Goal: Information Seeking & Learning: Learn about a topic

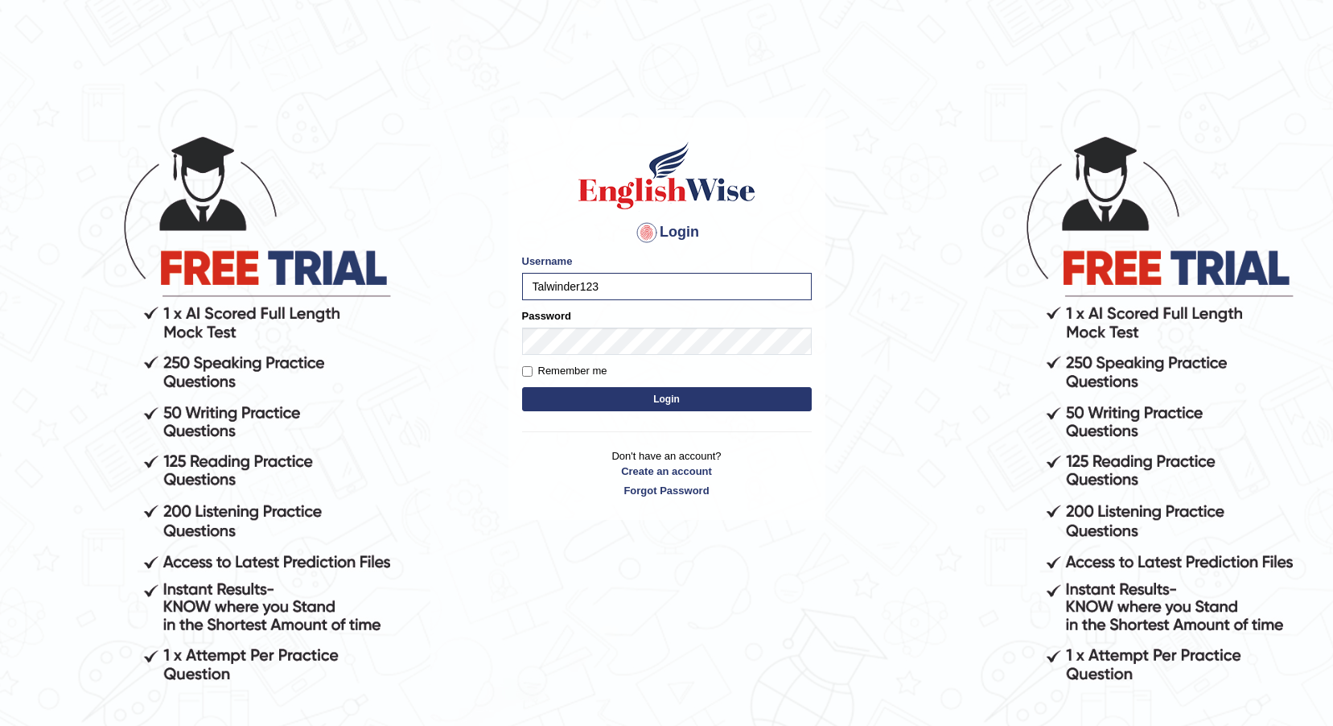
drag, startPoint x: 580, startPoint y: 385, endPoint x: 577, endPoint y: 403, distance: 18.0
click at [579, 399] on form "Please fix the following errors: Username Talwinder123 Password Remember me Log…" at bounding box center [667, 334] width 290 height 162
click at [577, 403] on button "Login" at bounding box center [667, 399] width 290 height 24
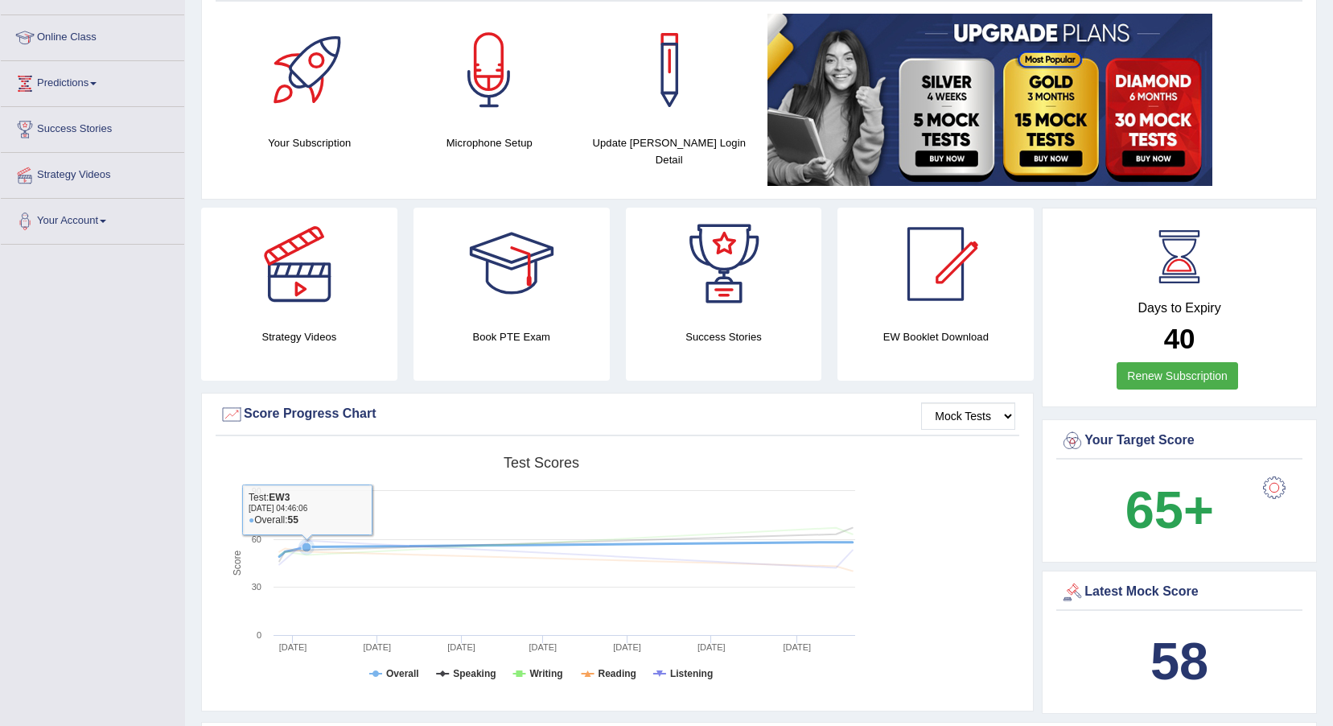
scroll to position [80, 0]
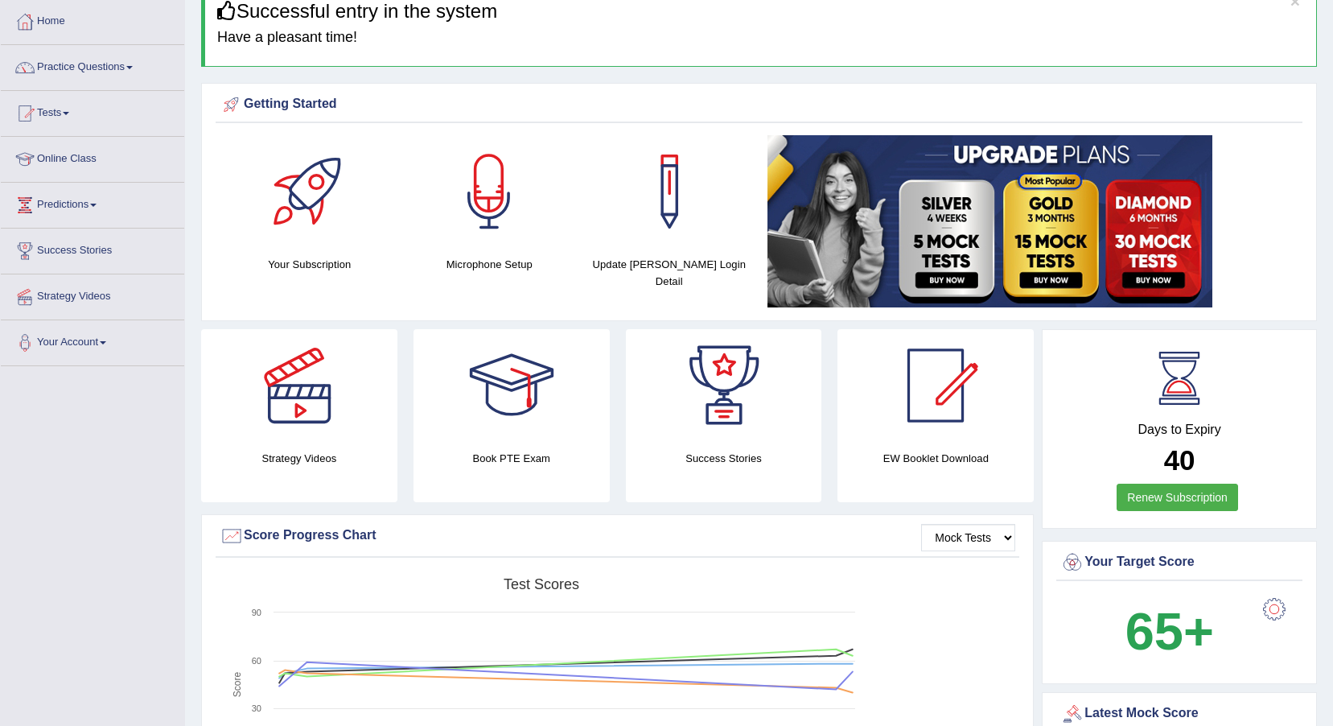
click at [73, 116] on link "Tests" at bounding box center [92, 111] width 183 height 40
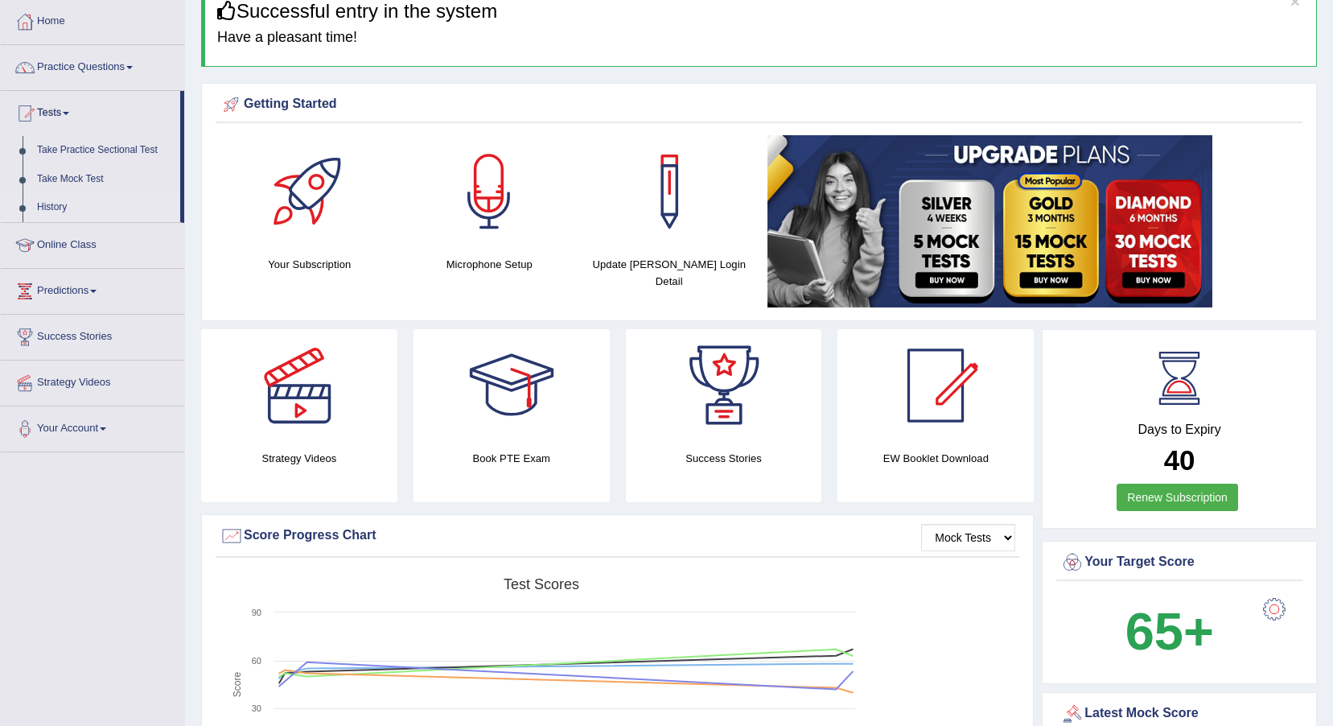
click at [55, 204] on link "History" at bounding box center [105, 207] width 150 height 29
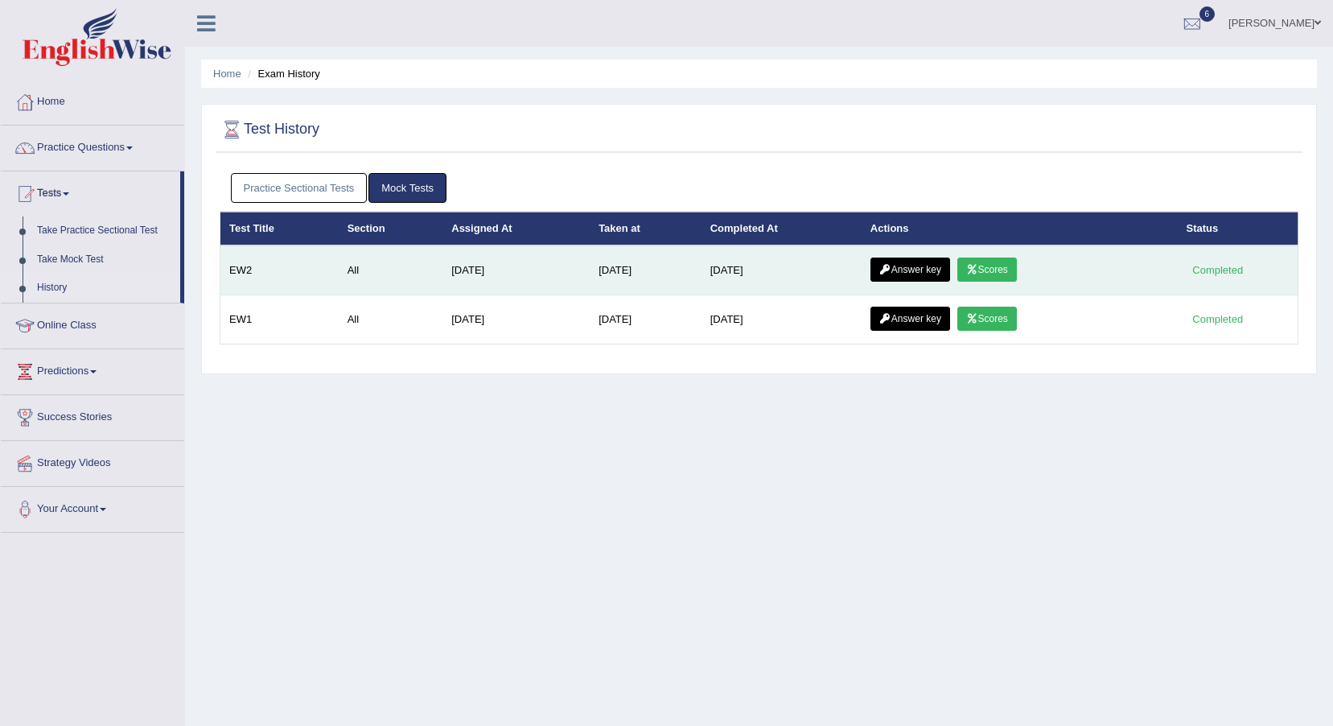
click at [982, 257] on link "Scores" at bounding box center [988, 269] width 60 height 24
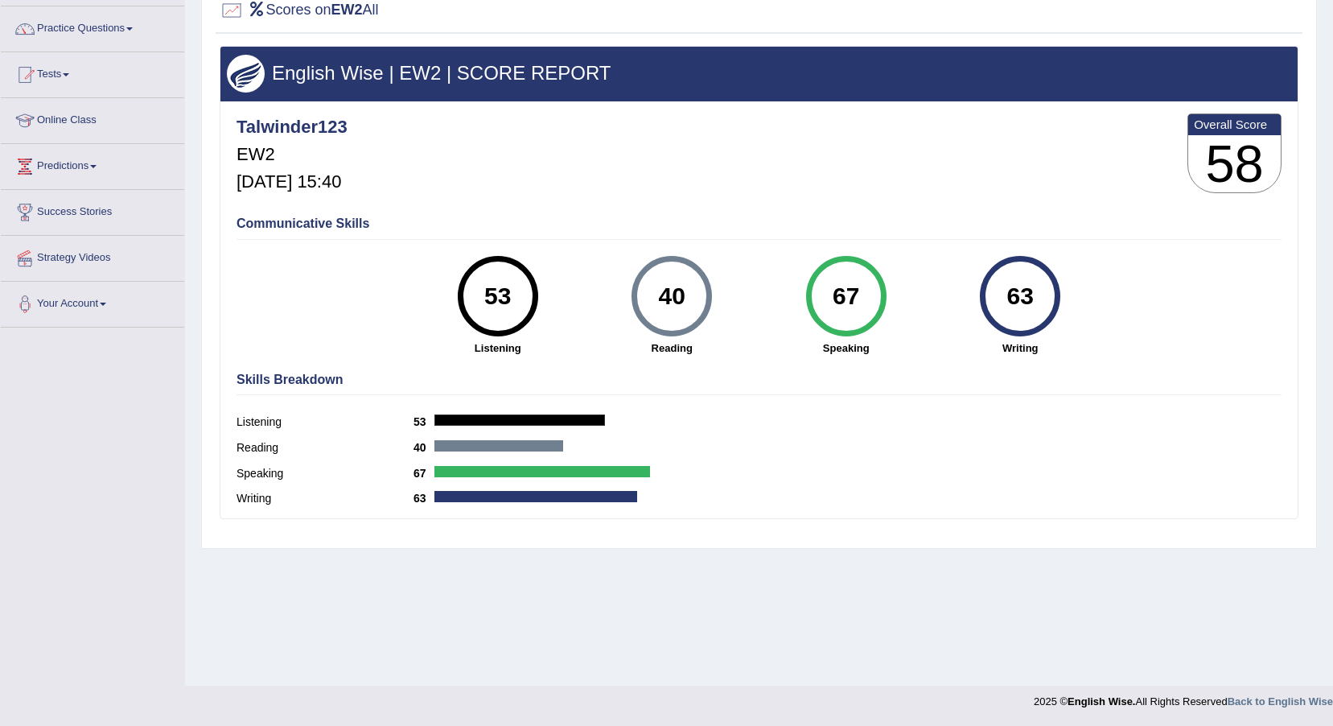
drag, startPoint x: 562, startPoint y: 244, endPoint x: 493, endPoint y: 301, distance: 89.7
click at [493, 301] on div "Communicative Skills 53 Listening 40 Reading 67 Speaking 63 Writing" at bounding box center [759, 284] width 1053 height 152
drag, startPoint x: 493, startPoint y: 301, endPoint x: 626, endPoint y: 372, distance: 150.5
click at [626, 373] on h4 "Skills Breakdown" at bounding box center [759, 380] width 1045 height 14
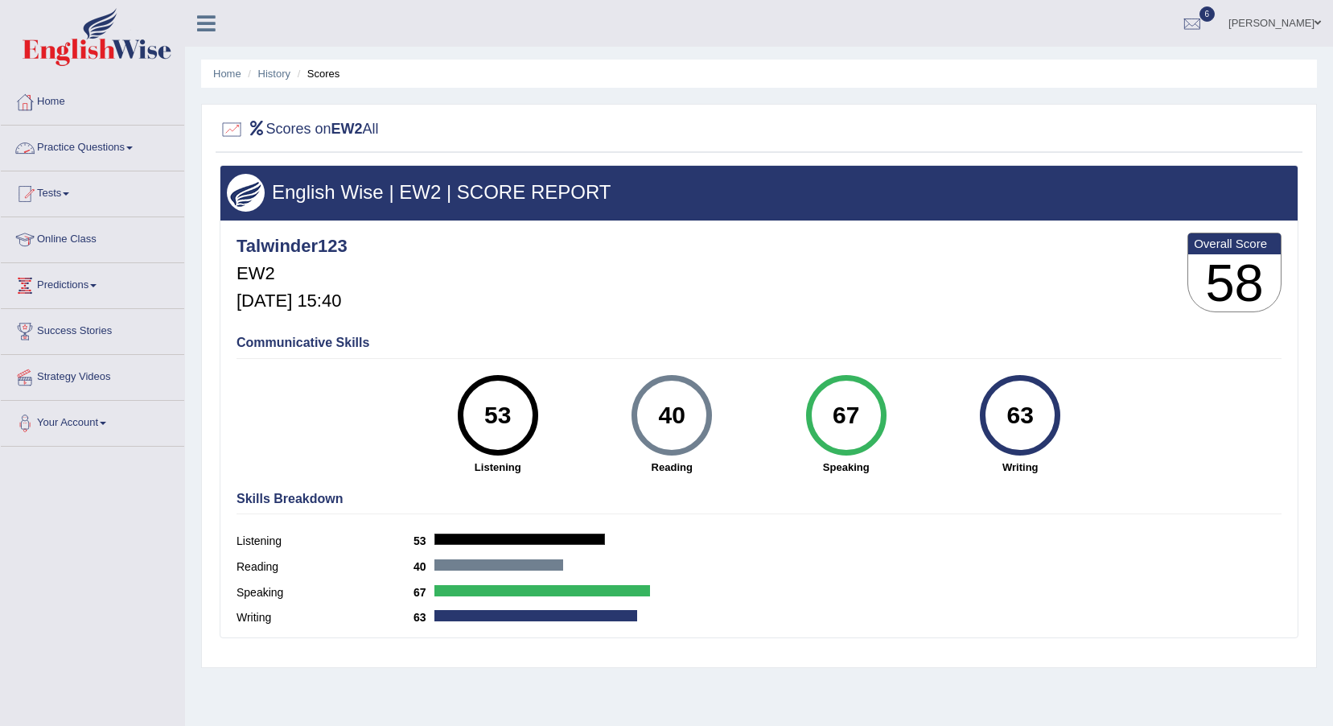
click at [149, 150] on link "Practice Questions" at bounding box center [92, 146] width 183 height 40
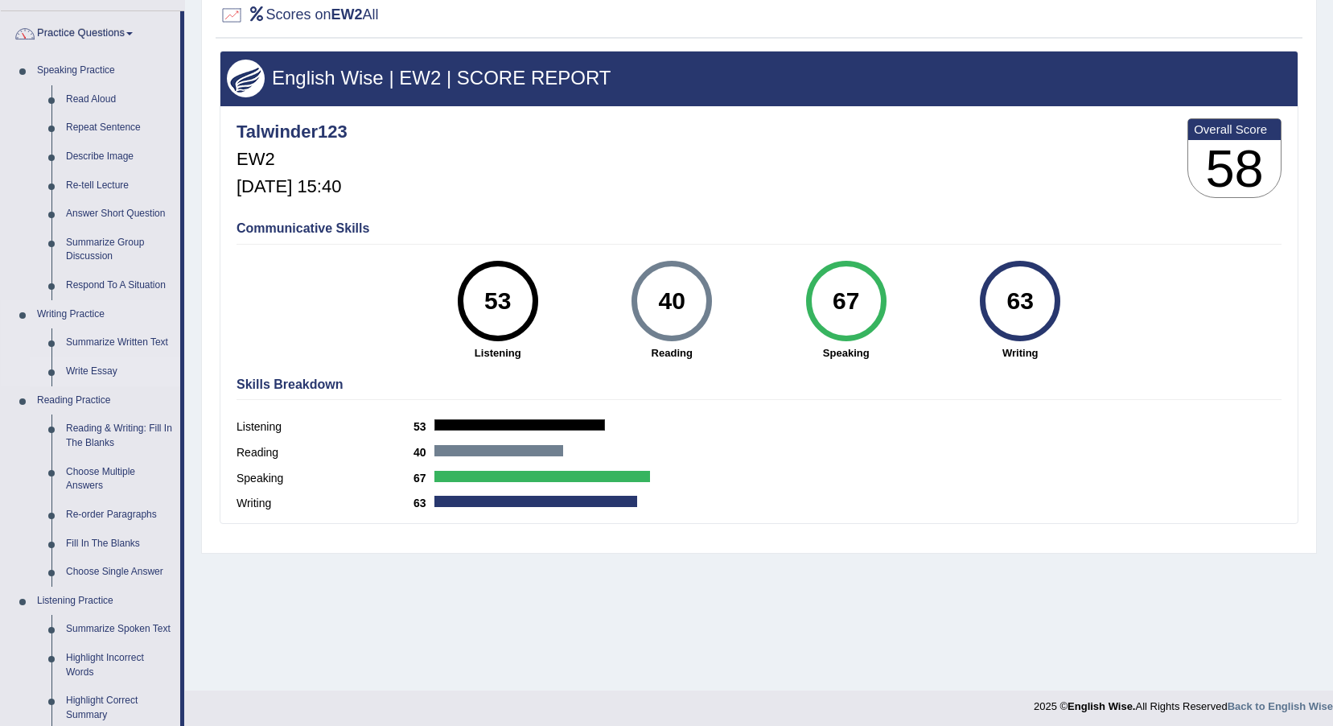
scroll to position [241, 0]
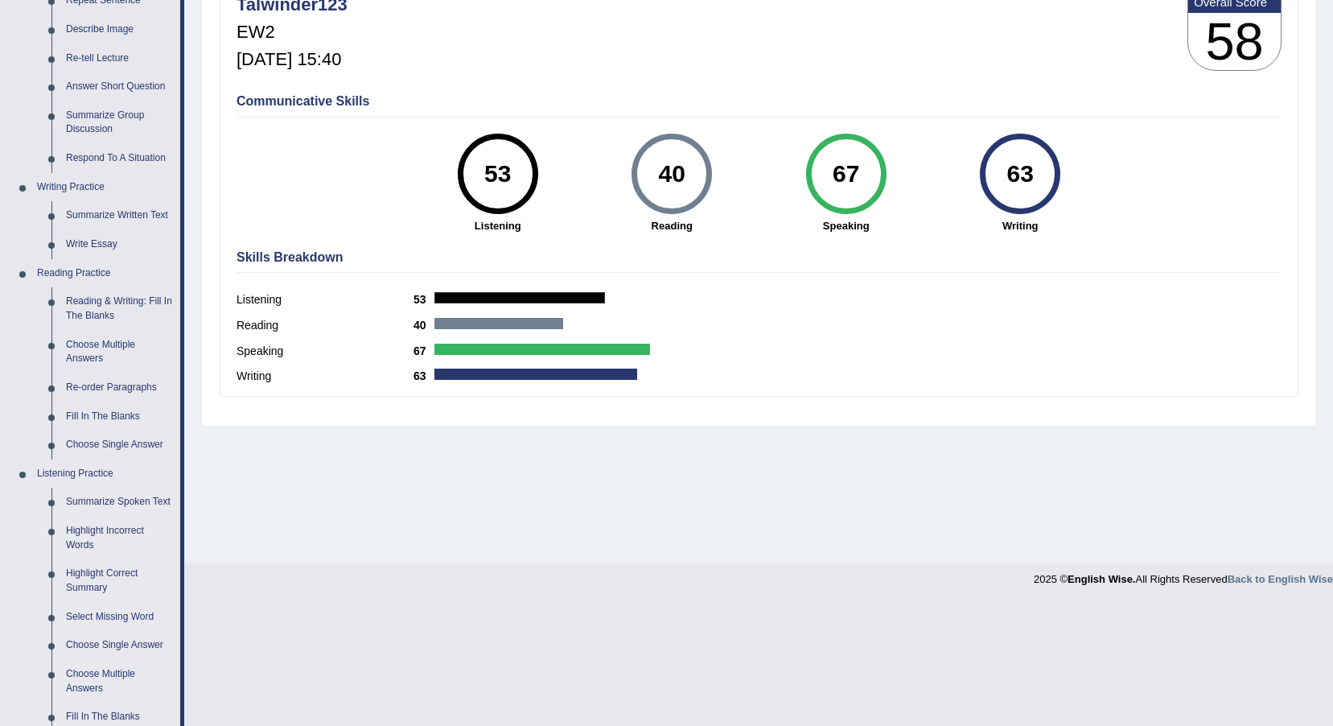
click at [118, 529] on link "Highlight Incorrect Words" at bounding box center [120, 538] width 122 height 43
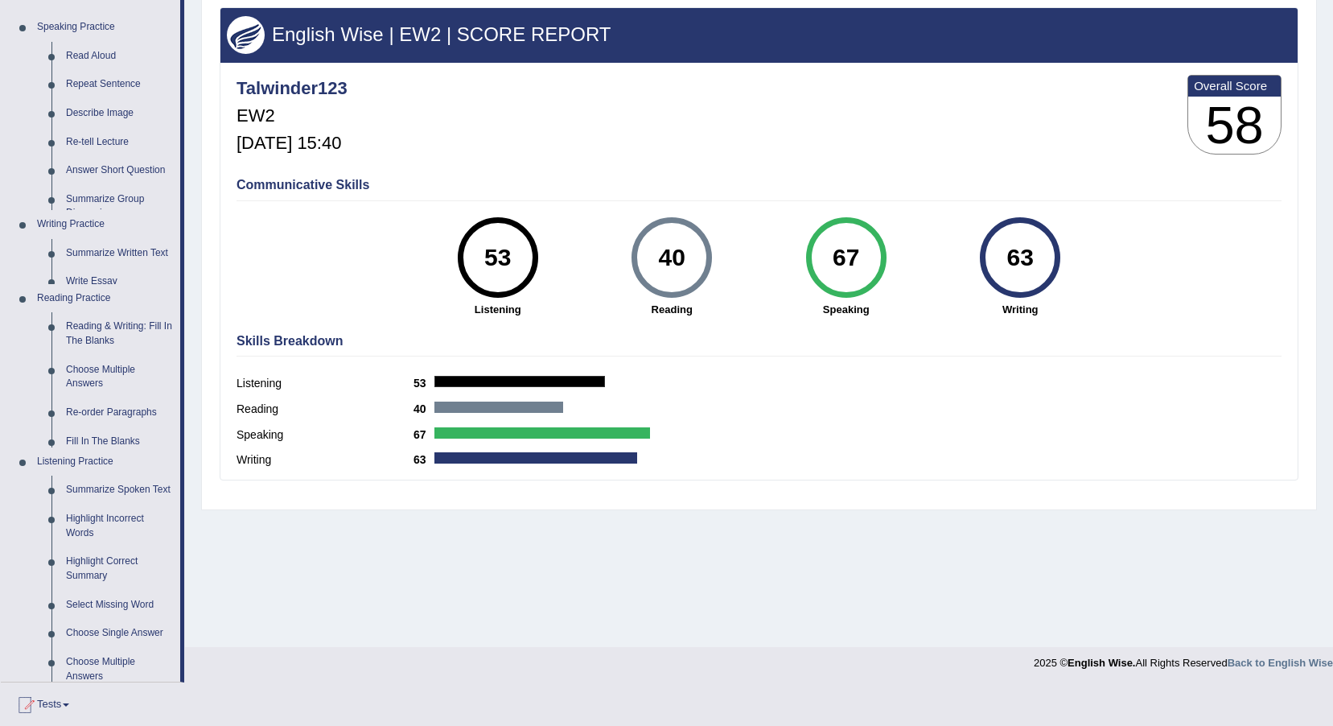
scroll to position [119, 0]
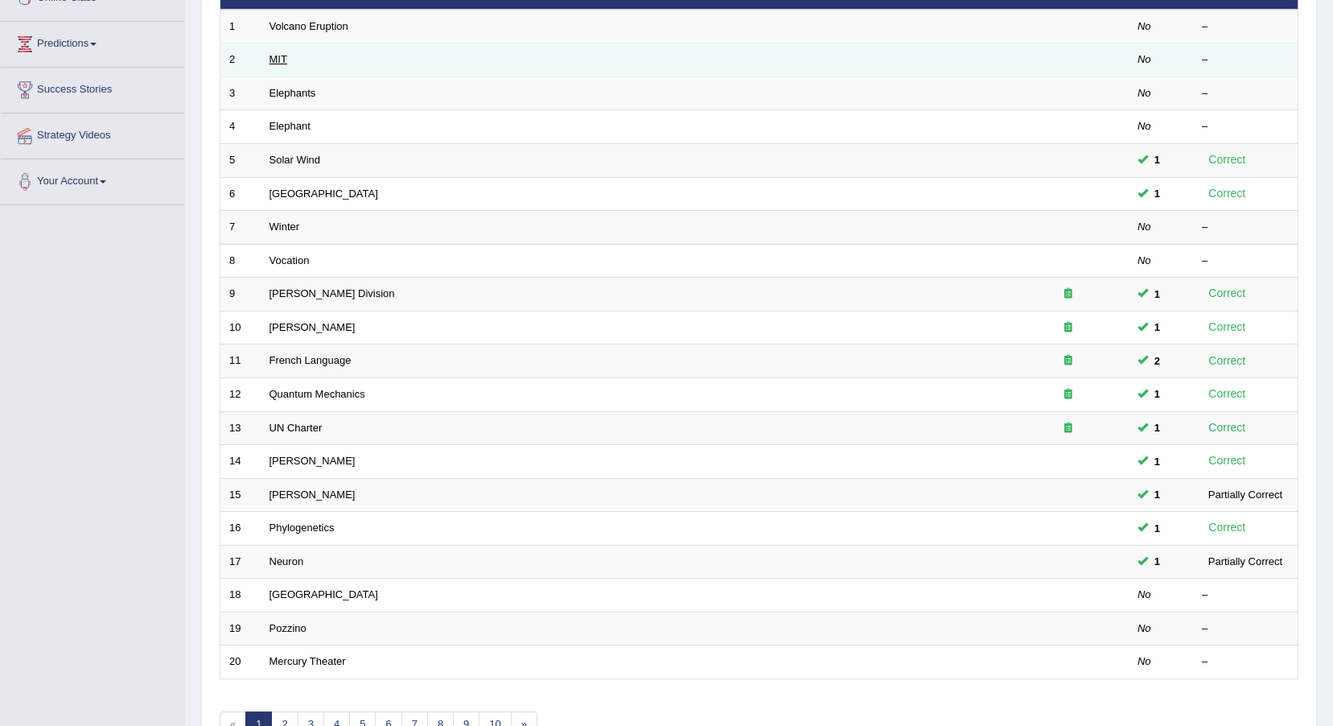
click at [275, 62] on link "MIT" at bounding box center [279, 59] width 18 height 12
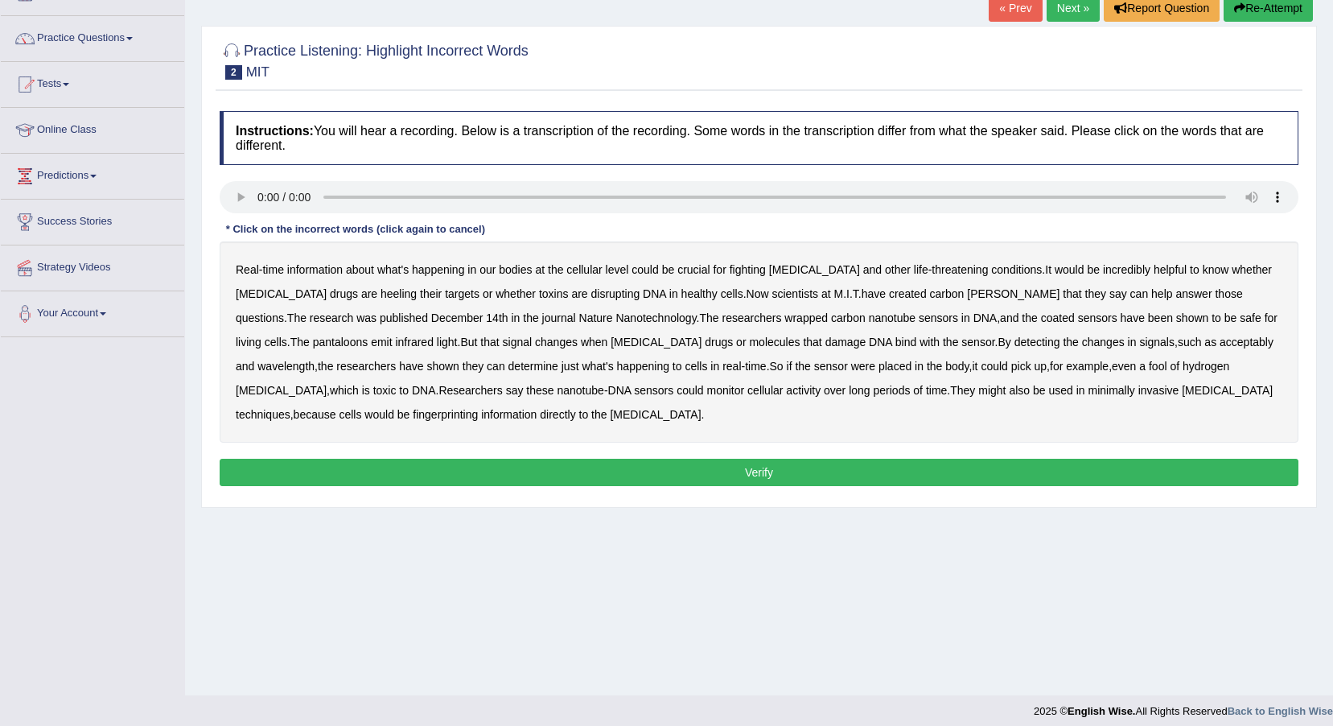
scroll to position [119, 0]
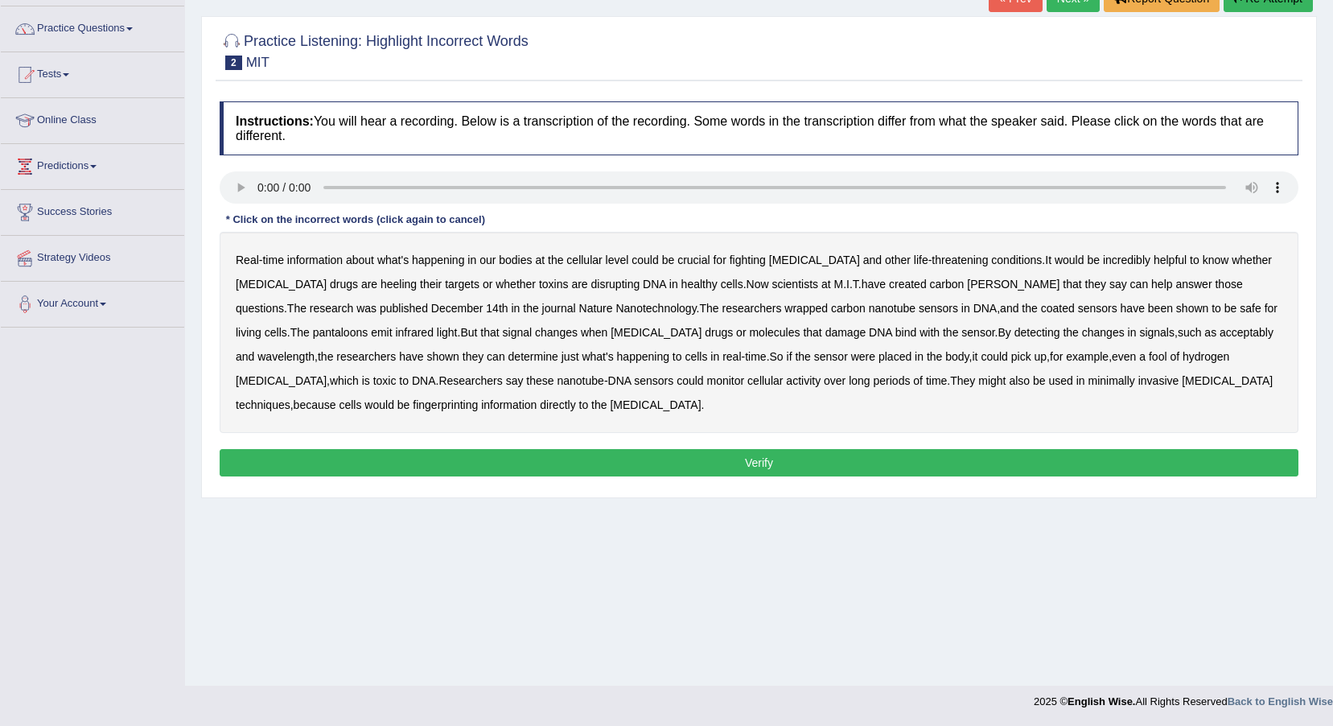
click at [967, 279] on b "[PERSON_NAME]" at bounding box center [1013, 284] width 93 height 13
click at [369, 326] on b "pantaloons" at bounding box center [341, 332] width 56 height 13
click at [1220, 327] on b "acceptably" at bounding box center [1247, 332] width 54 height 13
click at [1149, 358] on b "fool" at bounding box center [1158, 356] width 19 height 13
click at [478, 398] on b "fingerprinting" at bounding box center [445, 404] width 65 height 13
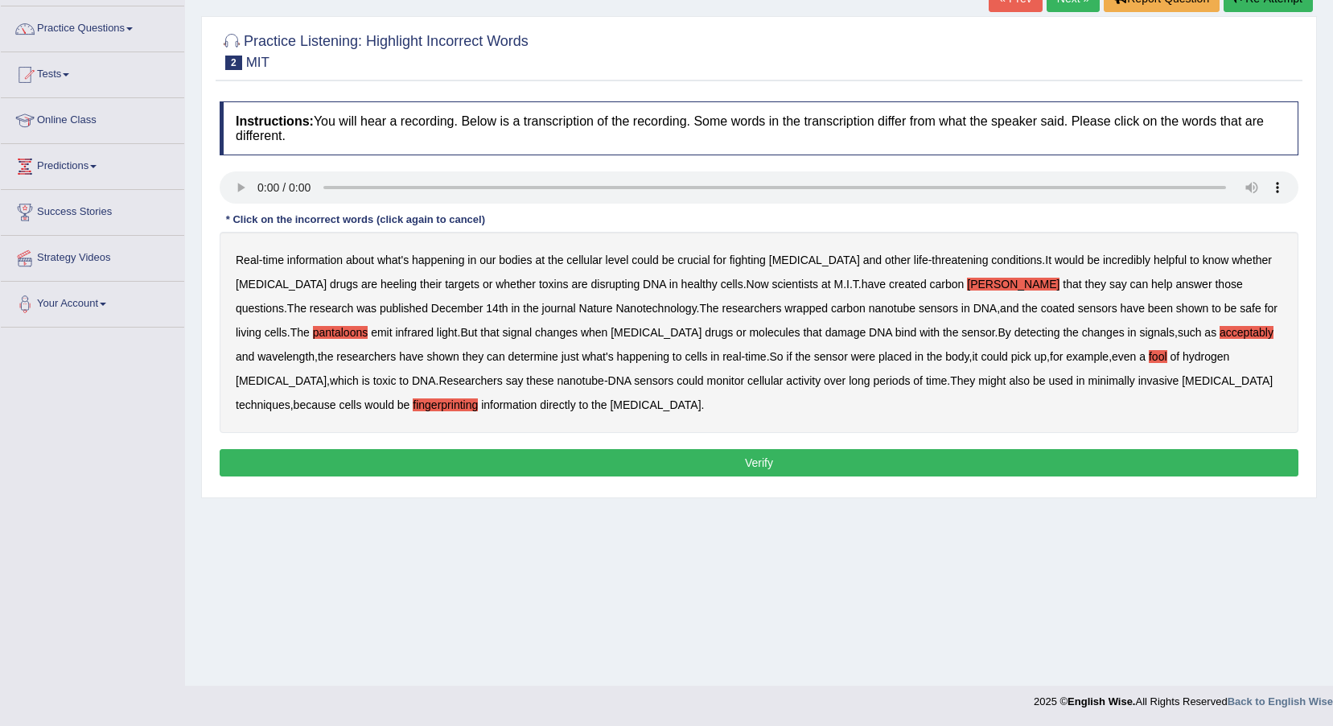
click at [1065, 457] on button "Verify" at bounding box center [759, 462] width 1079 height 27
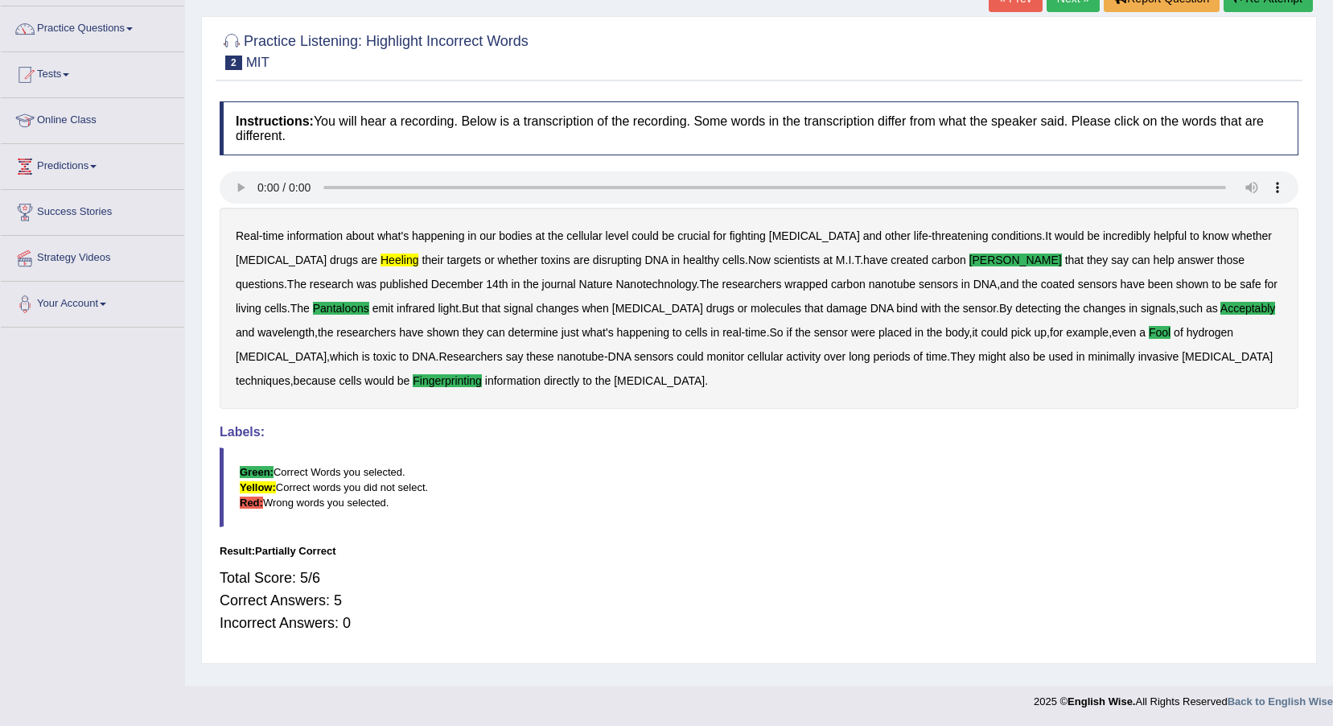
click at [311, 247] on div "Real - time information about what's happening in our bodies at the cellular le…" at bounding box center [759, 308] width 1079 height 201
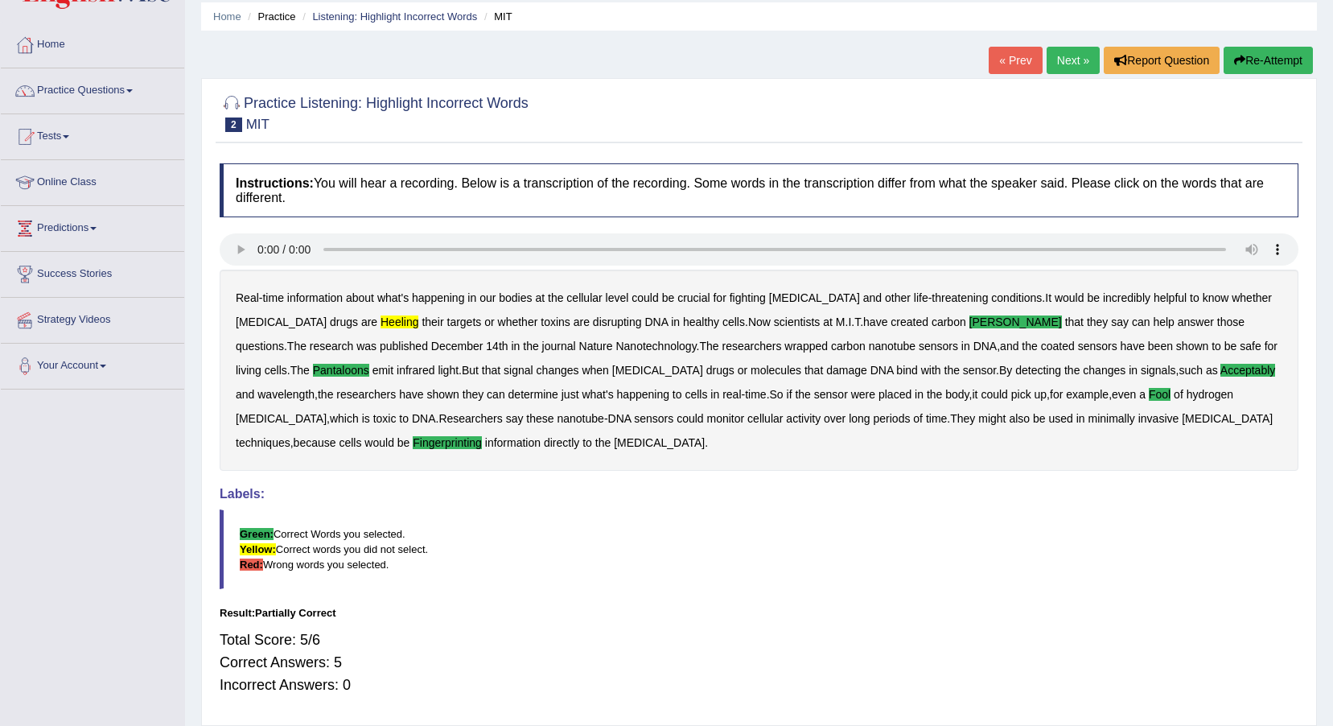
scroll to position [0, 0]
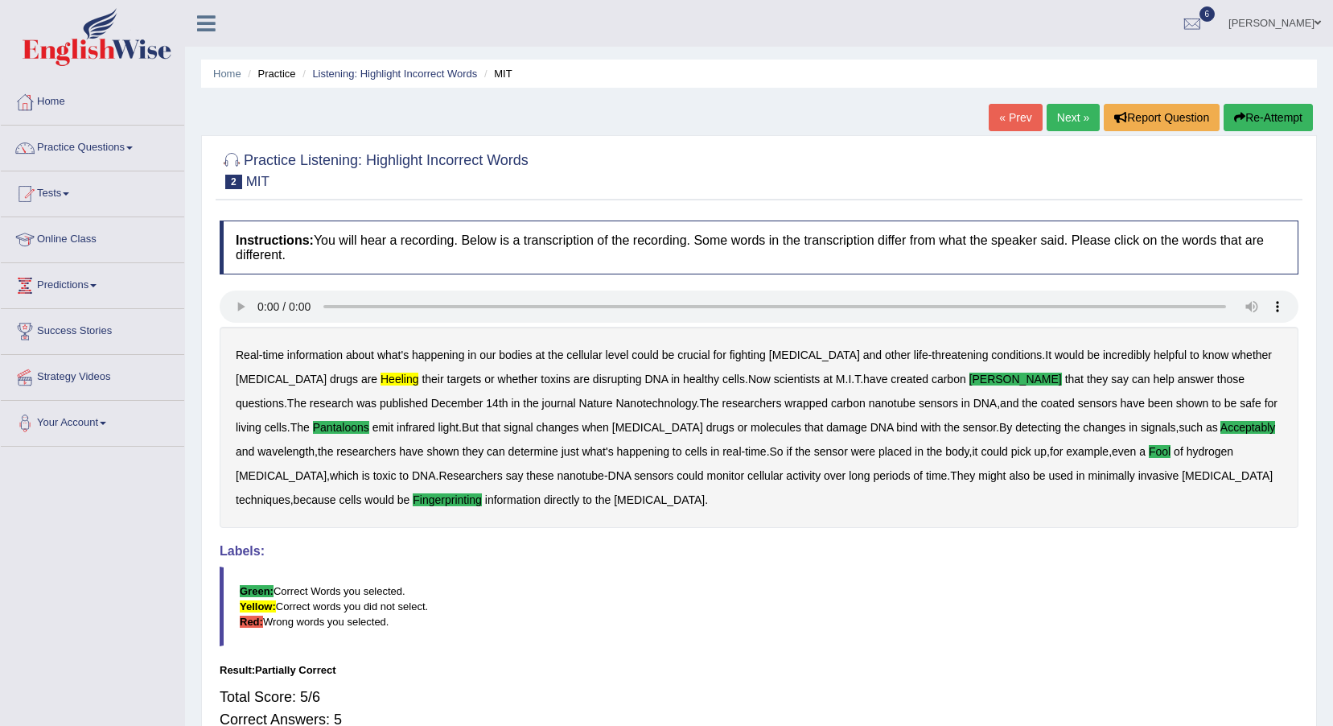
click at [1072, 127] on link "Next »" at bounding box center [1073, 117] width 53 height 27
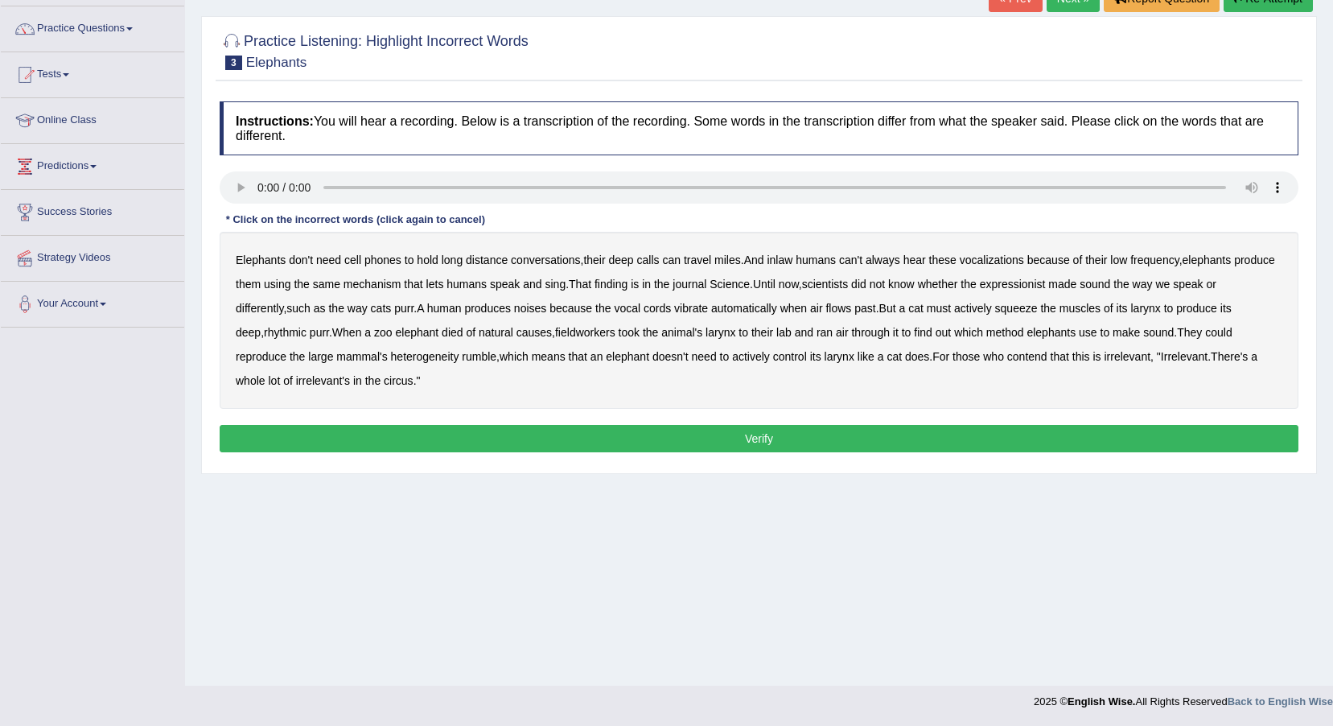
click at [1016, 278] on b "expressionist" at bounding box center [1013, 284] width 66 height 13
click at [555, 329] on b "fieldworkers" at bounding box center [585, 332] width 60 height 13
click at [391, 352] on b "heterogeneity" at bounding box center [425, 356] width 68 height 13
click at [971, 425] on button "Verify" at bounding box center [759, 438] width 1079 height 27
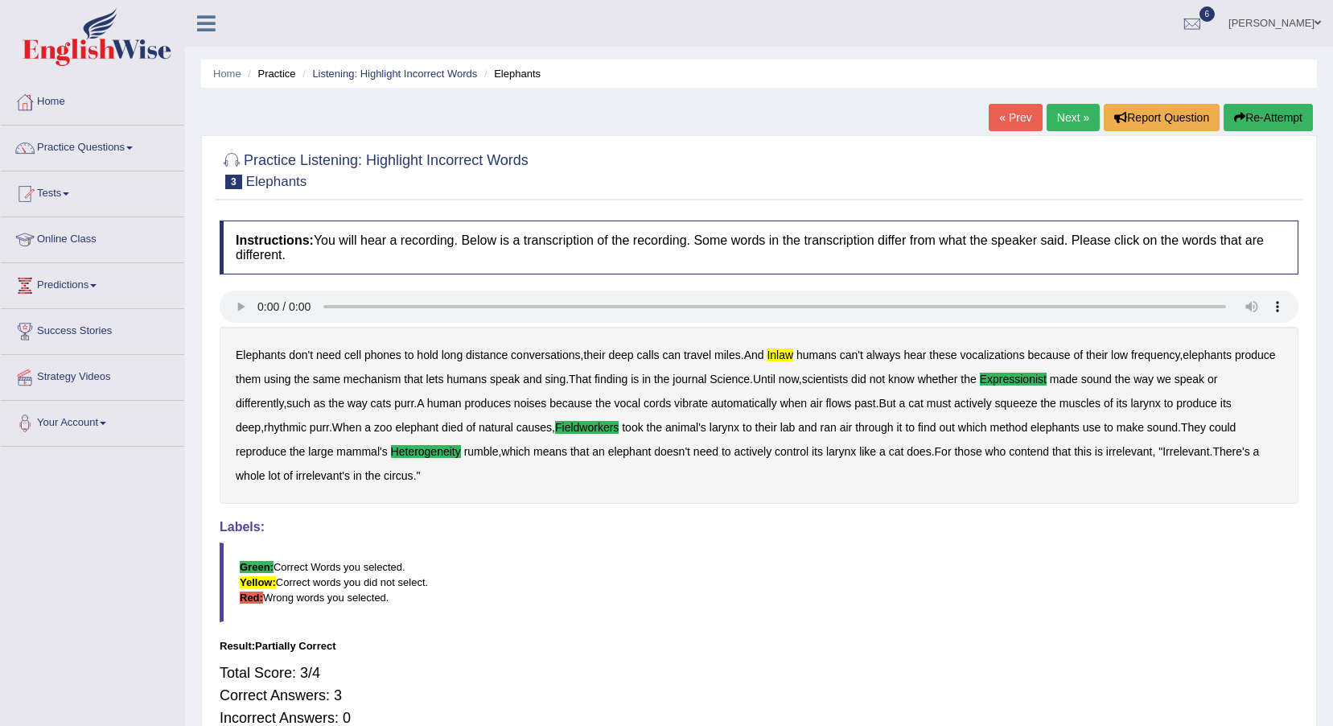
click at [1070, 124] on link "Next »" at bounding box center [1073, 117] width 53 height 27
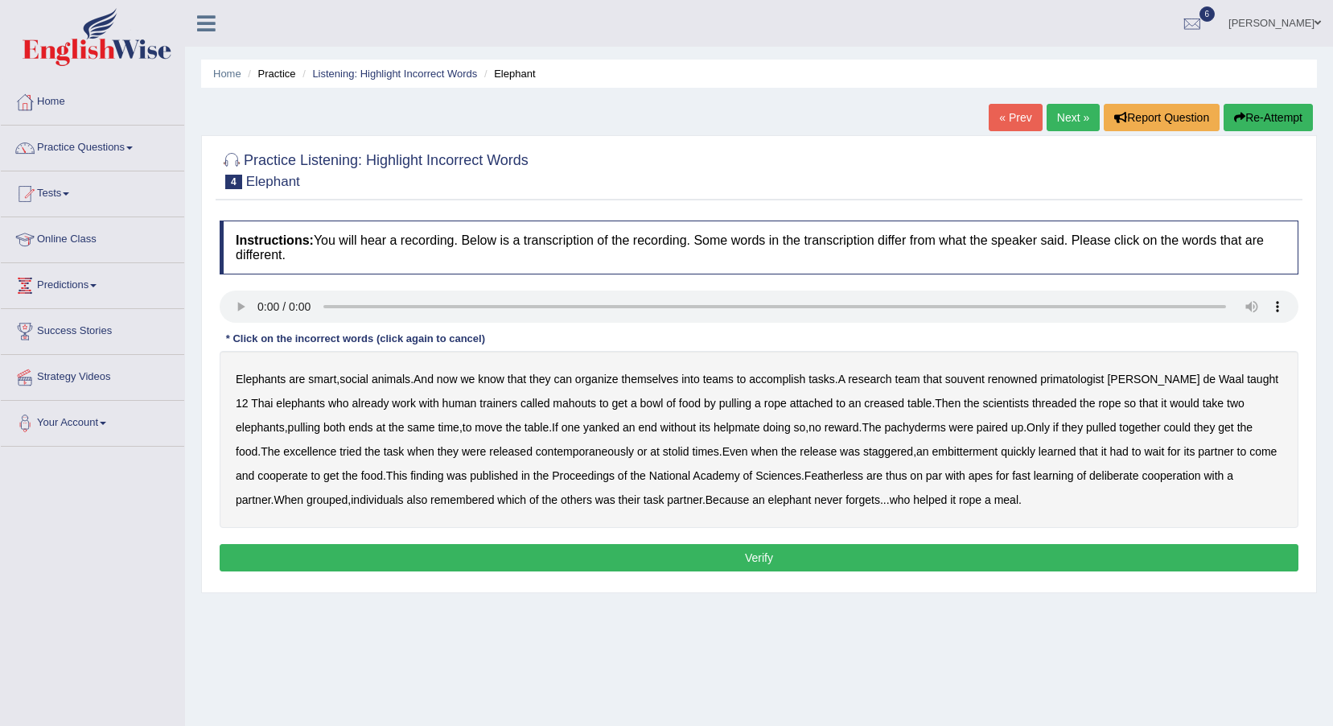
click at [955, 377] on b "souvent" at bounding box center [964, 379] width 39 height 13
click at [864, 406] on b "creased" at bounding box center [884, 403] width 40 height 13
drag, startPoint x: 859, startPoint y: 430, endPoint x: 871, endPoint y: 431, distance: 11.4
click at [884, 431] on b "pachyderms" at bounding box center [914, 427] width 61 height 13
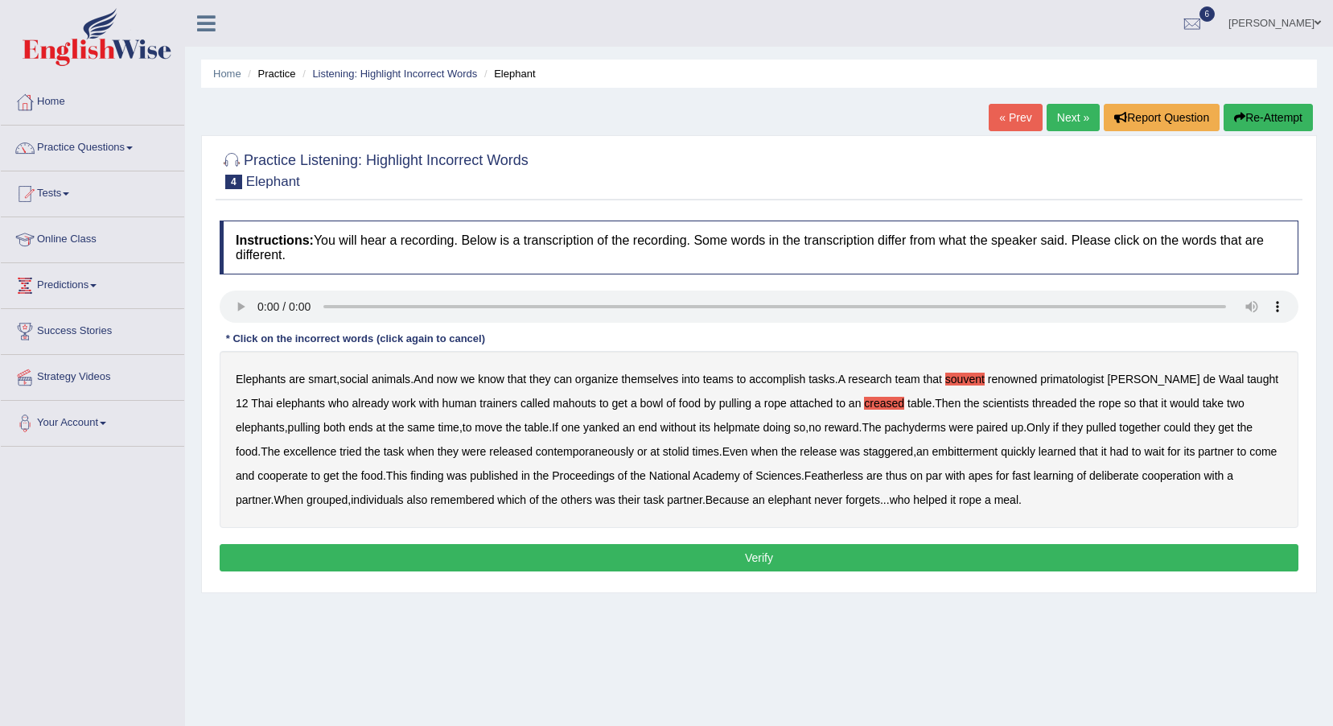
click at [283, 449] on b "excellence" at bounding box center [309, 451] width 53 height 13
click at [663, 451] on b "stolid" at bounding box center [676, 451] width 27 height 13
click at [807, 467] on div "Elephants are smart , social animals . And now we know that they can organize t…" at bounding box center [759, 439] width 1079 height 177
click at [817, 477] on b "Featherless" at bounding box center [834, 475] width 59 height 13
click at [769, 554] on button "Verify" at bounding box center [759, 557] width 1079 height 27
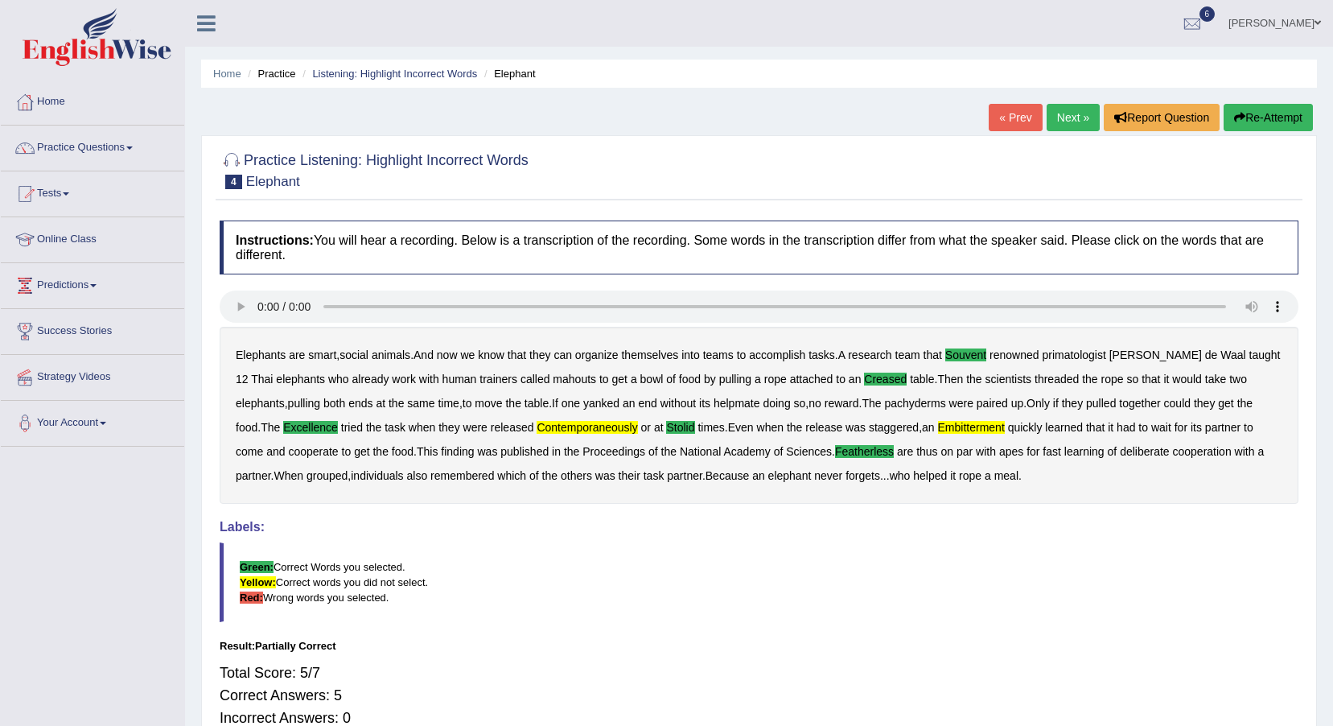
click at [1063, 113] on link "Next »" at bounding box center [1073, 117] width 53 height 27
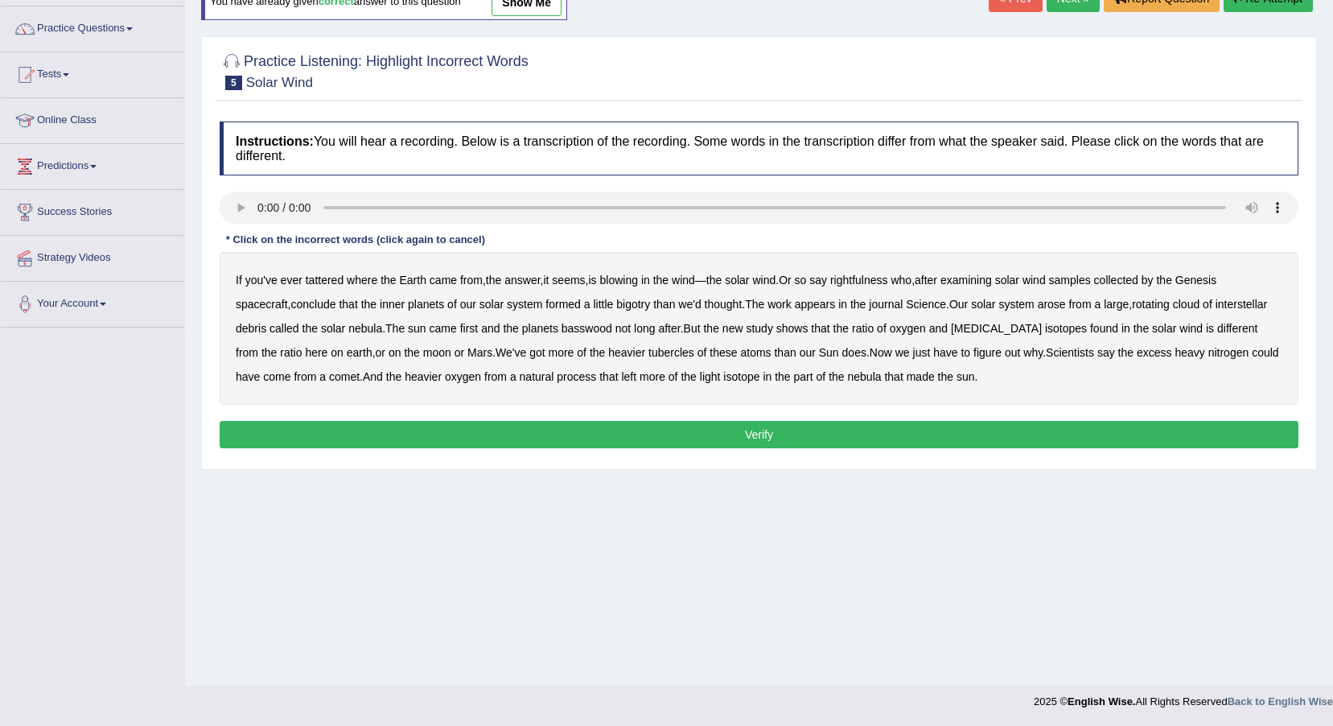
click at [322, 281] on b "tattered" at bounding box center [325, 280] width 38 height 13
click at [650, 302] on b "bigotry" at bounding box center [633, 304] width 34 height 13
click at [607, 324] on b "basswood" at bounding box center [587, 328] width 51 height 13
click at [969, 336] on div "If you've ever tattered where the Earth came from , the answer , it seems , is …" at bounding box center [759, 328] width 1079 height 153
click at [970, 327] on b "biotin" at bounding box center [996, 328] width 91 height 13
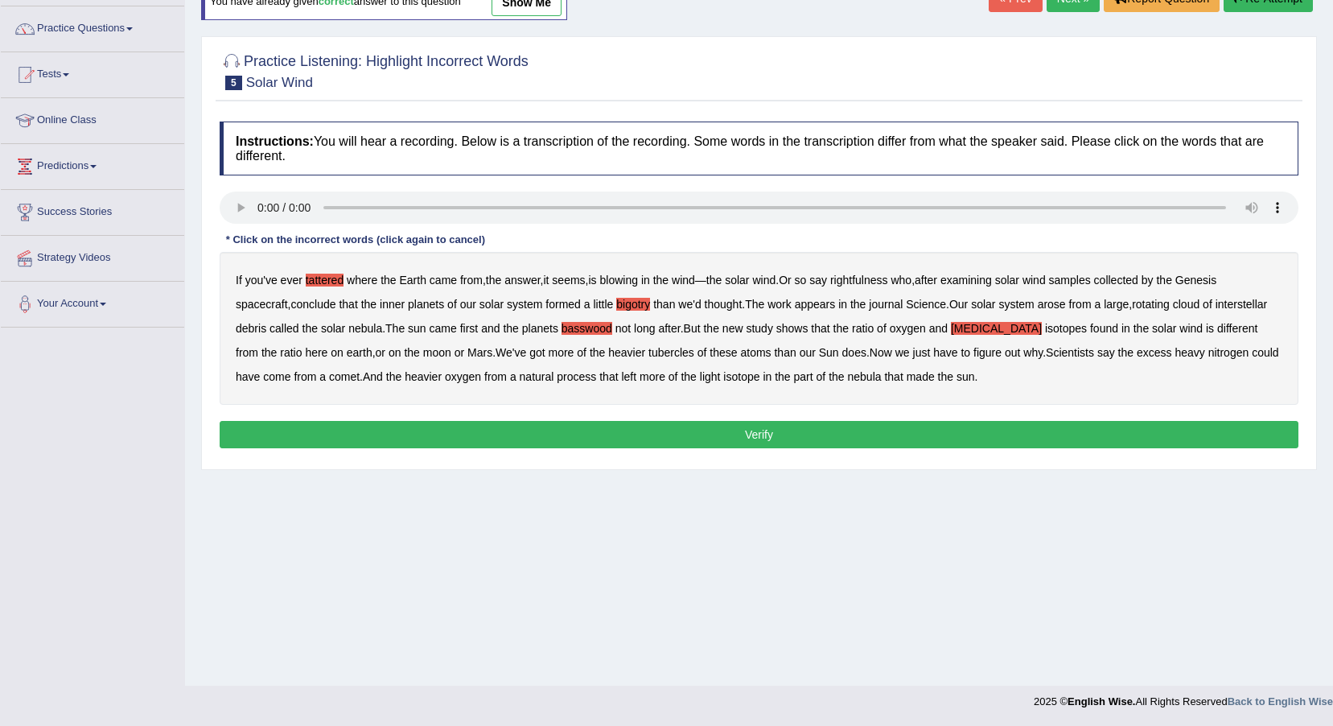
click at [649, 355] on b "tubercles" at bounding box center [672, 352] width 46 height 13
click at [771, 437] on button "Verify" at bounding box center [759, 434] width 1079 height 27
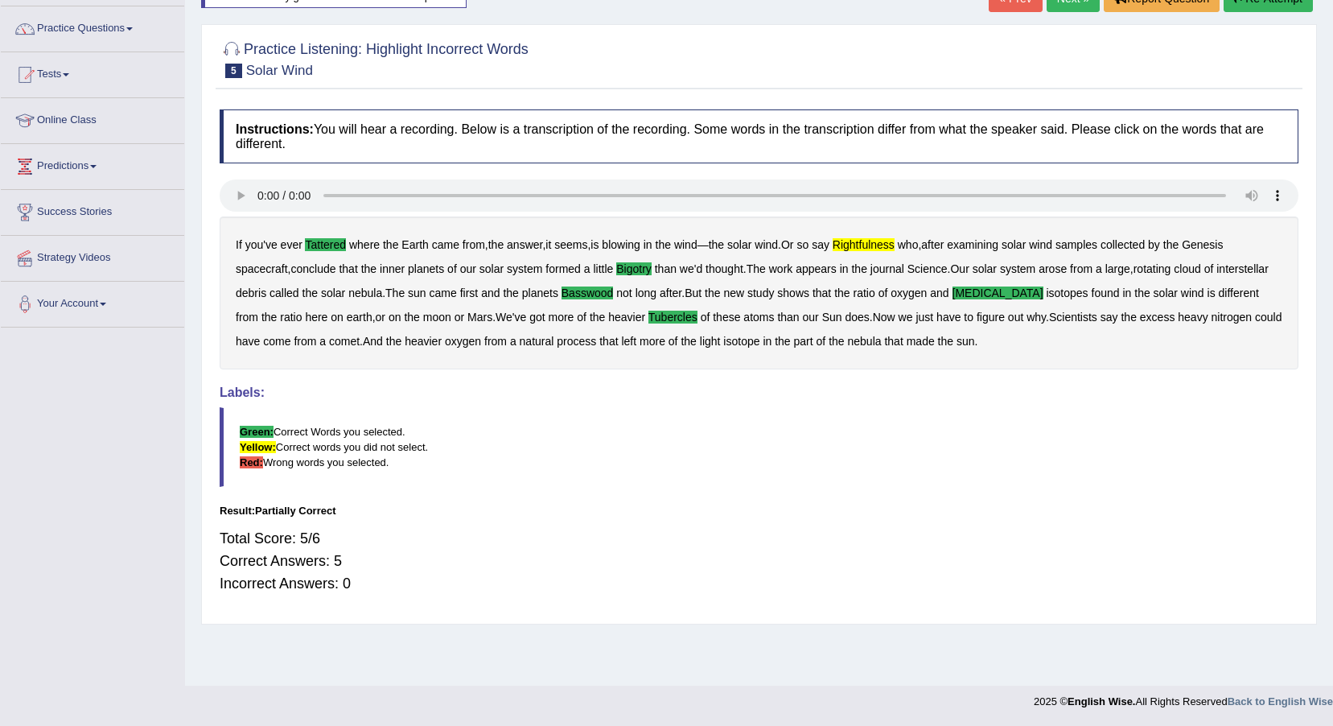
click at [532, 472] on blockquote "Green: Correct Words you selected. Yellow: Correct words you did not select. Re…" at bounding box center [759, 447] width 1079 height 80
drag, startPoint x: 572, startPoint y: 484, endPoint x: 588, endPoint y: 487, distance: 16.4
click at [572, 487] on blockquote "Green: Correct Words you selected. Yellow: Correct words you did not select. Re…" at bounding box center [759, 447] width 1079 height 80
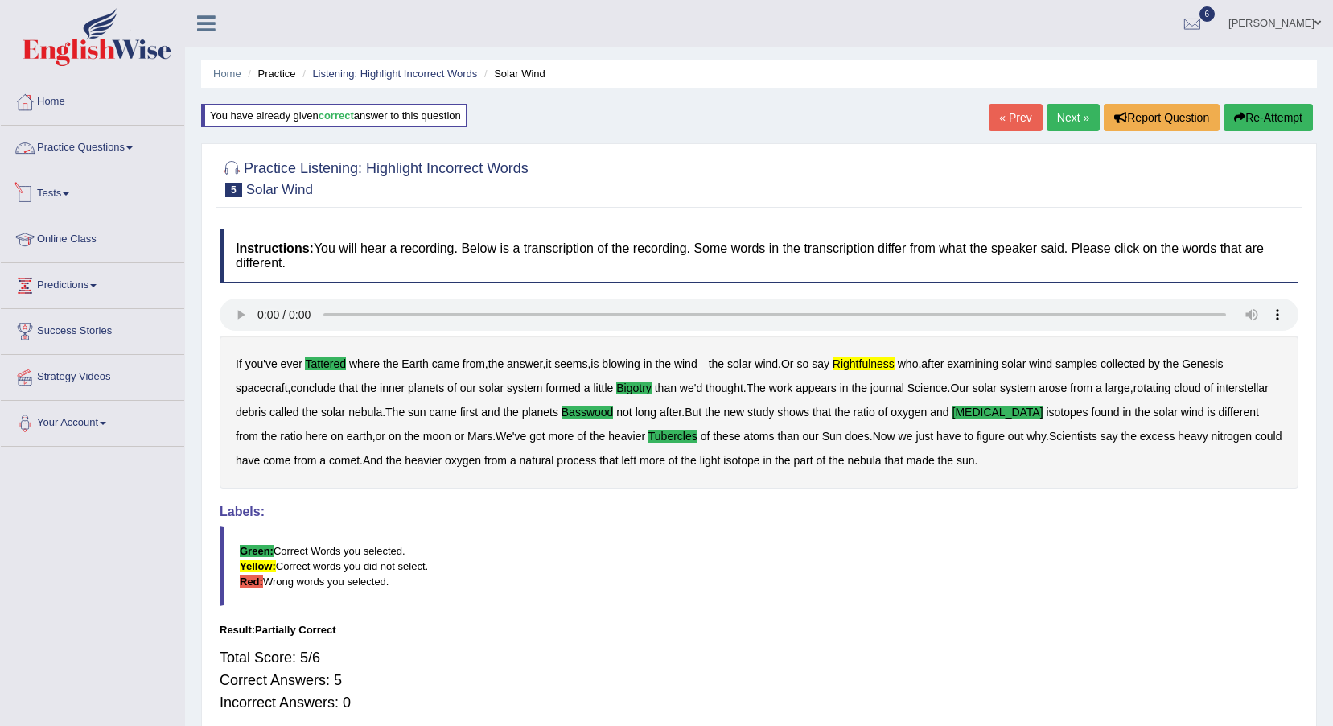
click at [110, 162] on link "Practice Questions" at bounding box center [92, 146] width 183 height 40
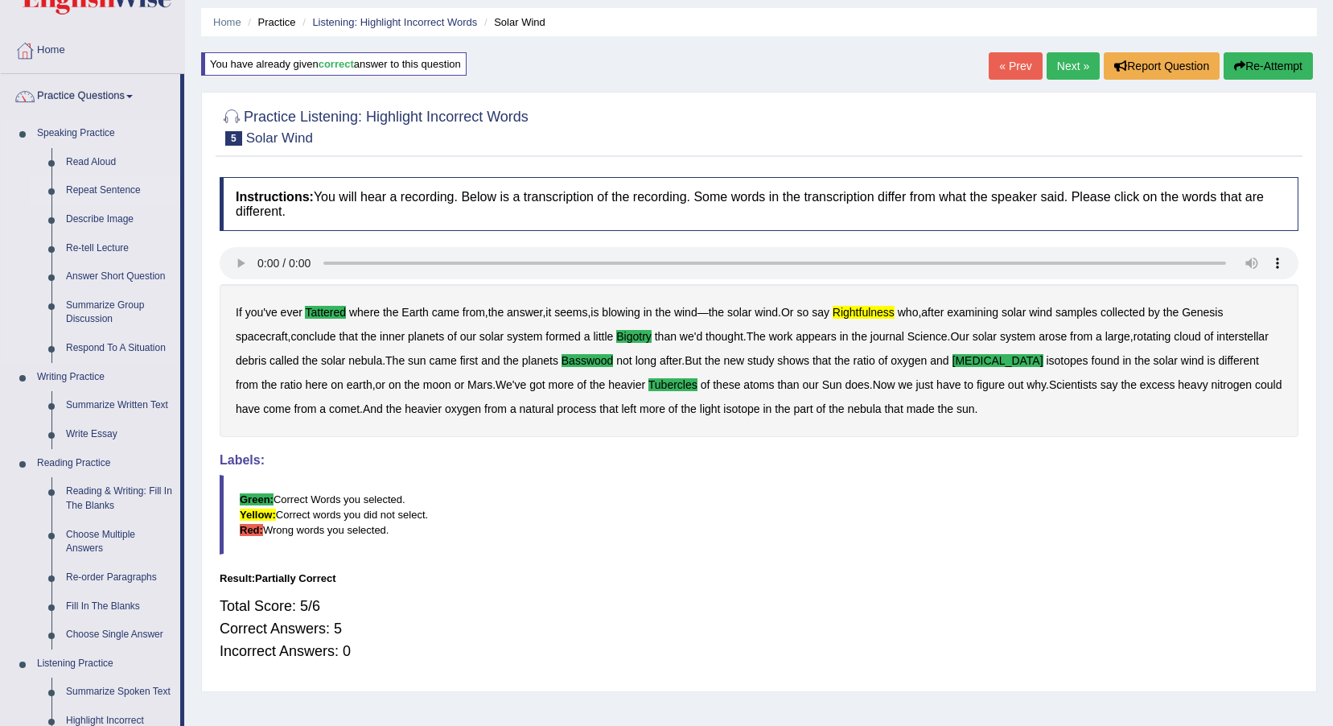
scroll to position [80, 0]
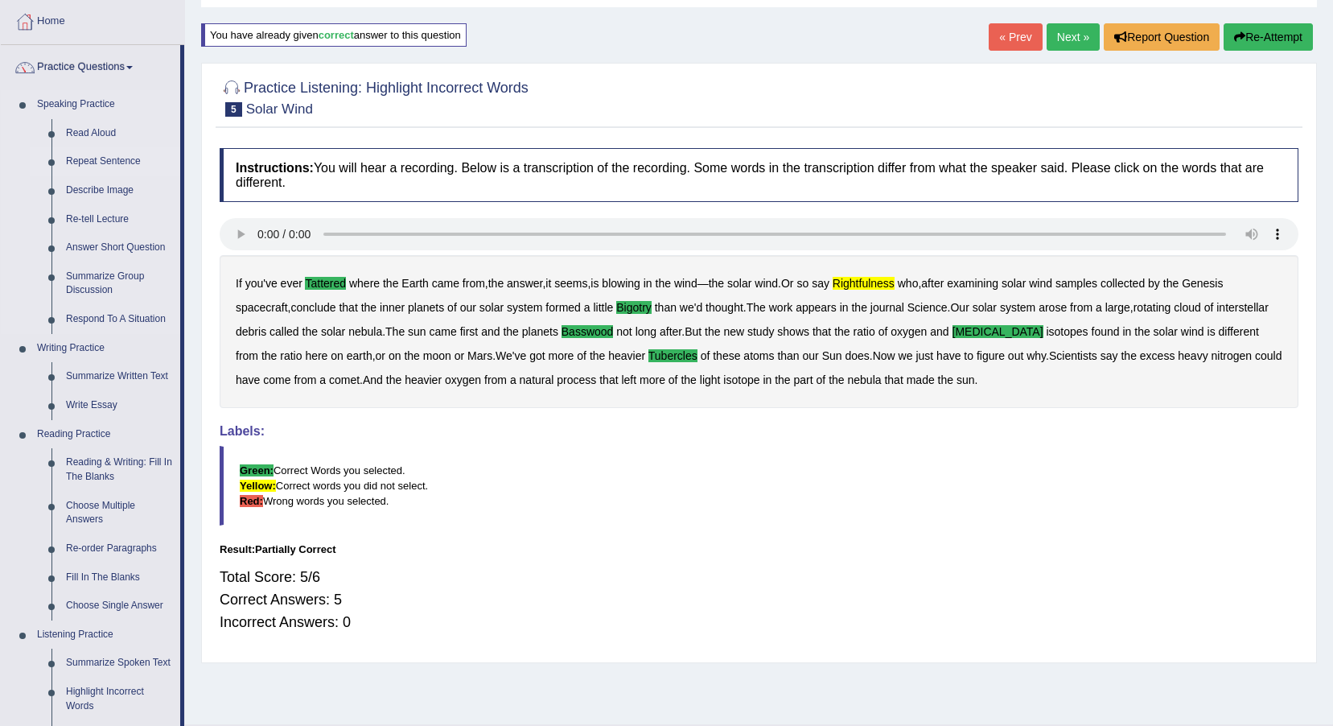
click at [135, 160] on link "Repeat Sentence" at bounding box center [120, 161] width 122 height 29
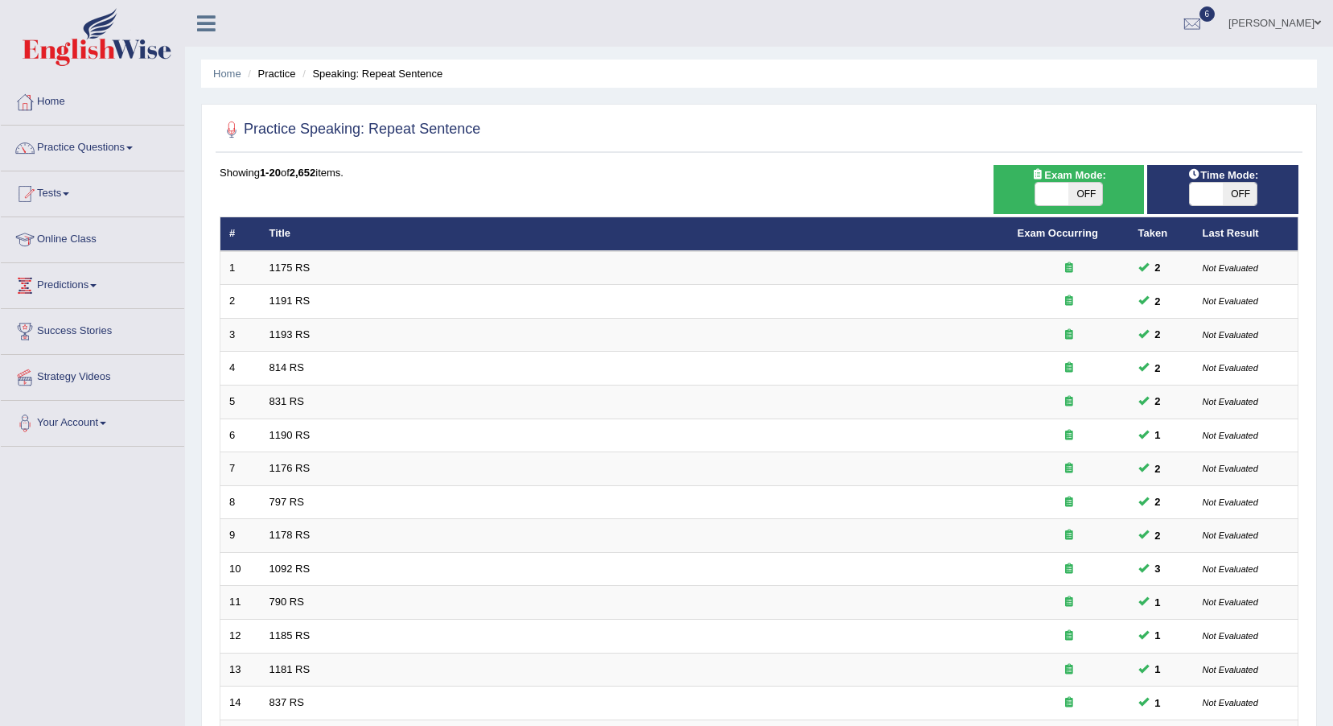
click at [1243, 190] on span "OFF" at bounding box center [1240, 194] width 34 height 23
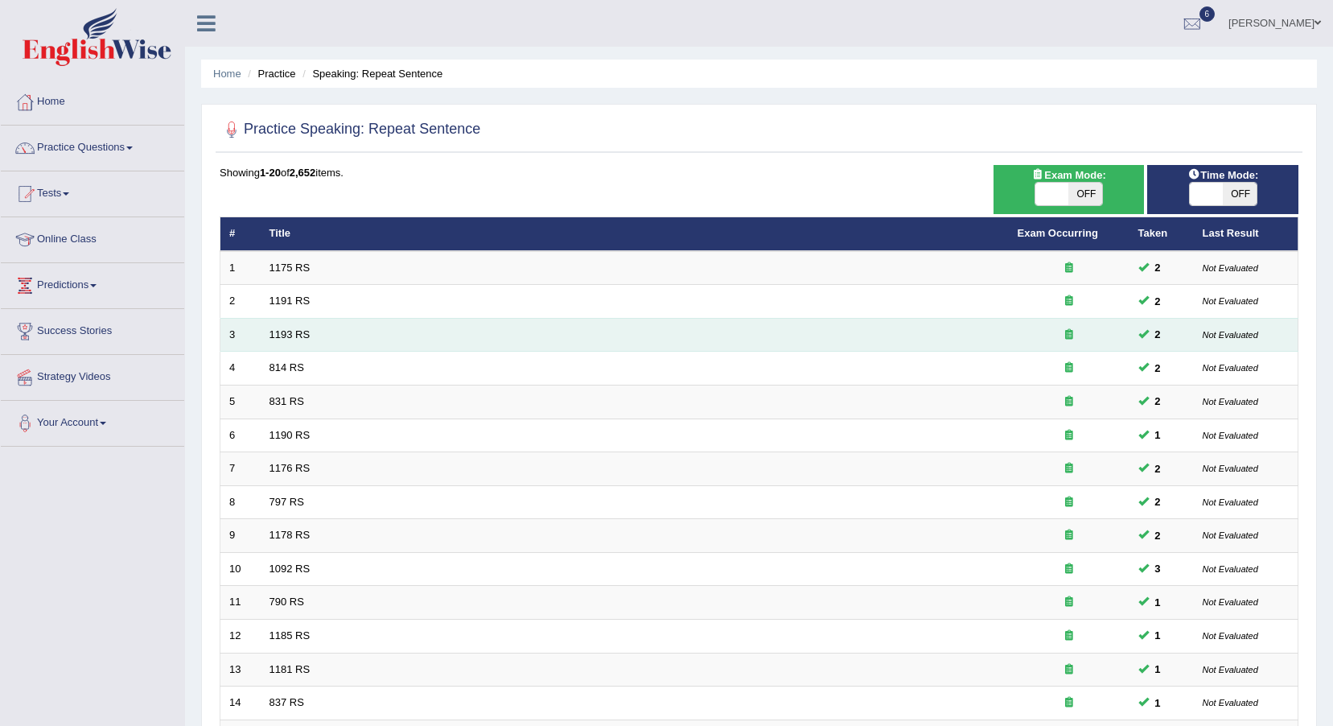
click at [1216, 188] on span at bounding box center [1207, 194] width 34 height 23
click at [1235, 190] on span "OFF" at bounding box center [1240, 194] width 34 height 23
checkbox input "true"
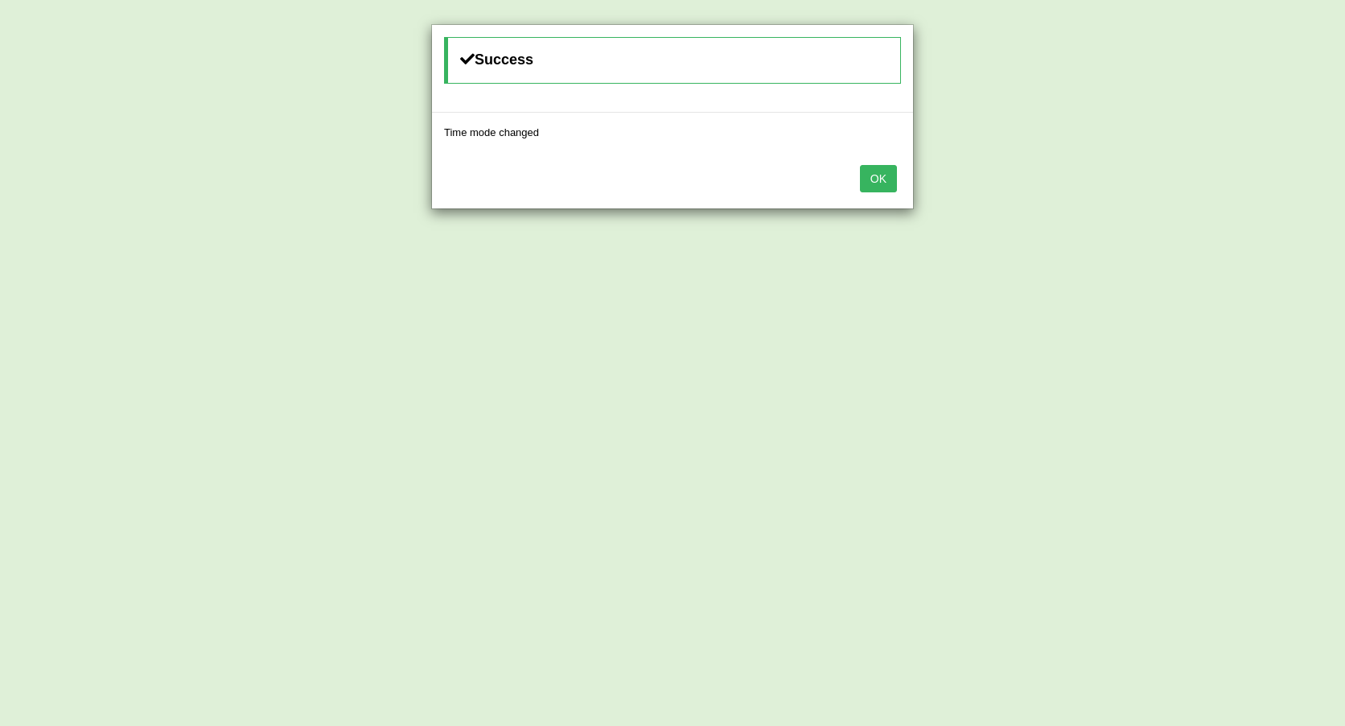
click at [869, 172] on button "OK" at bounding box center [878, 178] width 37 height 27
click at [885, 166] on button "OK" at bounding box center [872, 178] width 37 height 27
click at [868, 183] on button "OK" at bounding box center [866, 178] width 37 height 27
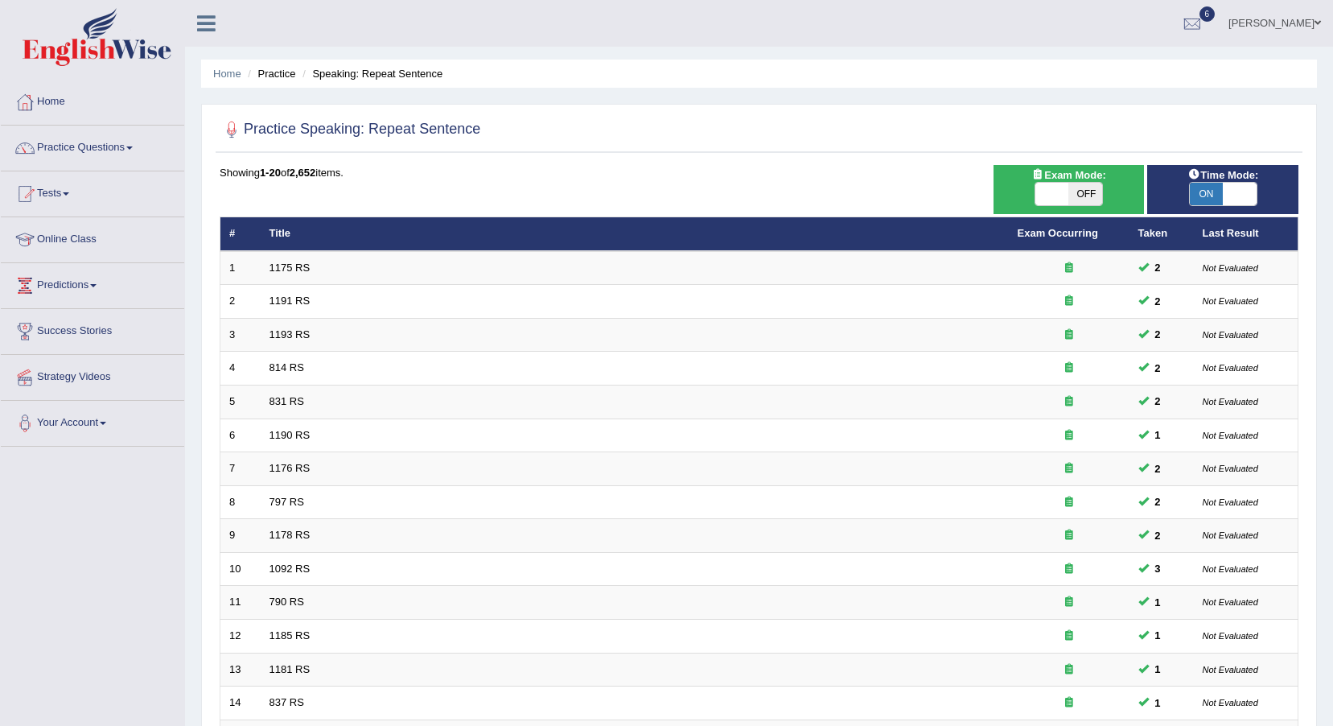
click at [1077, 194] on span "OFF" at bounding box center [1086, 194] width 34 height 23
checkbox input "true"
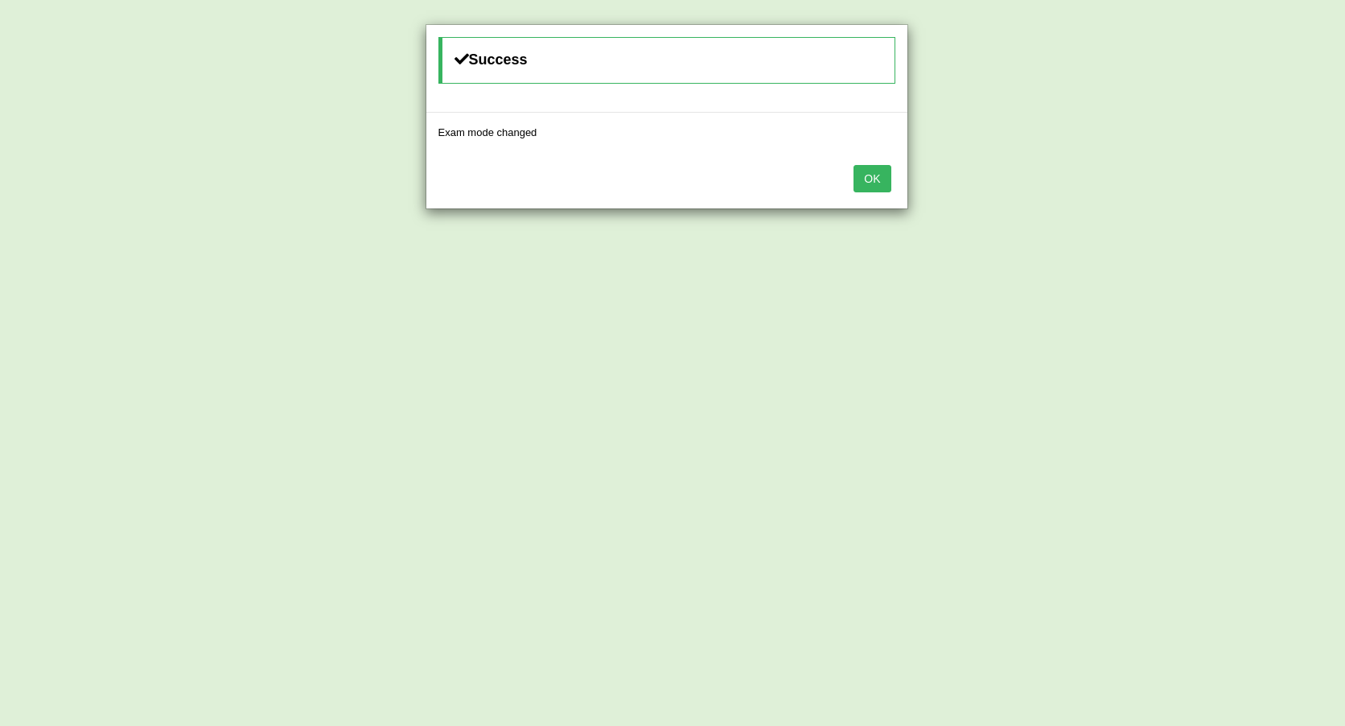
click at [883, 175] on button "OK" at bounding box center [872, 178] width 37 height 27
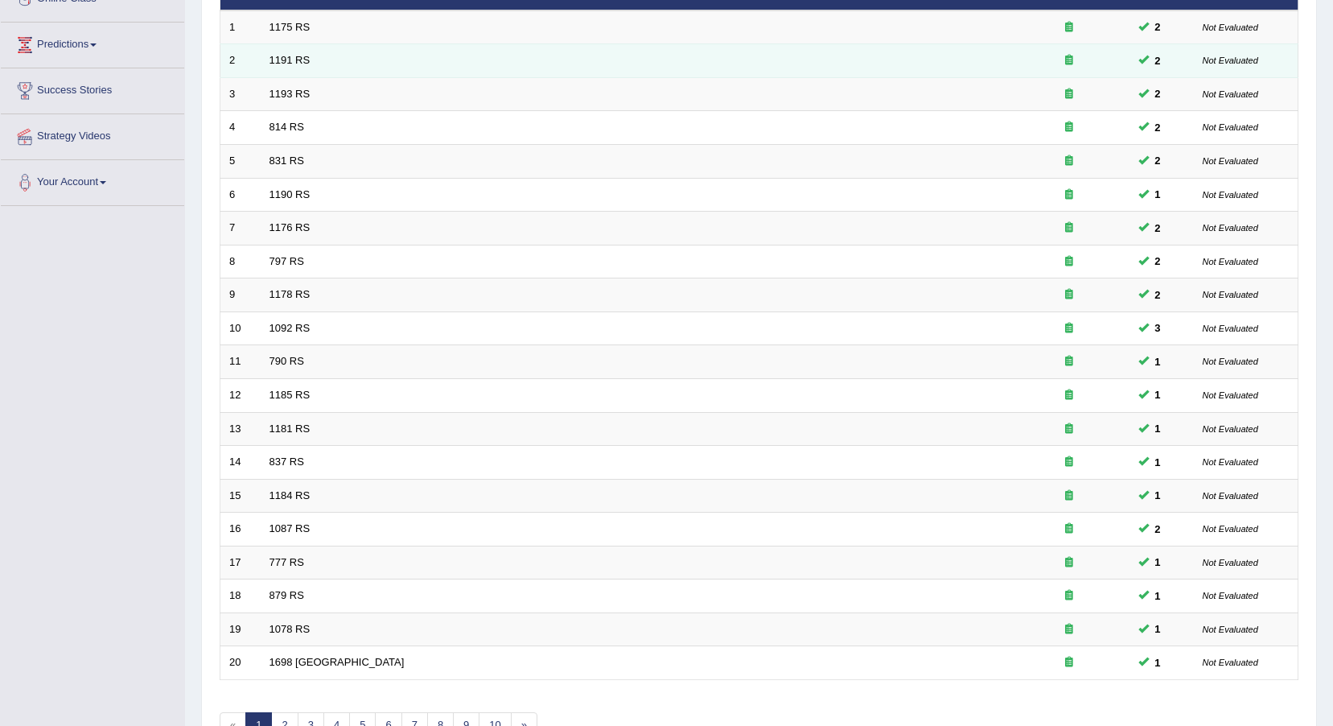
scroll to position [241, 0]
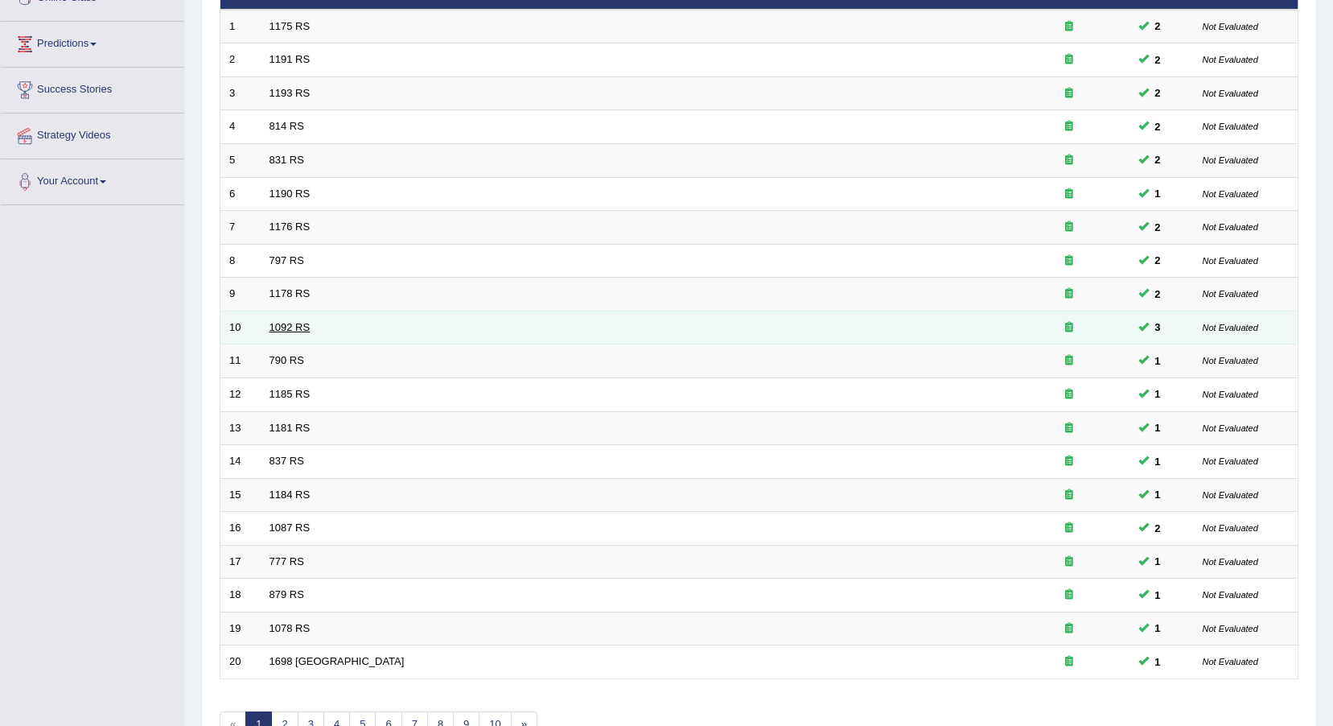
click at [283, 327] on link "1092 RS" at bounding box center [290, 327] width 41 height 12
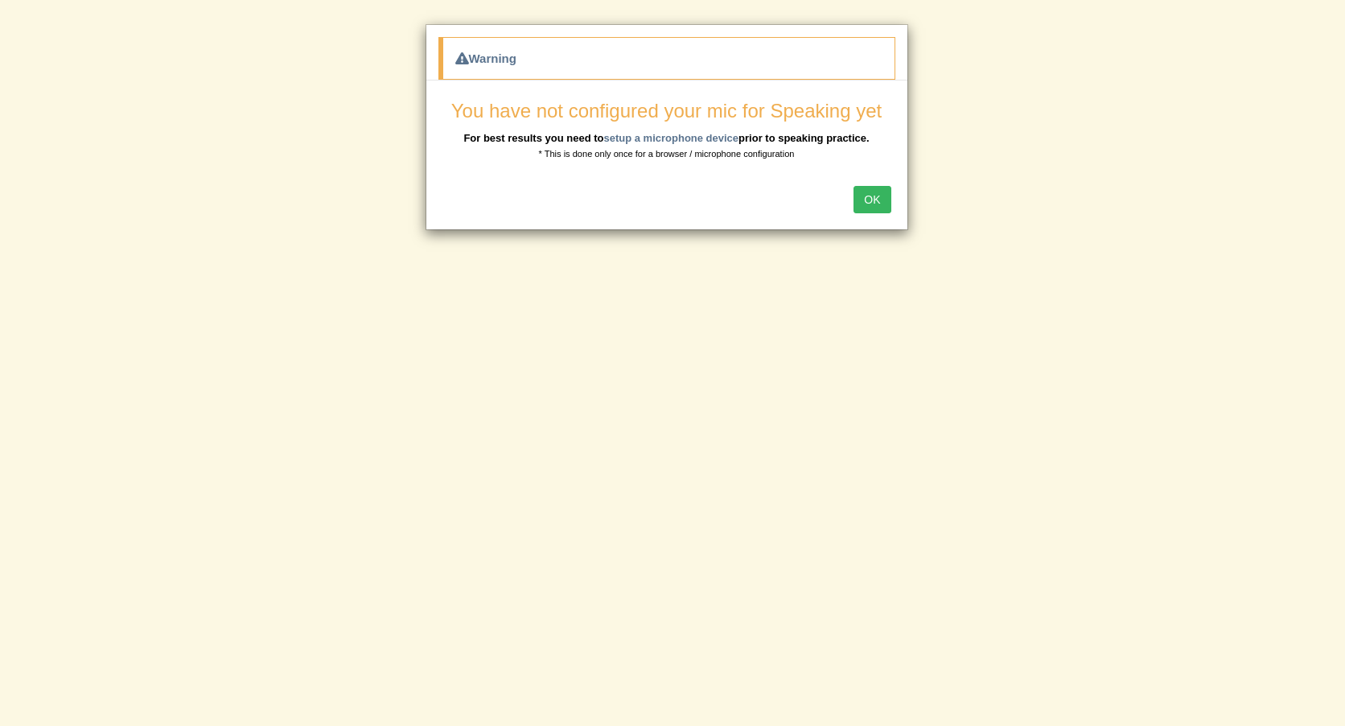
click at [865, 186] on button "OK" at bounding box center [872, 199] width 37 height 27
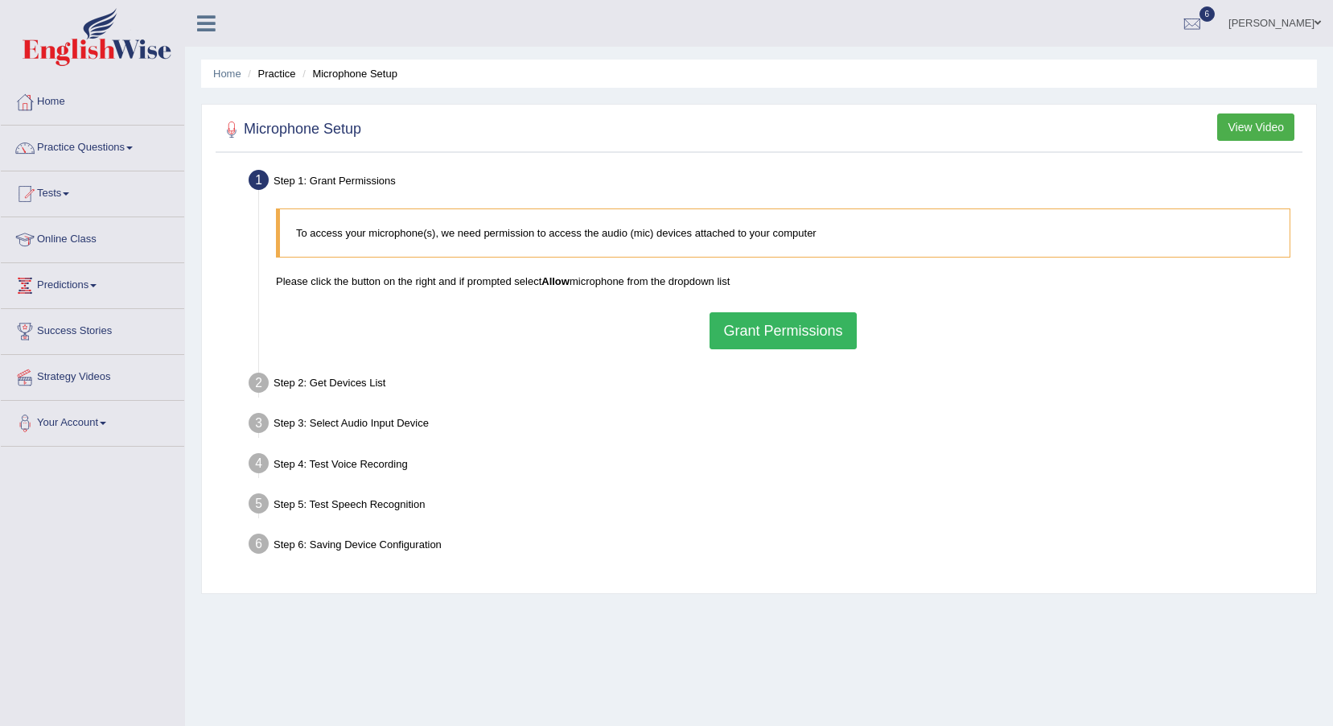
click at [808, 323] on button "Grant Permissions" at bounding box center [783, 330] width 146 height 37
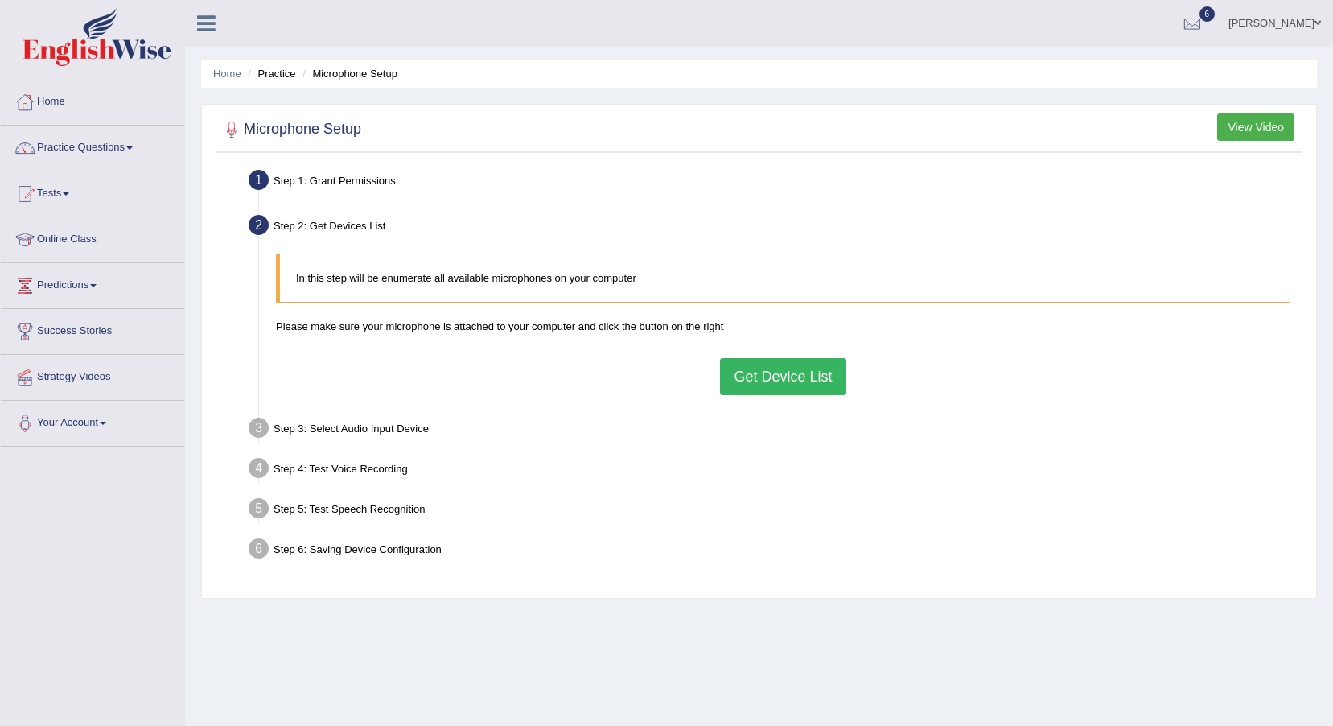
click at [788, 377] on button "Get Device List" at bounding box center [783, 376] width 126 height 37
click at [779, 377] on div "In this step will be enumerate all available microphones on your computer Pleas…" at bounding box center [783, 323] width 1031 height 157
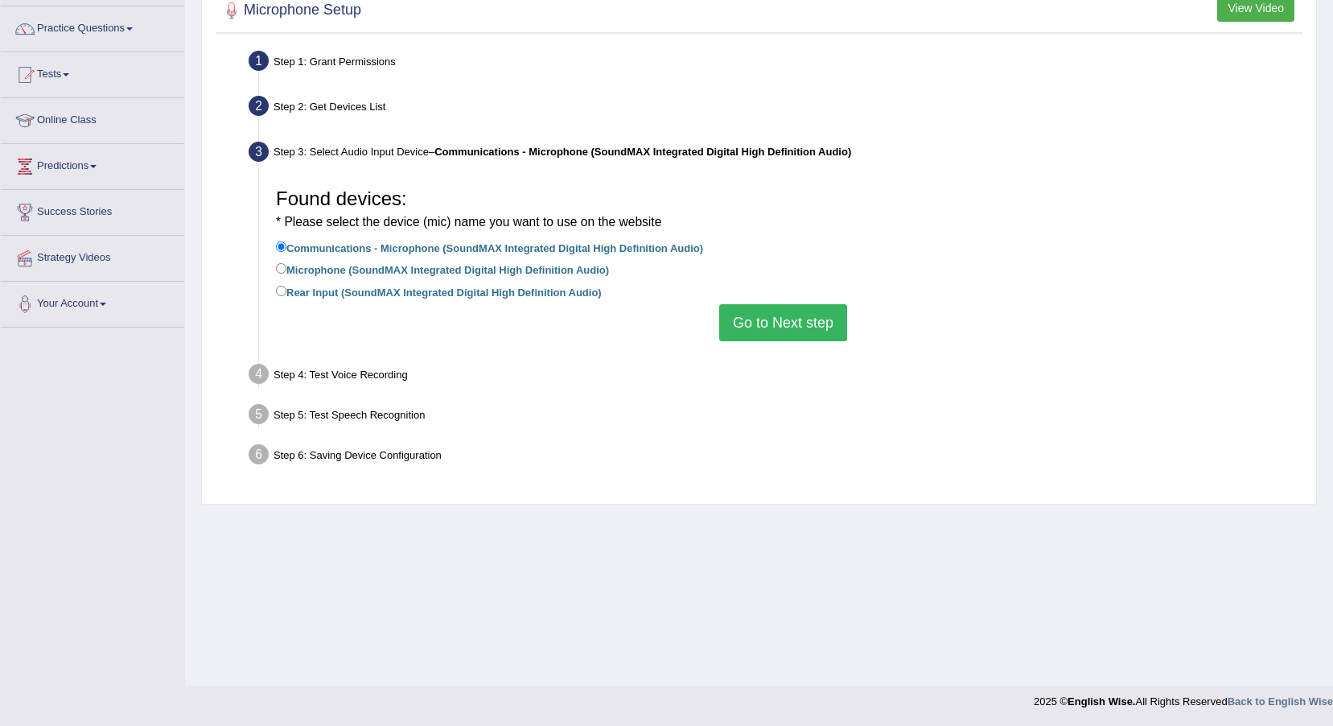
click at [798, 328] on button "Go to Next step" at bounding box center [783, 322] width 128 height 37
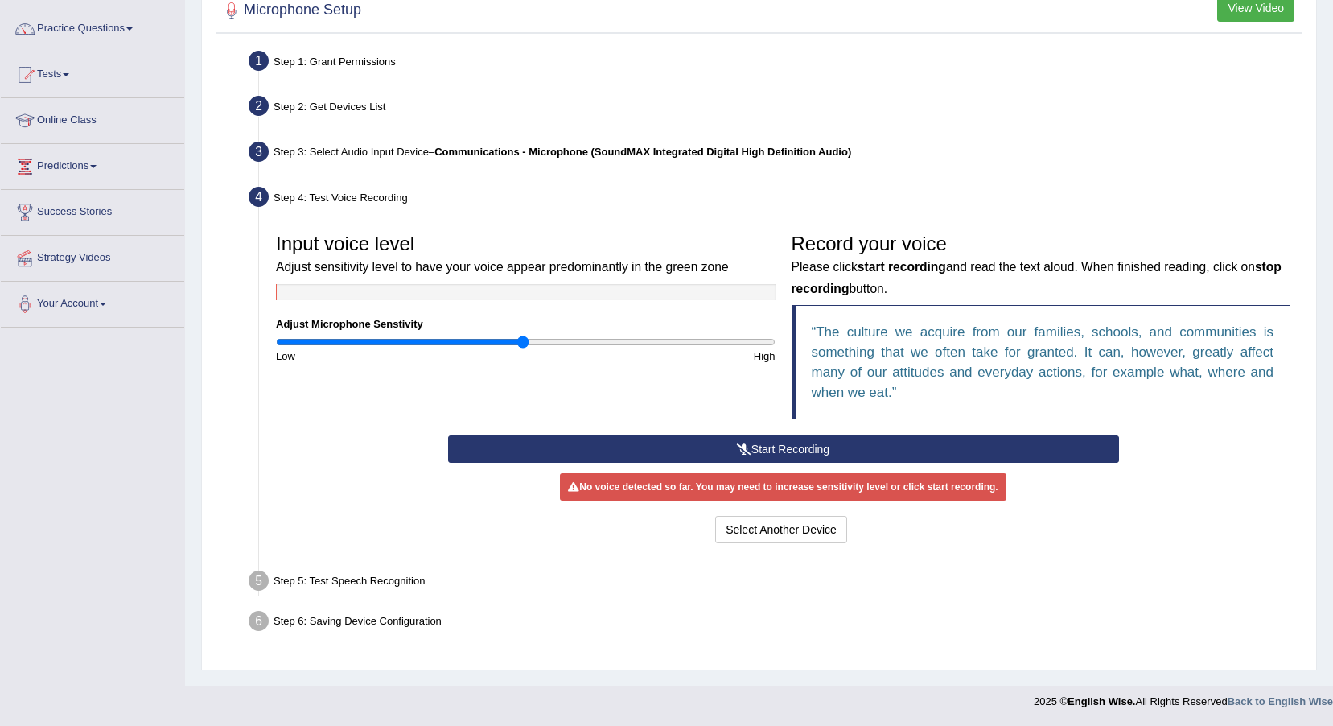
click at [772, 455] on button "Start Recording" at bounding box center [783, 448] width 671 height 27
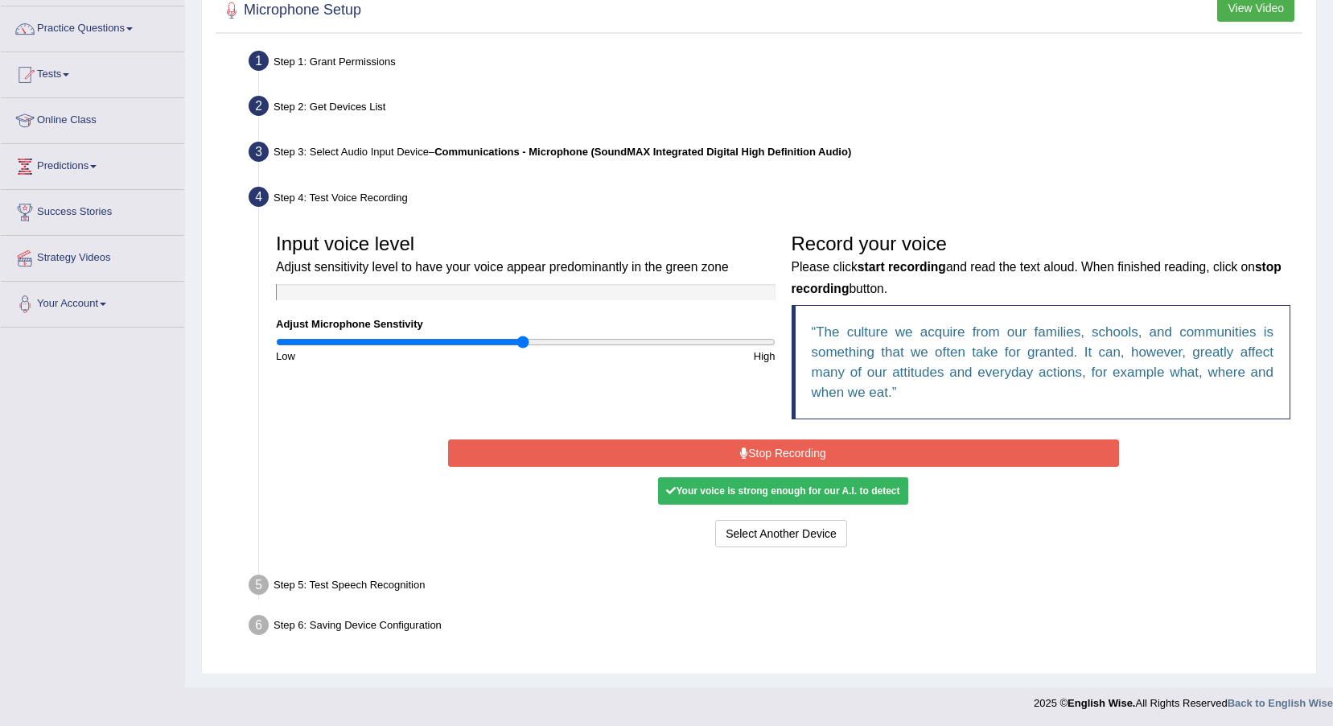
click at [783, 492] on div "Your voice is strong enough for our A.I. to detect" at bounding box center [782, 490] width 249 height 27
click at [783, 442] on button "Stop Recording" at bounding box center [783, 452] width 671 height 27
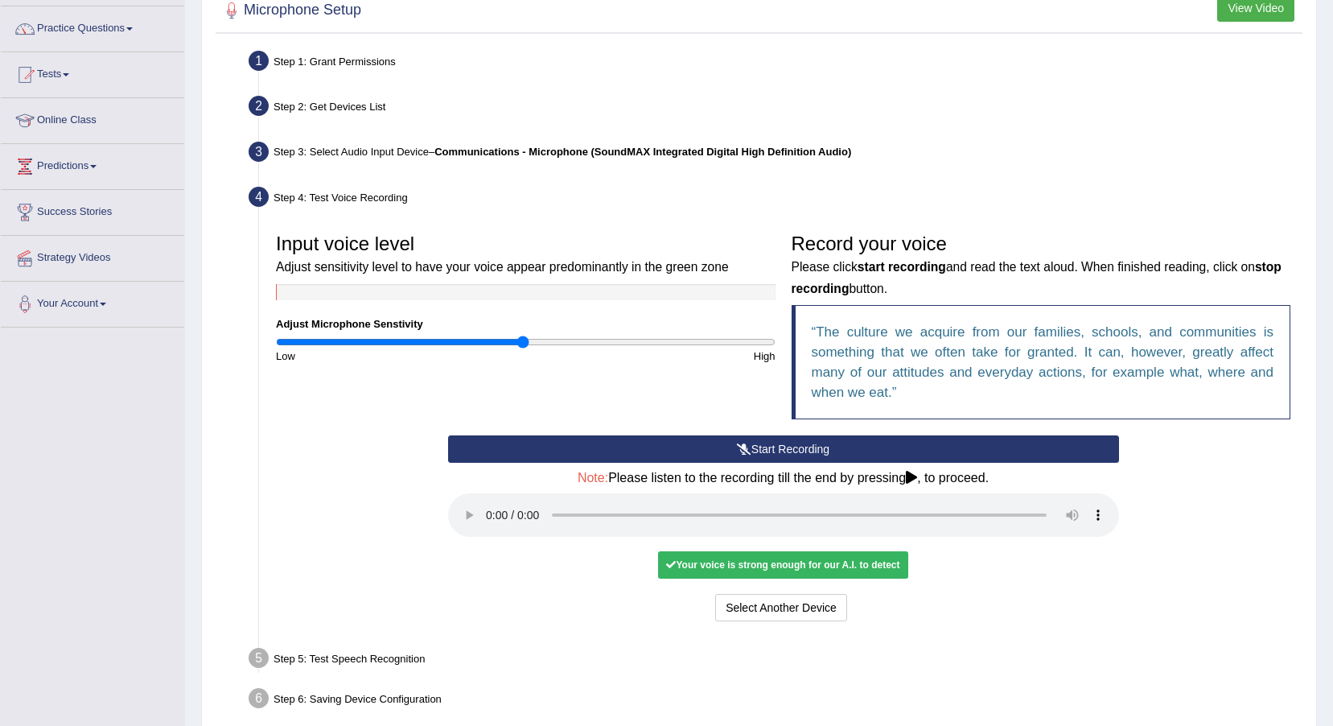
click at [716, 572] on div "Your voice is strong enough for our A.I. to detect" at bounding box center [782, 564] width 249 height 27
click at [718, 562] on div "Your voice is strong enough for our A.I. to detect" at bounding box center [782, 564] width 249 height 27
click at [727, 571] on div "Your voice is strong enough for our A.I. to detect" at bounding box center [782, 564] width 249 height 27
drag, startPoint x: 727, startPoint y: 571, endPoint x: 712, endPoint y: 686, distance: 115.3
click at [712, 686] on div "Step 6: Saving Device Configuration" at bounding box center [775, 700] width 1068 height 35
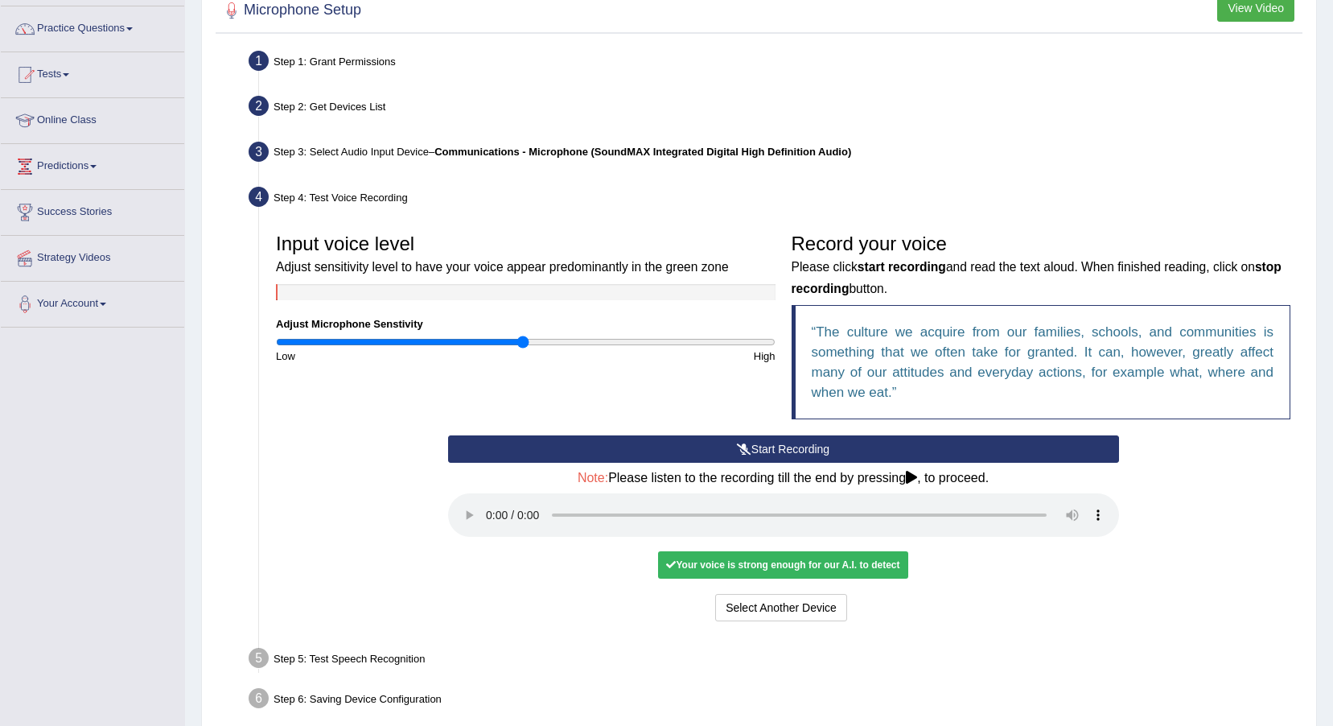
click at [710, 571] on div "Your voice is strong enough for our A.I. to detect" at bounding box center [782, 564] width 249 height 27
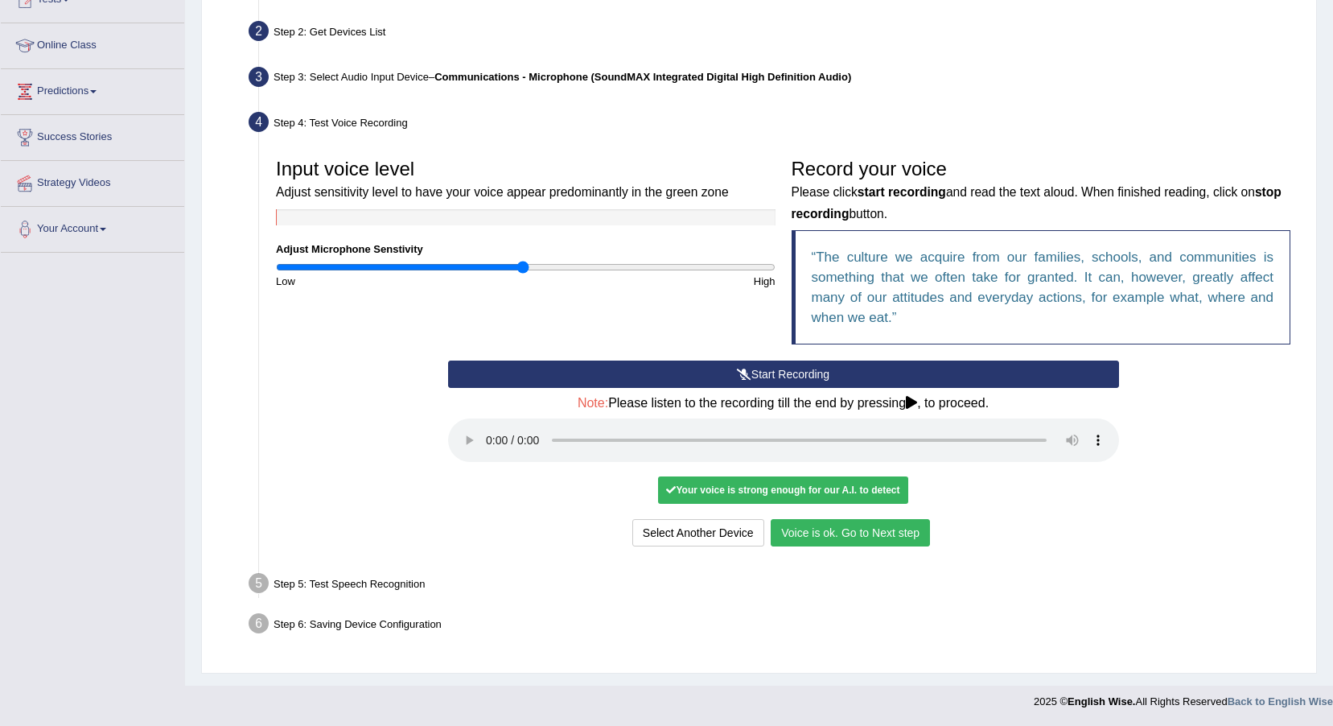
click at [883, 533] on button "Voice is ok. Go to Next step" at bounding box center [850, 532] width 159 height 27
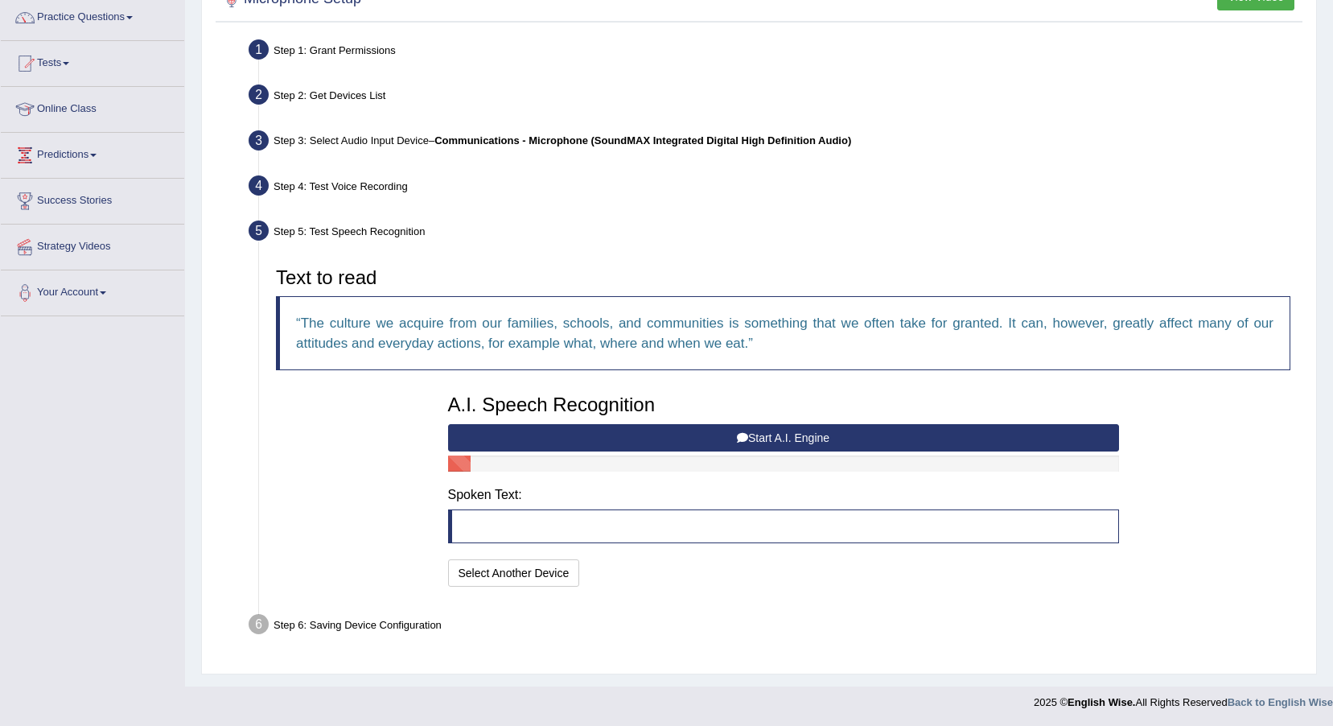
scroll to position [131, 0]
click at [813, 423] on button "Start A.I. Engine" at bounding box center [783, 436] width 671 height 27
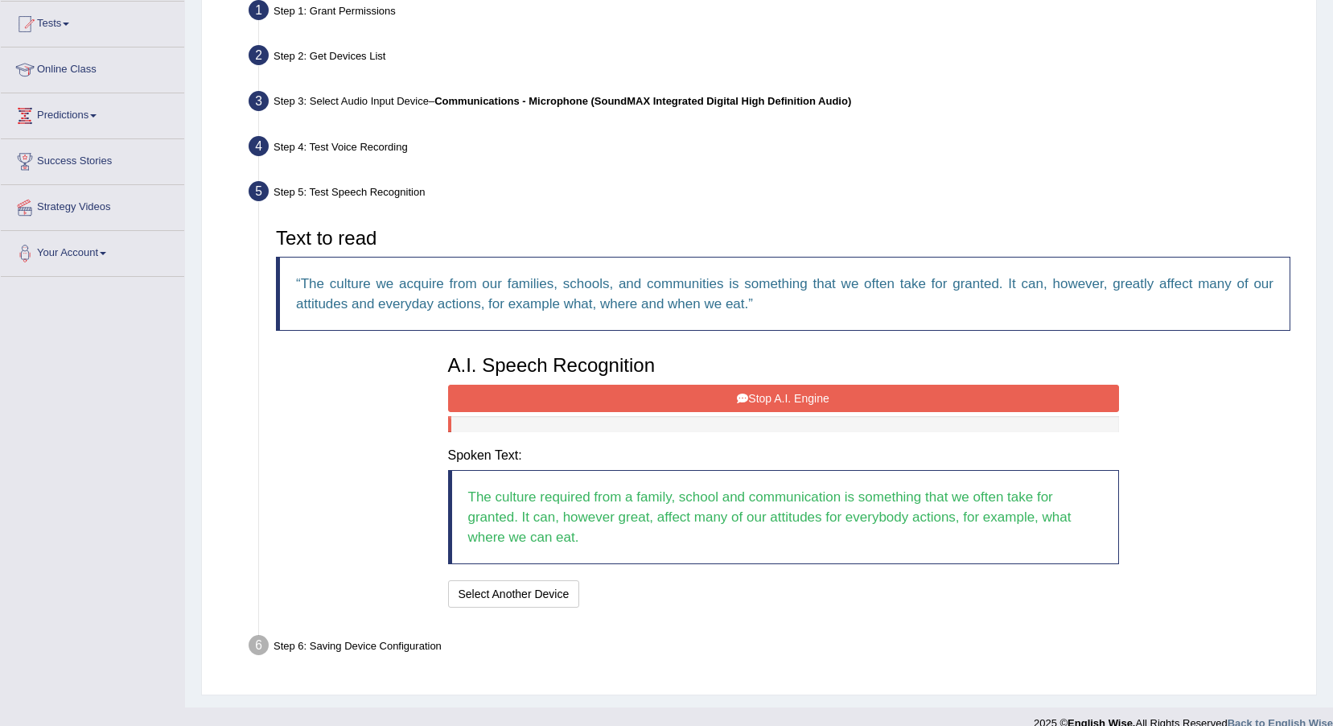
scroll to position [192, 0]
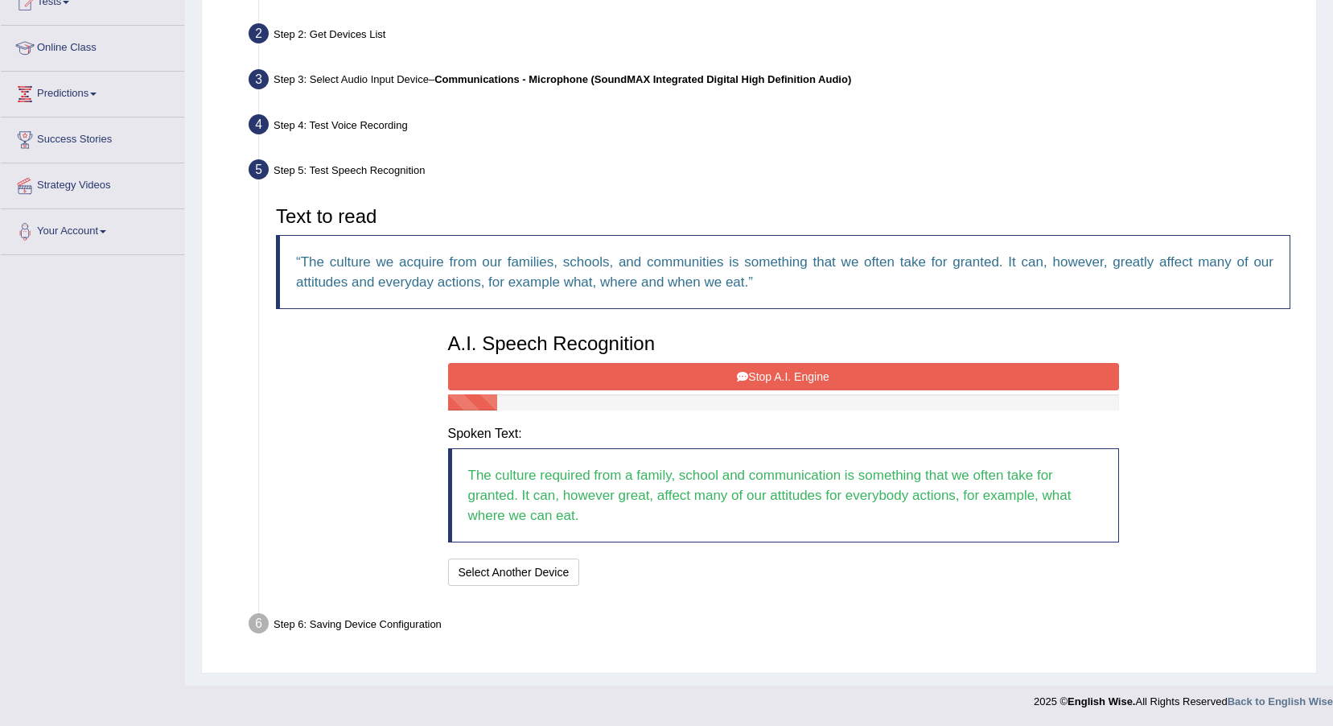
click at [894, 378] on button "Stop A.I. Engine" at bounding box center [783, 376] width 671 height 27
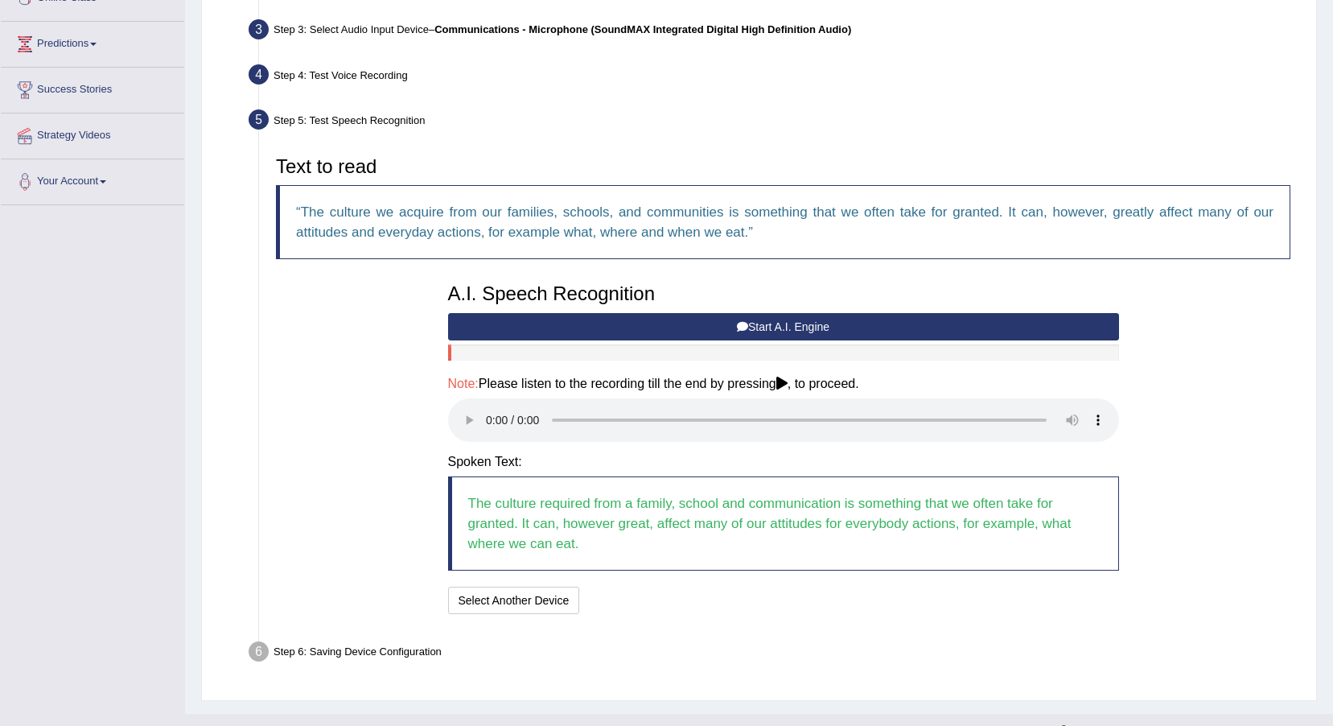
scroll to position [270, 0]
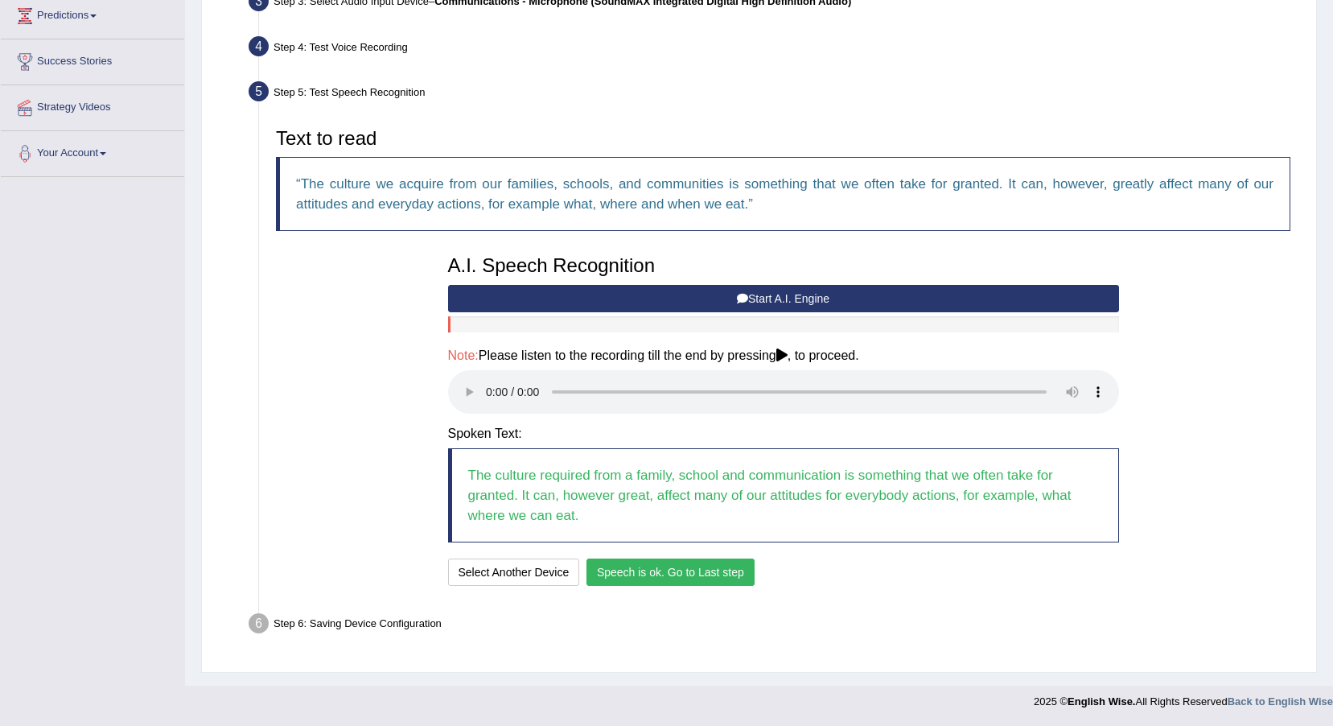
click at [686, 566] on button "Speech is ok. Go to Last step" at bounding box center [671, 571] width 168 height 27
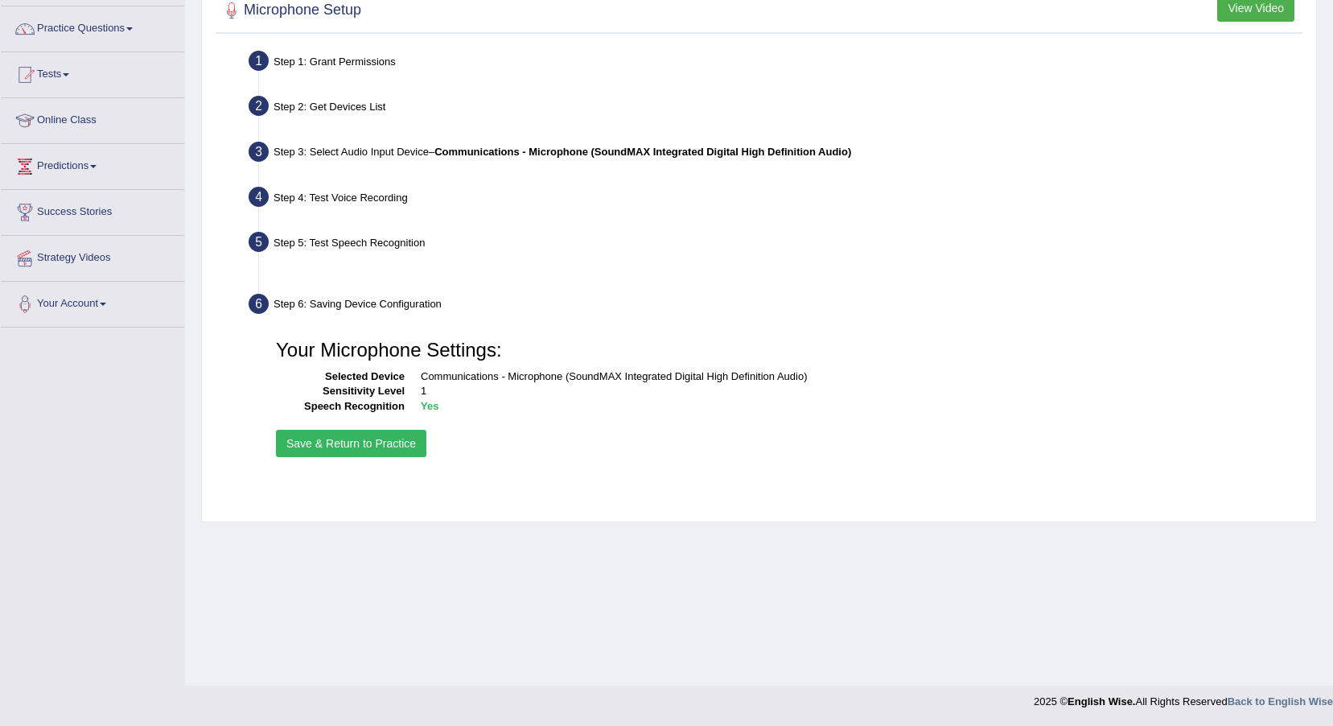
scroll to position [119, 0]
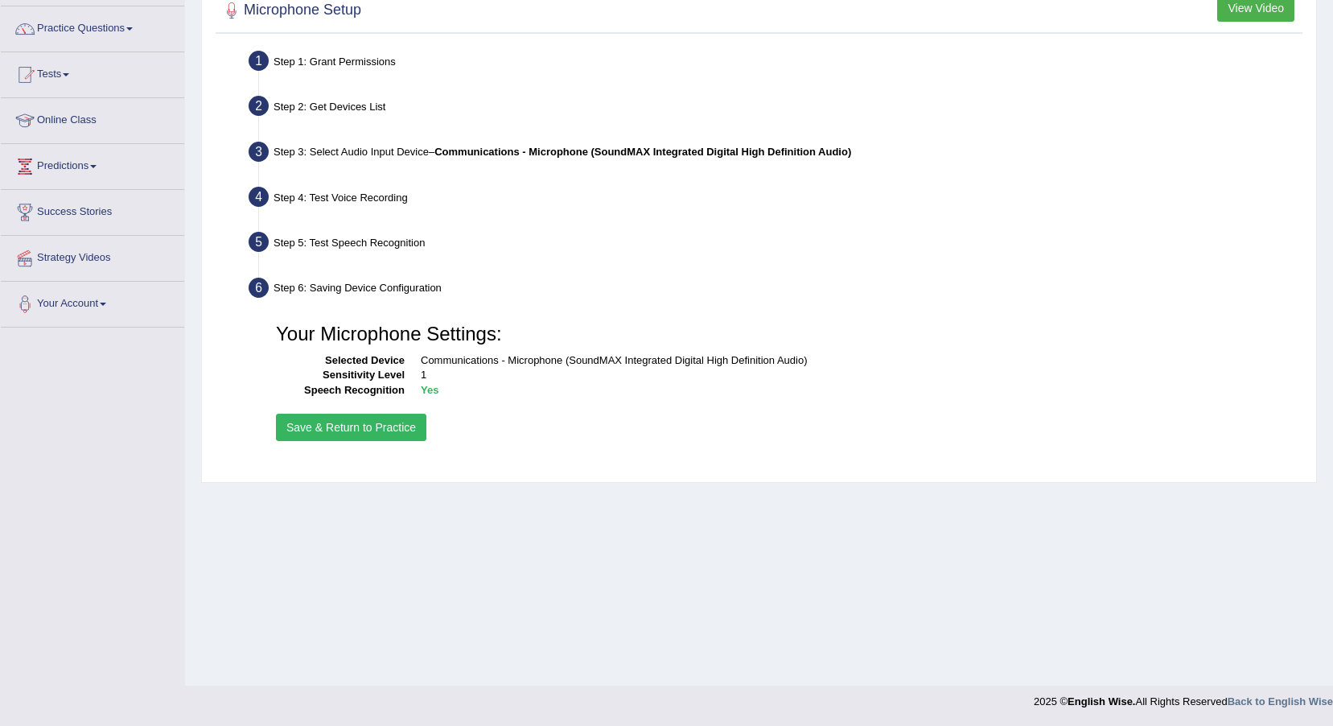
click at [396, 421] on button "Save & Return to Practice" at bounding box center [351, 427] width 150 height 27
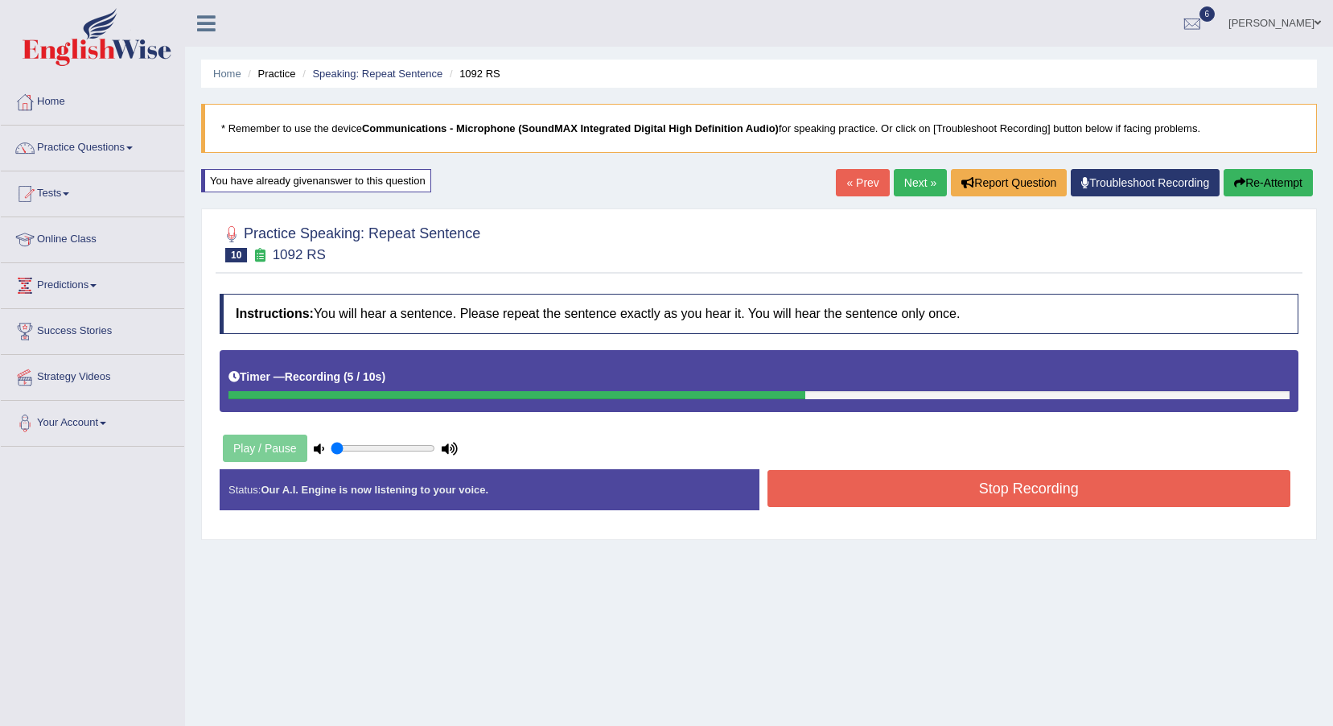
click at [1015, 505] on button "Stop Recording" at bounding box center [1030, 488] width 524 height 37
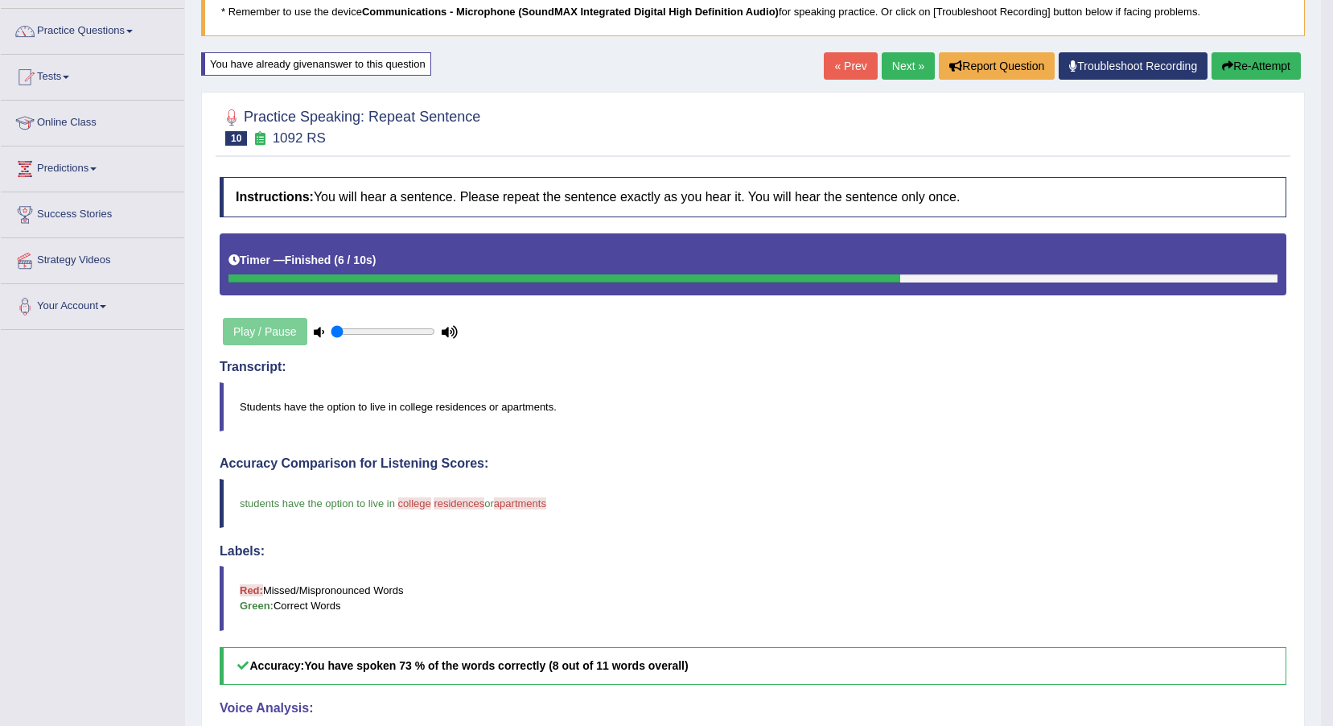
scroll to position [115, 0]
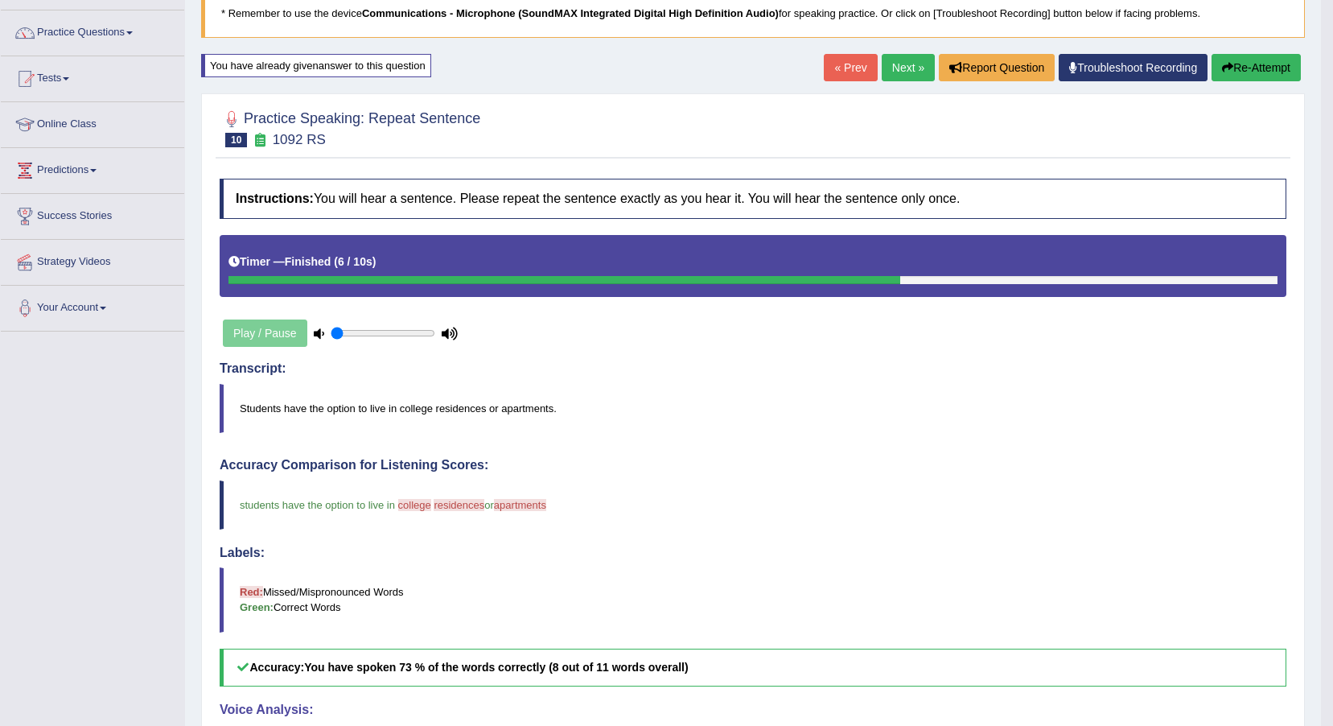
click at [872, 64] on link "« Prev" at bounding box center [850, 67] width 53 height 27
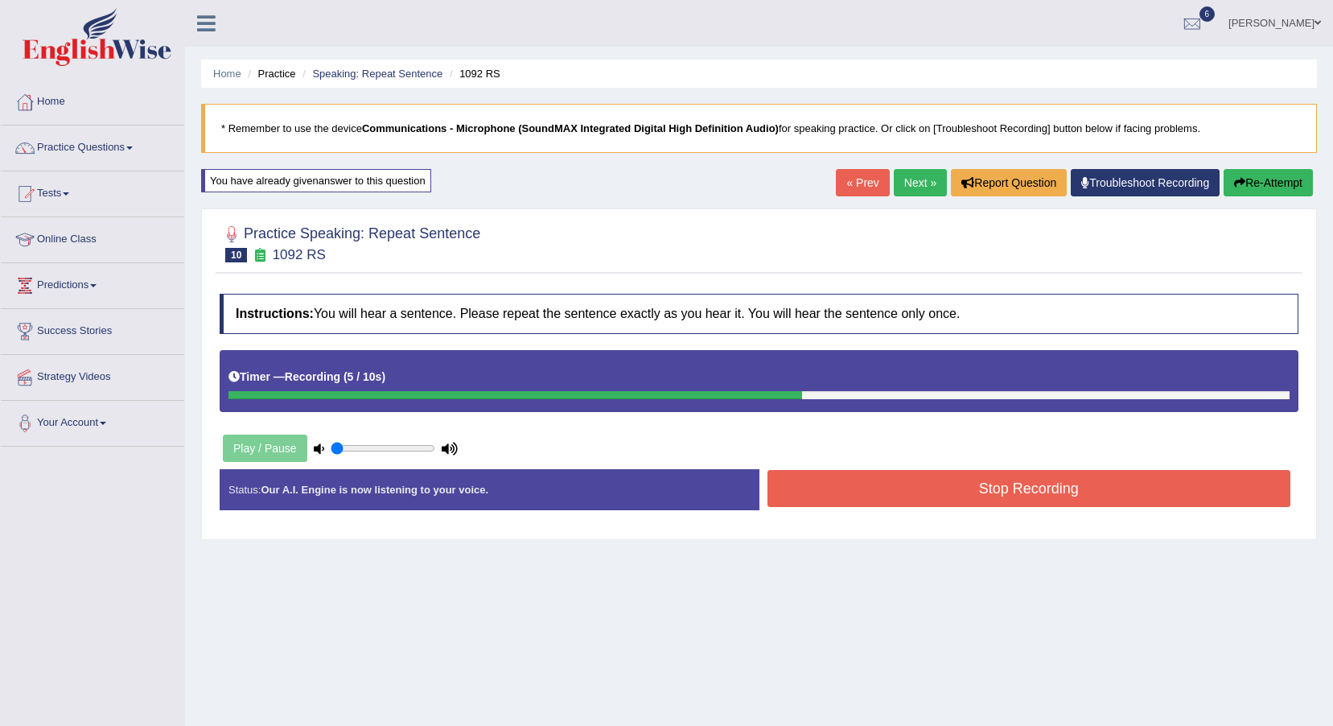
click at [888, 503] on button "Stop Recording" at bounding box center [1030, 488] width 524 height 37
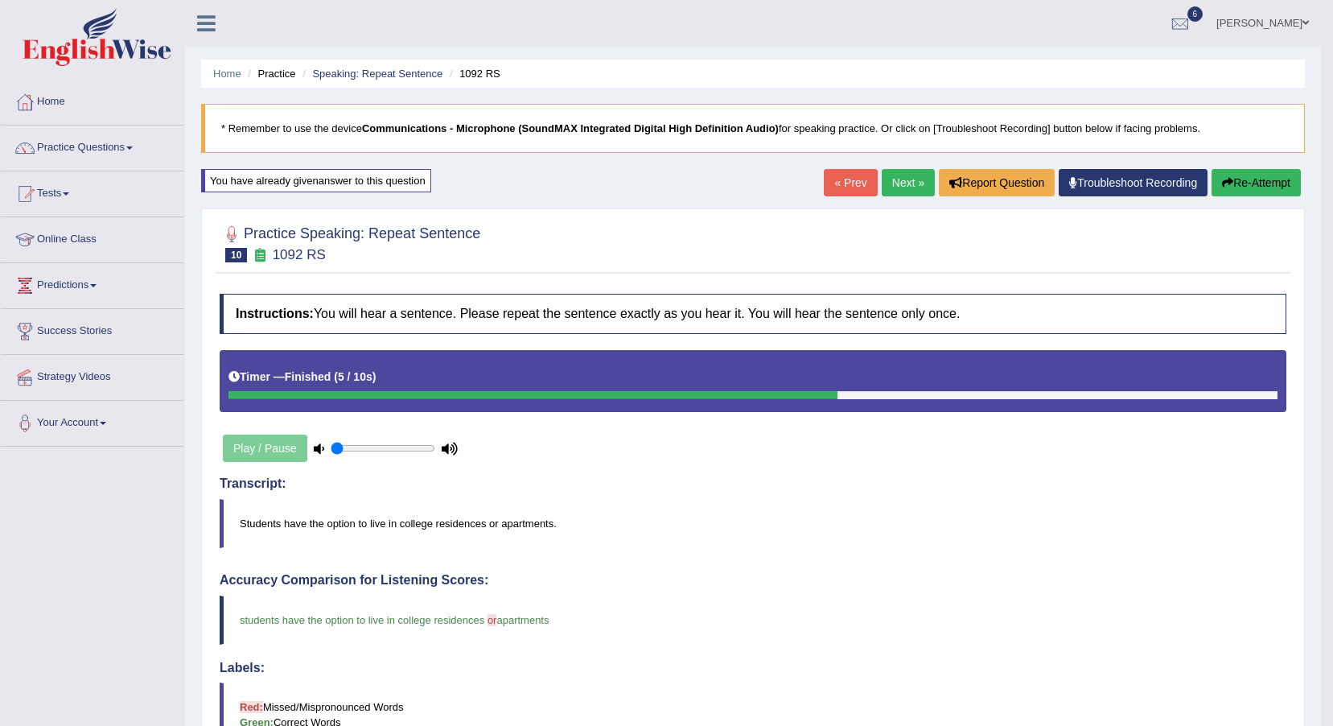
click at [903, 187] on link "Next »" at bounding box center [908, 182] width 53 height 27
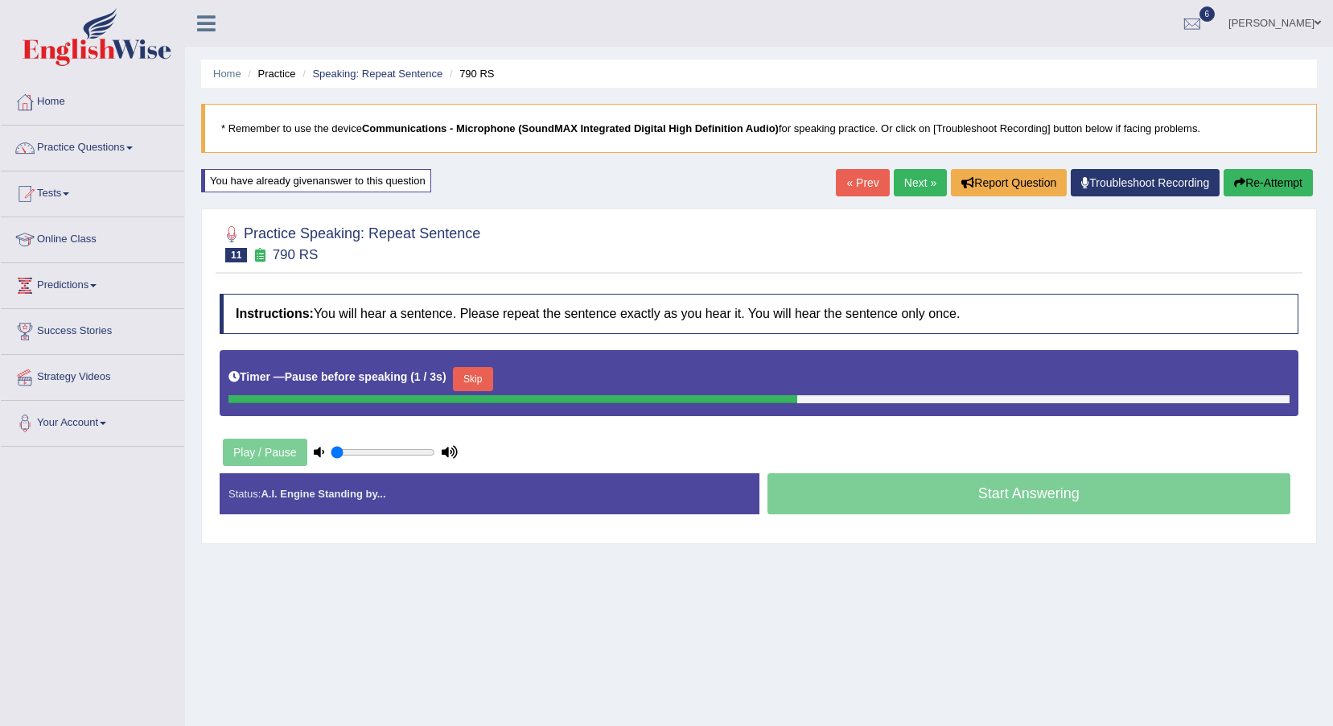
click at [1240, 187] on icon "button" at bounding box center [1239, 182] width 11 height 11
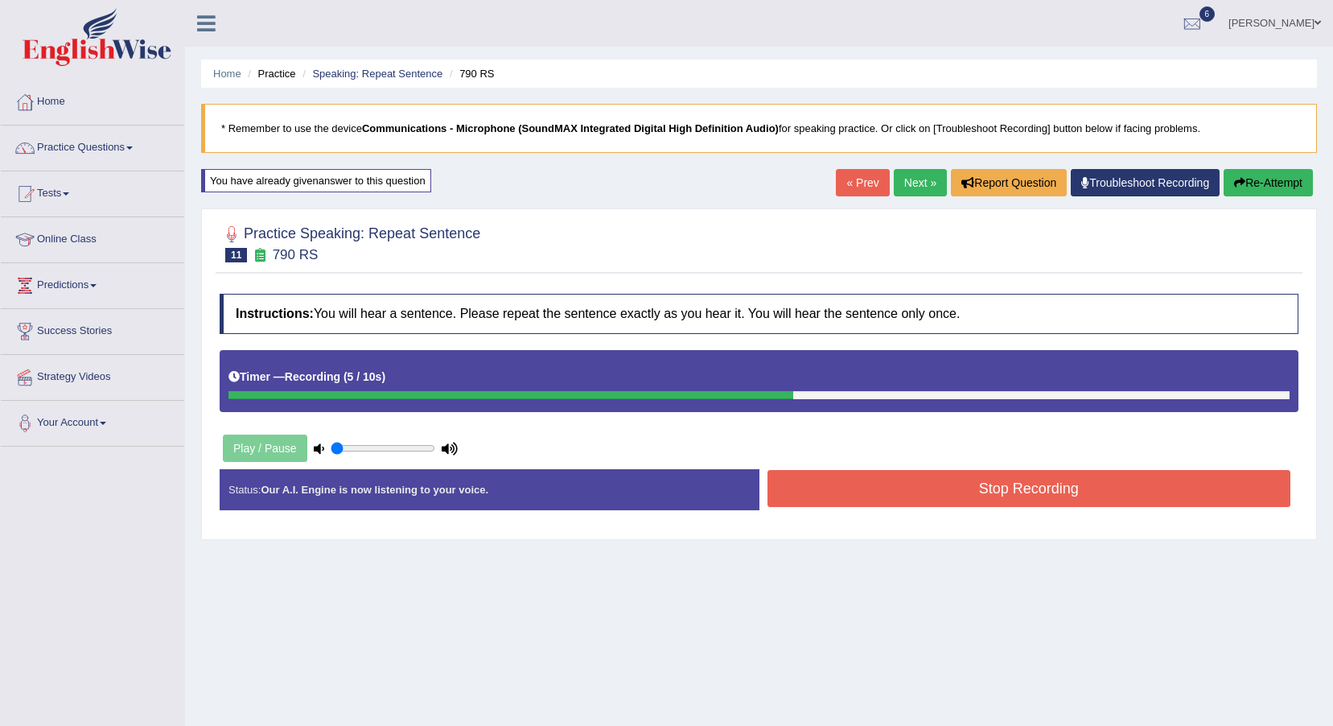
click at [1023, 521] on div "Status: Our A.I. Engine is now listening to your voice. Start Answering Stop Re…" at bounding box center [759, 497] width 1079 height 57
click at [1027, 500] on button "Stop Recording" at bounding box center [1030, 488] width 524 height 37
click at [1027, 500] on div "Status: Our A.I. Engine is now listening to your voice. Start Answering Stop Re…" at bounding box center [759, 497] width 1079 height 57
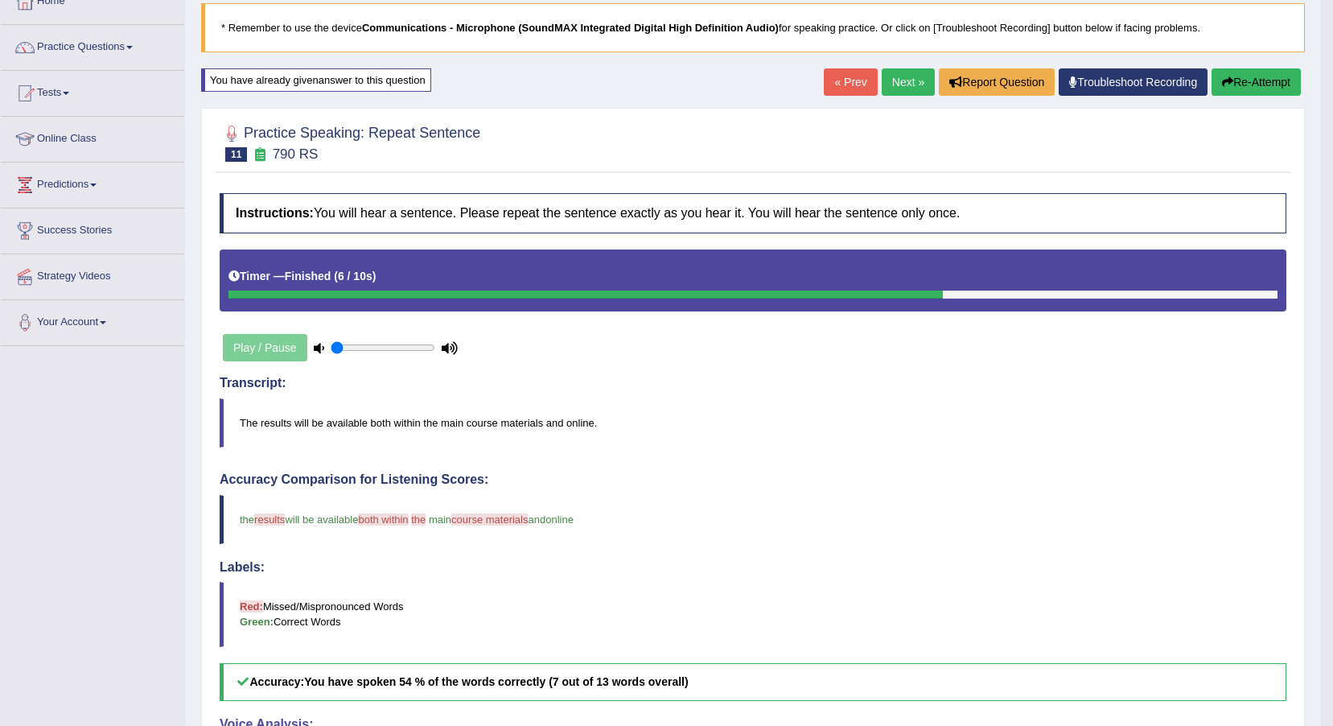
scroll to position [35, 0]
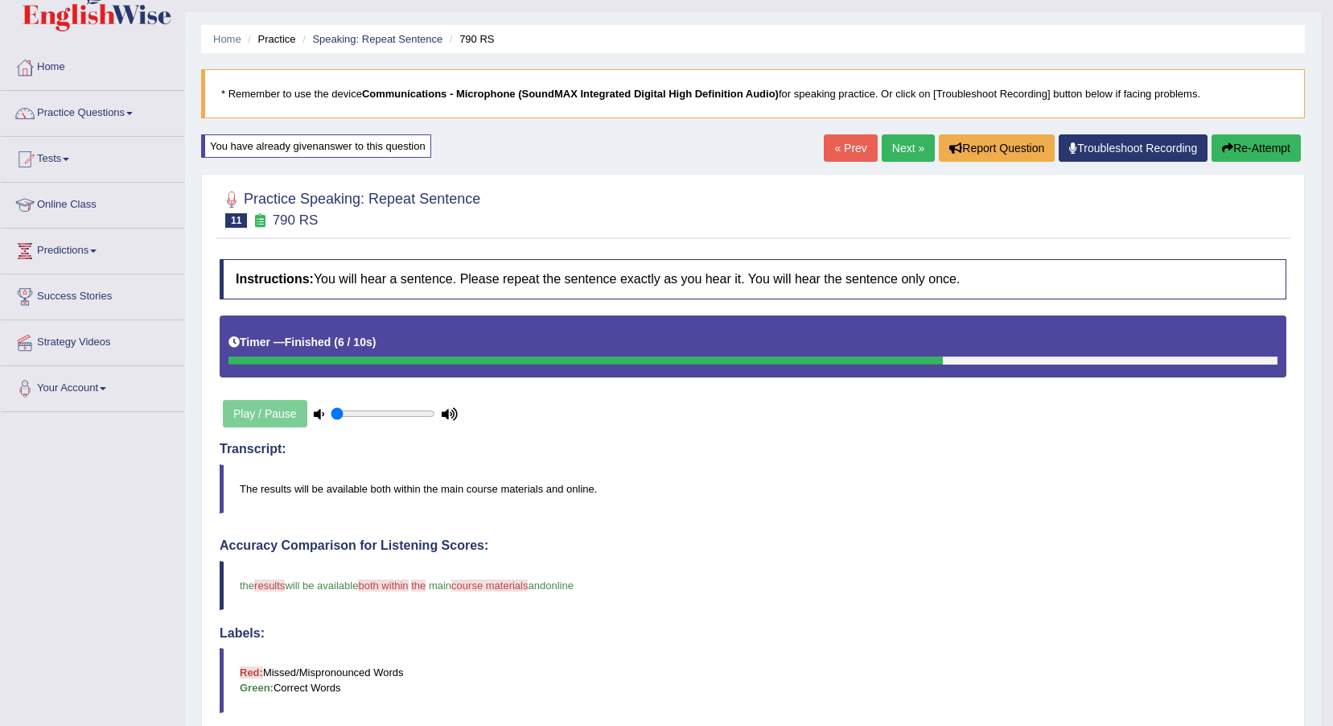
click at [904, 153] on link "Next »" at bounding box center [908, 147] width 53 height 27
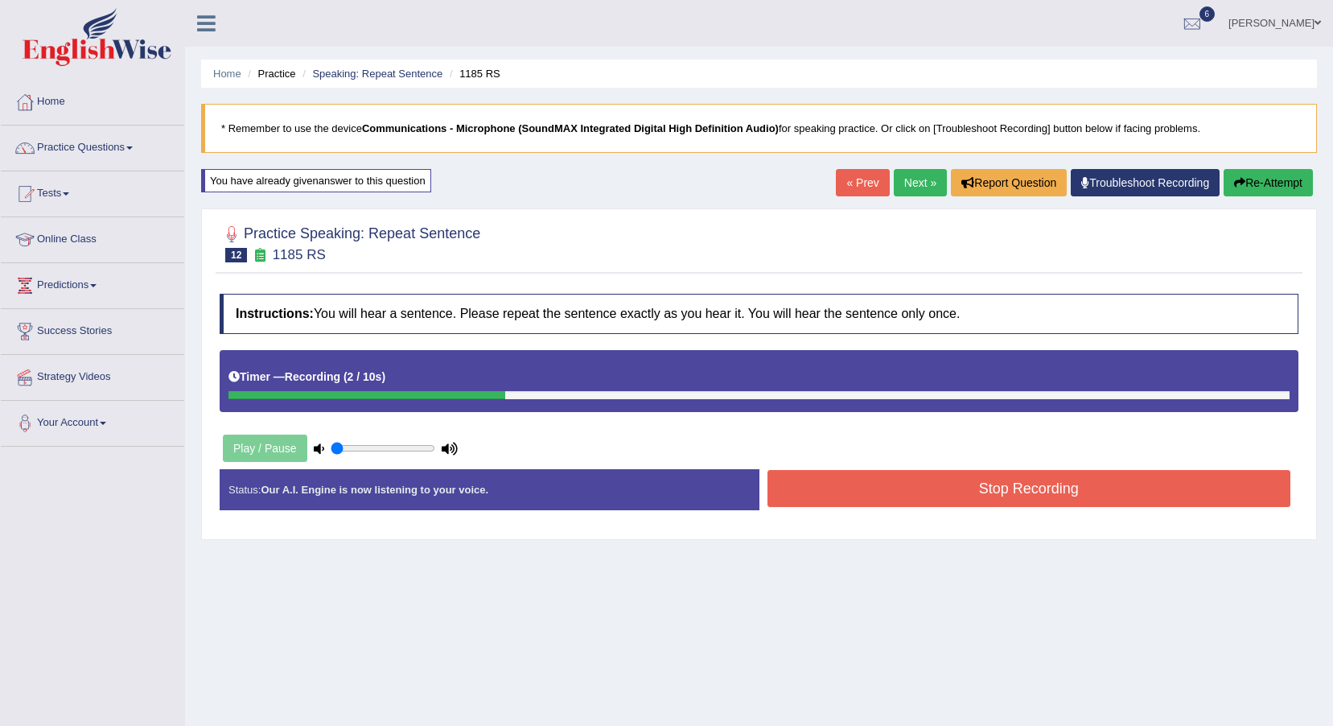
click at [1023, 500] on button "Stop Recording" at bounding box center [1030, 488] width 524 height 37
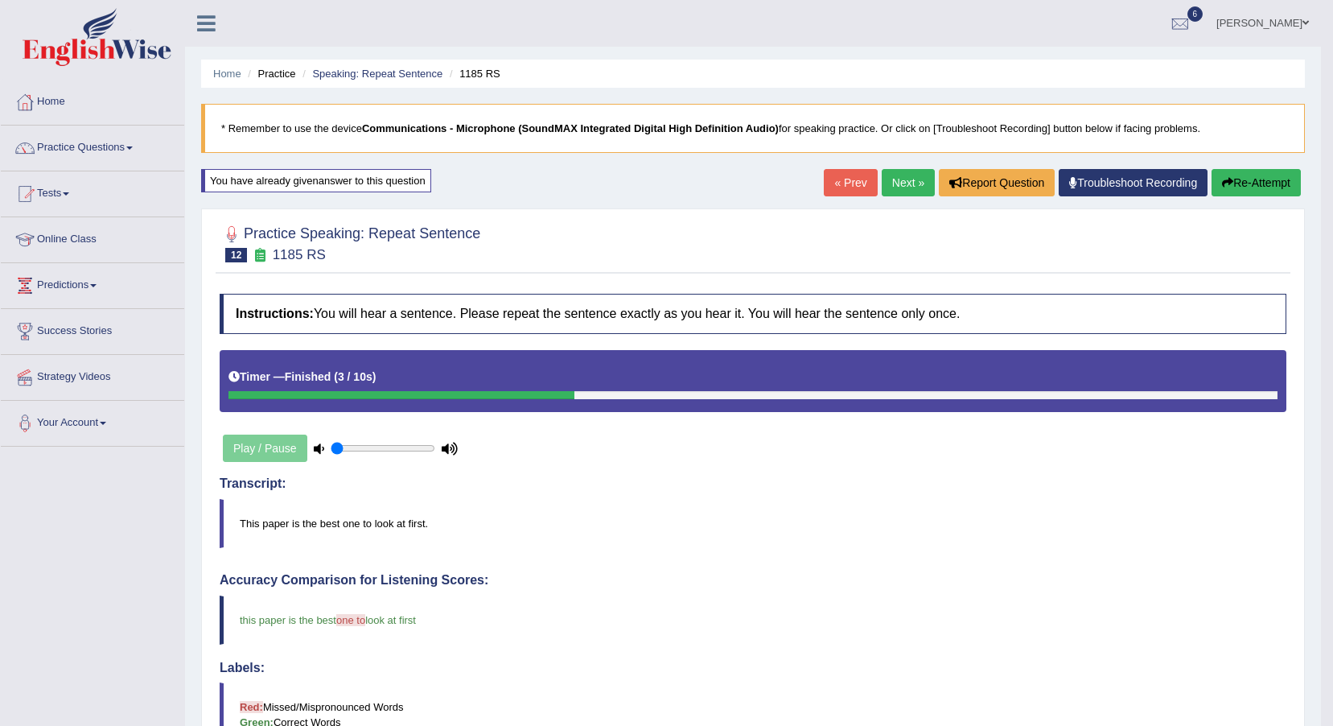
click at [910, 191] on link "Next »" at bounding box center [908, 182] width 53 height 27
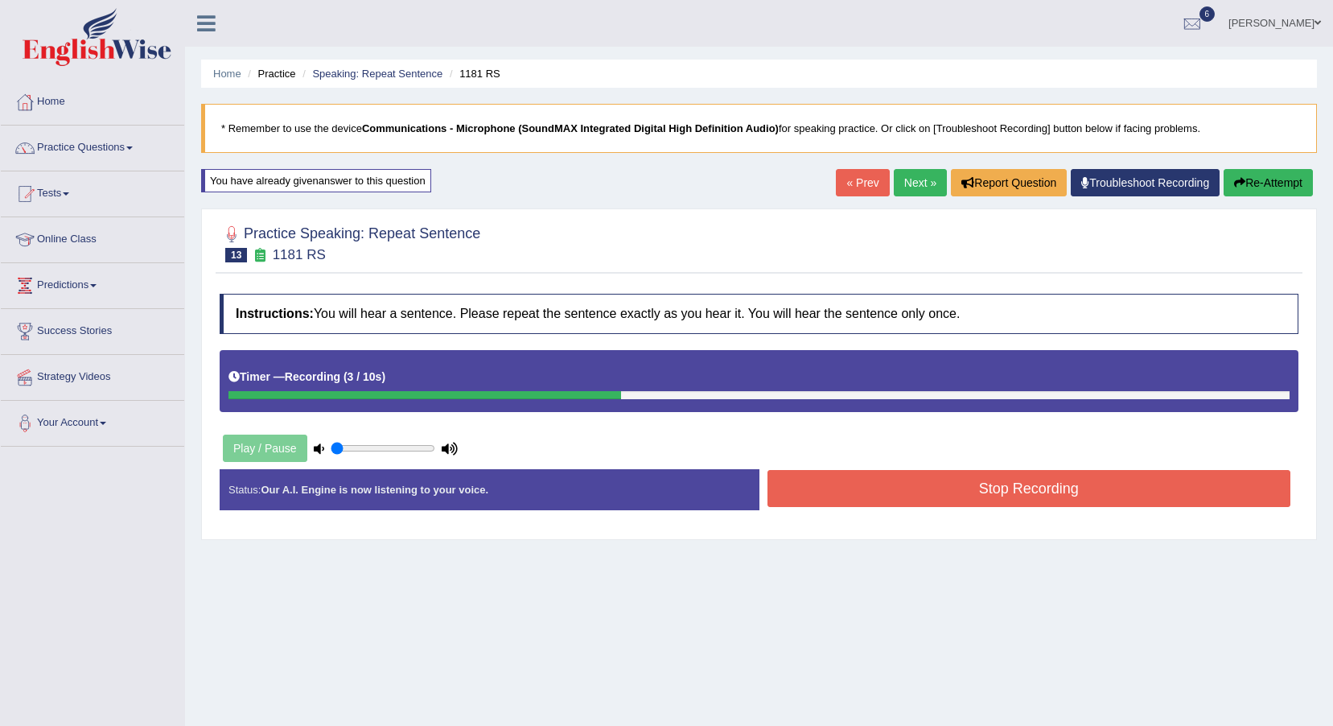
click at [986, 480] on button "Stop Recording" at bounding box center [1030, 488] width 524 height 37
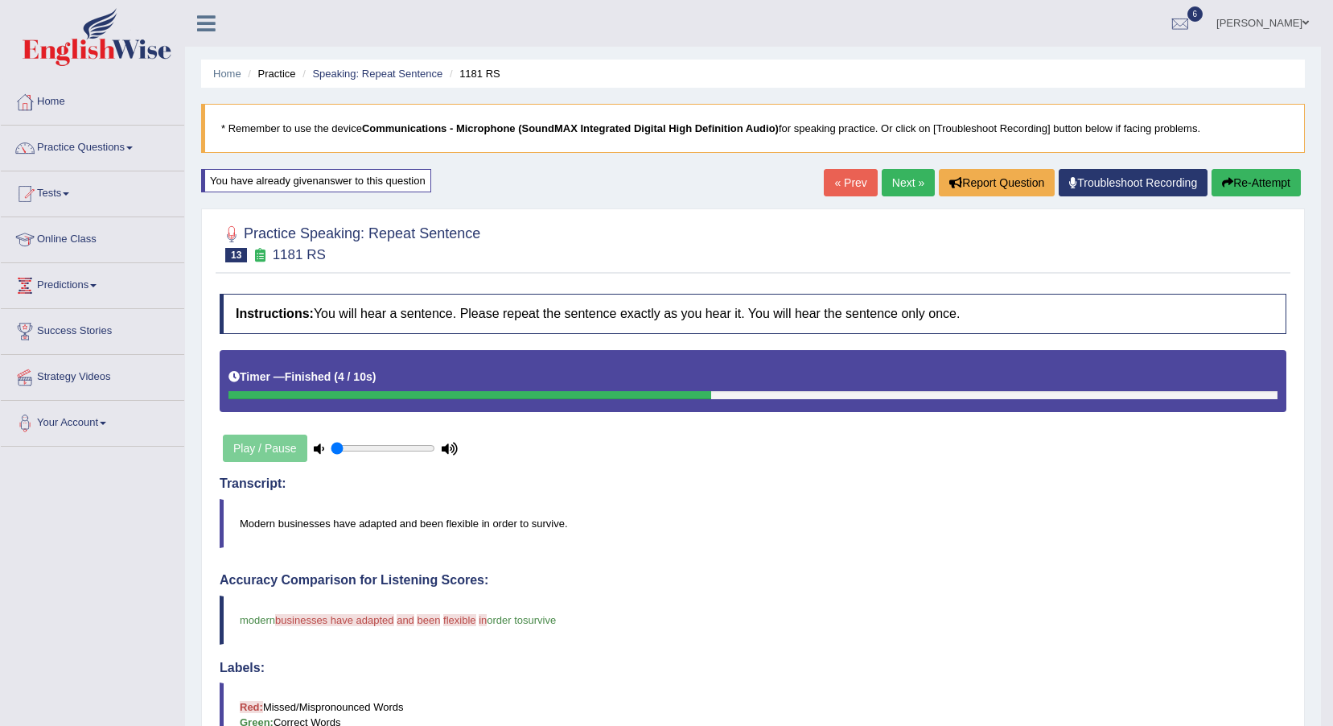
click at [898, 179] on link "Next »" at bounding box center [908, 182] width 53 height 27
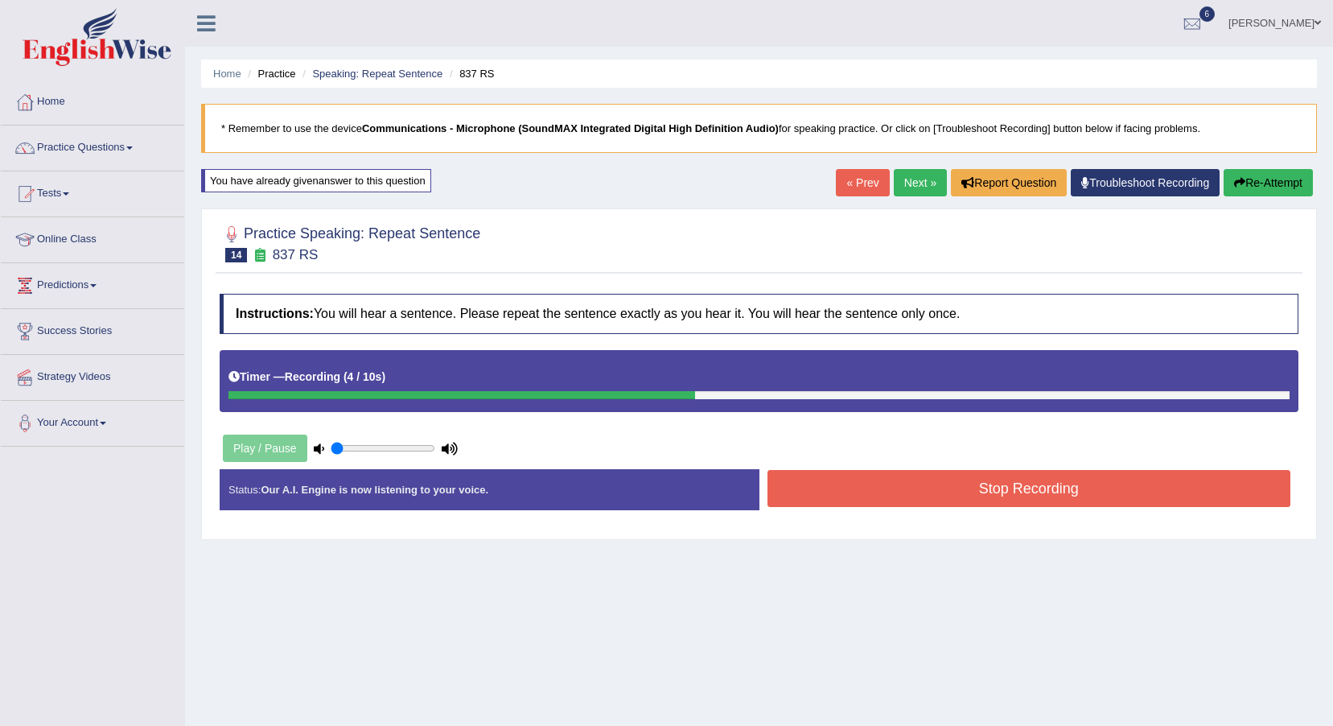
click at [995, 494] on button "Stop Recording" at bounding box center [1030, 488] width 524 height 37
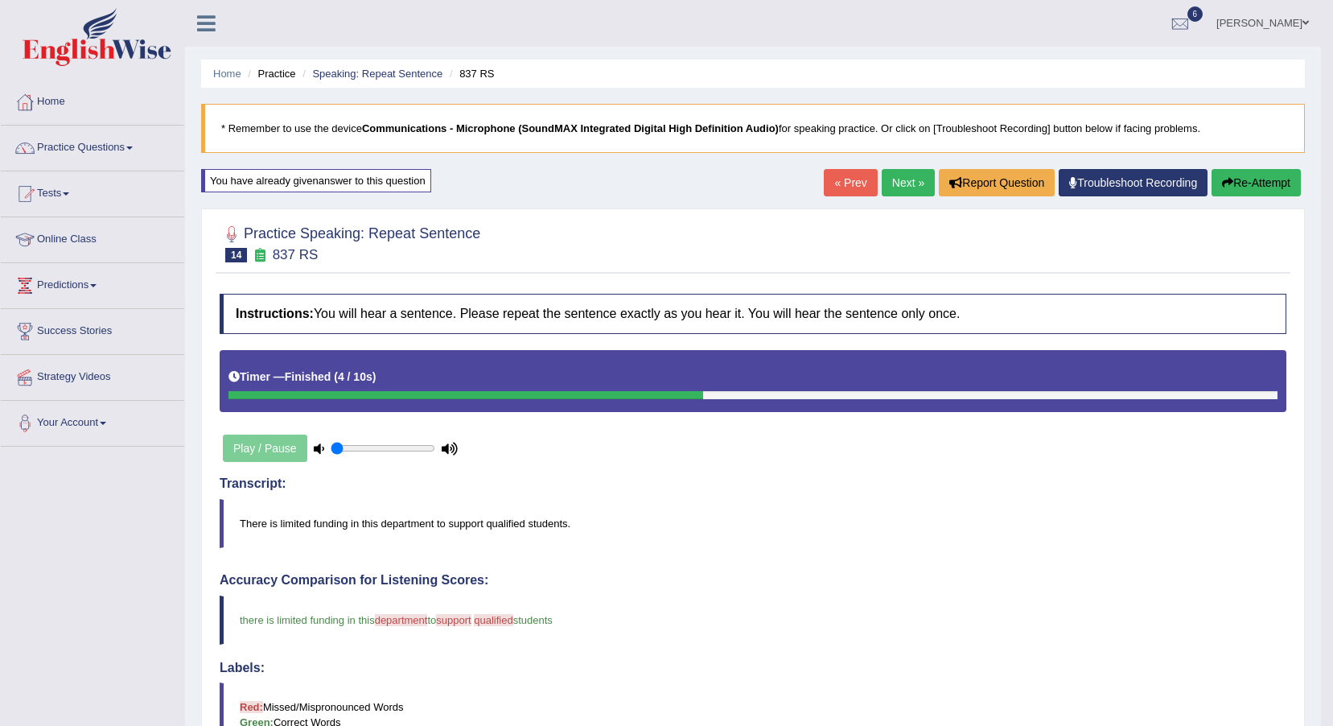
click at [912, 182] on link "Next »" at bounding box center [908, 182] width 53 height 27
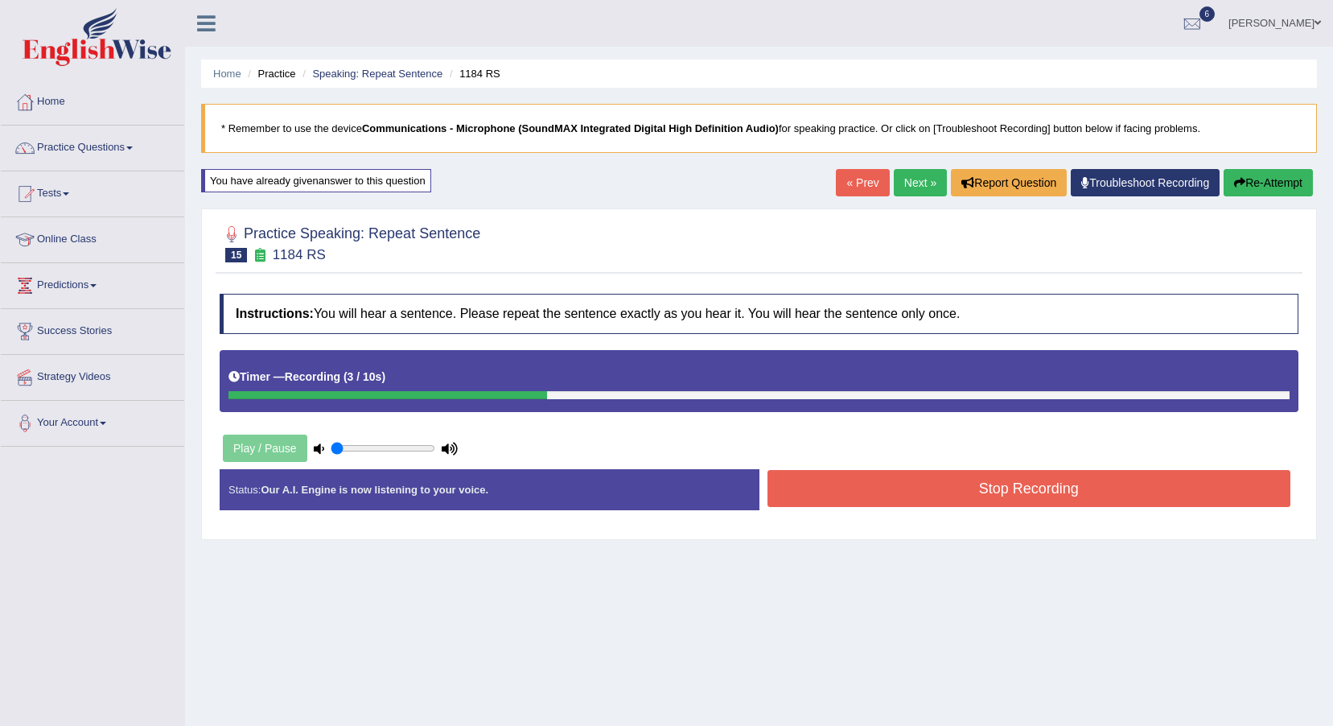
click at [1056, 510] on div "Stop Recording" at bounding box center [1030, 490] width 540 height 41
click at [1058, 500] on button "Stop Recording" at bounding box center [1030, 488] width 524 height 37
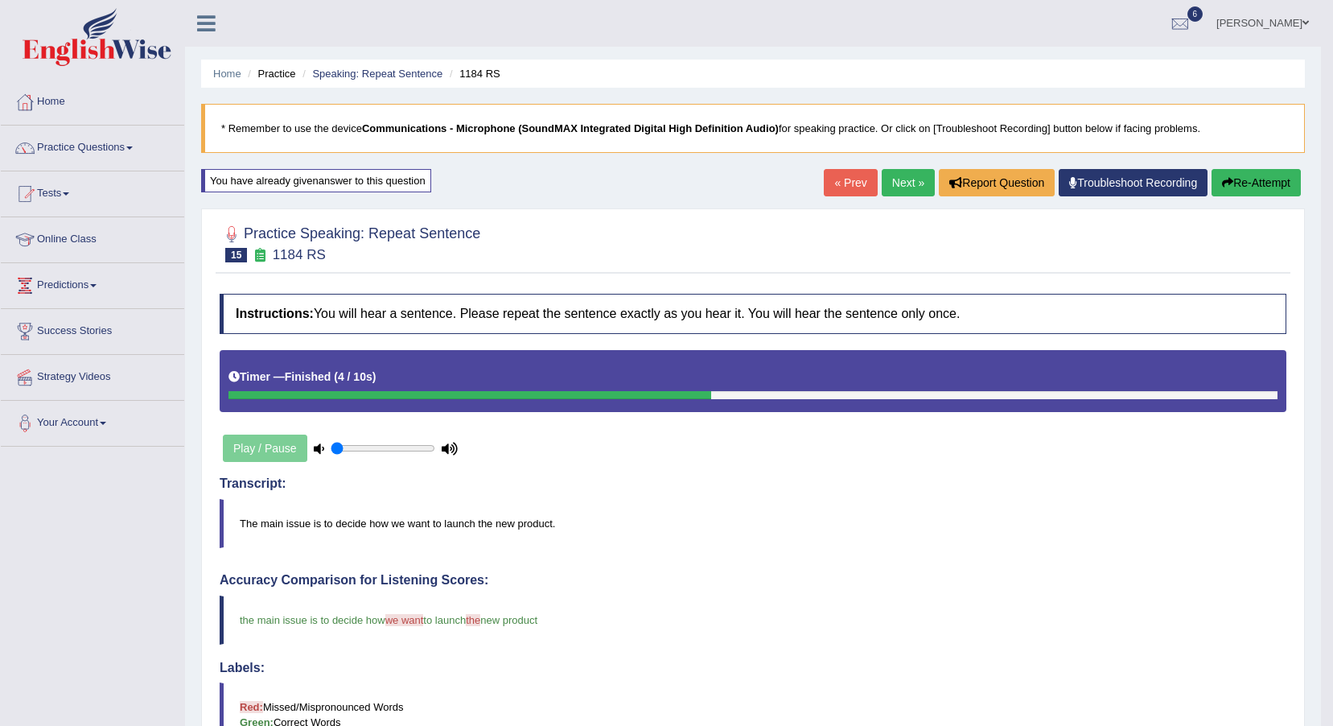
click at [901, 193] on link "Next »" at bounding box center [908, 182] width 53 height 27
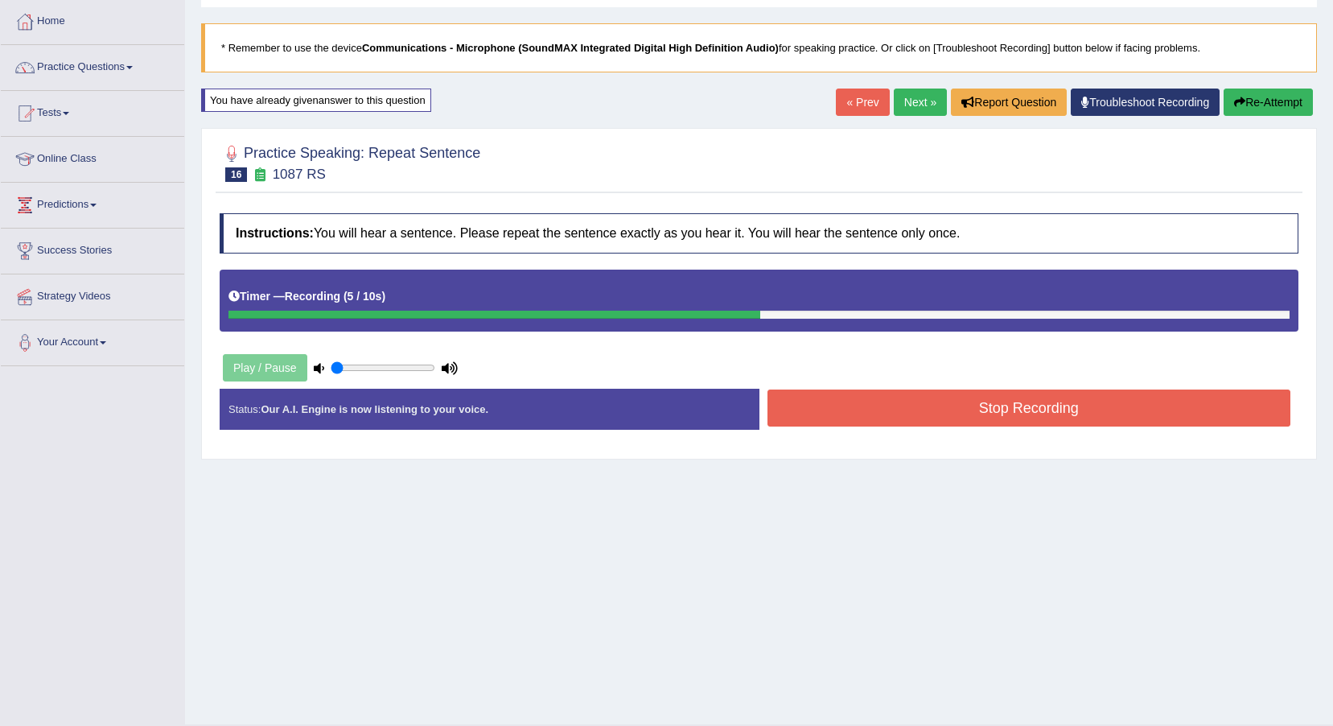
click at [1102, 399] on button "Stop Recording" at bounding box center [1030, 407] width 524 height 37
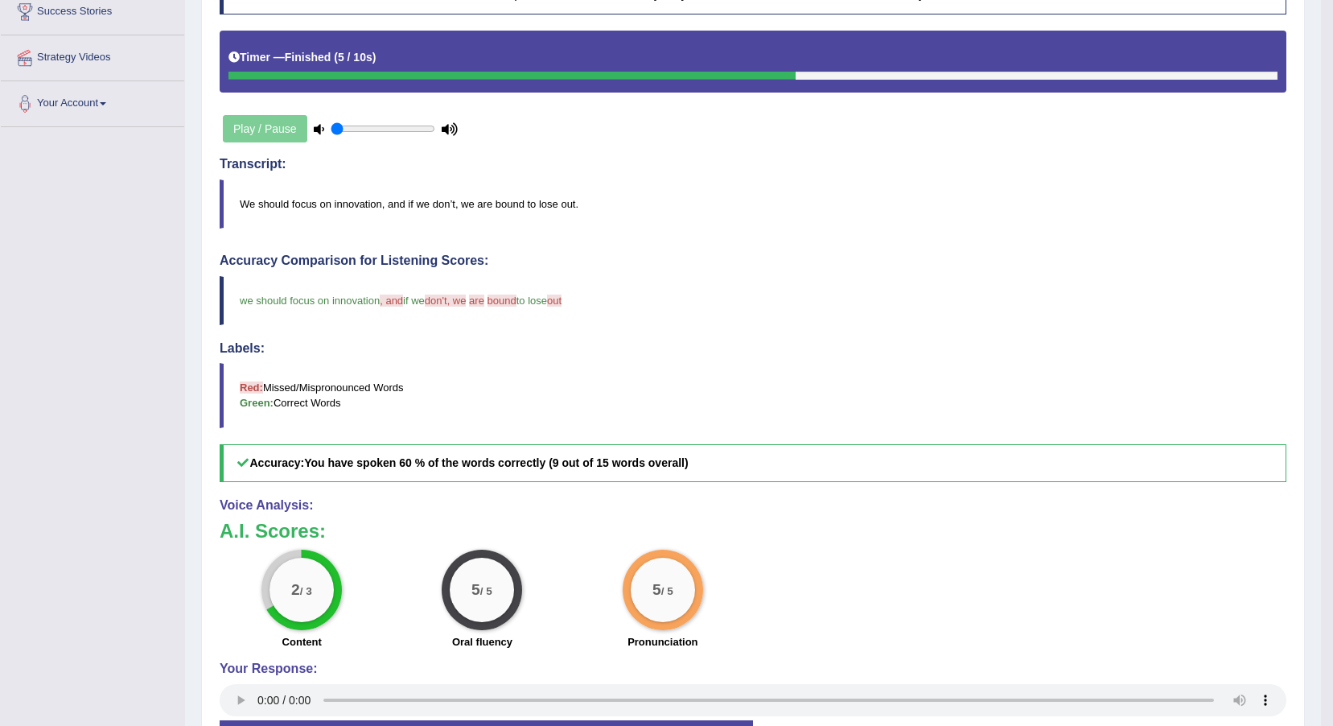
scroll to position [322, 0]
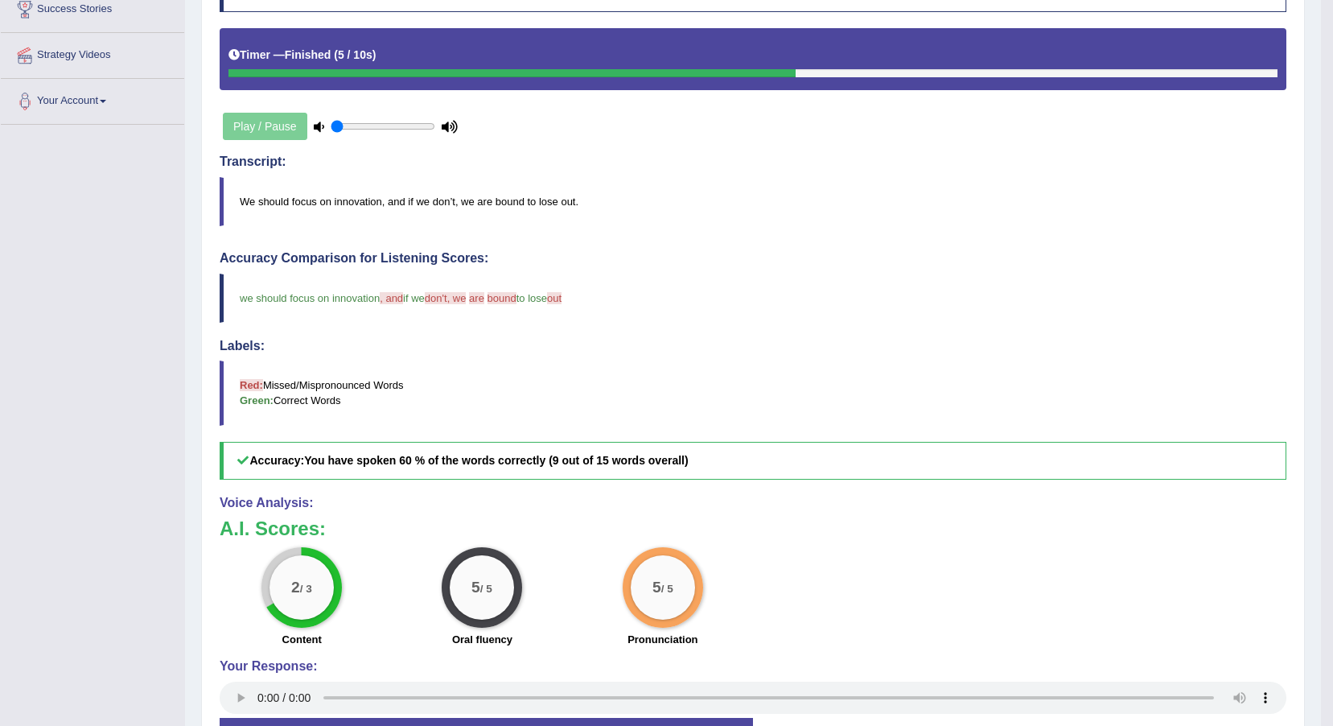
drag, startPoint x: 372, startPoint y: 571, endPoint x: 496, endPoint y: 591, distance: 126.3
click at [459, 369] on div "Instructions: You will hear a sentence. Please repeat the sentence exactly as y…" at bounding box center [753, 372] width 1075 height 816
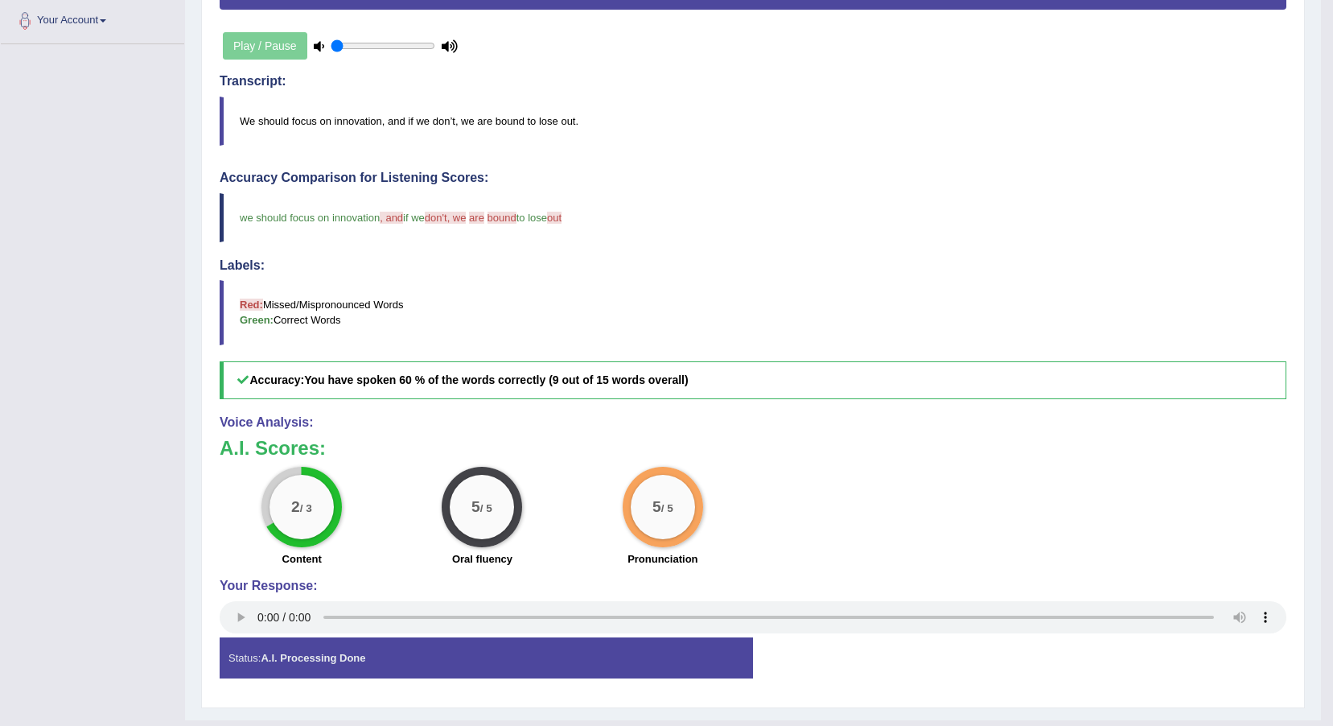
click at [299, 641] on div "Instructions: You will hear a sentence. Please repeat the sentence exactly as y…" at bounding box center [753, 291] width 1075 height 816
drag, startPoint x: 359, startPoint y: 324, endPoint x: 276, endPoint y: 168, distance: 176.7
click at [258, 202] on div "Accuracy Comparison for Listening Scores: we should focus on innovation , and i…" at bounding box center [753, 285] width 1067 height 229
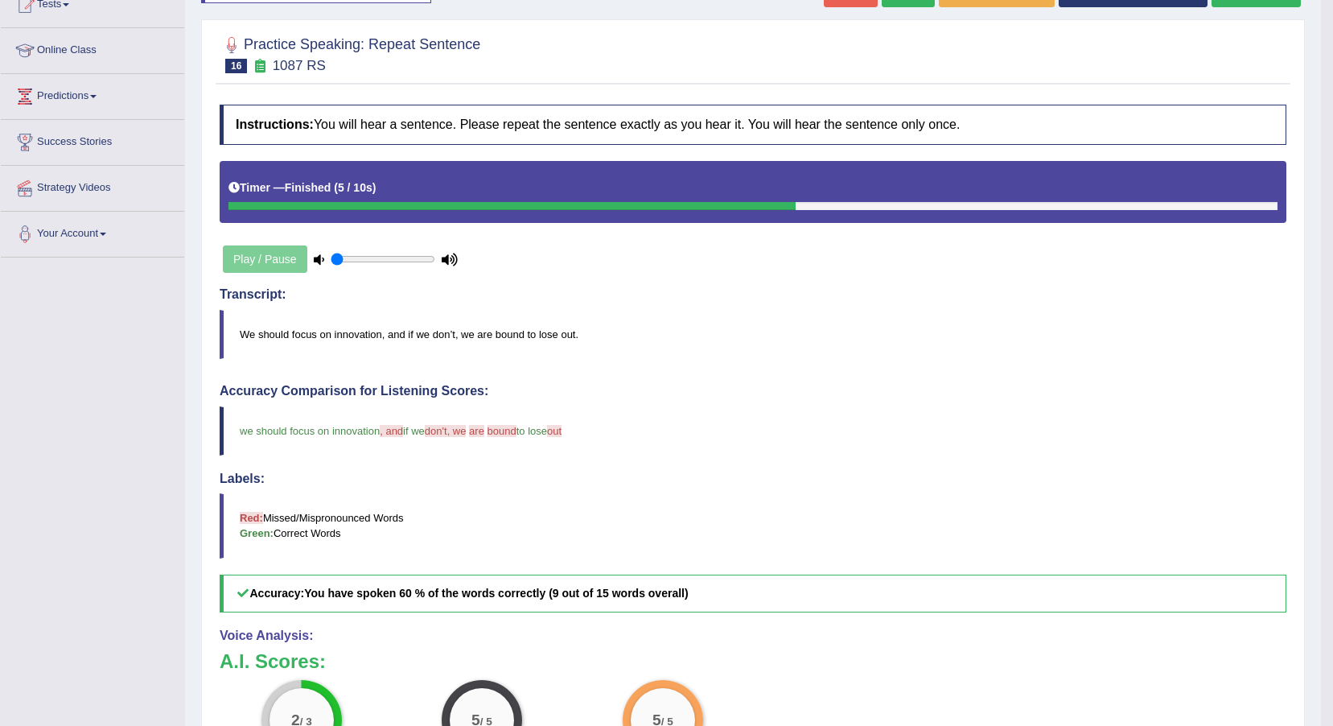
scroll to position [0, 0]
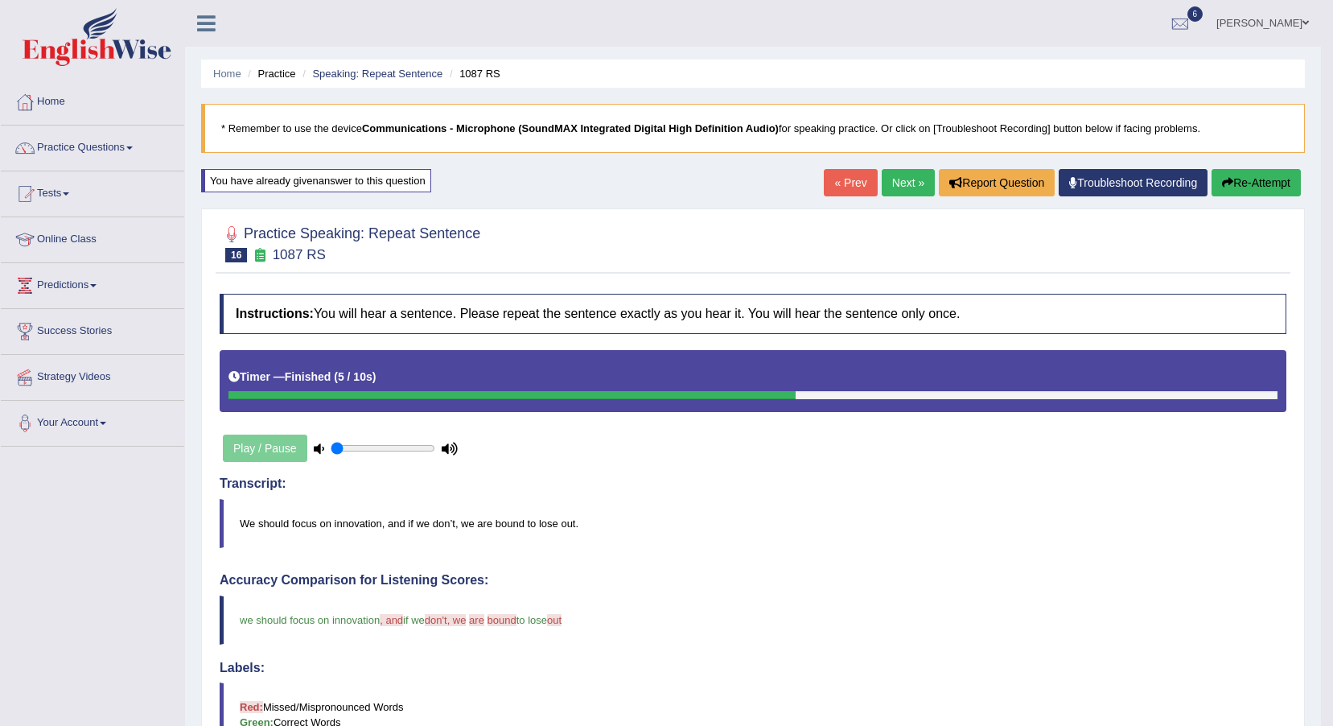
click at [897, 194] on link "Next »" at bounding box center [908, 182] width 53 height 27
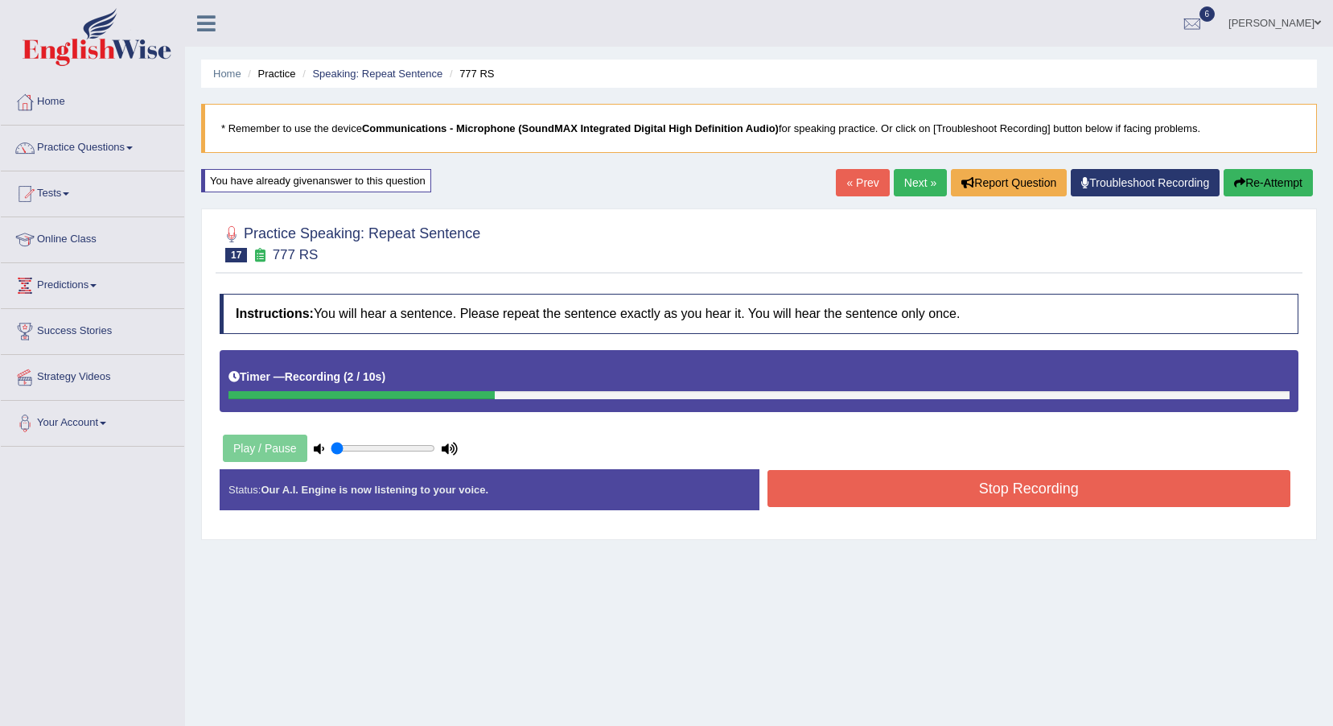
click at [1044, 499] on button "Stop Recording" at bounding box center [1030, 488] width 524 height 37
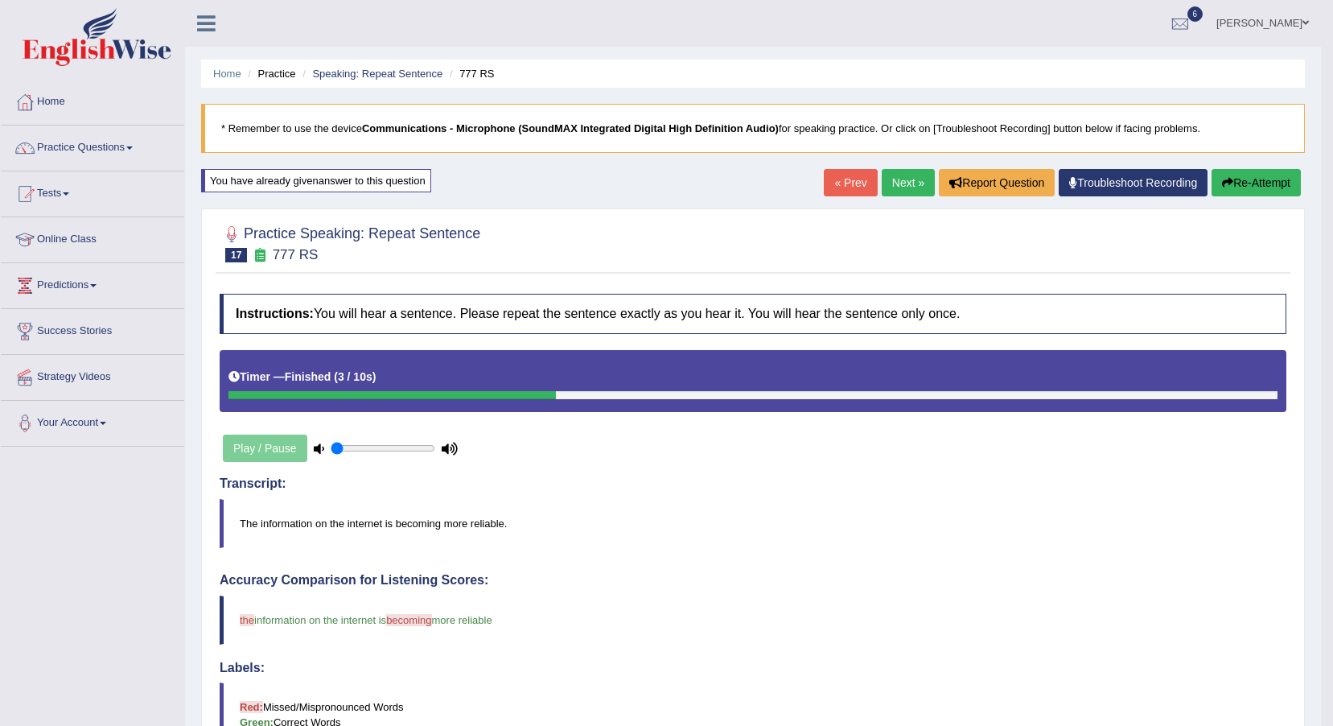
click at [897, 180] on link "Next »" at bounding box center [908, 182] width 53 height 27
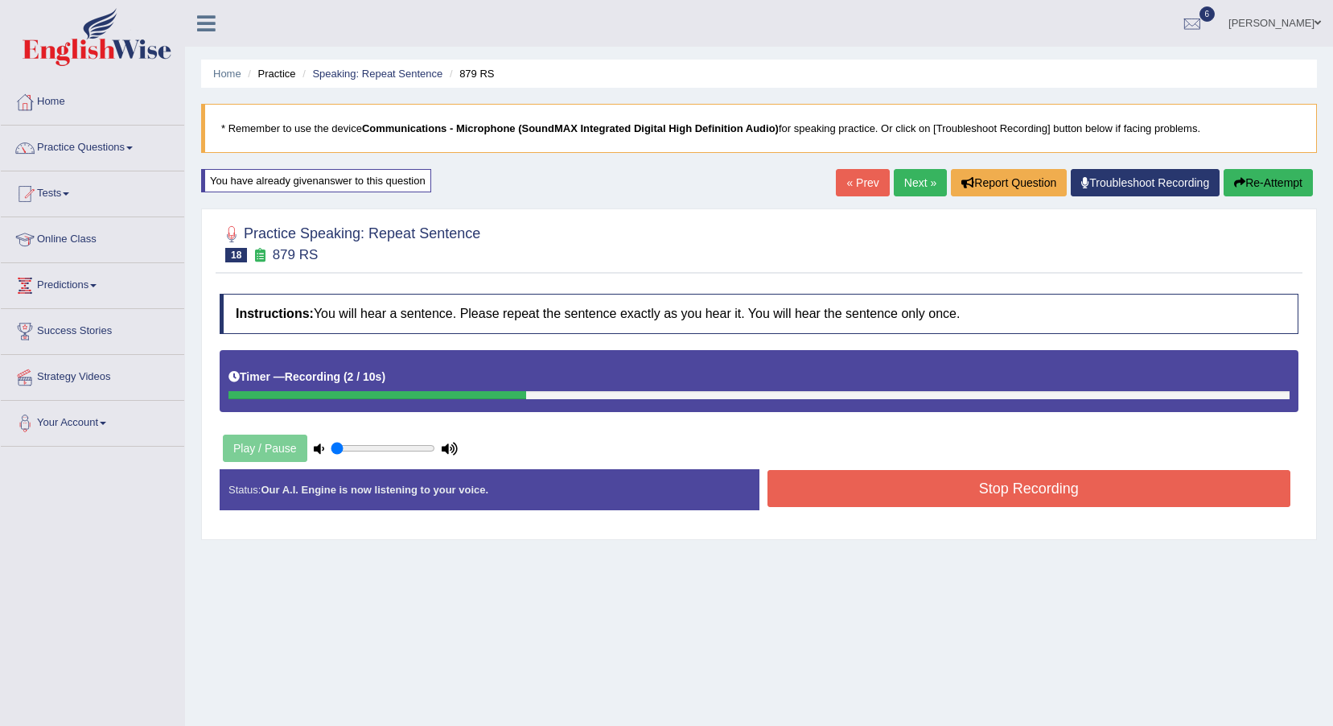
drag, startPoint x: 0, startPoint y: 0, endPoint x: 1023, endPoint y: 505, distance: 1141.4
click at [1023, 505] on button "Stop Recording" at bounding box center [1030, 488] width 524 height 37
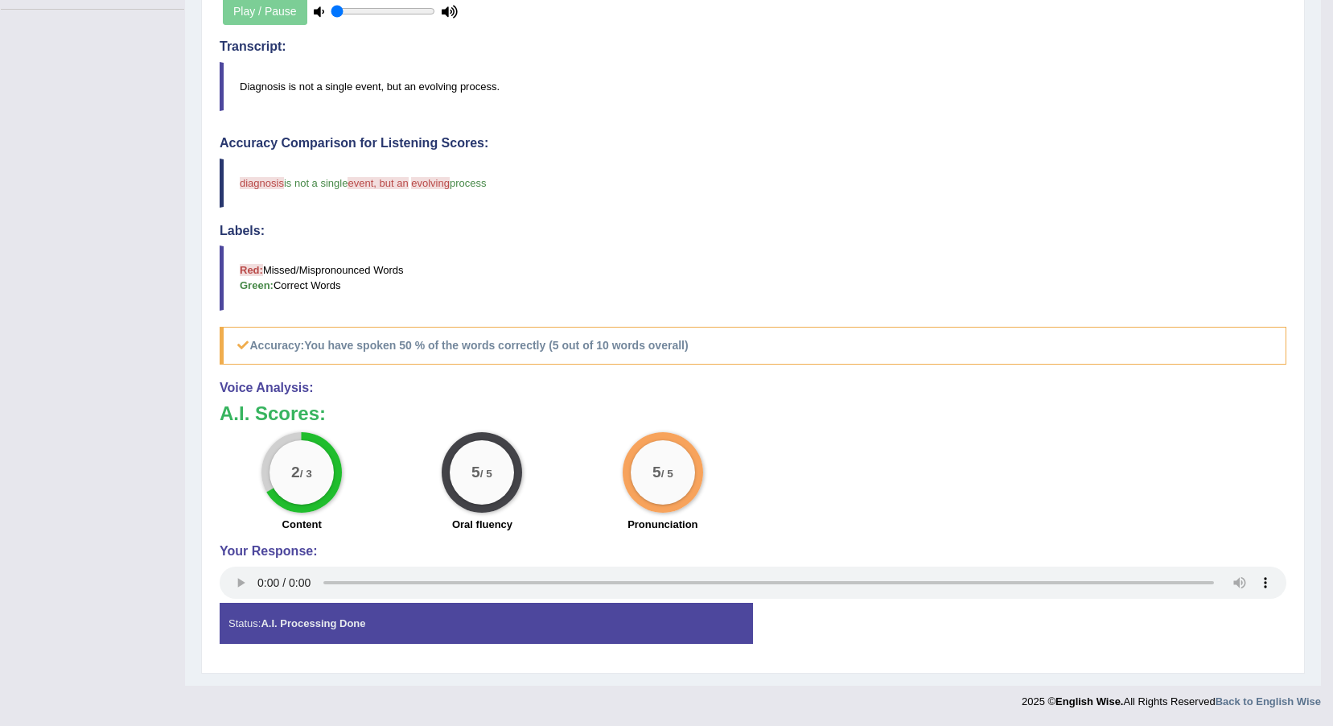
scroll to position [115, 0]
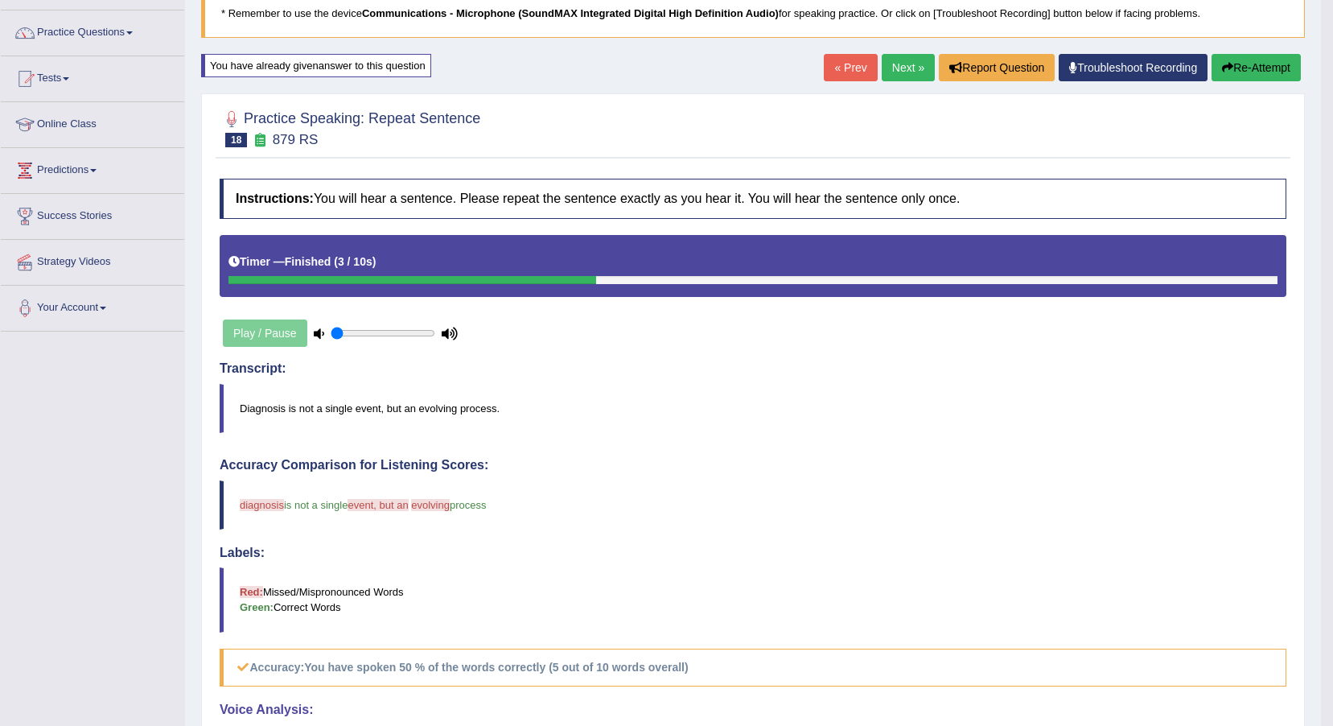
click at [918, 63] on link "Next »" at bounding box center [908, 67] width 53 height 27
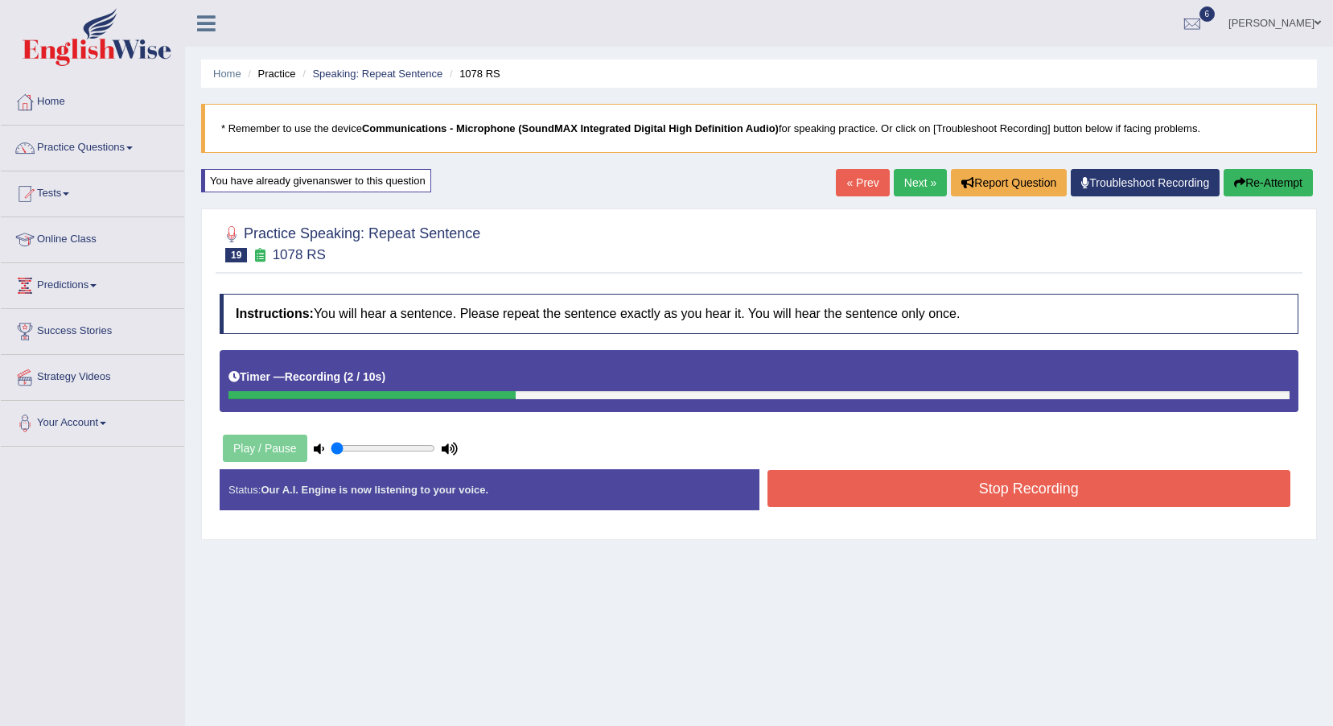
click at [1003, 501] on button "Stop Recording" at bounding box center [1030, 488] width 524 height 37
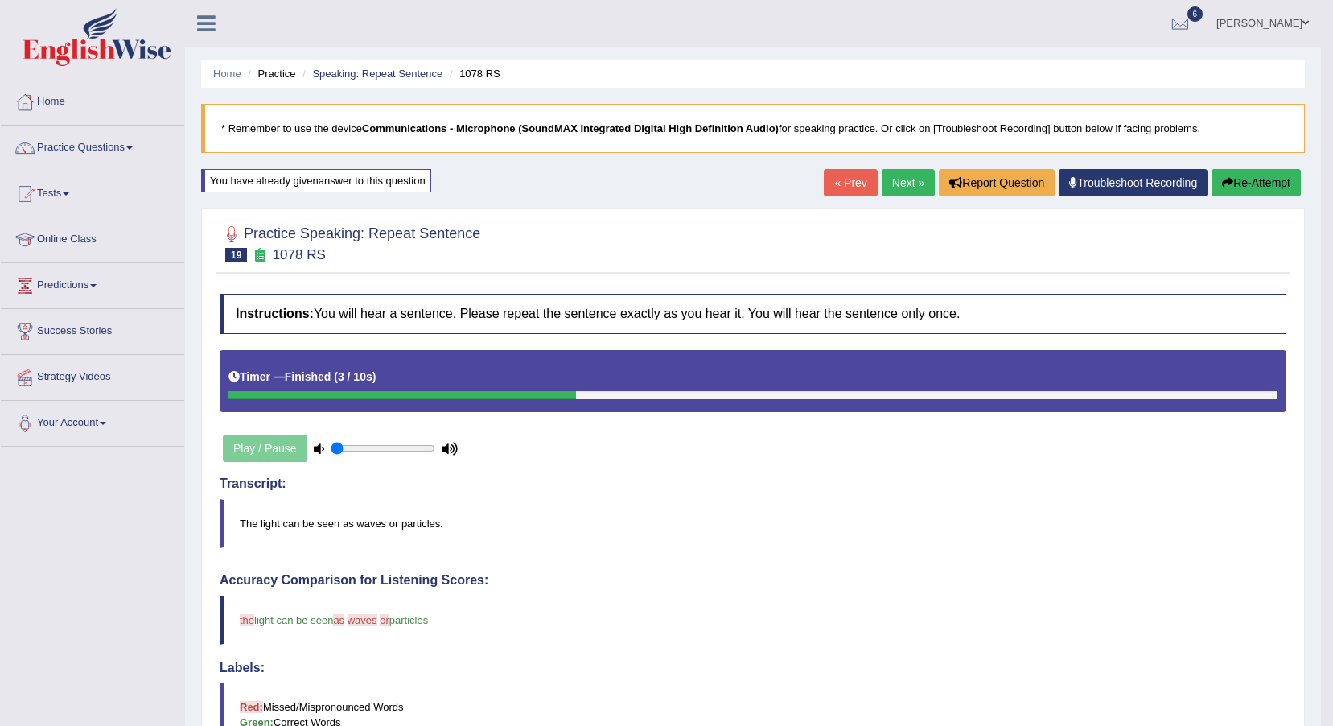
click at [1229, 189] on button "Re-Attempt" at bounding box center [1256, 182] width 89 height 27
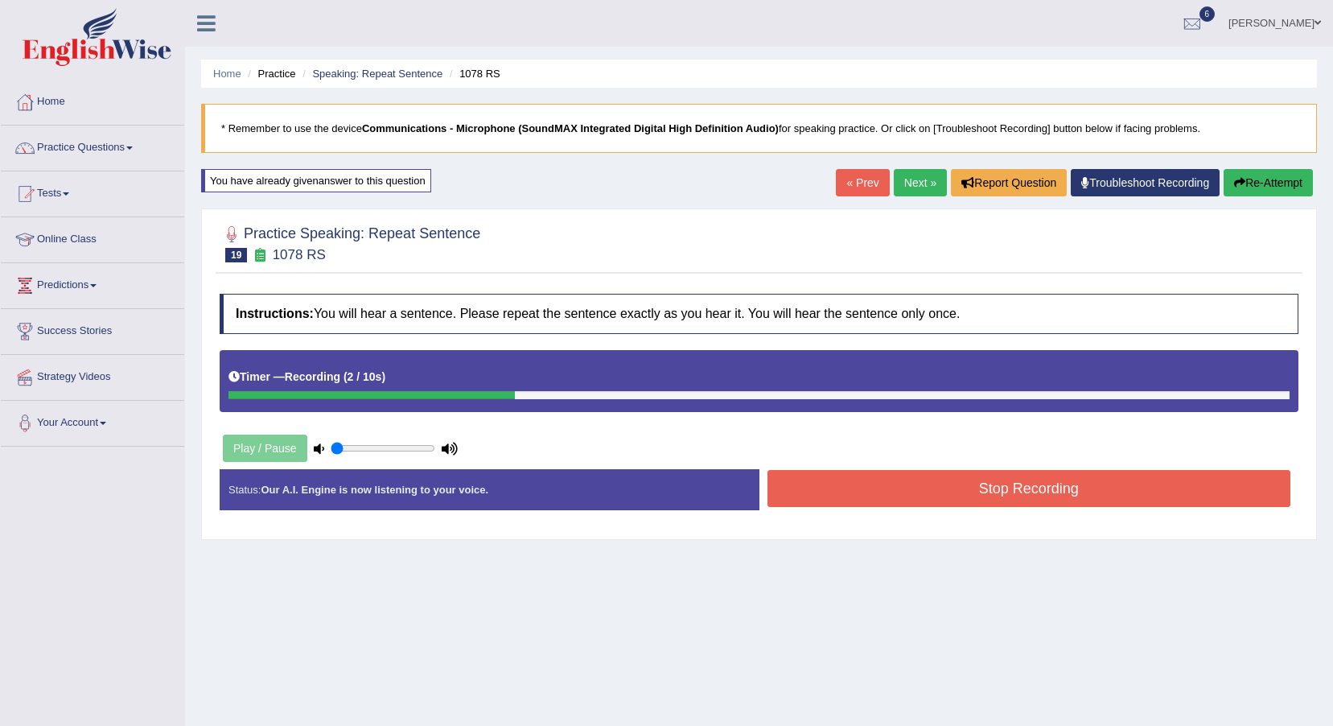
click at [953, 490] on button "Stop Recording" at bounding box center [1030, 488] width 524 height 37
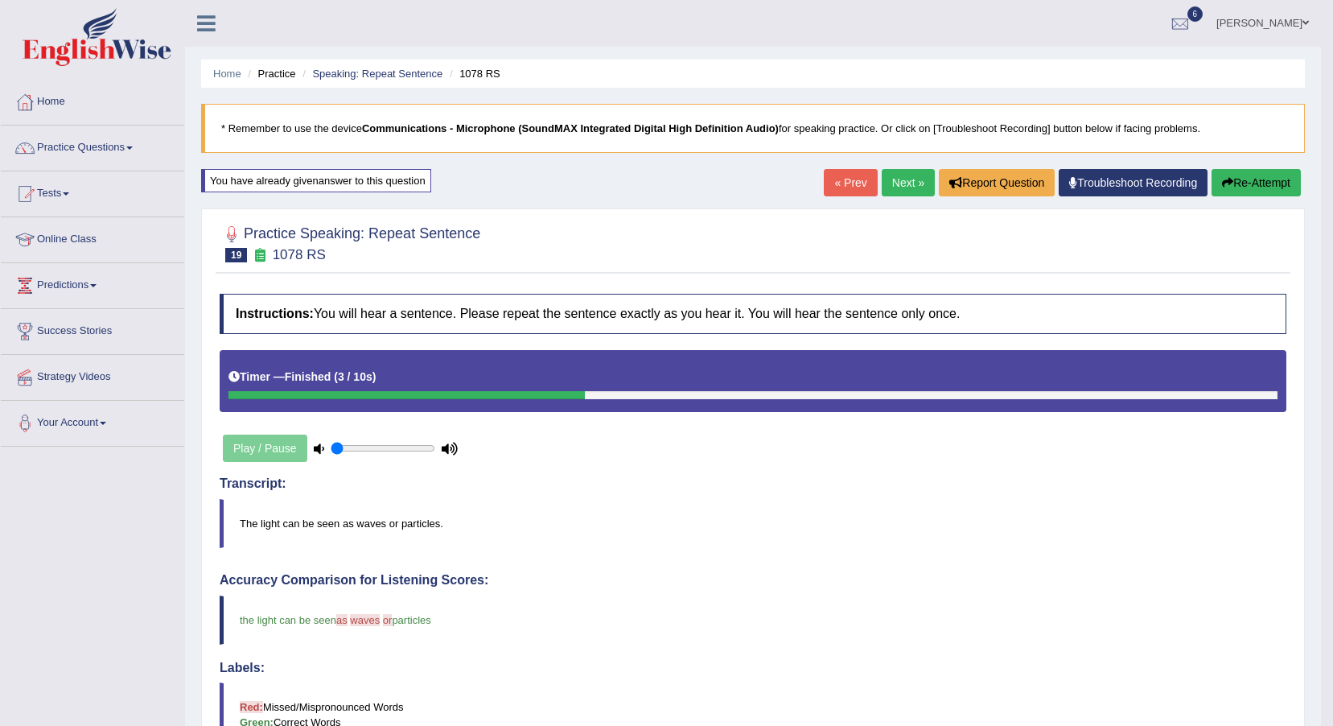
click at [909, 175] on link "Next »" at bounding box center [908, 182] width 53 height 27
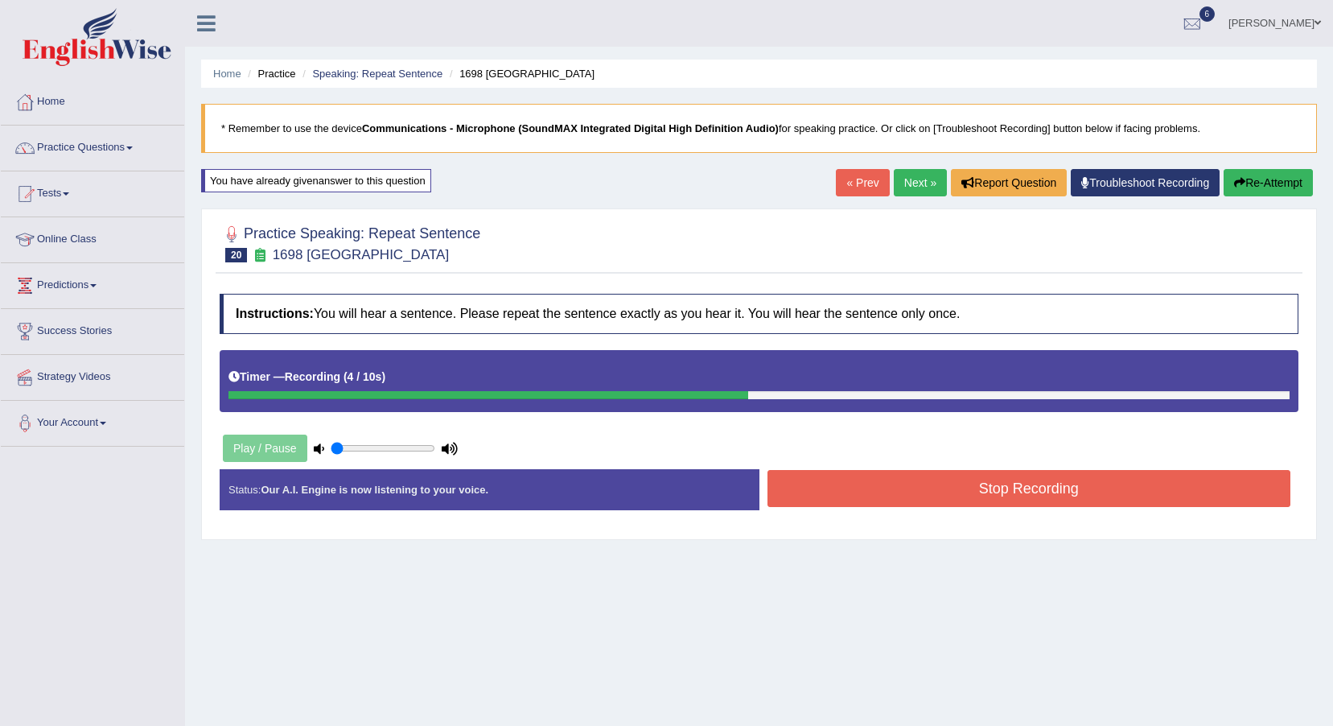
click at [987, 505] on button "Stop Recording" at bounding box center [1030, 488] width 524 height 37
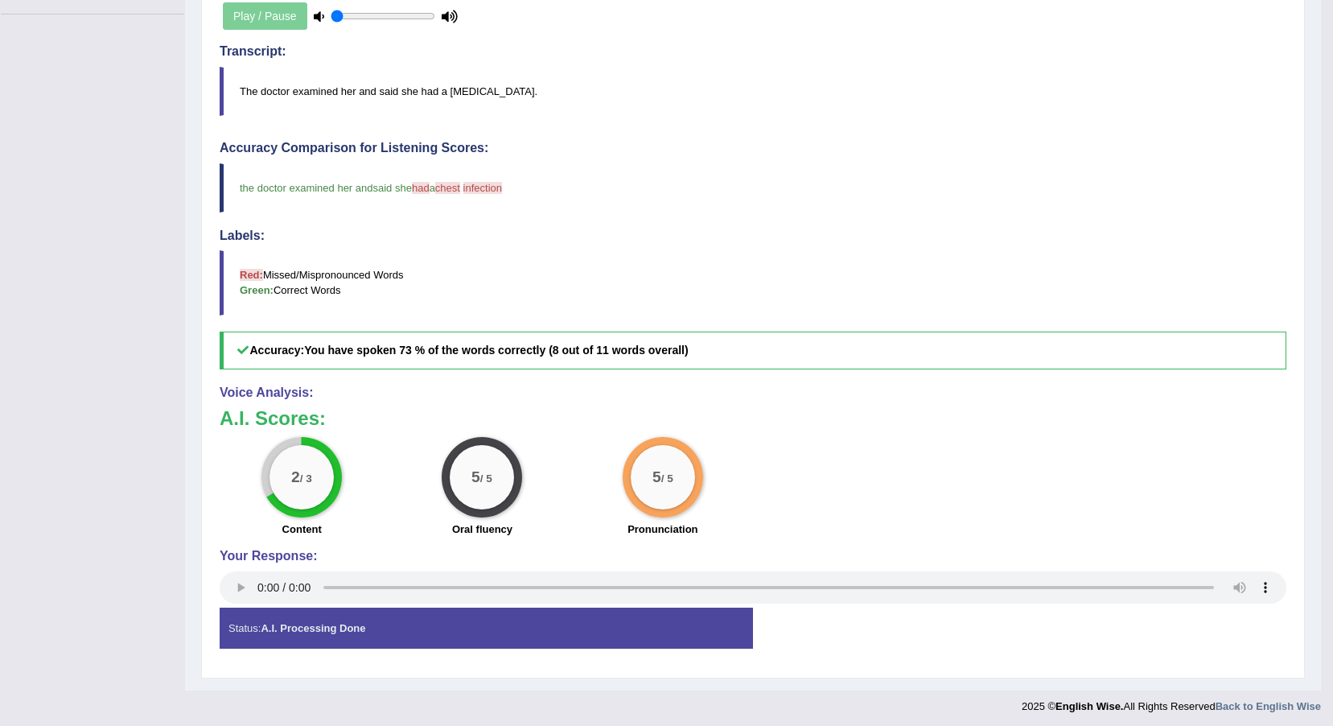
scroll to position [437, 0]
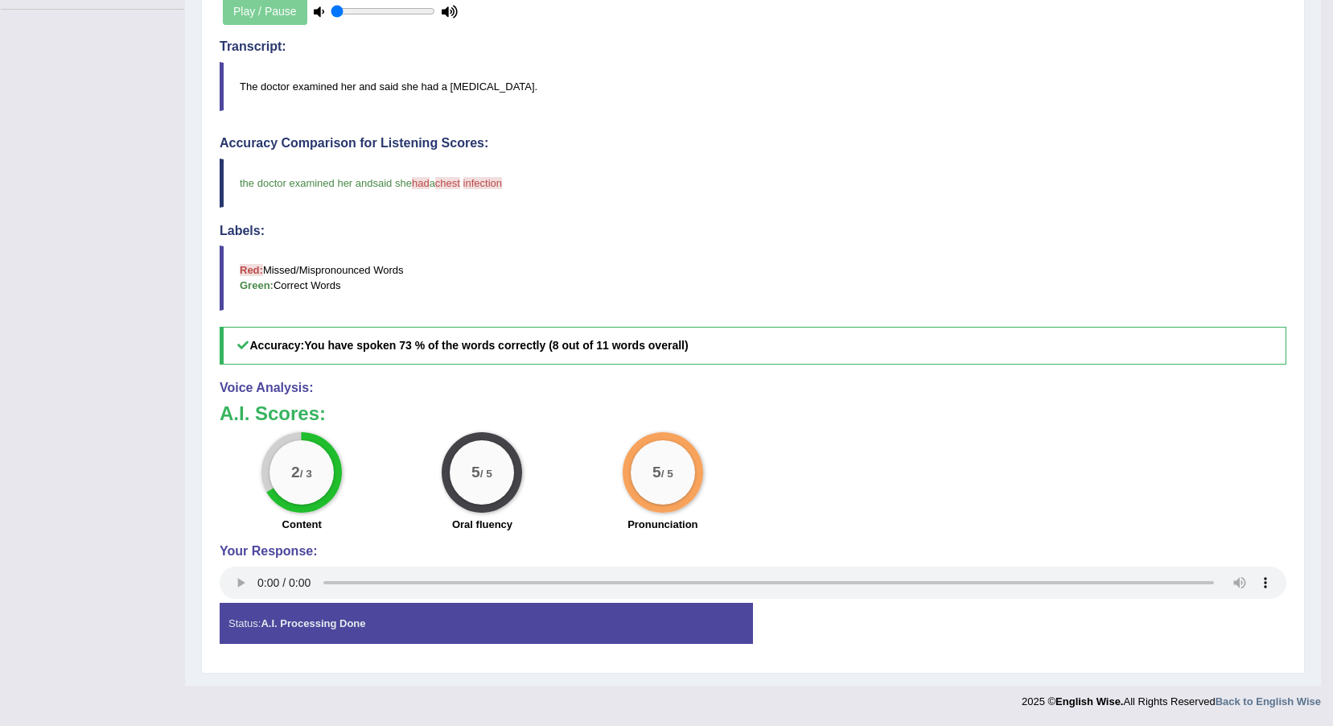
click at [240, 591] on div "Your Response:" at bounding box center [753, 573] width 1067 height 59
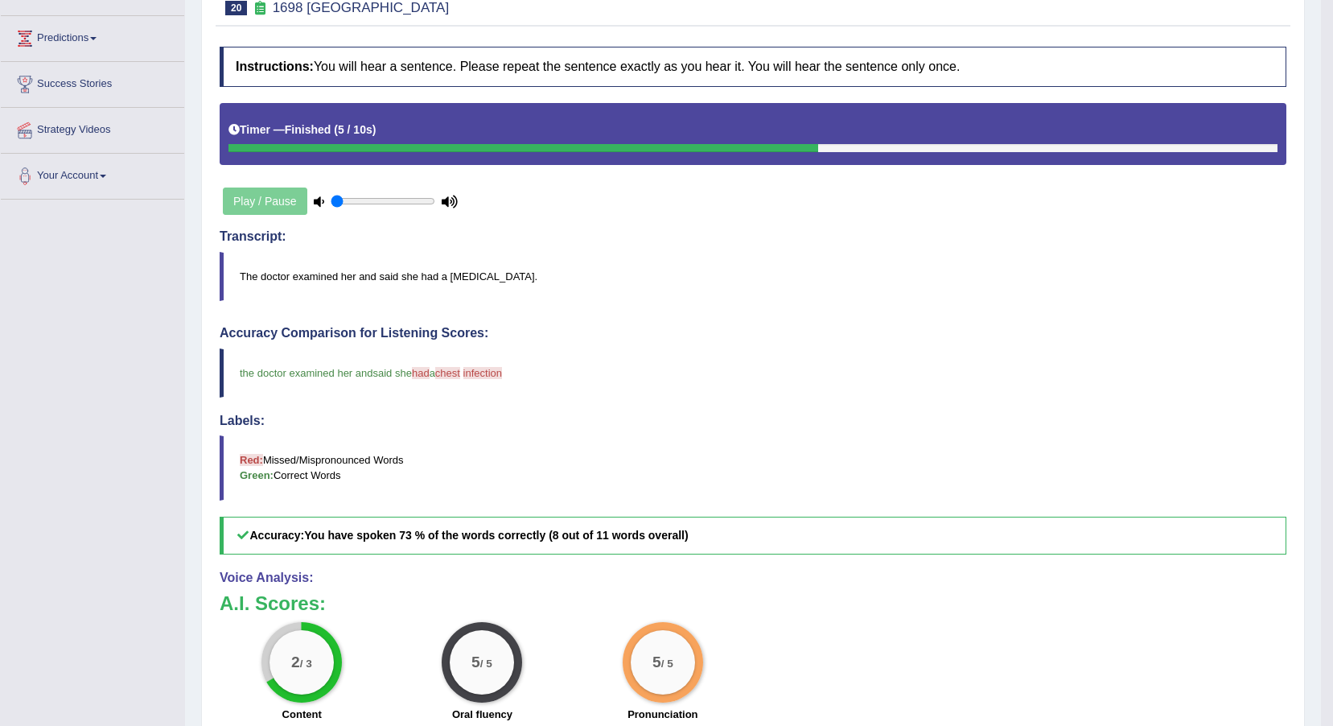
scroll to position [0, 0]
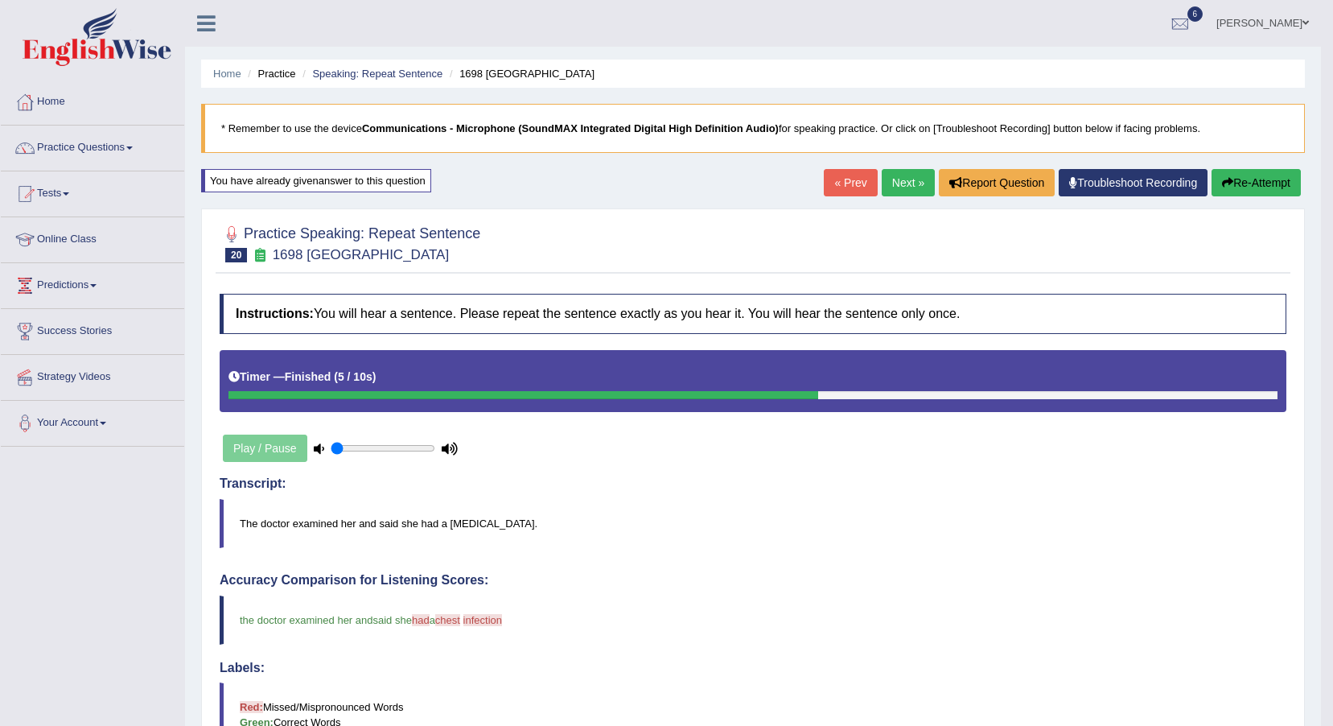
click at [905, 184] on link "Next »" at bounding box center [908, 182] width 53 height 27
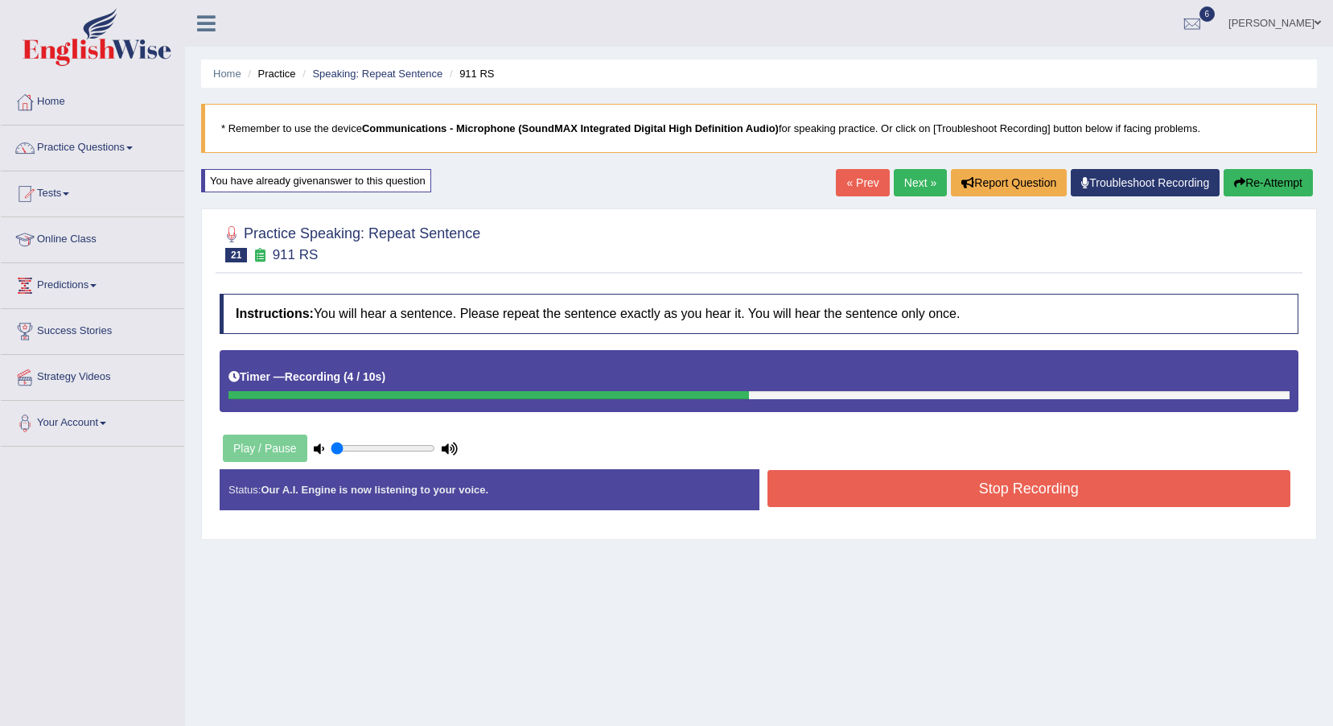
click at [907, 489] on button "Stop Recording" at bounding box center [1030, 488] width 524 height 37
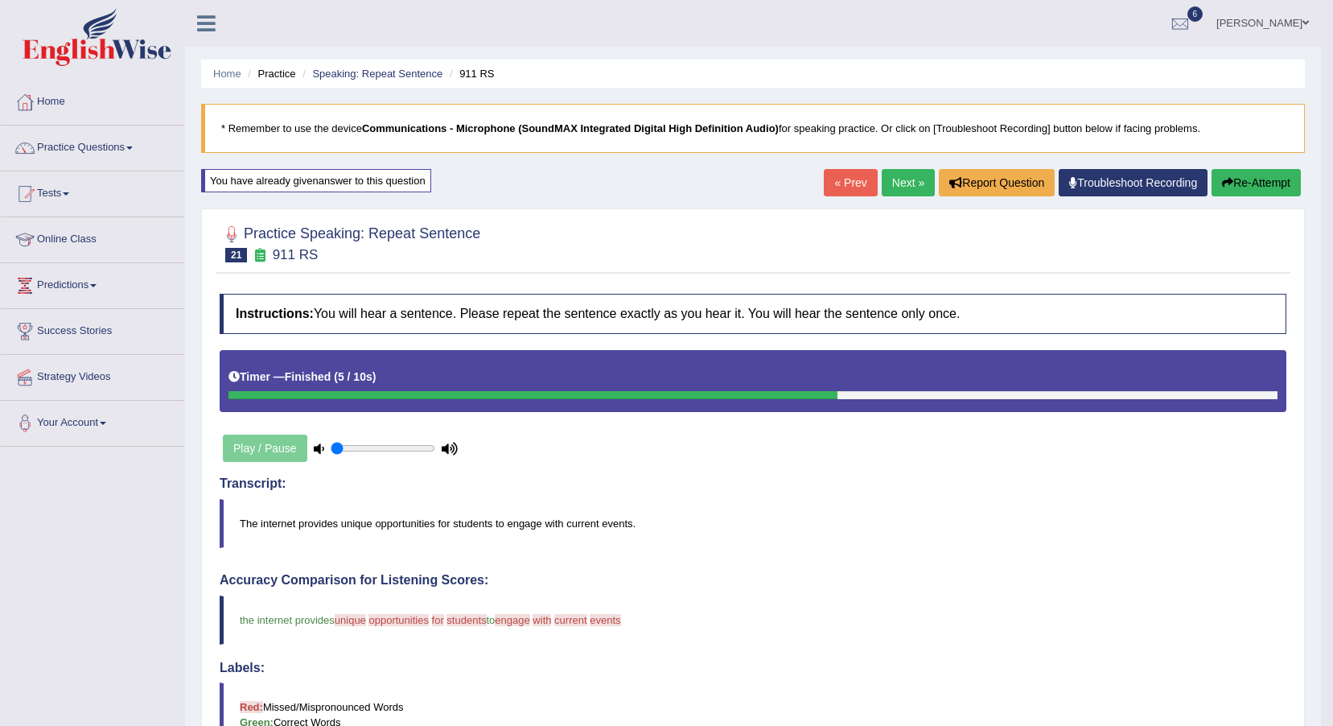
click at [1239, 187] on button "Re-Attempt" at bounding box center [1256, 182] width 89 height 27
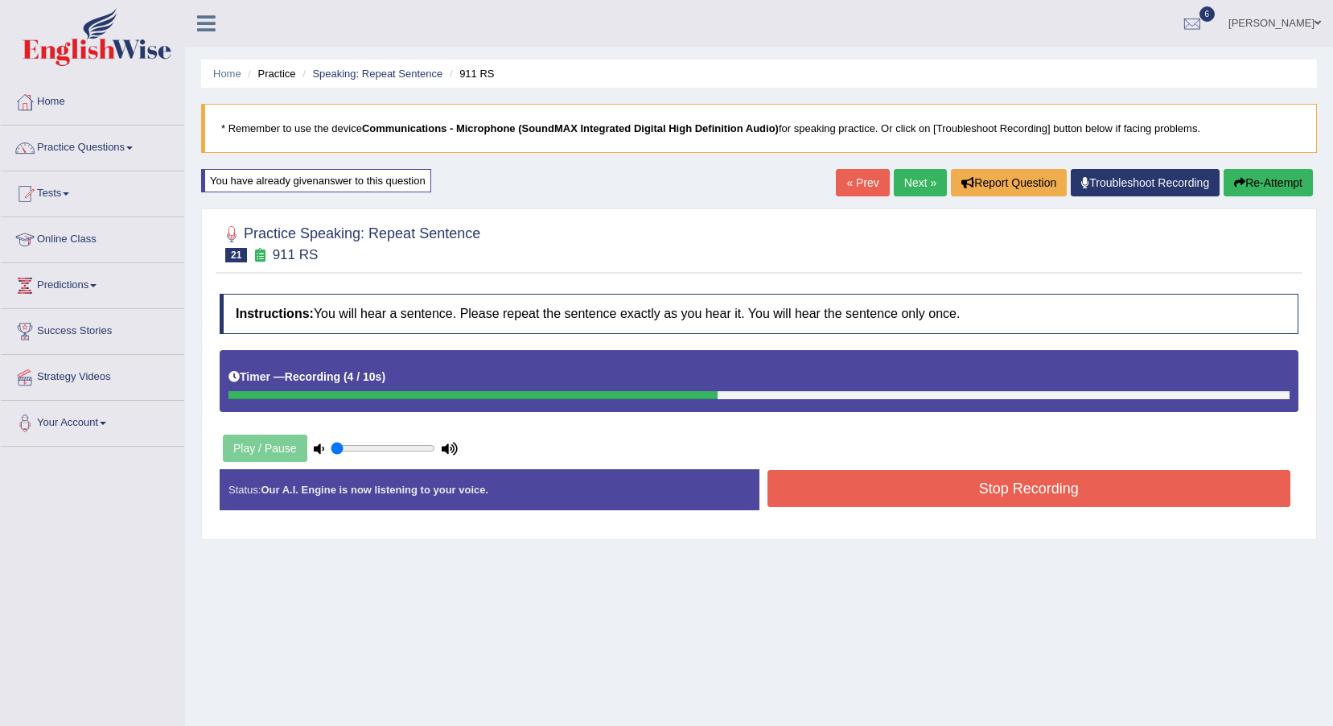
click at [1031, 504] on button "Stop Recording" at bounding box center [1030, 488] width 524 height 37
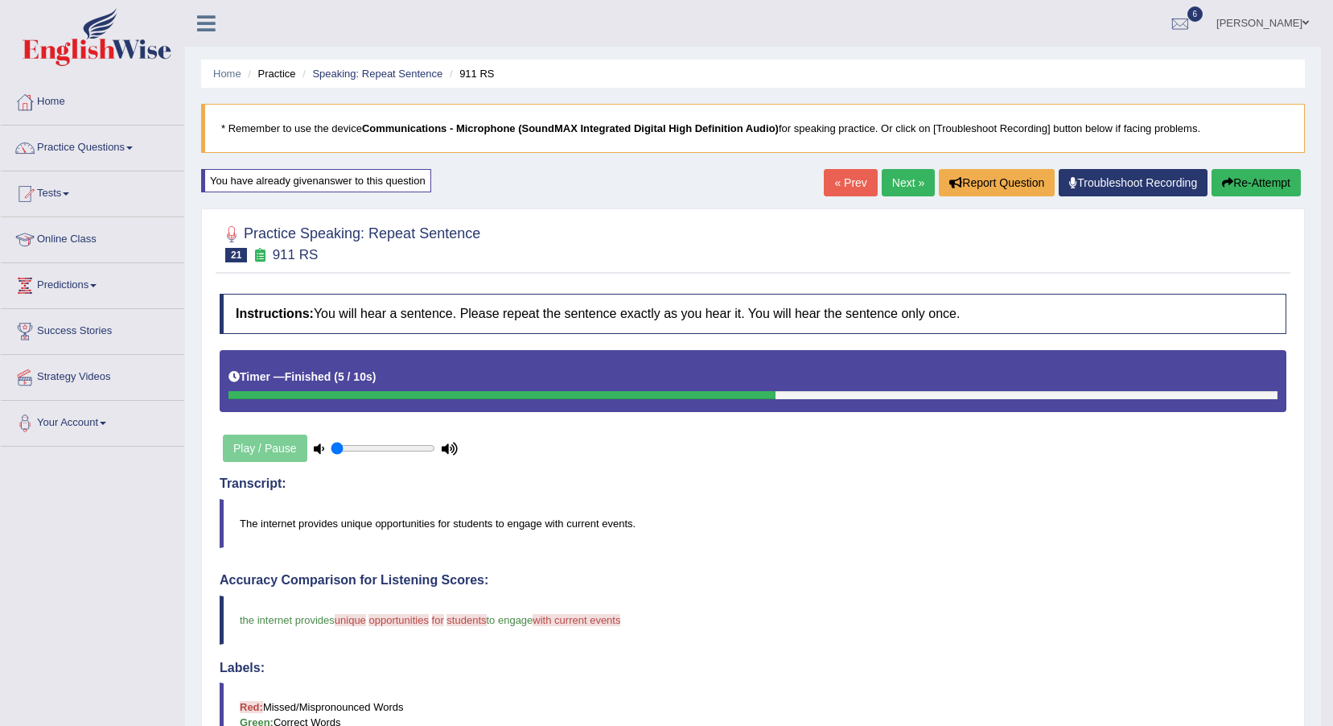
click at [905, 192] on link "Next »" at bounding box center [908, 182] width 53 height 27
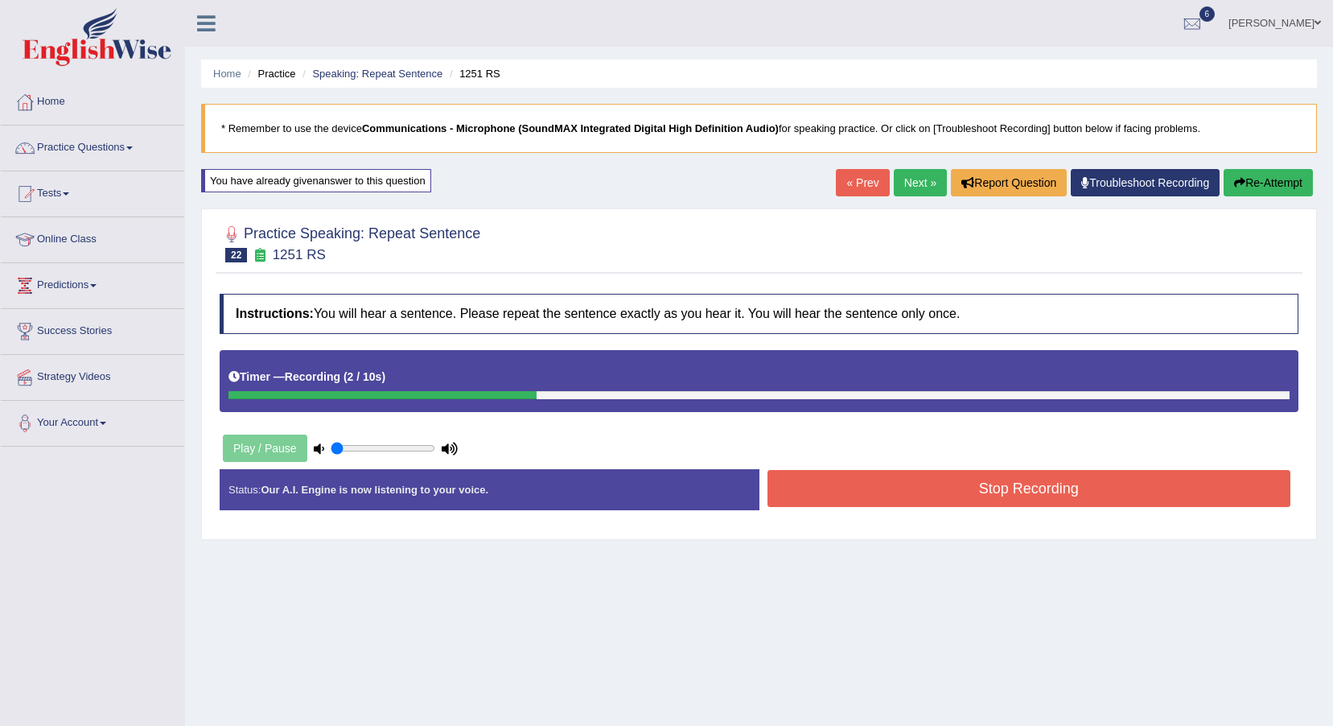
click at [885, 499] on button "Stop Recording" at bounding box center [1030, 488] width 524 height 37
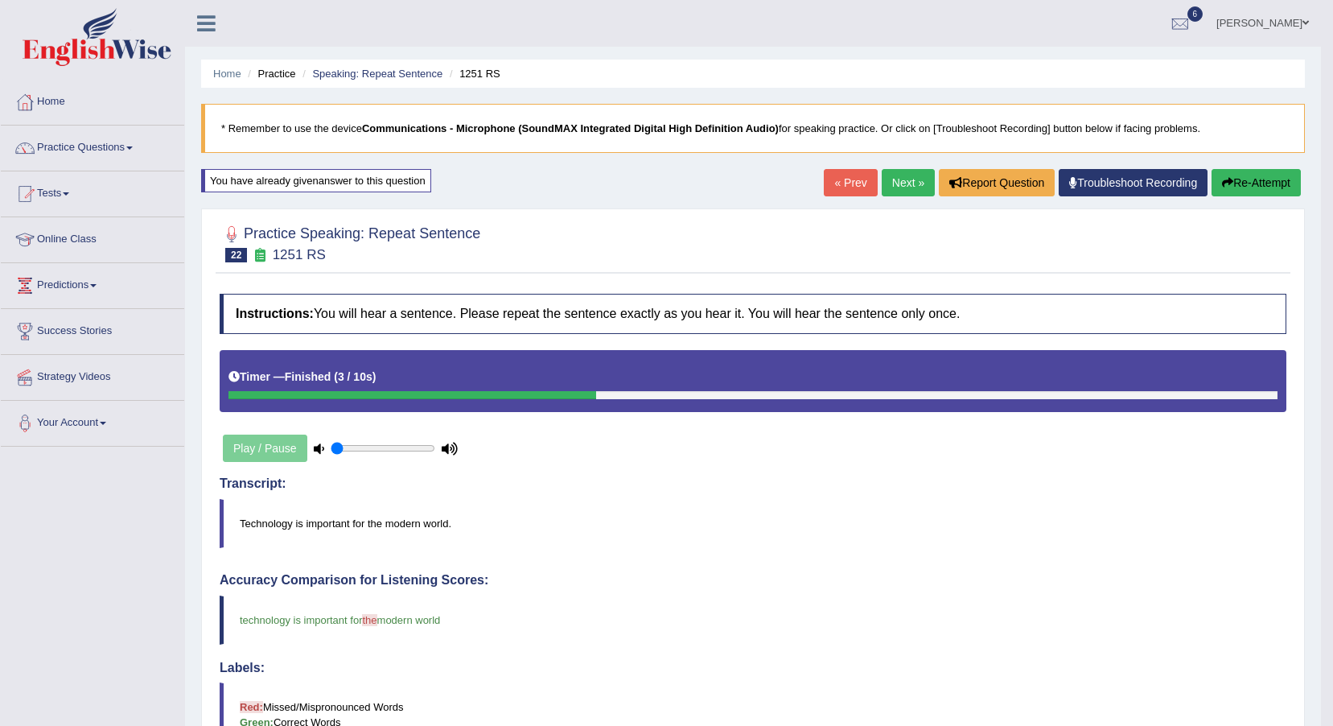
click at [905, 193] on link "Next »" at bounding box center [908, 182] width 53 height 27
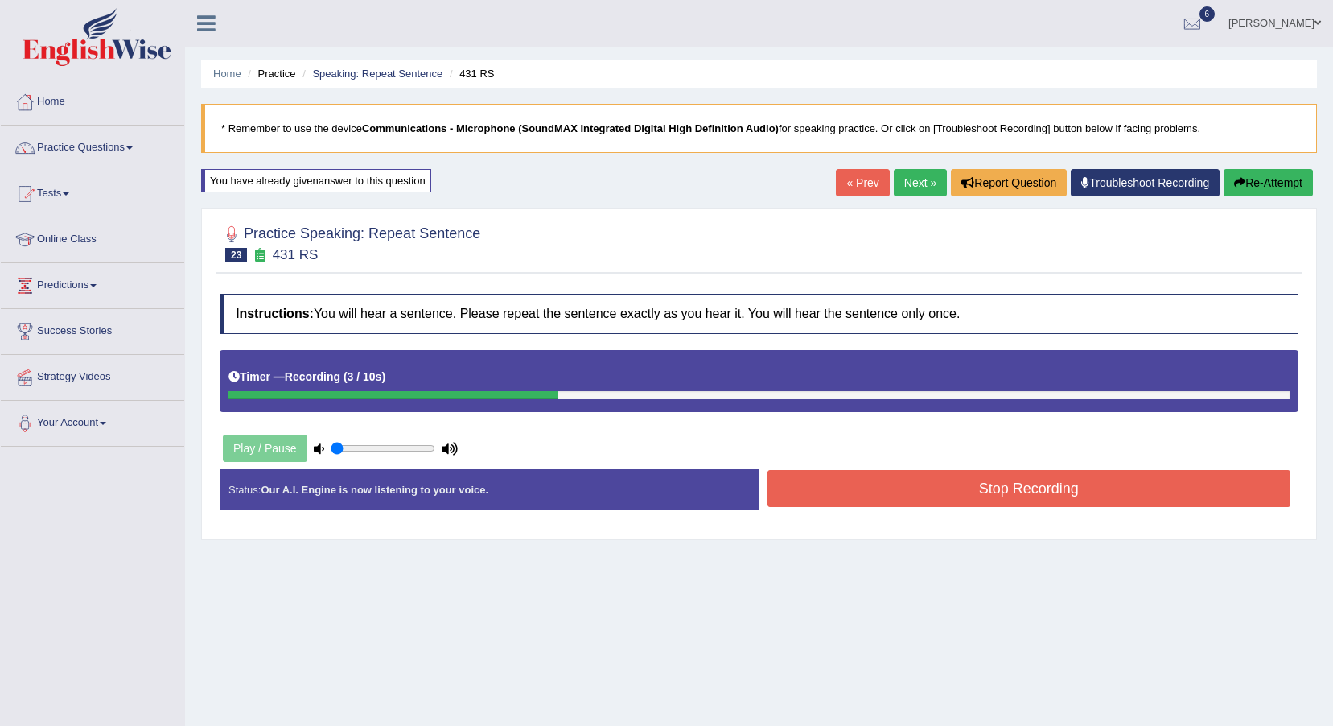
click at [1053, 483] on button "Stop Recording" at bounding box center [1030, 488] width 524 height 37
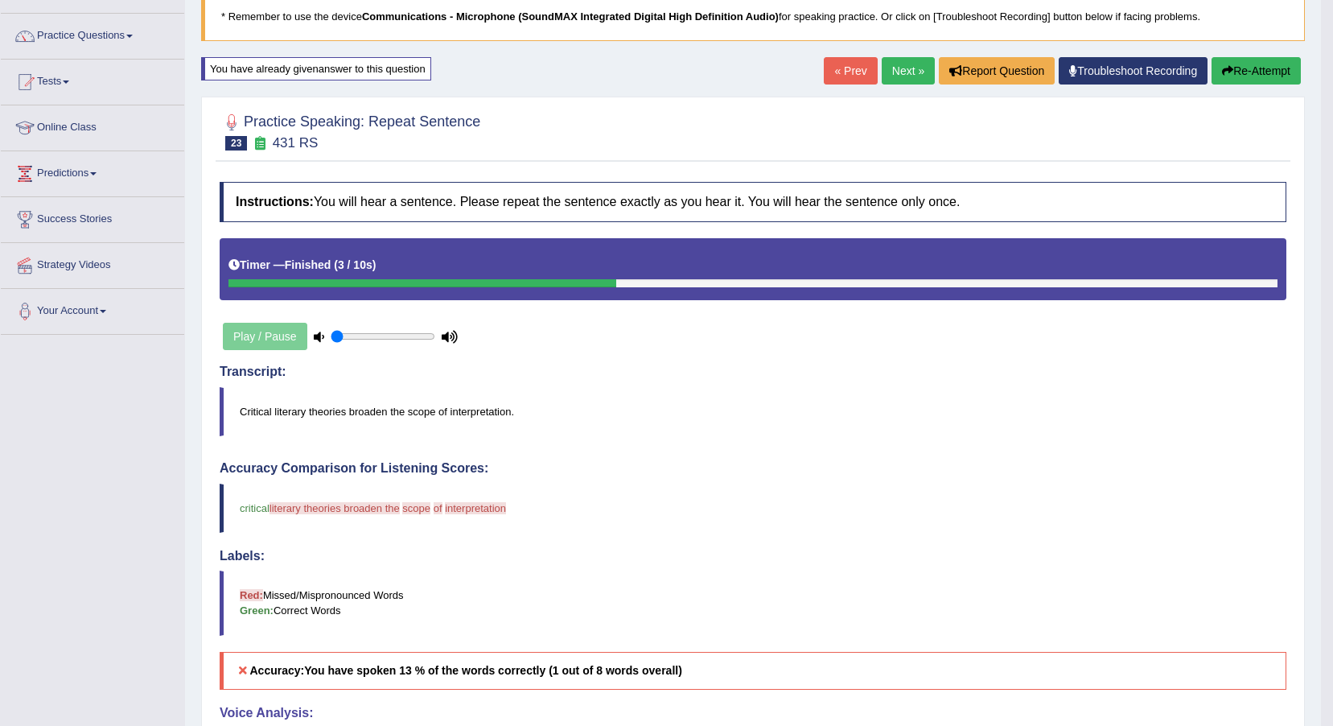
scroll to position [80, 0]
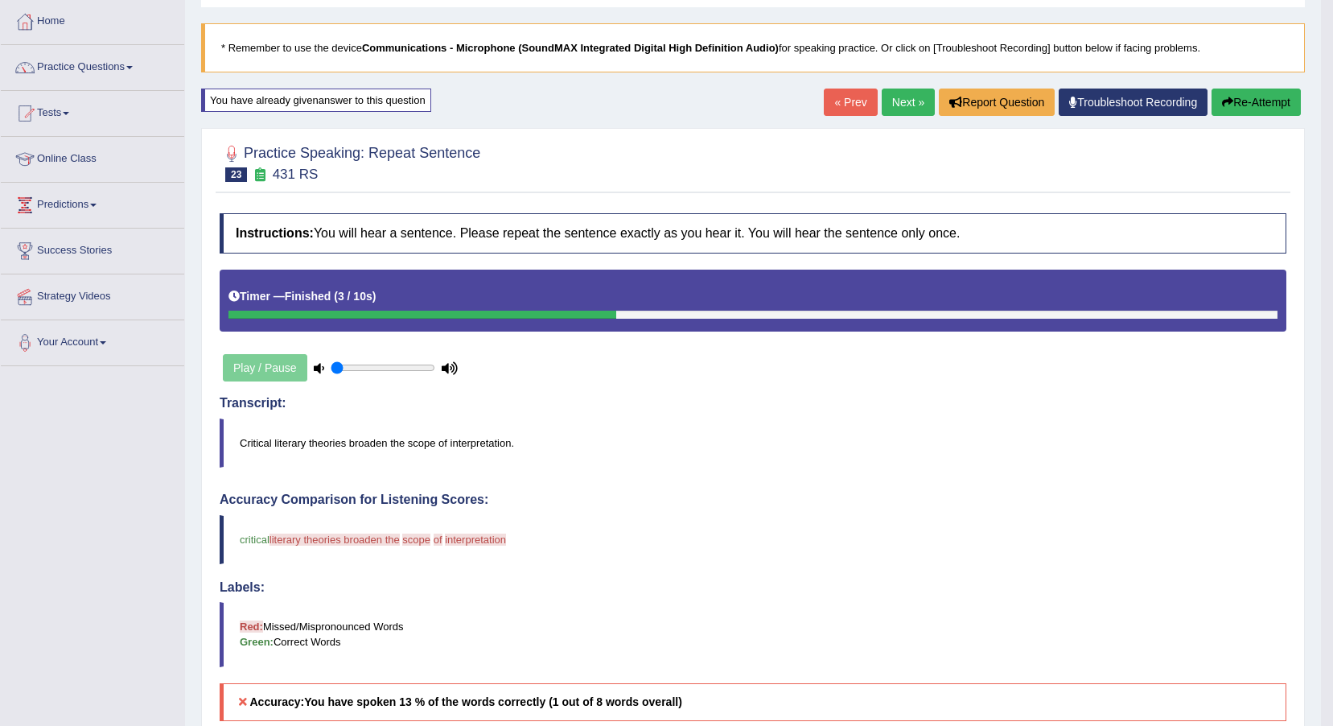
click at [1264, 100] on button "Re-Attempt" at bounding box center [1256, 102] width 89 height 27
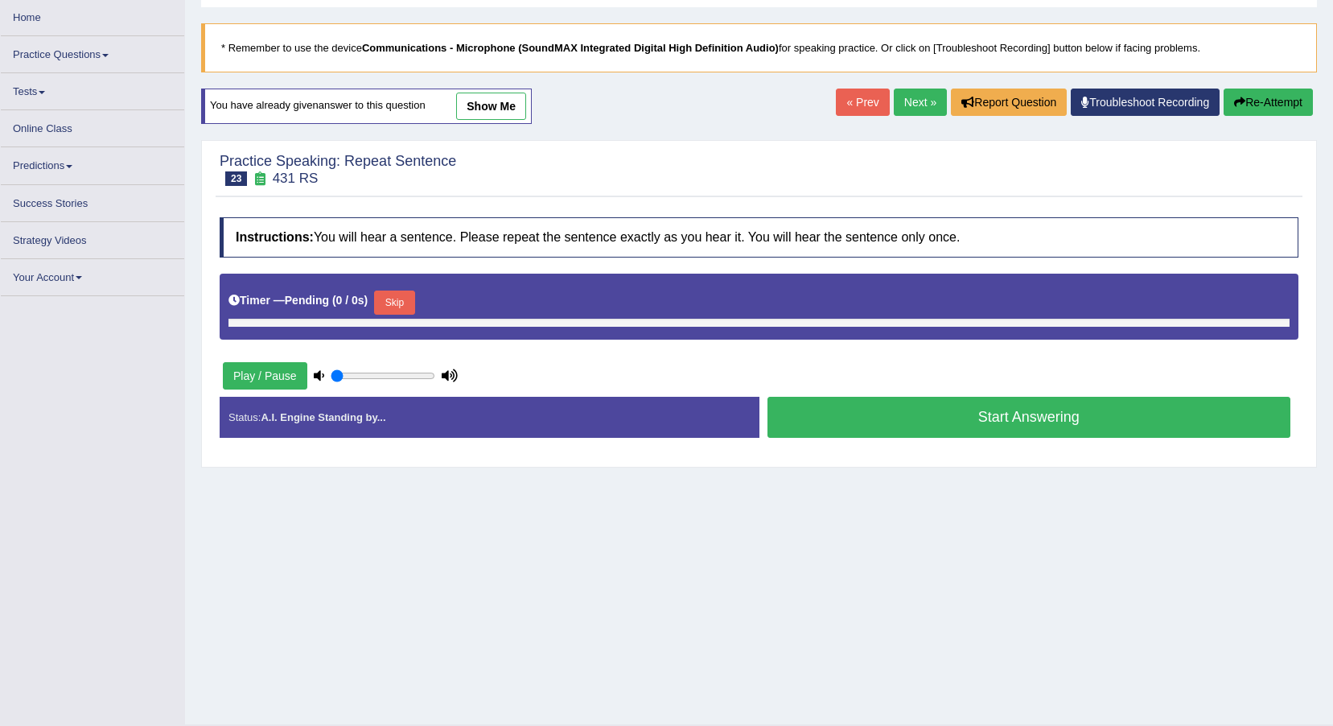
scroll to position [80, 0]
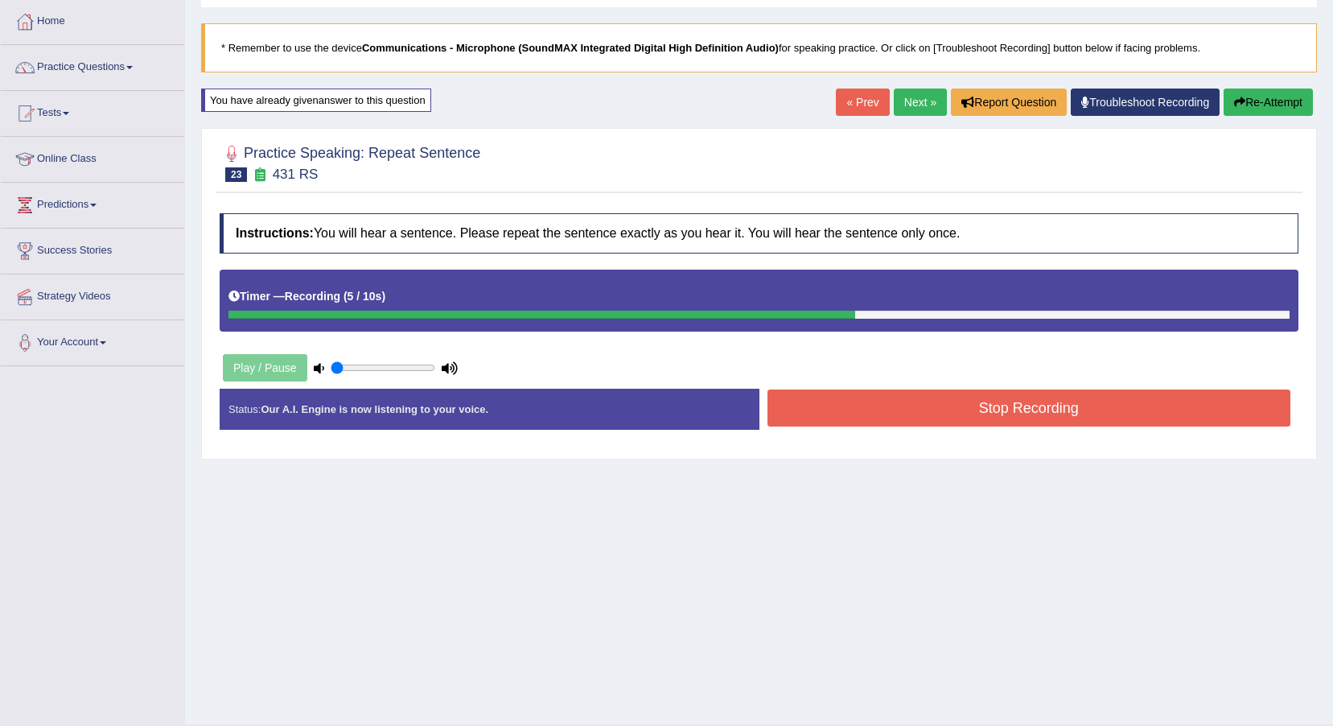
click at [982, 423] on button "Stop Recording" at bounding box center [1030, 407] width 524 height 37
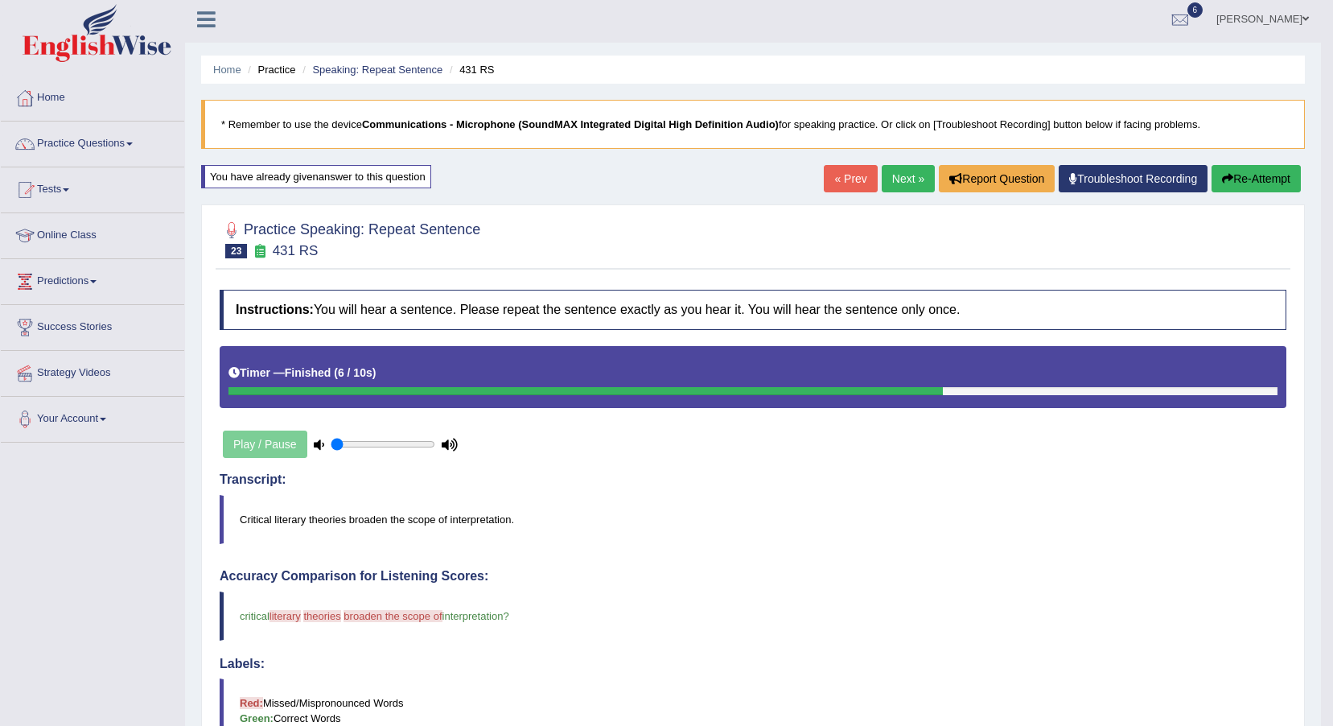
scroll to position [0, 0]
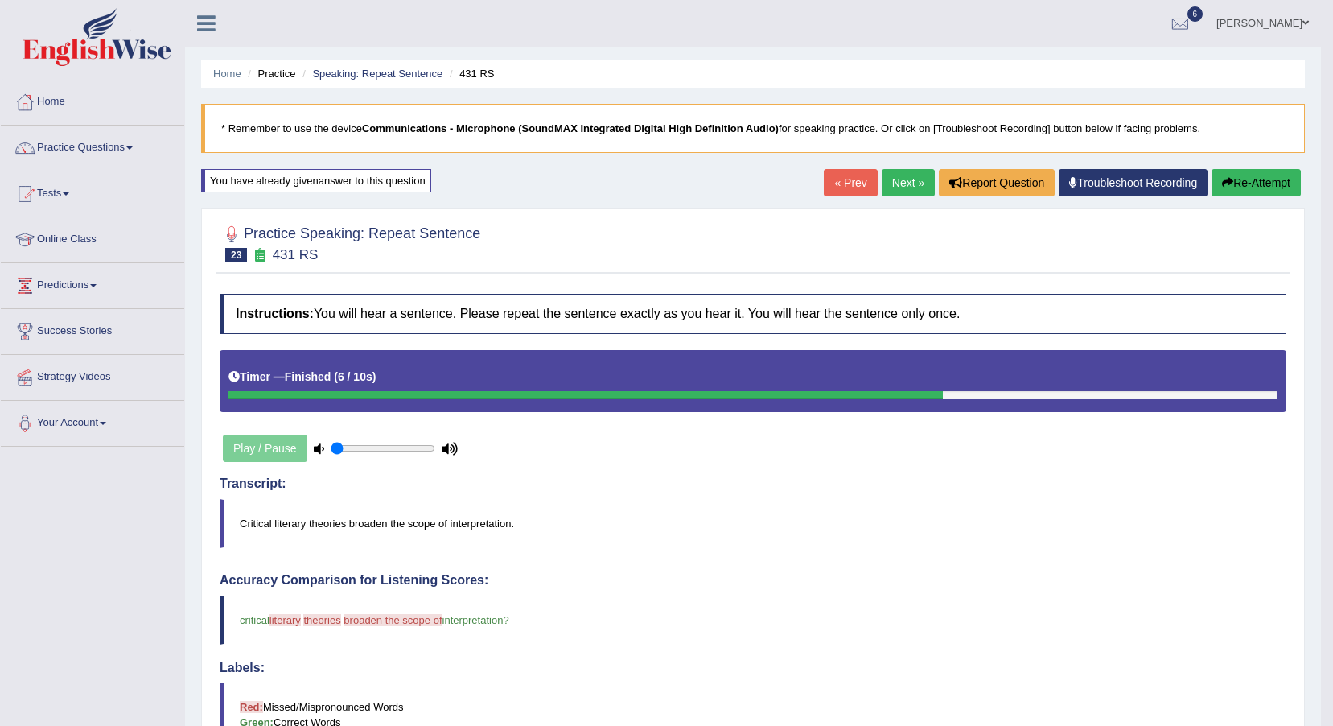
click at [904, 187] on link "Next »" at bounding box center [908, 182] width 53 height 27
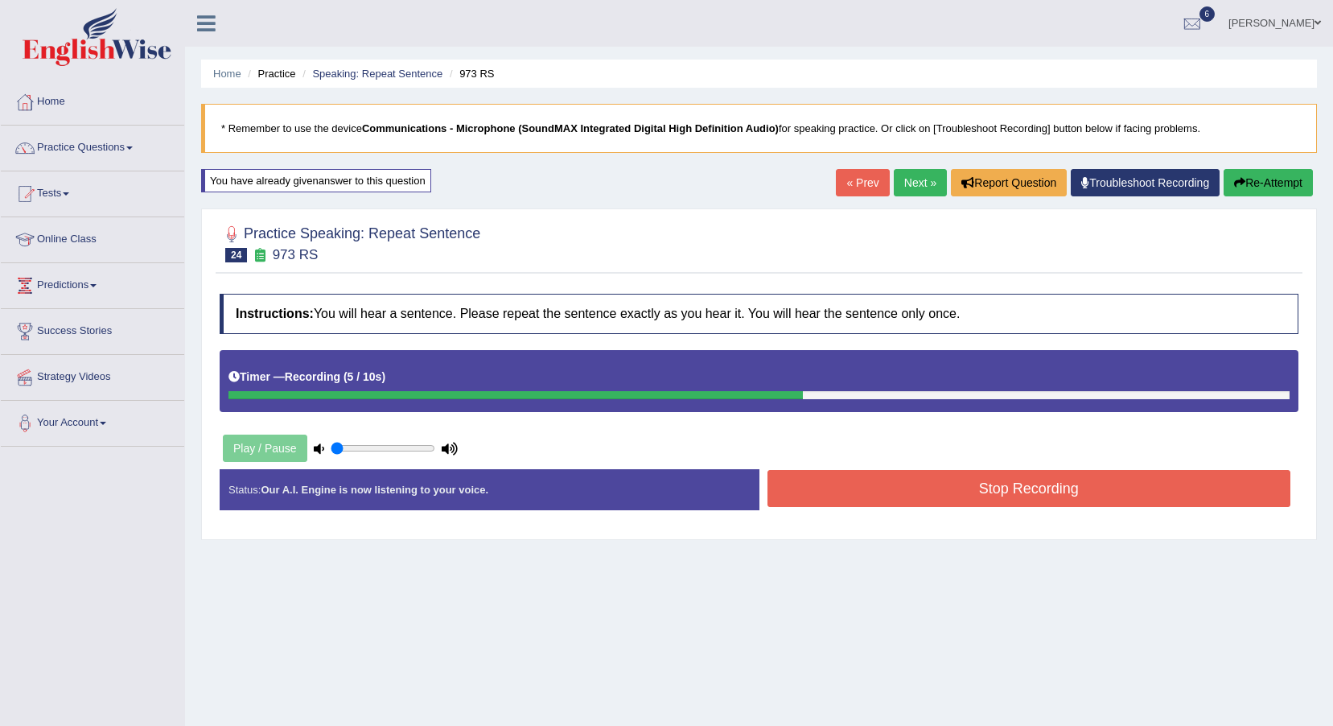
click at [1099, 502] on button "Stop Recording" at bounding box center [1030, 488] width 524 height 37
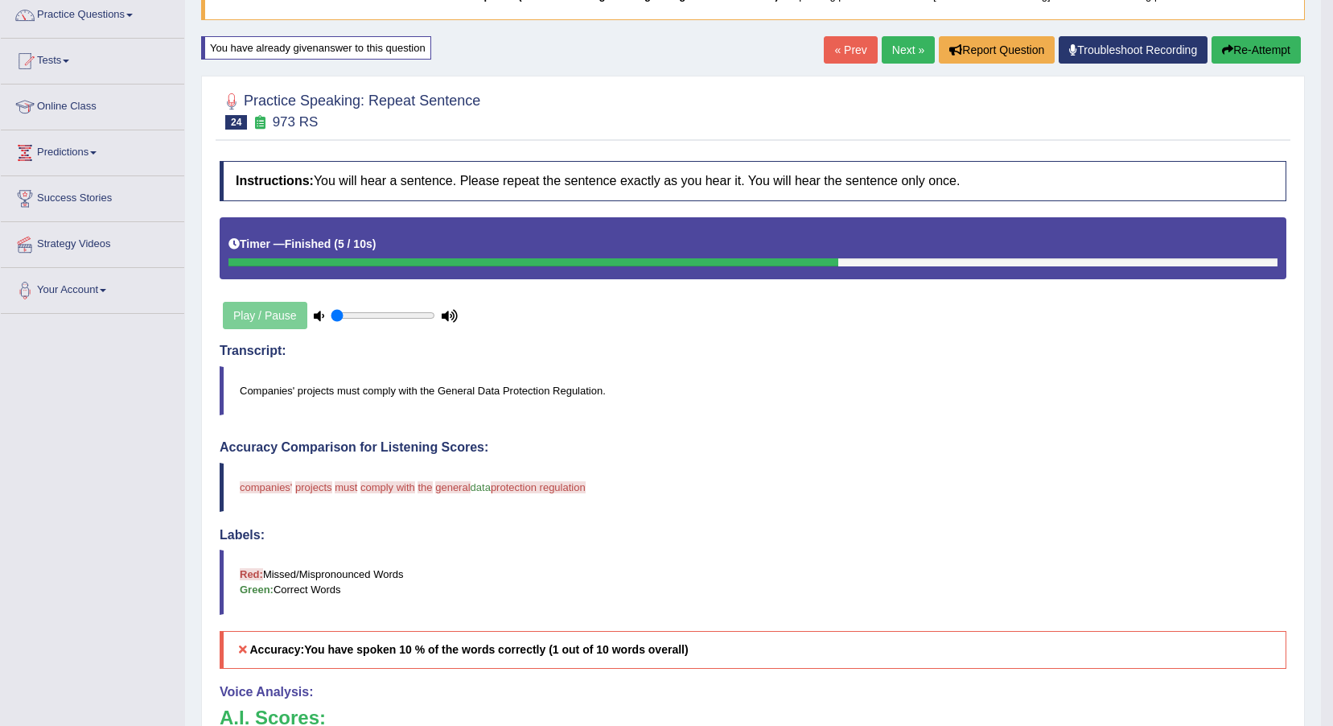
scroll to position [115, 0]
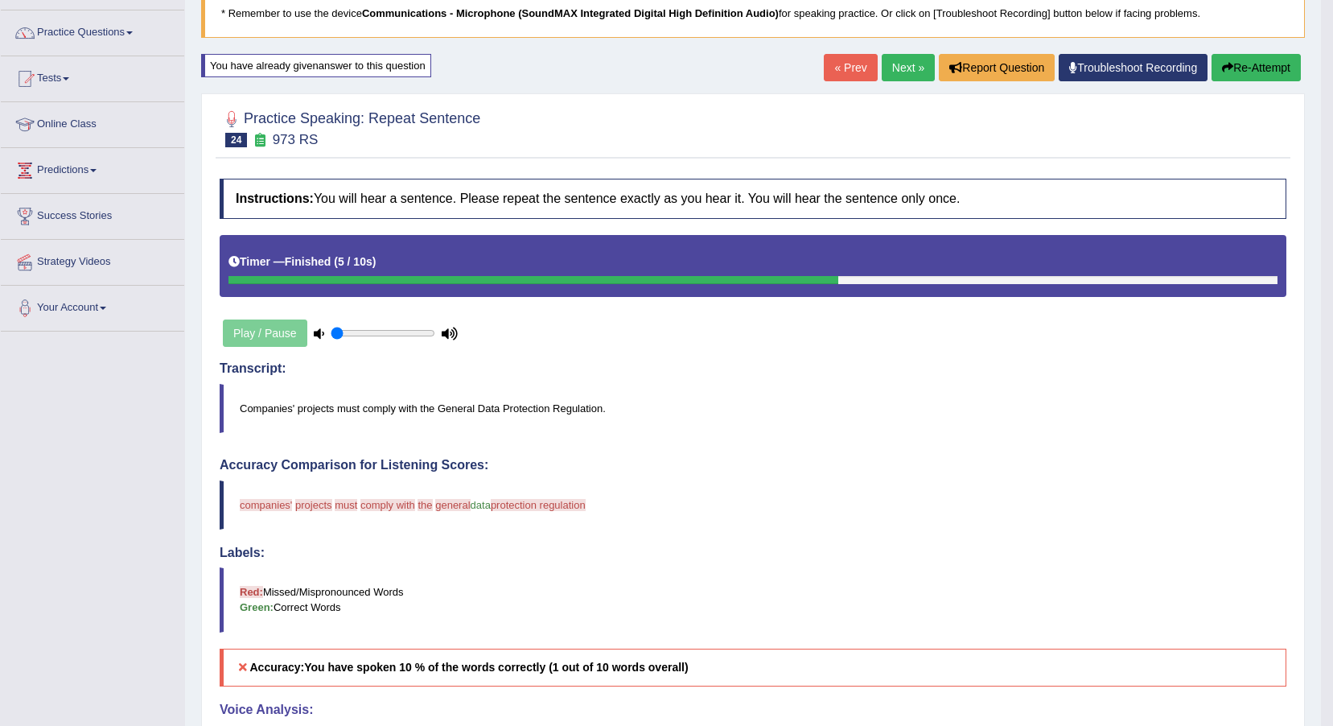
click at [1266, 62] on button "Re-Attempt" at bounding box center [1256, 67] width 89 height 27
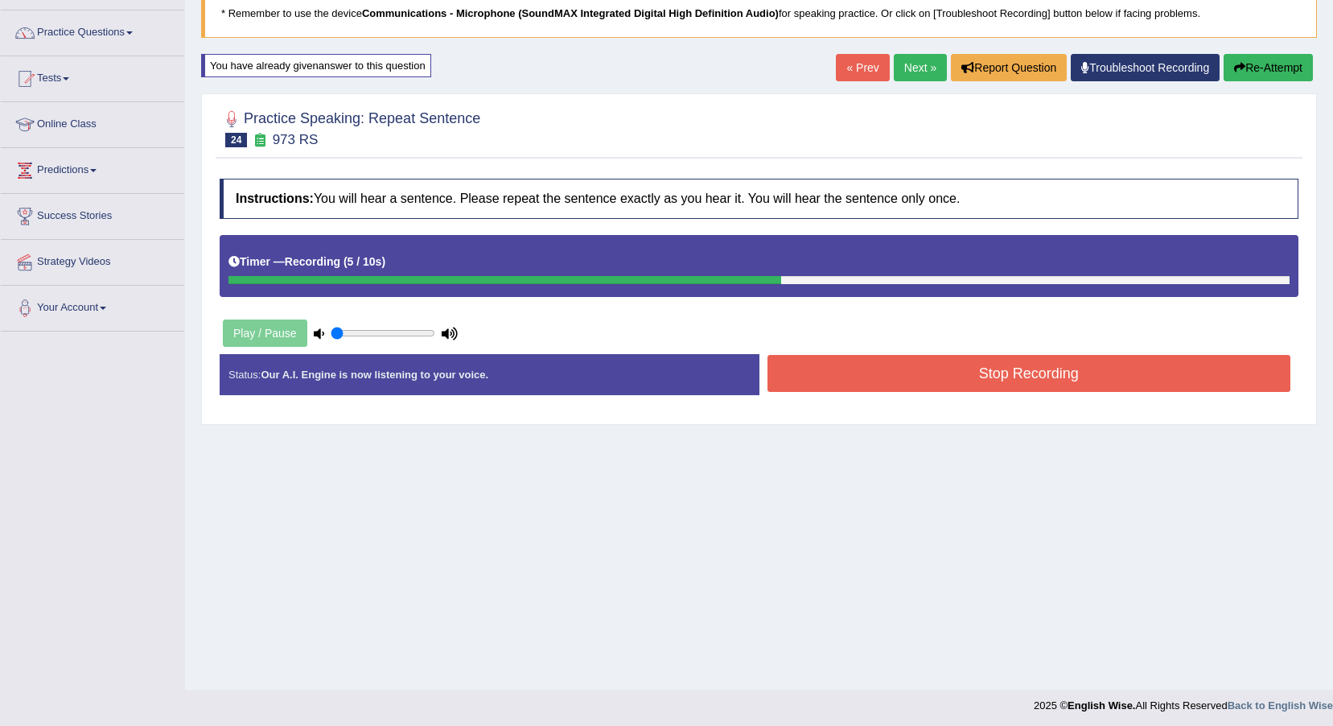
click at [966, 369] on button "Stop Recording" at bounding box center [1030, 373] width 524 height 37
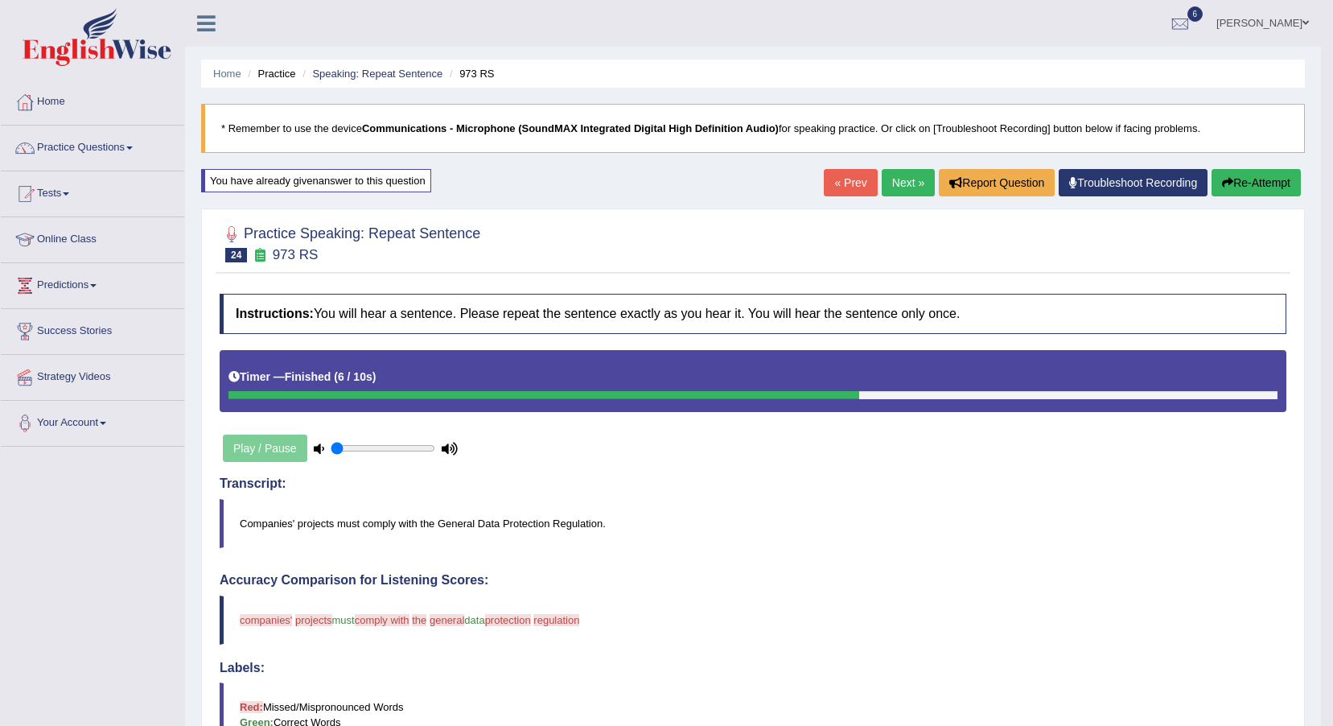
click at [916, 191] on link "Next »" at bounding box center [908, 182] width 53 height 27
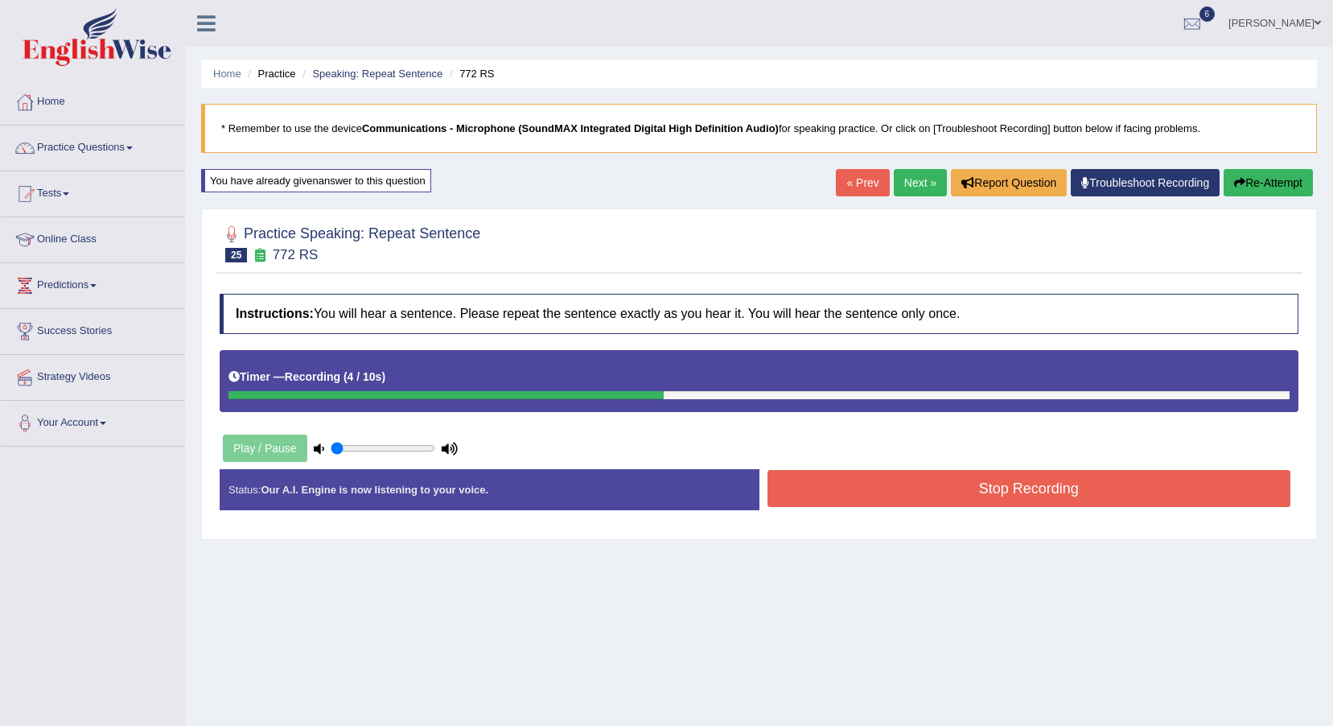
click at [1011, 500] on button "Stop Recording" at bounding box center [1030, 488] width 524 height 37
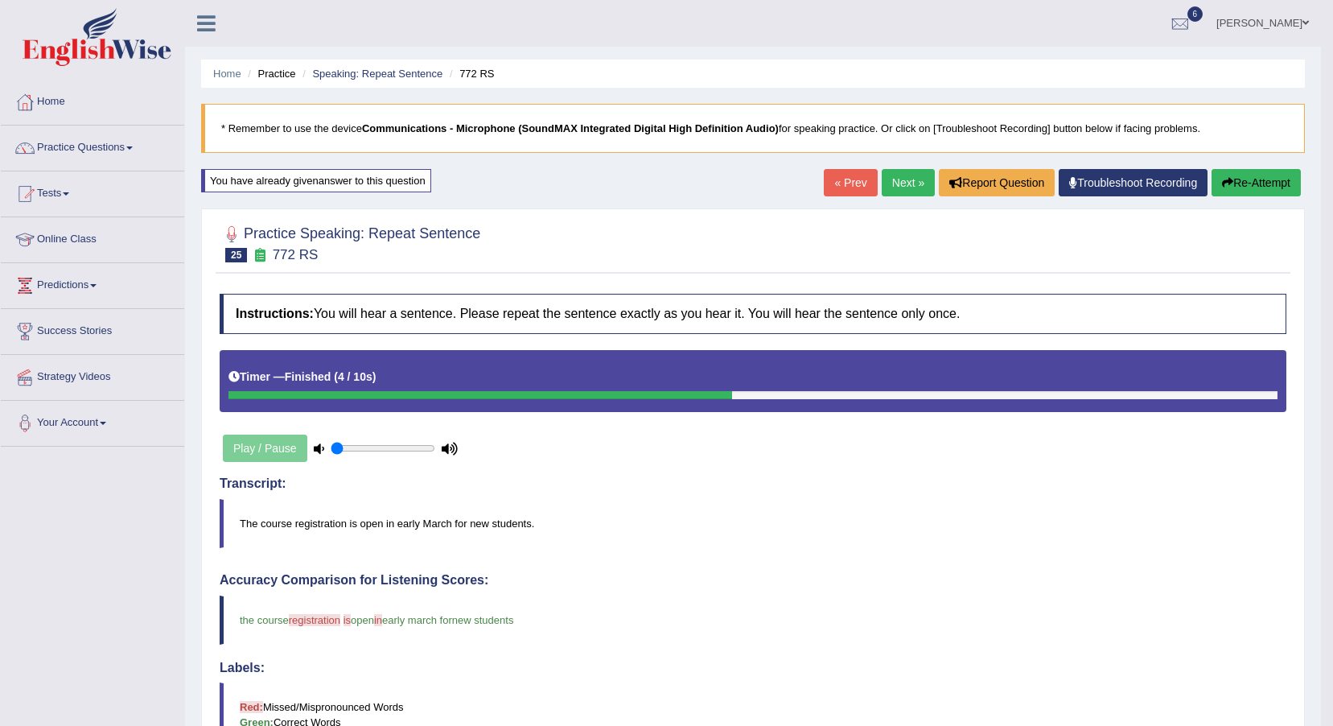
click at [900, 188] on link "Next »" at bounding box center [908, 182] width 53 height 27
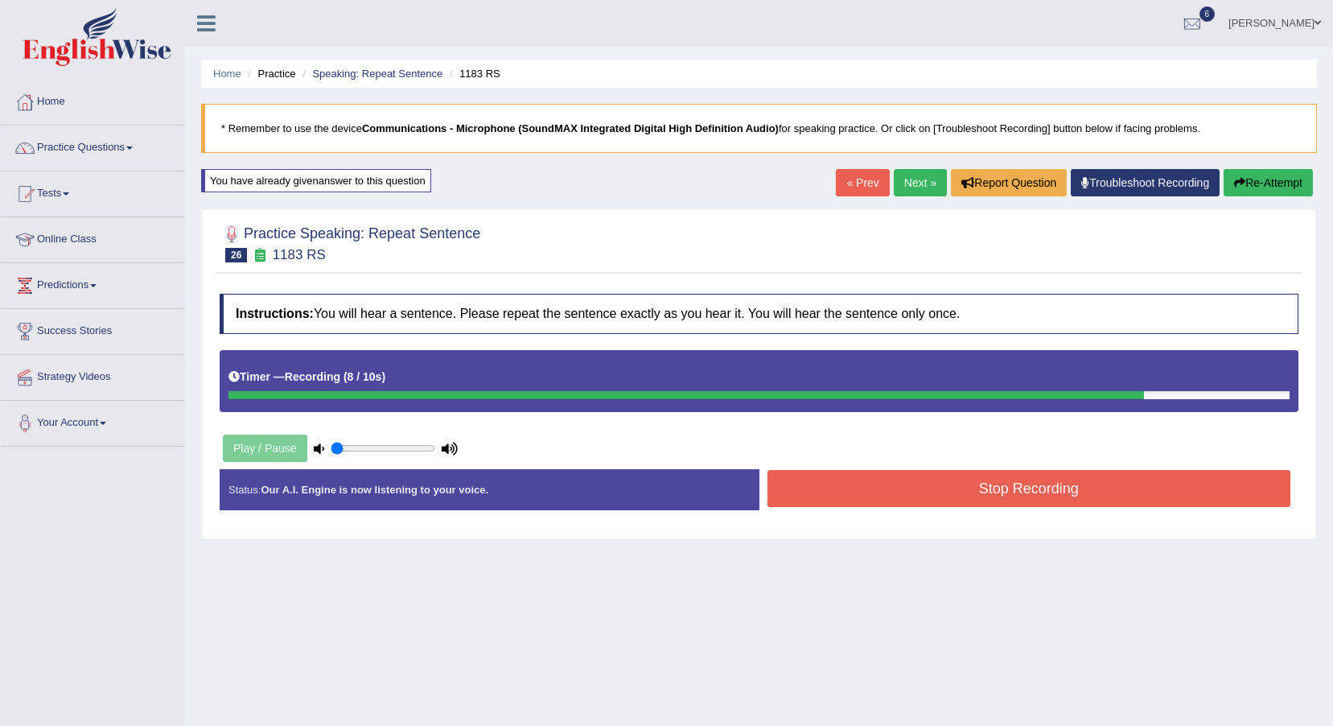
click at [922, 498] on button "Stop Recording" at bounding box center [1030, 488] width 524 height 37
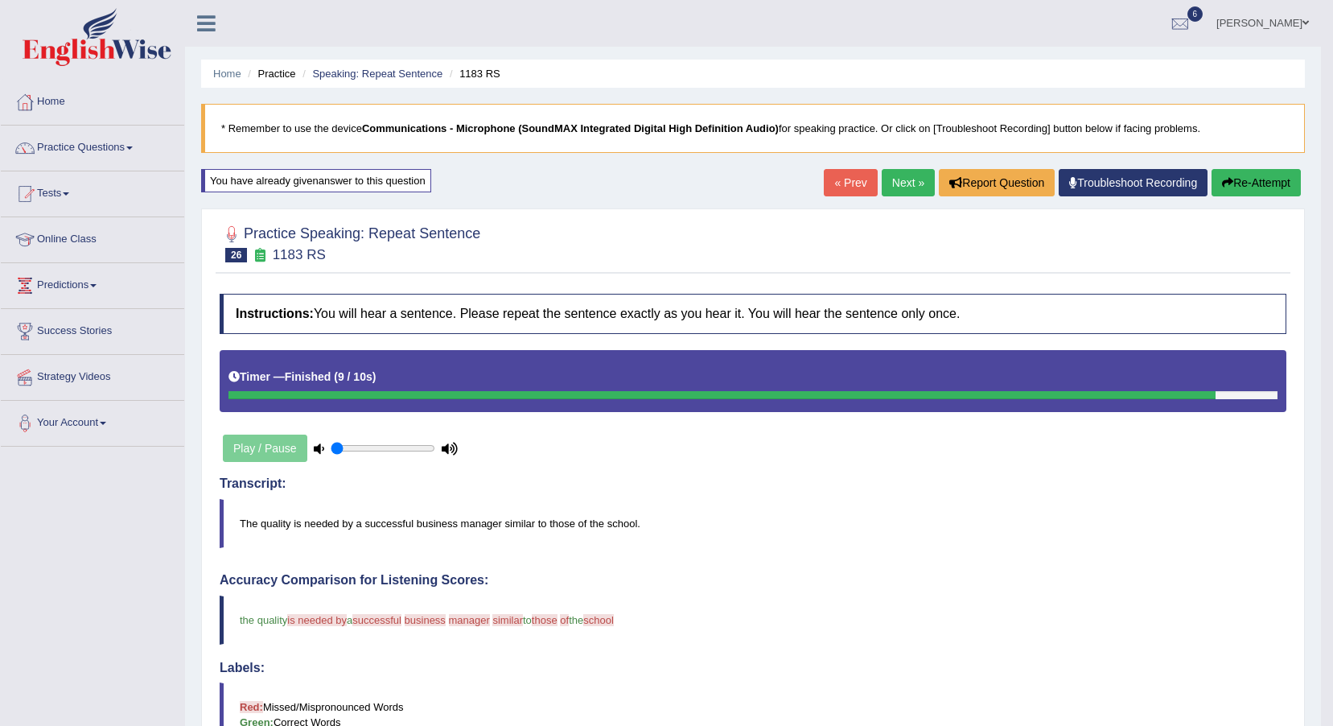
click at [1228, 179] on icon "button" at bounding box center [1227, 182] width 11 height 11
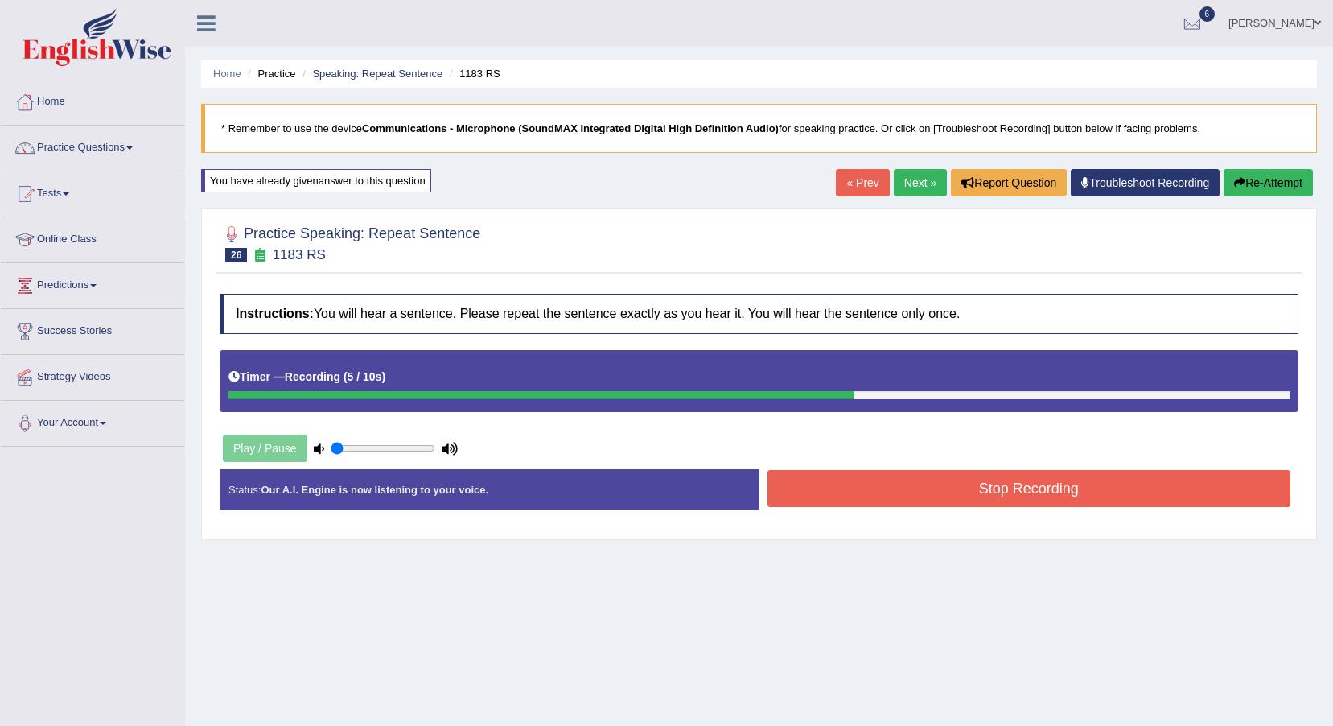
click at [997, 502] on button "Stop Recording" at bounding box center [1030, 488] width 524 height 37
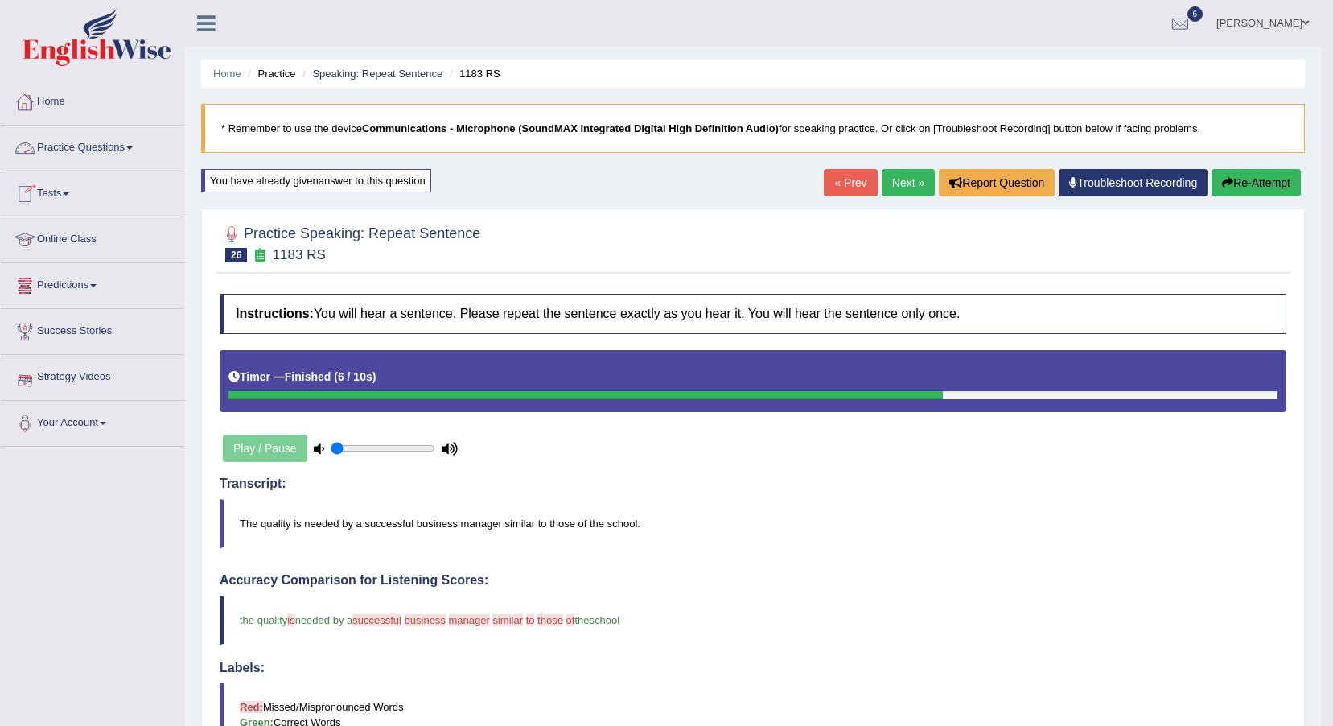
click at [112, 150] on link "Practice Questions" at bounding box center [92, 146] width 183 height 40
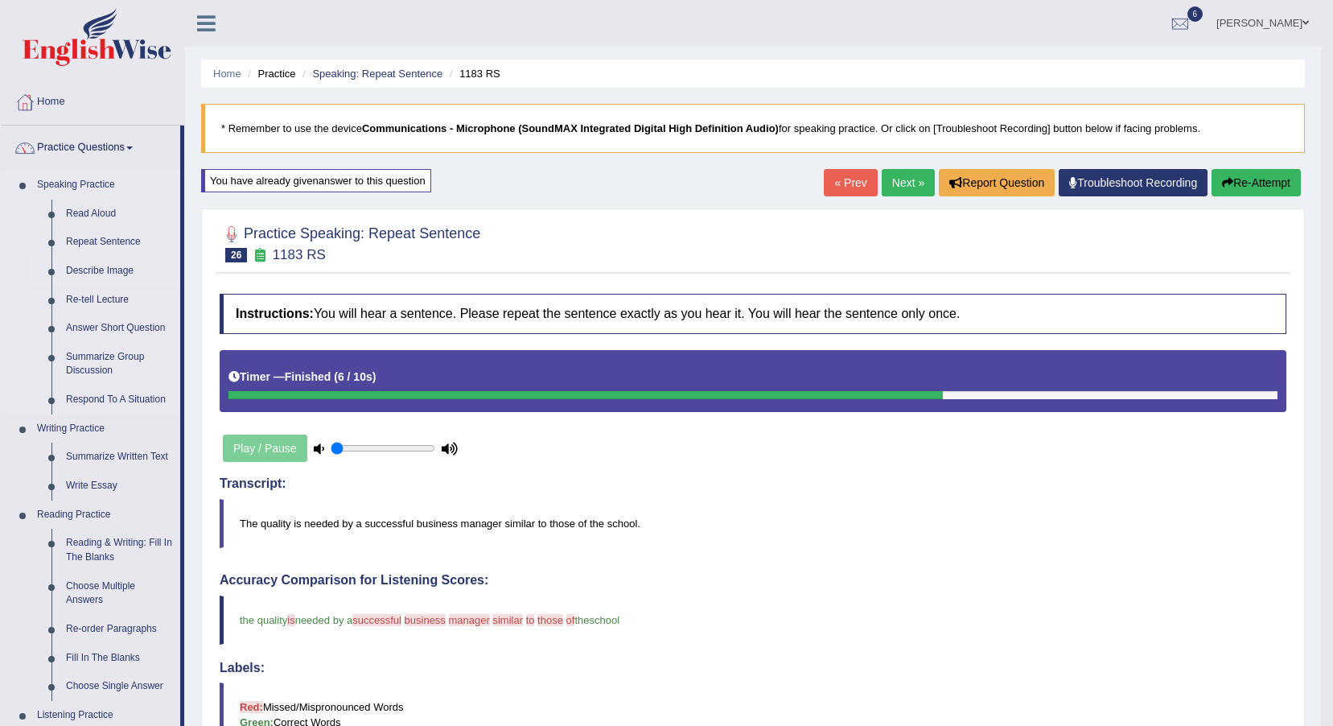
click at [117, 267] on link "Describe Image" at bounding box center [120, 271] width 122 height 29
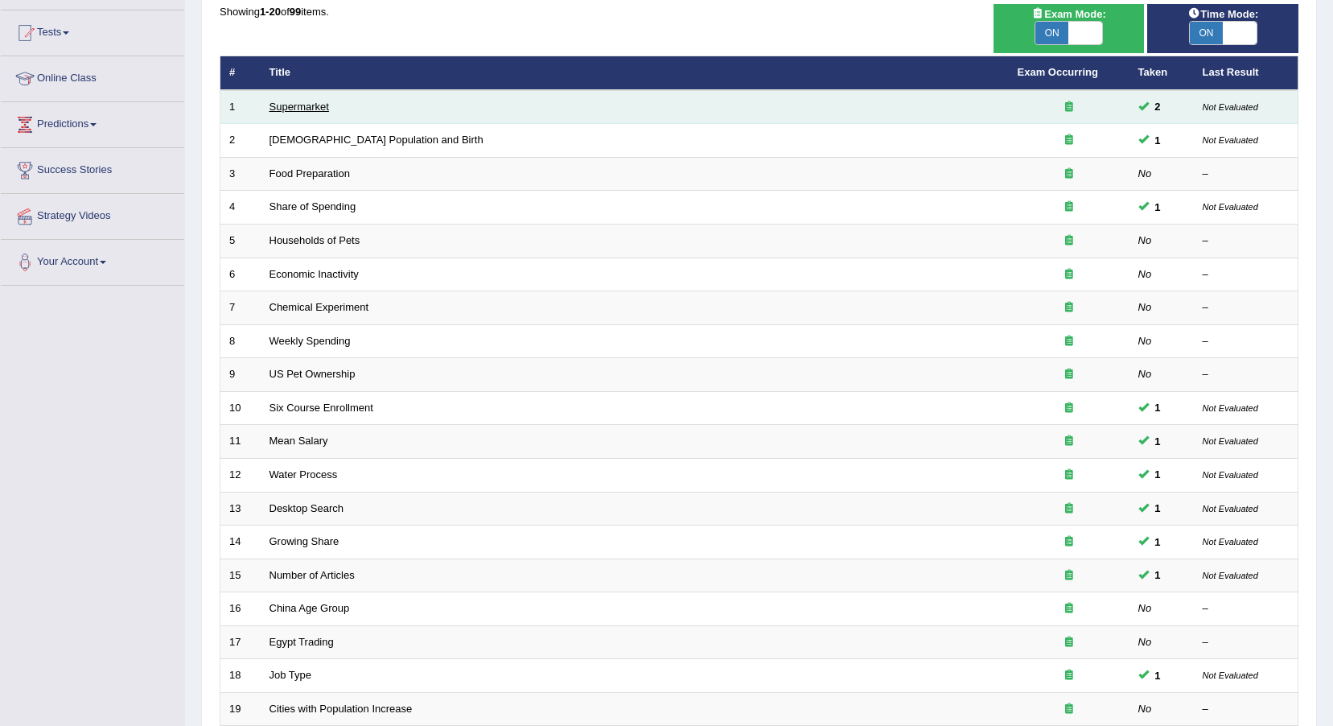
click at [321, 108] on link "Supermarket" at bounding box center [300, 107] width 60 height 12
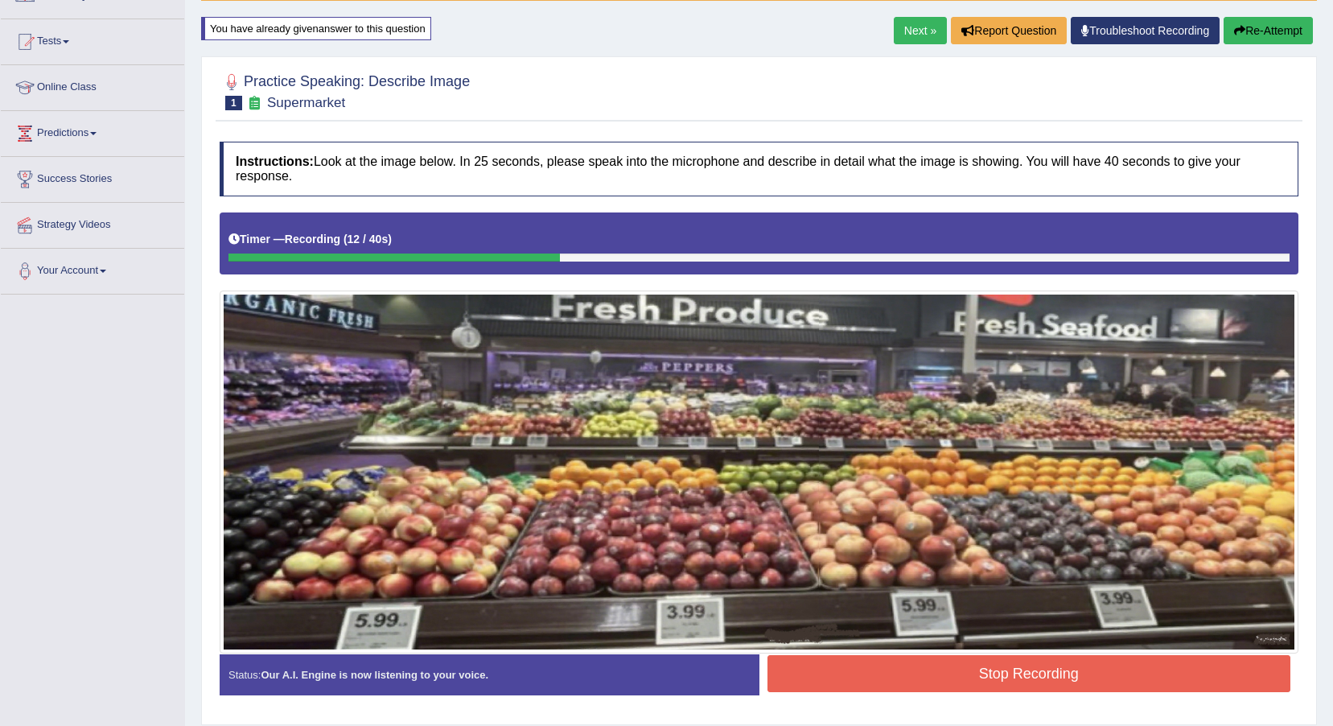
scroll to position [123, 0]
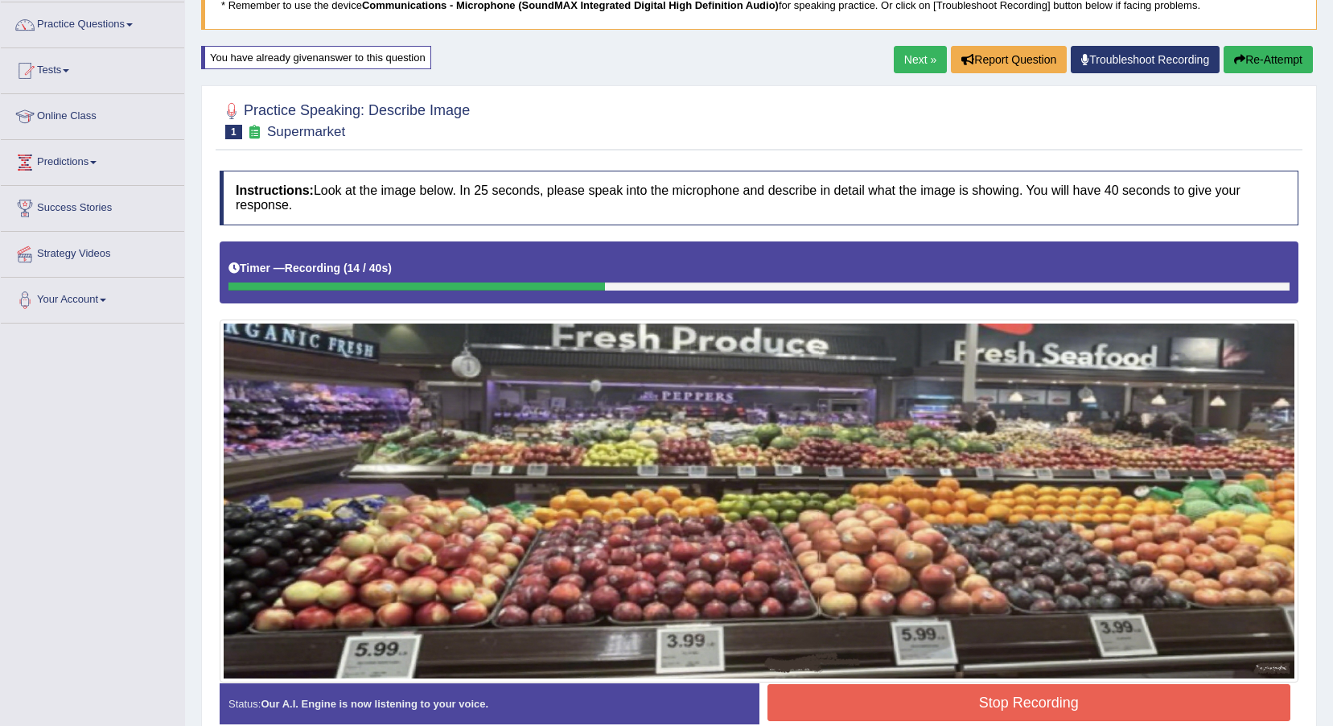
click at [1260, 56] on button "Re-Attempt" at bounding box center [1268, 59] width 89 height 27
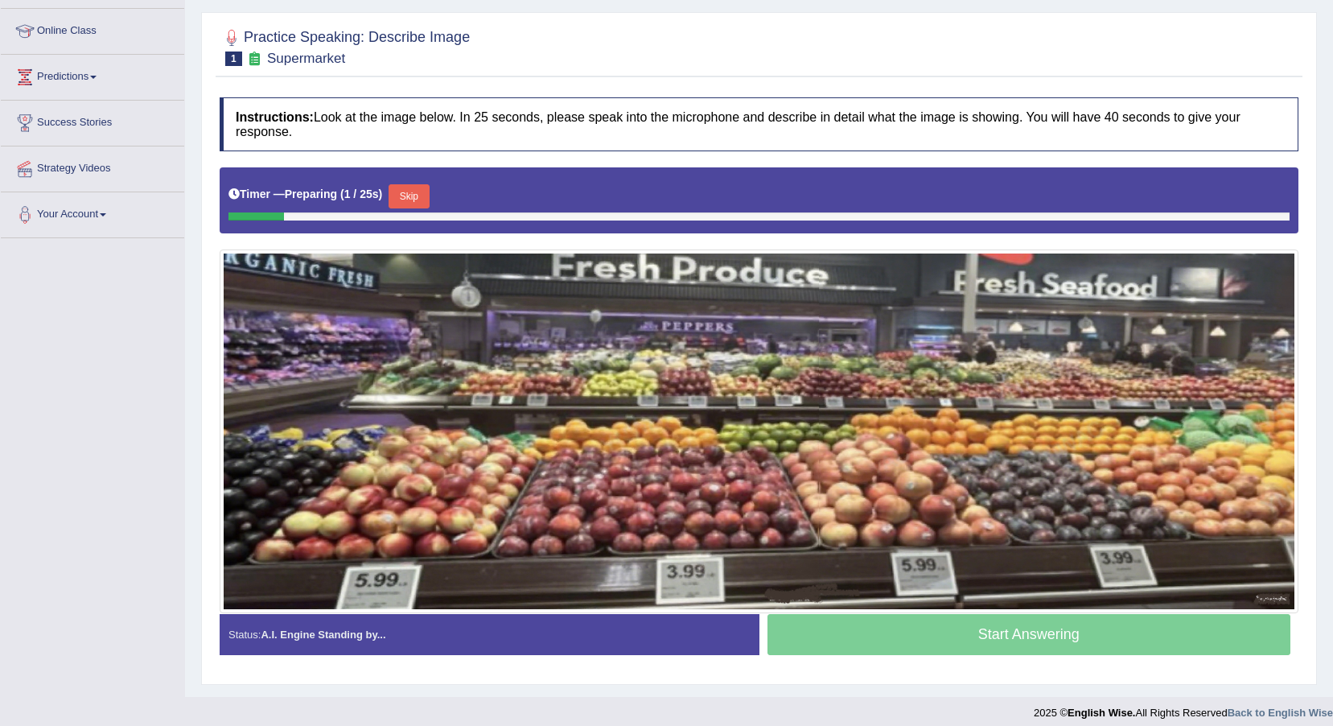
scroll to position [220, 0]
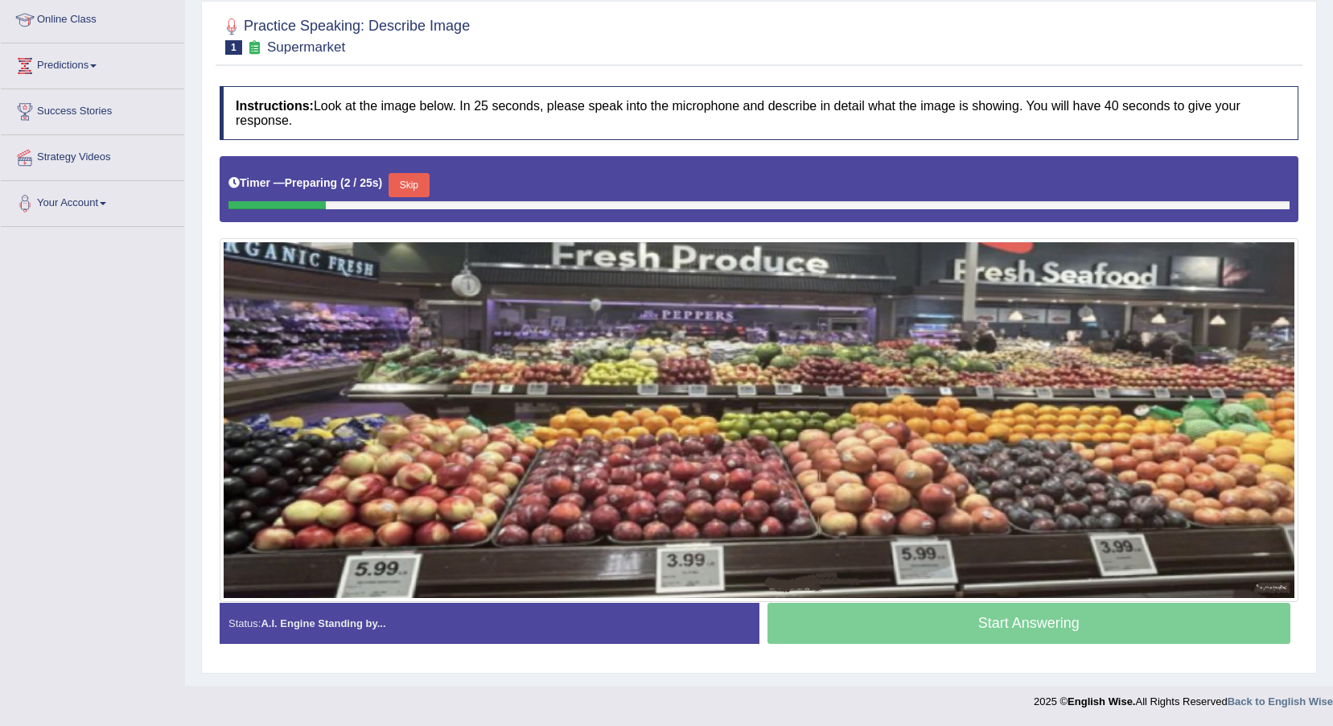
click at [424, 186] on button "Skip" at bounding box center [409, 185] width 40 height 24
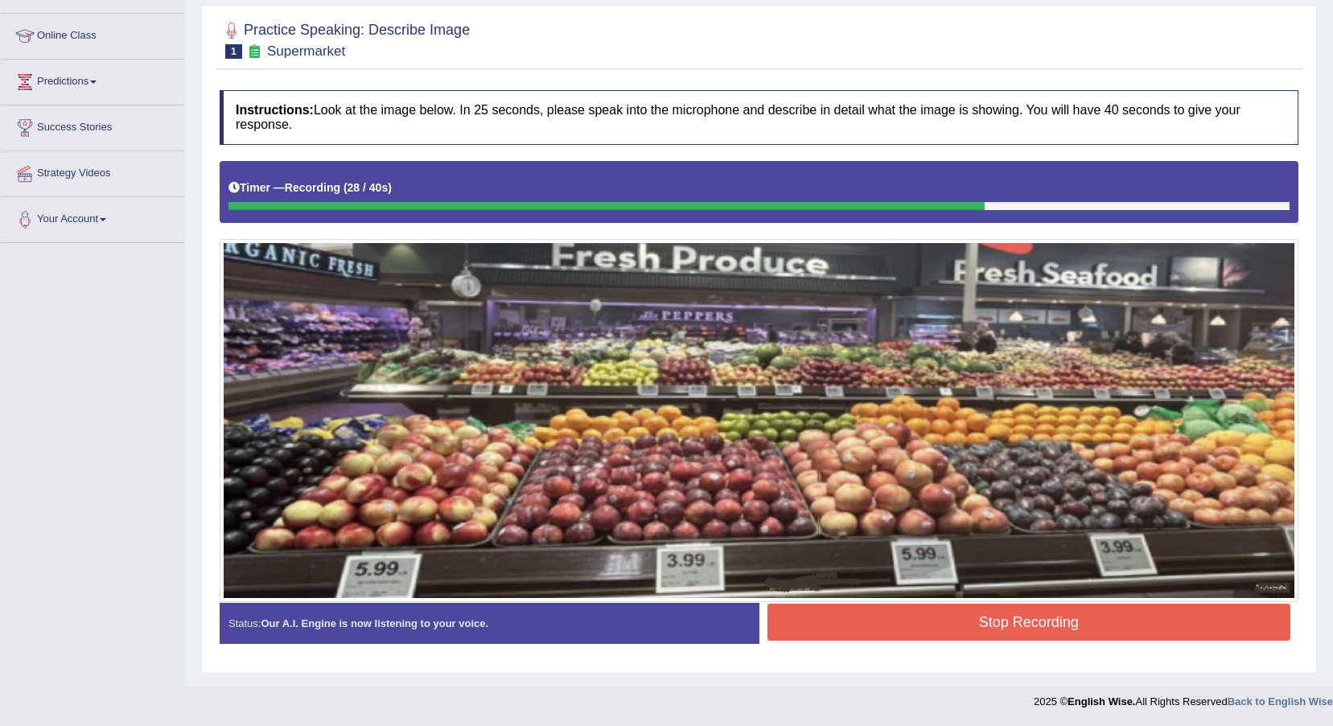
click at [1087, 631] on button "Stop Recording" at bounding box center [1030, 621] width 524 height 37
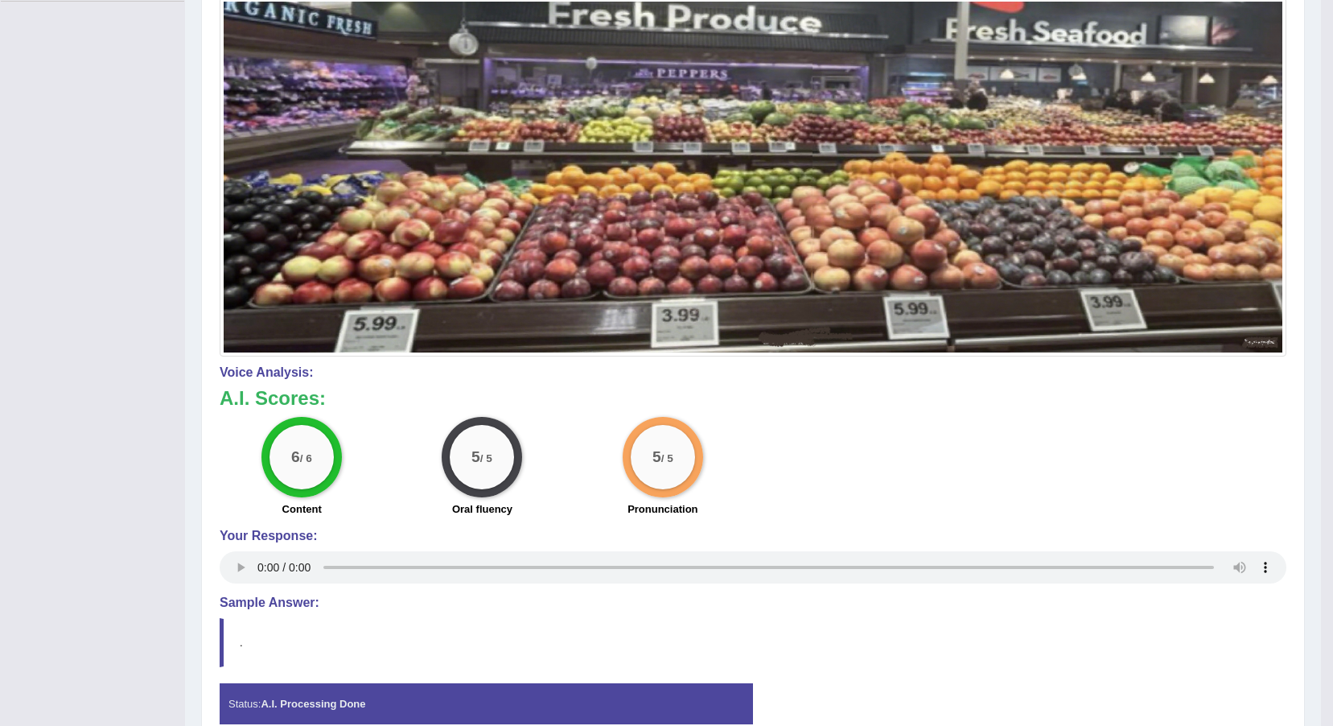
scroll to position [43, 0]
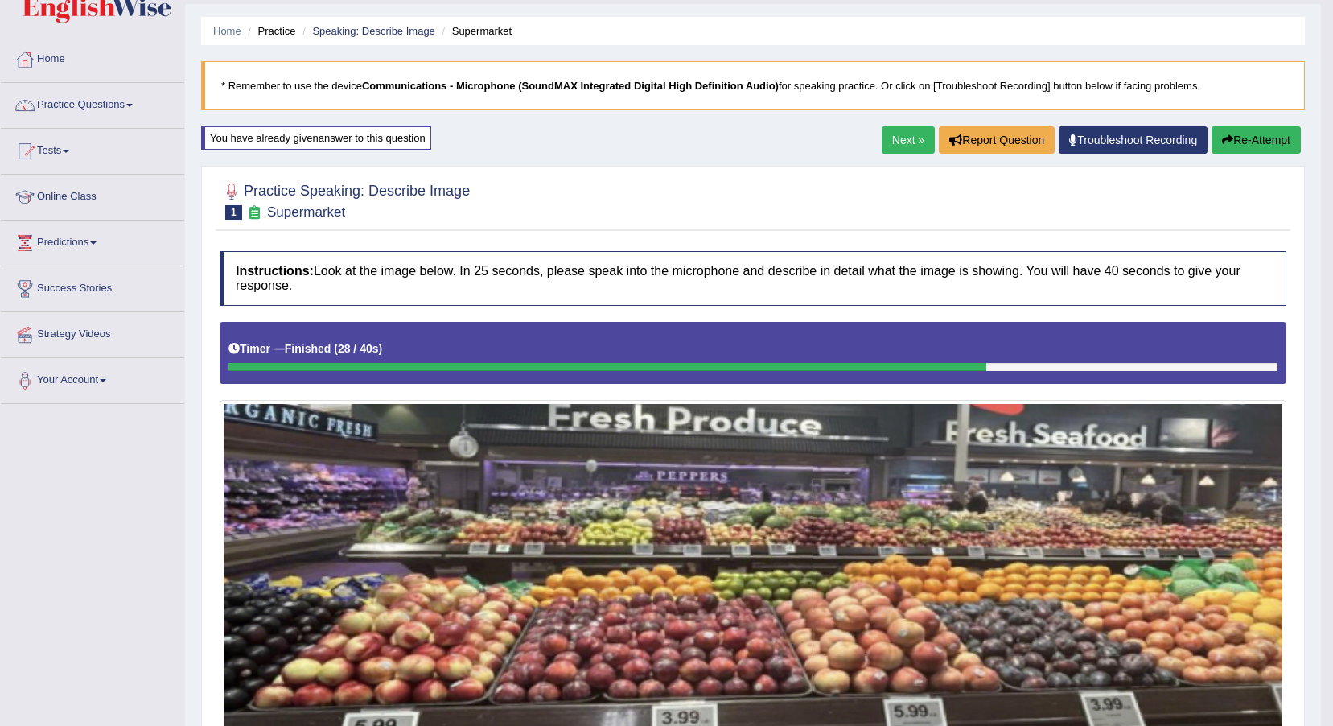
click at [1274, 131] on button "Re-Attempt" at bounding box center [1256, 139] width 89 height 27
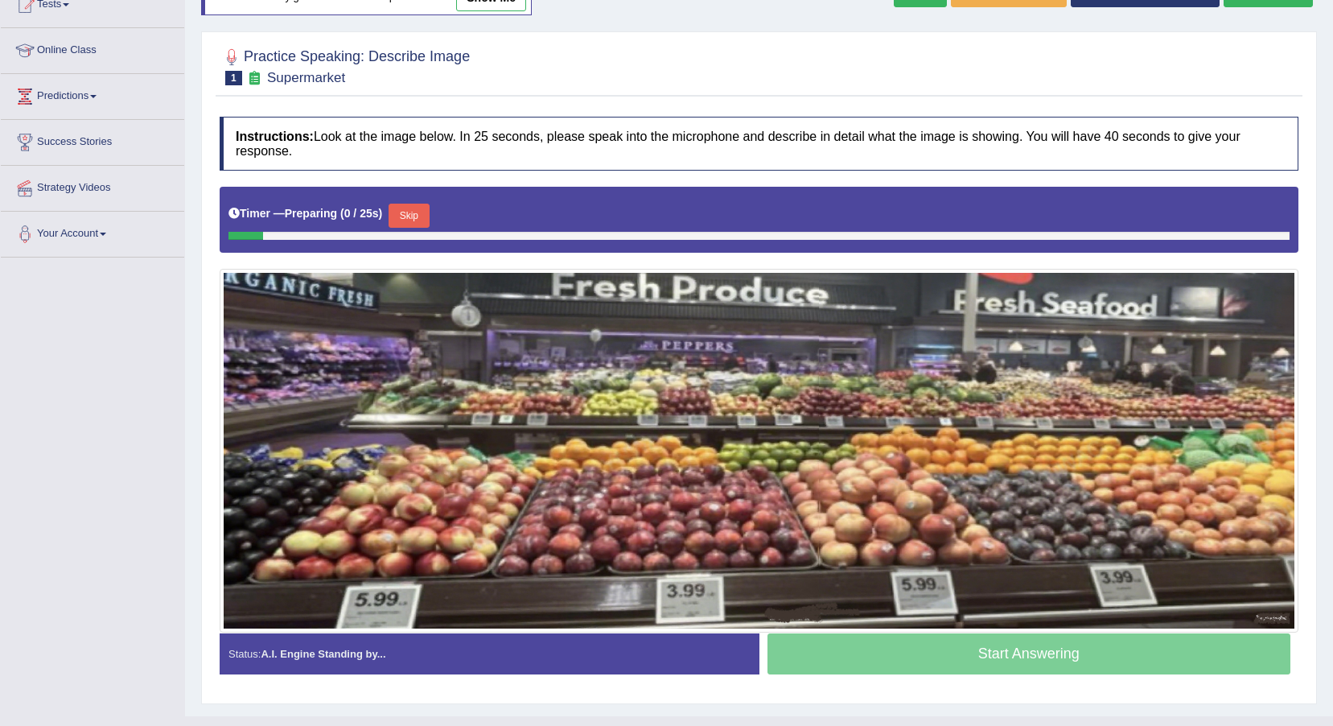
scroll to position [220, 0]
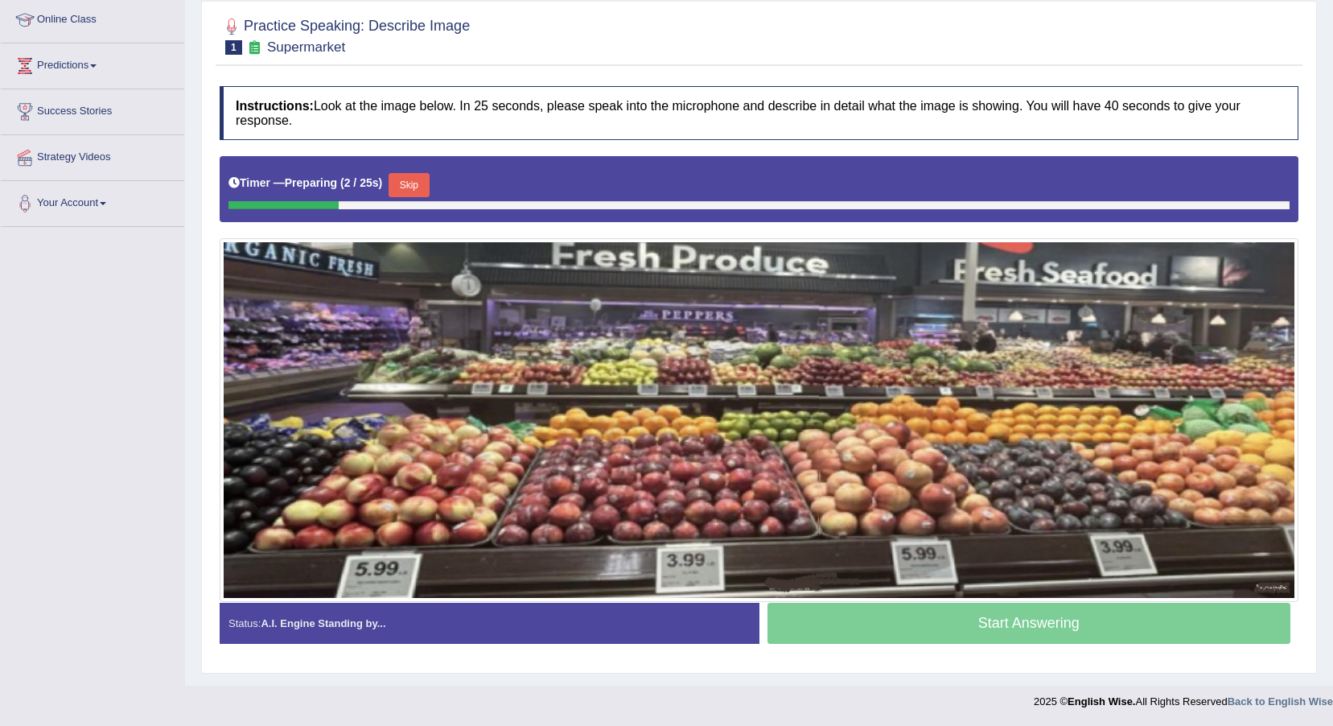
click at [416, 191] on button "Skip" at bounding box center [409, 185] width 40 height 24
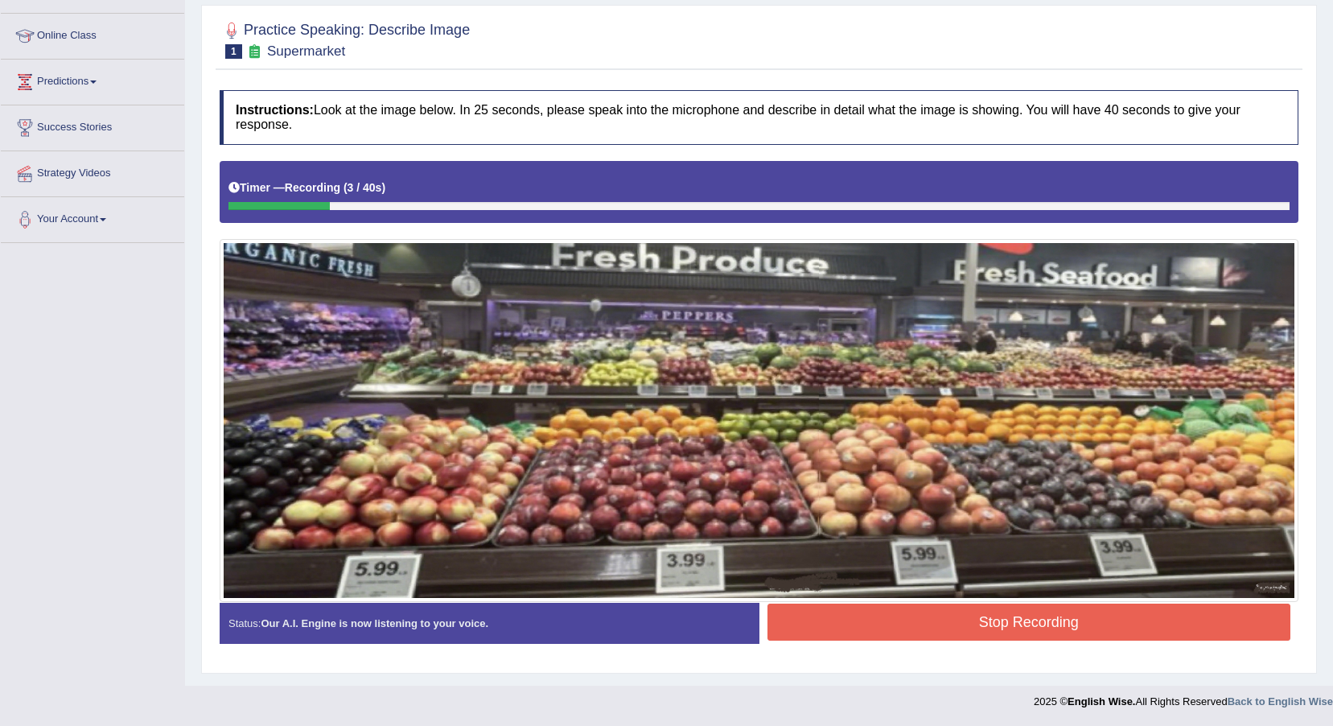
scroll to position [124, 0]
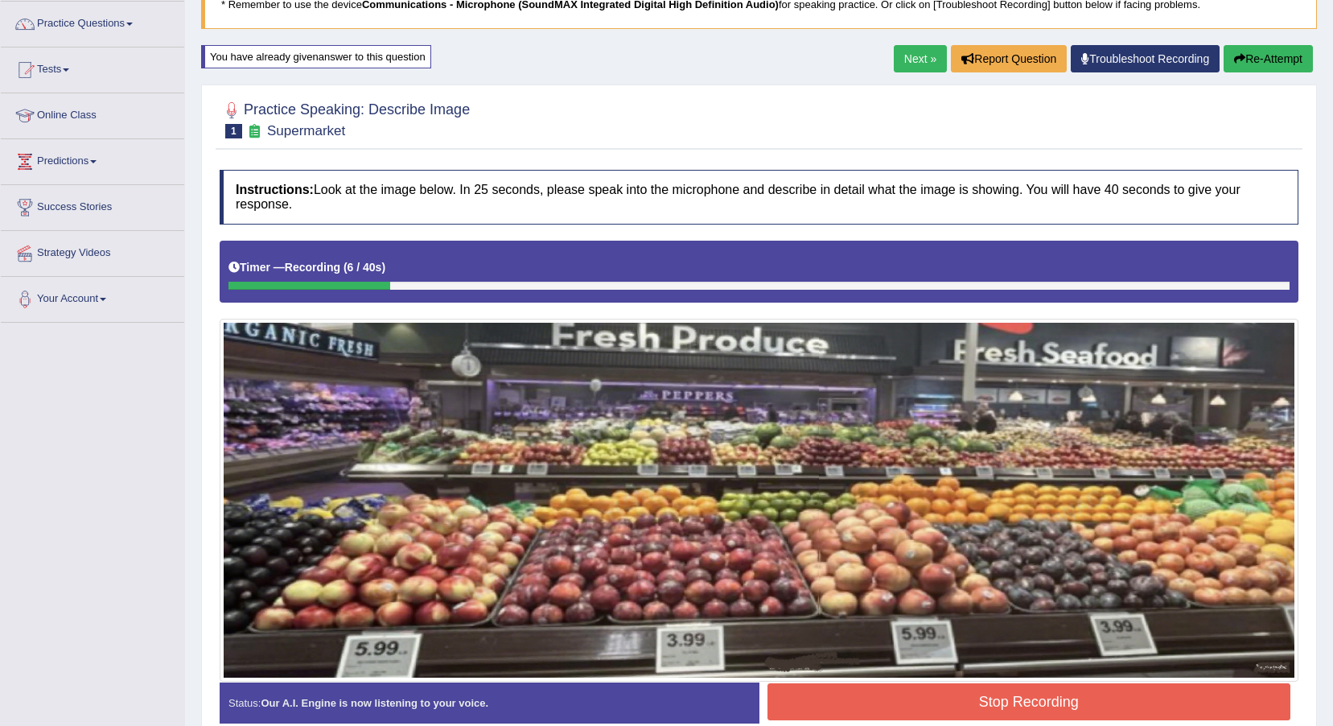
click at [1268, 60] on button "Re-Attempt" at bounding box center [1268, 58] width 89 height 27
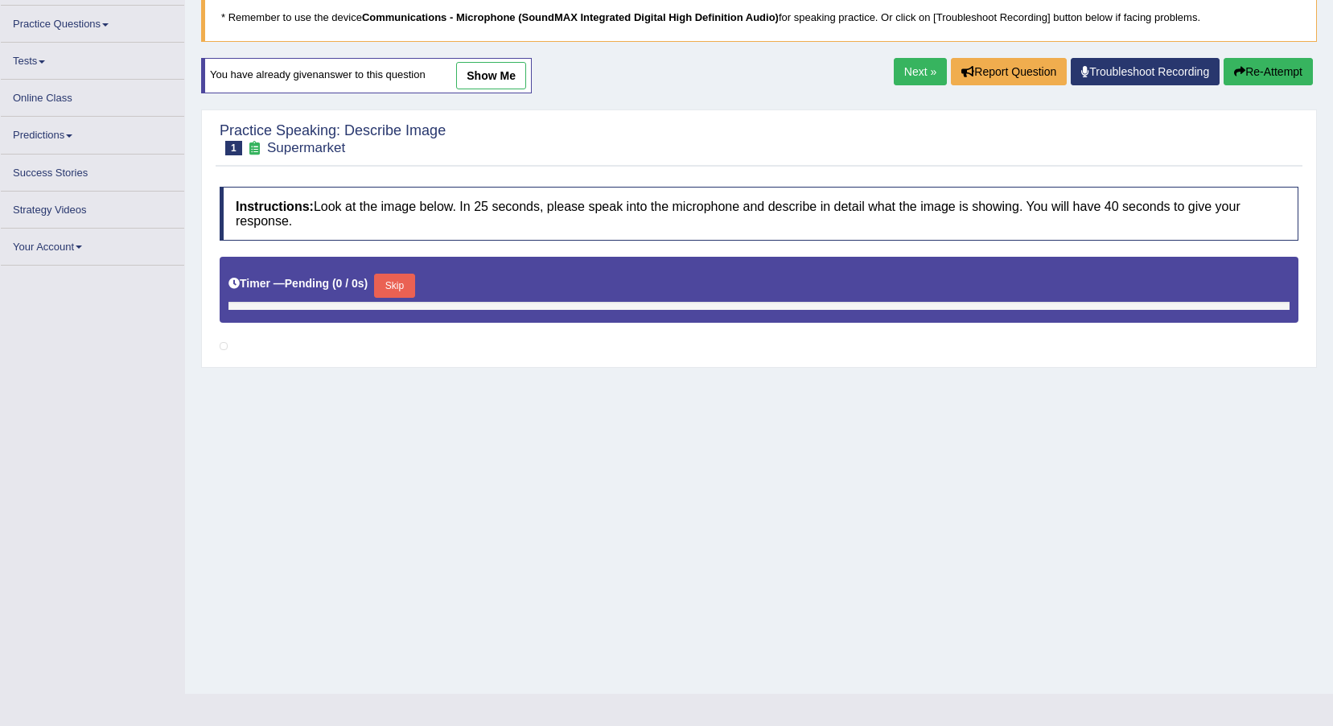
click at [391, 279] on button "Skip" at bounding box center [394, 286] width 40 height 24
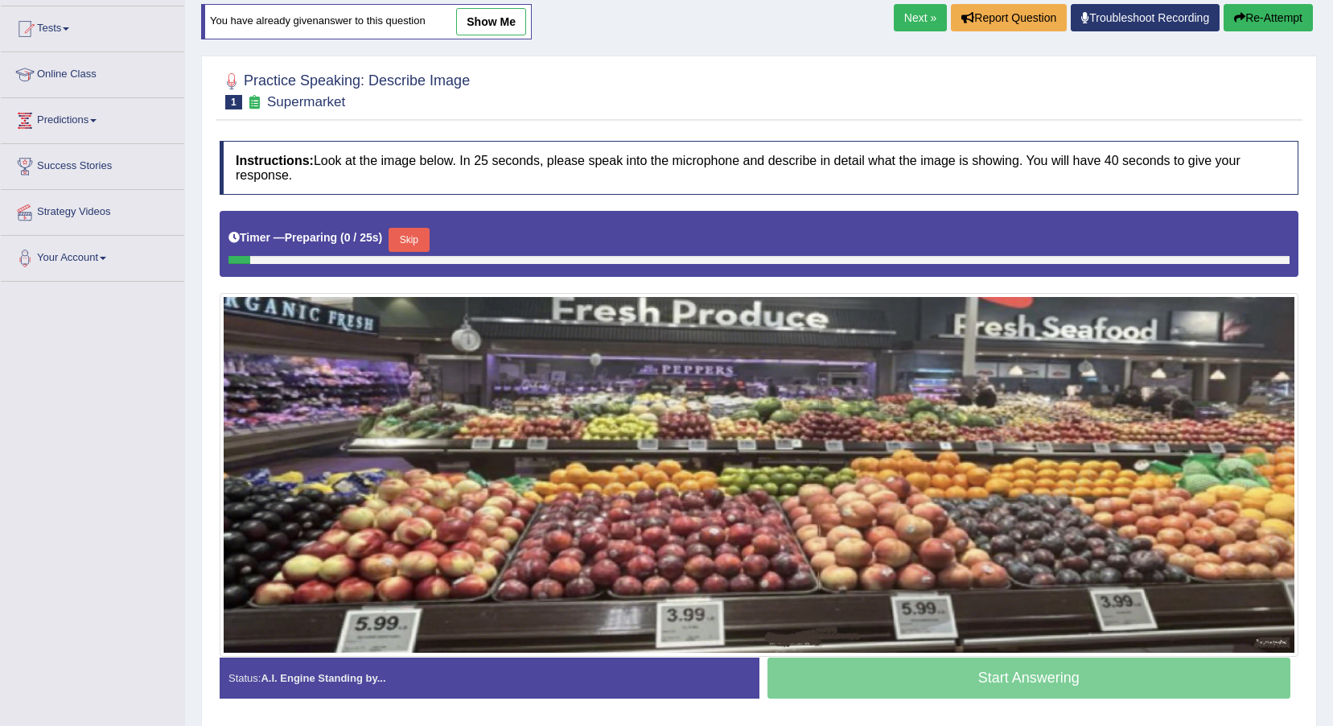
scroll to position [220, 0]
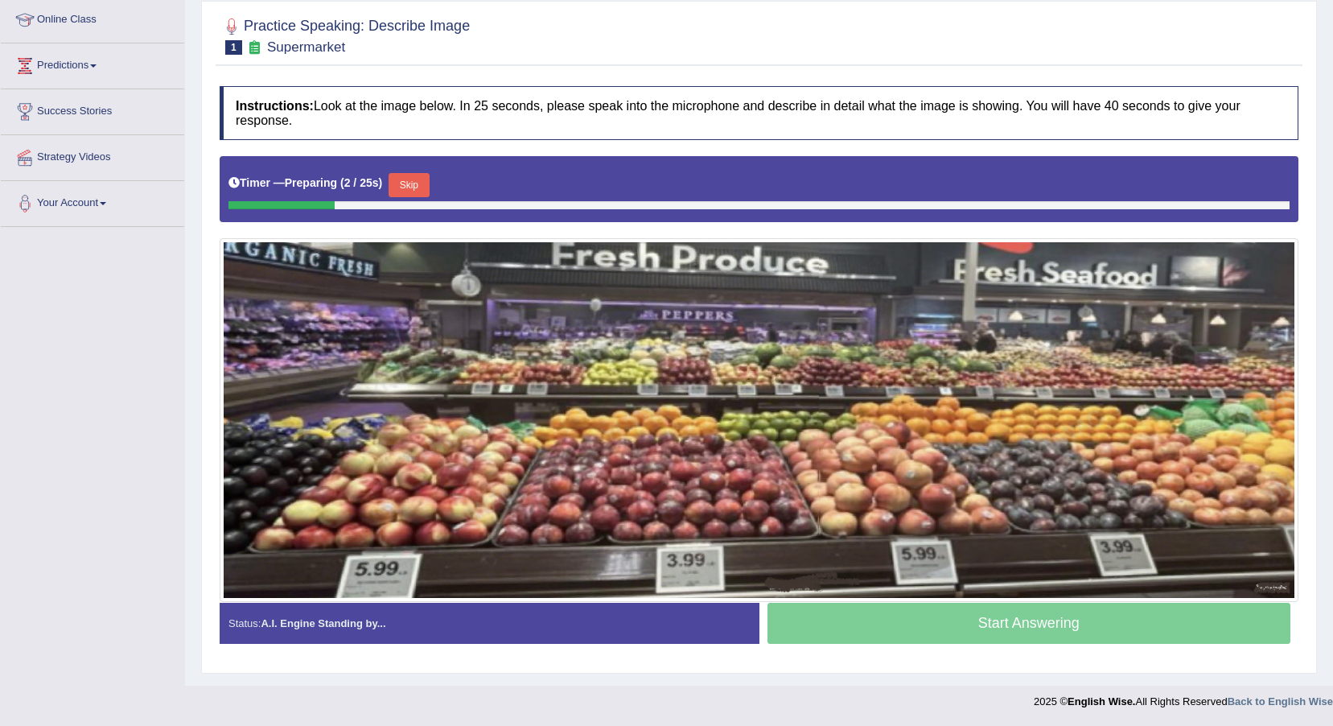
click at [399, 175] on button "Skip" at bounding box center [409, 185] width 40 height 24
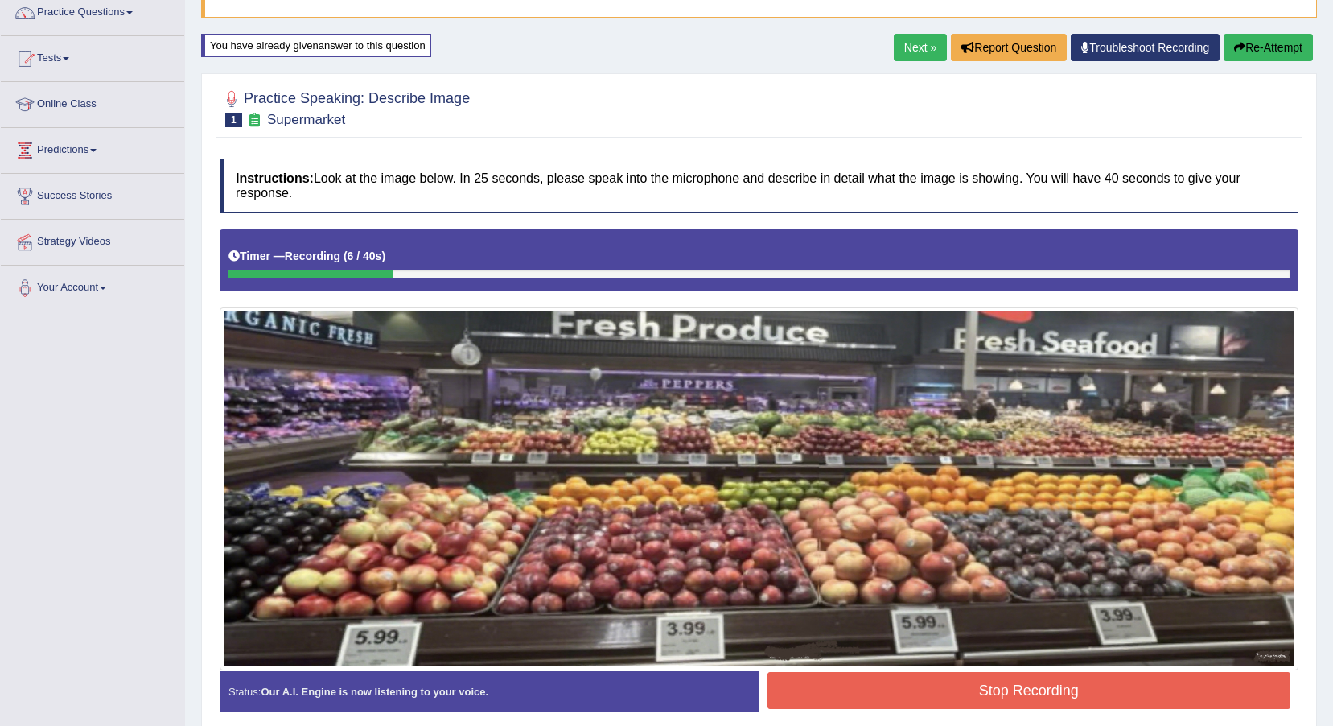
scroll to position [43, 0]
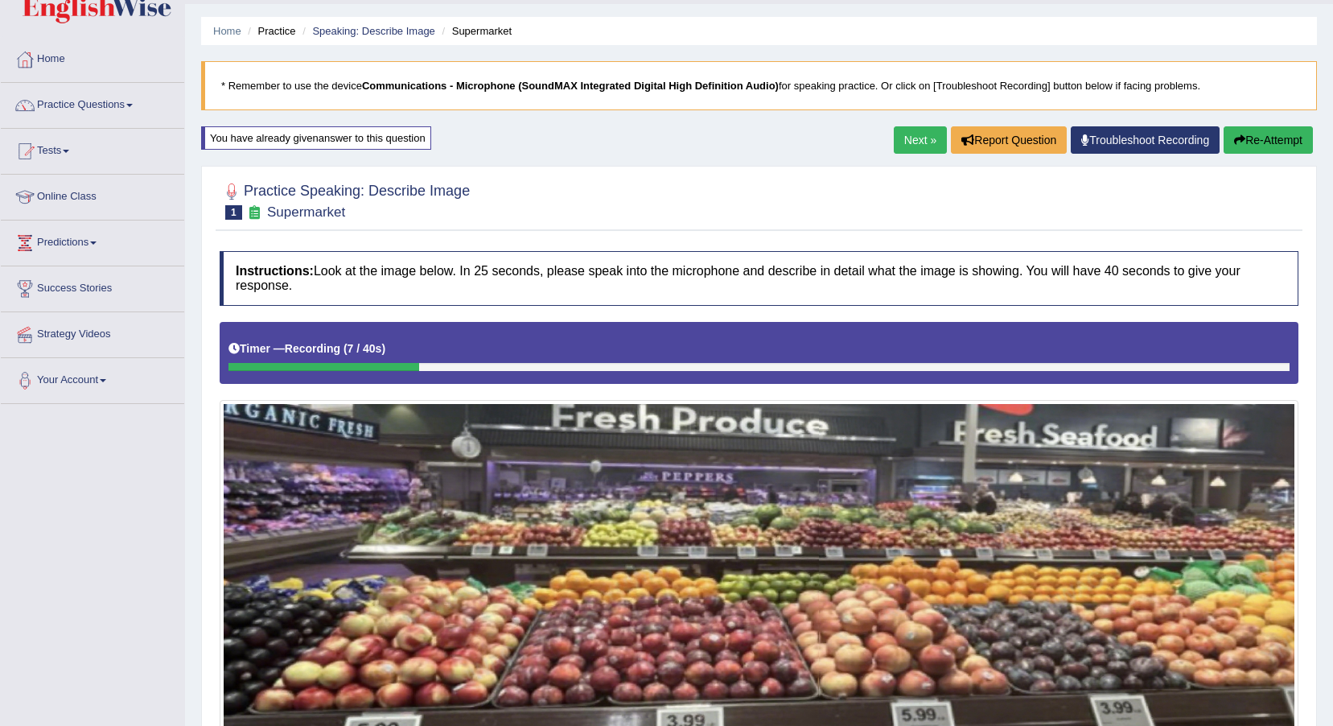
click at [1262, 137] on button "Re-Attempt" at bounding box center [1268, 139] width 89 height 27
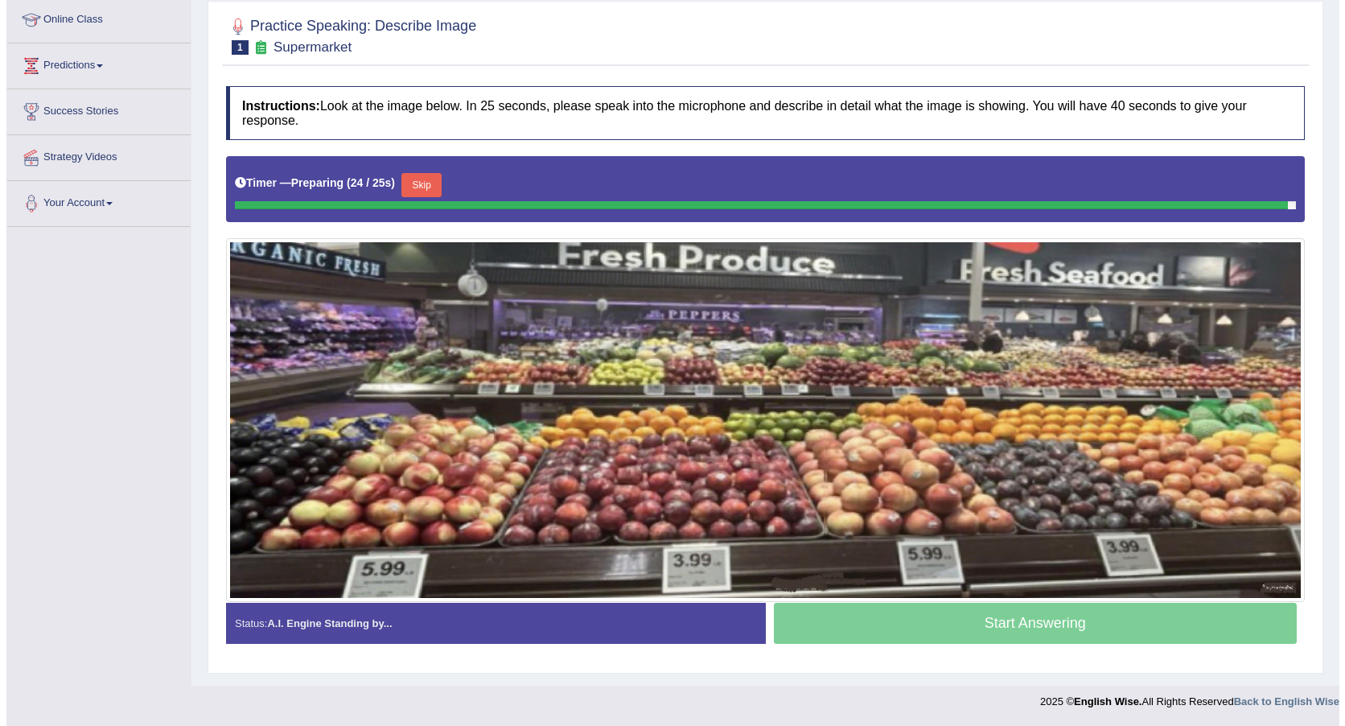
scroll to position [204, 0]
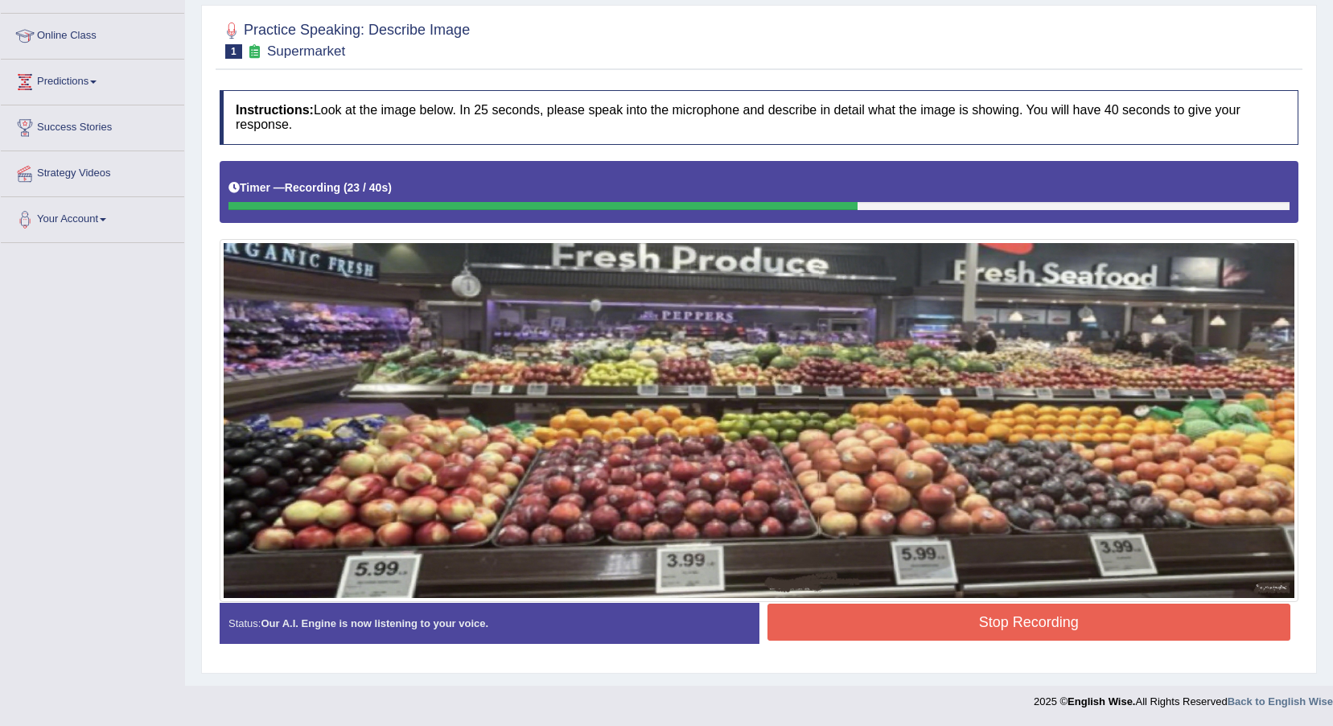
click at [983, 612] on button "Stop Recording" at bounding box center [1030, 621] width 524 height 37
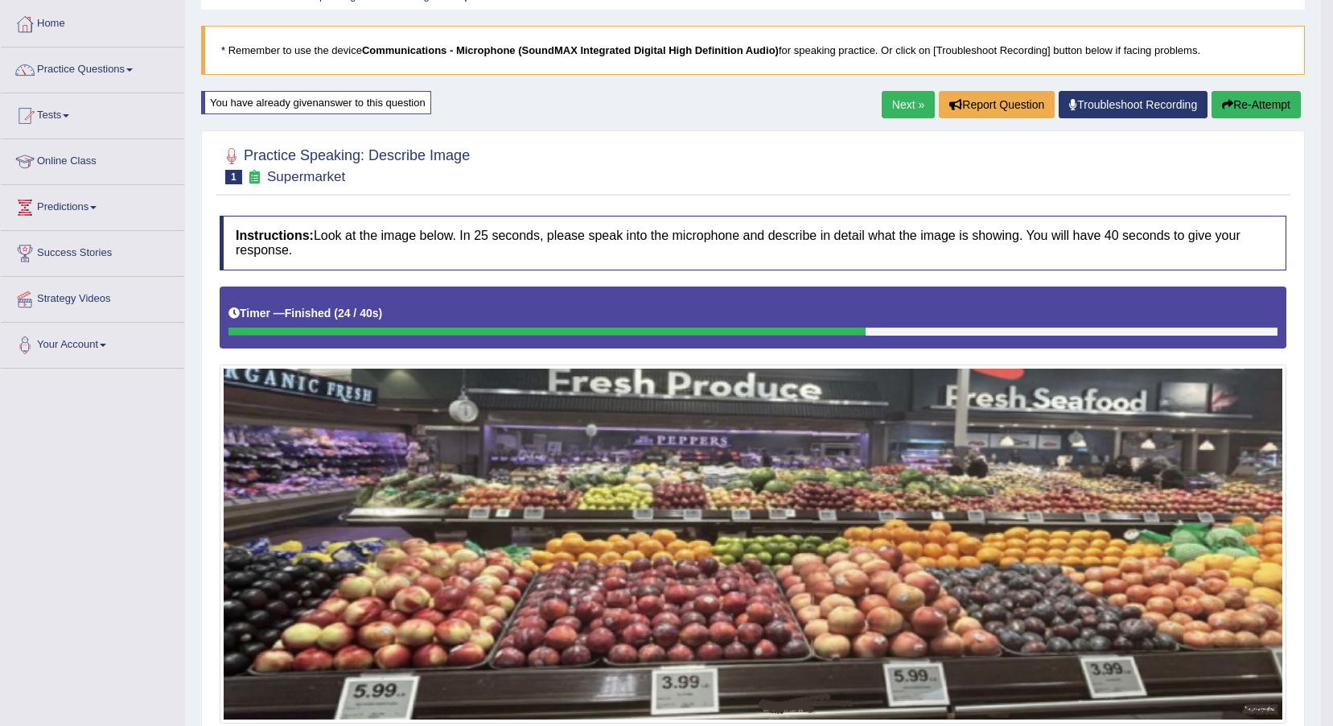
scroll to position [54, 0]
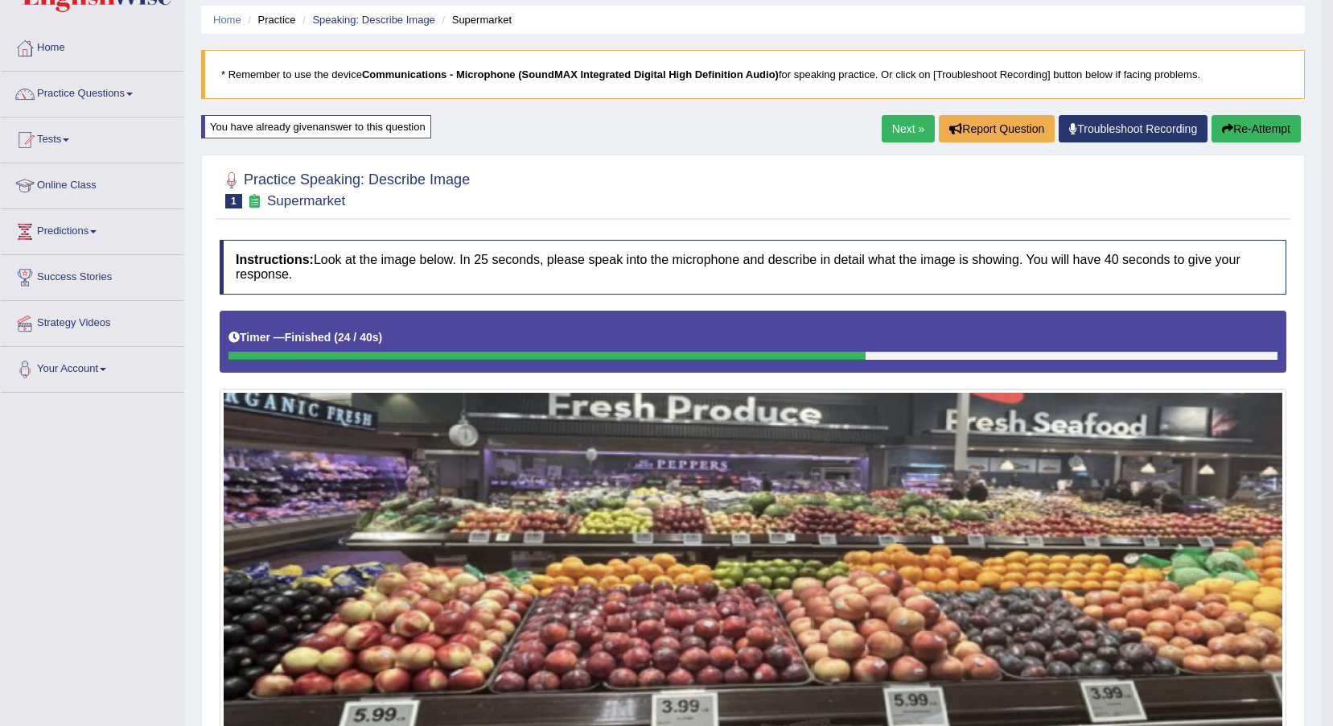
click at [912, 131] on link "Next »" at bounding box center [908, 128] width 53 height 27
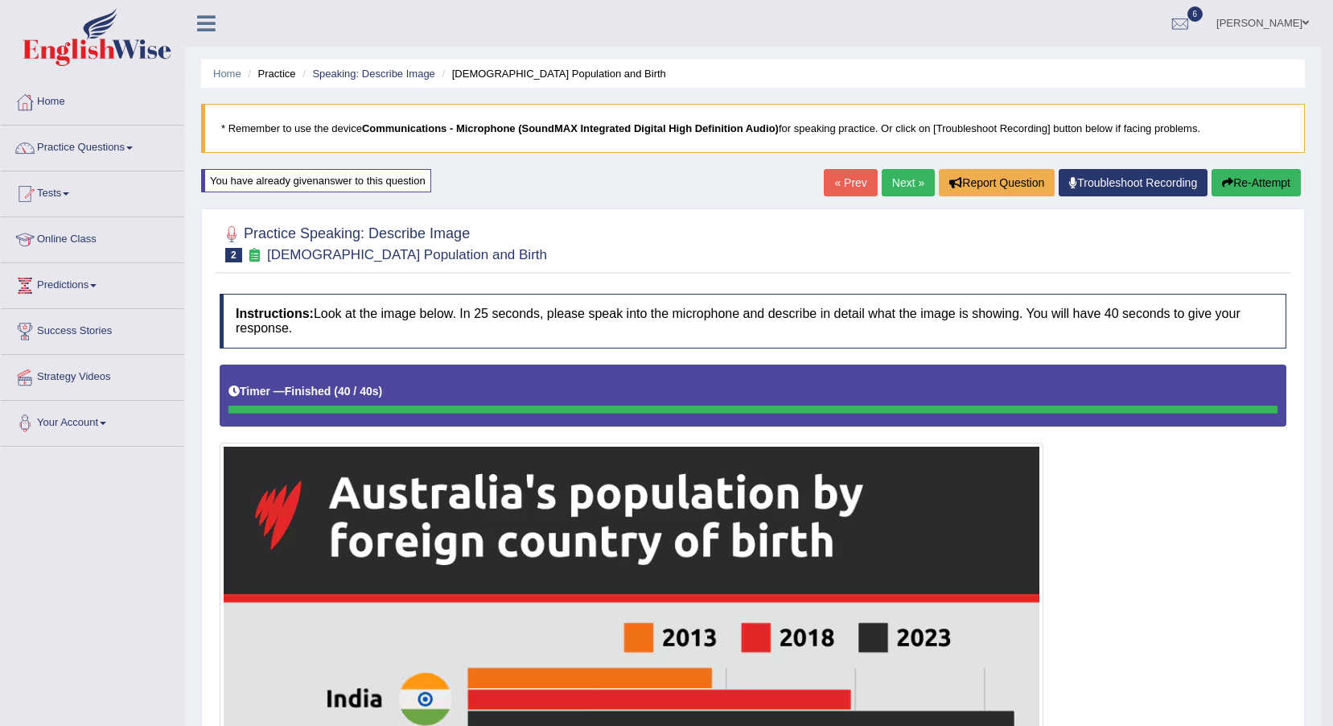
click at [898, 171] on link "Next »" at bounding box center [908, 182] width 53 height 27
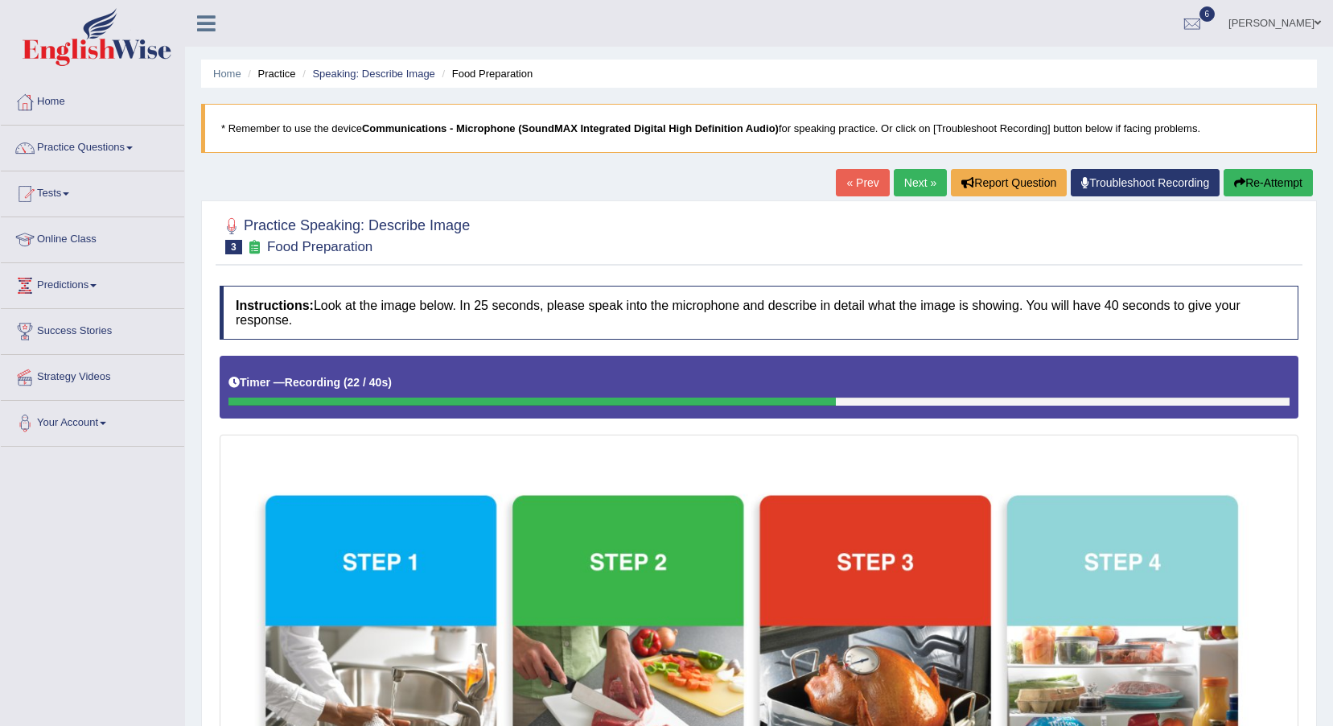
click at [1262, 179] on button "Re-Attempt" at bounding box center [1268, 182] width 89 height 27
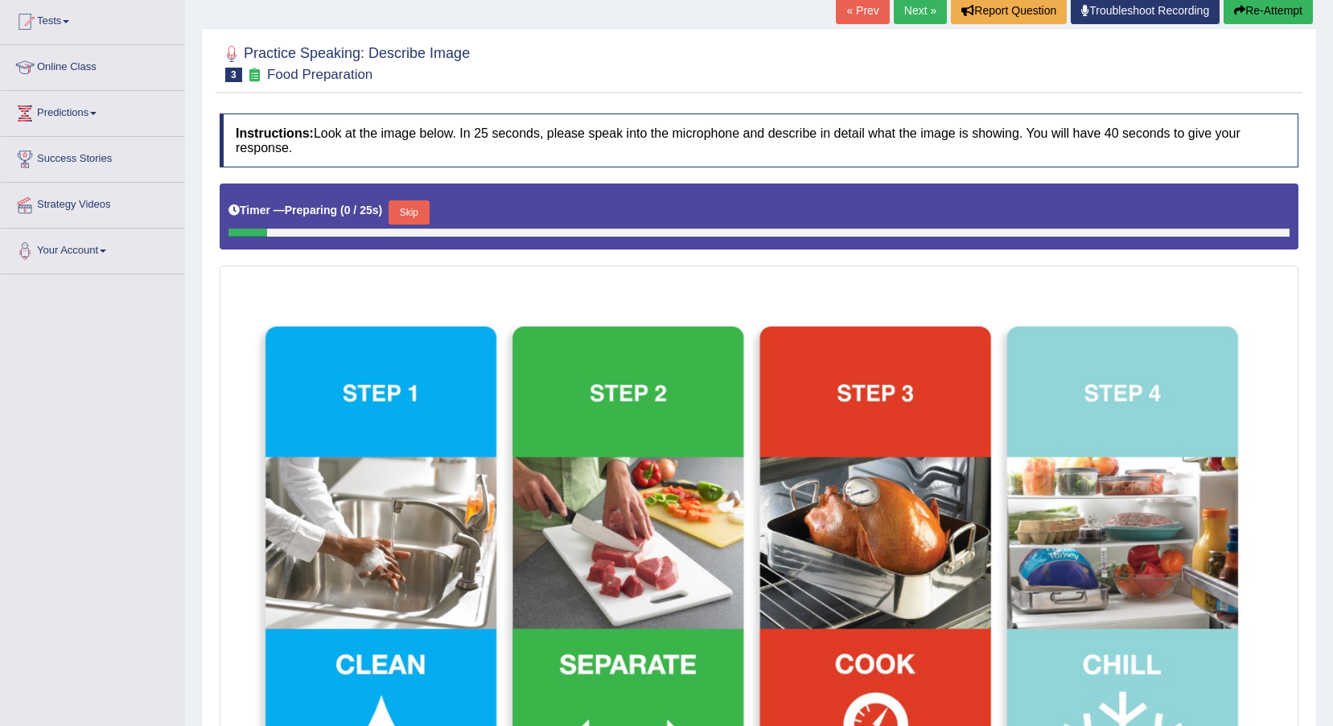
scroll to position [158, 0]
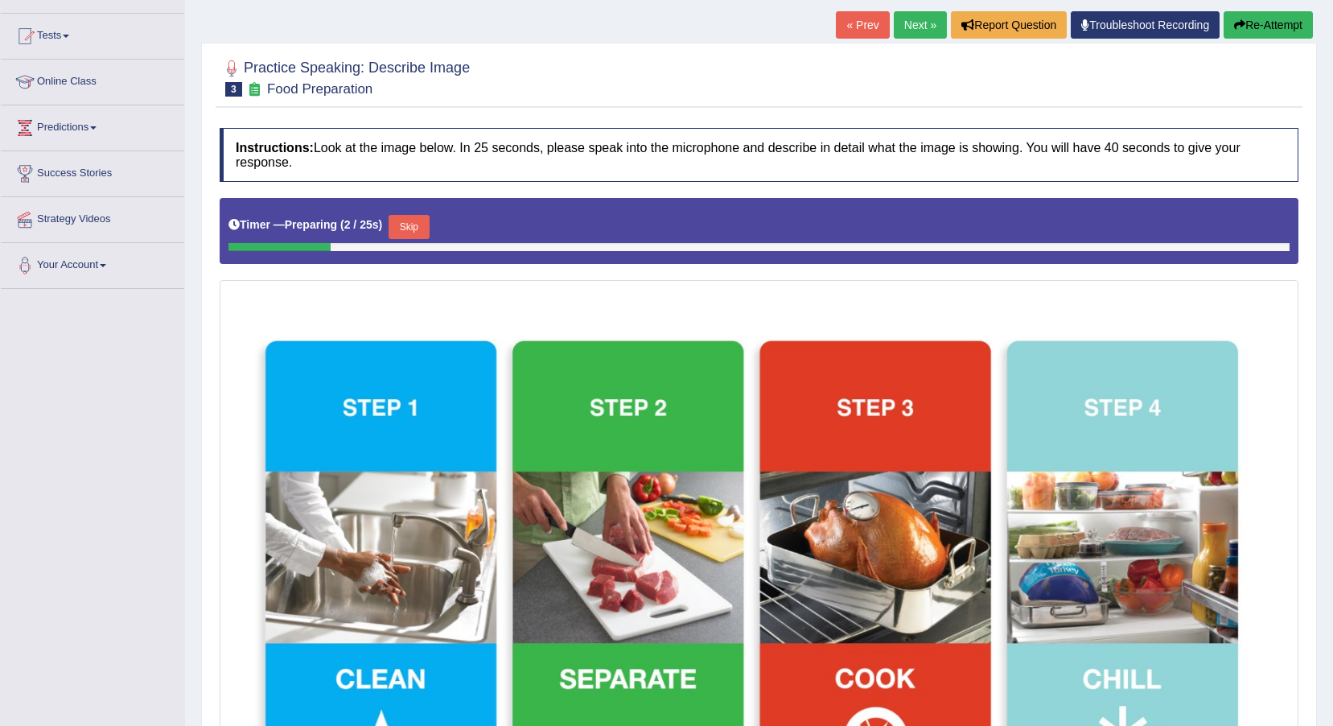
click at [421, 223] on button "Skip" at bounding box center [409, 227] width 40 height 24
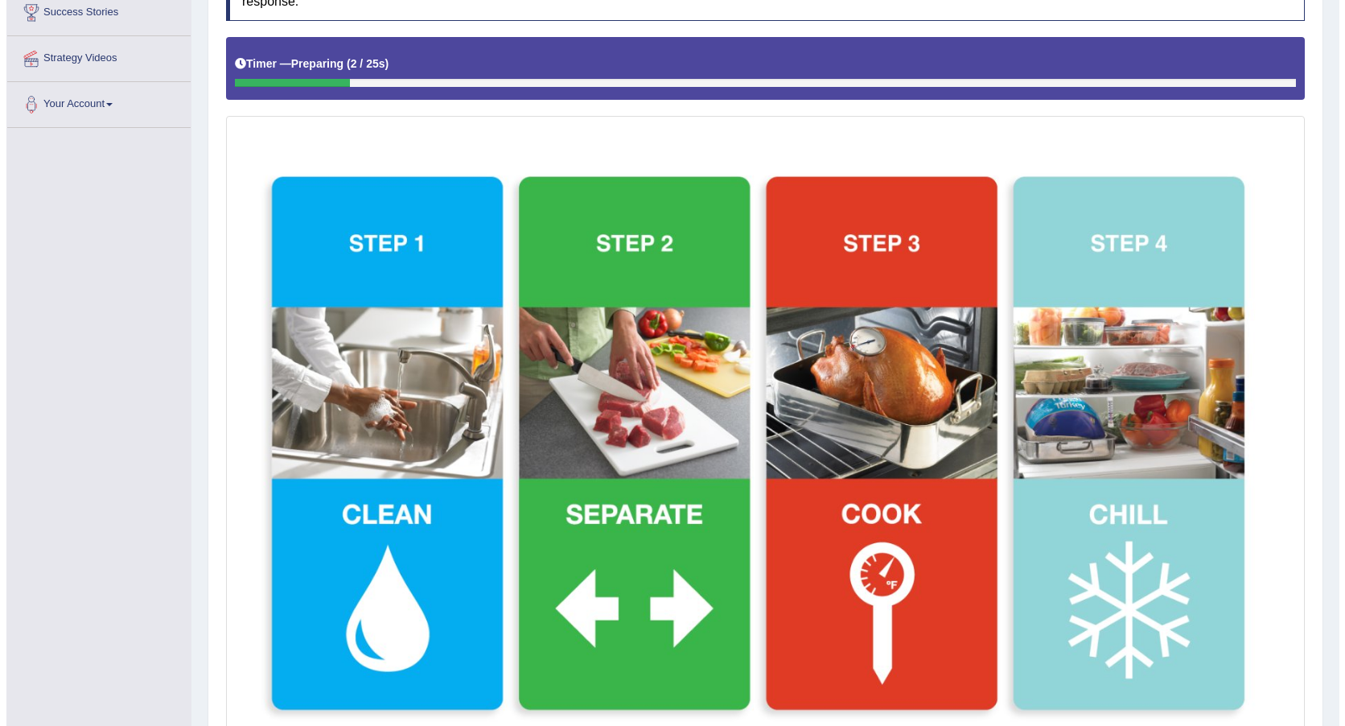
scroll to position [476, 0]
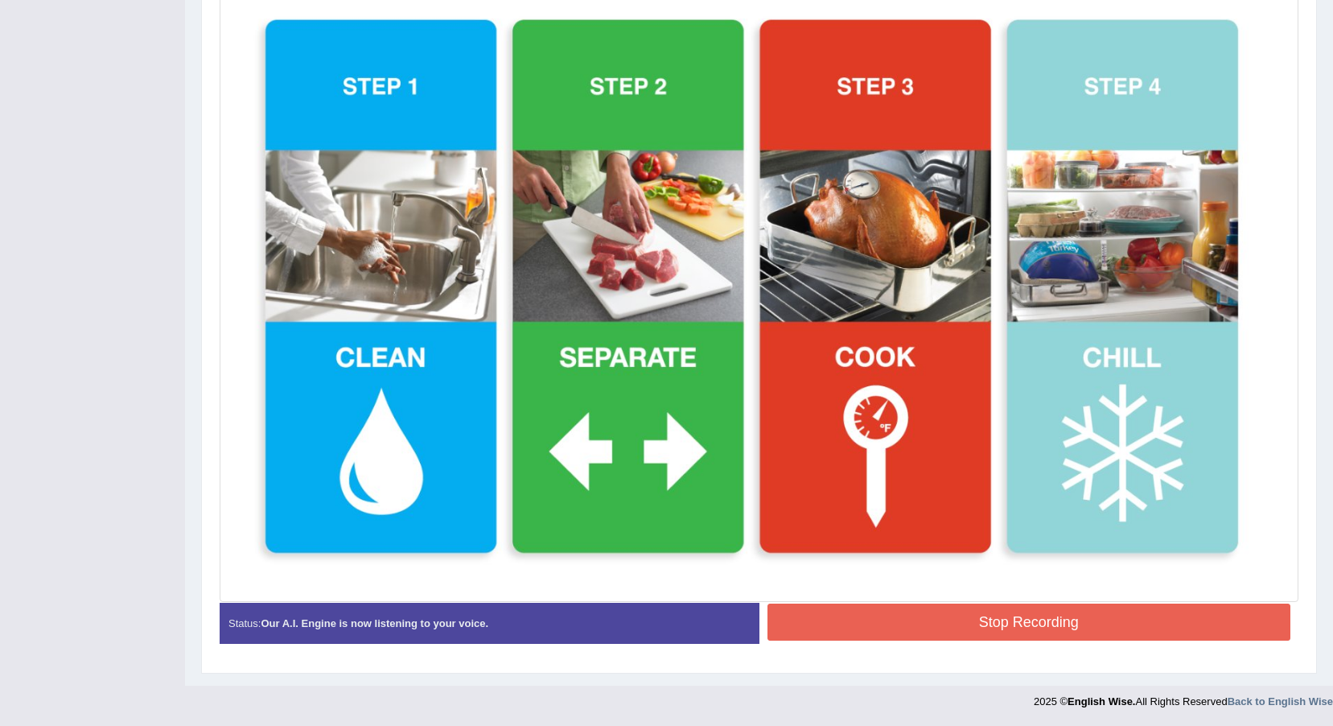
click at [1108, 614] on button "Stop Recording" at bounding box center [1030, 621] width 524 height 37
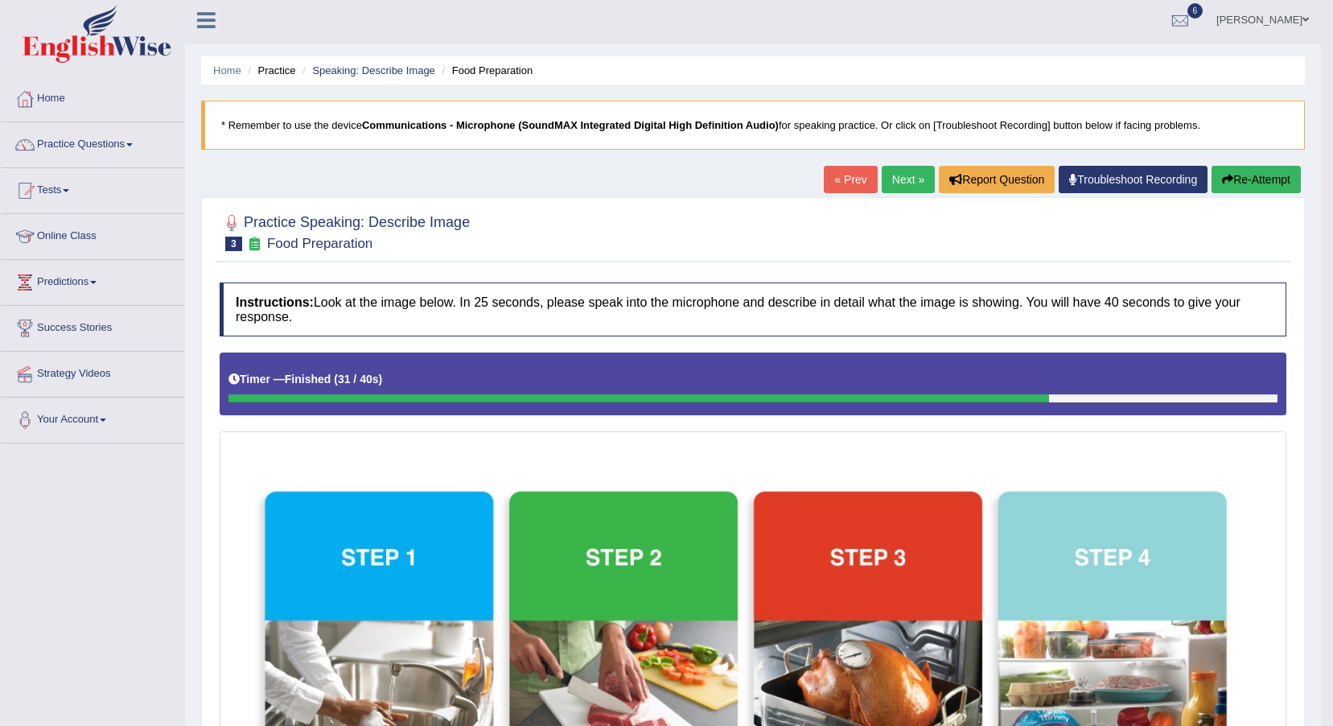
scroll to position [0, 0]
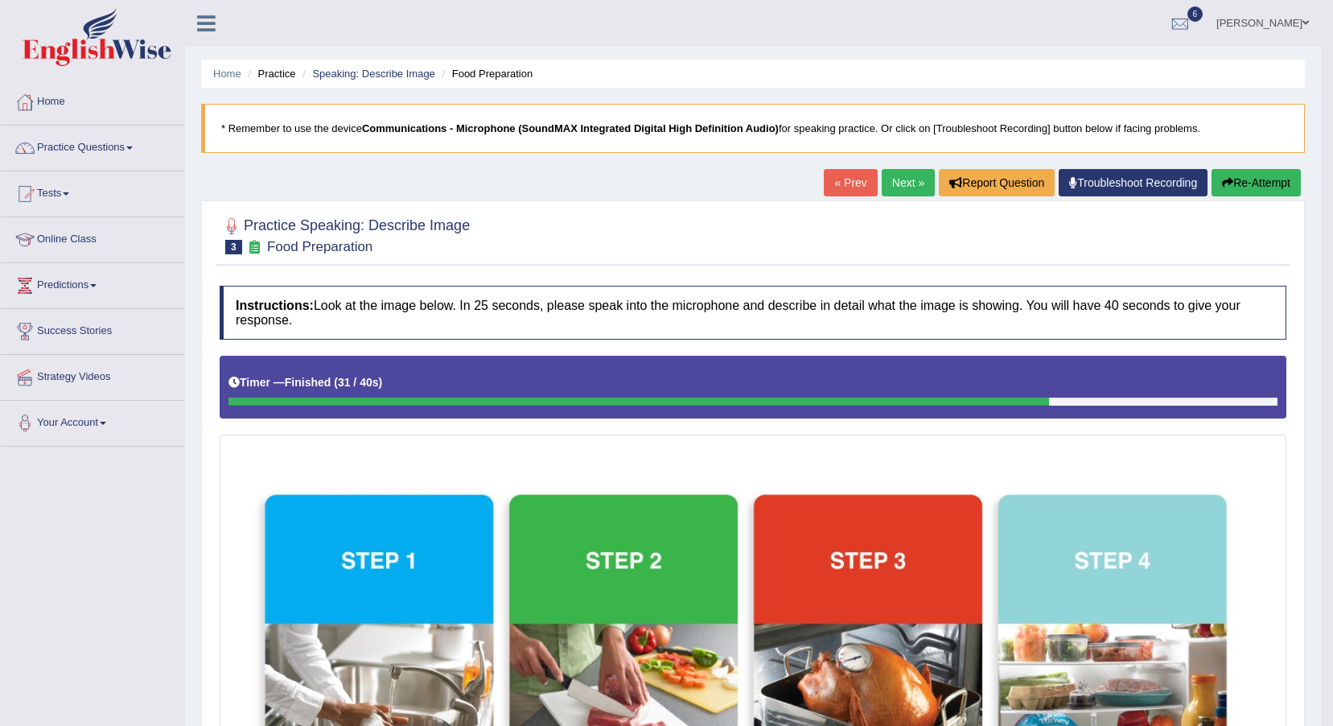
click at [913, 175] on link "Next »" at bounding box center [908, 182] width 53 height 27
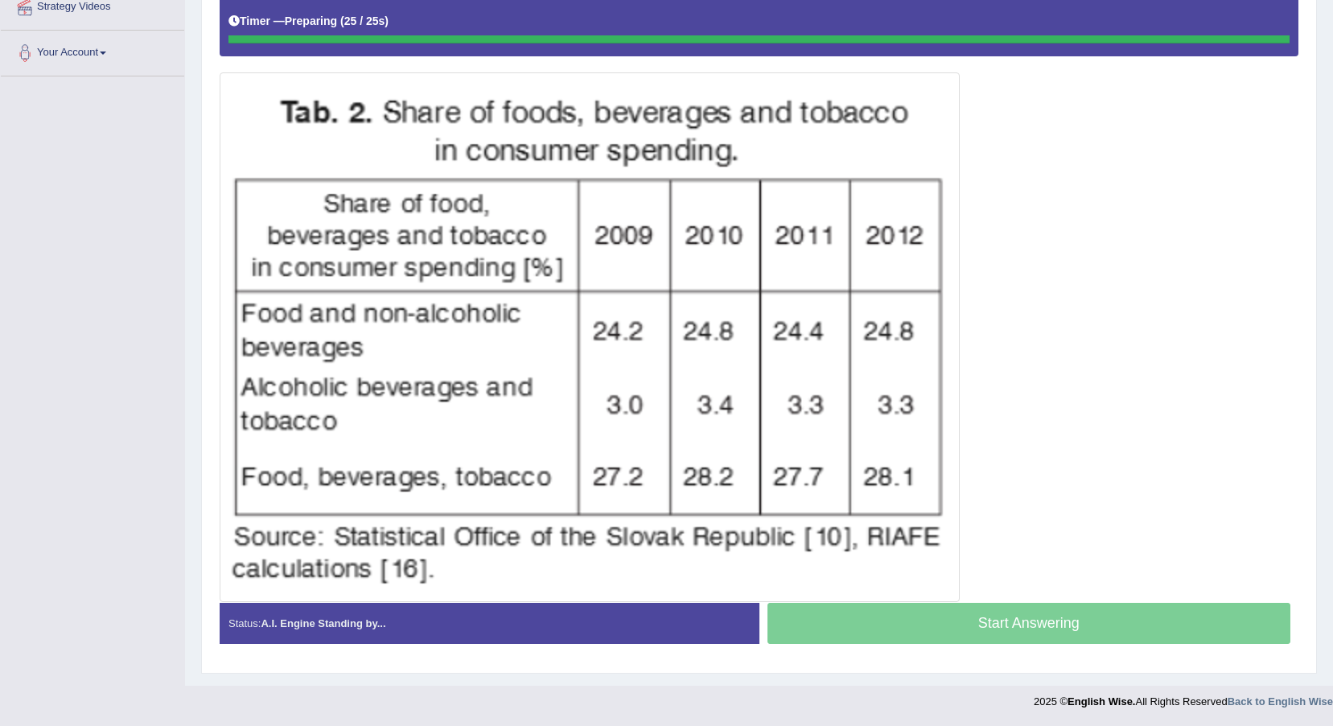
scroll to position [370, 0]
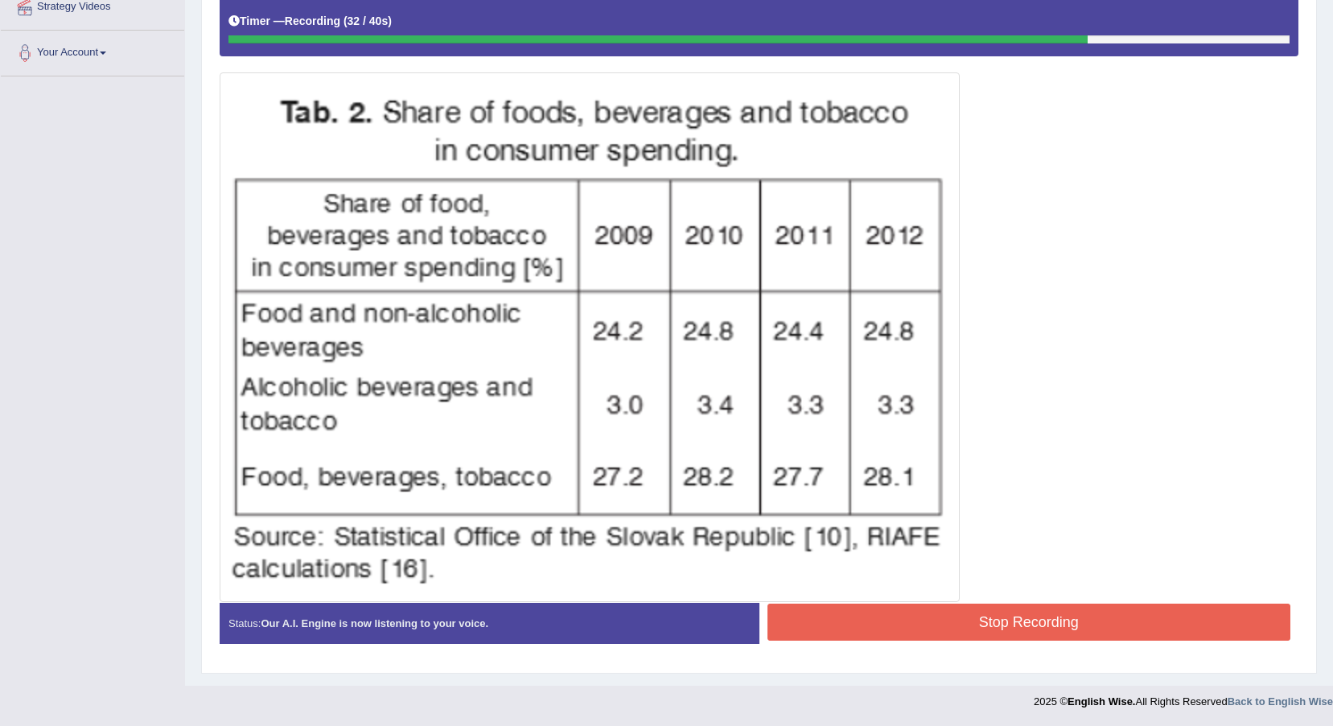
click at [1030, 629] on button "Stop Recording" at bounding box center [1030, 621] width 524 height 37
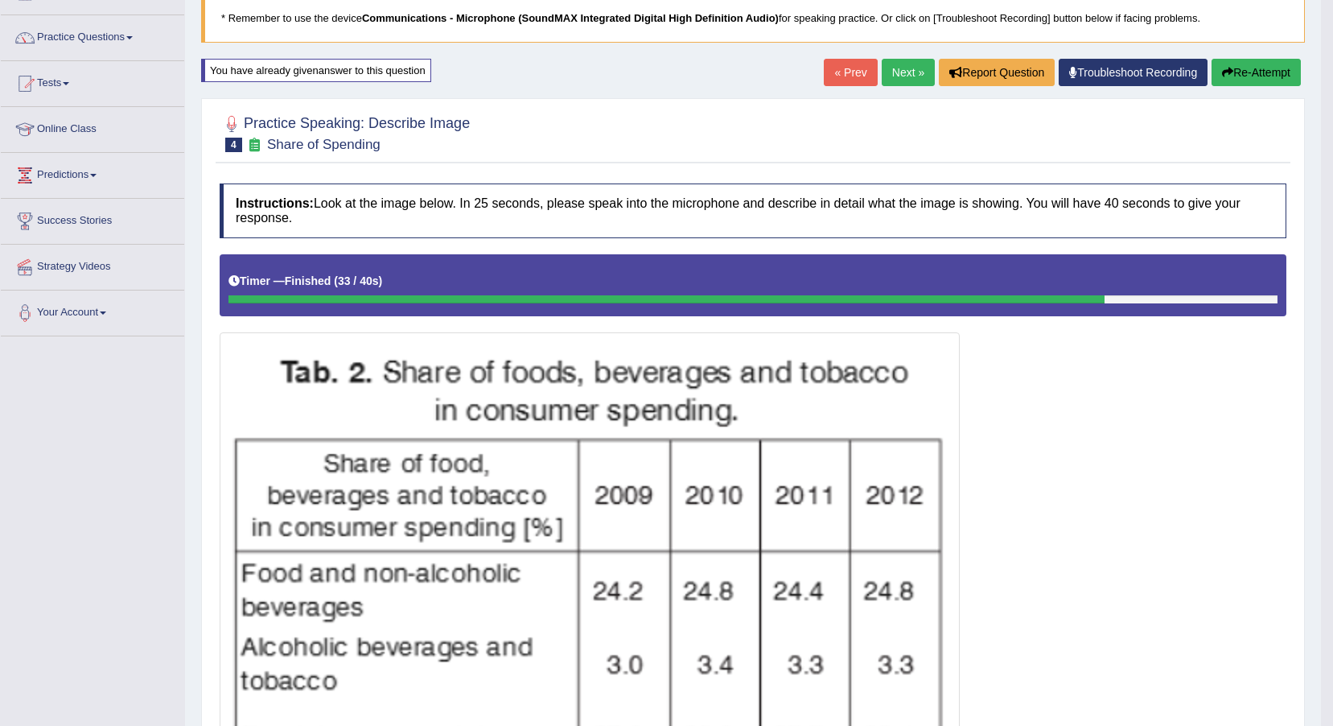
scroll to position [0, 0]
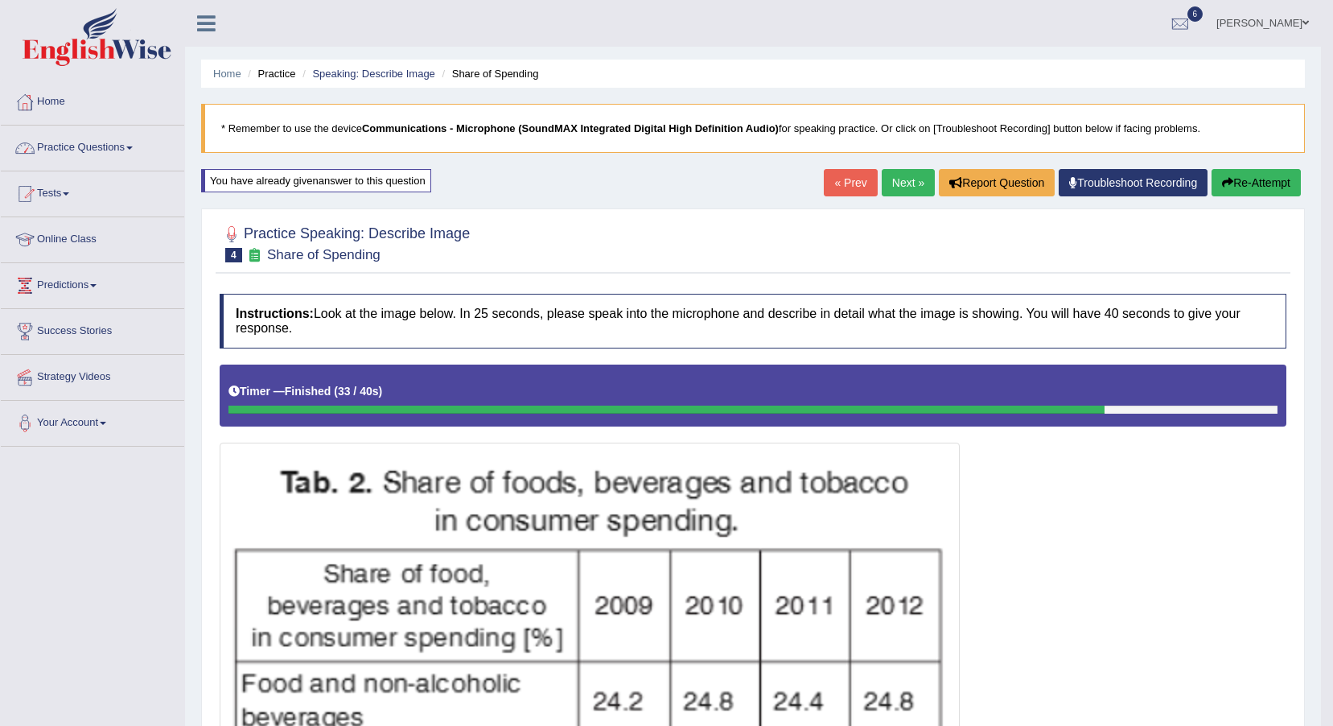
click at [904, 181] on link "Next »" at bounding box center [908, 182] width 53 height 27
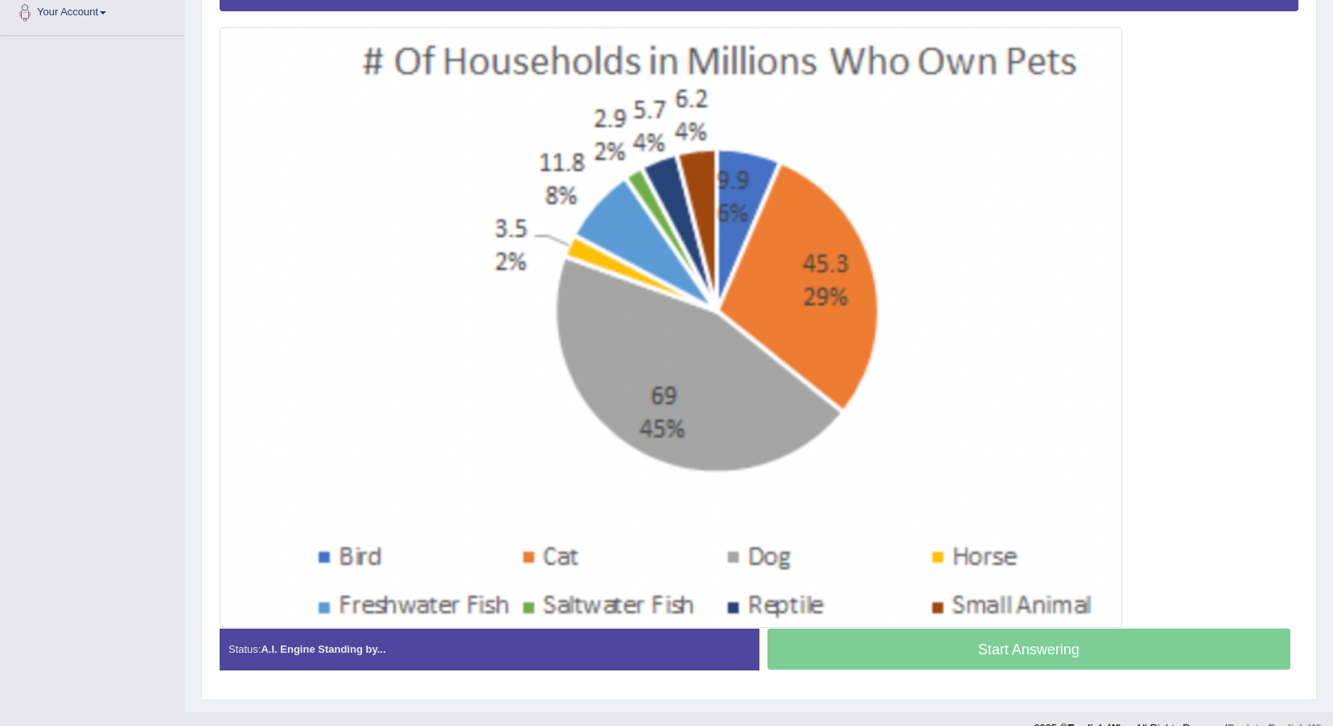
scroll to position [433, 0]
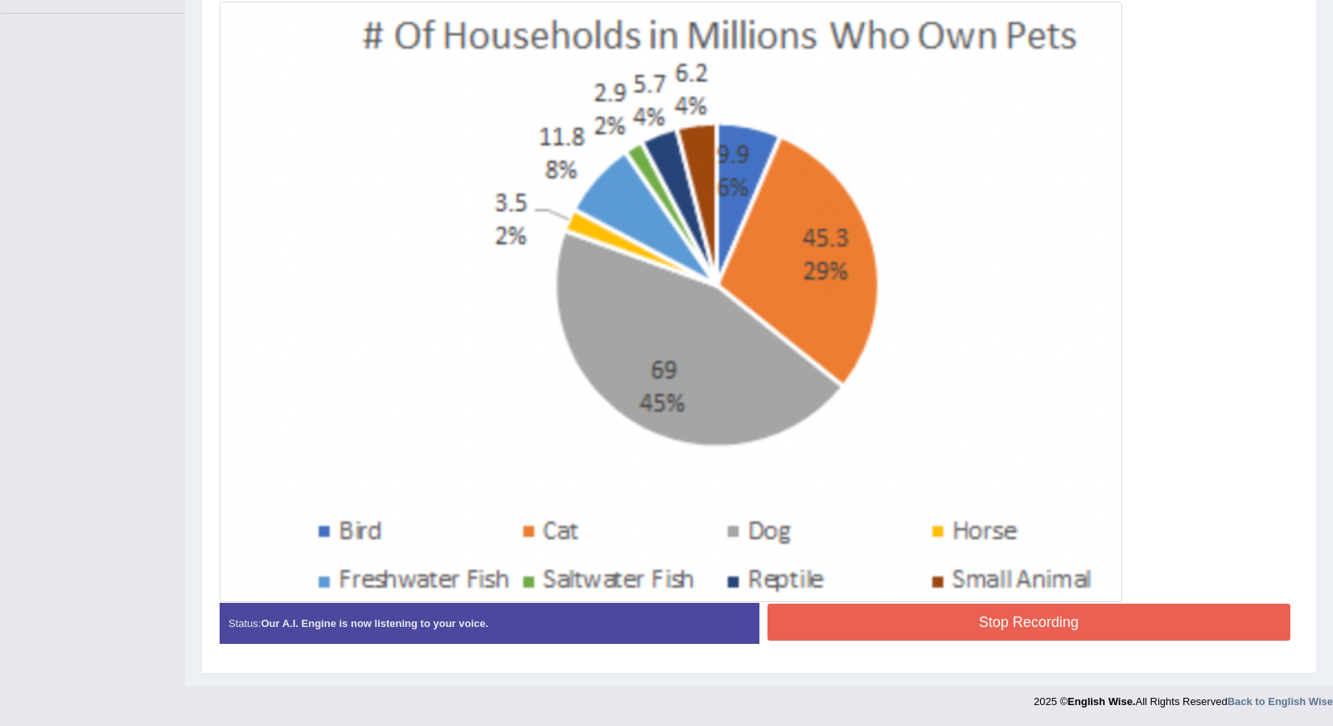
click at [987, 626] on button "Stop Recording" at bounding box center [1030, 621] width 524 height 37
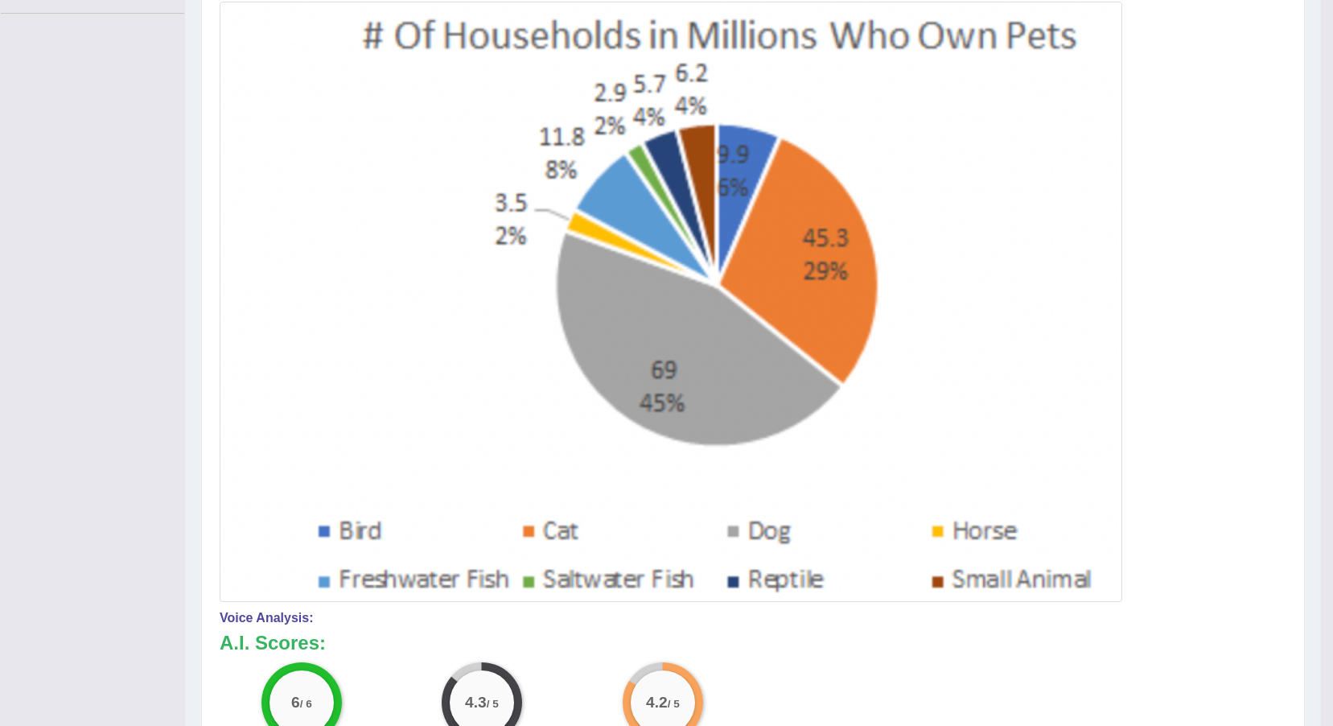
click at [444, 183] on img at bounding box center [671, 302] width 895 height 592
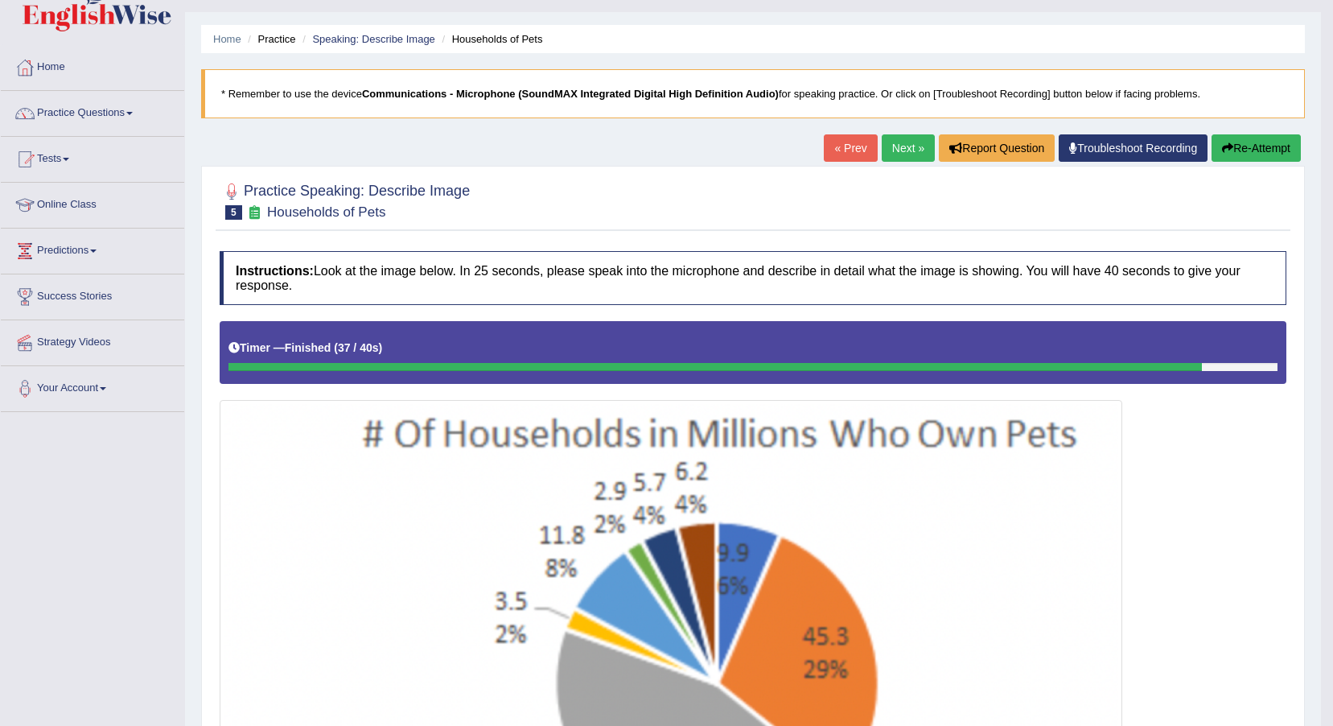
scroll to position [31, 0]
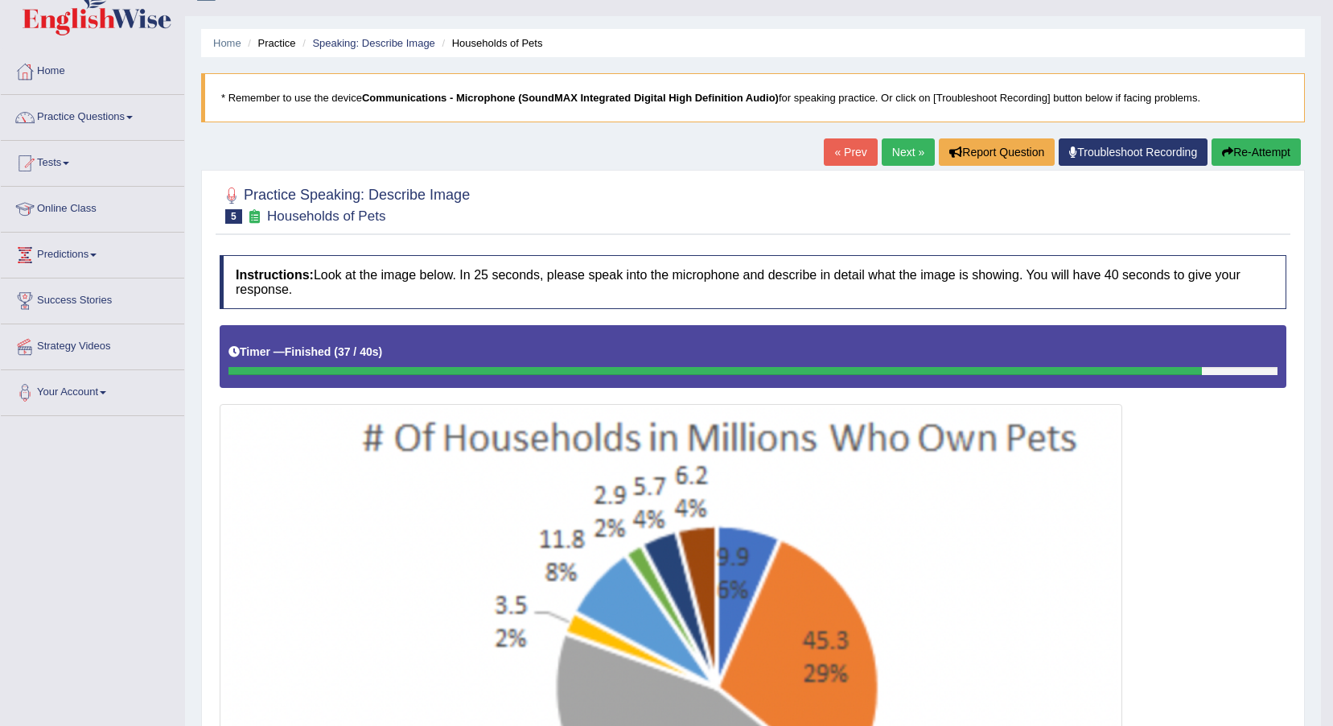
click at [1257, 147] on button "Re-Attempt" at bounding box center [1256, 151] width 89 height 27
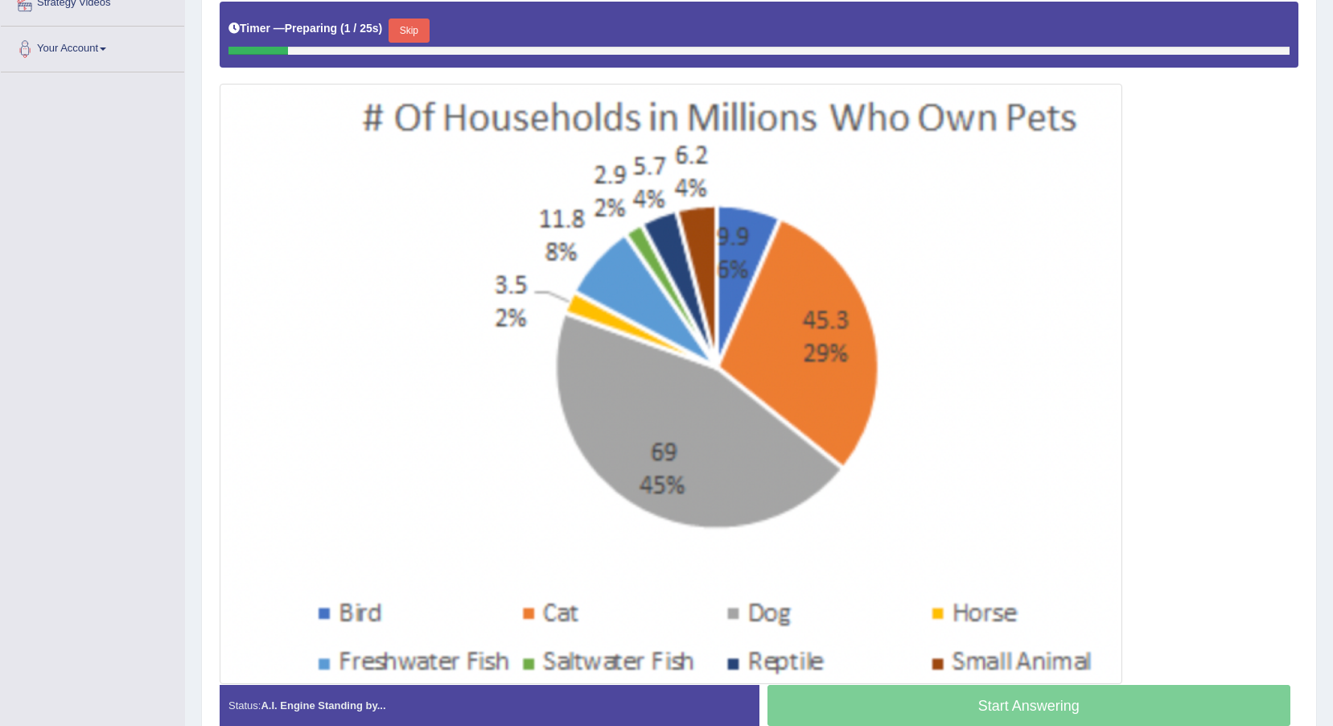
scroll to position [377, 0]
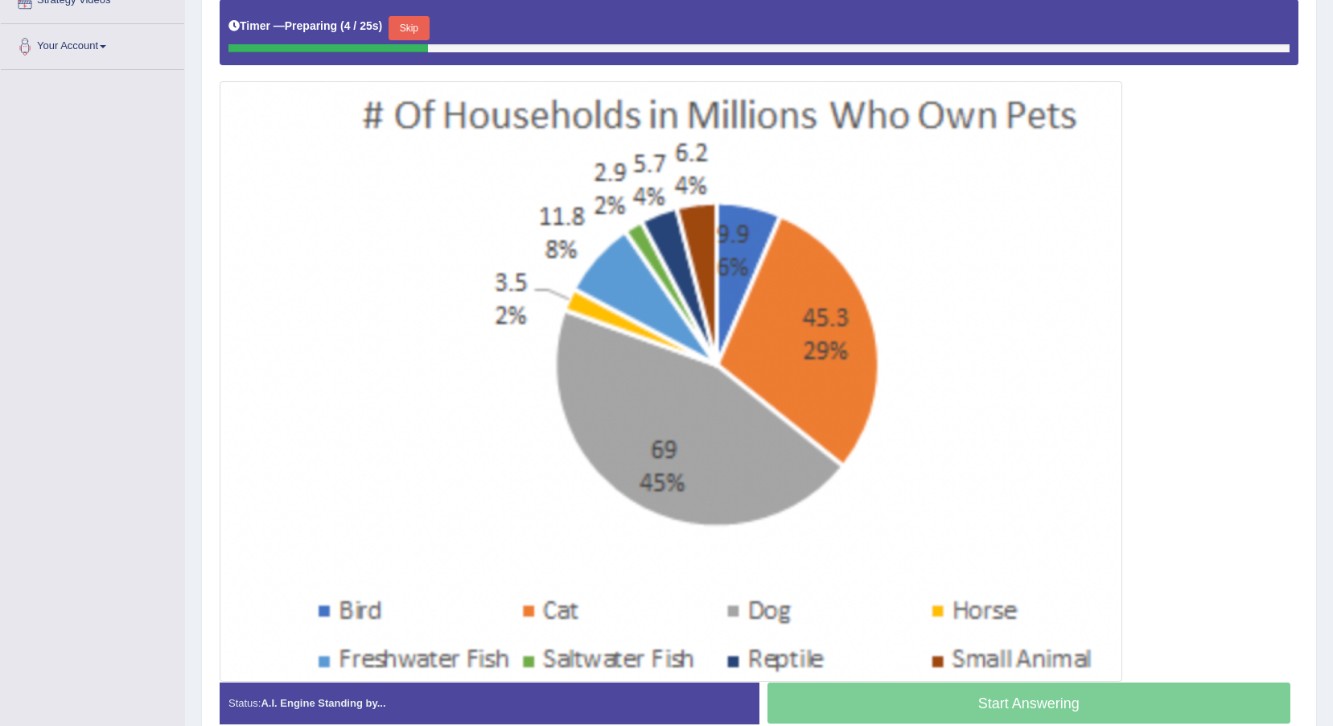
click at [407, 28] on button "Skip" at bounding box center [409, 28] width 40 height 24
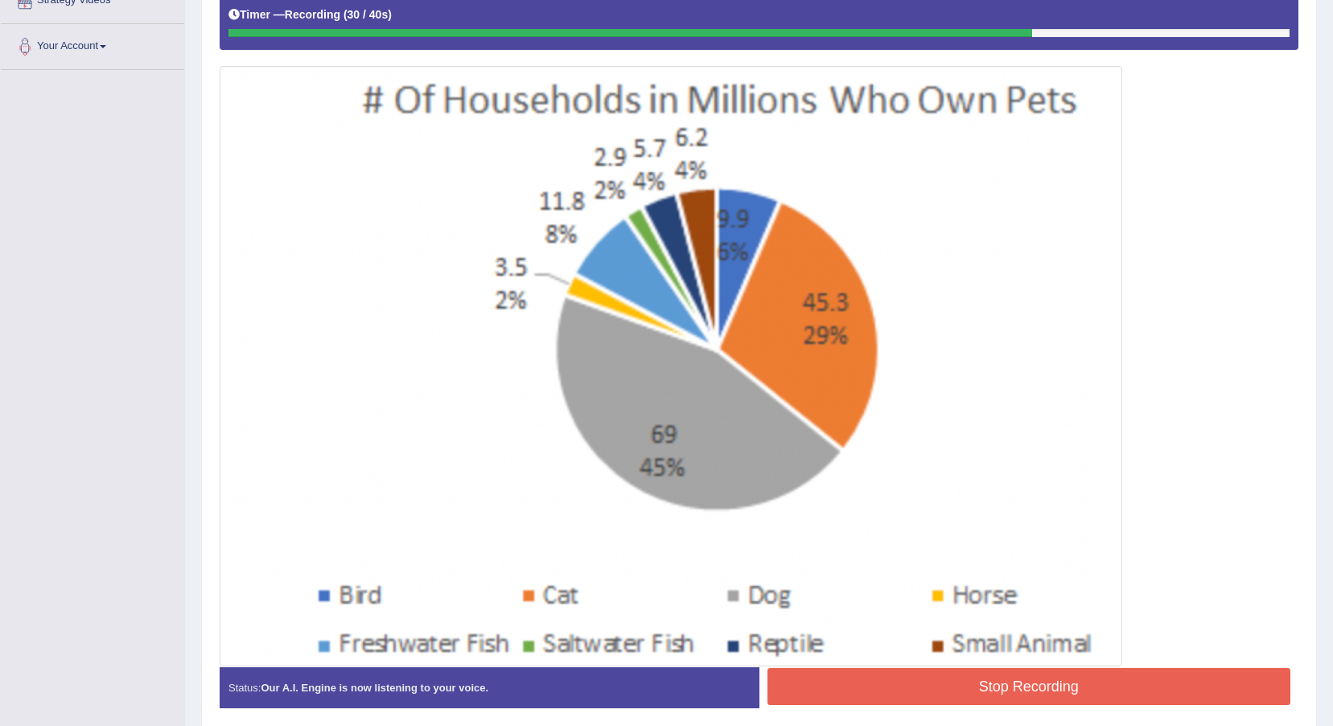
click at [1061, 678] on button "Stop Recording" at bounding box center [1030, 686] width 524 height 37
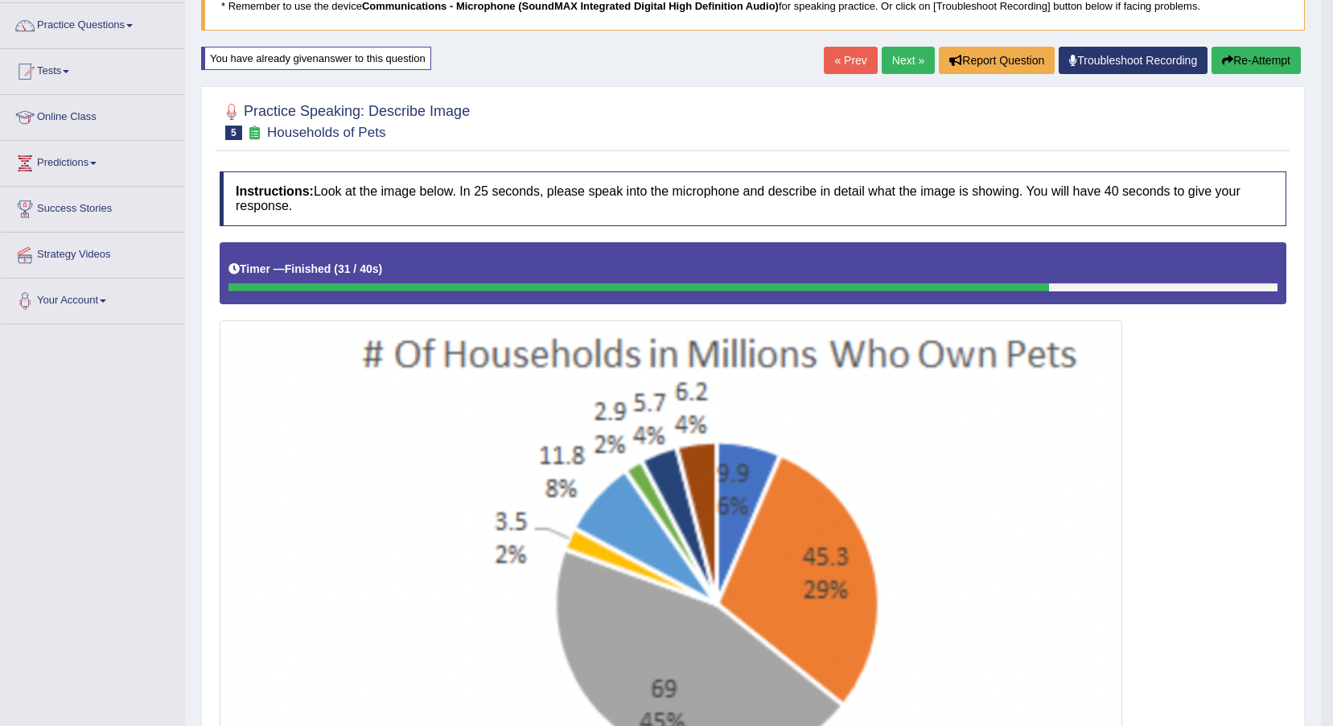
scroll to position [119, 0]
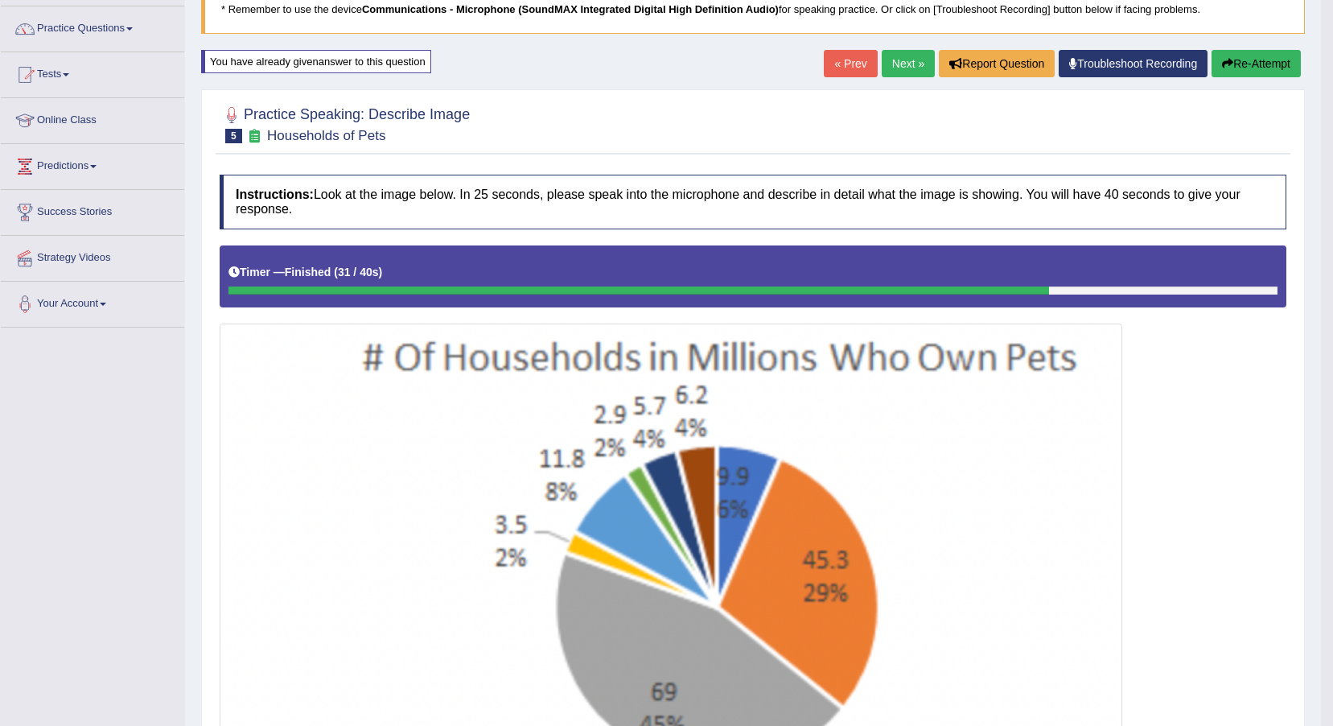
click at [1256, 54] on button "Re-Attempt" at bounding box center [1256, 63] width 89 height 27
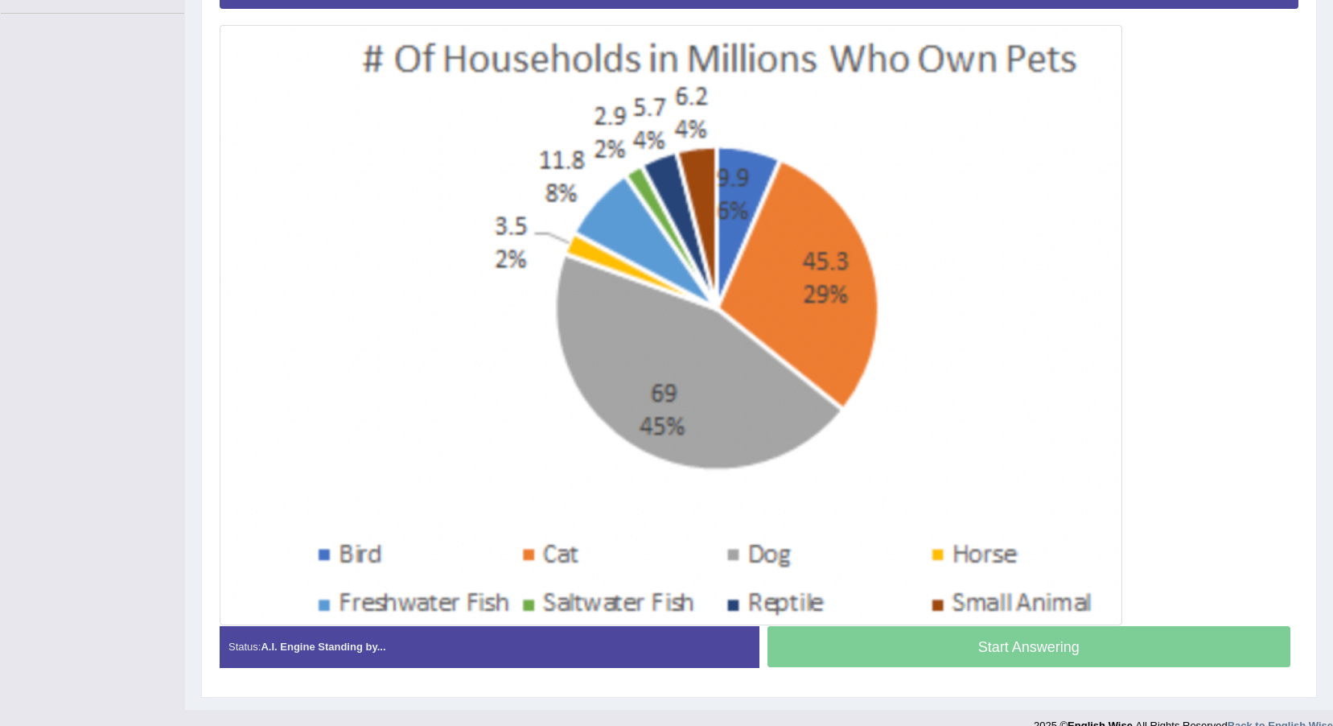
scroll to position [352, 0]
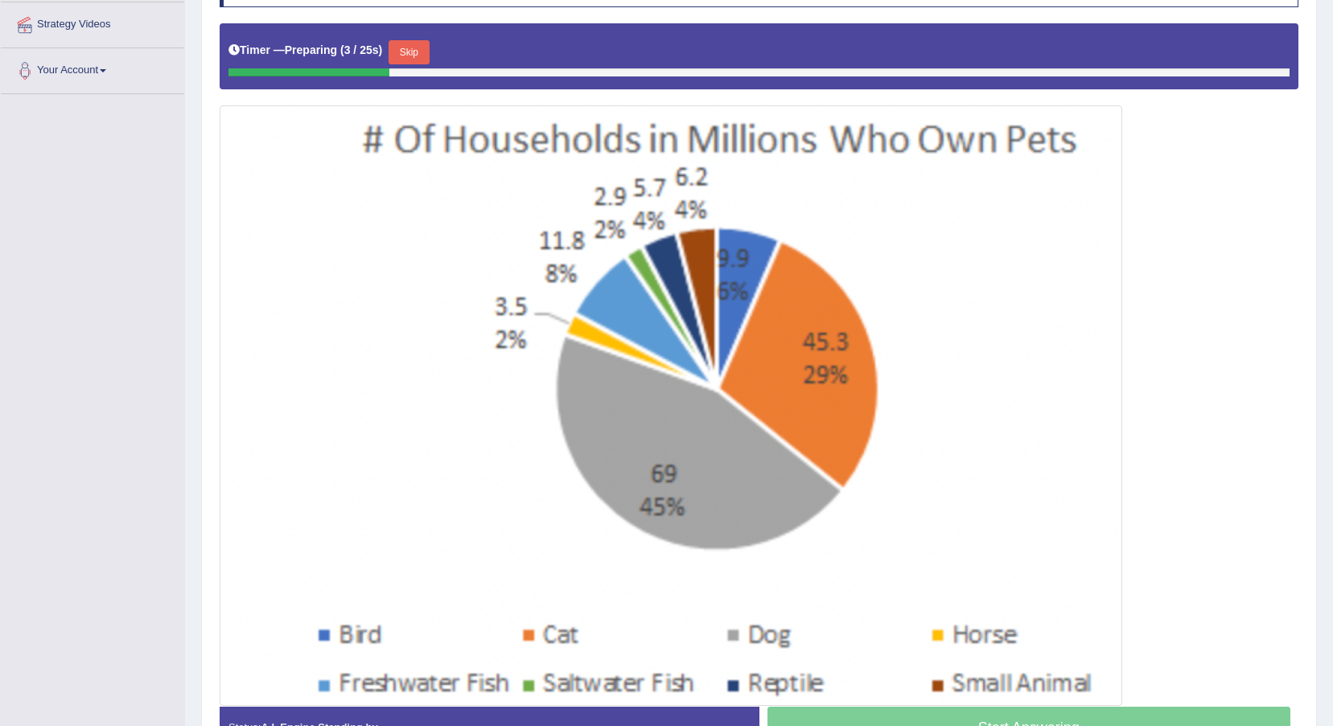
click at [418, 50] on button "Skip" at bounding box center [409, 52] width 40 height 24
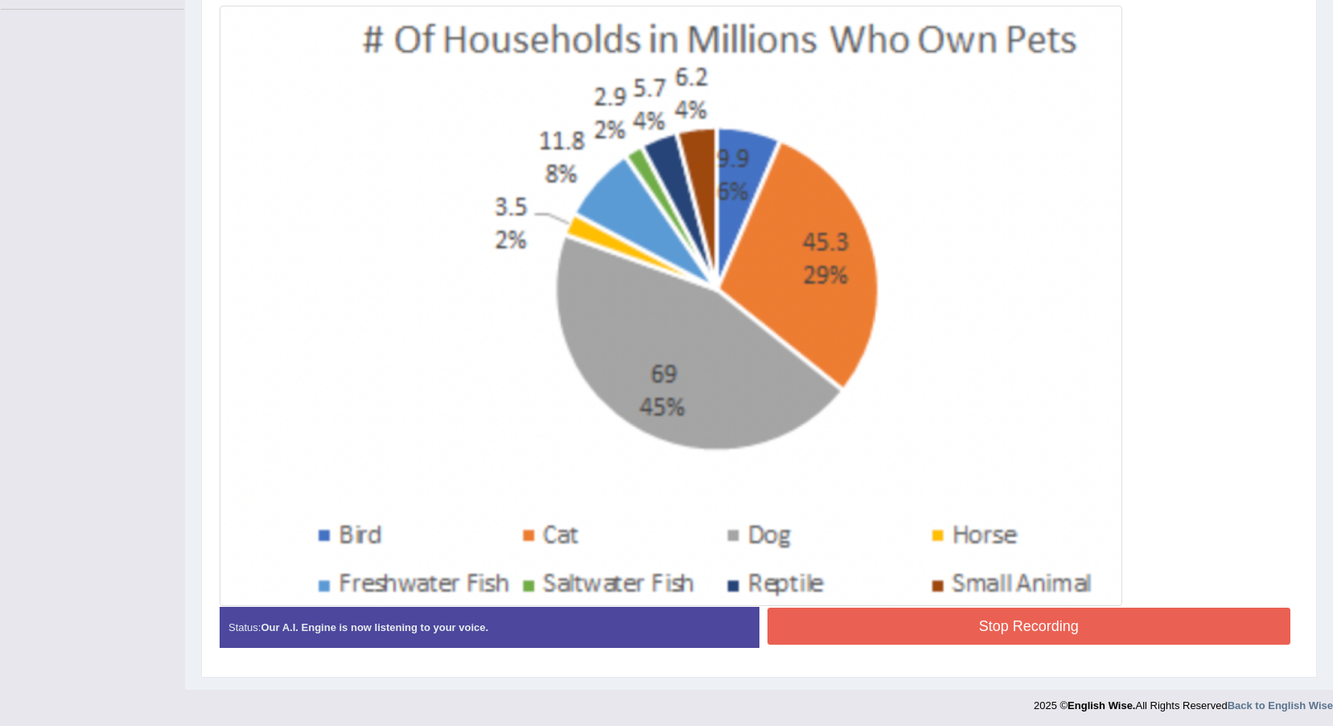
scroll to position [441, 0]
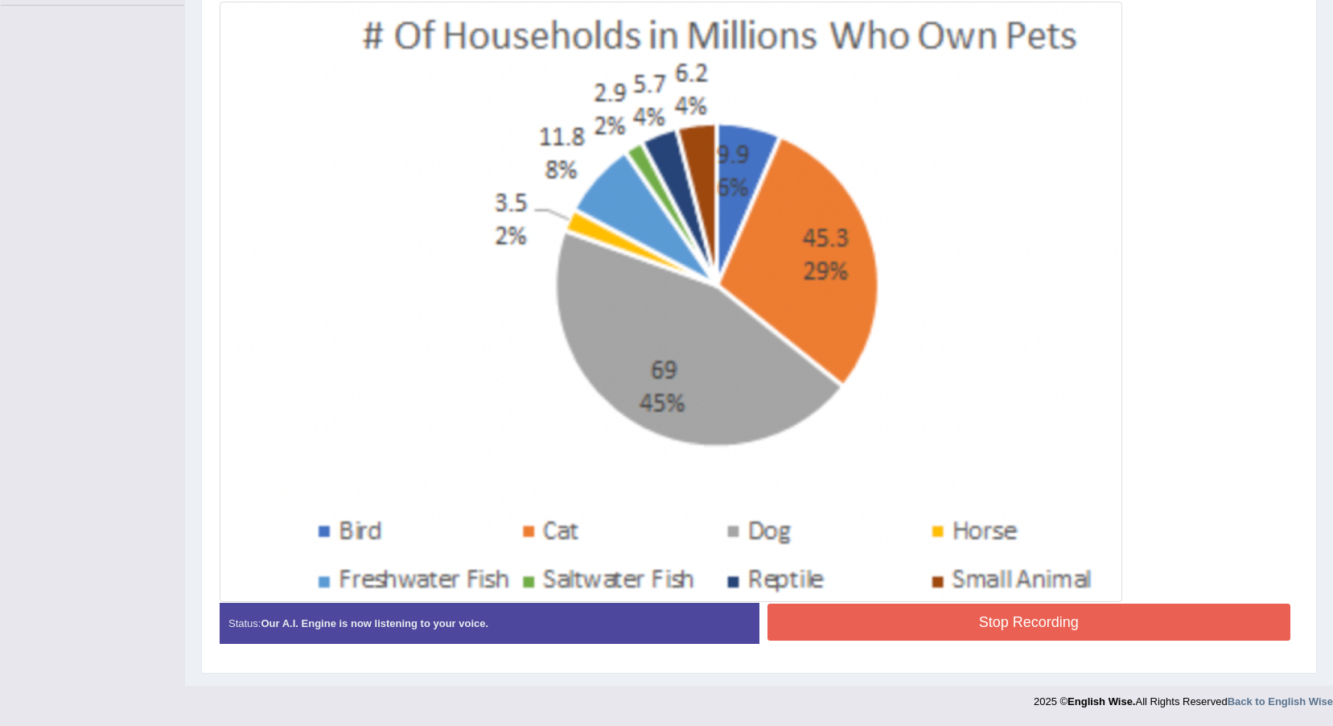
click at [850, 629] on button "Stop Recording" at bounding box center [1030, 621] width 524 height 37
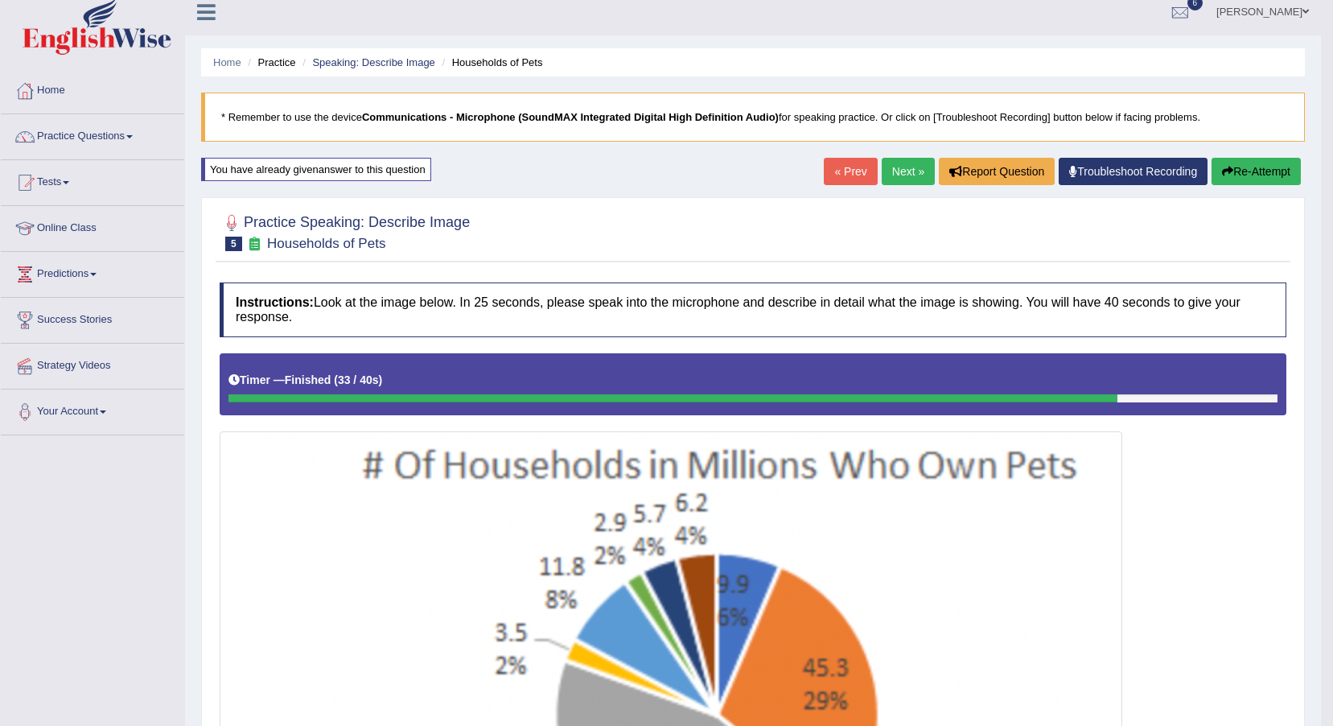
scroll to position [0, 0]
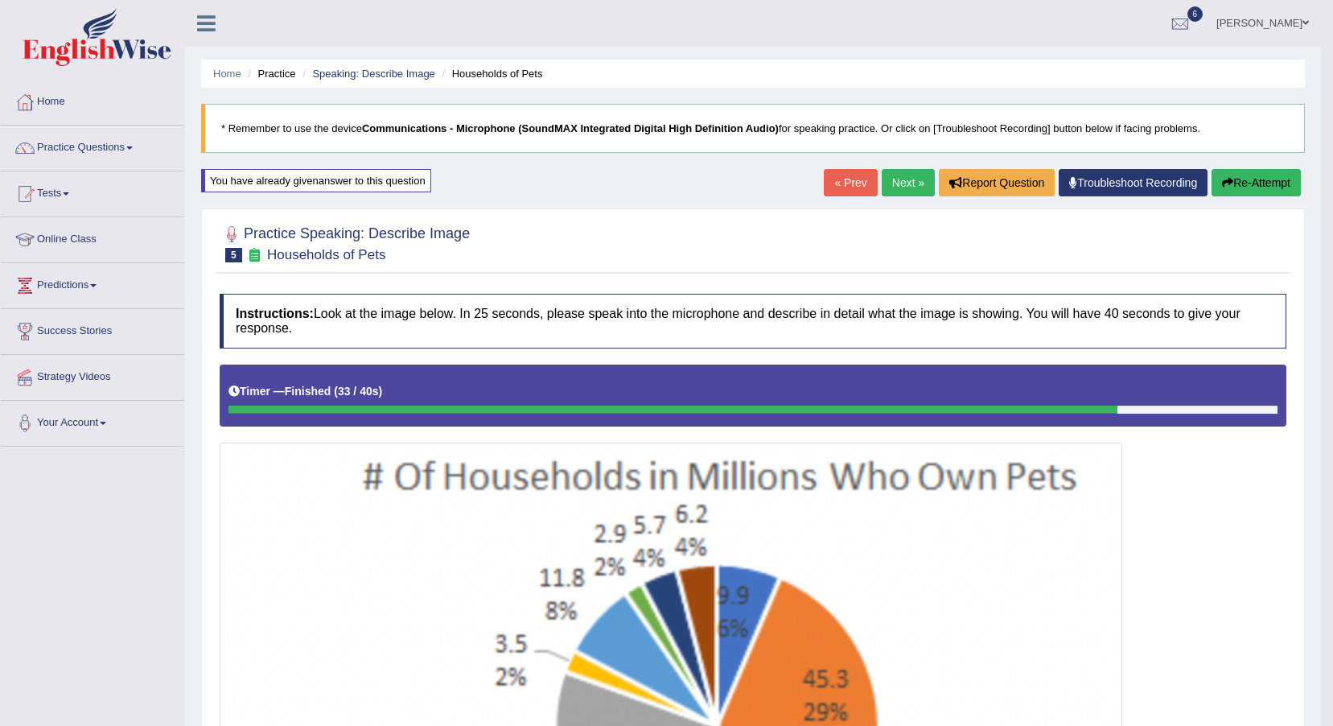
click at [916, 180] on link "Next »" at bounding box center [908, 182] width 53 height 27
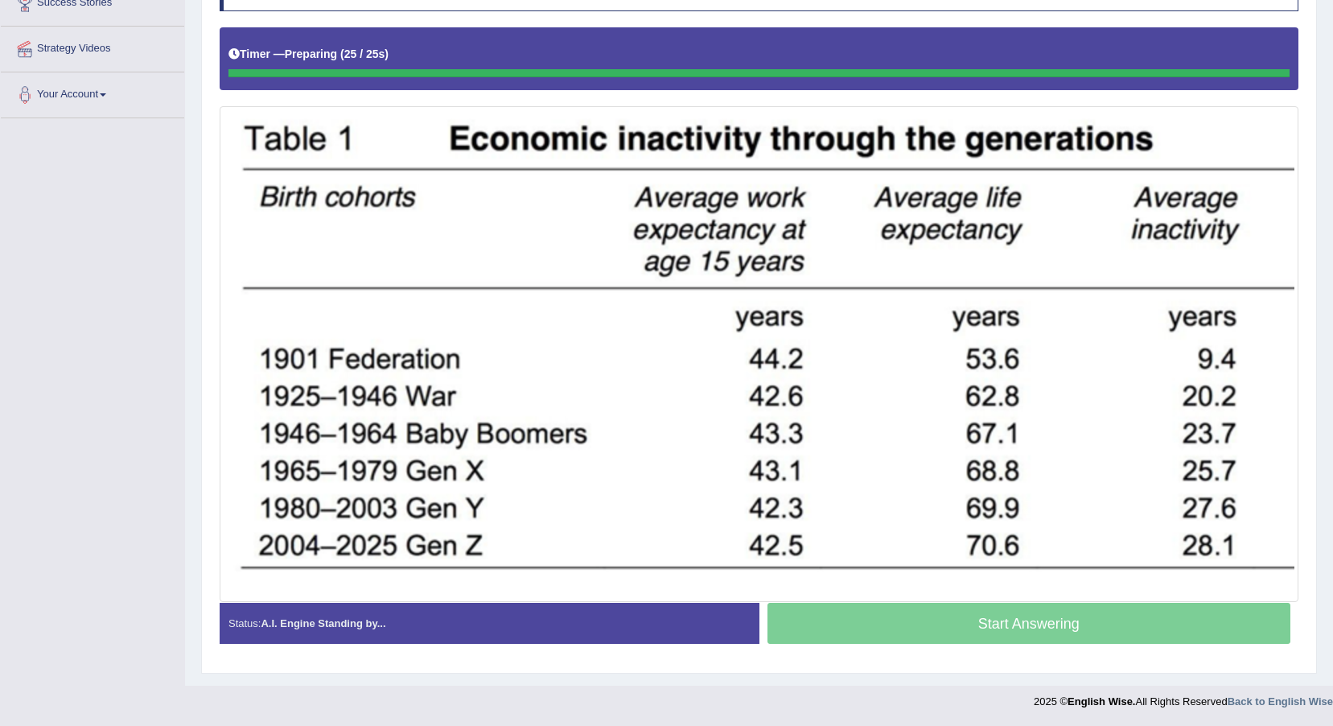
scroll to position [328, 0]
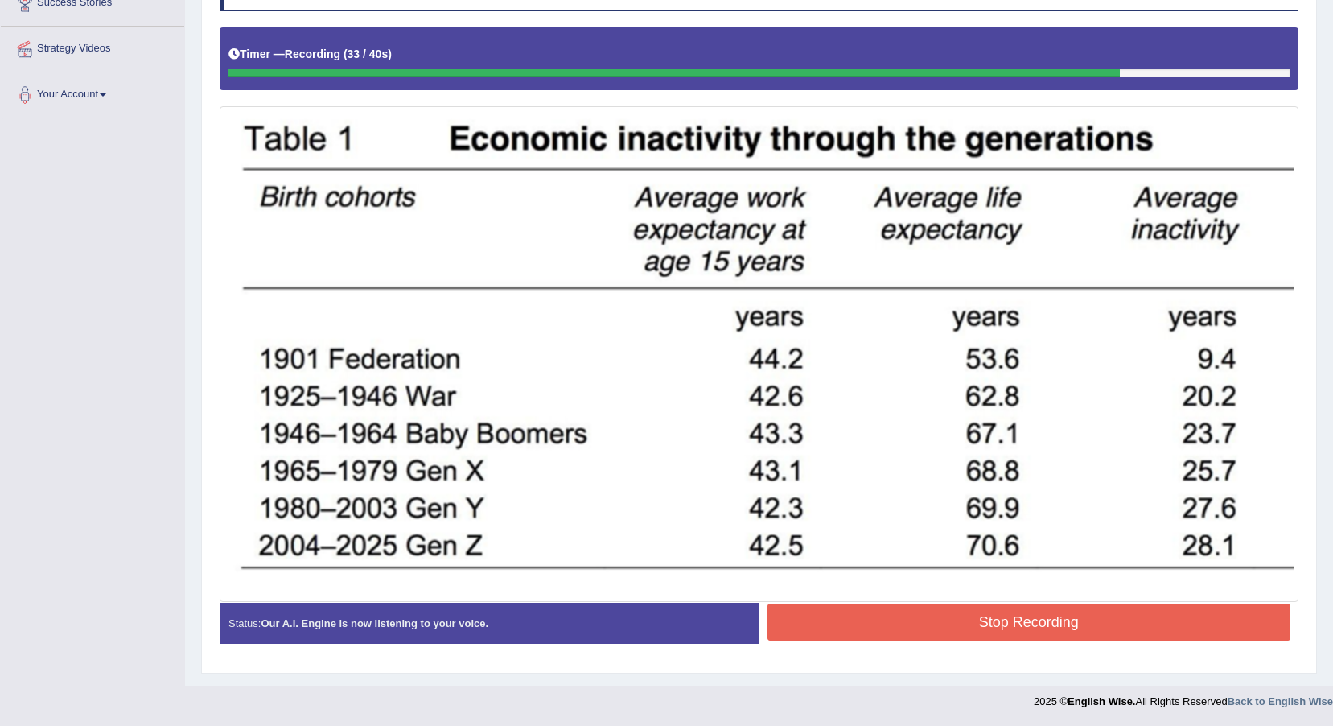
click at [964, 616] on button "Stop Recording" at bounding box center [1030, 621] width 524 height 37
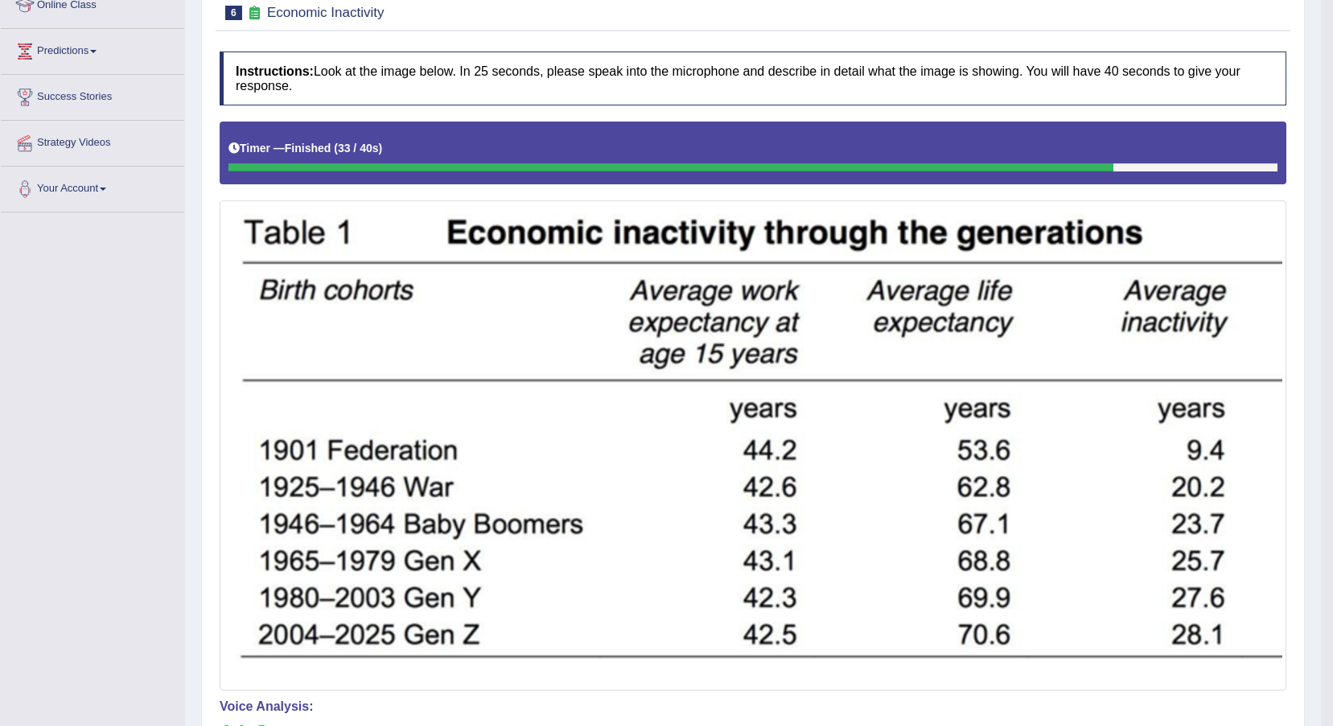
scroll to position [85, 0]
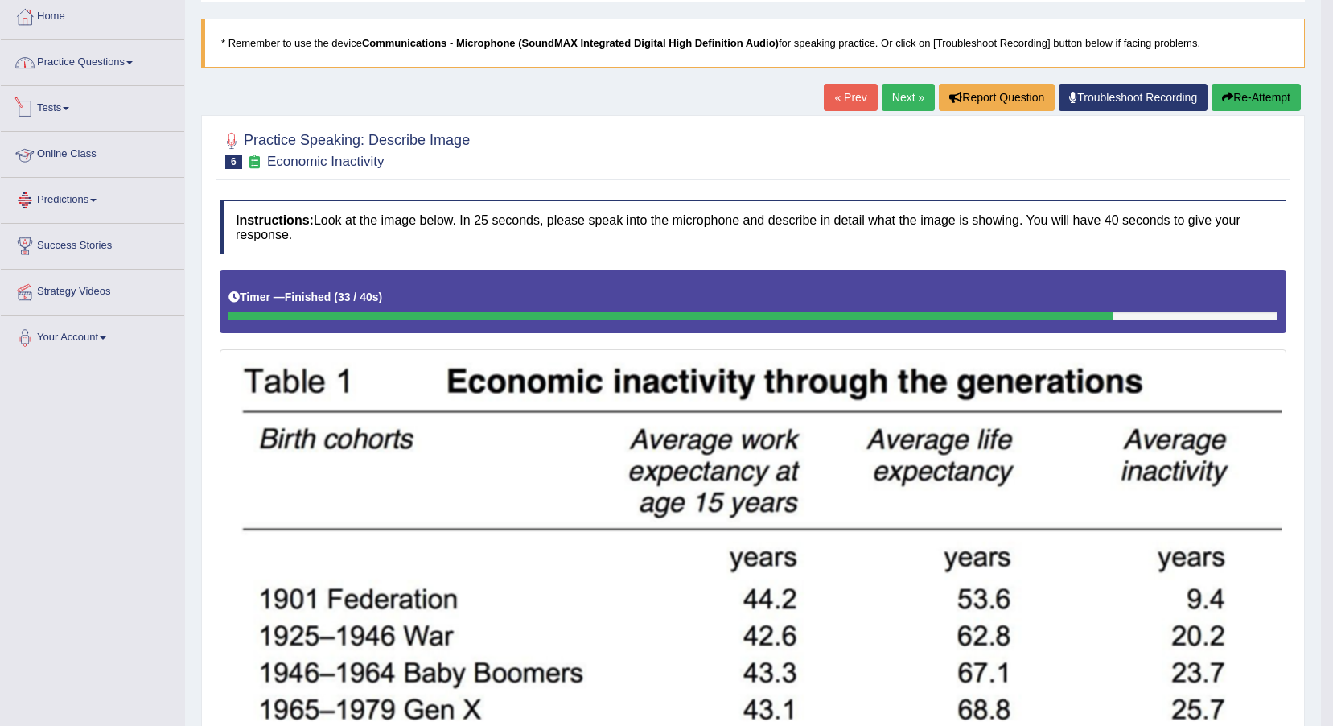
click at [100, 66] on link "Practice Questions" at bounding box center [92, 60] width 183 height 40
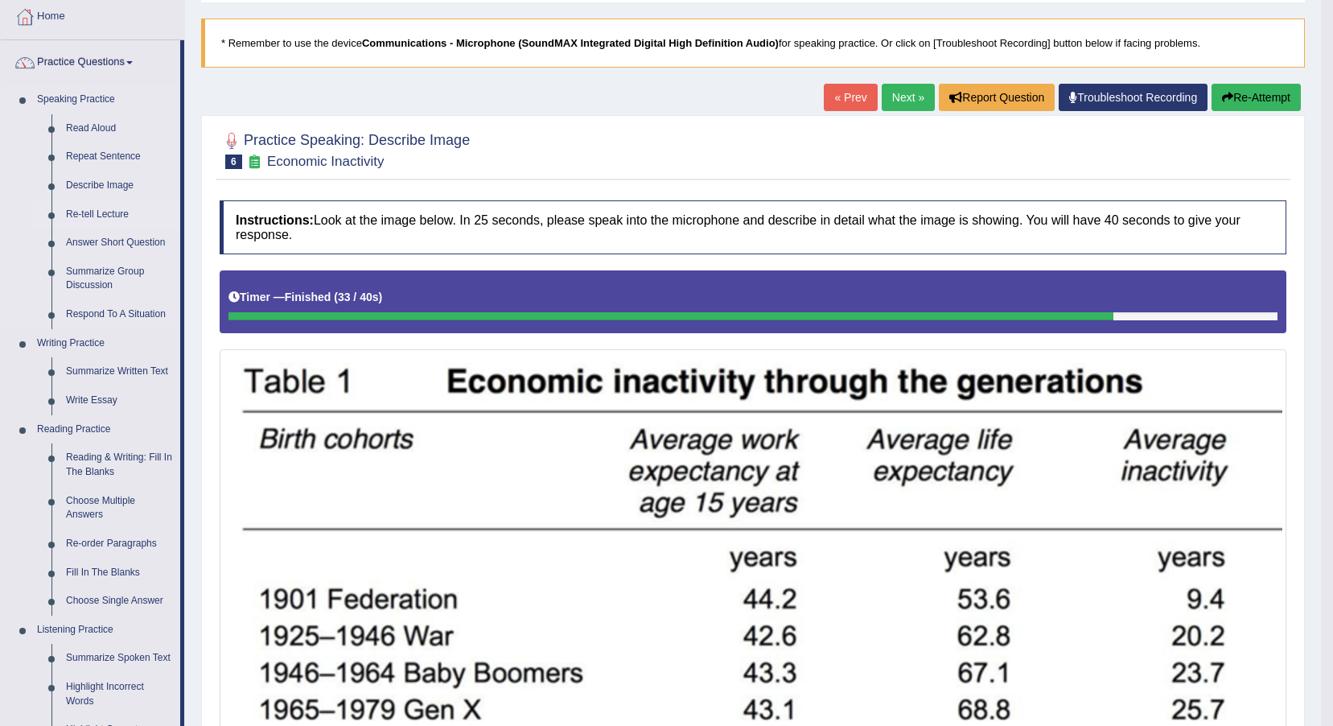
click at [122, 209] on link "Re-tell Lecture" at bounding box center [120, 214] width 122 height 29
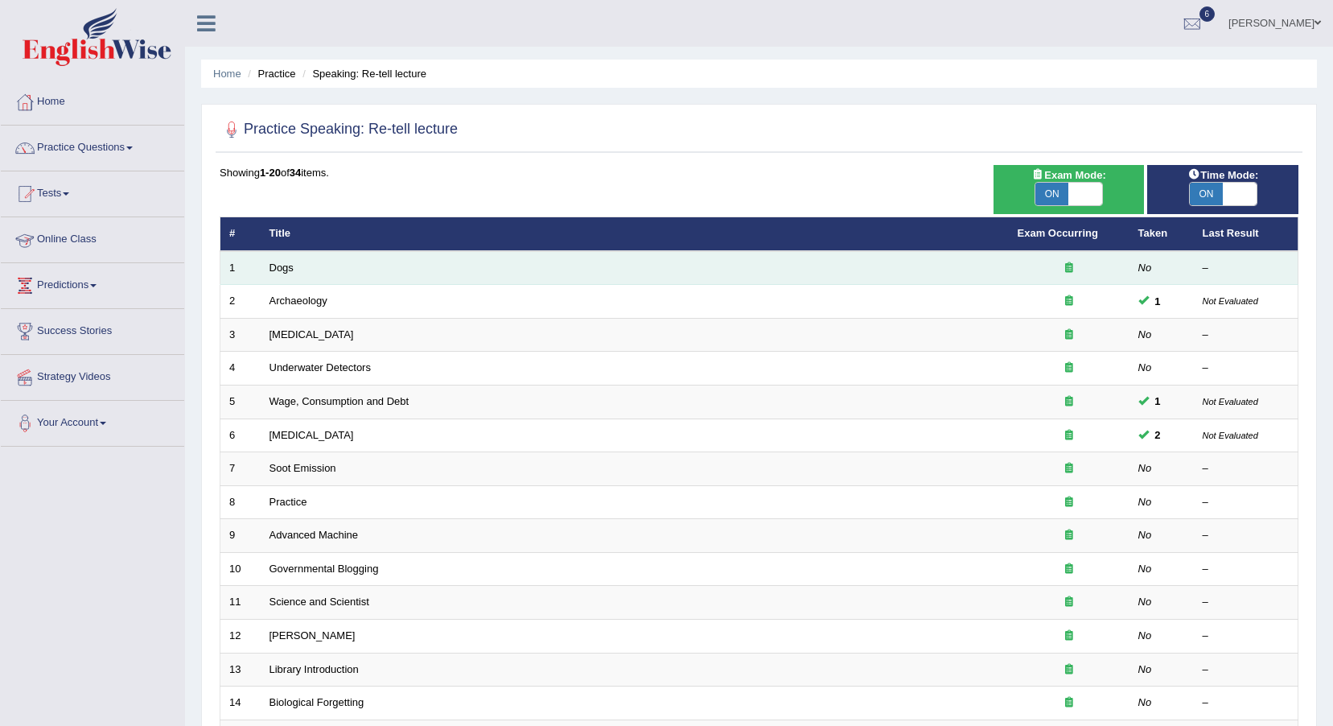
click at [286, 274] on td "Dogs" at bounding box center [635, 268] width 748 height 34
click at [267, 274] on td "Dogs" at bounding box center [635, 268] width 748 height 34
click at [283, 270] on link "Dogs" at bounding box center [282, 268] width 24 height 12
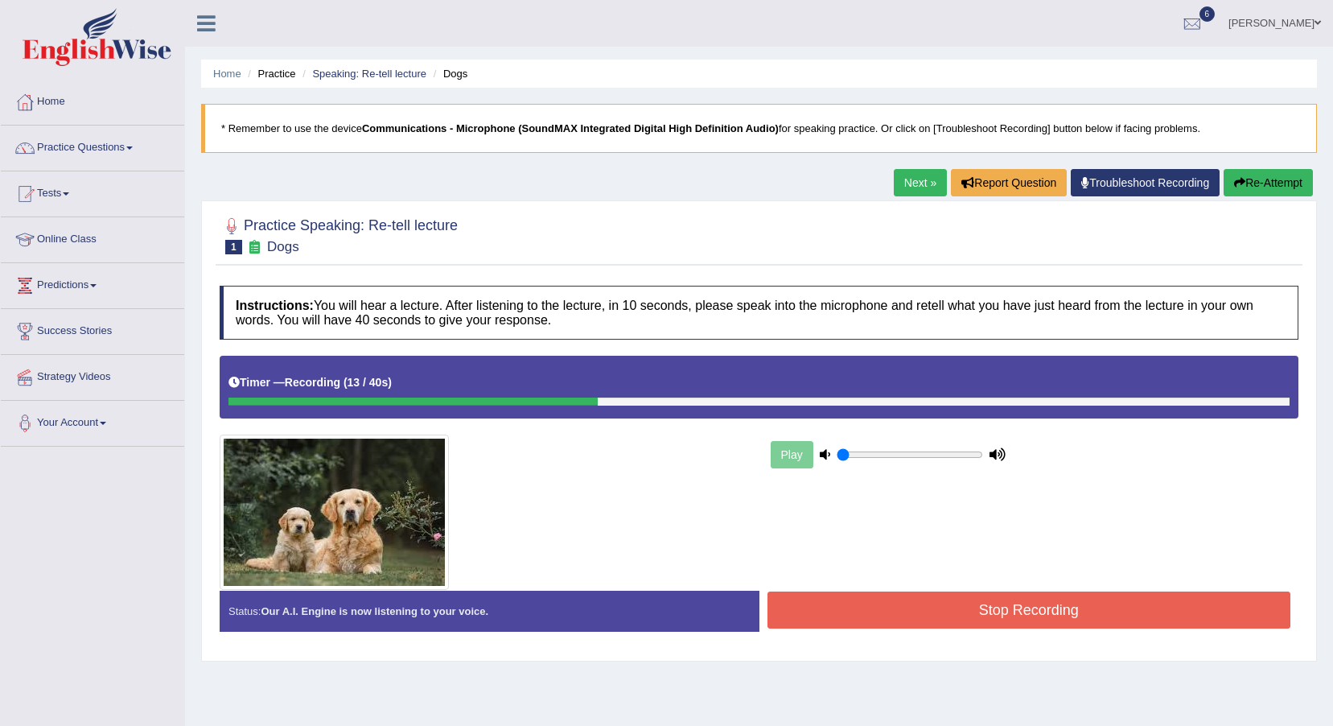
click at [1273, 182] on button "Re-Attempt" at bounding box center [1268, 182] width 89 height 27
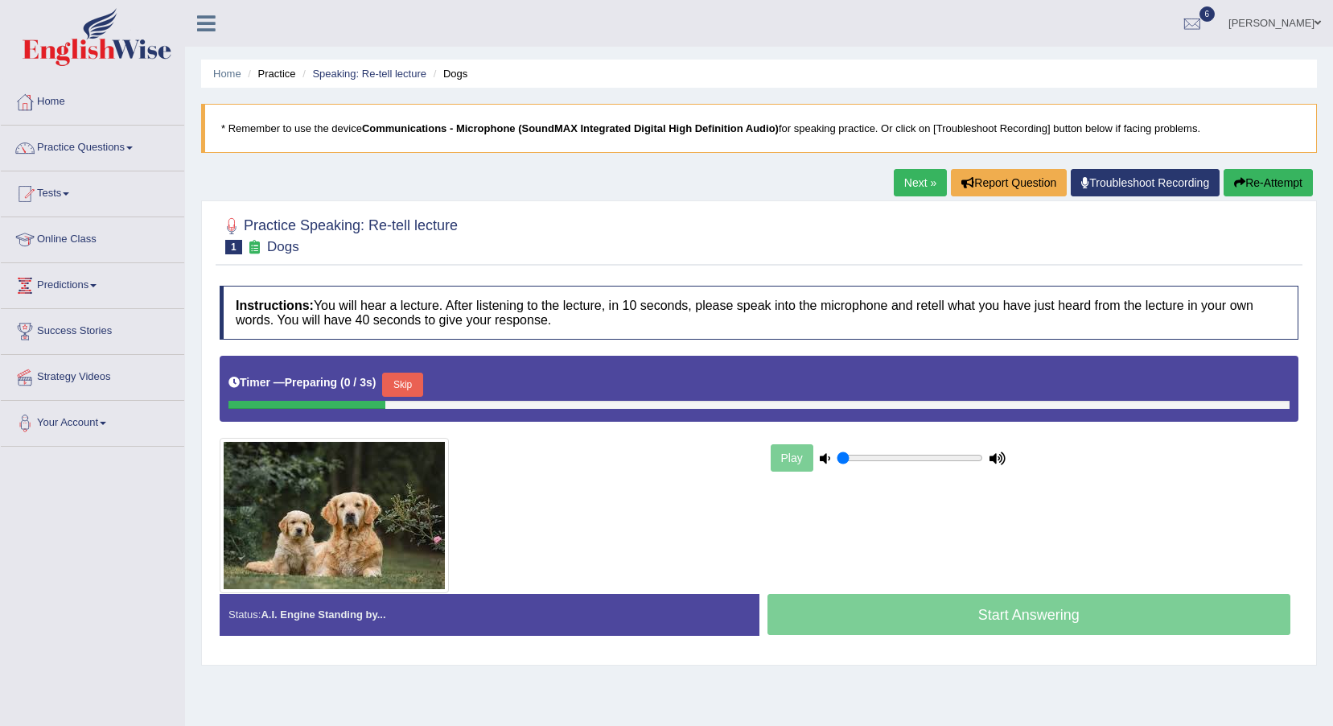
click at [415, 373] on button "Skip" at bounding box center [402, 385] width 40 height 24
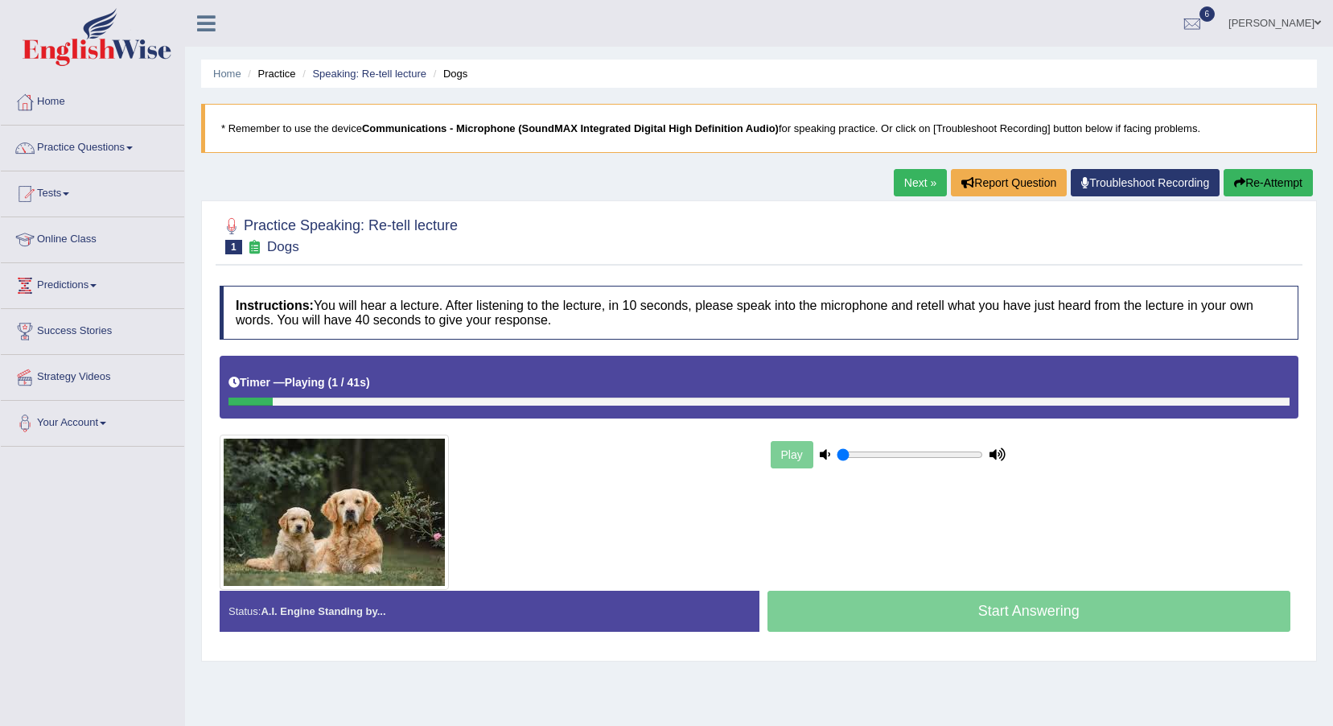
drag, startPoint x: 399, startPoint y: 402, endPoint x: 972, endPoint y: 760, distance: 675.6
click at [972, 725] on html "Toggle navigation Home Practice Questions Speaking Practice Read Aloud Repeat S…" at bounding box center [666, 363] width 1333 height 726
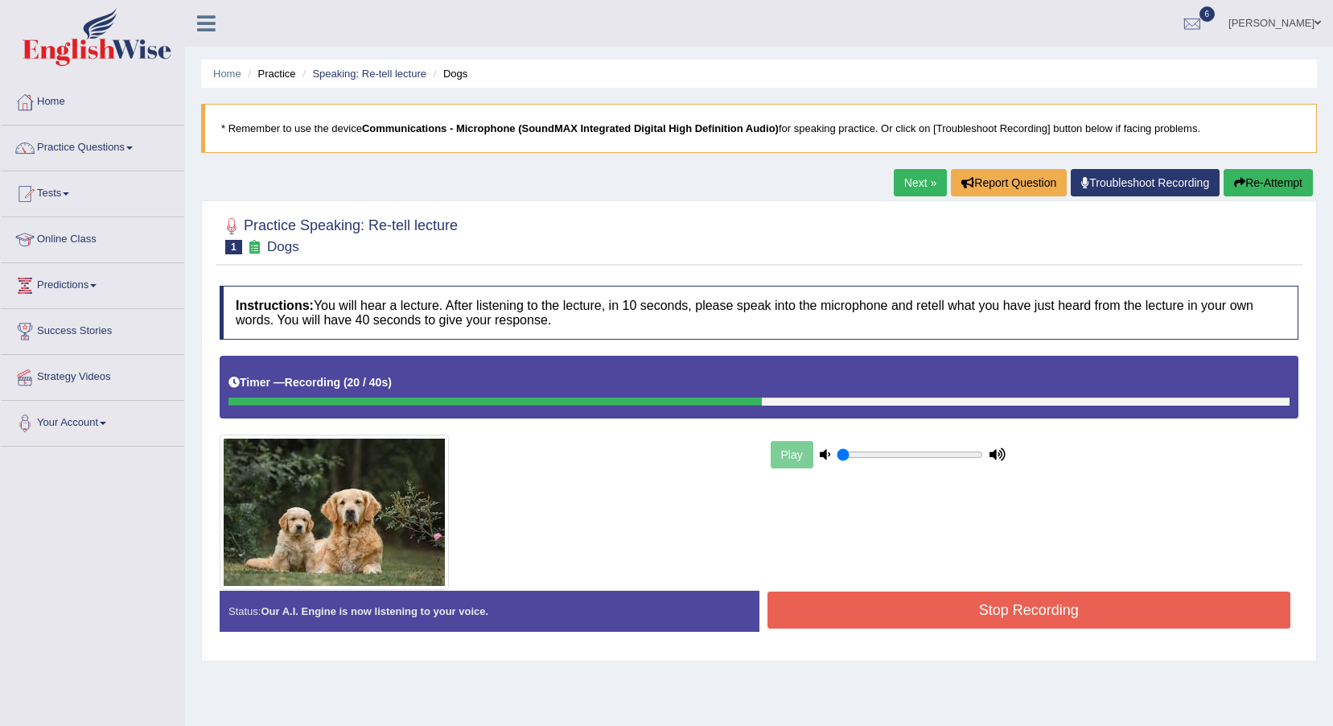
click at [1009, 616] on button "Stop Recording" at bounding box center [1030, 609] width 524 height 37
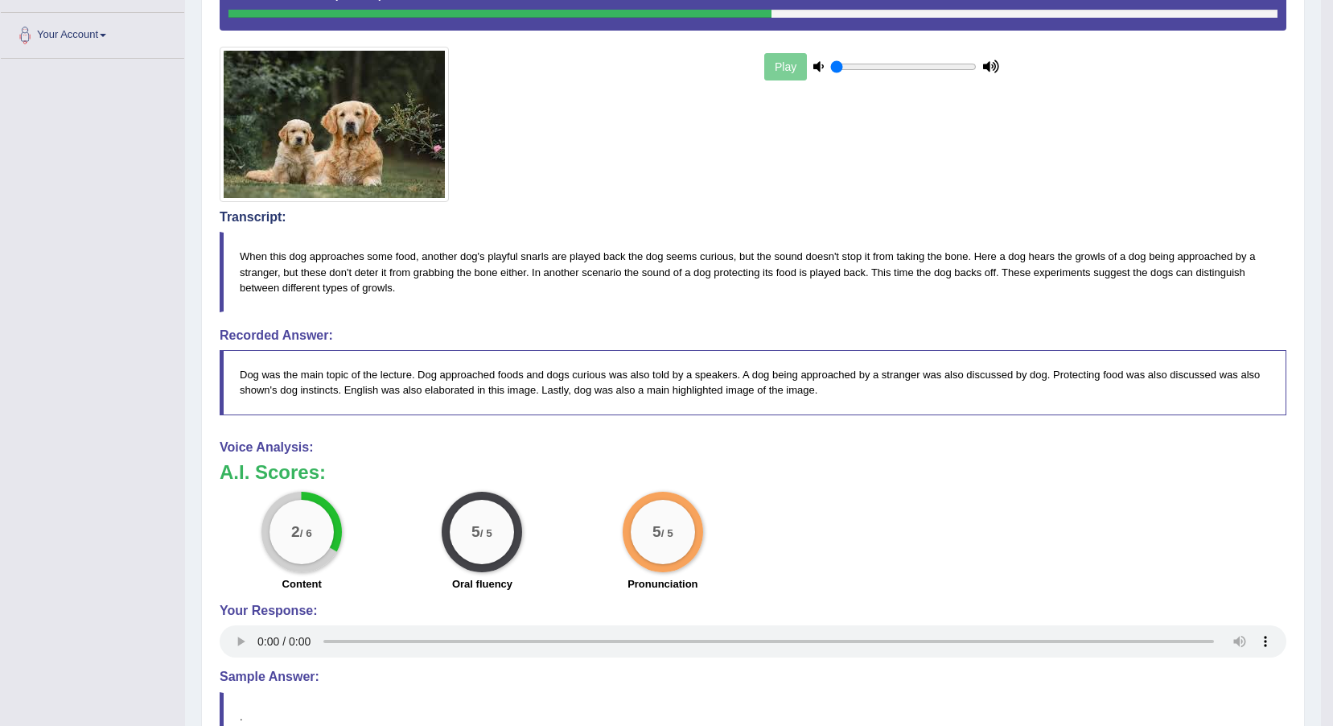
scroll to position [80, 0]
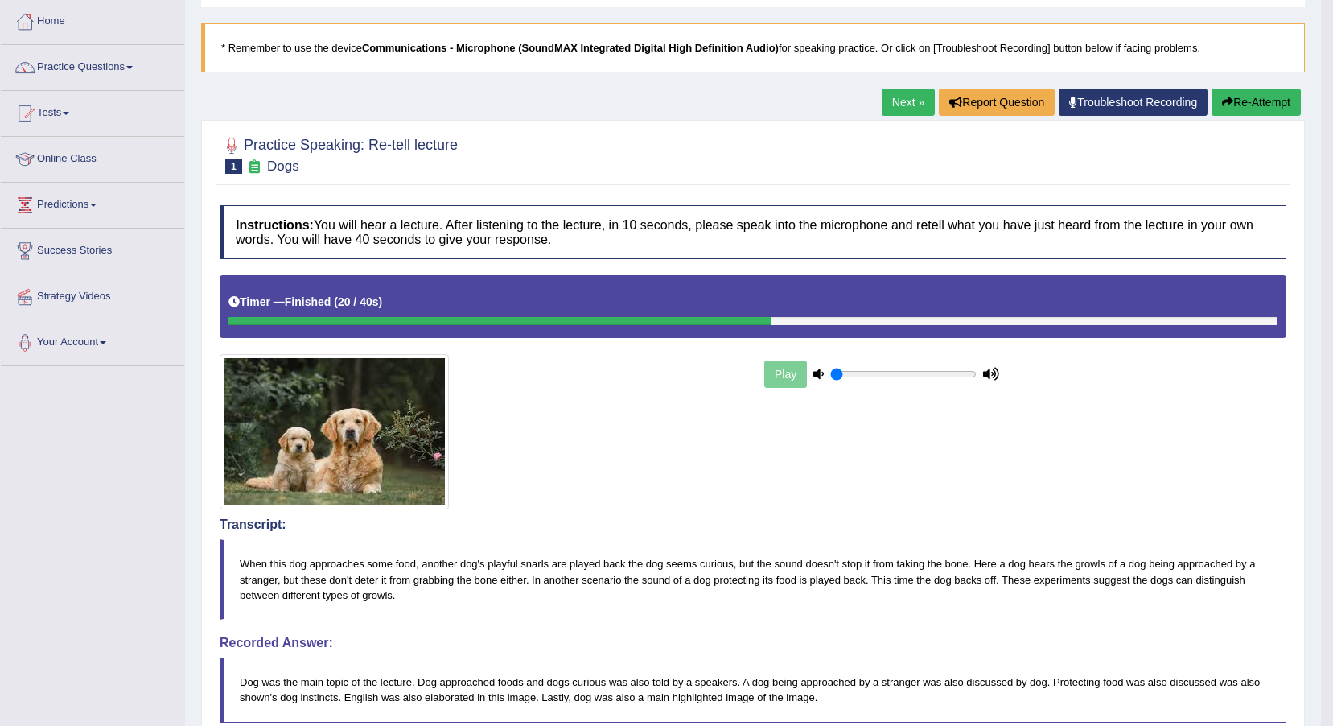
click at [913, 97] on link "Next »" at bounding box center [908, 102] width 53 height 27
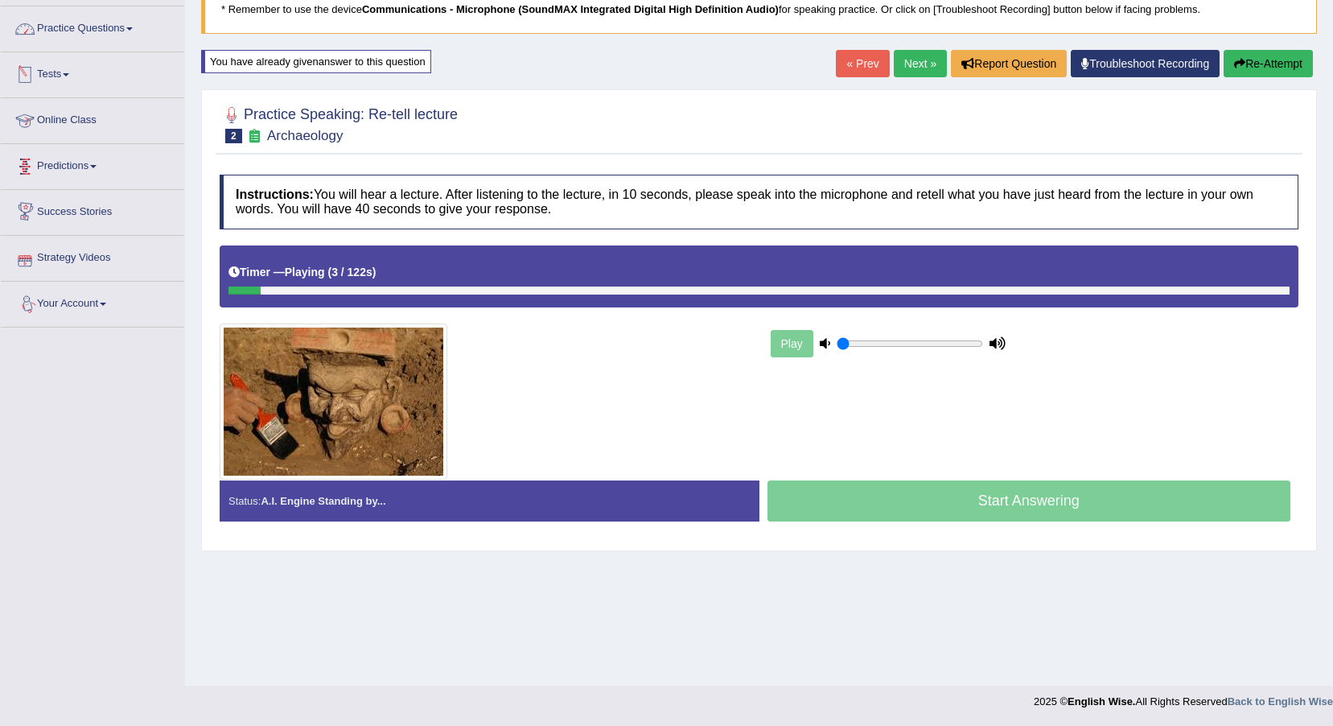
click at [120, 34] on link "Practice Questions" at bounding box center [92, 26] width 183 height 40
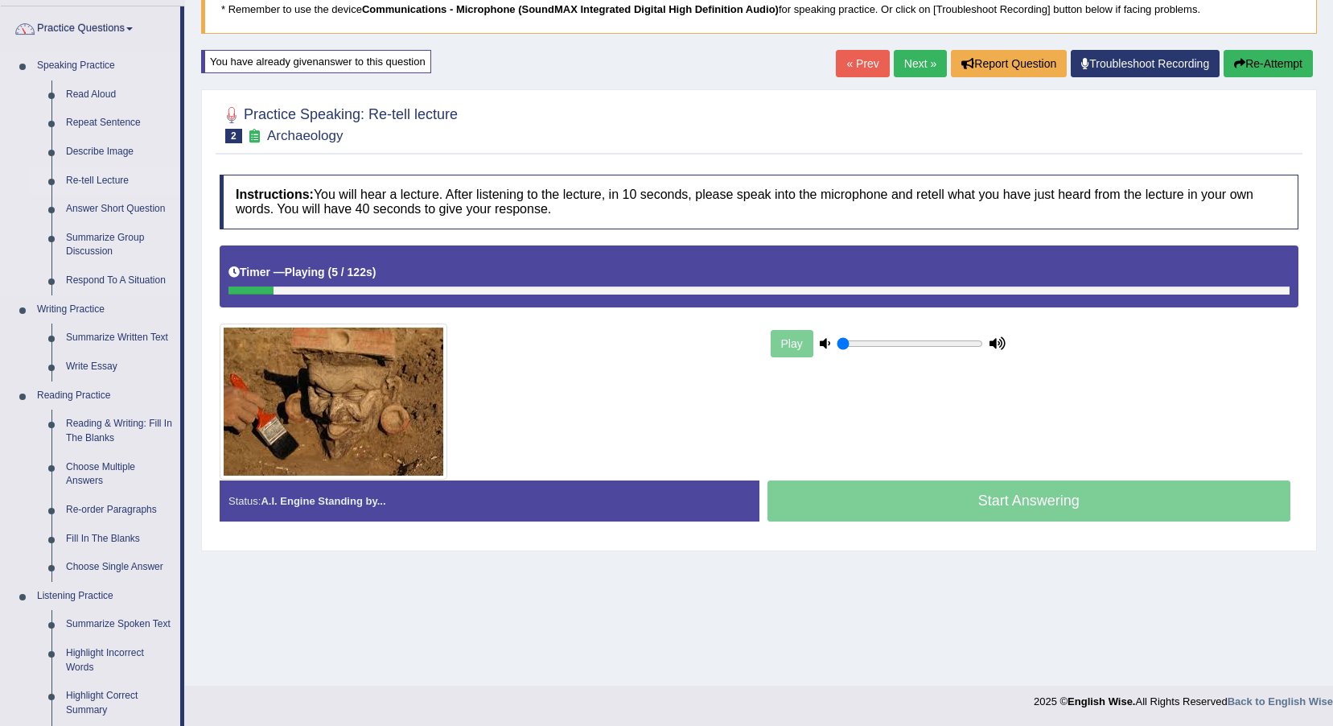
click at [108, 177] on link "Re-tell Lecture" at bounding box center [120, 181] width 122 height 29
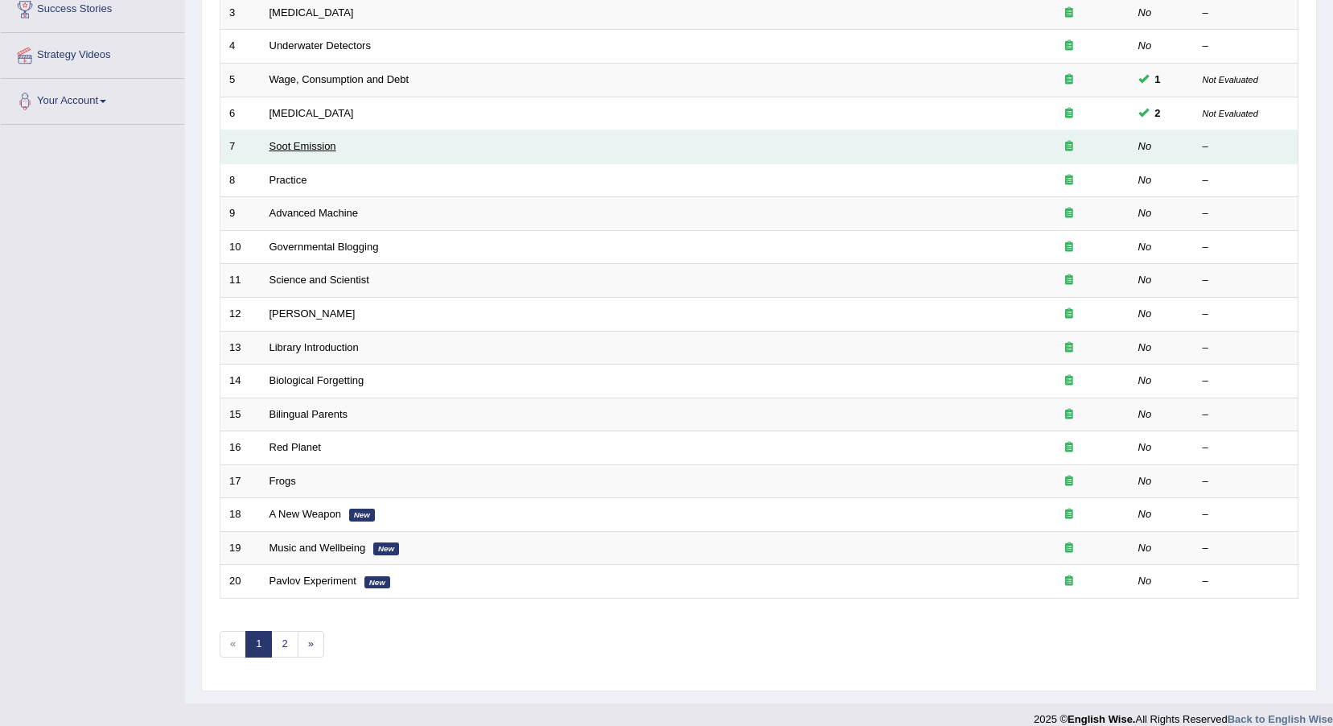
scroll to position [241, 0]
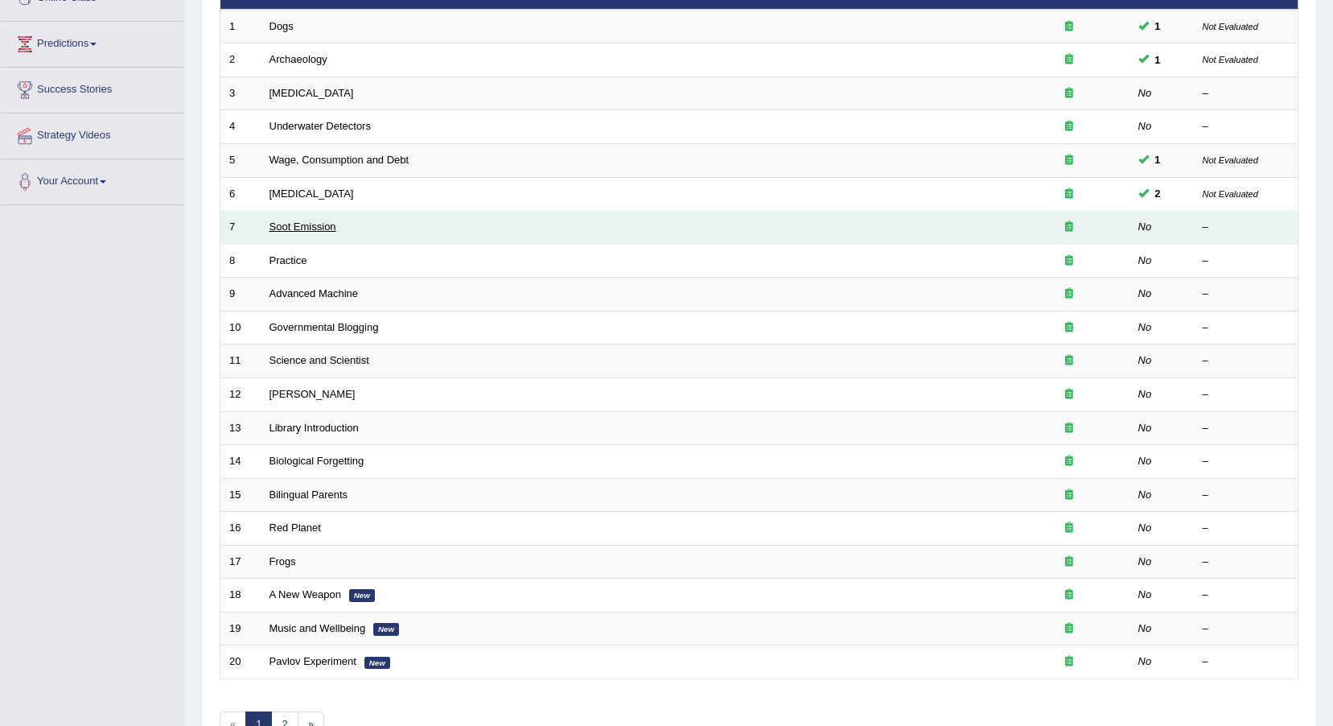
click at [321, 229] on link "Soot Emission" at bounding box center [303, 226] width 67 height 12
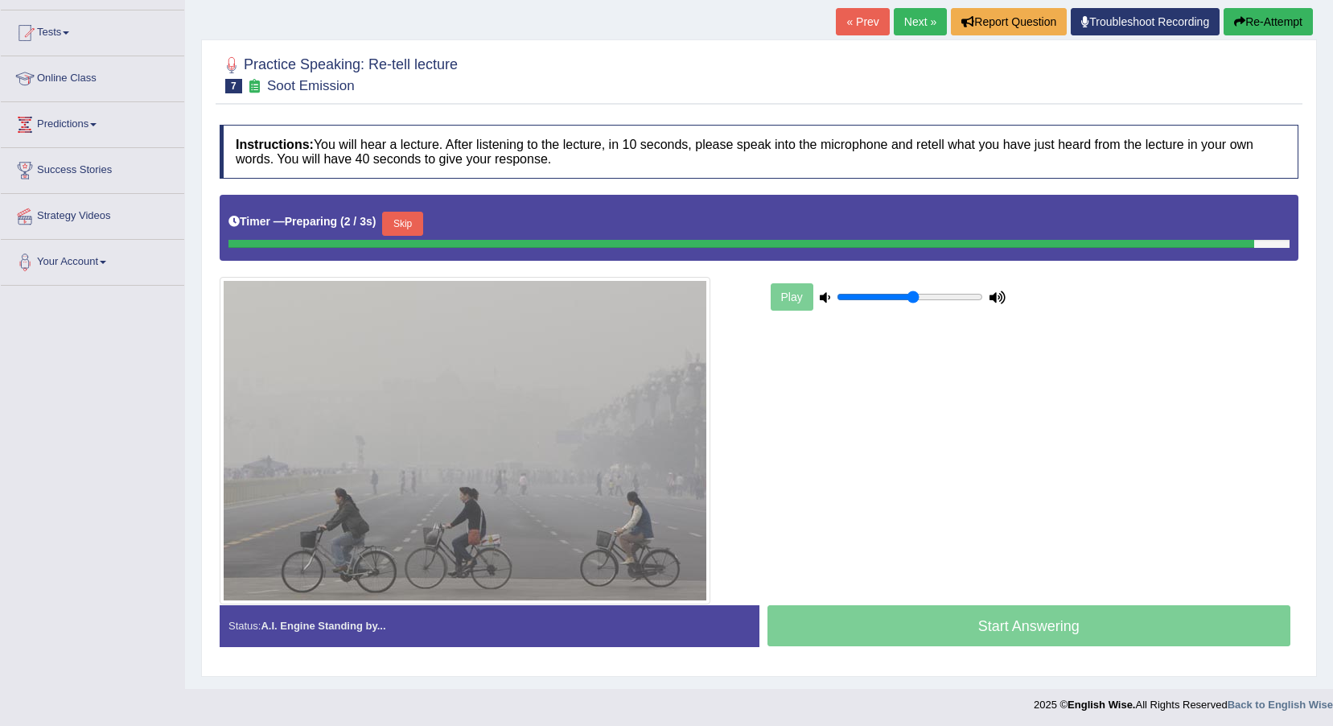
scroll to position [160, 0]
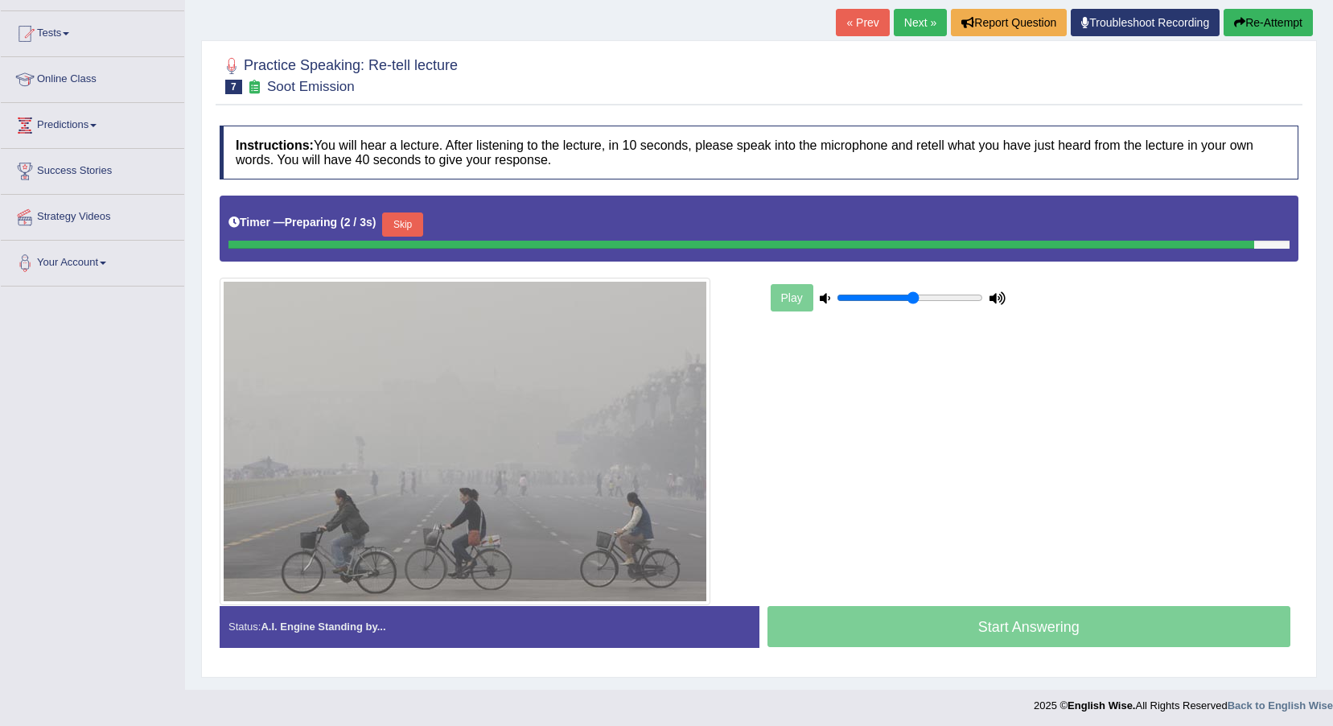
drag, startPoint x: 877, startPoint y: 298, endPoint x: 912, endPoint y: 300, distance: 34.7
type input "0.55"
click at [912, 299] on input "range" at bounding box center [910, 297] width 146 height 13
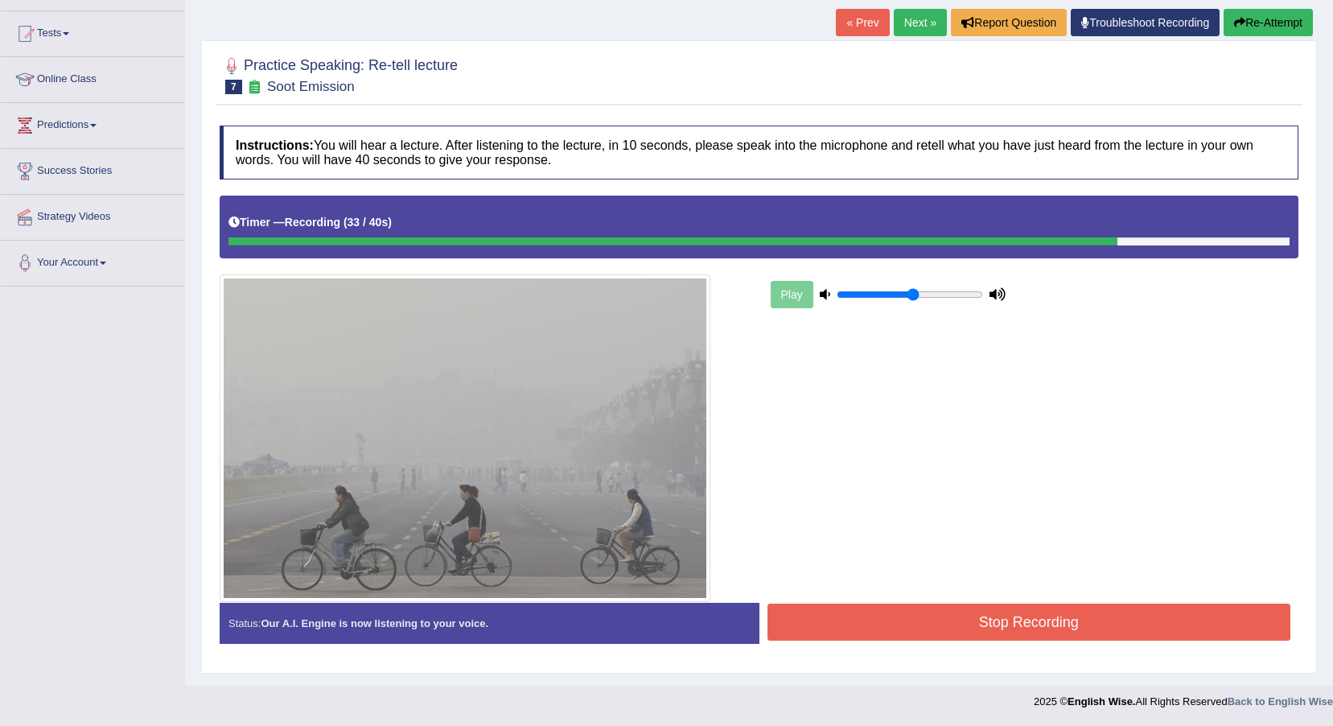
click at [856, 626] on button "Stop Recording" at bounding box center [1030, 621] width 524 height 37
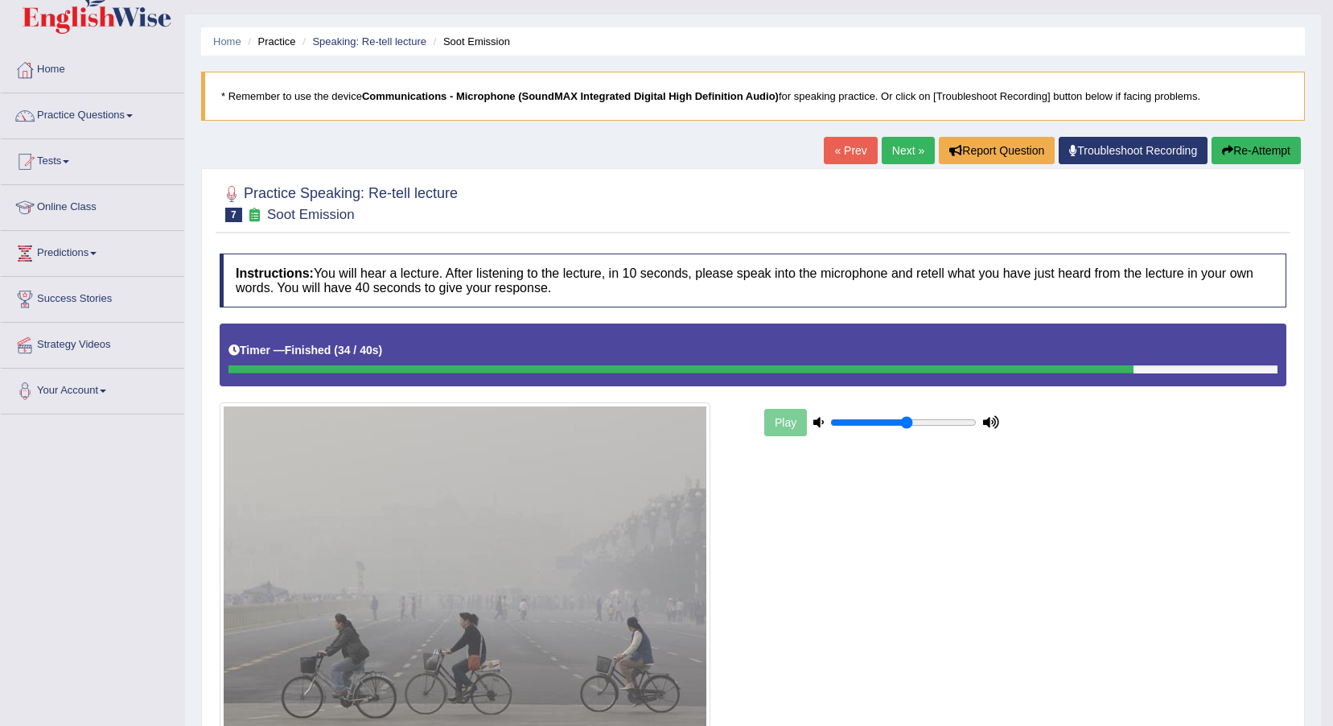
scroll to position [0, 0]
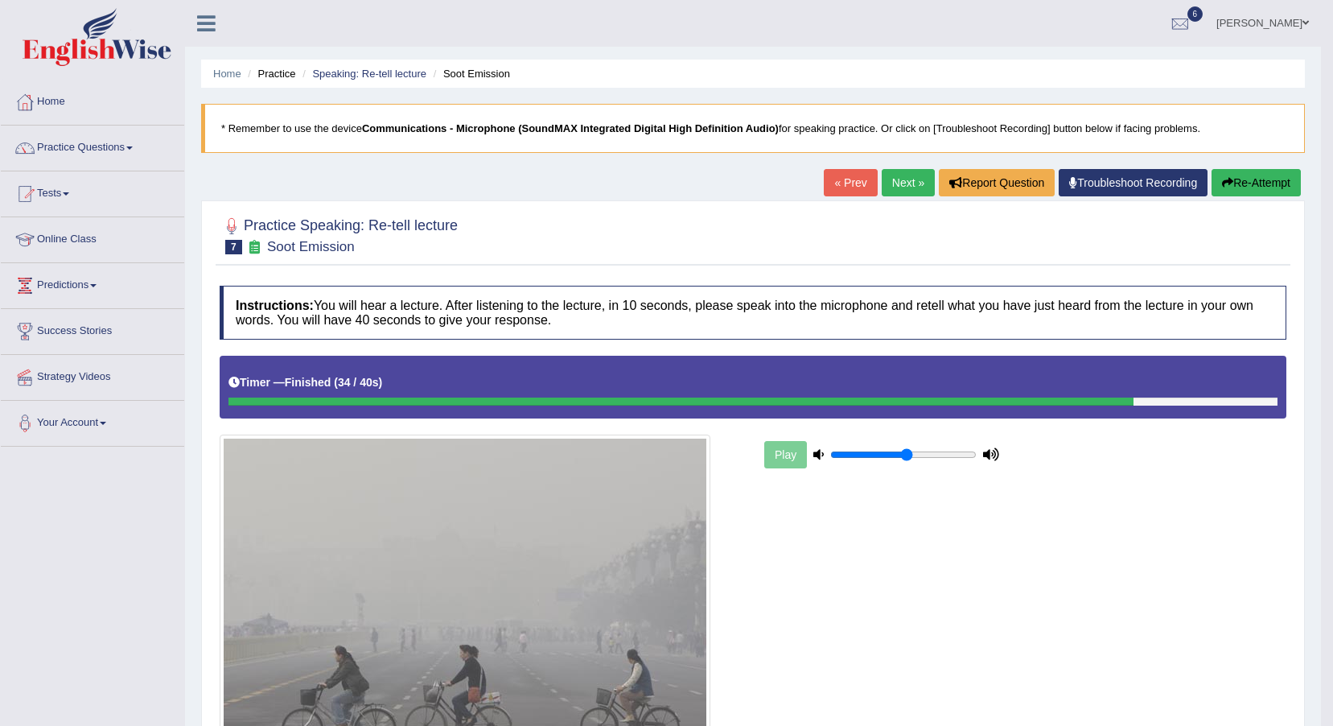
click at [901, 186] on link "Next »" at bounding box center [908, 182] width 53 height 27
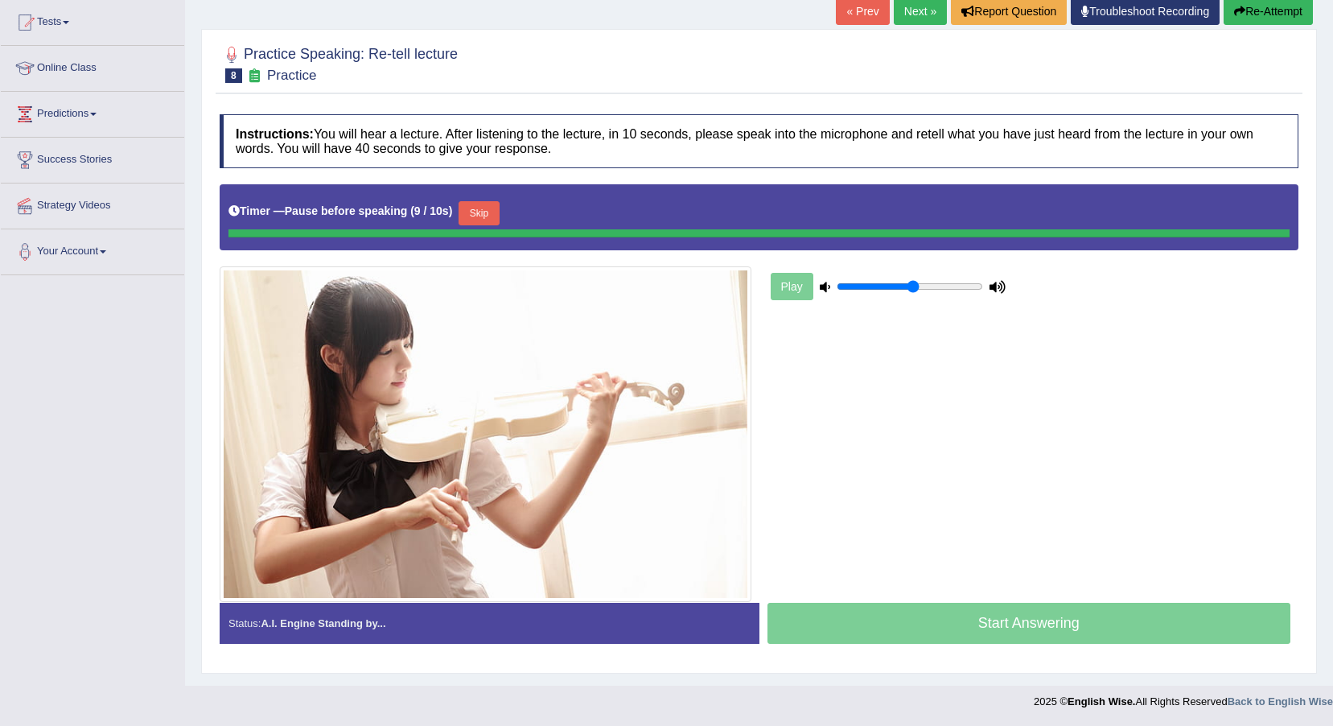
scroll to position [168, 0]
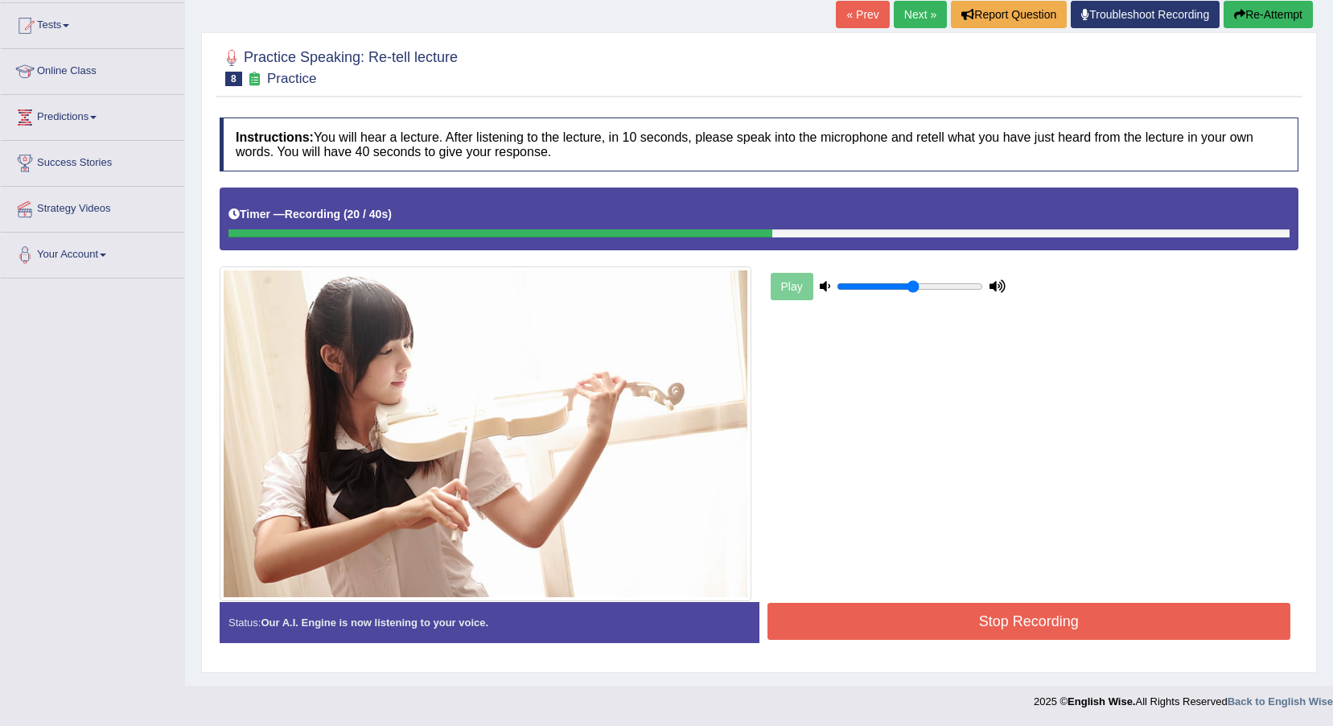
click at [1024, 627] on button "Stop Recording" at bounding box center [1030, 621] width 524 height 37
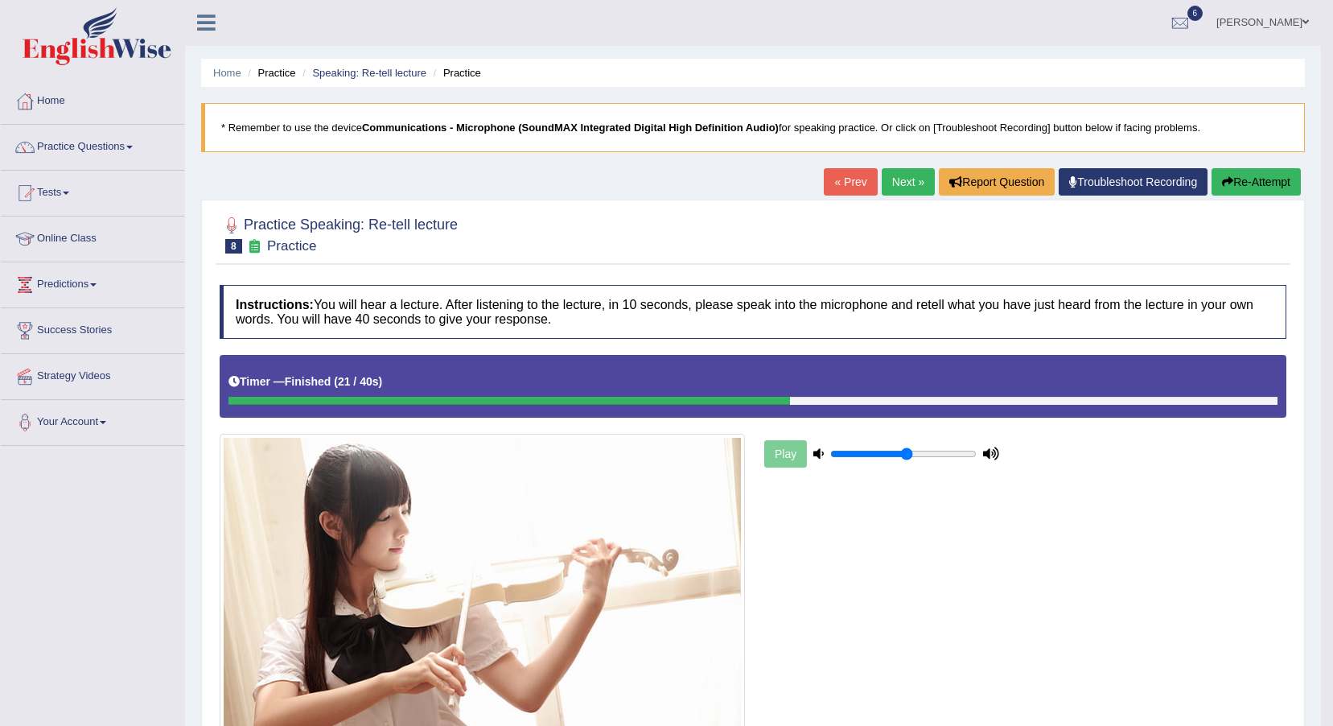
scroll to position [0, 0]
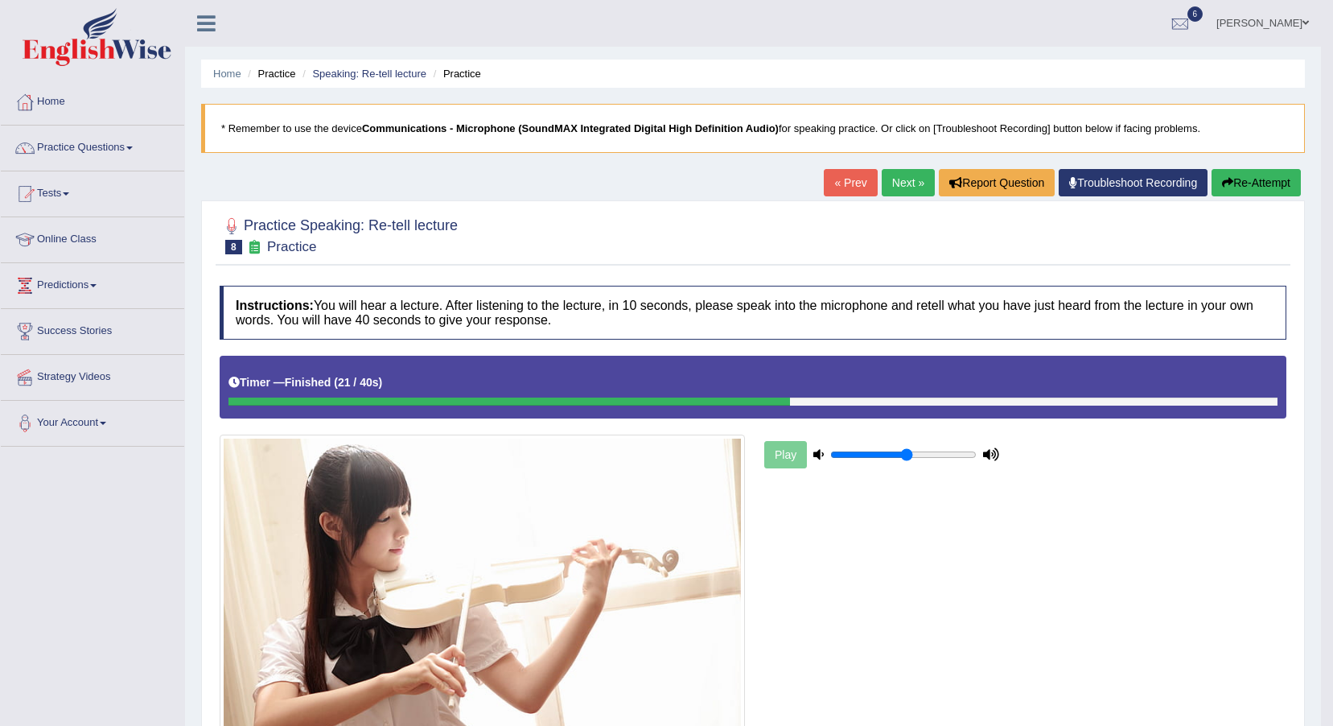
click at [916, 175] on link "Next »" at bounding box center [908, 182] width 53 height 27
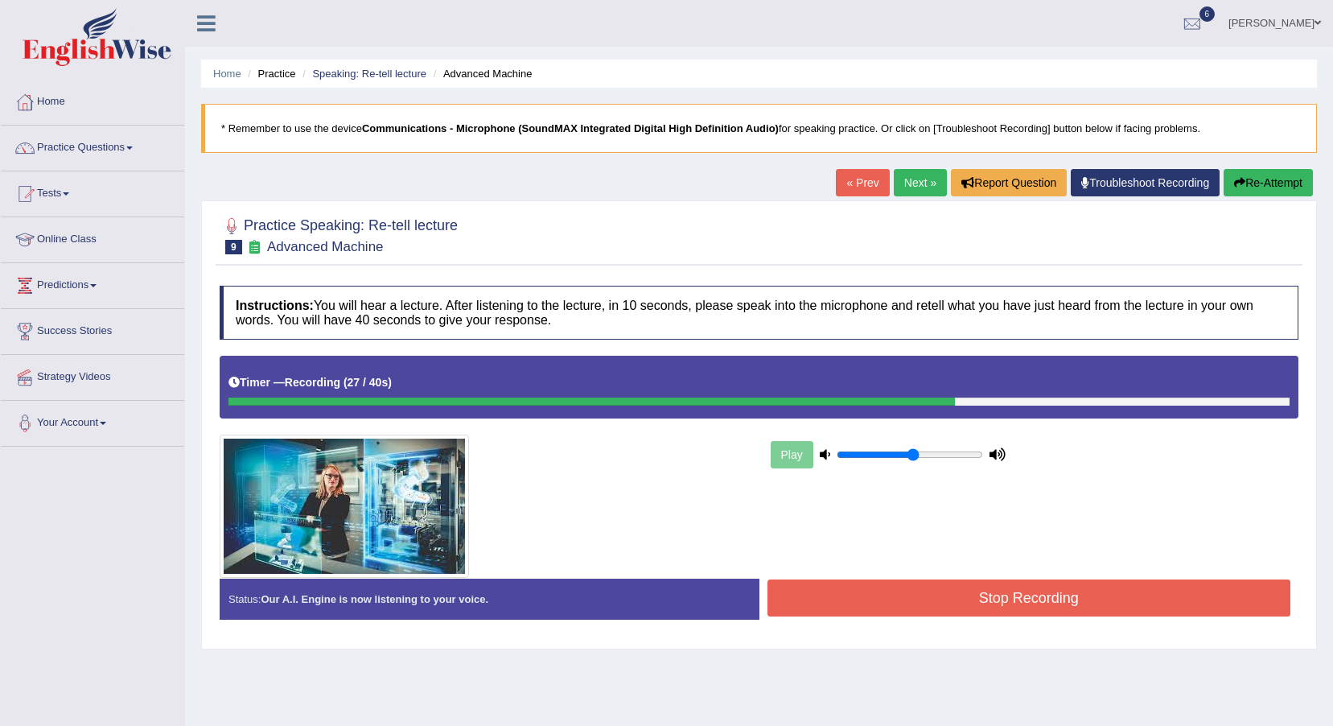
click at [950, 611] on button "Stop Recording" at bounding box center [1030, 597] width 524 height 37
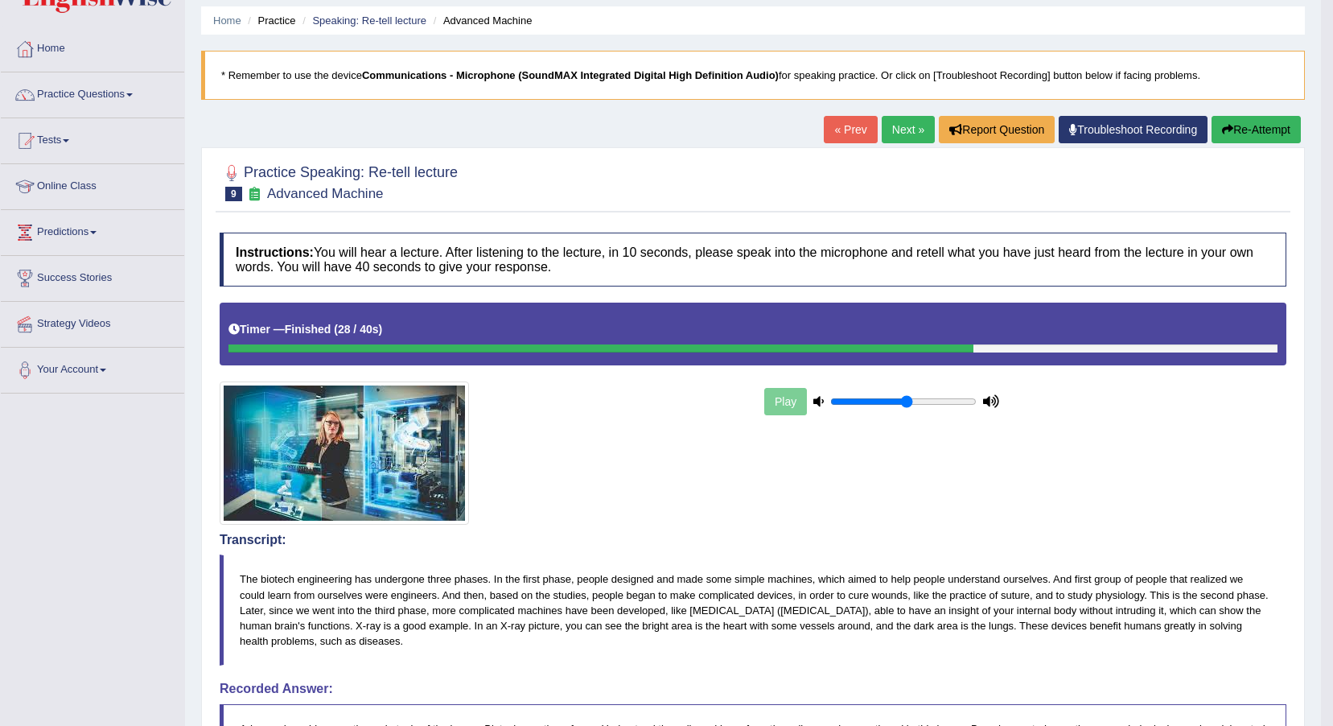
scroll to position [25, 0]
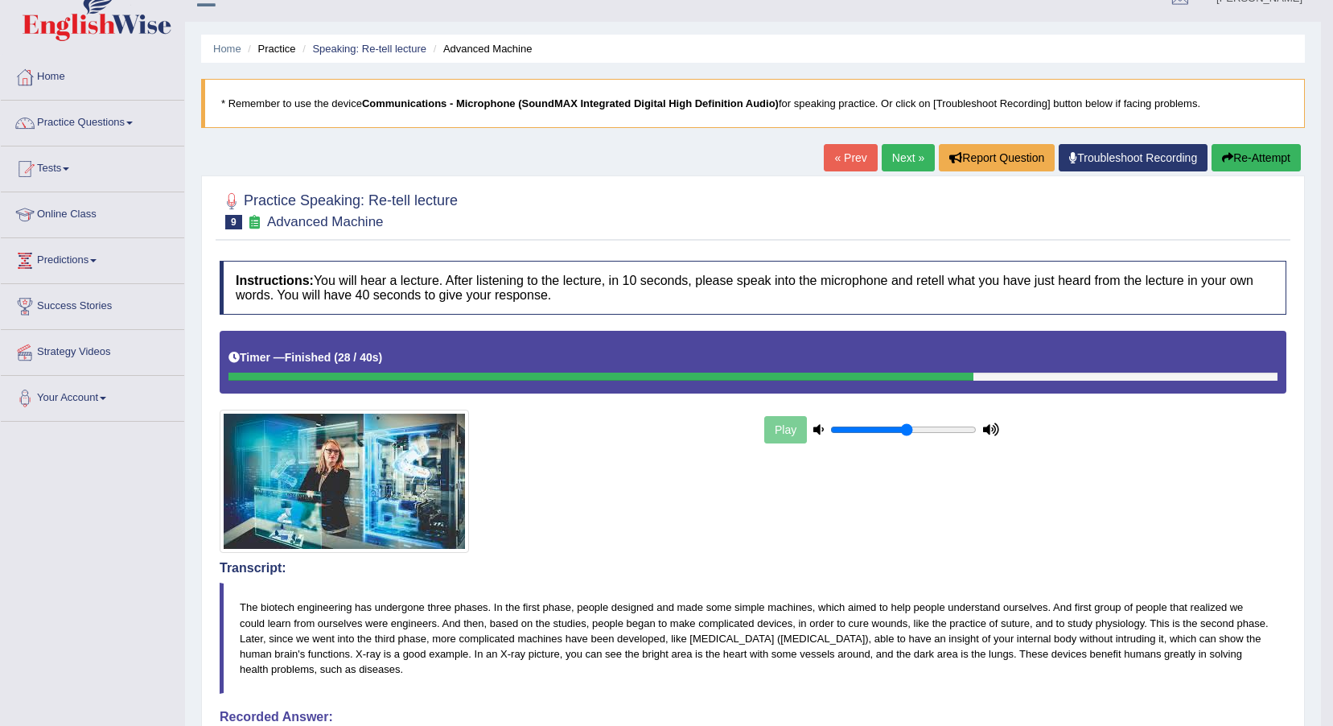
click at [122, 134] on link "Practice Questions" at bounding box center [92, 121] width 183 height 40
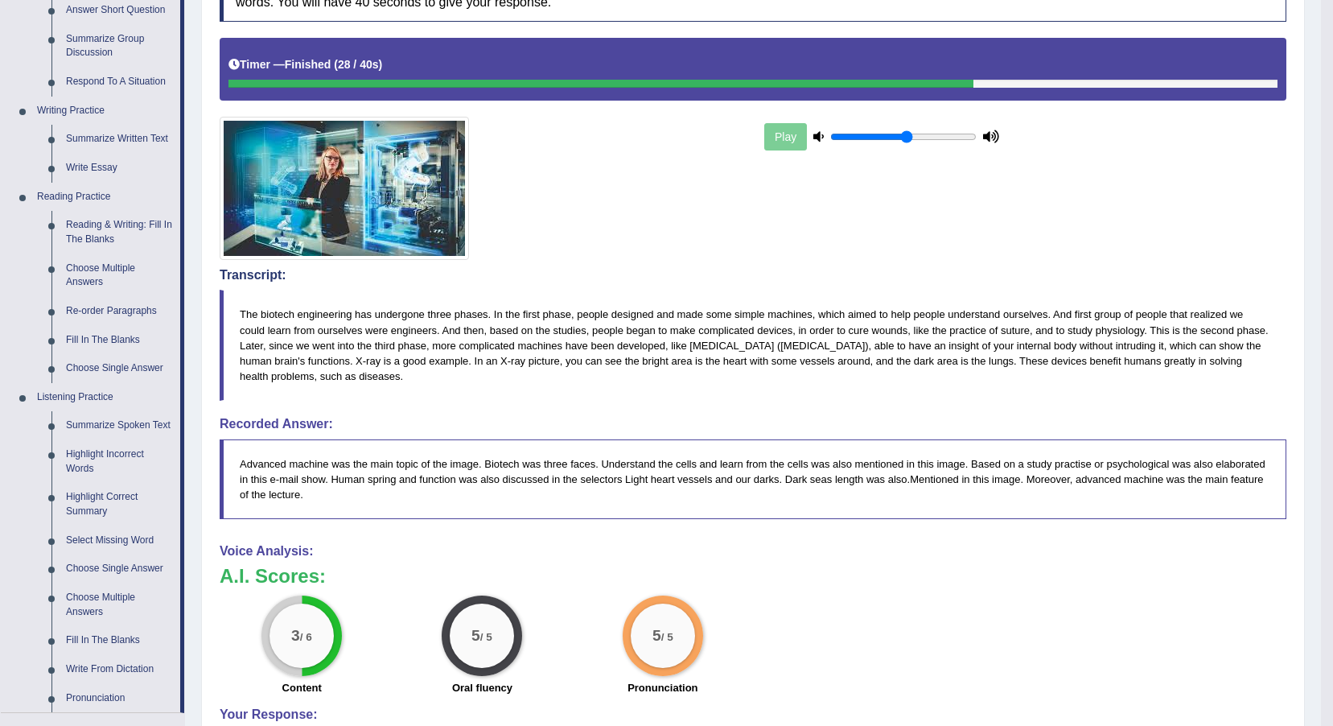
scroll to position [347, 0]
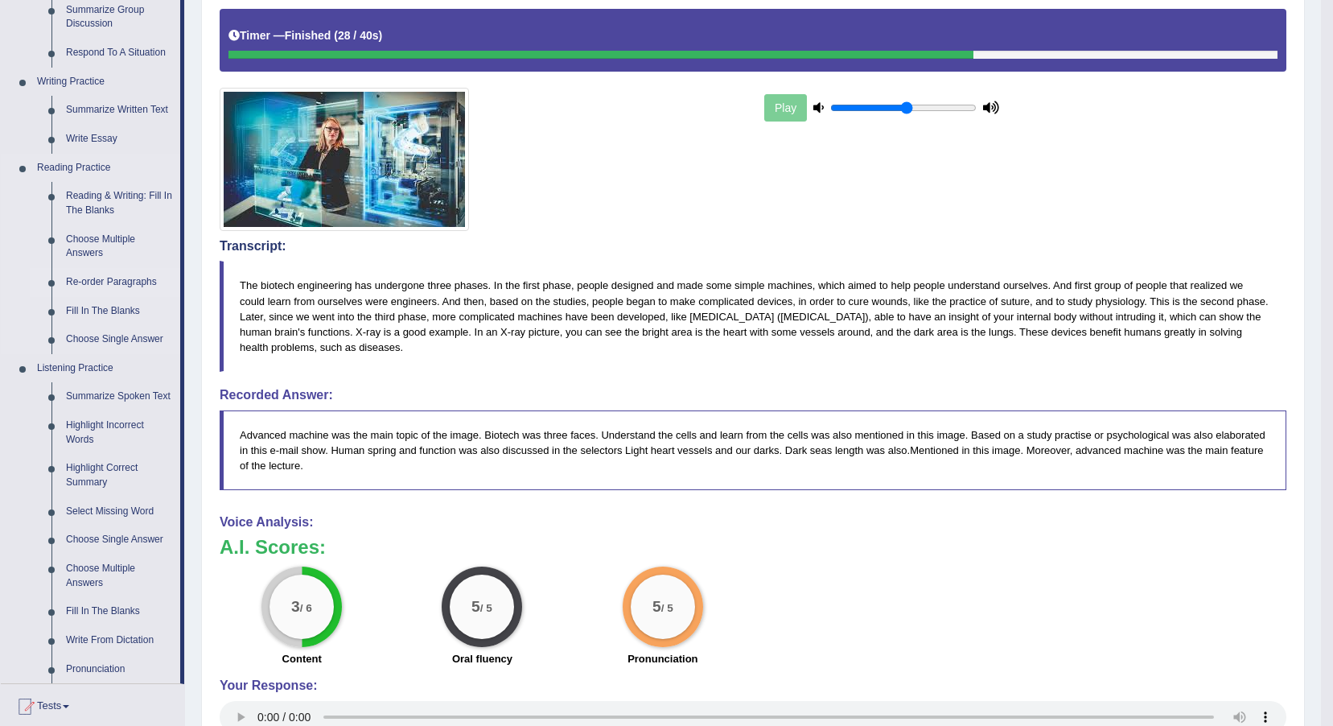
click at [132, 281] on link "Re-order Paragraphs" at bounding box center [120, 282] width 122 height 29
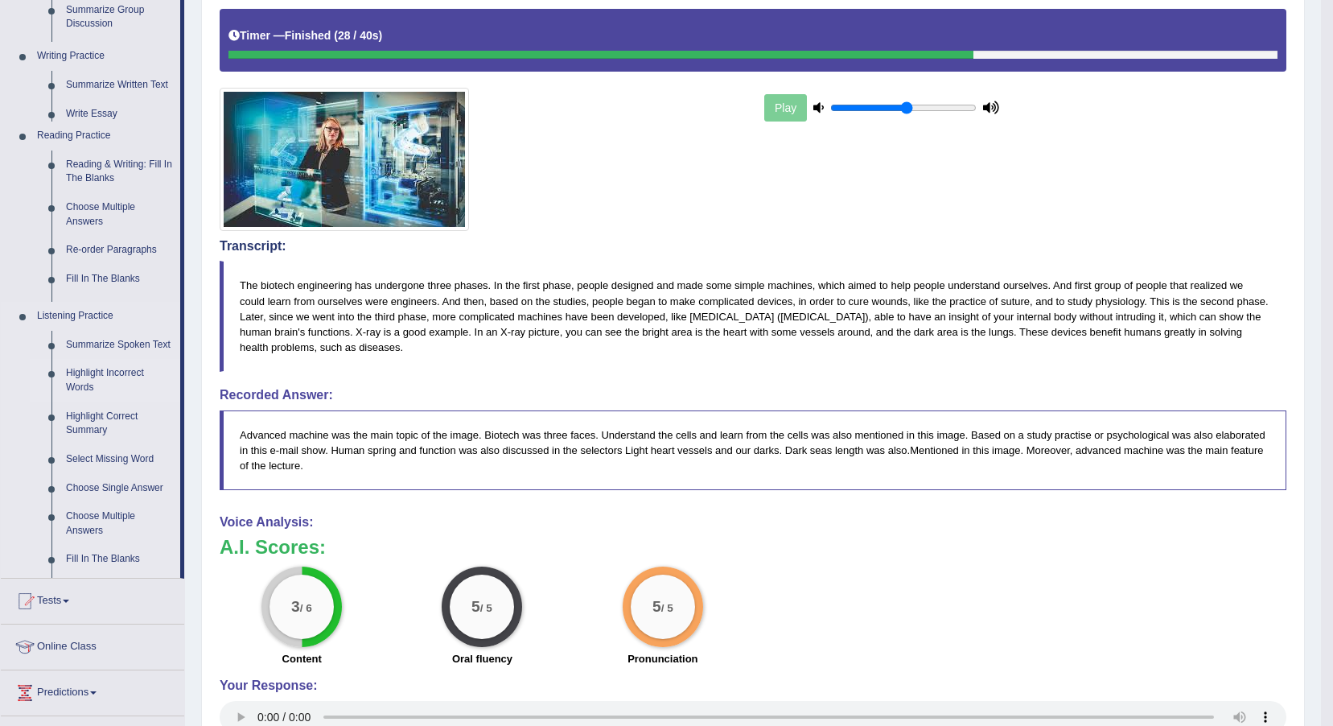
click at [132, 281] on ul "Home Practice Questions Speaking Practice Read Aloud Repeat Sentence Describe I…" at bounding box center [92, 293] width 183 height 1121
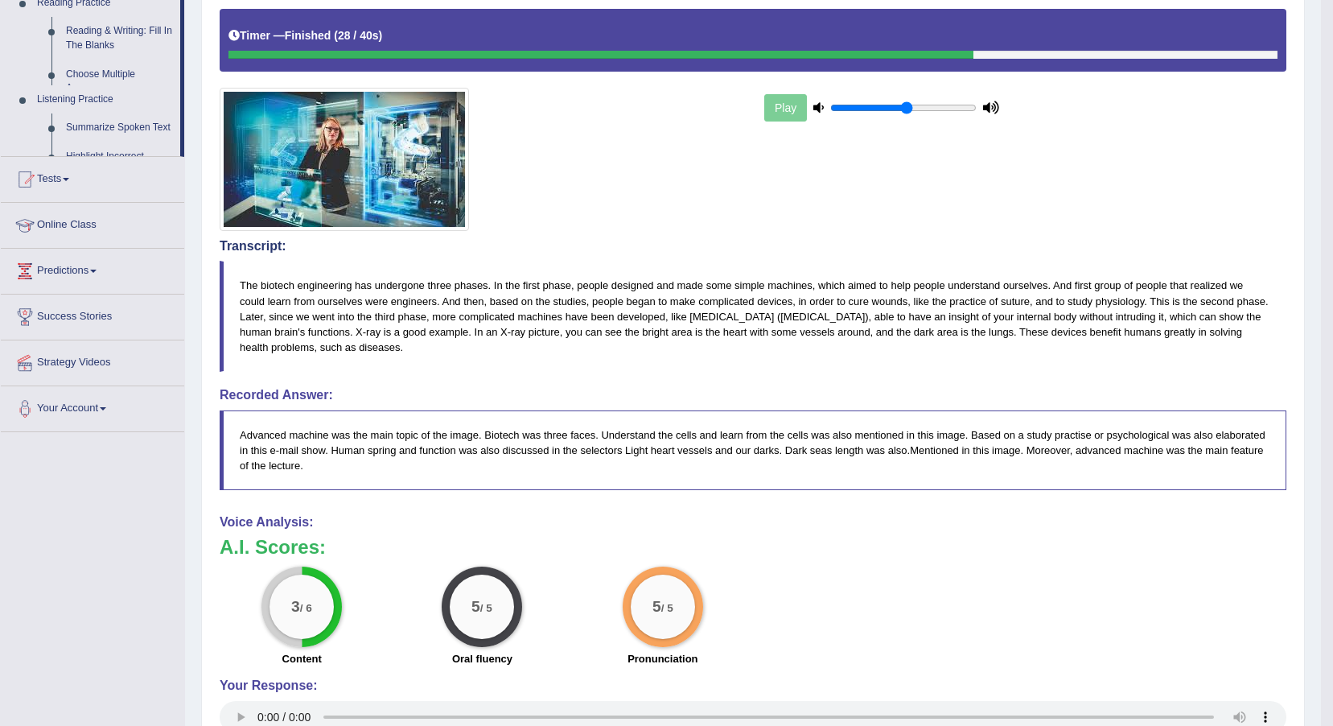
click at [132, 281] on div "Toggle navigation Home Practice Questions Speaking Practice Read Aloud Repeat S…" at bounding box center [660, 300] width 1321 height 1295
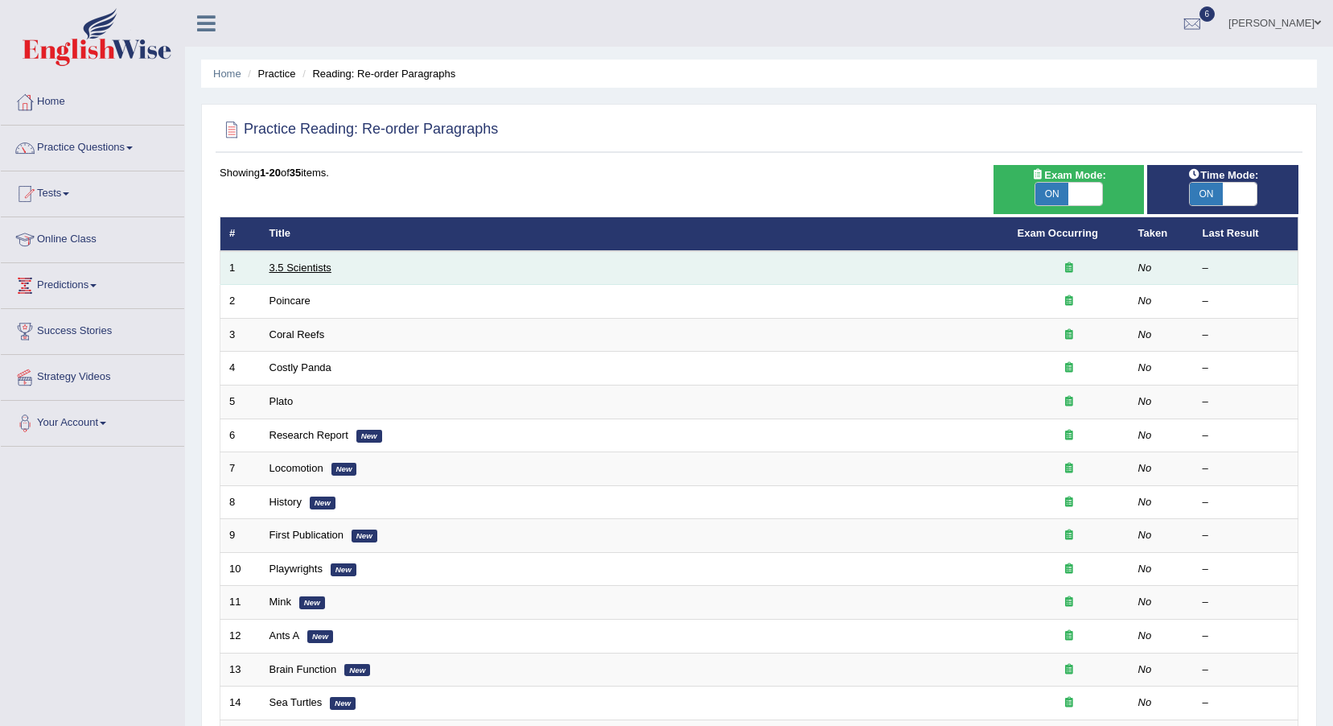
click at [321, 266] on link "3.5 Scientists" at bounding box center [301, 268] width 62 height 12
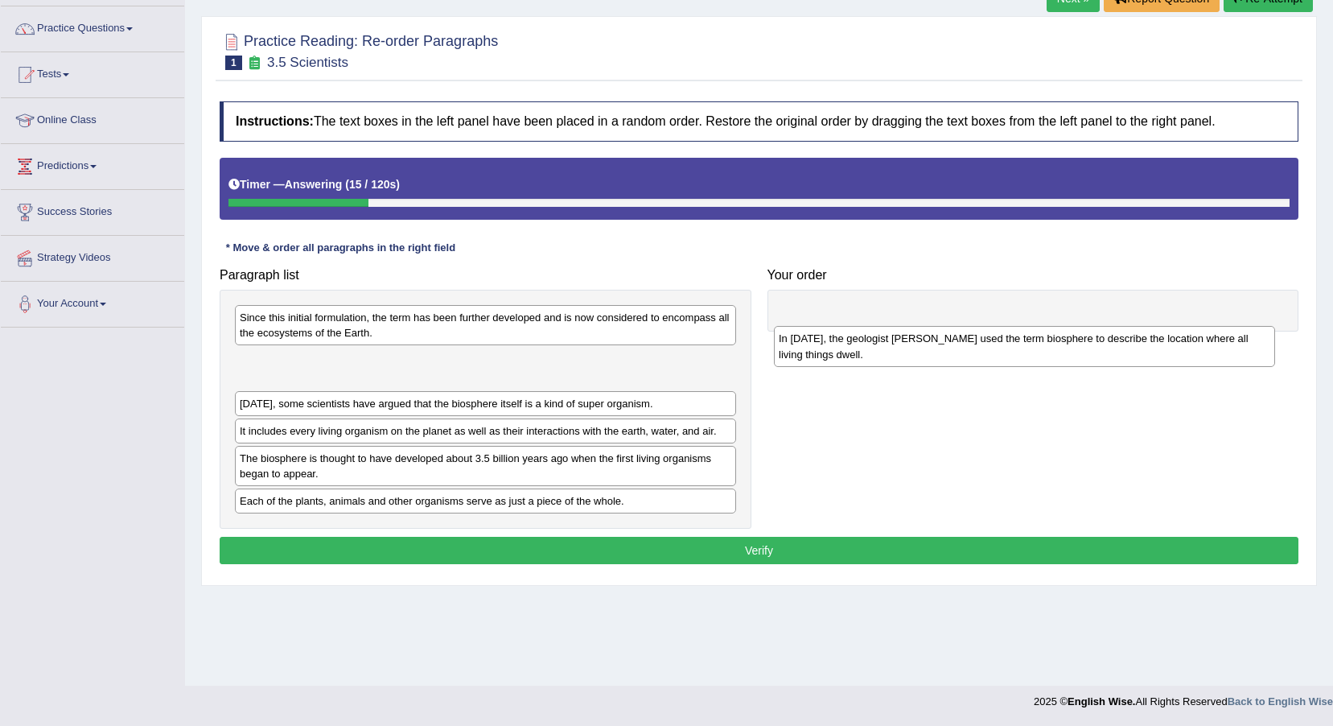
drag, startPoint x: 336, startPoint y: 375, endPoint x: 869, endPoint y: 353, distance: 533.9
click at [869, 353] on div "In 1875, the geologist Eduard Suess used the term biosphere to describe the loc…" at bounding box center [1024, 346] width 501 height 40
drag, startPoint x: 702, startPoint y: 372, endPoint x: 1231, endPoint y: 350, distance: 529.1
click at [1231, 350] on div "In 1875, the geologist Eduard Suess used the term biosphere to describe the loc…" at bounding box center [1016, 346] width 501 height 40
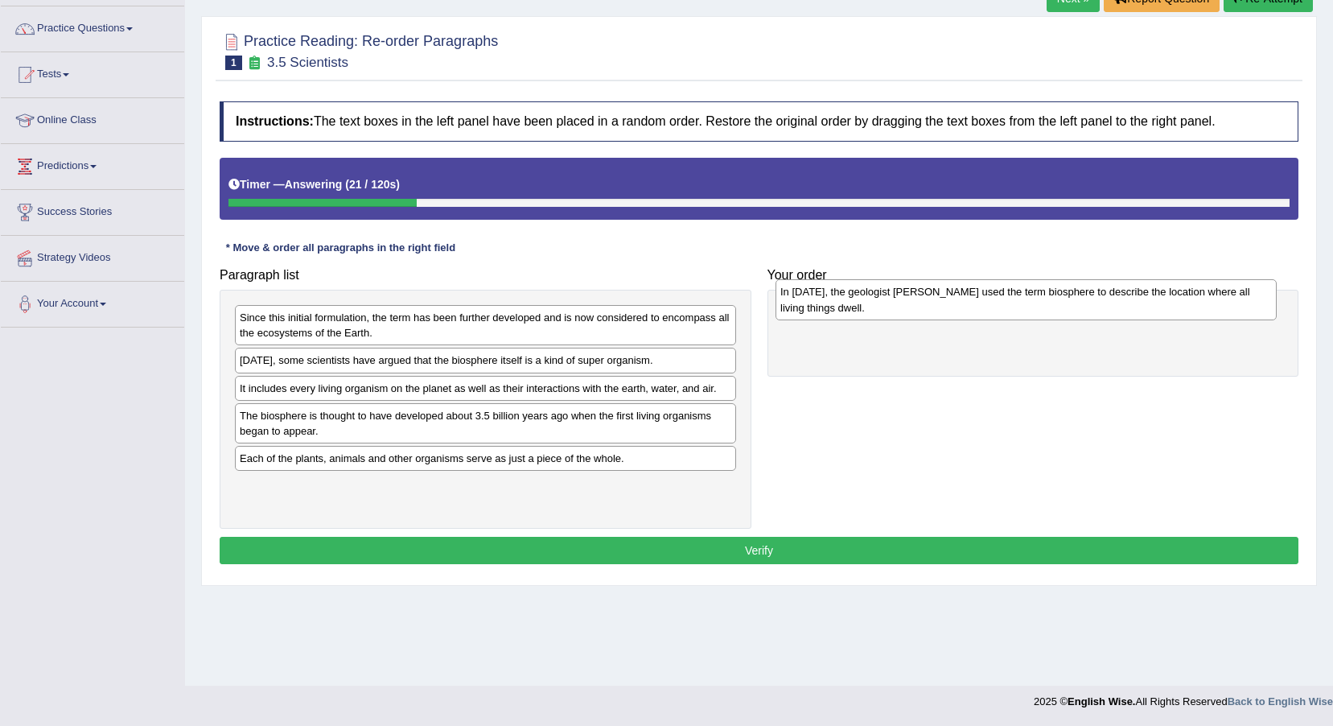
drag, startPoint x: 344, startPoint y: 373, endPoint x: 877, endPoint y: 305, distance: 536.9
click at [877, 305] on div "In 1875, the geologist Eduard Suess used the term biosphere to describe the loc…" at bounding box center [1026, 299] width 501 height 40
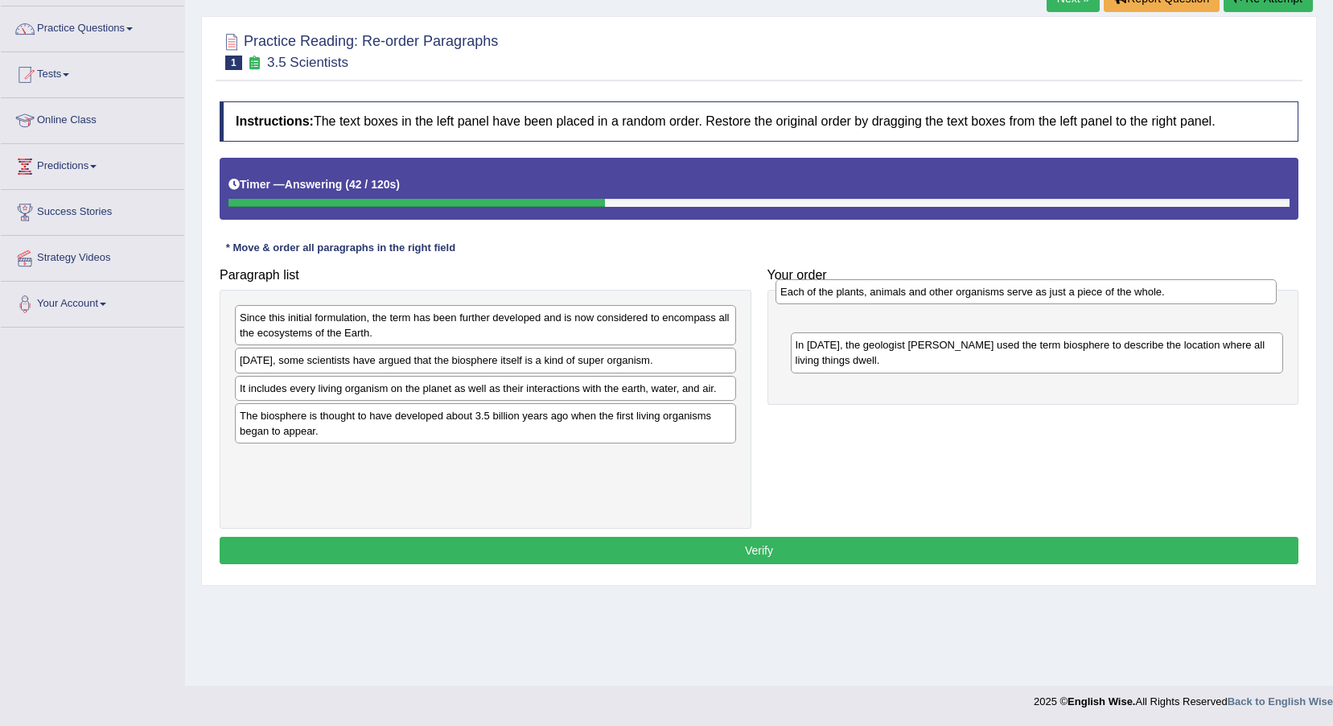
drag, startPoint x: 351, startPoint y: 464, endPoint x: 891, endPoint y: 298, distance: 565.0
click at [891, 298] on div "Each of the plants, animals and other organisms serve as just a piece of the wh…" at bounding box center [1026, 291] width 501 height 25
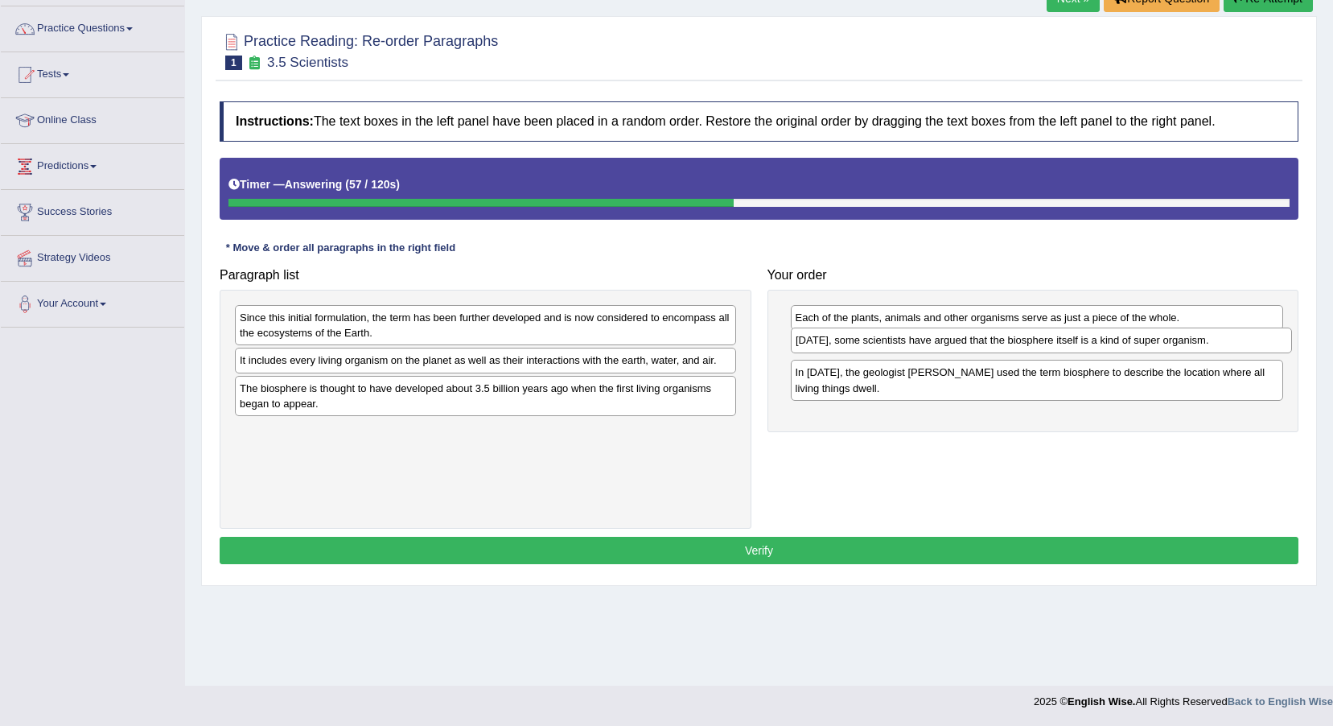
drag, startPoint x: 580, startPoint y: 363, endPoint x: 1136, endPoint y: 343, distance: 556.4
click at [1136, 343] on div "Today, some scientists have argued that the biosphere itself is a kind of super…" at bounding box center [1041, 339] width 501 height 25
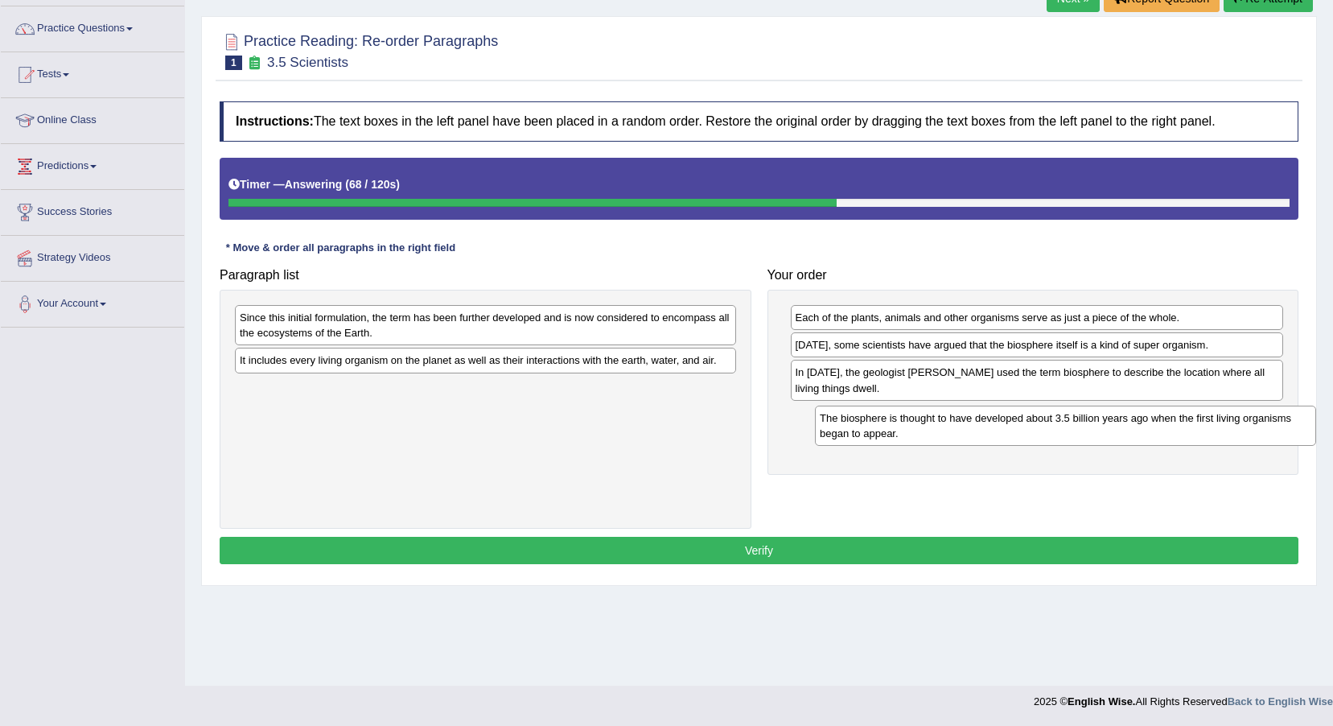
drag, startPoint x: 457, startPoint y: 396, endPoint x: 1036, endPoint y: 426, distance: 580.1
click at [1036, 426] on div "The biosphere is thought to have developed about 3.5 billion years ago when the…" at bounding box center [1065, 426] width 501 height 40
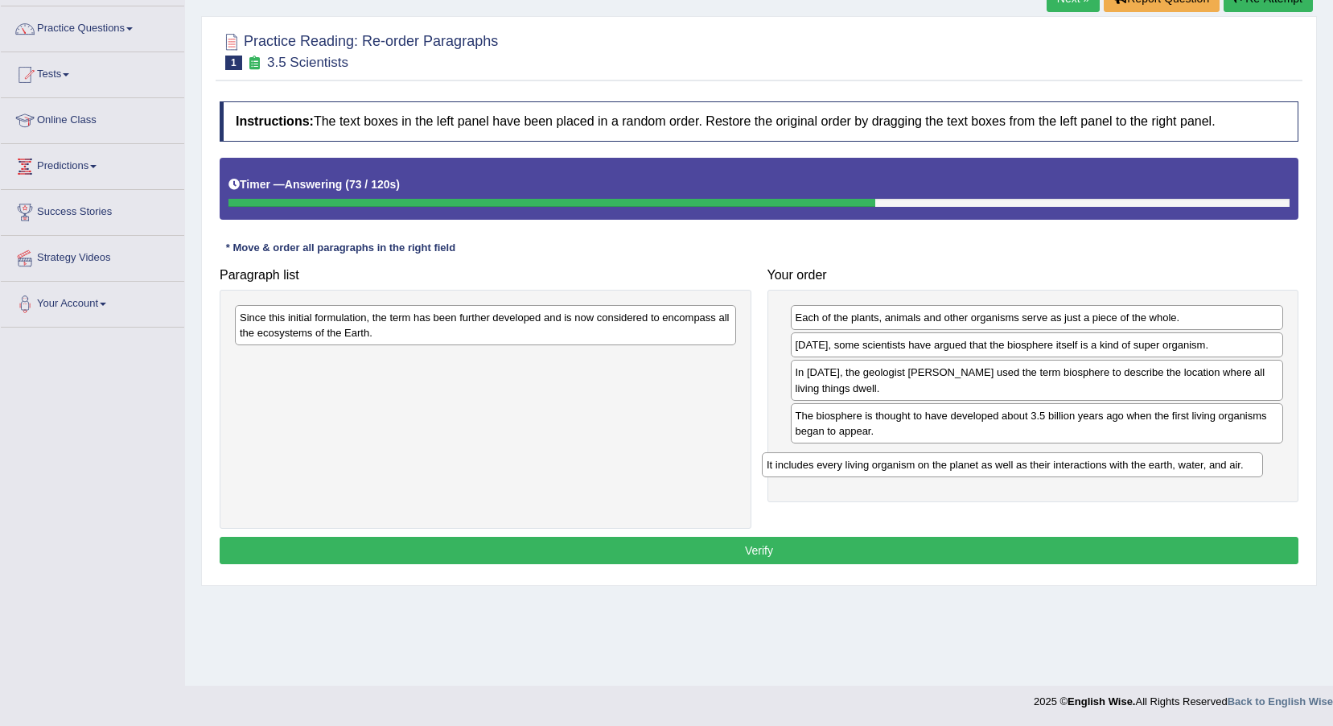
drag, startPoint x: 630, startPoint y: 365, endPoint x: 1157, endPoint y: 468, distance: 537.2
click at [1157, 468] on div "It includes every living organism on the planet as well as their interactions w…" at bounding box center [1012, 464] width 501 height 25
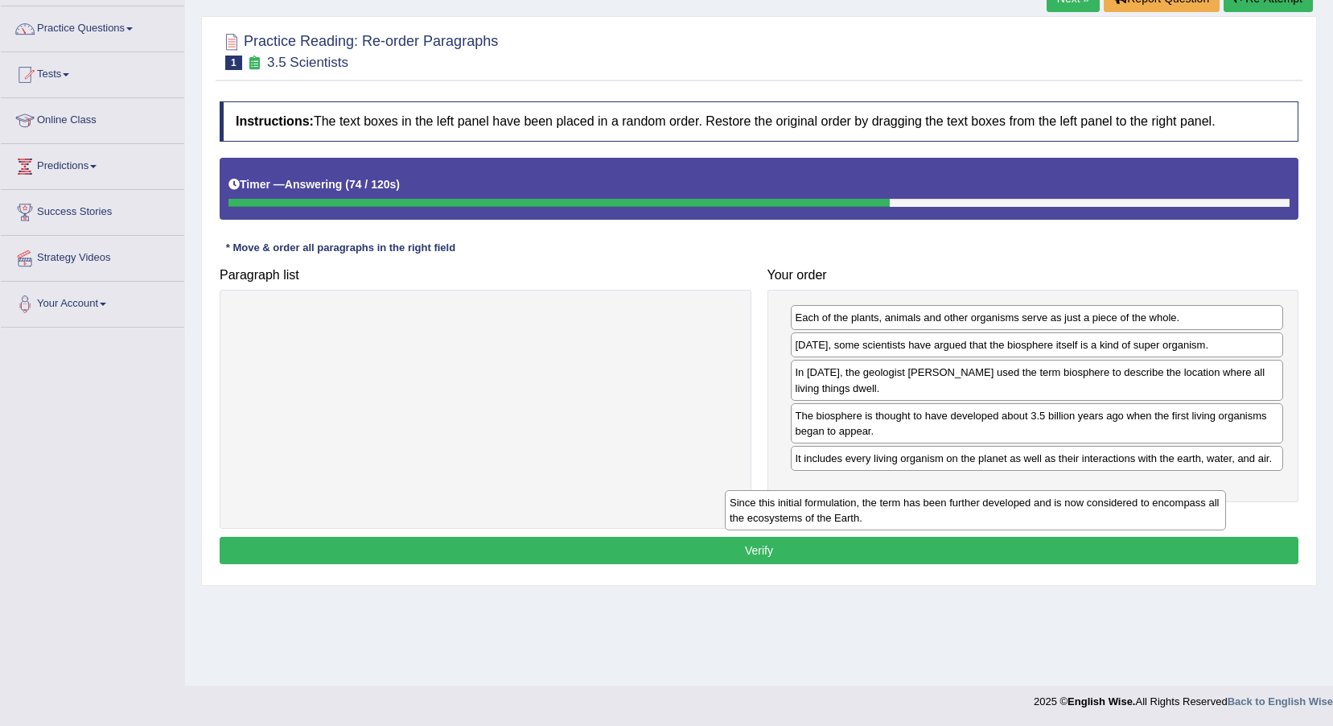
drag, startPoint x: 537, startPoint y: 328, endPoint x: 1033, endPoint y: 505, distance: 527.1
click at [1033, 505] on div "Since this initial formulation, the term has been further developed and is now …" at bounding box center [975, 510] width 501 height 40
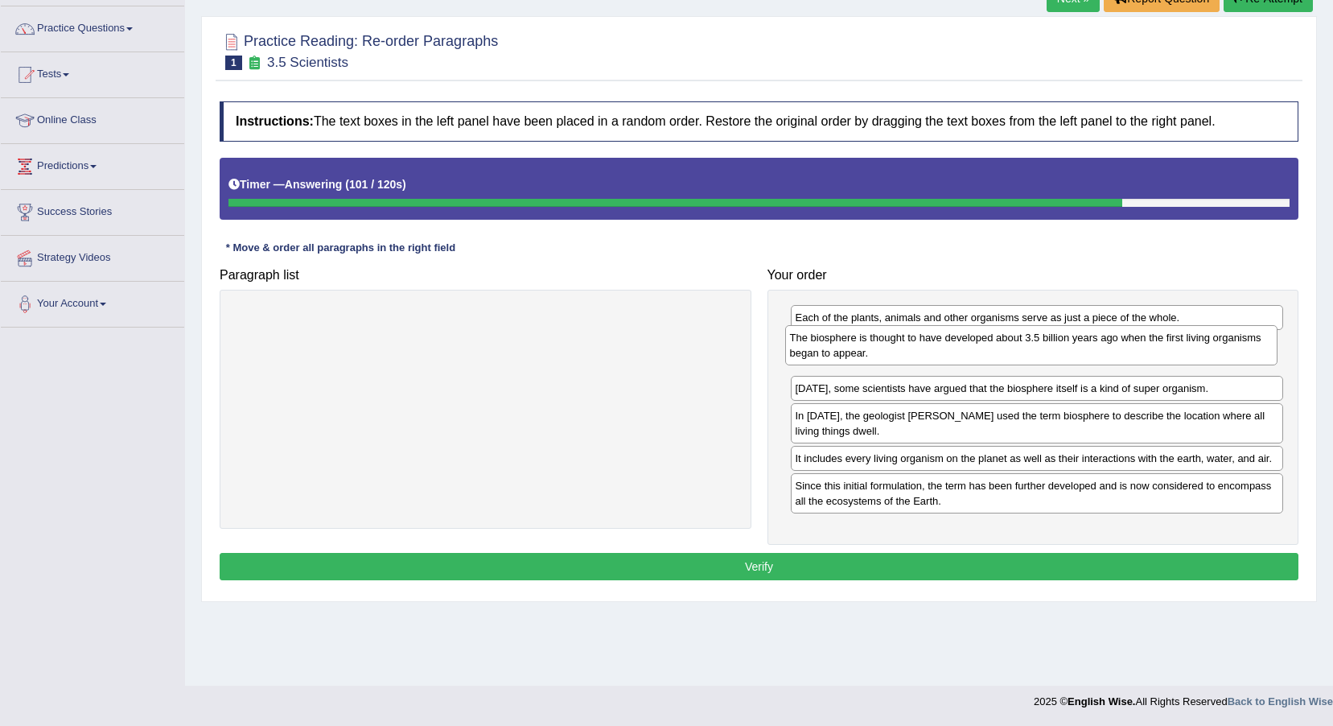
drag, startPoint x: 1061, startPoint y: 417, endPoint x: 1055, endPoint y: 339, distance: 78.3
click at [1055, 339] on div "The biosphere is thought to have developed about 3.5 billion years ago when the…" at bounding box center [1031, 345] width 493 height 40
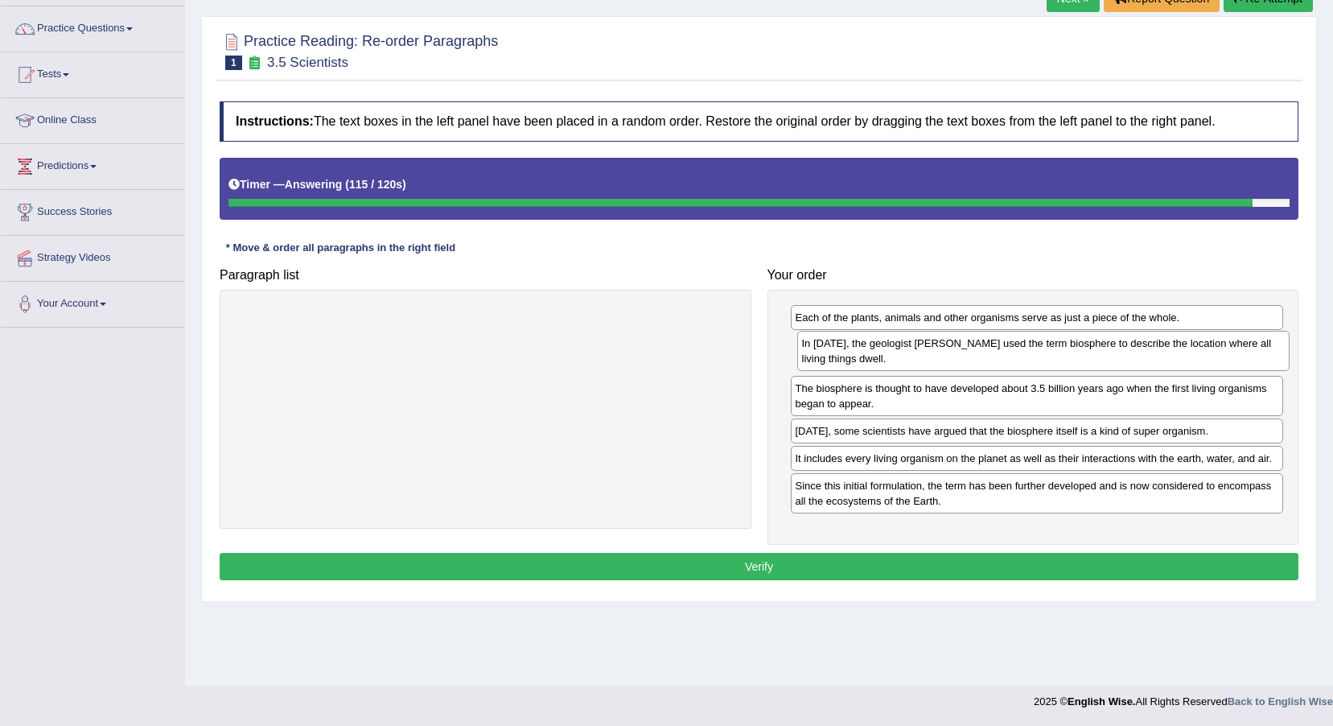
drag, startPoint x: 962, startPoint y: 439, endPoint x: 968, endPoint y: 366, distance: 72.7
click at [968, 366] on div "In 1875, the geologist Eduard Suess used the term biosphere to describe the loc…" at bounding box center [1043, 351] width 493 height 40
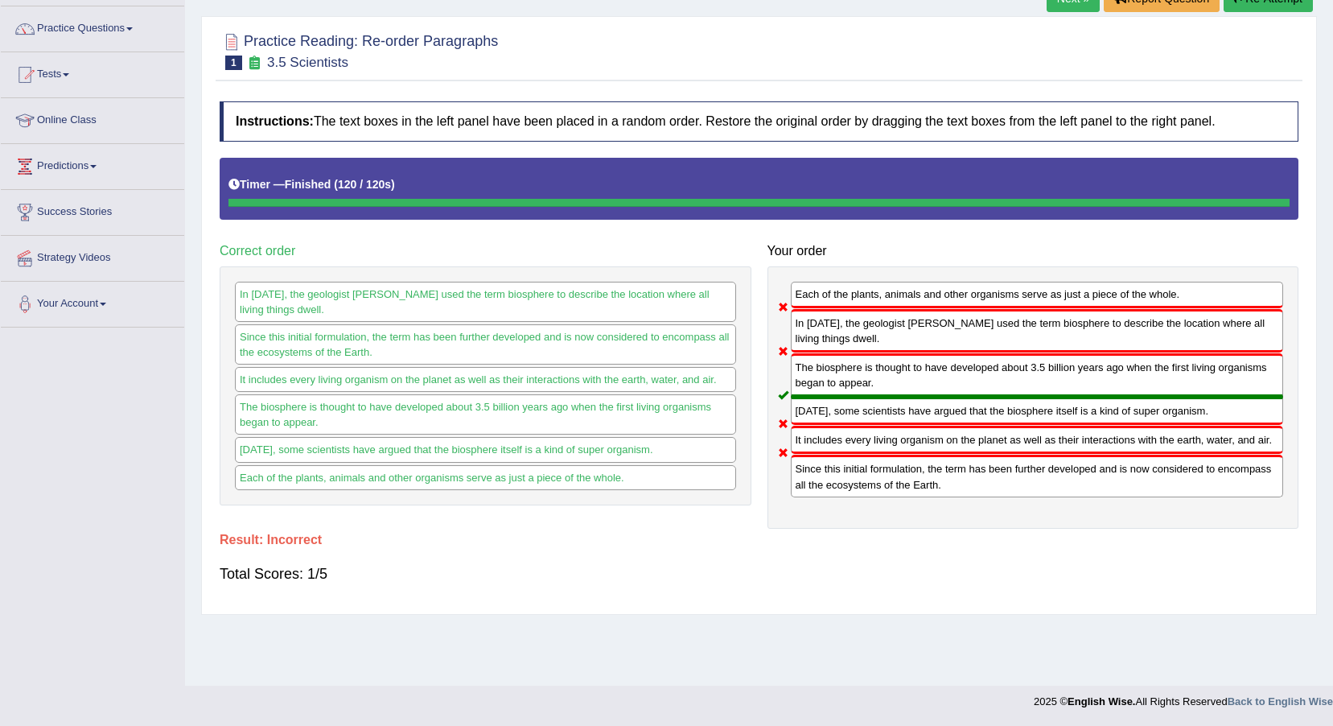
drag, startPoint x: 852, startPoint y: 346, endPoint x: 855, endPoint y: 318, distance: 28.3
click at [855, 318] on div "In 1875, the geologist Eduard Suess used the term biosphere to describe the loc…" at bounding box center [1037, 330] width 493 height 43
drag, startPoint x: 1166, startPoint y: 516, endPoint x: 1100, endPoint y: 383, distance: 148.3
click at [1102, 386] on div "Each of the plants, animals and other organisms serve as just a piece of the wh…" at bounding box center [1034, 397] width 532 height 262
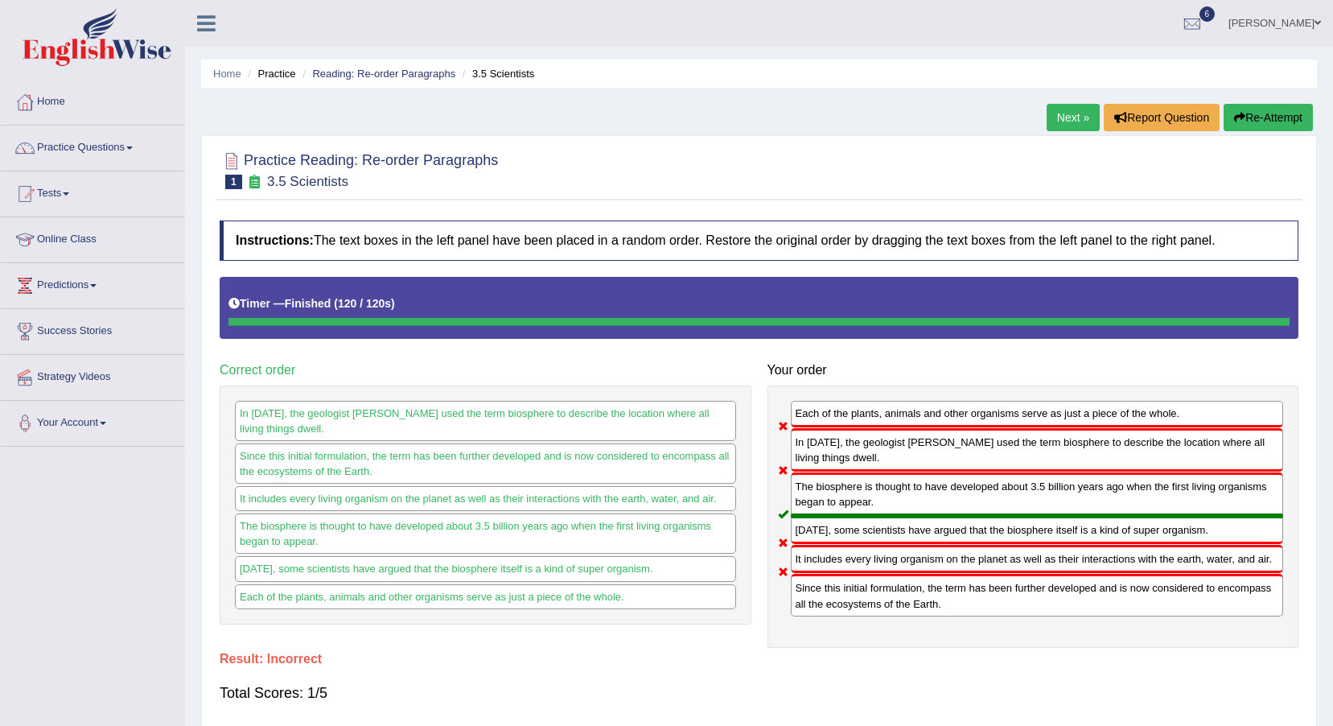
click at [1073, 110] on link "Next »" at bounding box center [1073, 117] width 53 height 27
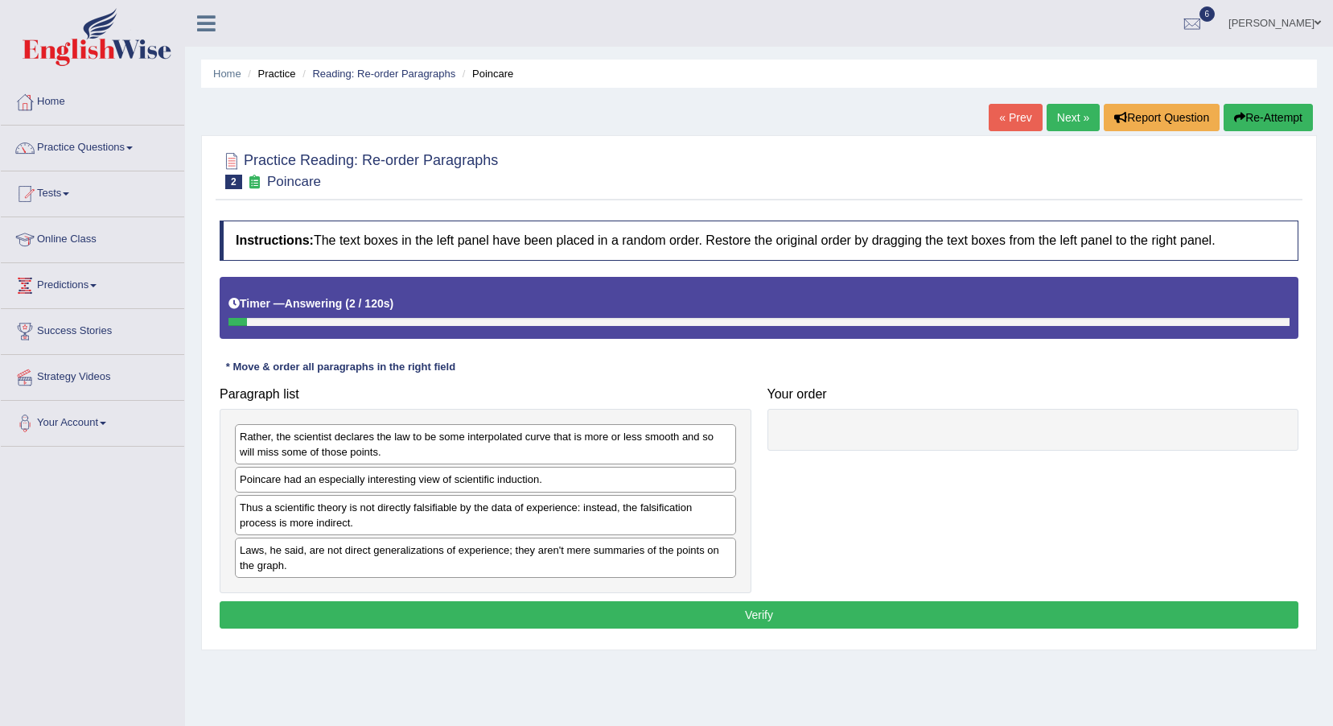
scroll to position [80, 0]
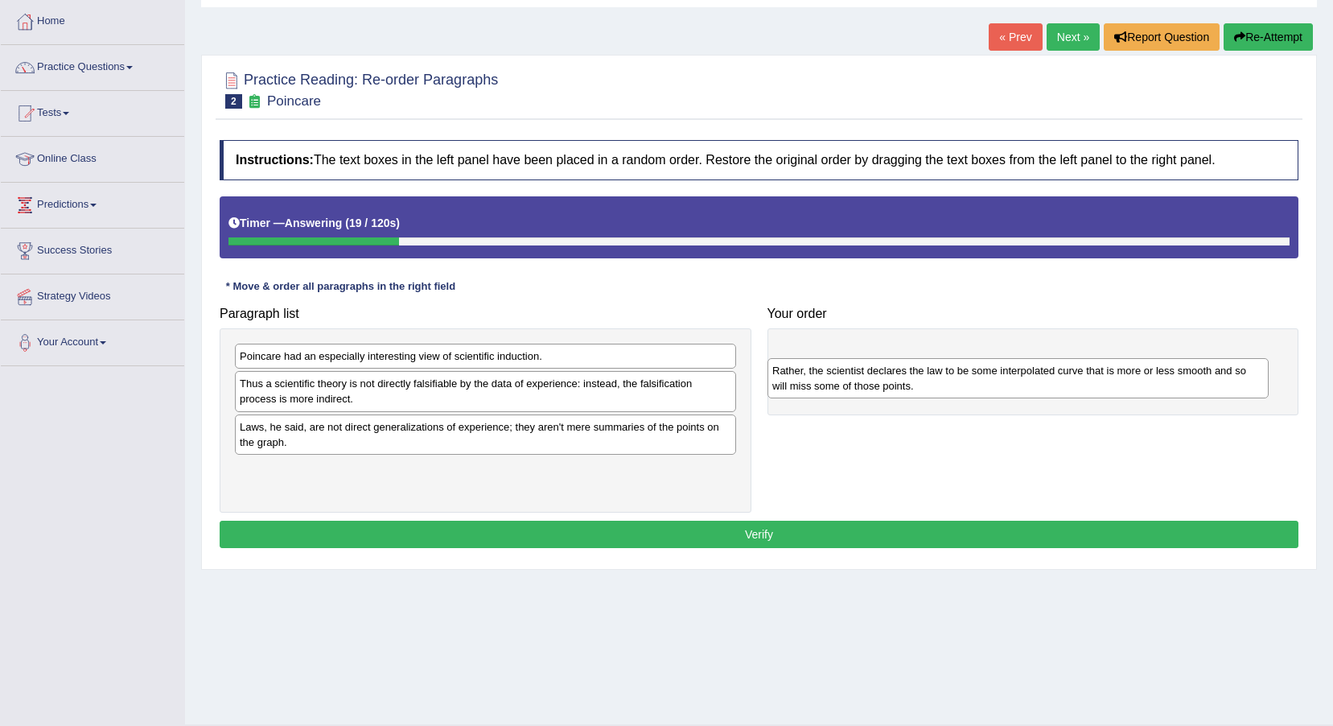
drag, startPoint x: 555, startPoint y: 375, endPoint x: 1088, endPoint y: 389, distance: 532.9
click at [1088, 389] on div "Rather, the scientist declares the law to be some interpolated curve that is mo…" at bounding box center [1018, 378] width 501 height 40
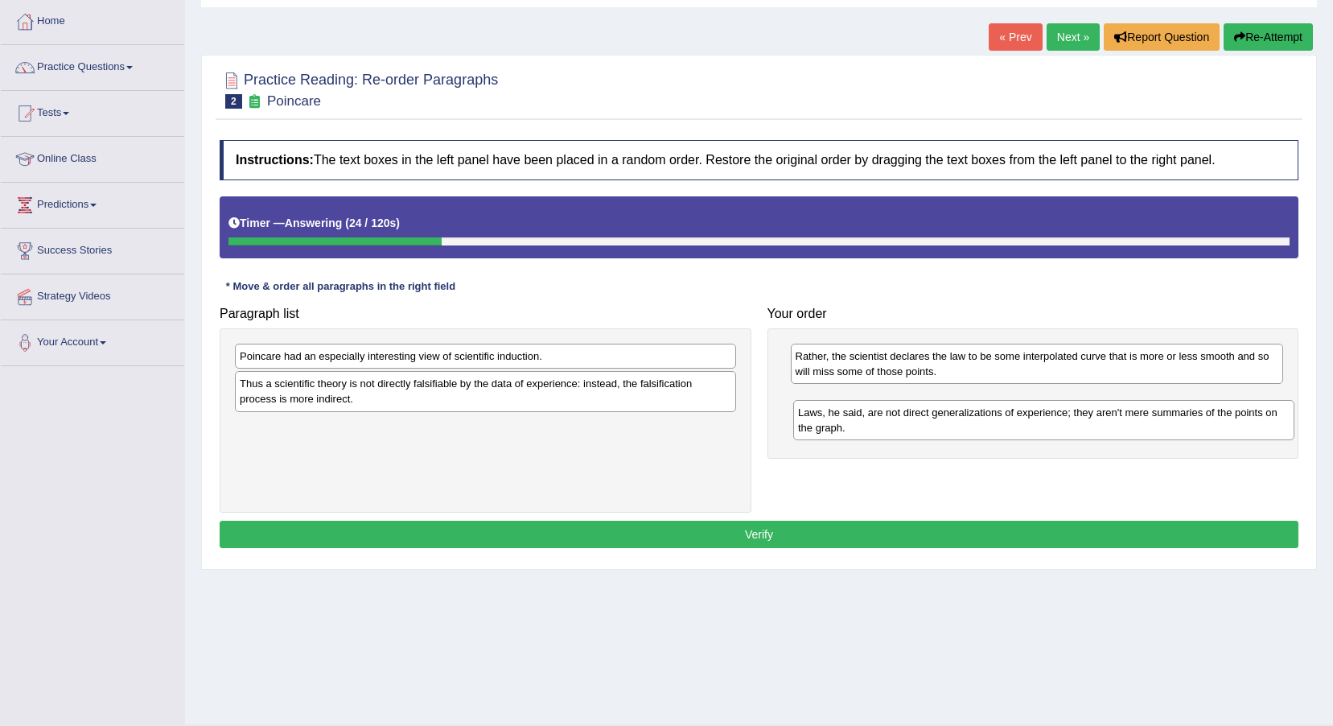
drag, startPoint x: 644, startPoint y: 432, endPoint x: 1201, endPoint y: 414, distance: 557.1
click at [1201, 415] on div "Laws, he said, are not direct generalizations of experience; they aren't mere s…" at bounding box center [1043, 420] width 501 height 40
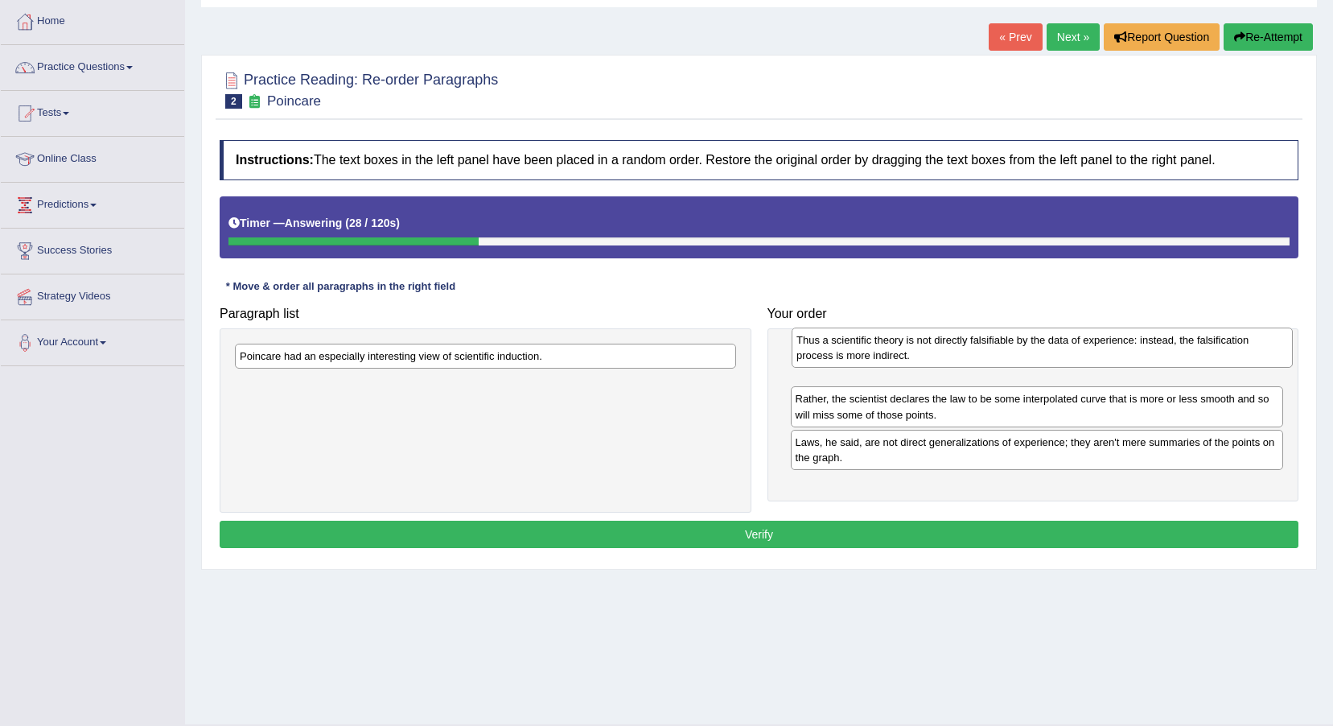
drag, startPoint x: 682, startPoint y: 393, endPoint x: 1216, endPoint y: 354, distance: 535.7
click at [1216, 354] on div "Thus a scientific theory is not directly falsifiable by the data of experience:…" at bounding box center [1042, 347] width 501 height 40
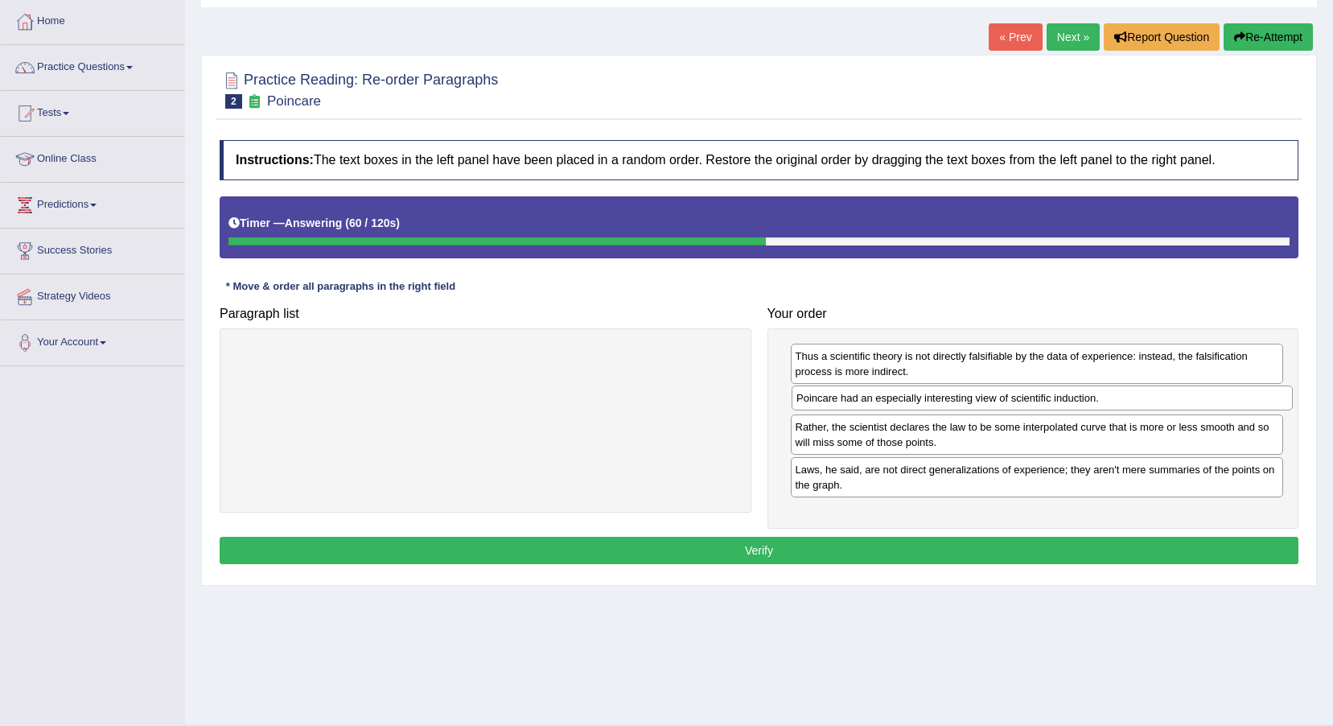
drag, startPoint x: 583, startPoint y: 352, endPoint x: 1089, endPoint y: 402, distance: 508.6
click at [1089, 402] on div "Poincare had an especially interesting view of scientific induction." at bounding box center [1042, 397] width 501 height 25
click at [994, 547] on button "Verify" at bounding box center [759, 550] width 1079 height 27
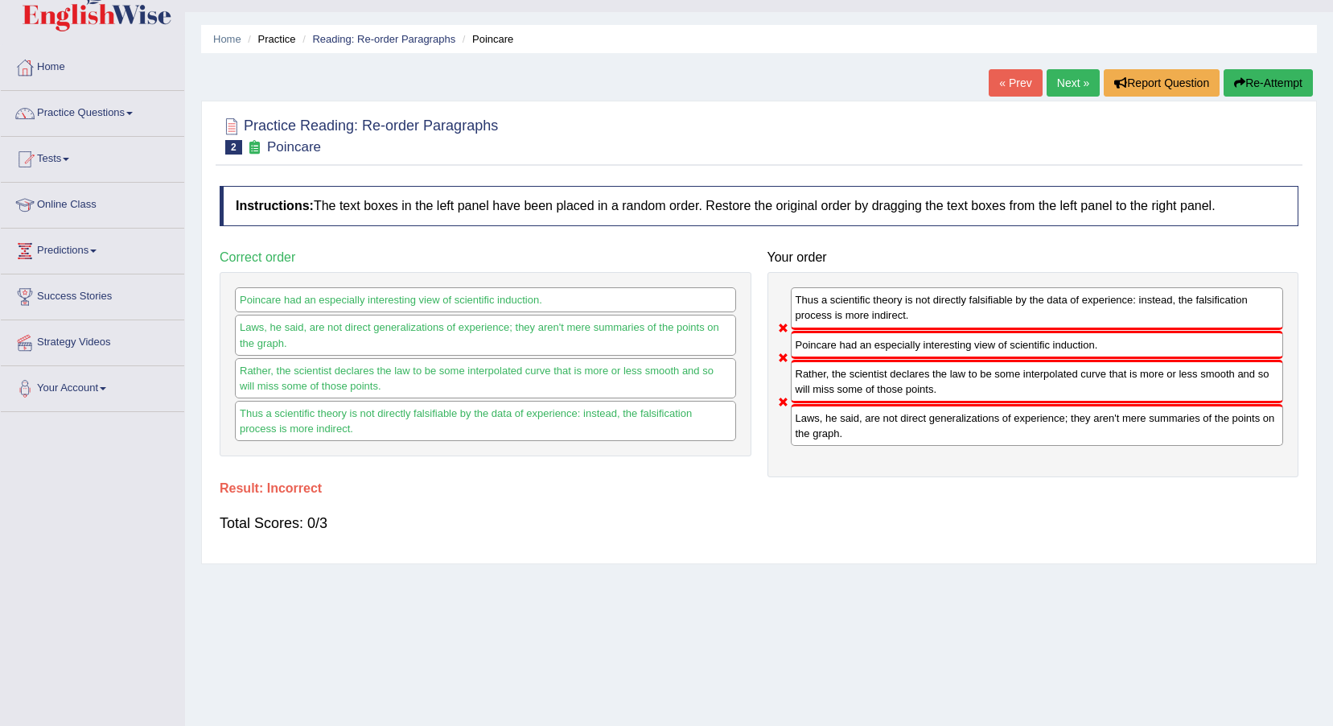
scroll to position [0, 0]
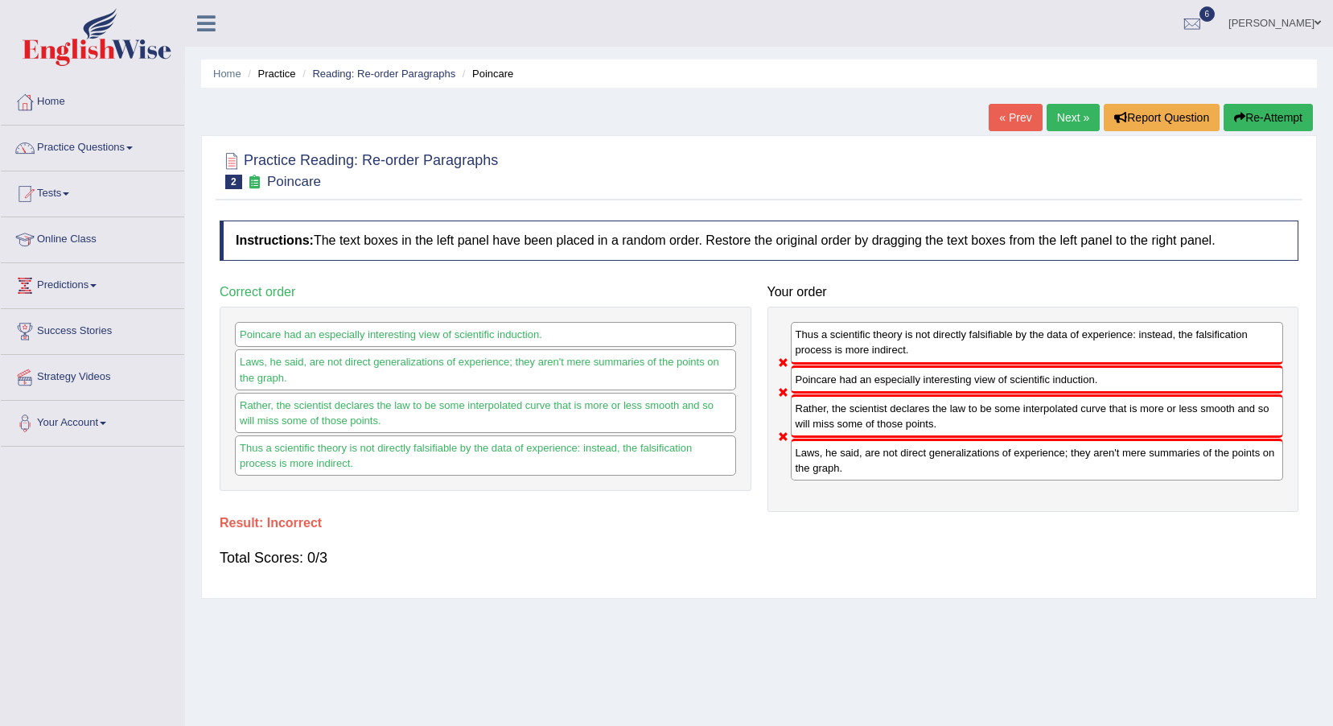
click at [1074, 125] on link "Next »" at bounding box center [1073, 117] width 53 height 27
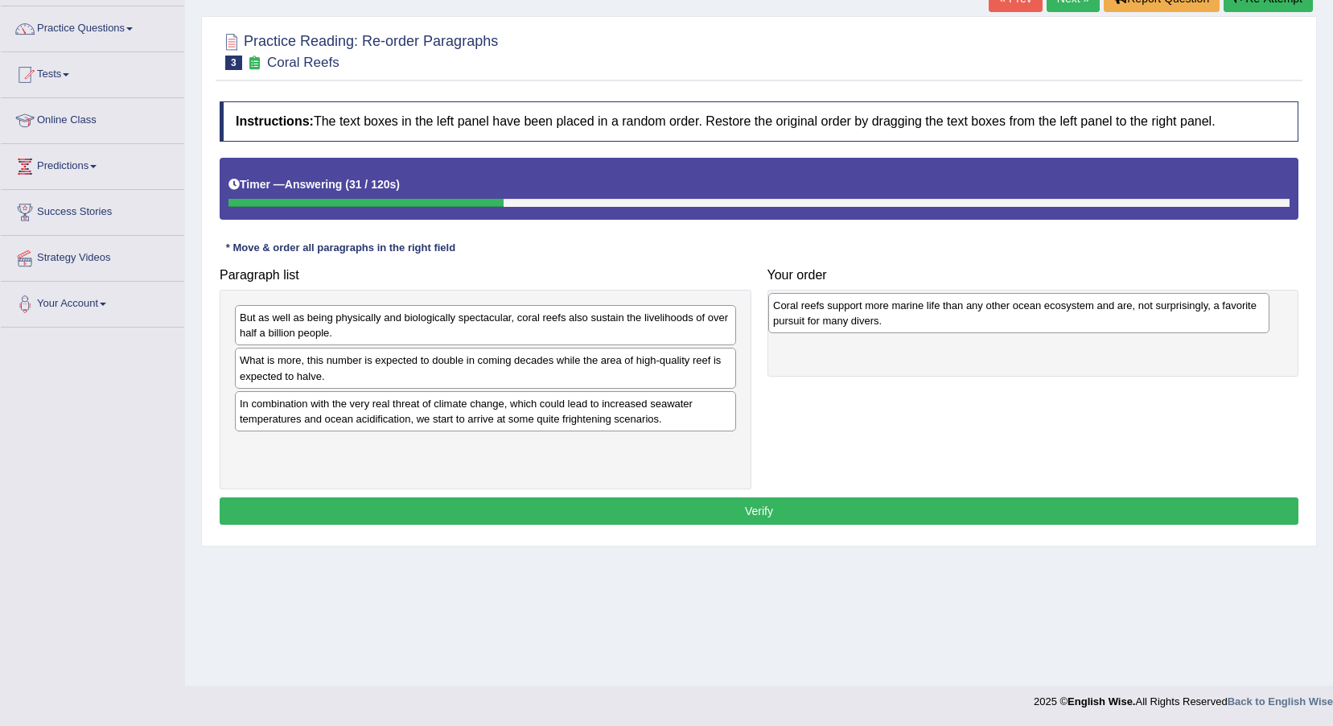
drag, startPoint x: 448, startPoint y: 416, endPoint x: 982, endPoint y: 318, distance: 542.4
click at [982, 318] on div "Coral reefs support more marine life than any other ocean ecosystem and are, no…" at bounding box center [1018, 313] width 501 height 40
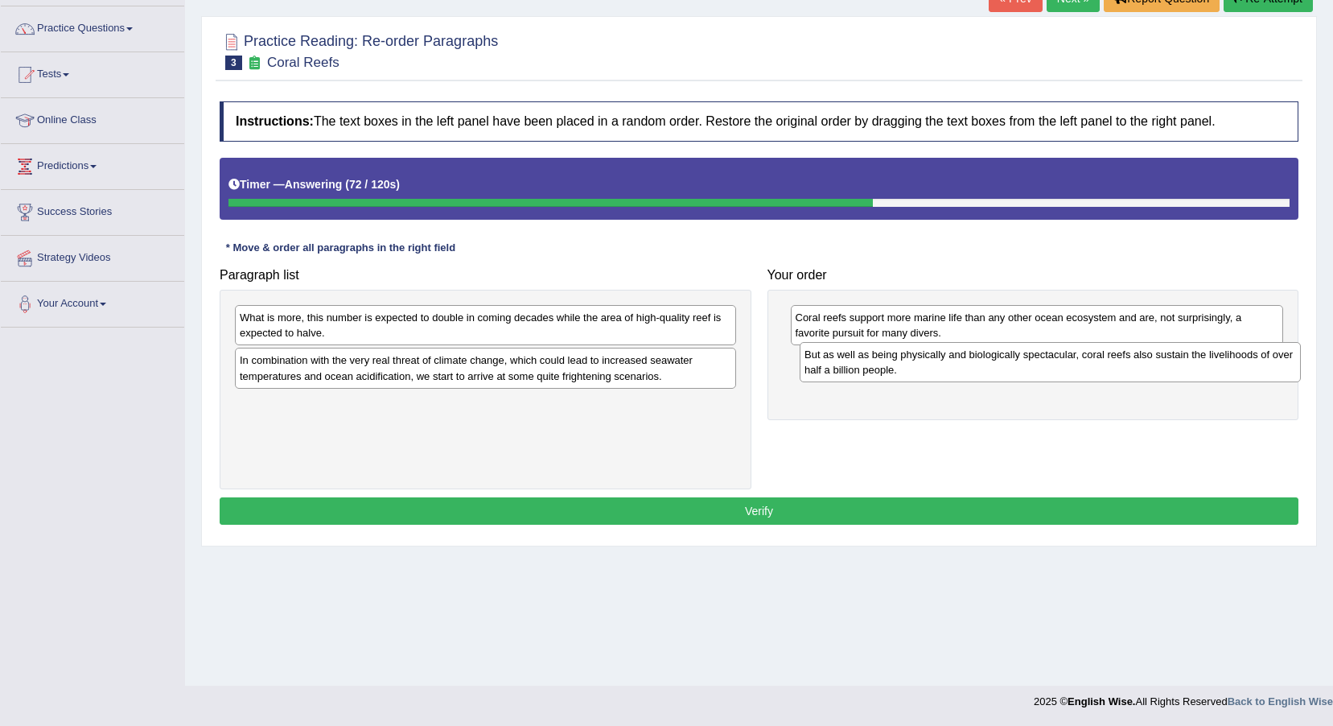
drag, startPoint x: 442, startPoint y: 331, endPoint x: 1007, endPoint y: 368, distance: 566.1
click at [1007, 368] on div "But as well as being physically and biologically spectacular, coral reefs also …" at bounding box center [1050, 362] width 501 height 40
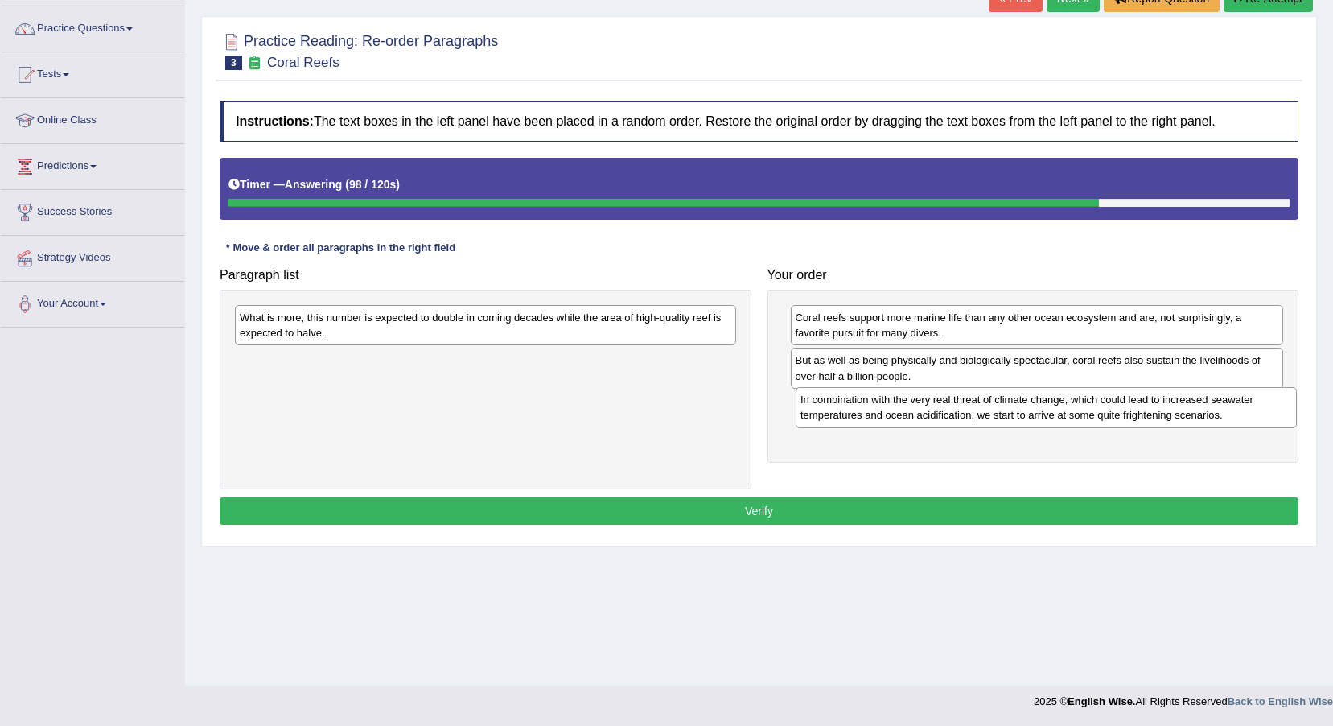
drag, startPoint x: 541, startPoint y: 379, endPoint x: 1101, endPoint y: 415, distance: 561.2
click at [1101, 415] on div "In combination with the very real threat of climate change, which could lead to…" at bounding box center [1046, 407] width 501 height 40
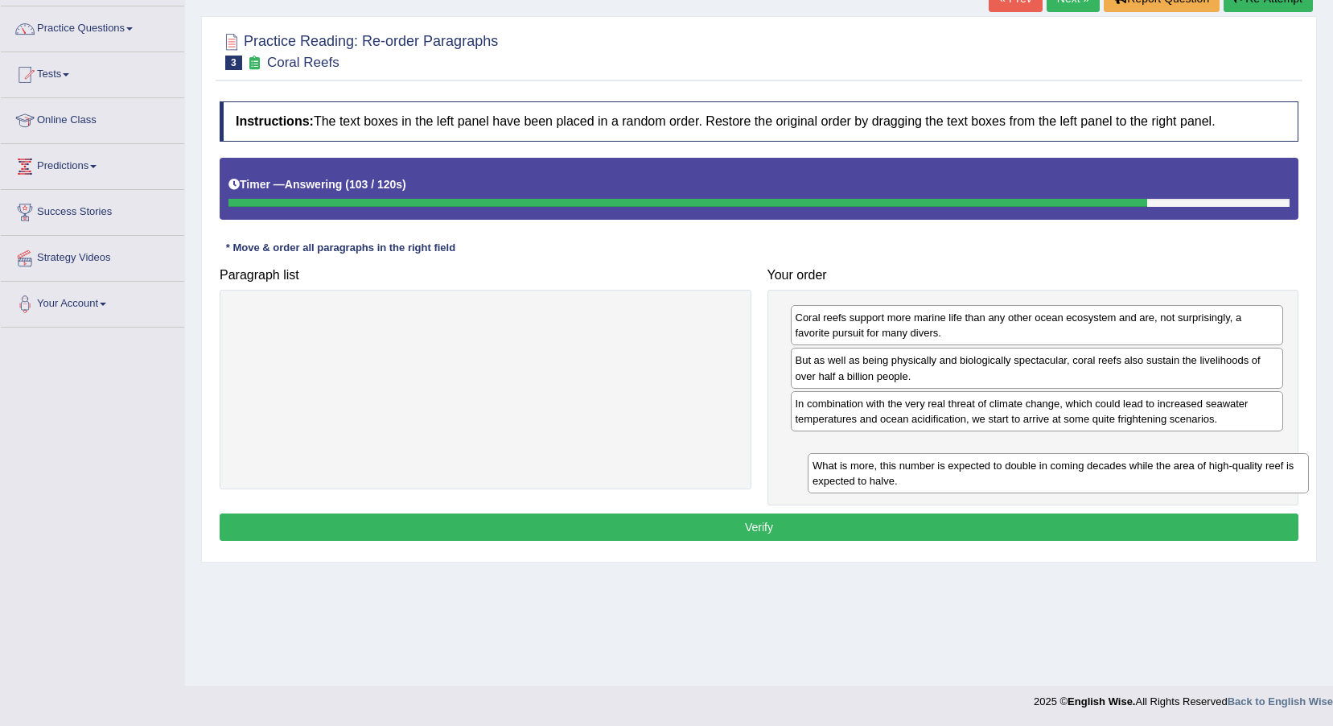
drag, startPoint x: 665, startPoint y: 335, endPoint x: 1234, endPoint y: 475, distance: 586.6
click at [1234, 478] on div "What is more, this number is expected to double in coming decades while the are…" at bounding box center [1058, 473] width 501 height 40
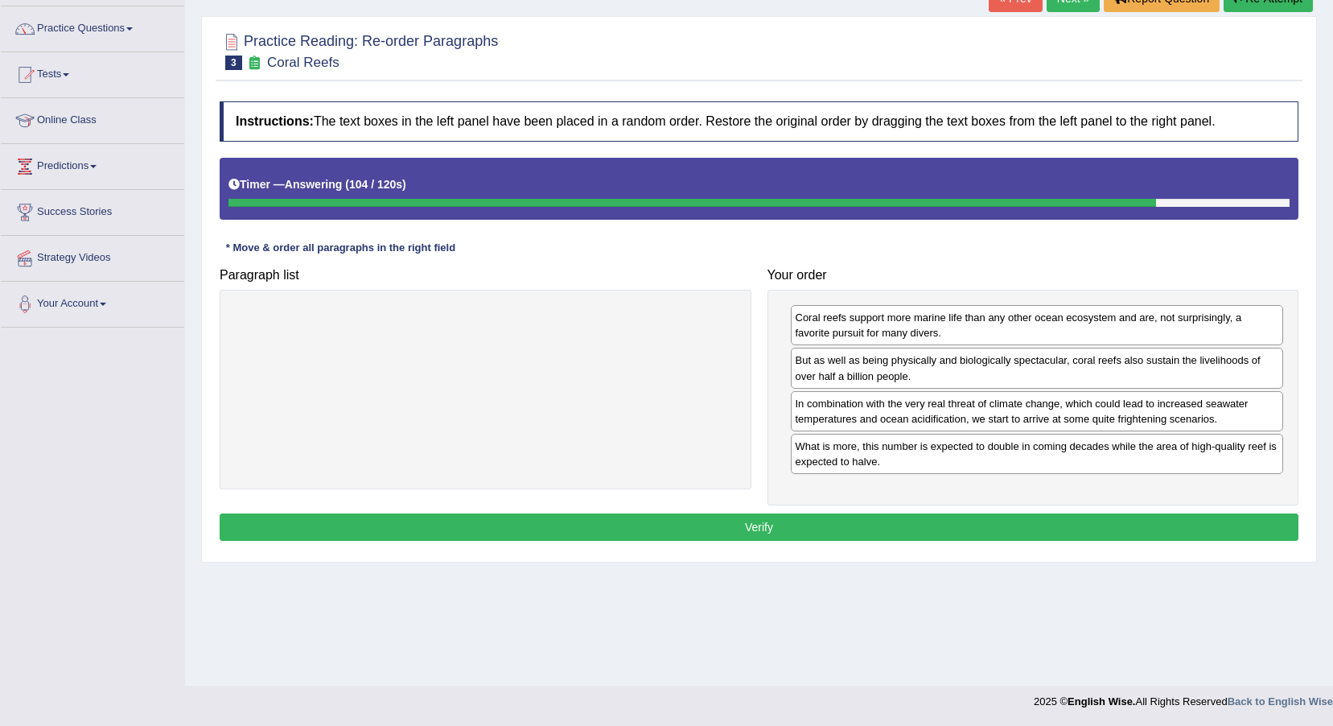
click at [1209, 528] on button "Verify" at bounding box center [759, 526] width 1079 height 27
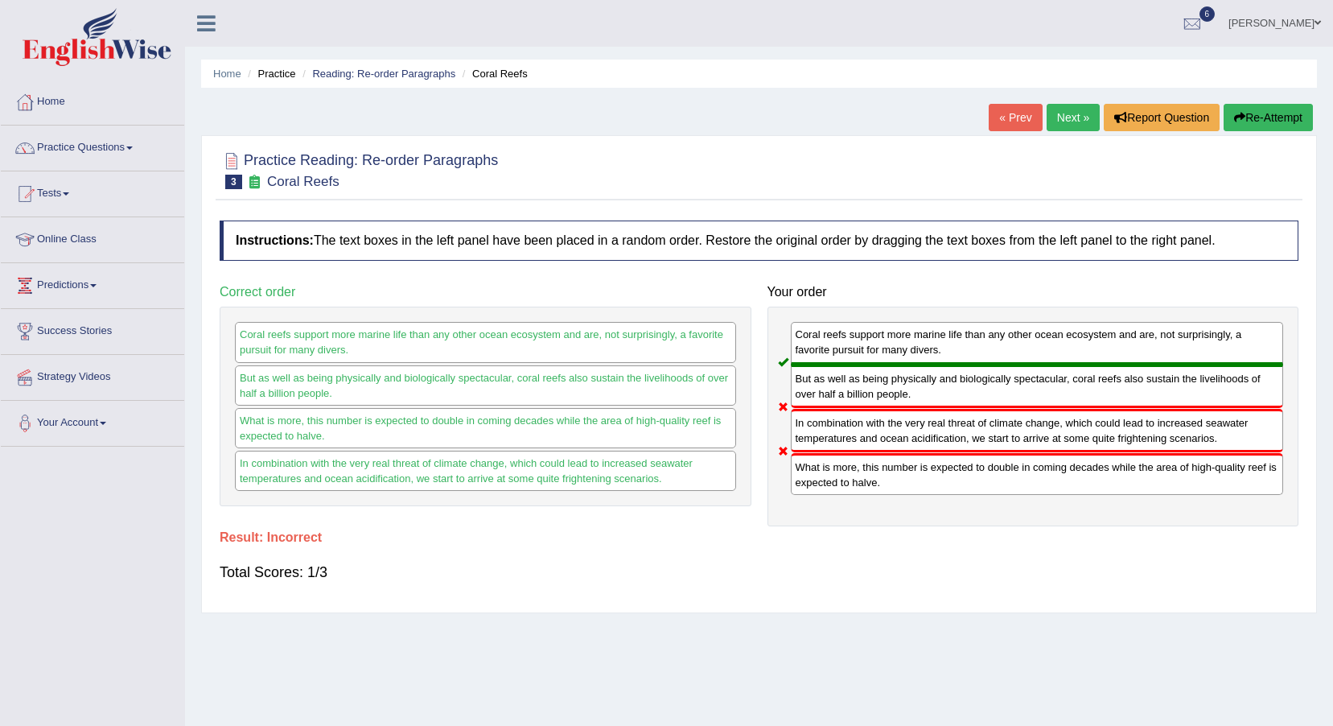
click at [1064, 120] on link "Next »" at bounding box center [1073, 117] width 53 height 27
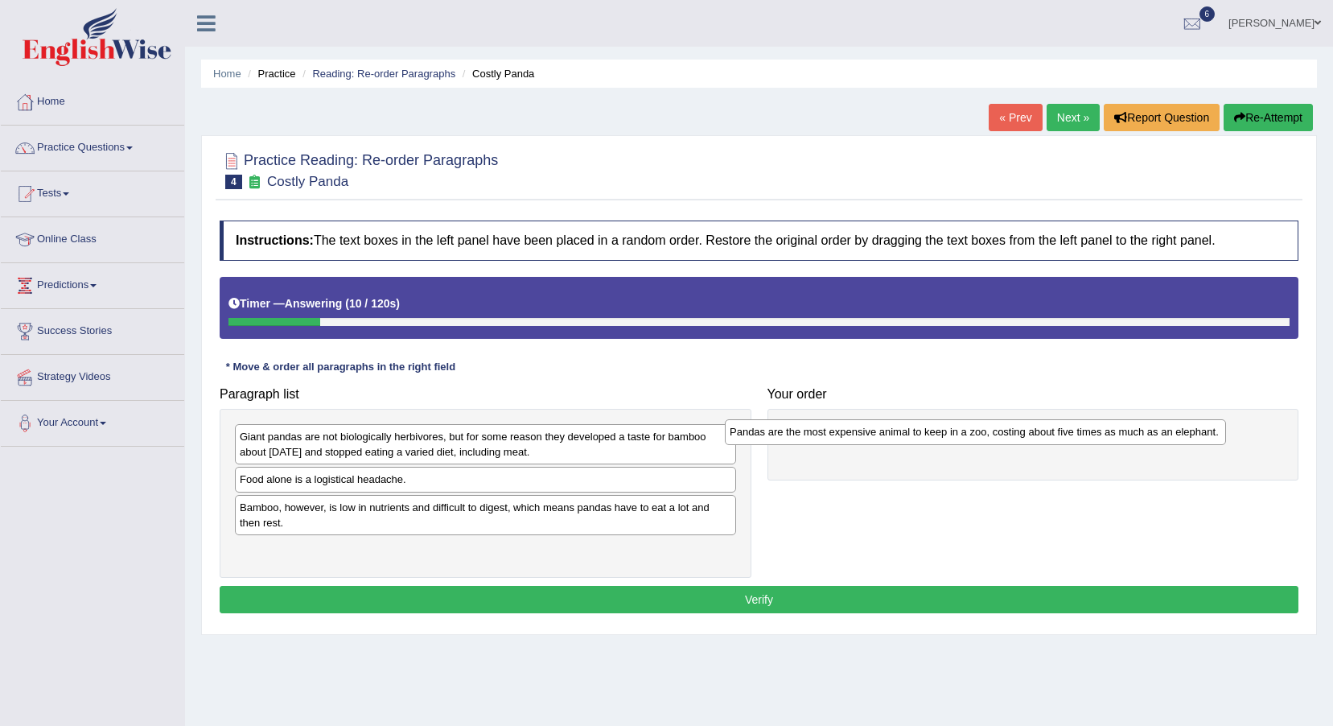
drag, startPoint x: 637, startPoint y: 490, endPoint x: 1127, endPoint y: 443, distance: 492.3
click at [1127, 443] on div "Pandas are the most expensive animal to keep in a zoo, costing about five times…" at bounding box center [975, 431] width 501 height 25
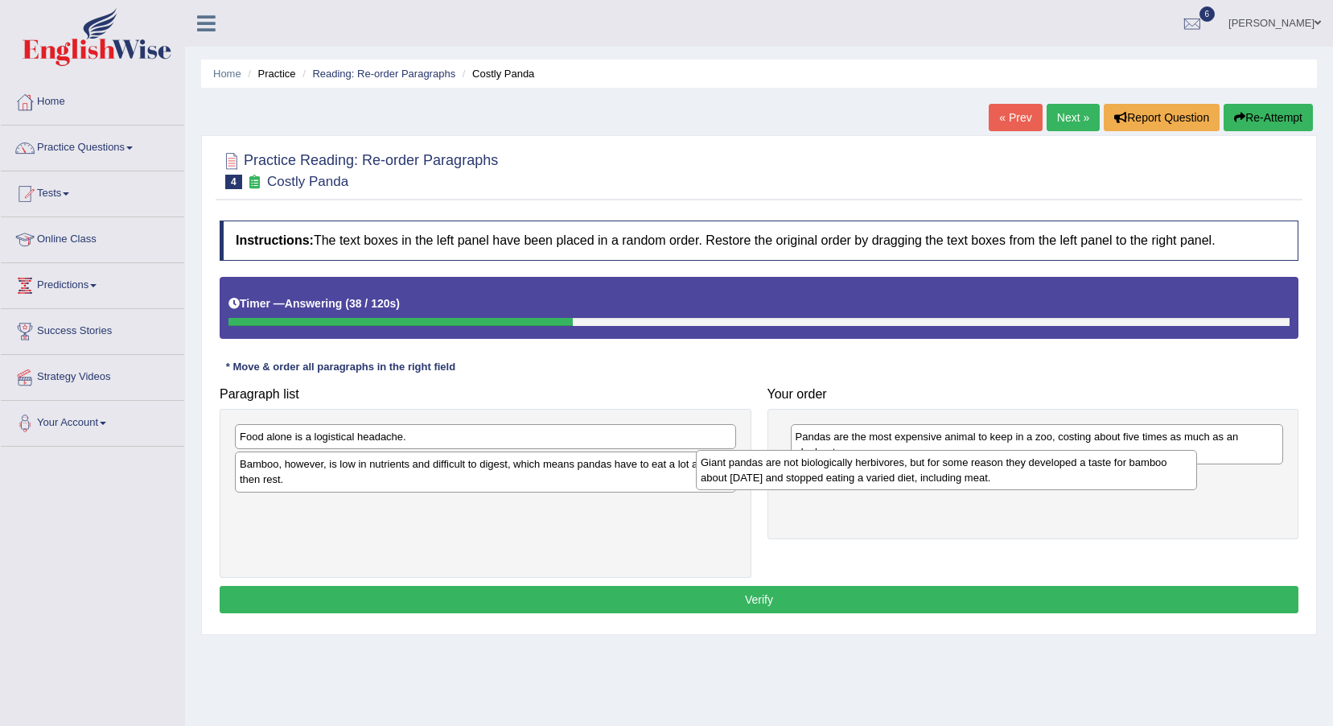
drag, startPoint x: 705, startPoint y: 455, endPoint x: 1166, endPoint y: 481, distance: 461.8
click at [1166, 481] on div "Giant pandas are not biologically herbivores, but for some reason they develope…" at bounding box center [946, 470] width 501 height 40
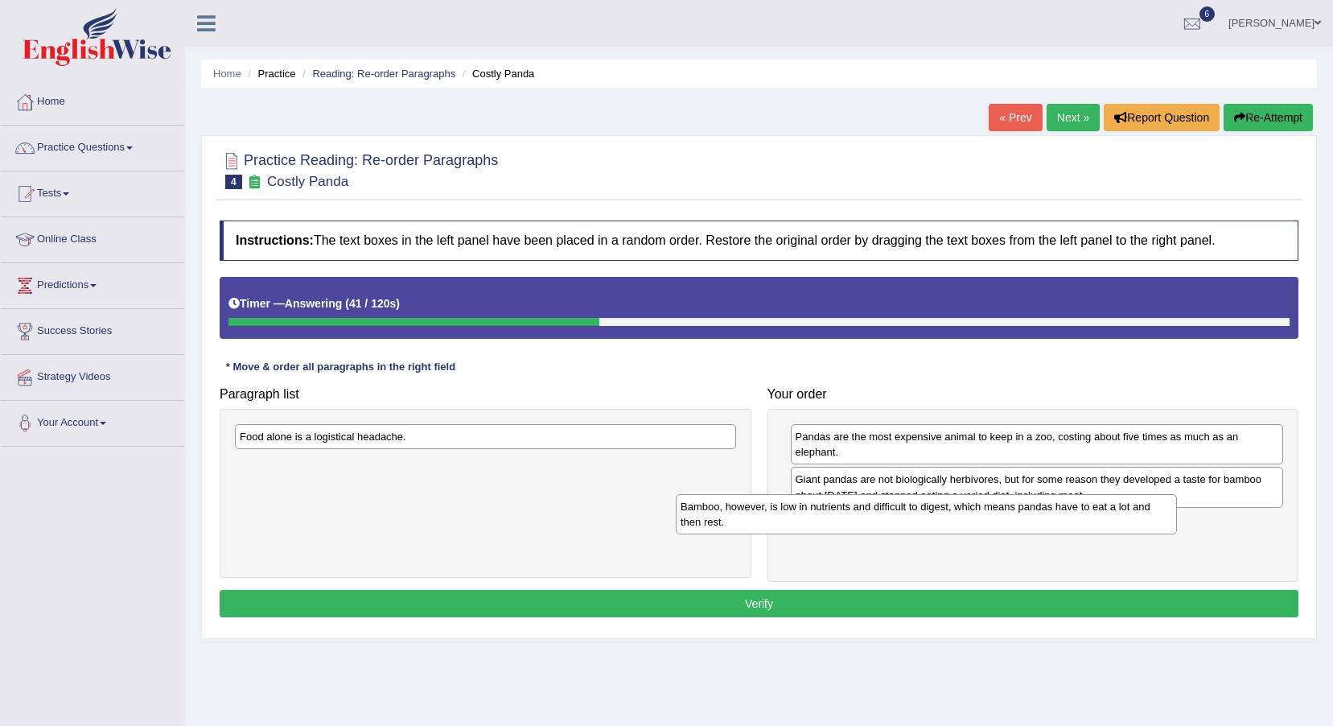
drag, startPoint x: 540, startPoint y: 465, endPoint x: 982, endPoint y: 508, distance: 443.8
click at [982, 508] on div "Bamboo, however, is low in nutrients and difficult to digest, which means panda…" at bounding box center [926, 514] width 501 height 40
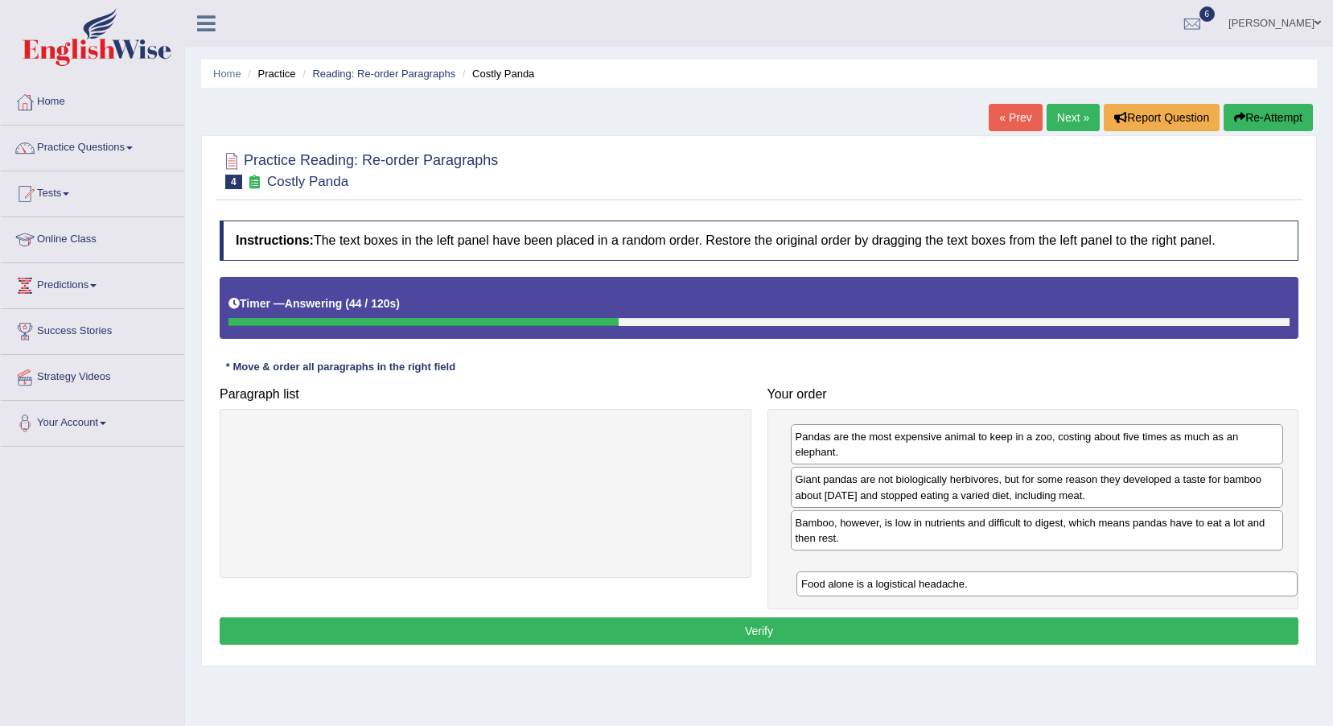
drag, startPoint x: 690, startPoint y: 433, endPoint x: 1232, endPoint y: 558, distance: 555.9
click at [1232, 571] on div "Food alone is a logistical headache." at bounding box center [1047, 583] width 501 height 25
click at [1237, 625] on button "Verify" at bounding box center [759, 630] width 1079 height 27
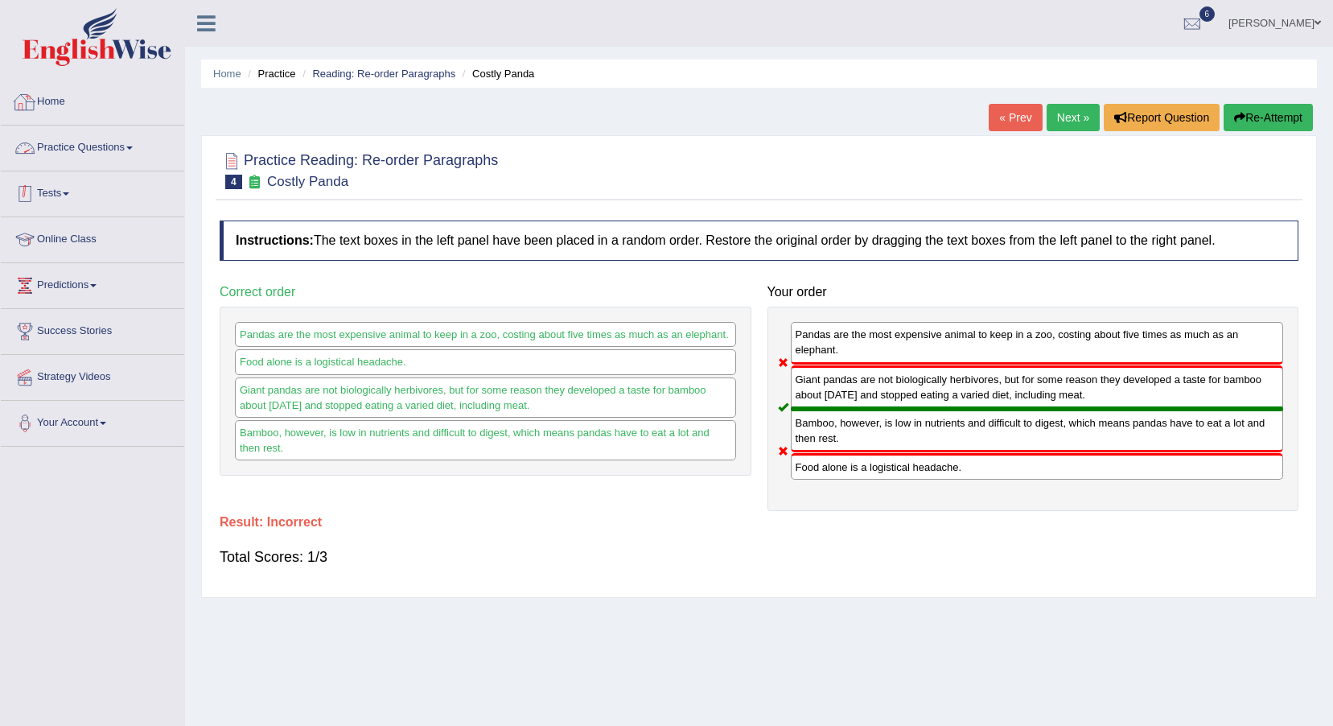
click at [122, 154] on link "Practice Questions" at bounding box center [92, 146] width 183 height 40
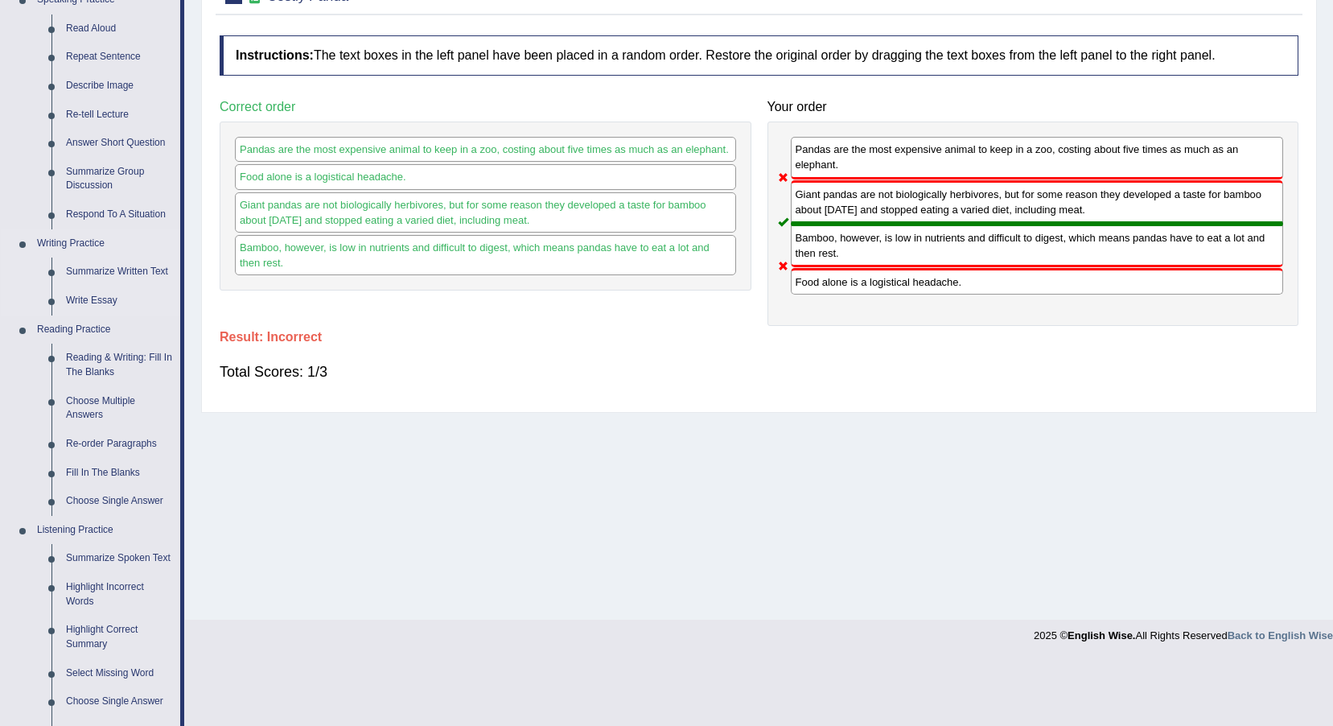
scroll to position [241, 0]
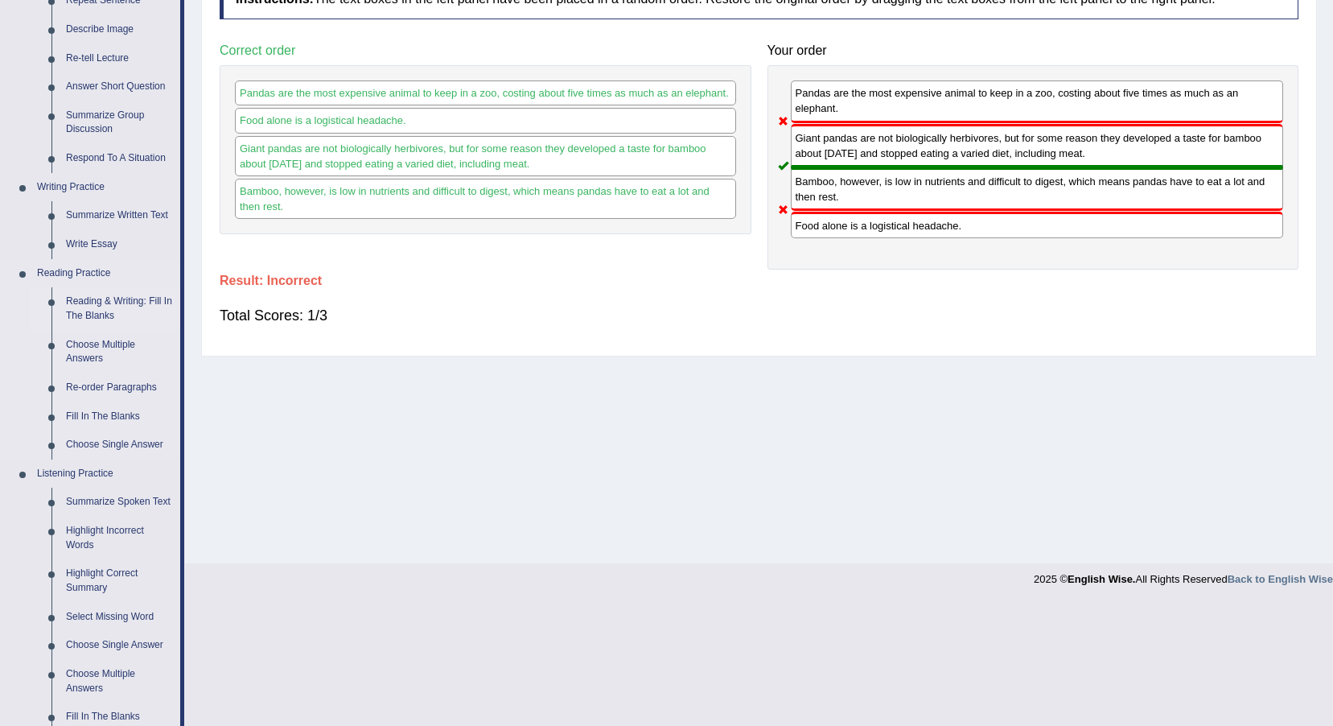
click at [154, 299] on link "Reading & Writing: Fill In The Blanks" at bounding box center [120, 308] width 122 height 43
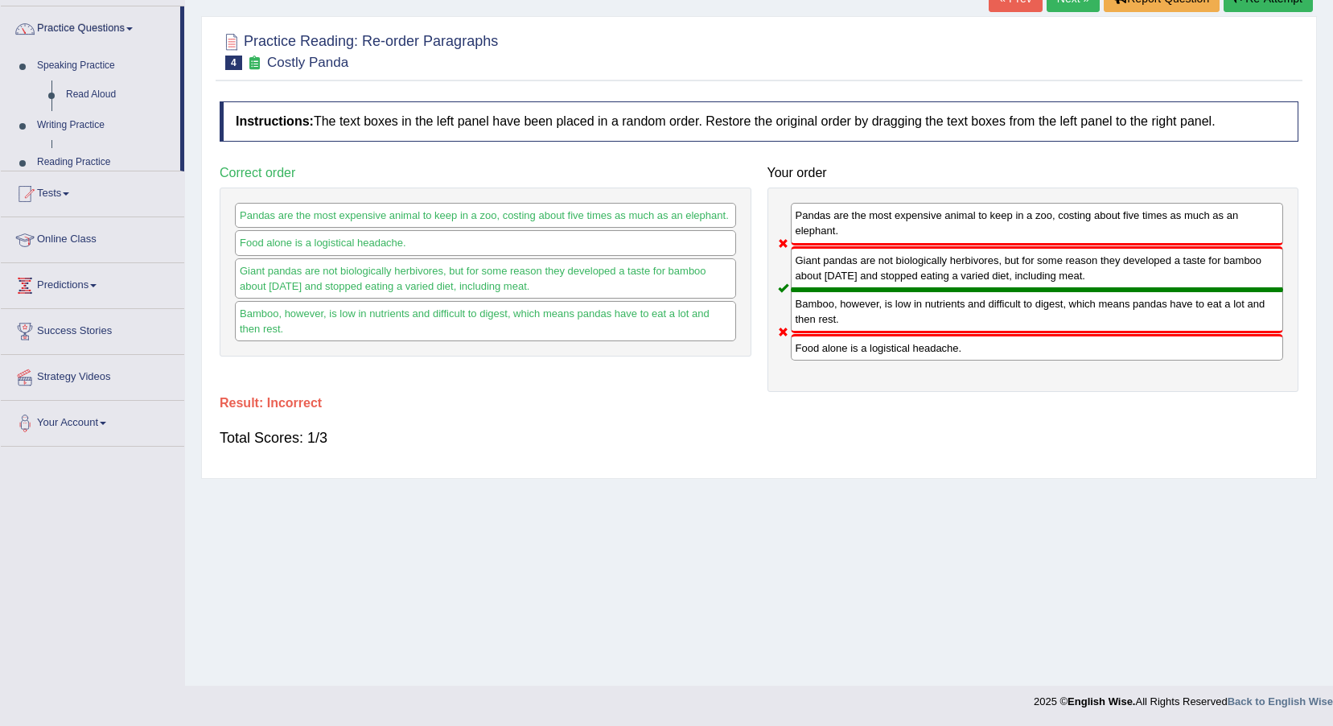
scroll to position [119, 0]
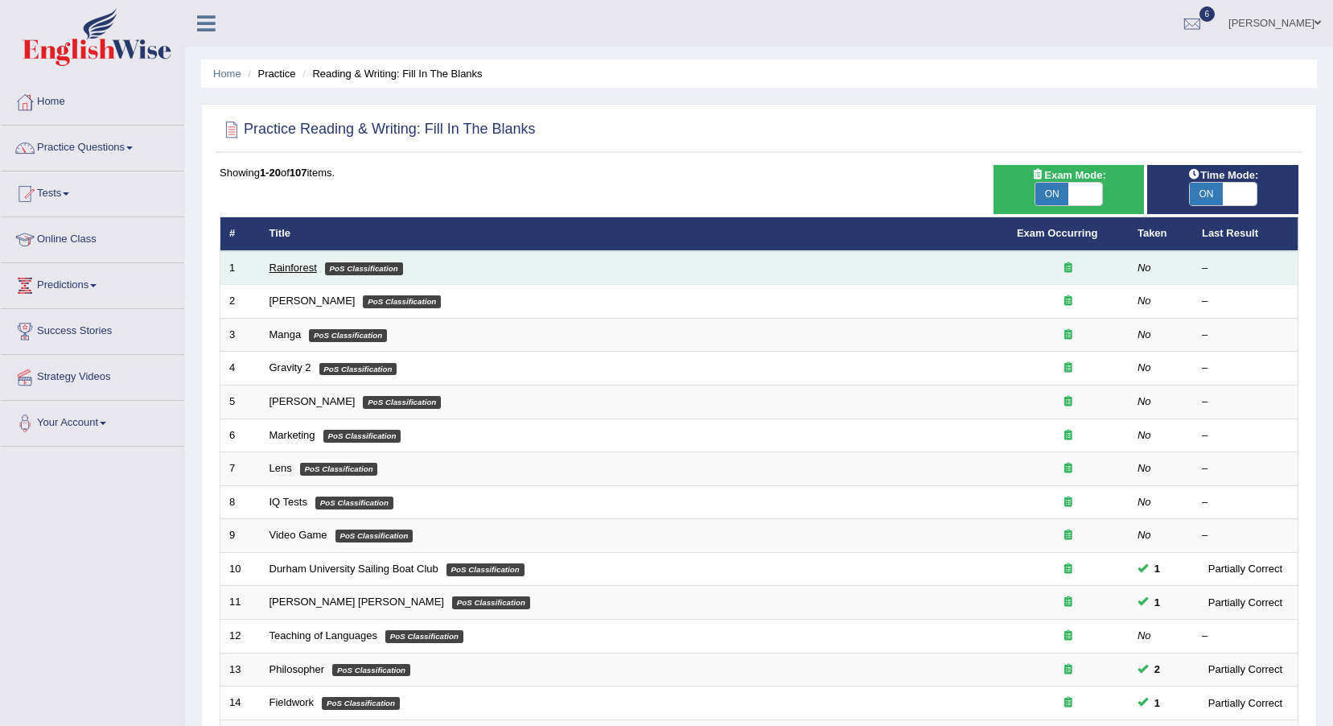
click at [296, 271] on link "Rainforest" at bounding box center [293, 268] width 47 height 12
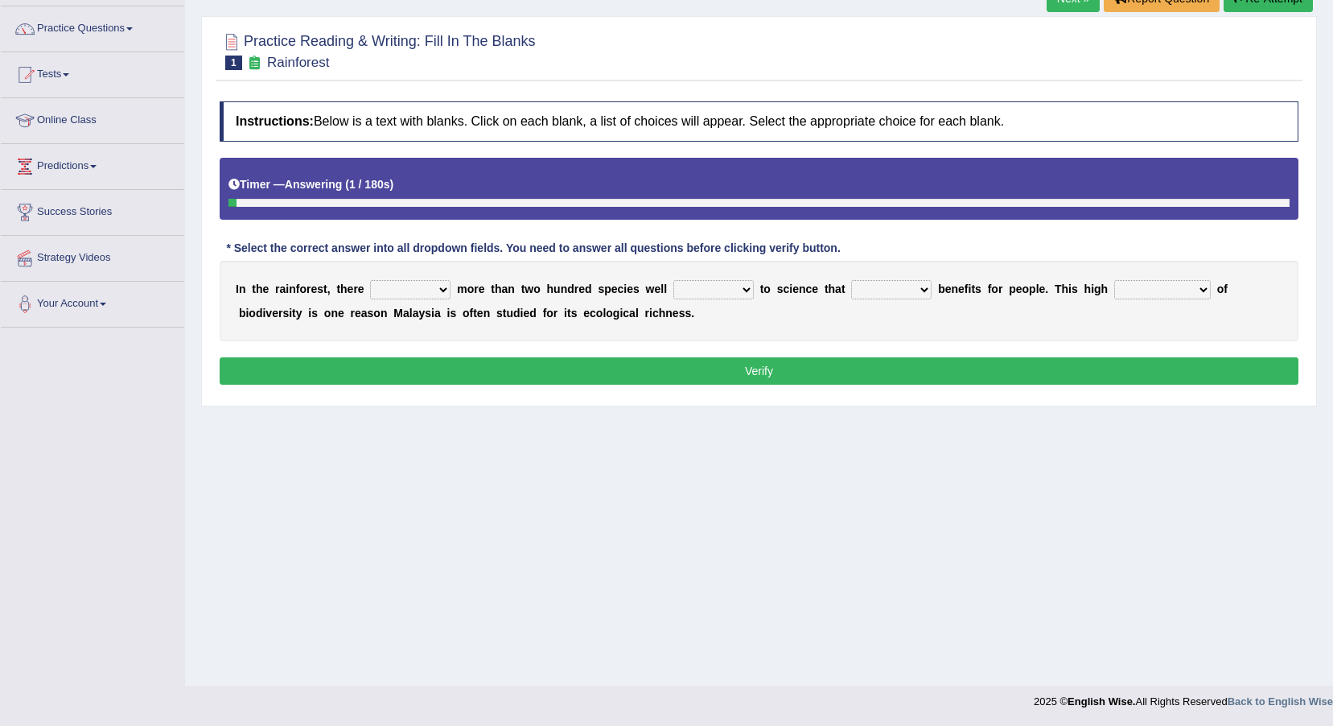
click at [397, 288] on select "have can be has is" at bounding box center [410, 289] width 80 height 19
click at [636, 317] on div "I n t h e r a i n f o r e s t , t h e r e have can be has is m o r e t h a n t …" at bounding box center [759, 301] width 1079 height 80
click at [680, 278] on div "I n t h e r a i n f o r e s t , t h e r e have can be has is m o r e t h a n t …" at bounding box center [759, 301] width 1079 height 80
click at [682, 280] on select "knowing known knew know" at bounding box center [713, 289] width 80 height 19
click at [850, 327] on div "I n t h e r a i n f o r e s t , t h e r e have can be has is m o r e t h a n t …" at bounding box center [759, 301] width 1079 height 80
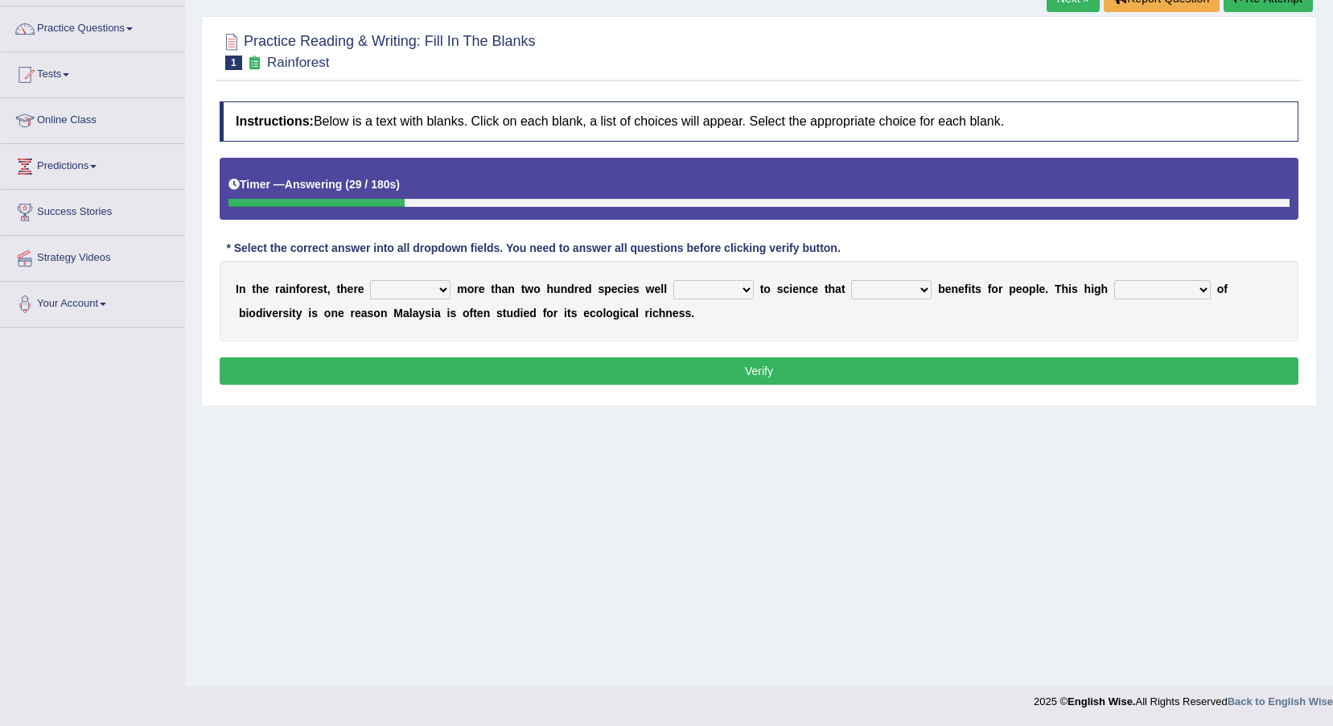
click at [852, 290] on select "contain contained containing contains" at bounding box center [891, 289] width 80 height 19
select select "contain"
click at [851, 280] on select "contain contained containing contains" at bounding box center [891, 289] width 80 height 19
click at [1146, 290] on select "condensation conjunction continuity complexity" at bounding box center [1162, 289] width 97 height 19
click at [687, 329] on div "I n t h e r a i n f o r e s t , t h e r e have can be has is m o r e t h a n t …" at bounding box center [759, 301] width 1079 height 80
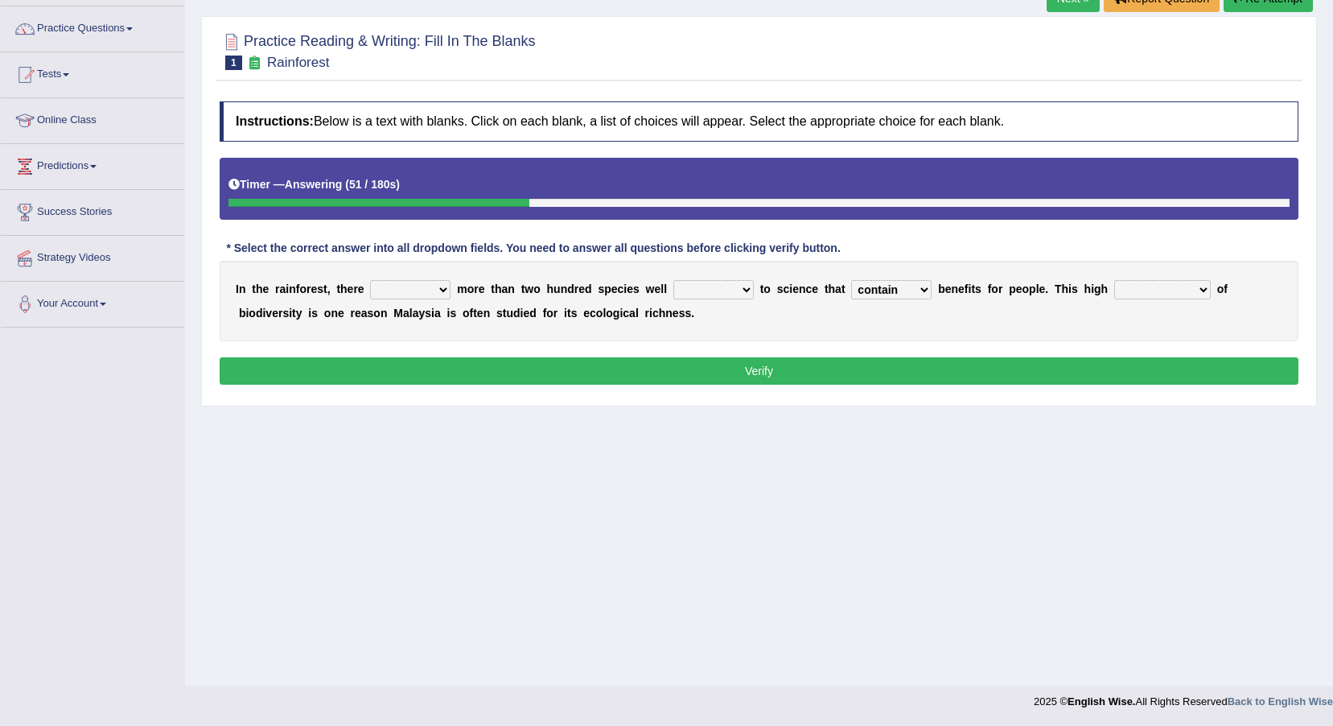
click at [416, 288] on select "have can be has is" at bounding box center [410, 289] width 80 height 19
select select "has"
click at [370, 280] on select "have can be has is" at bounding box center [410, 289] width 80 height 19
click at [673, 295] on select "knowing known knew know" at bounding box center [713, 289] width 80 height 19
select select "knowing"
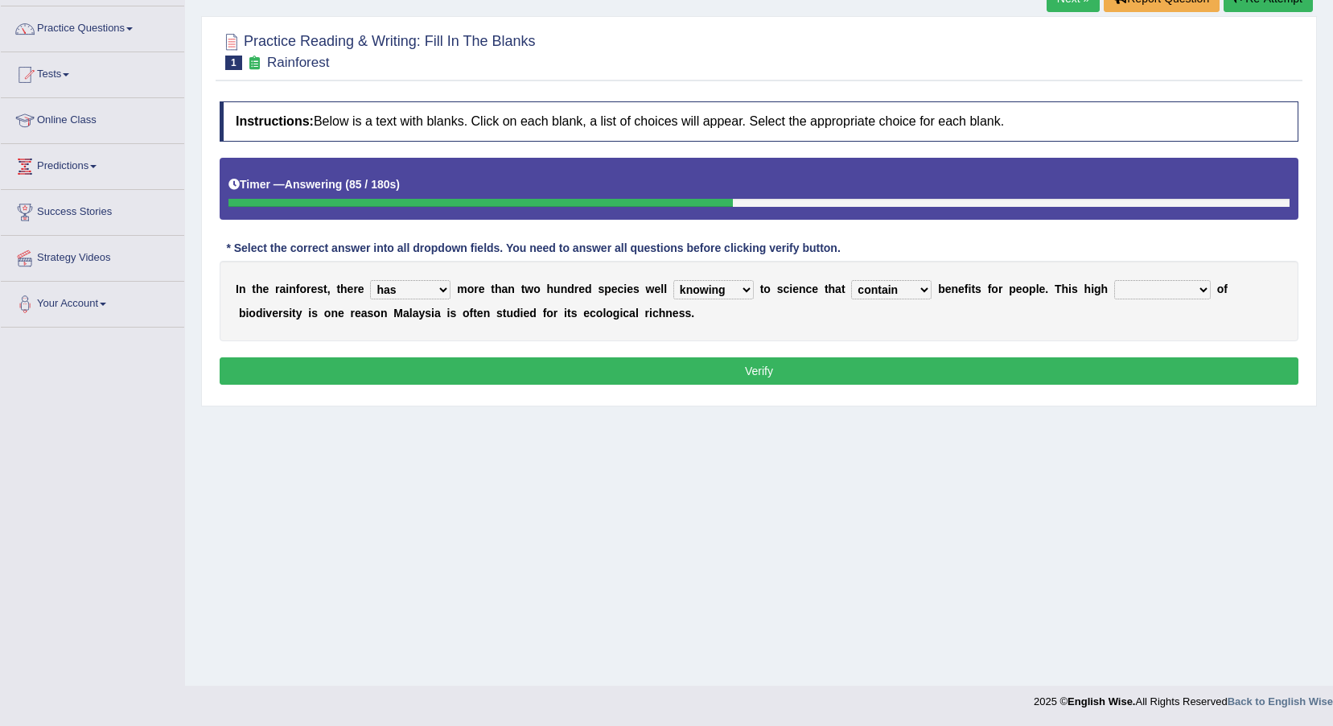
click at [673, 280] on select "knowing known knew know" at bounding box center [713, 289] width 80 height 19
click at [1114, 286] on select "condensation conjunction continuity complexity" at bounding box center [1162, 289] width 97 height 19
select select "continuity"
click at [1114, 280] on select "condensation conjunction continuity complexity" at bounding box center [1162, 289] width 97 height 19
click at [1113, 374] on button "Verify" at bounding box center [759, 370] width 1079 height 27
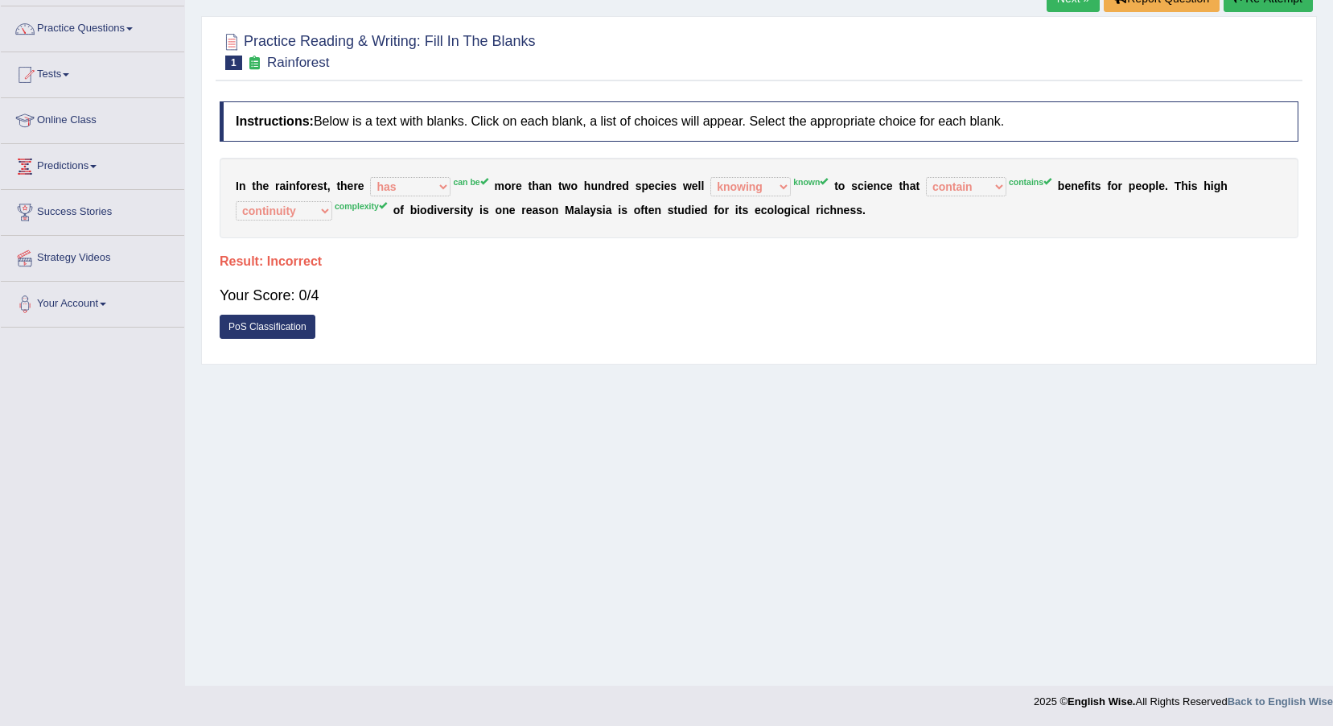
click at [304, 319] on link "PoS Classification" at bounding box center [268, 327] width 96 height 24
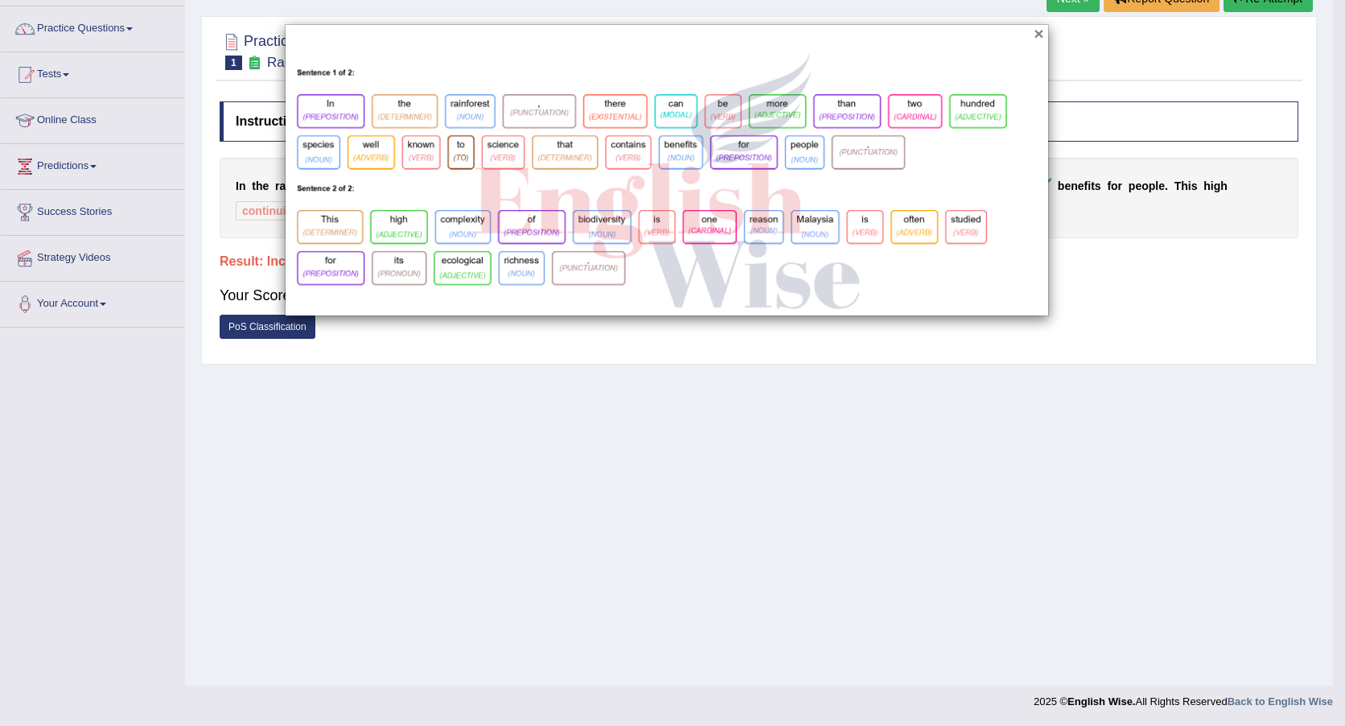
click at [1042, 31] on button "×" at bounding box center [1039, 33] width 10 height 17
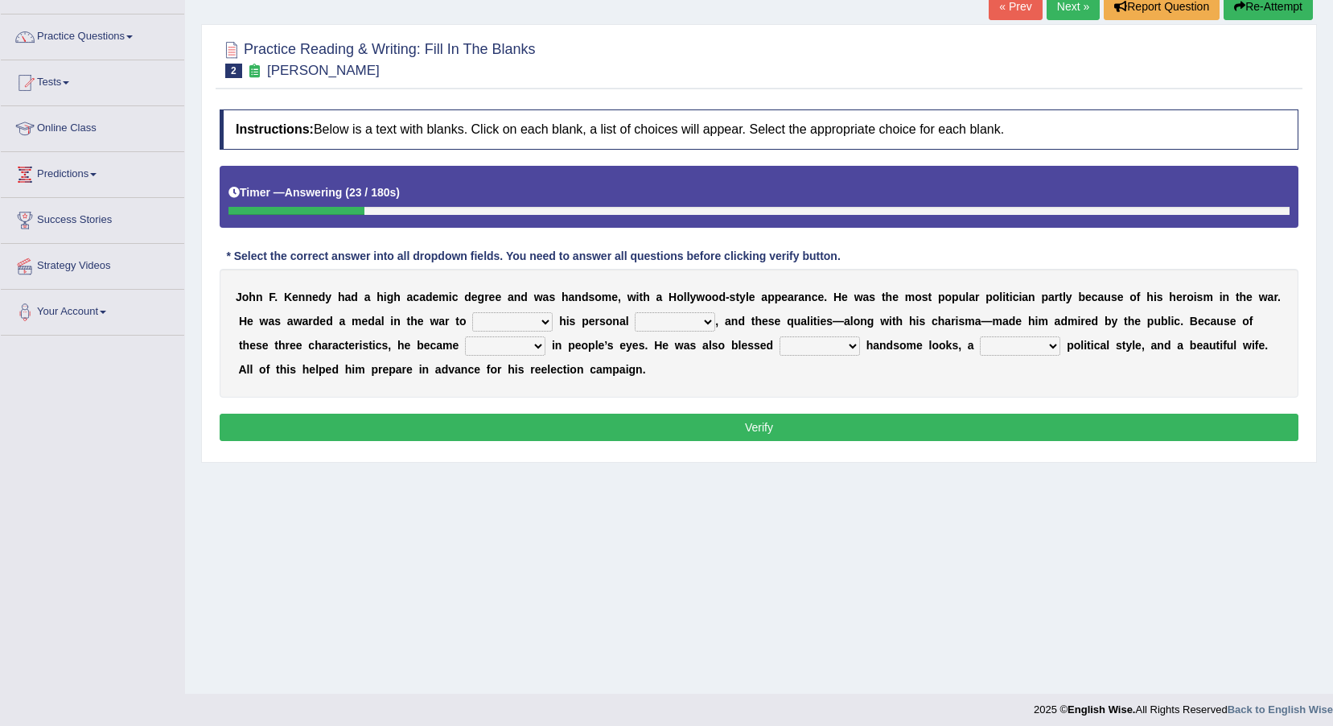
click at [472, 329] on select "prove show evidence upthrow" at bounding box center [512, 321] width 80 height 19
select select "show"
click at [472, 312] on select "prove show evidence upthrow" at bounding box center [512, 321] width 80 height 19
click at [635, 323] on select "passion courage charm liking" at bounding box center [675, 321] width 80 height 19
click at [635, 312] on select "passion courage charm liking" at bounding box center [675, 321] width 80 height 19
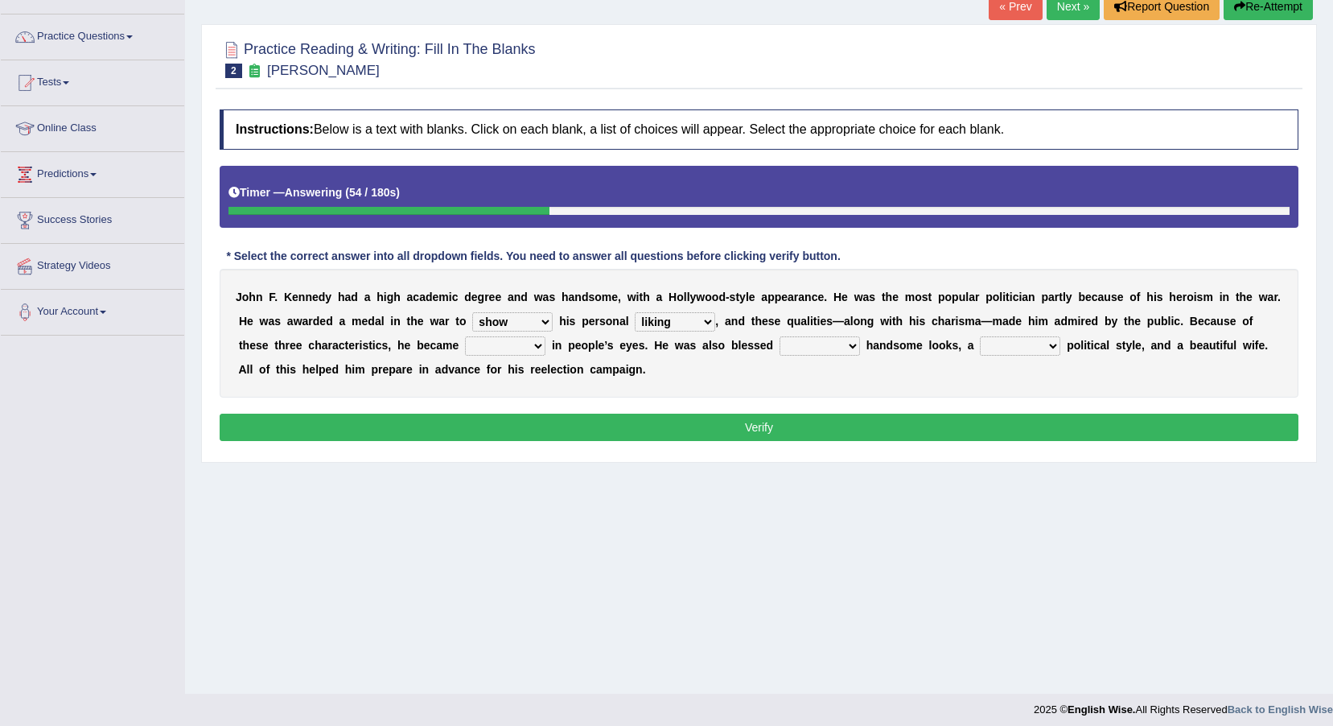
click at [553, 316] on b at bounding box center [556, 321] width 6 height 13
click at [485, 316] on select "prove show evidence upthrow" at bounding box center [512, 321] width 80 height 19
click at [579, 376] on div "J o h n F . K e n n e d y h a d a h i g h a c a d e m i c d e g r e e a n d w a…" at bounding box center [759, 333] width 1079 height 129
click at [635, 312] on select "passion courage charm liking" at bounding box center [675, 321] width 80 height 19
select select "passion"
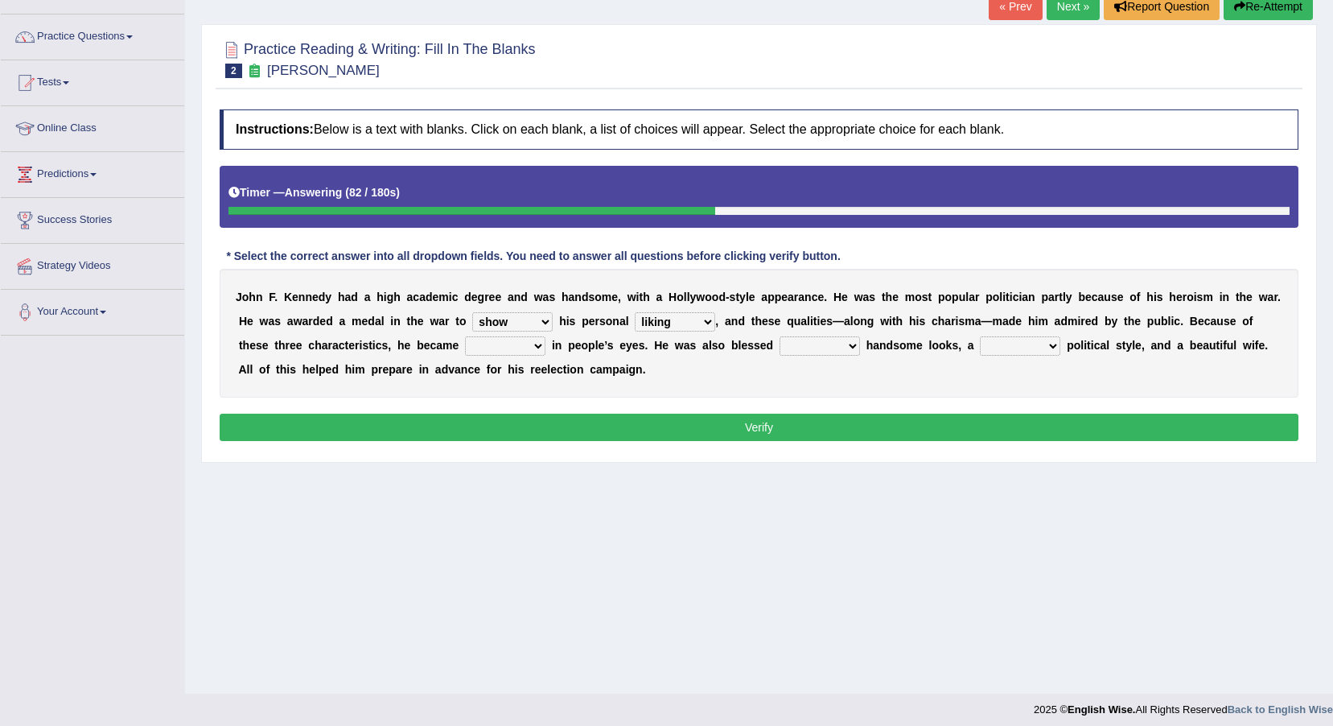
click at [635, 312] on select "passion courage charm liking" at bounding box center [675, 321] width 80 height 19
click at [465, 344] on select "iconic ironic identical impotent" at bounding box center [505, 345] width 80 height 19
select select "iconic"
click at [465, 336] on select "iconic ironic identical impotent" at bounding box center [505, 345] width 80 height 19
click at [780, 340] on select "with in upon to" at bounding box center [820, 345] width 80 height 19
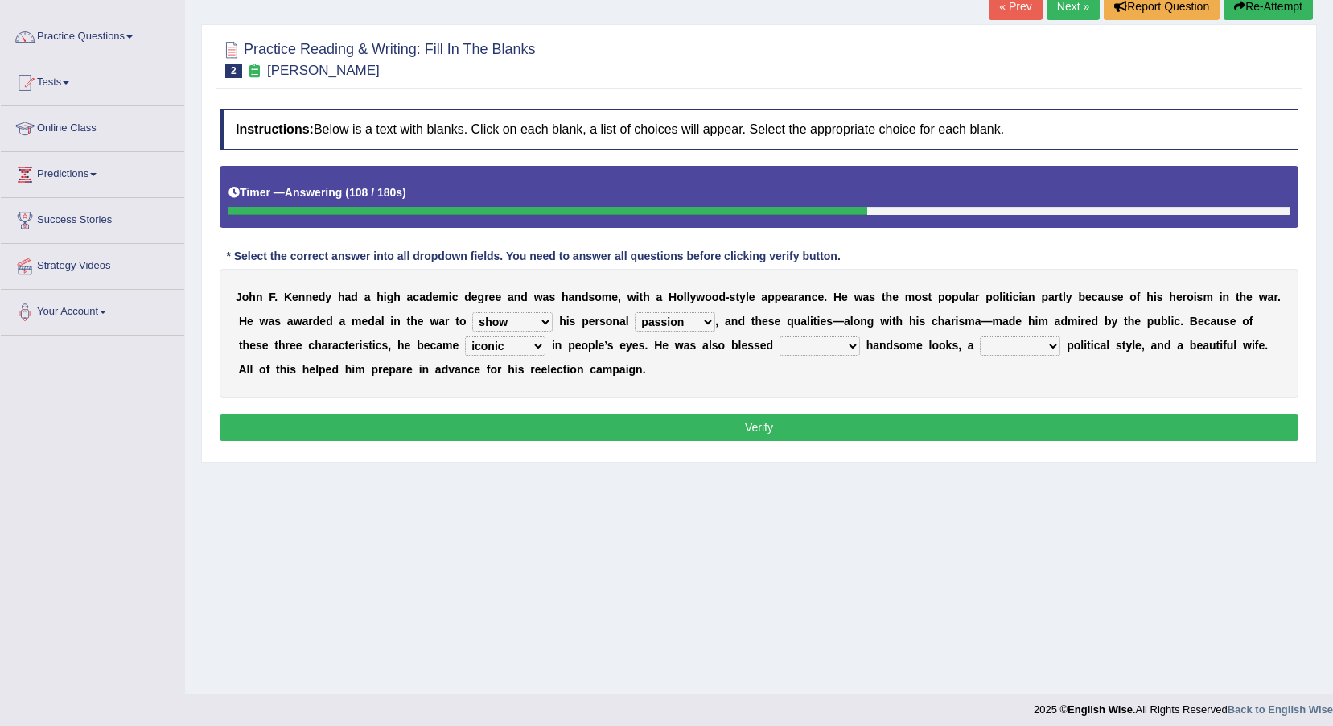
select select "with"
click at [780, 336] on select "with in upon to" at bounding box center [820, 345] width 80 height 19
click at [980, 352] on select "mending mends mended mend" at bounding box center [1020, 345] width 80 height 19
select select "mending"
click at [980, 336] on select "mending mends mended mend" at bounding box center [1020, 345] width 80 height 19
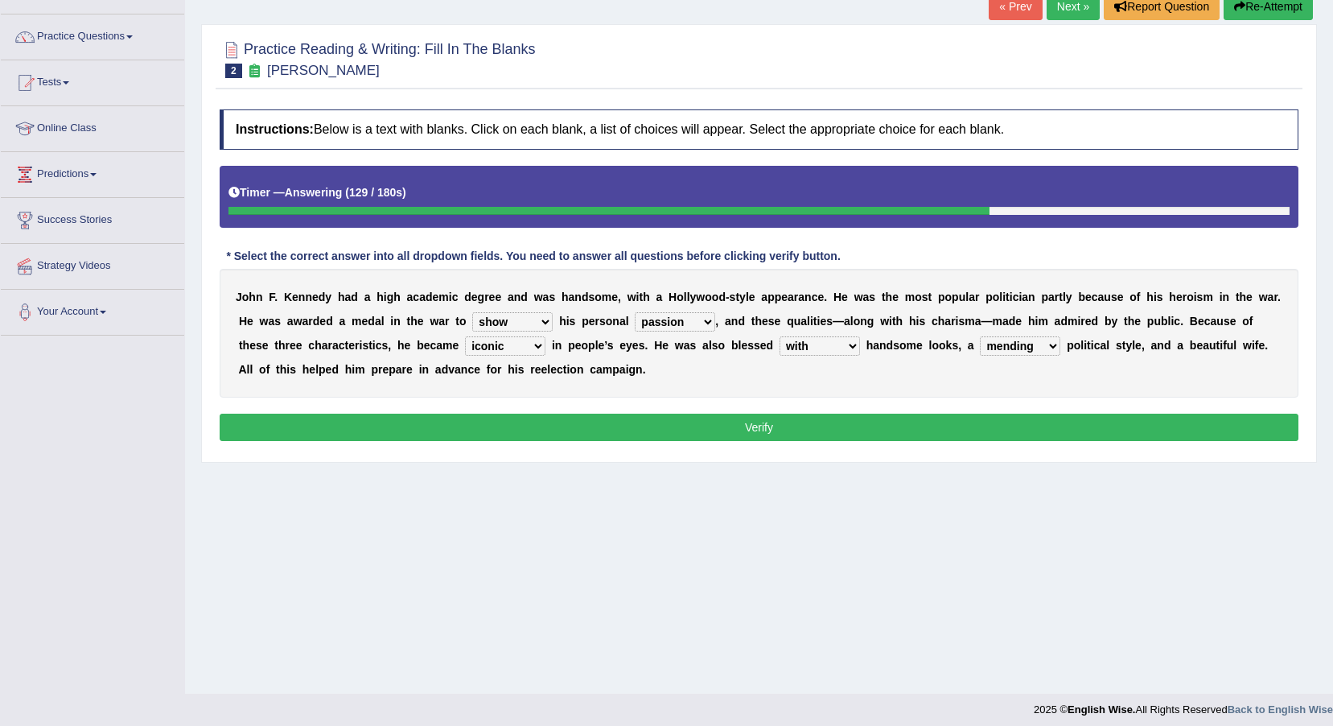
click at [597, 422] on button "Verify" at bounding box center [759, 427] width 1079 height 27
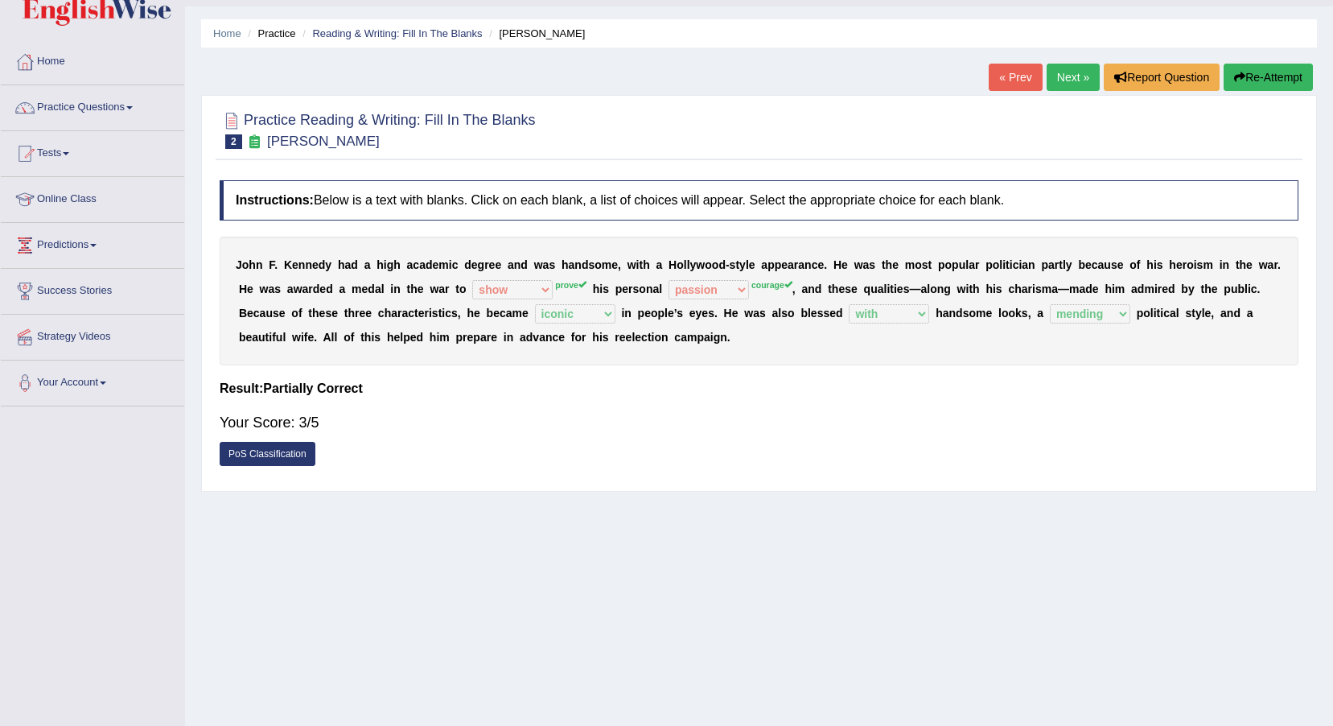
scroll to position [80, 0]
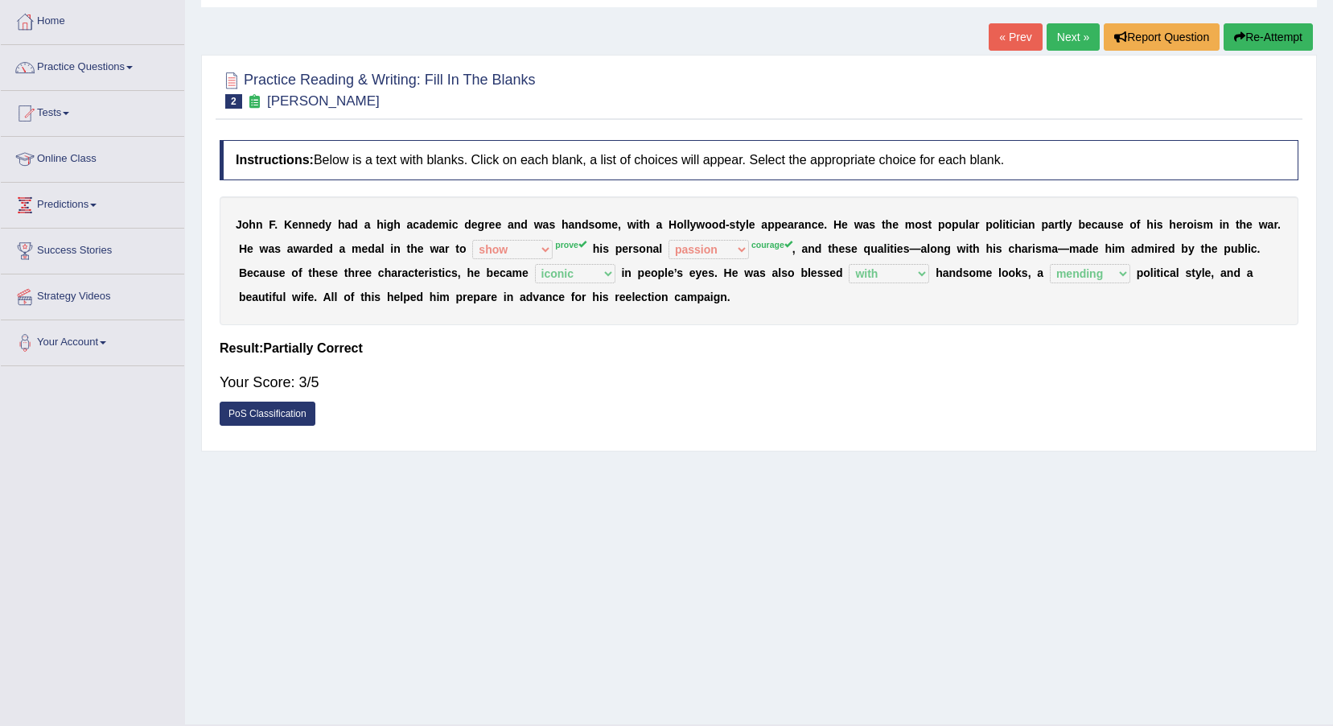
click at [1063, 27] on link "Next »" at bounding box center [1073, 36] width 53 height 27
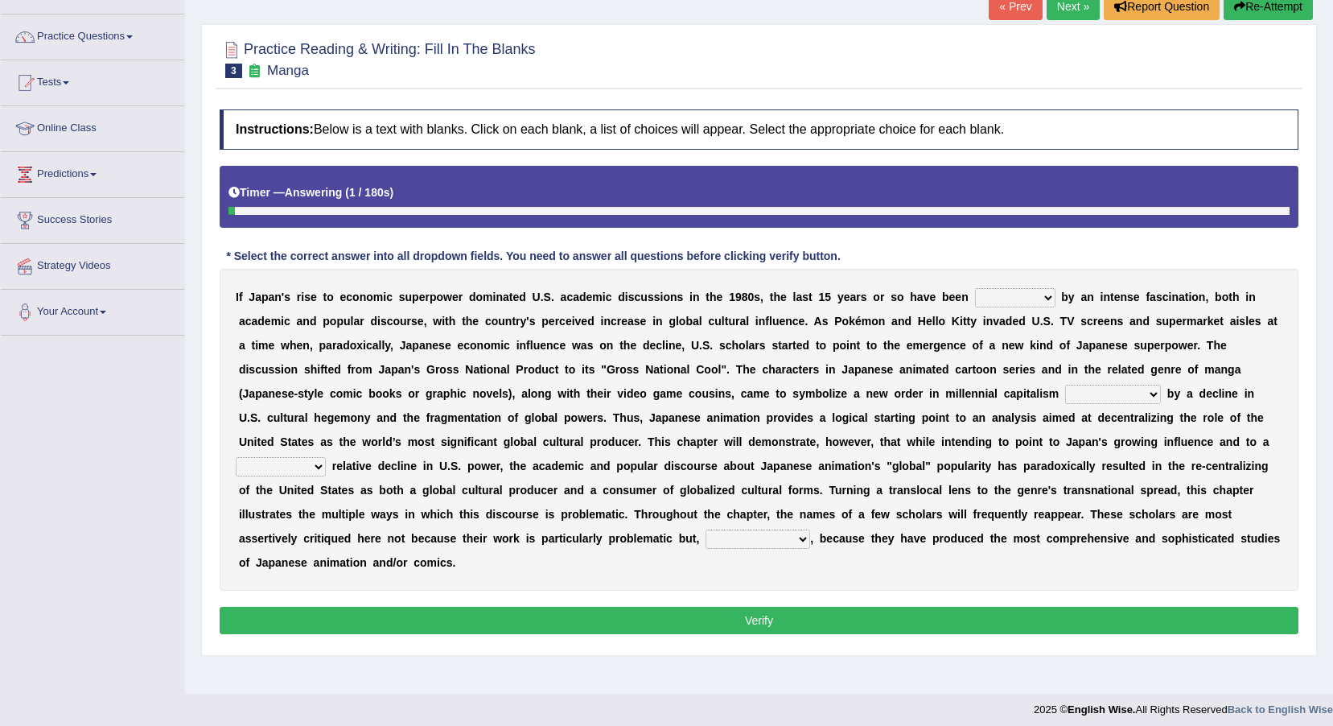
click at [975, 299] on select "marked dedicated made inspired" at bounding box center [1015, 297] width 80 height 19
select select "dedicated"
click at [975, 288] on select "marked dedicated made inspired" at bounding box center [1015, 297] width 80 height 19
click at [1065, 393] on select "pocessed characterized opposed tangled" at bounding box center [1113, 394] width 96 height 19
select select "pocessed"
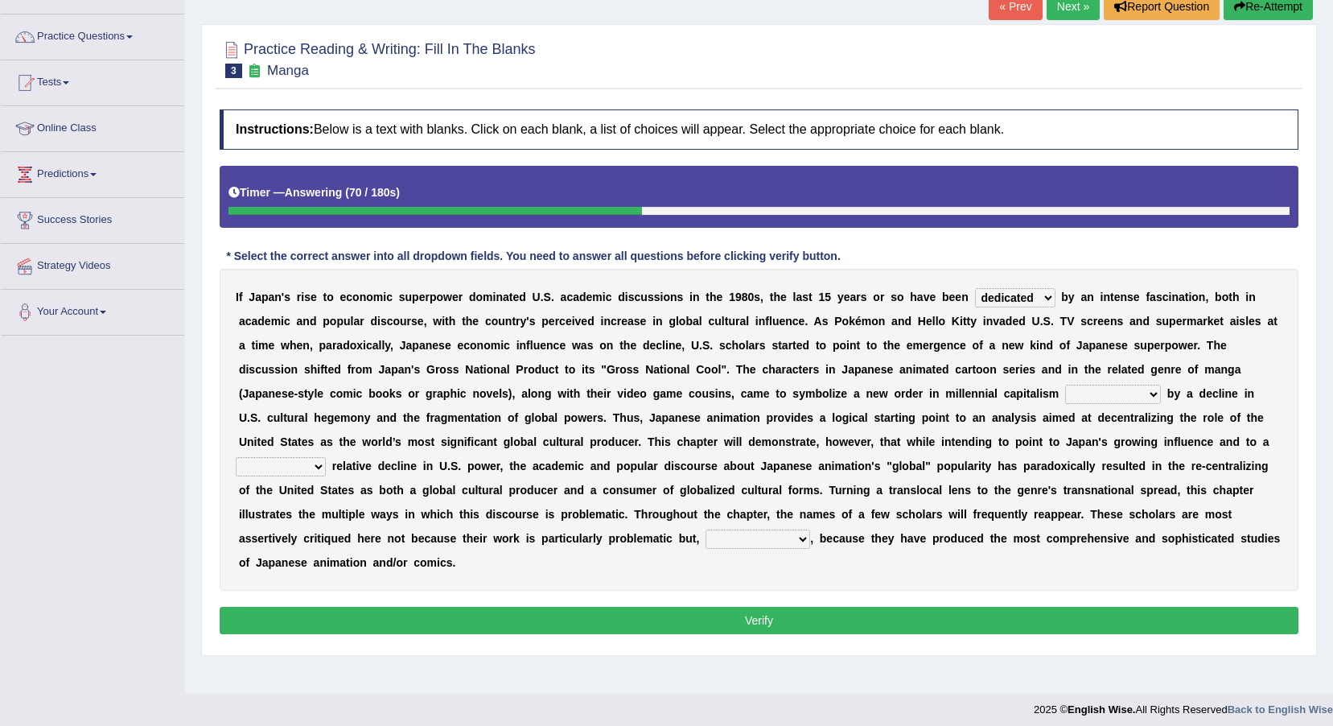
click at [1065, 385] on select "pocessed characterized opposed tangled" at bounding box center [1113, 394] width 96 height 19
click at [326, 457] on select "concomitant discrete proportional legitimate" at bounding box center [281, 466] width 90 height 19
select select "proportional"
click at [326, 457] on select "concomitant discrete proportional legitimate" at bounding box center [281, 466] width 90 height 19
click at [810, 529] on select "however on the contrary in addition on the whole" at bounding box center [758, 538] width 105 height 19
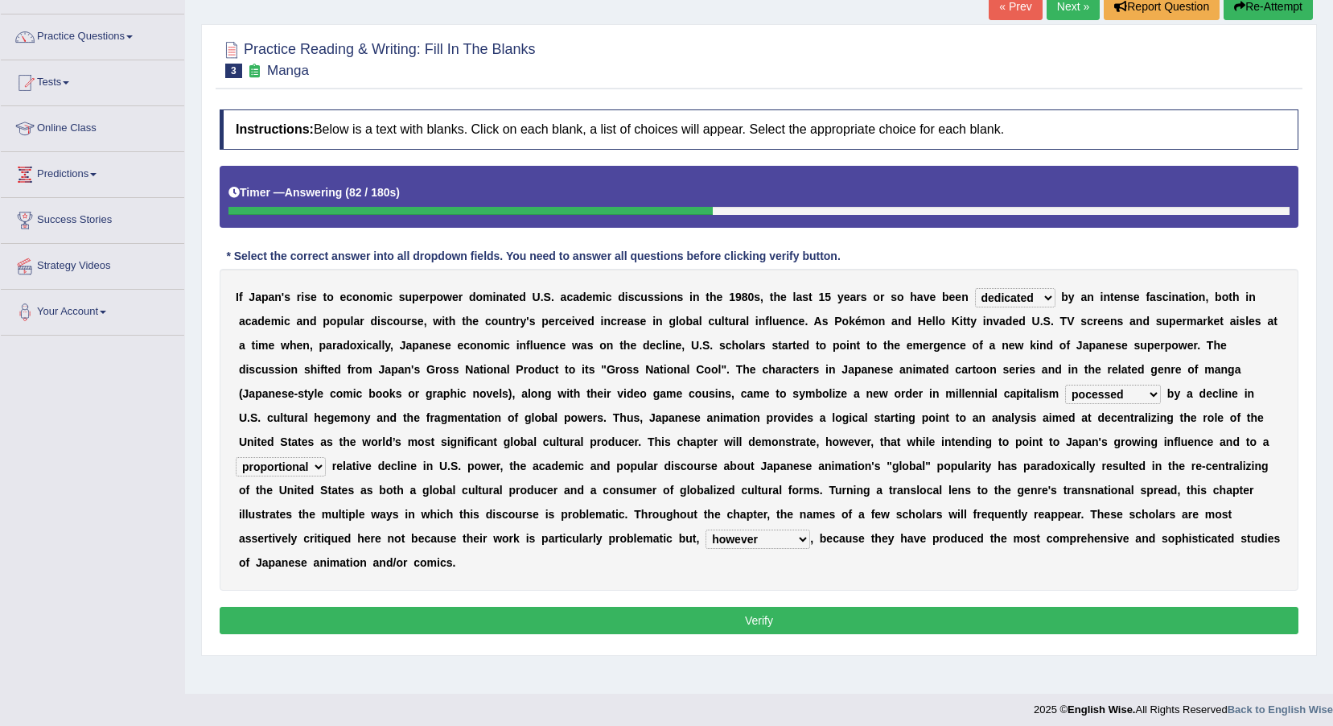
click at [810, 529] on select "however on the contrary in addition on the whole" at bounding box center [758, 538] width 105 height 19
select select "in addition"
click at [810, 529] on select "however on the contrary in addition on the whole" at bounding box center [758, 538] width 105 height 19
click at [1007, 607] on button "Verify" at bounding box center [759, 620] width 1079 height 27
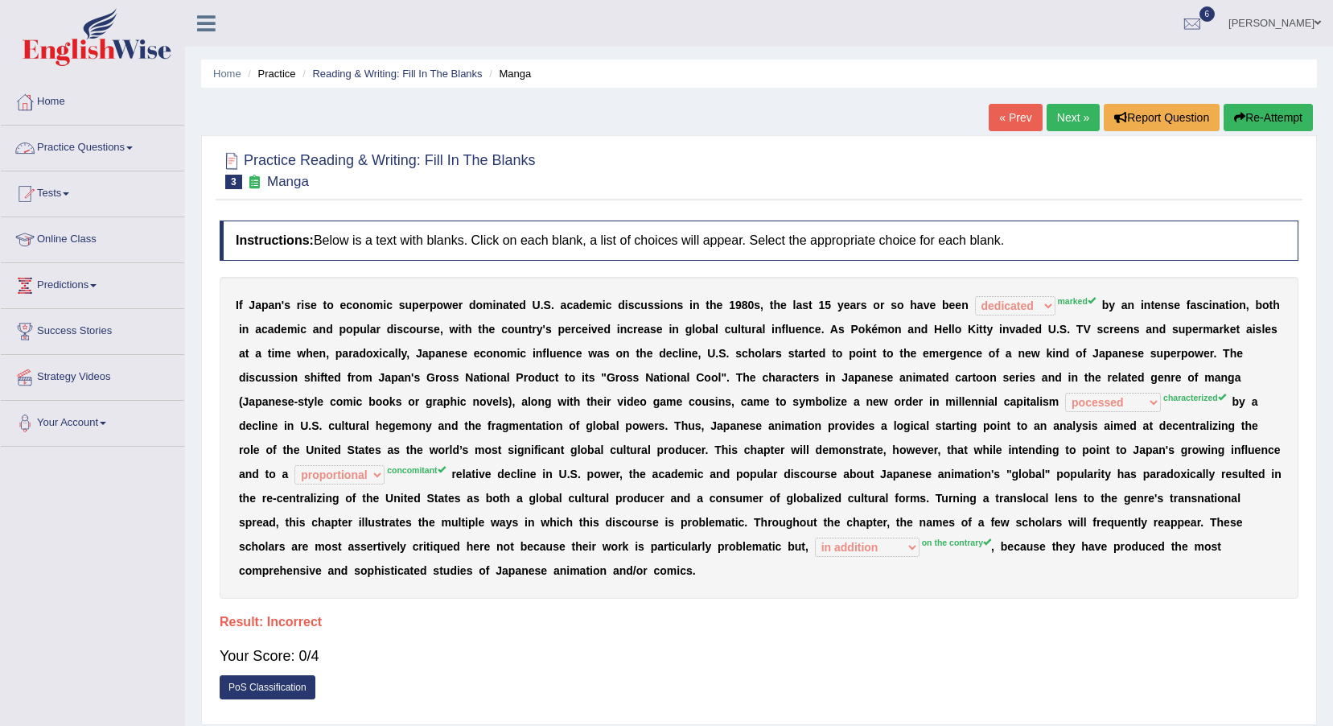
click at [113, 151] on link "Practice Questions" at bounding box center [92, 146] width 183 height 40
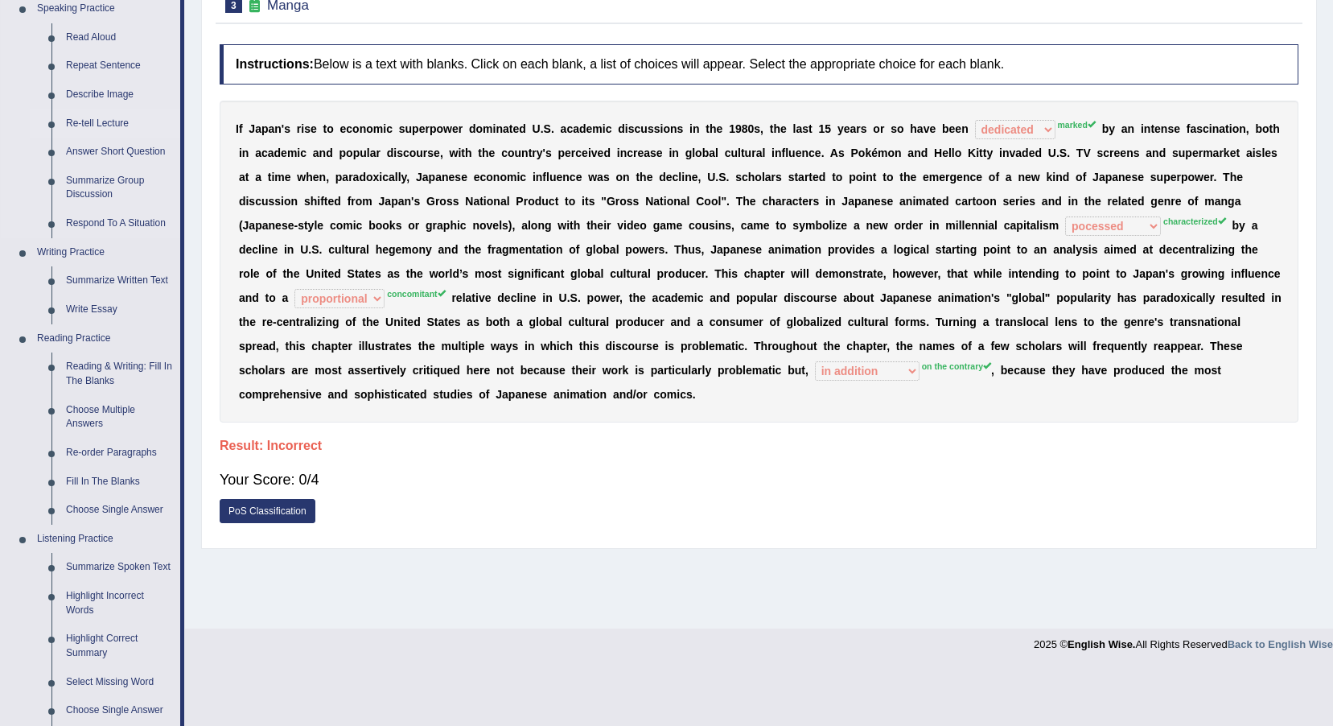
scroll to position [322, 0]
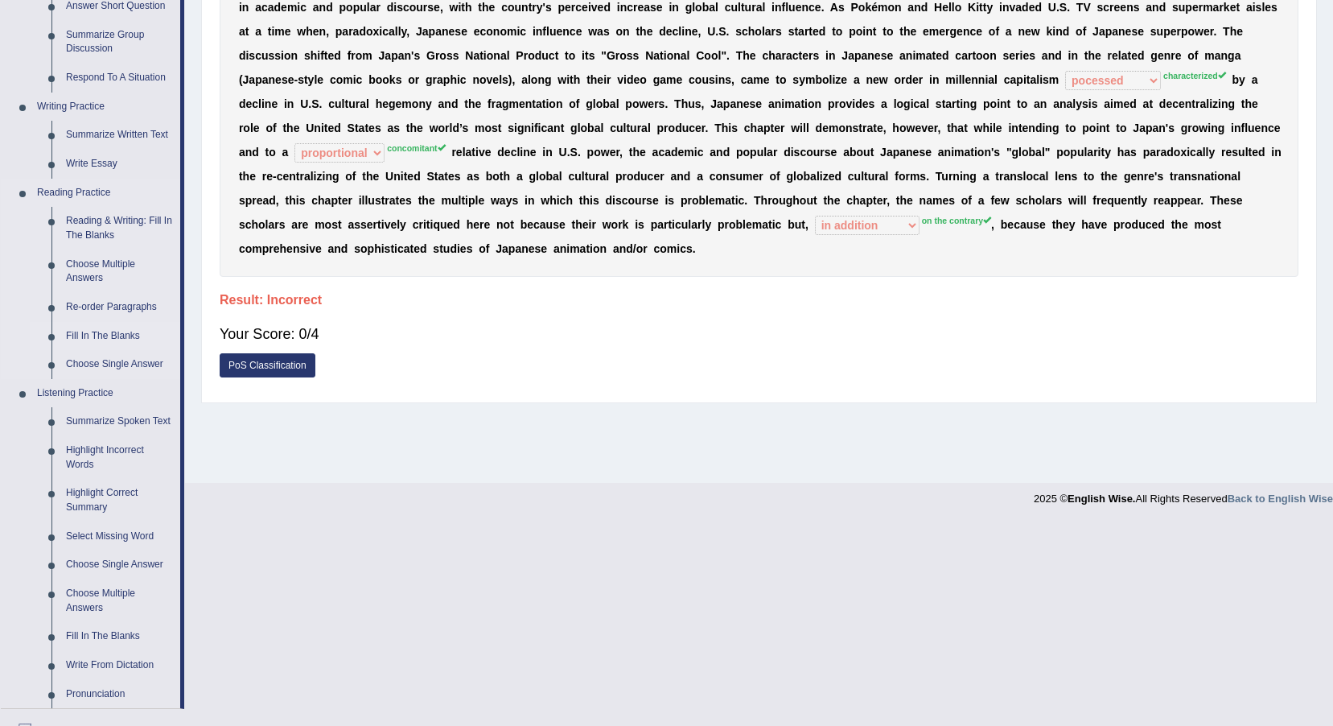
click at [127, 328] on link "Fill In The Blanks" at bounding box center [120, 336] width 122 height 29
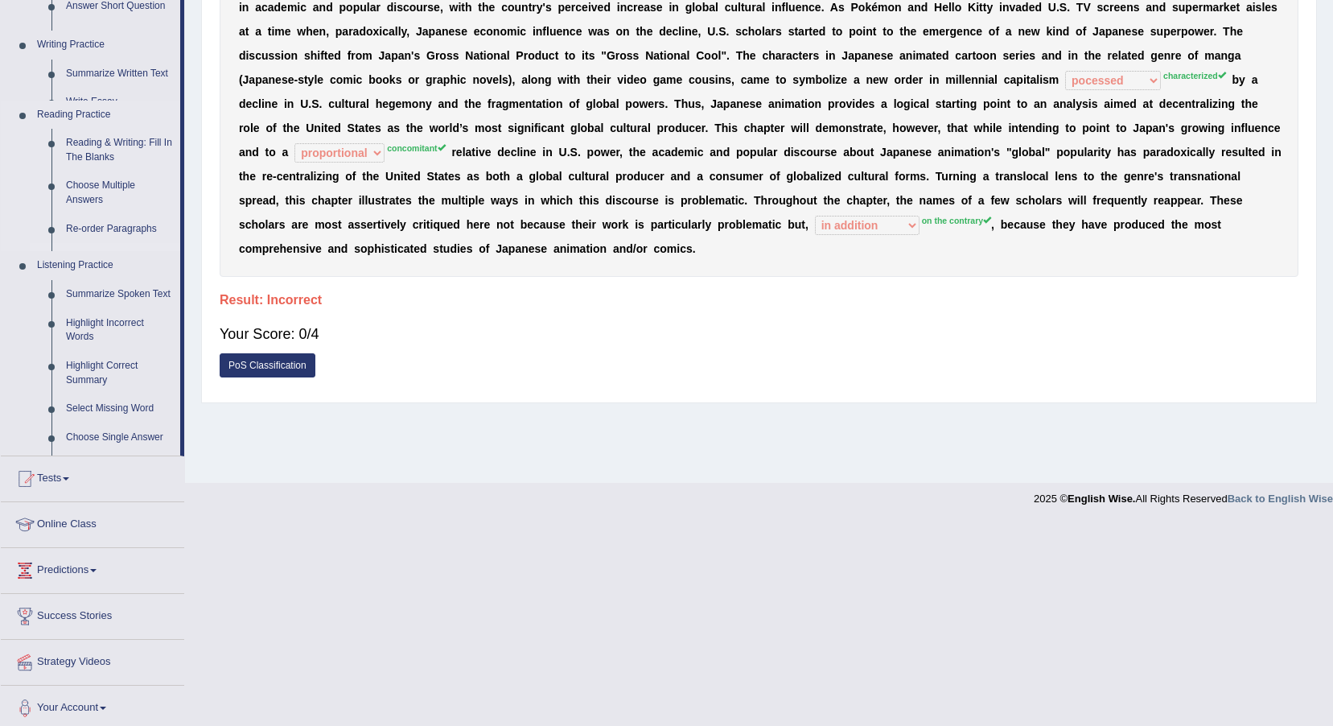
scroll to position [119, 0]
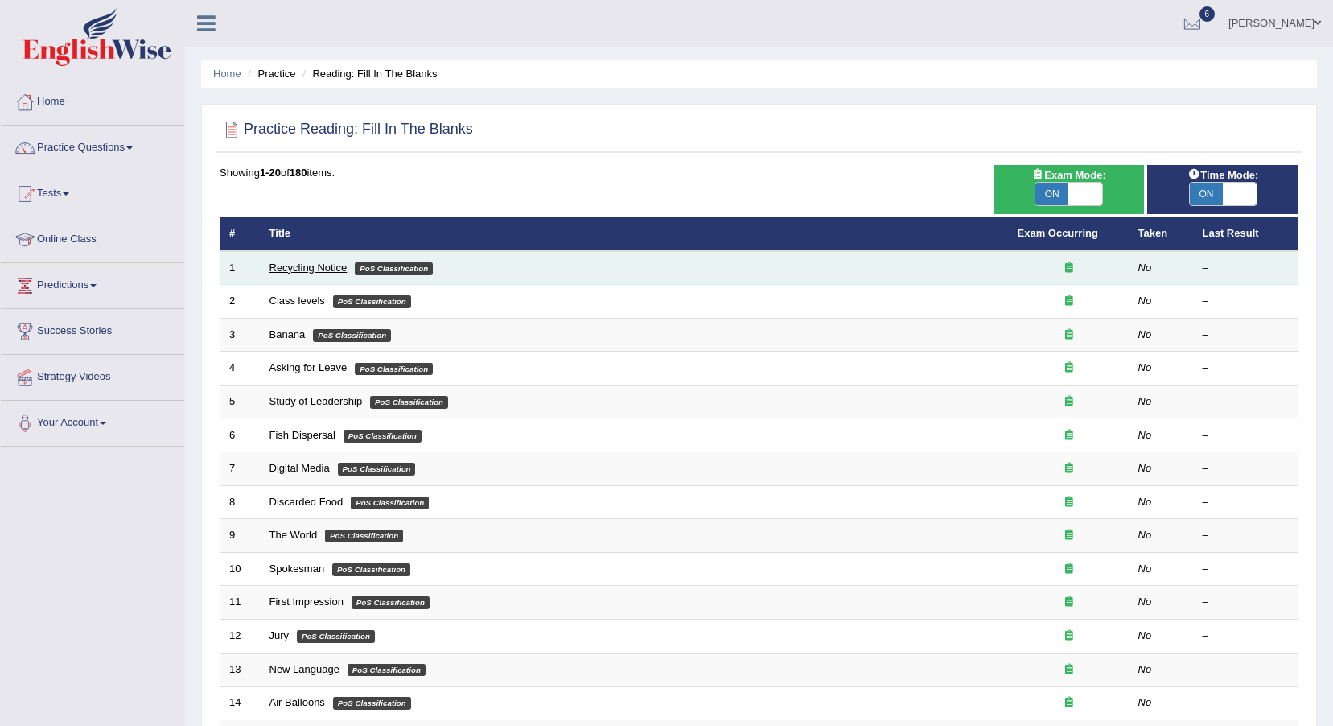
click at [297, 268] on link "Recycling Notice" at bounding box center [309, 268] width 78 height 12
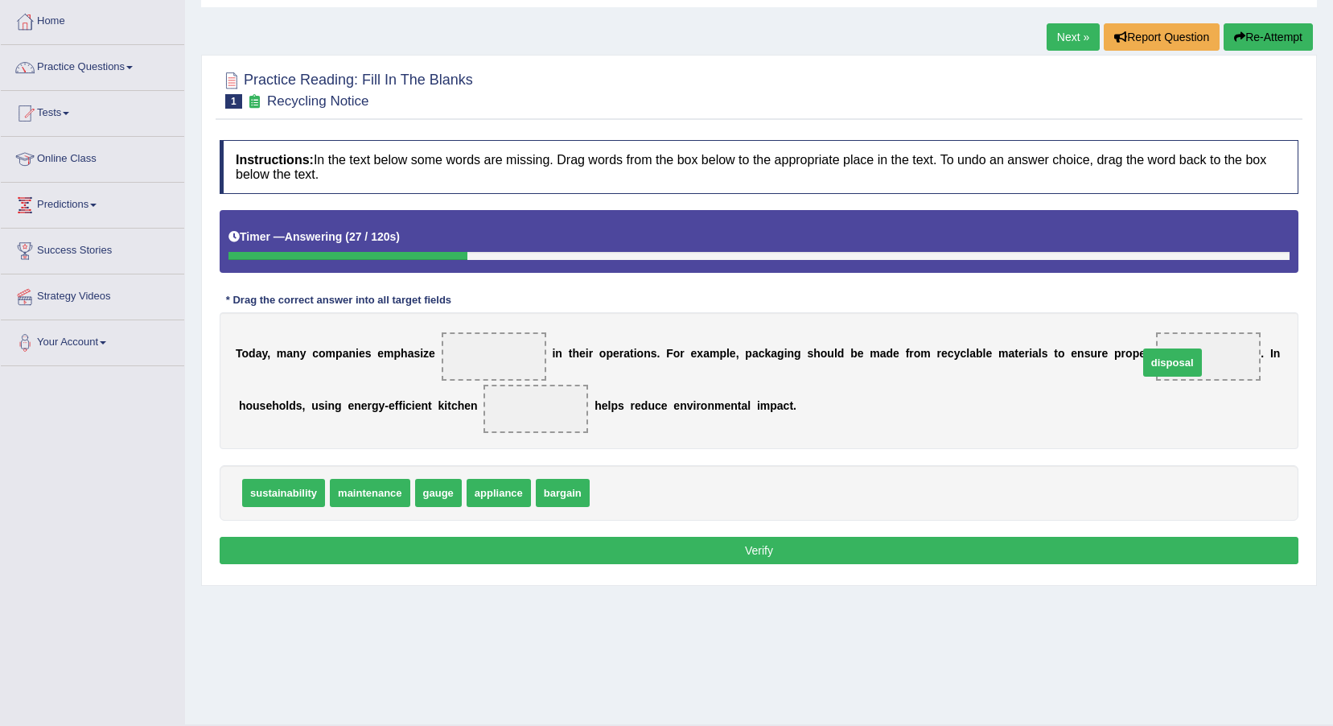
drag, startPoint x: 634, startPoint y: 495, endPoint x: 1183, endPoint y: 365, distance: 564.0
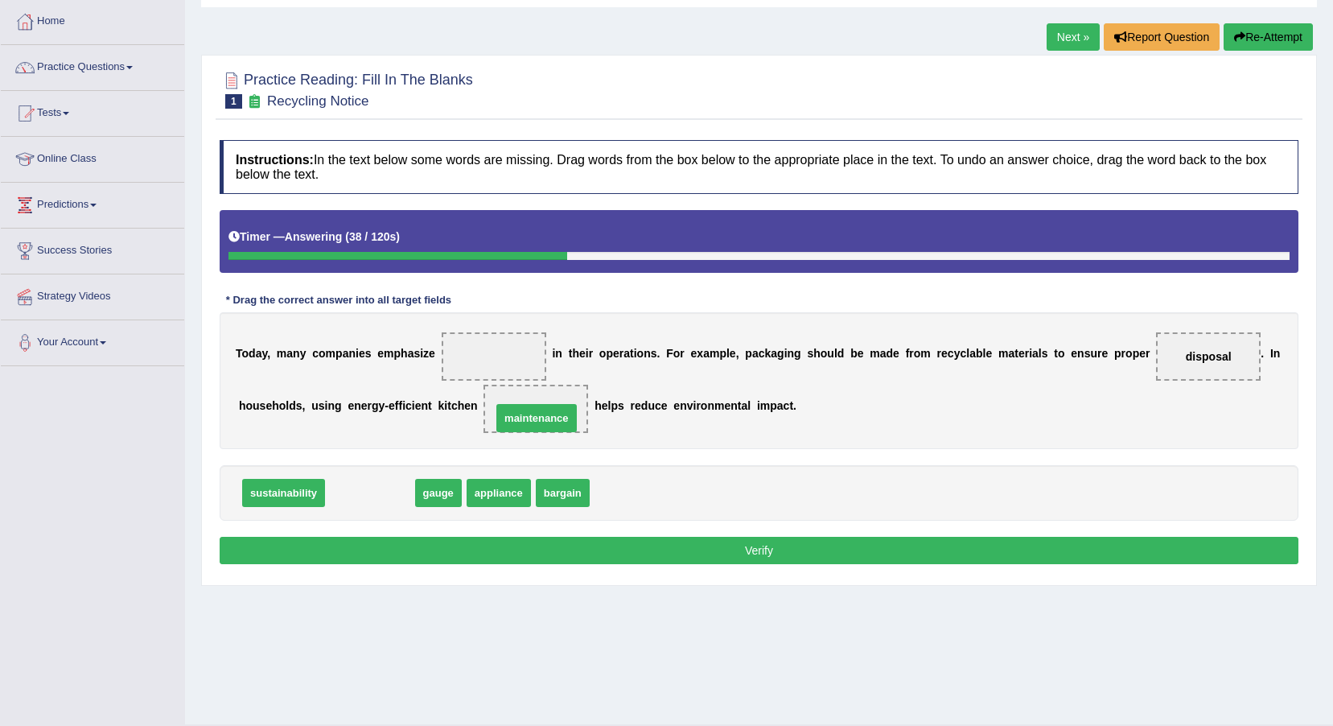
drag, startPoint x: 393, startPoint y: 484, endPoint x: 551, endPoint y: 406, distance: 176.7
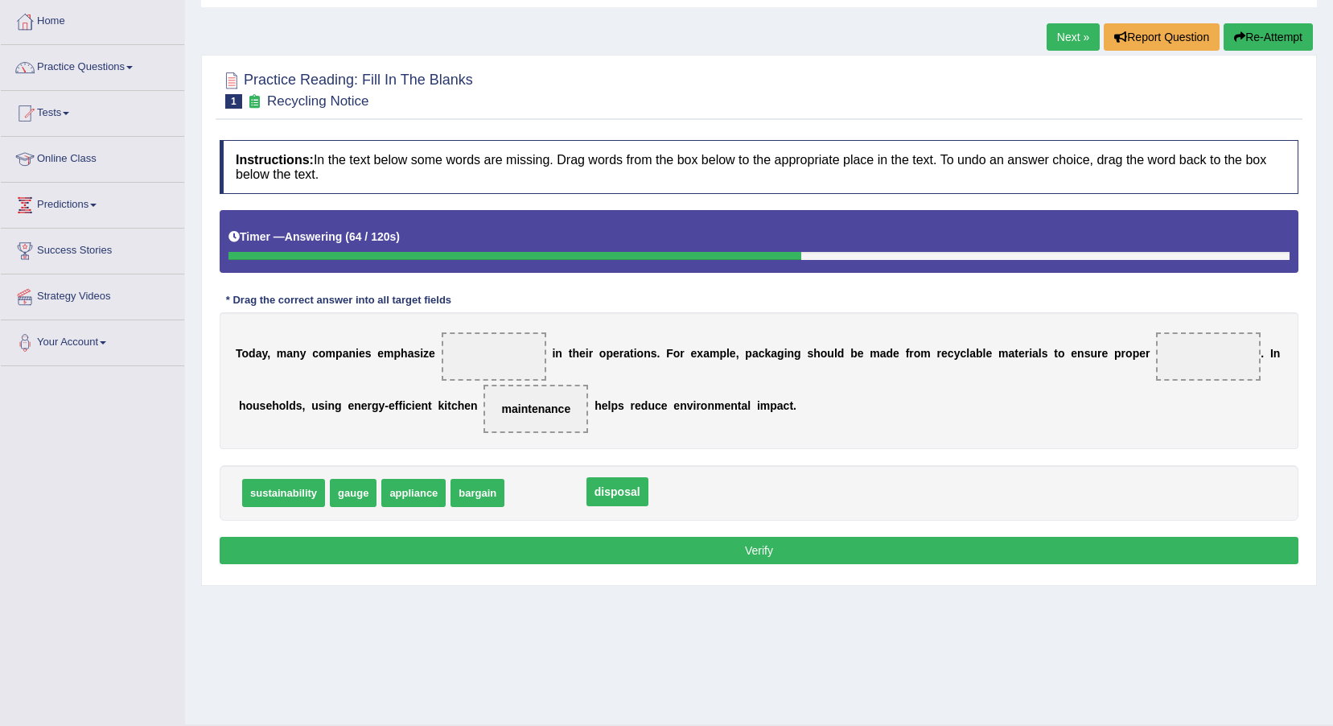
drag, startPoint x: 1176, startPoint y: 351, endPoint x: 588, endPoint y: 487, distance: 602.9
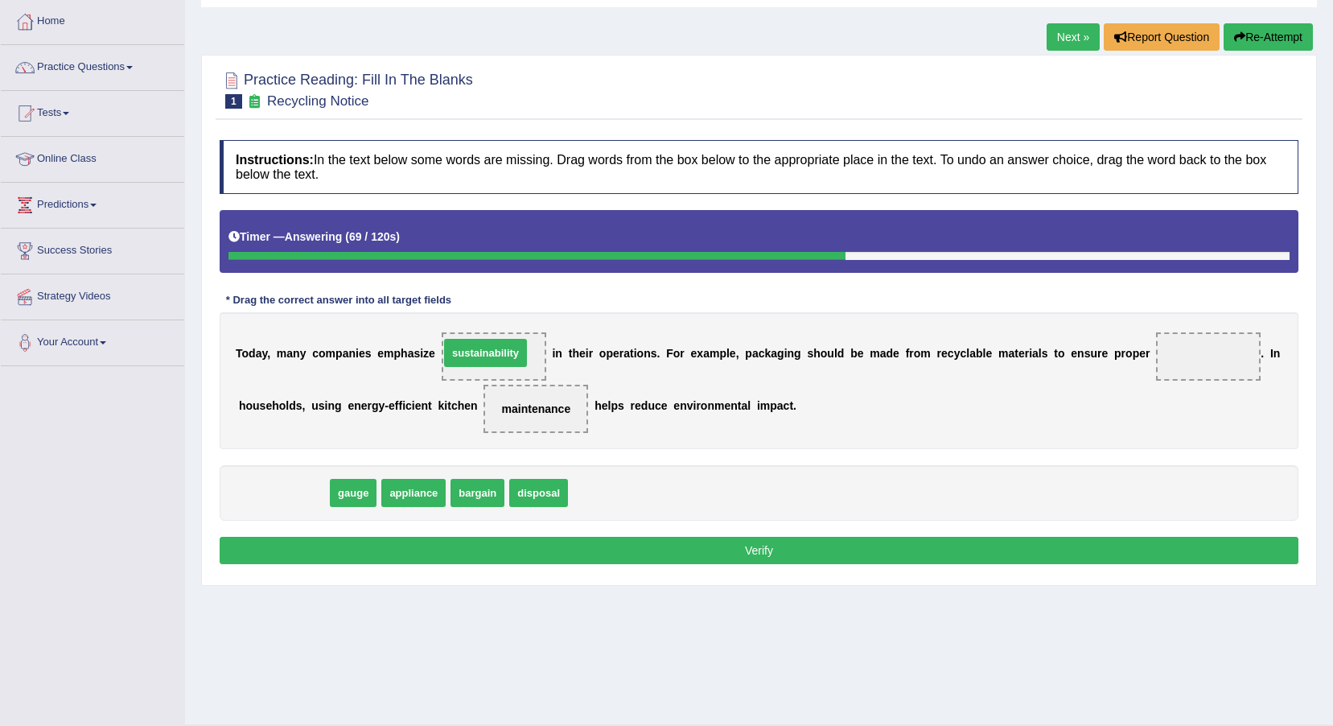
drag, startPoint x: 296, startPoint y: 501, endPoint x: 498, endPoint y: 361, distance: 245.7
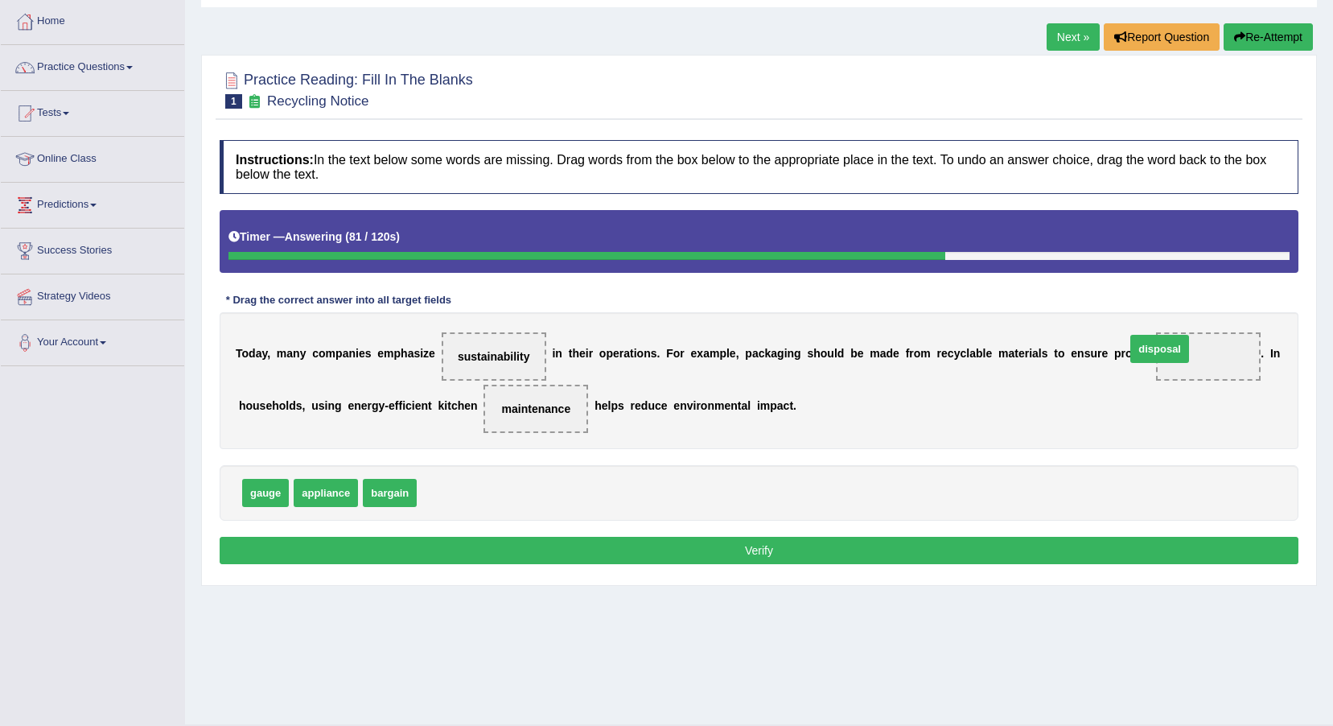
drag, startPoint x: 457, startPoint y: 498, endPoint x: 1164, endPoint y: 360, distance: 719.7
click at [1118, 533] on div "Instructions: In the text below some words are missing. Drag words from the box…" at bounding box center [759, 354] width 1087 height 445
drag, startPoint x: 1117, startPoint y: 533, endPoint x: 1122, endPoint y: 542, distance: 11.2
click at [1122, 542] on div "Instructions: In the text below some words are missing. Drag words from the box…" at bounding box center [759, 354] width 1087 height 445
click at [1099, 554] on button "Verify" at bounding box center [759, 550] width 1079 height 27
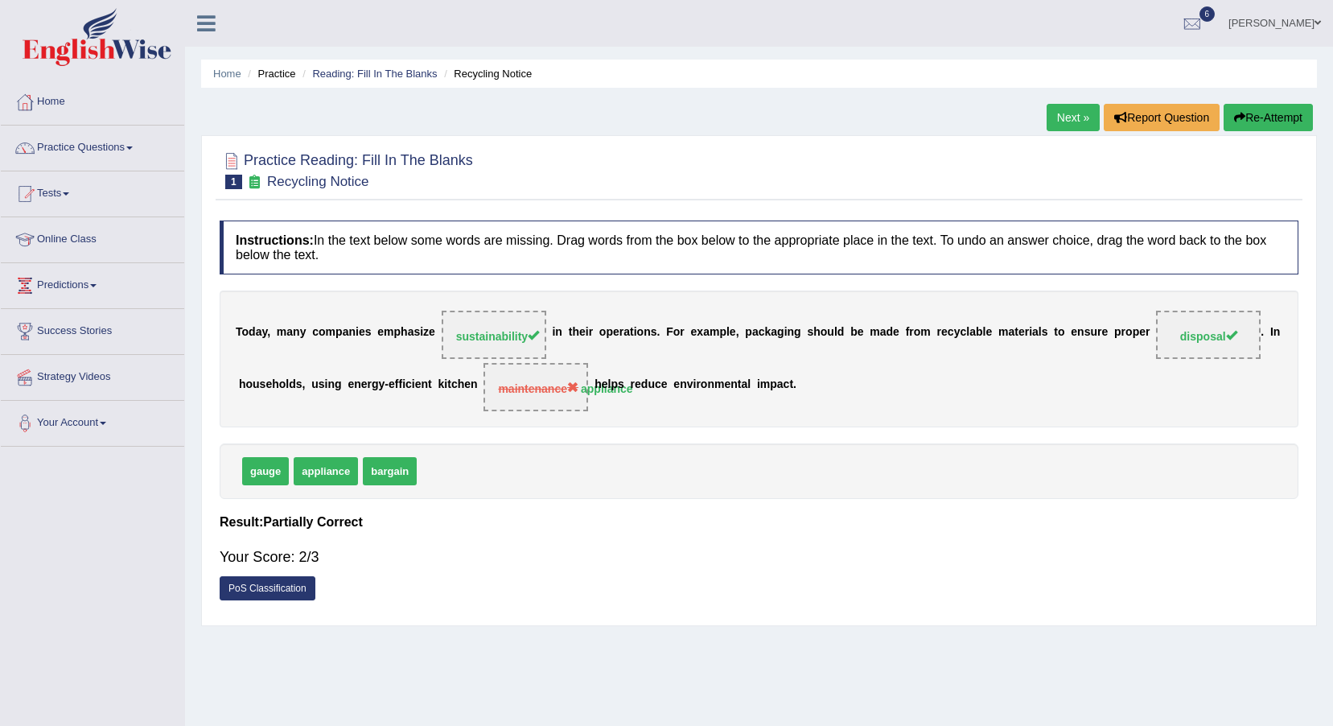
click at [1074, 97] on div "Home Practice Reading: Fill In The Blanks Recycling Notice Next » Report Questi…" at bounding box center [759, 402] width 1148 height 805
drag, startPoint x: 1074, startPoint y: 101, endPoint x: 1074, endPoint y: 113, distance: 11.3
click at [1074, 112] on div "Home Practice Reading: Fill In The Blanks Recycling Notice Next » Report Questi…" at bounding box center [759, 402] width 1148 height 805
click at [1074, 113] on link "Next »" at bounding box center [1073, 117] width 53 height 27
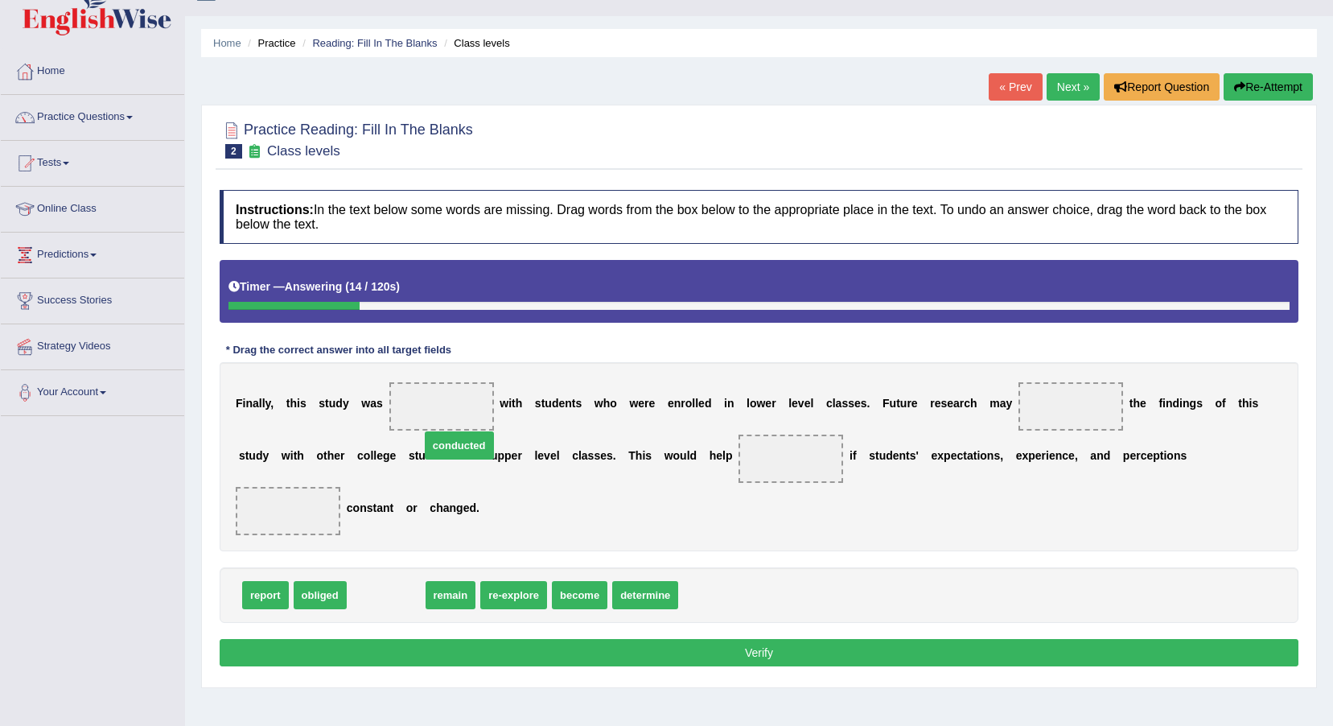
drag, startPoint x: 369, startPoint y: 565, endPoint x: 443, endPoint y: 415, distance: 166.6
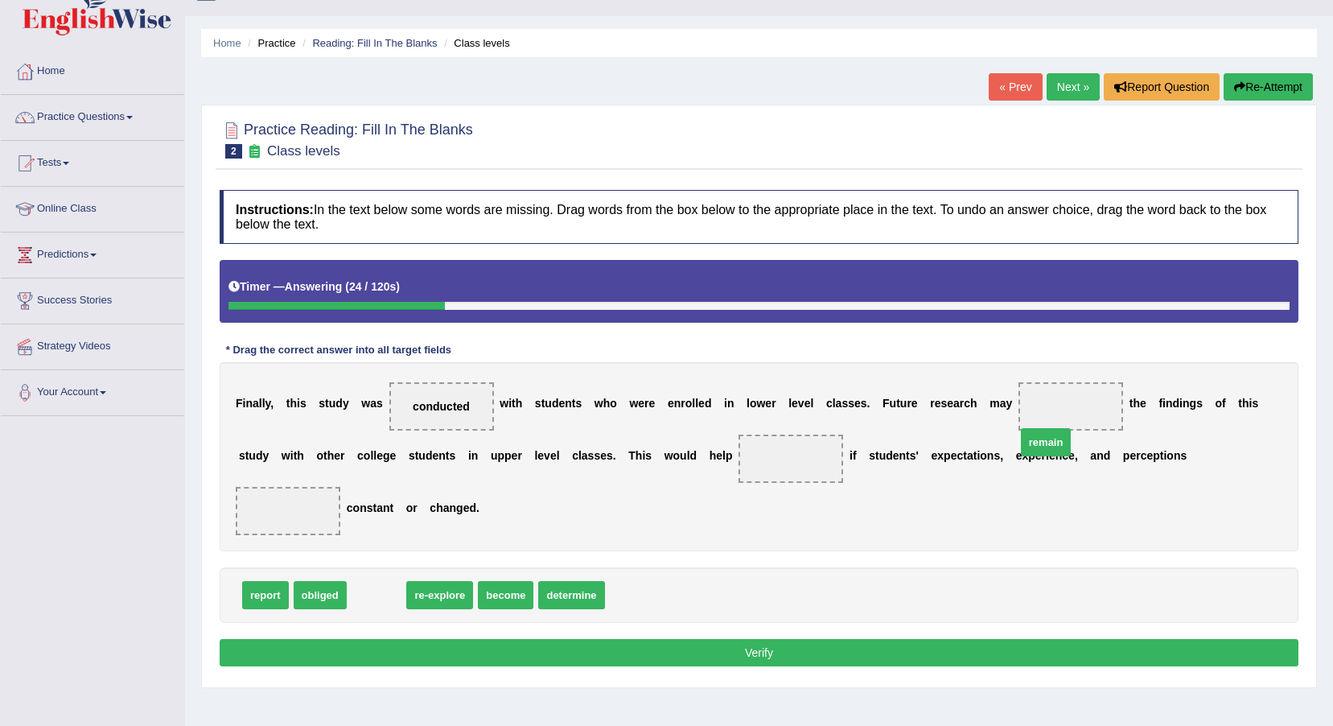
drag, startPoint x: 386, startPoint y: 566, endPoint x: 1040, endPoint y: 420, distance: 670.4
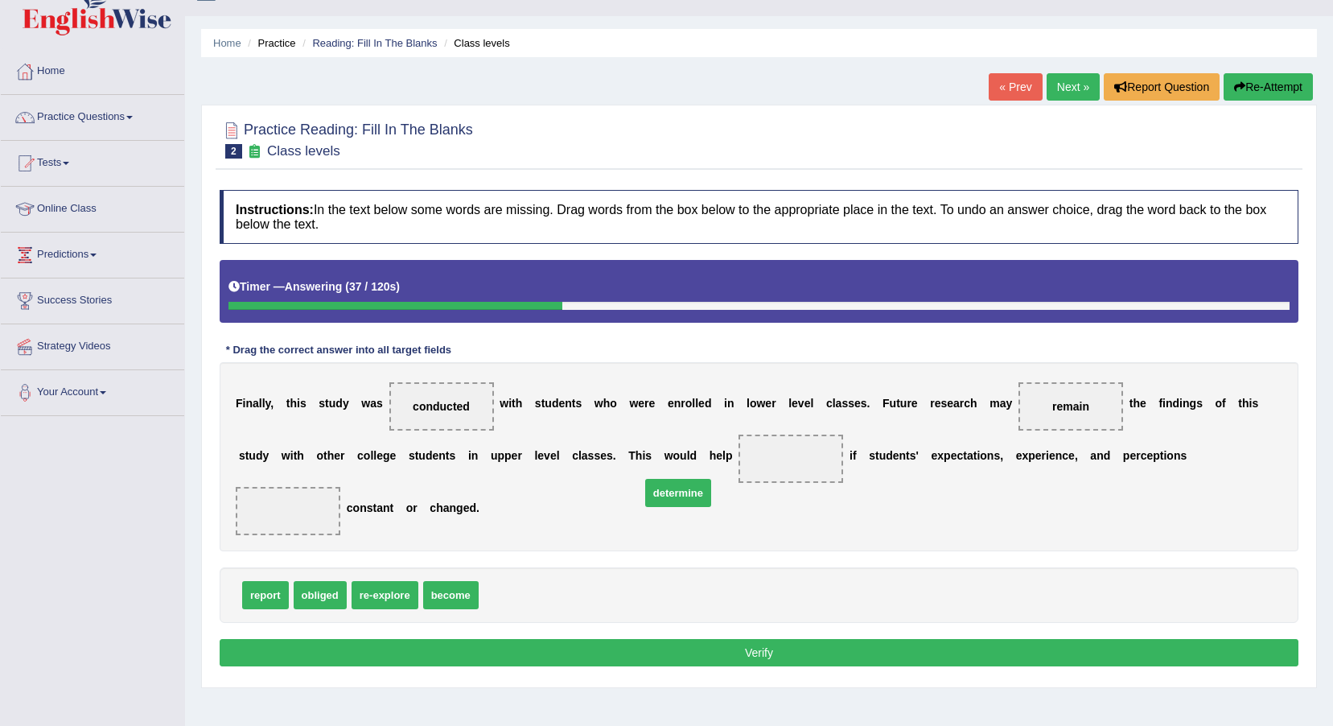
drag, startPoint x: 519, startPoint y: 566, endPoint x: 686, endPoint y: 461, distance: 197.4
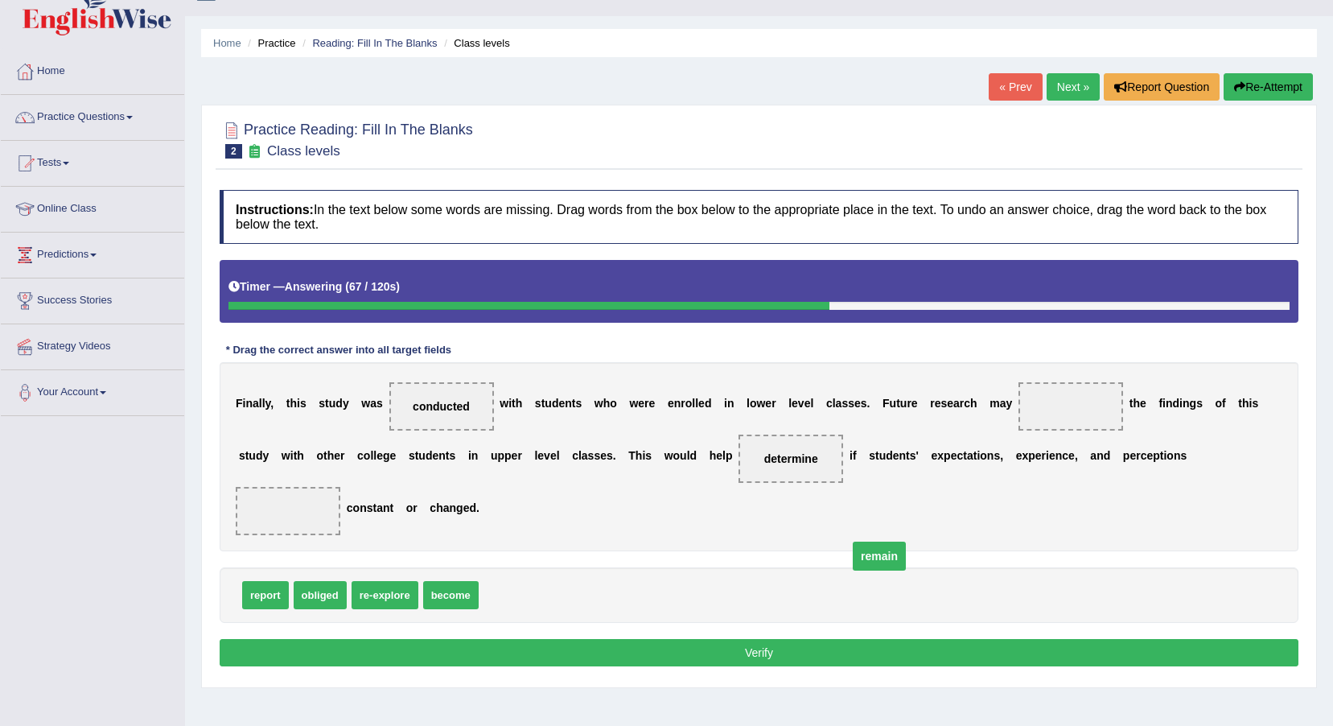
drag, startPoint x: 1015, startPoint y: 408, endPoint x: 772, endPoint y: 561, distance: 286.4
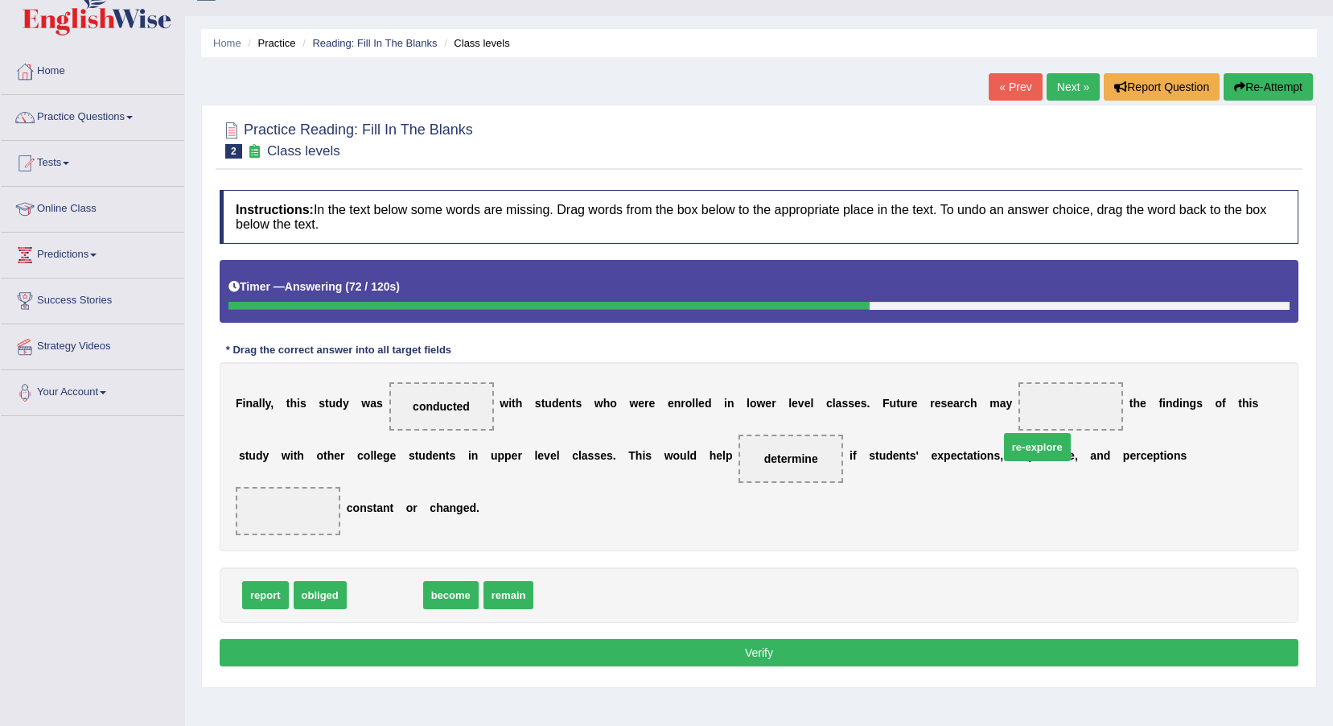
drag, startPoint x: 404, startPoint y: 569, endPoint x: 1056, endPoint y: 422, distance: 669.0
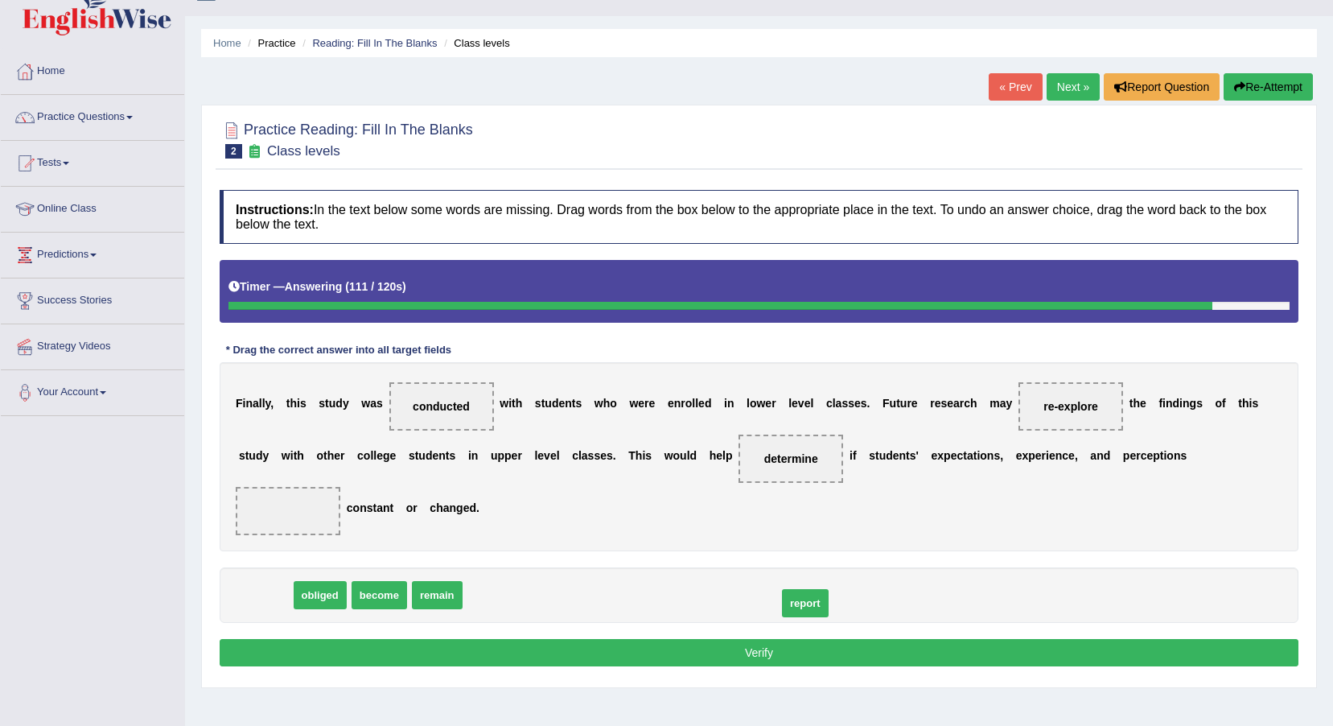
drag, startPoint x: 277, startPoint y: 566, endPoint x: 467, endPoint y: 554, distance: 190.3
click at [443, 581] on span "report" at bounding box center [439, 595] width 47 height 28
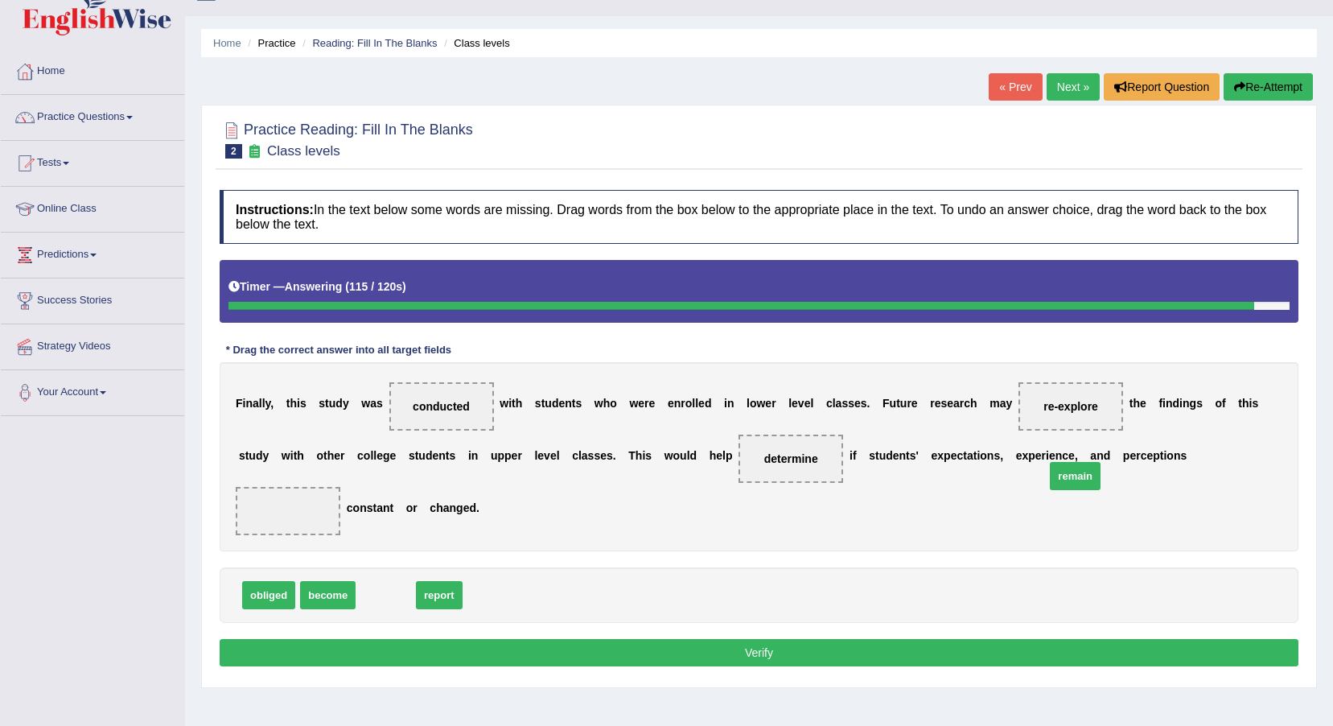
drag, startPoint x: 390, startPoint y: 570, endPoint x: 1080, endPoint y: 451, distance: 699.8
click at [605, 639] on button "Verify" at bounding box center [759, 652] width 1079 height 27
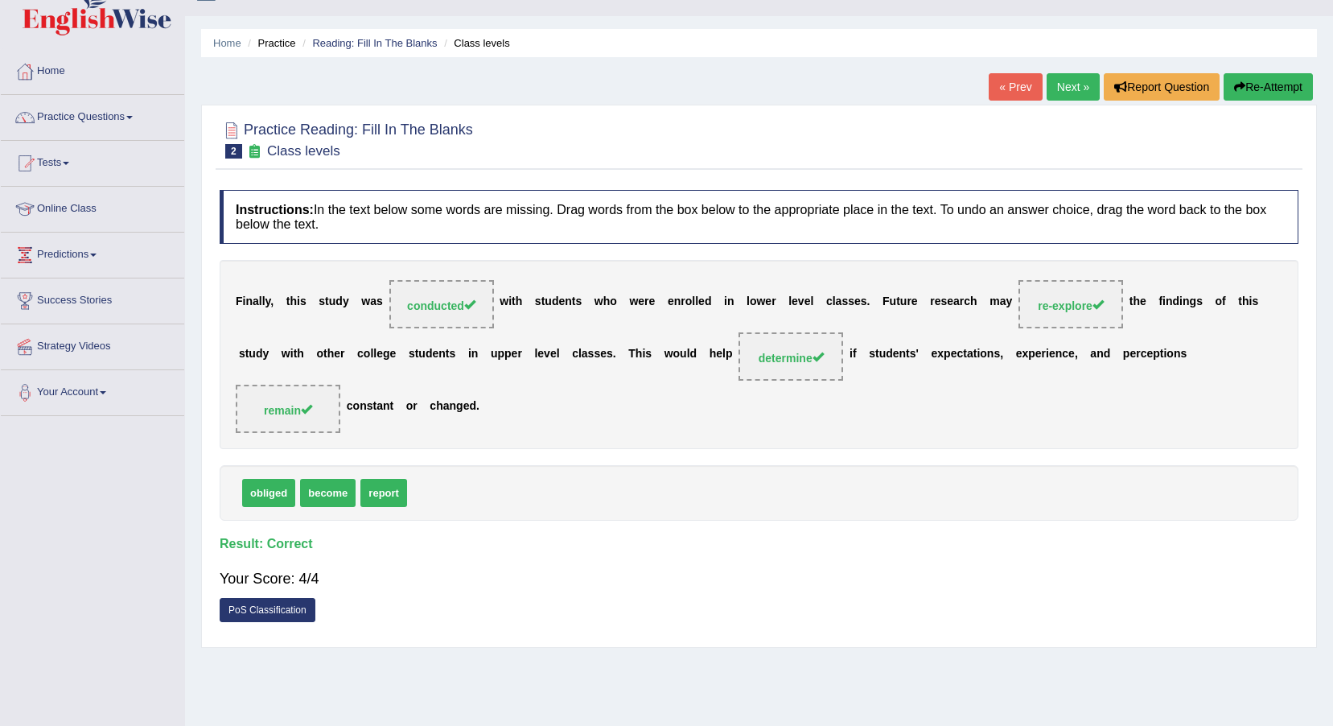
click at [1067, 89] on link "Next »" at bounding box center [1073, 86] width 53 height 27
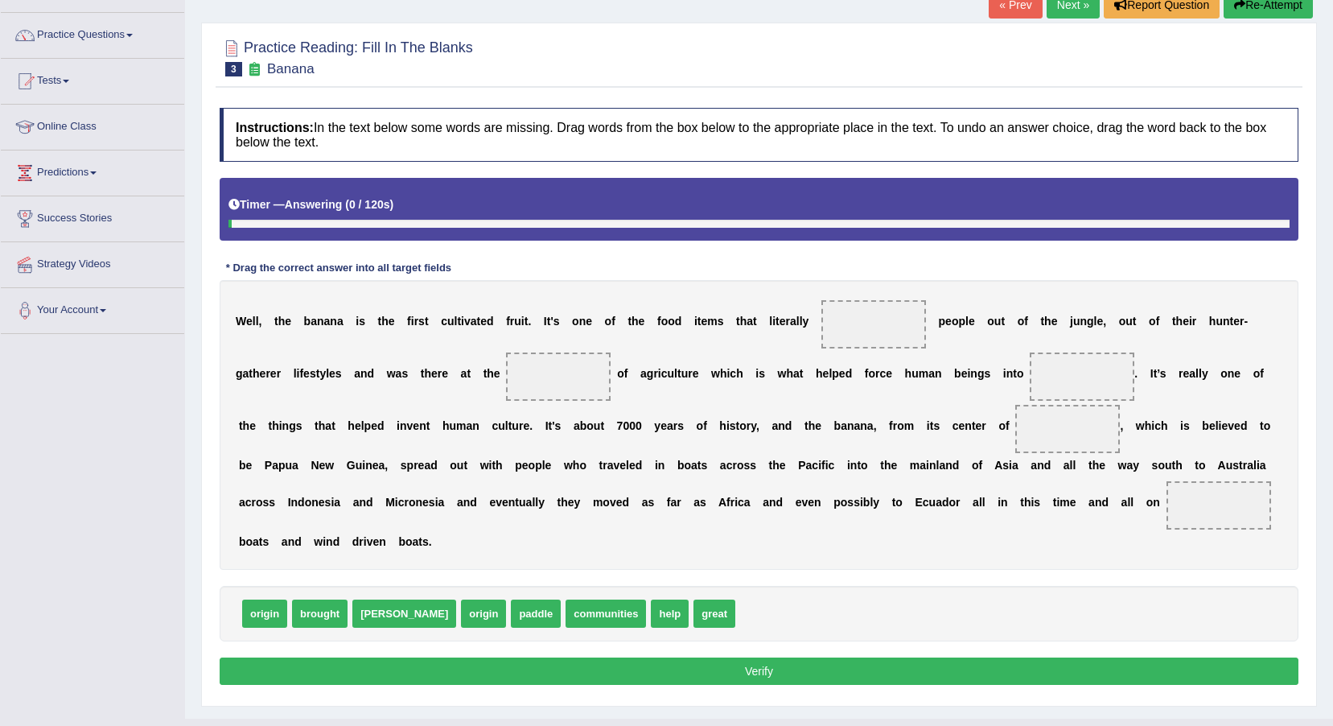
scroll to position [122, 0]
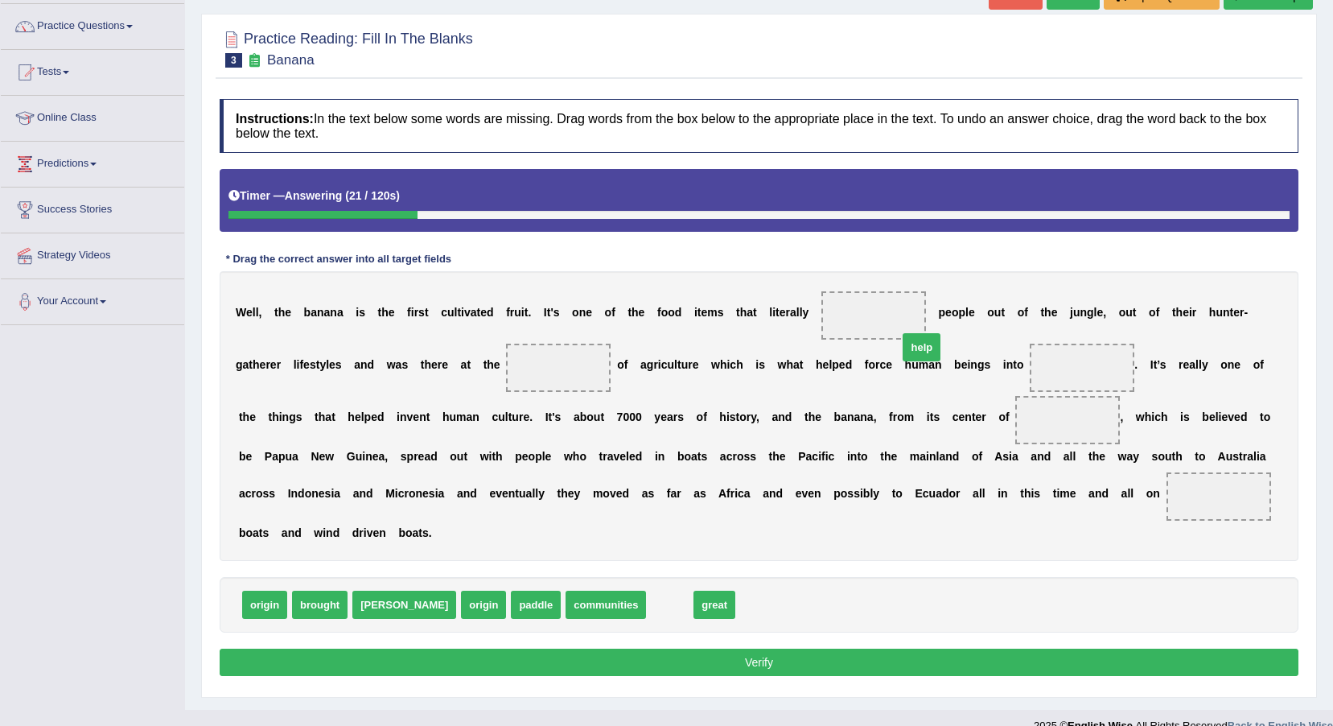
drag, startPoint x: 584, startPoint y: 580, endPoint x: 816, endPoint y: 317, distance: 350.6
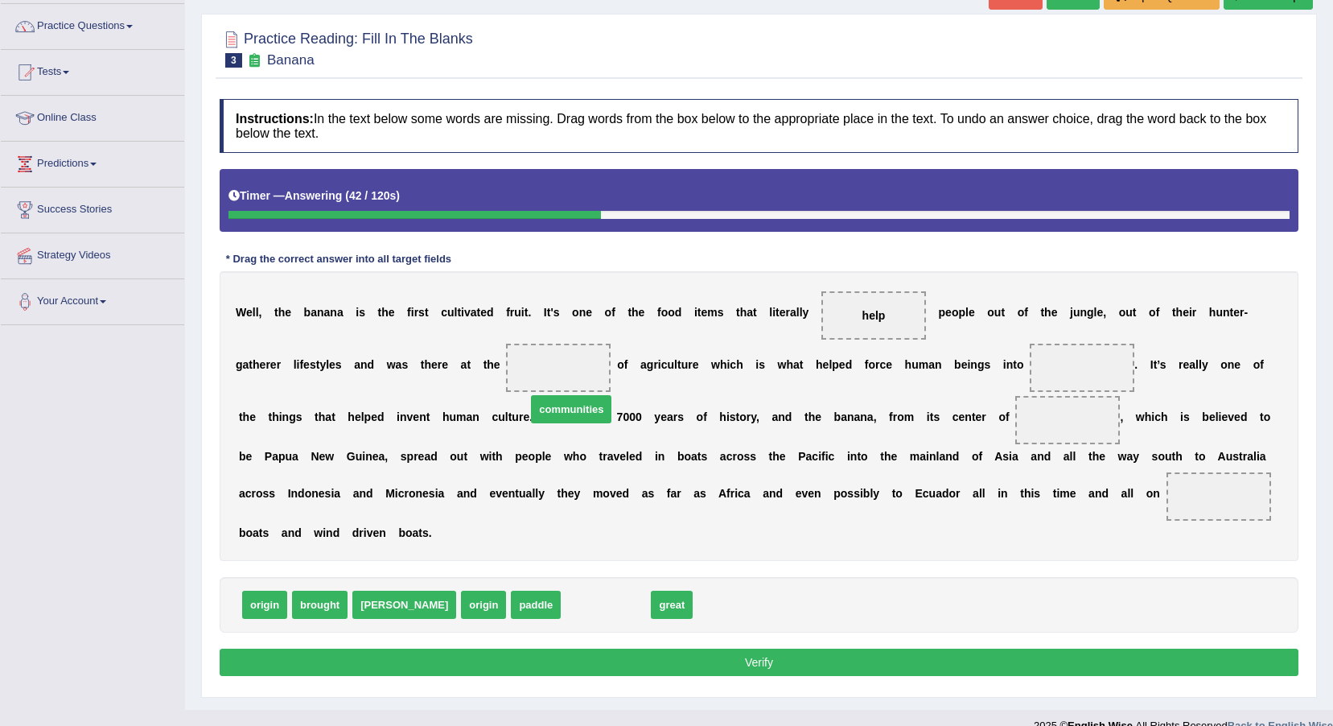
drag, startPoint x: 550, startPoint y: 576, endPoint x: 516, endPoint y: 381, distance: 198.6
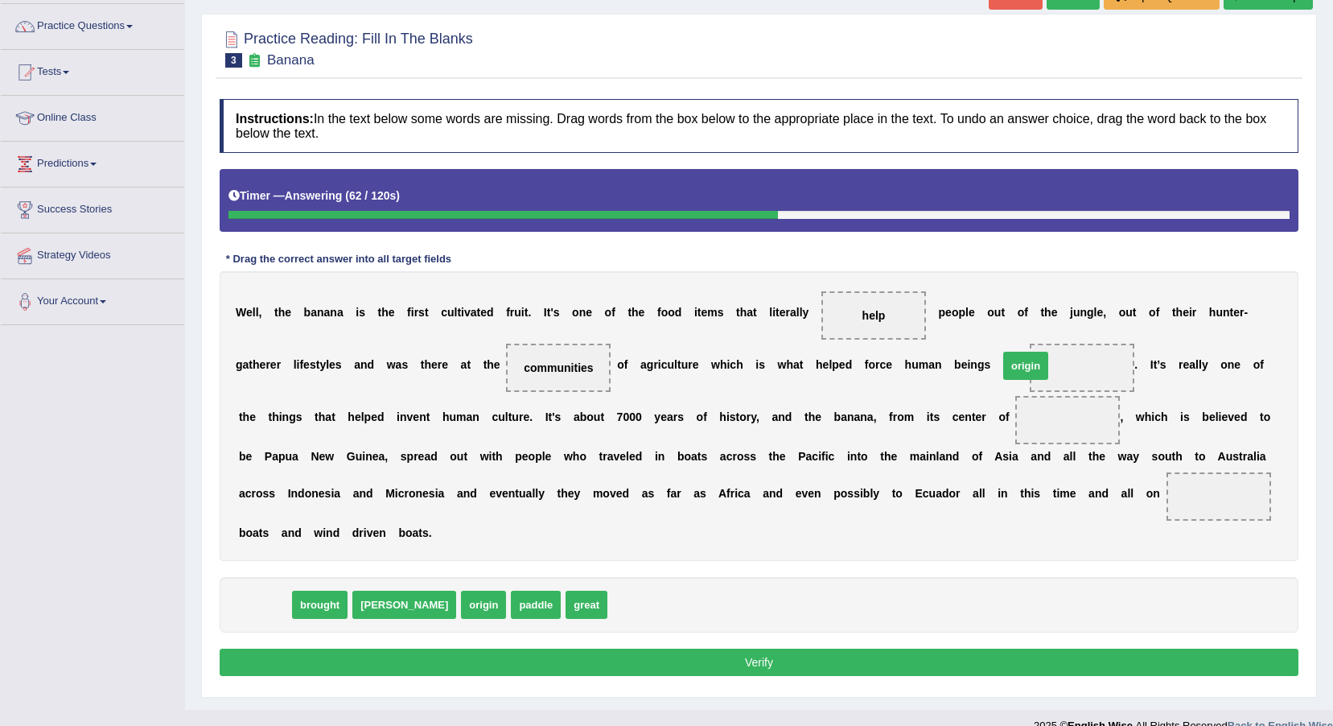
drag, startPoint x: 270, startPoint y: 572, endPoint x: 1031, endPoint y: 333, distance: 797.8
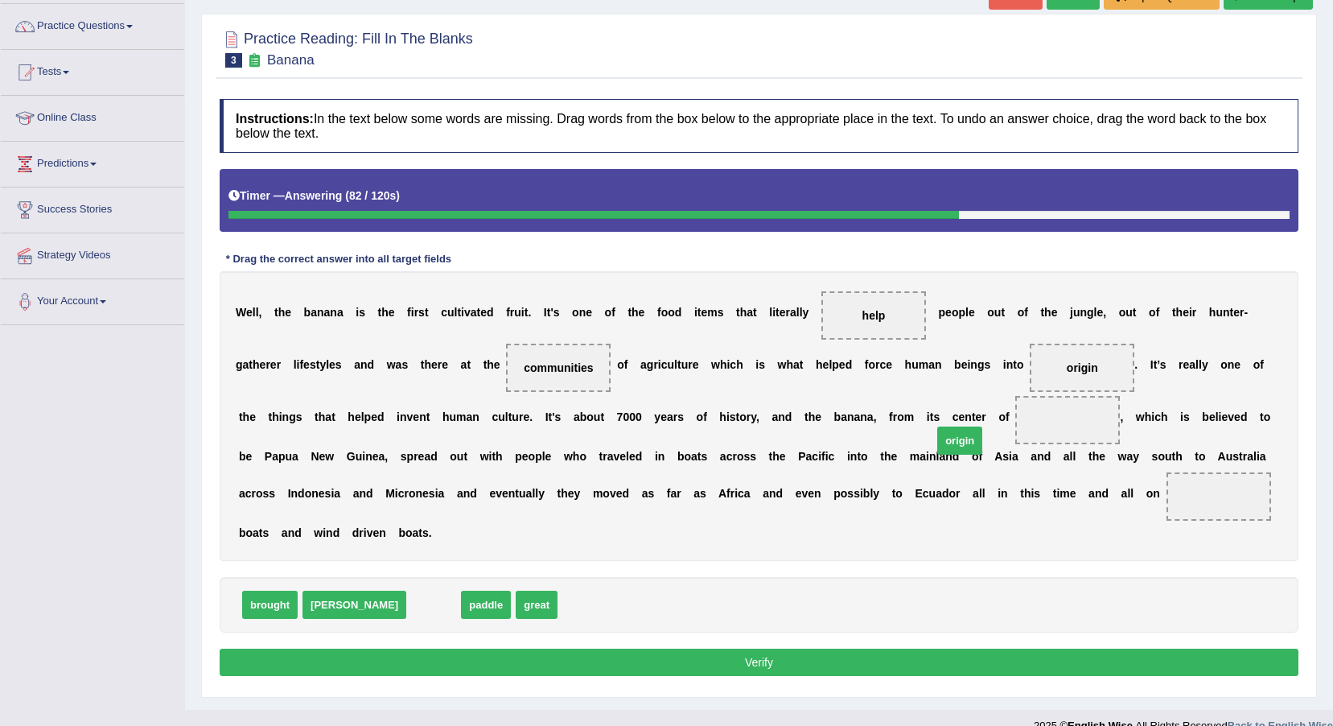
drag, startPoint x: 365, startPoint y: 592, endPoint x: 892, endPoint y: 428, distance: 551.2
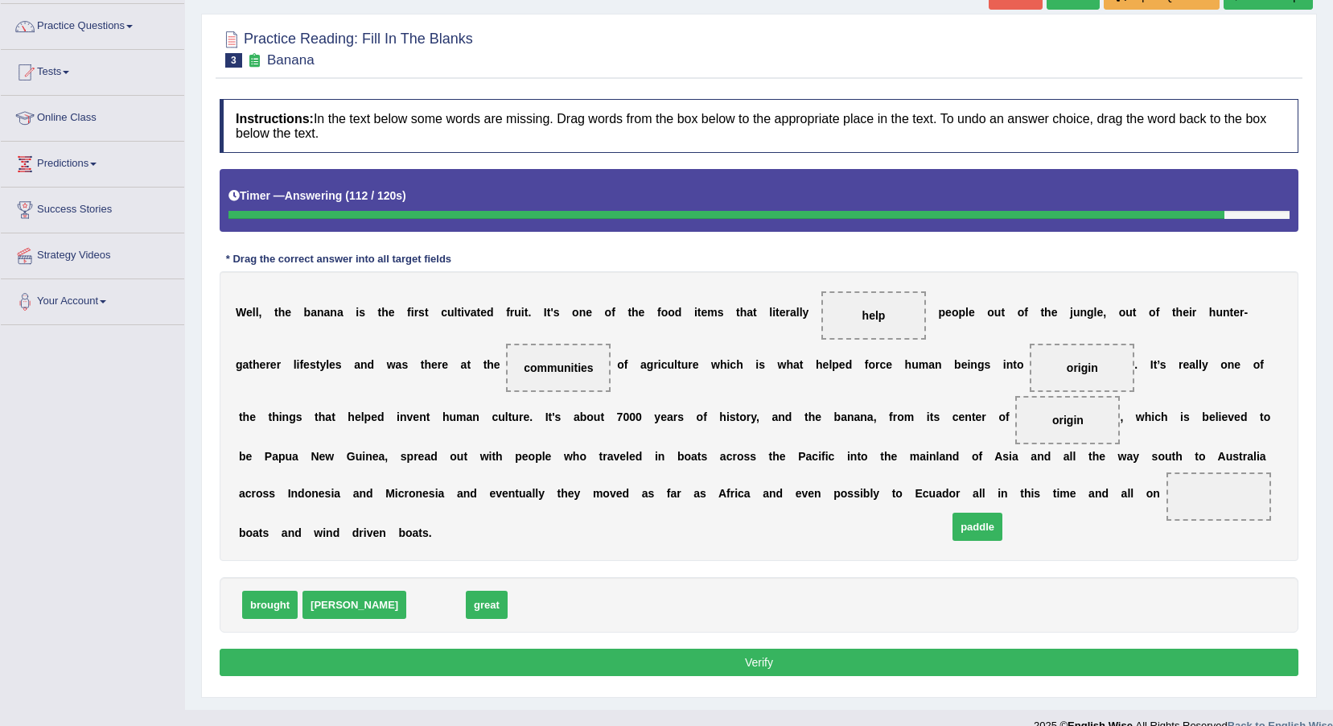
drag, startPoint x: 373, startPoint y: 585, endPoint x: 898, endPoint y: 512, distance: 529.7
click at [871, 649] on button "Verify" at bounding box center [759, 662] width 1079 height 27
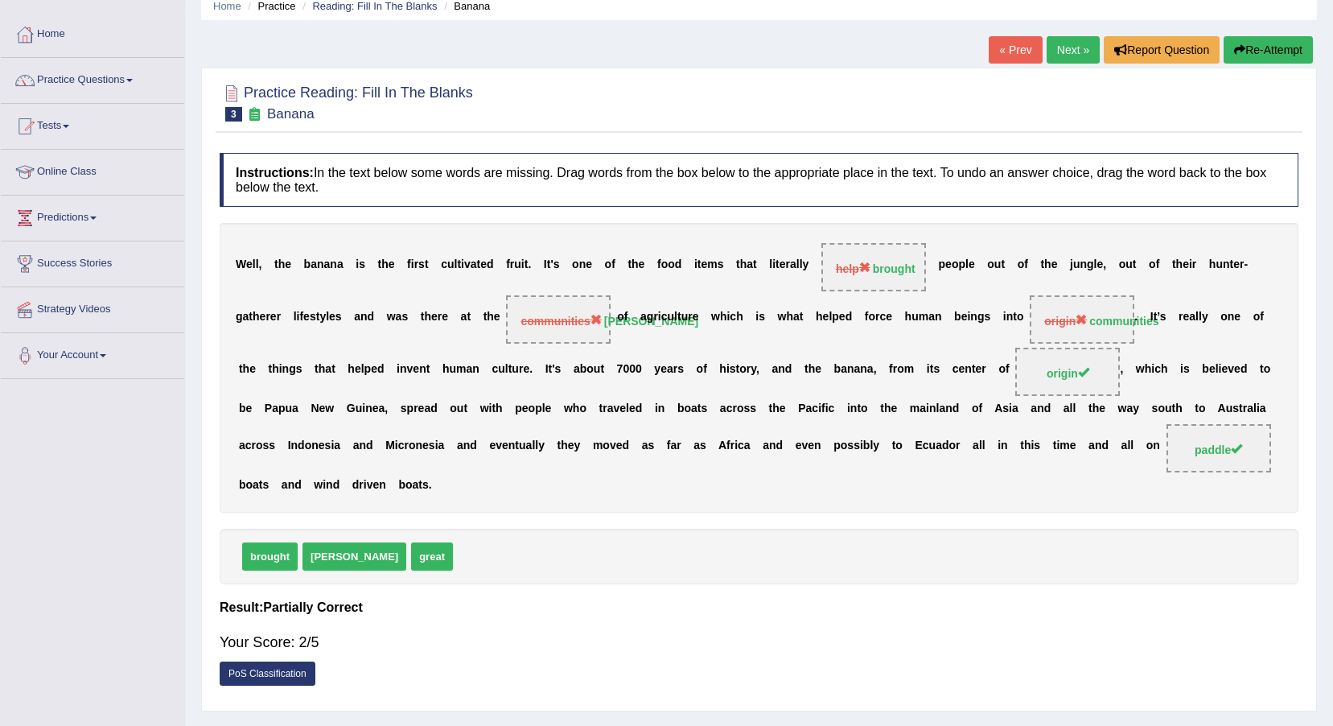
scroll to position [39, 0]
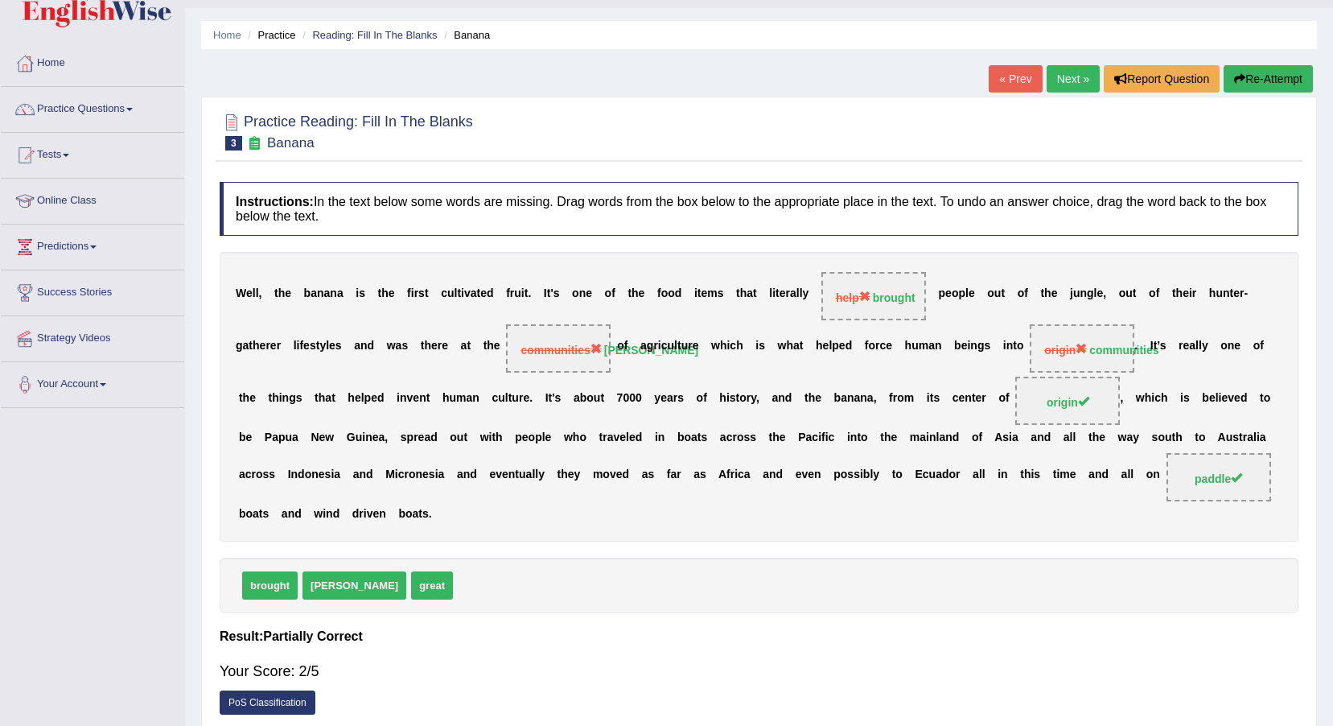
click at [1074, 94] on div "« Prev Next » Report Question Re-Attempt" at bounding box center [1153, 80] width 328 height 31
click at [1068, 83] on link "Next »" at bounding box center [1073, 78] width 53 height 27
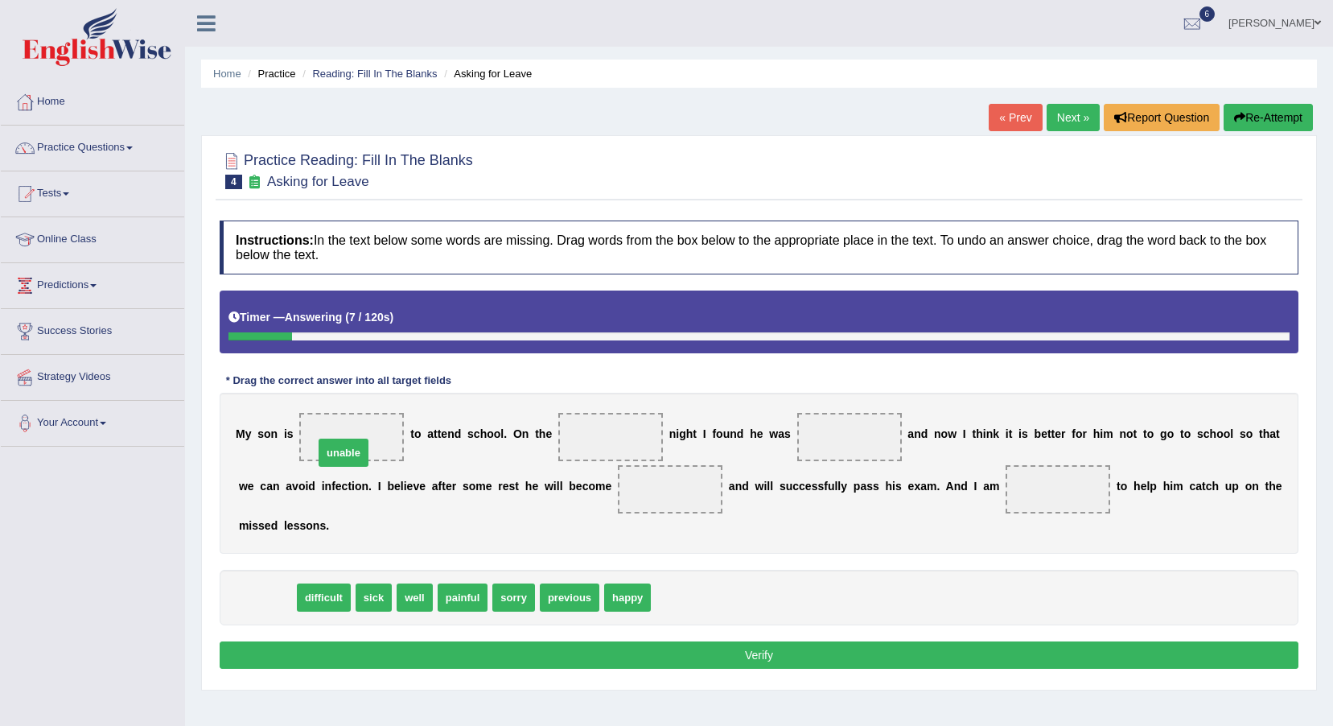
drag, startPoint x: 278, startPoint y: 579, endPoint x: 355, endPoint y: 435, distance: 163.8
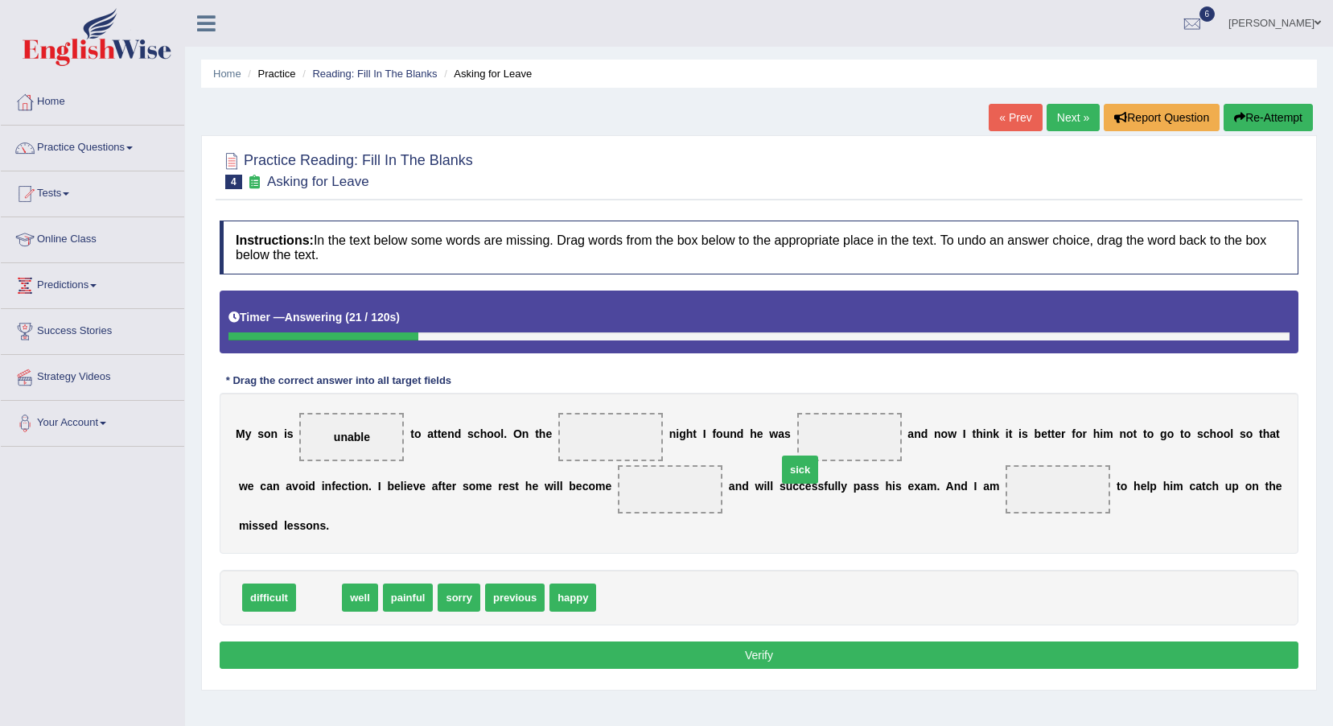
drag, startPoint x: 324, startPoint y: 575, endPoint x: 805, endPoint y: 447, distance: 497.9
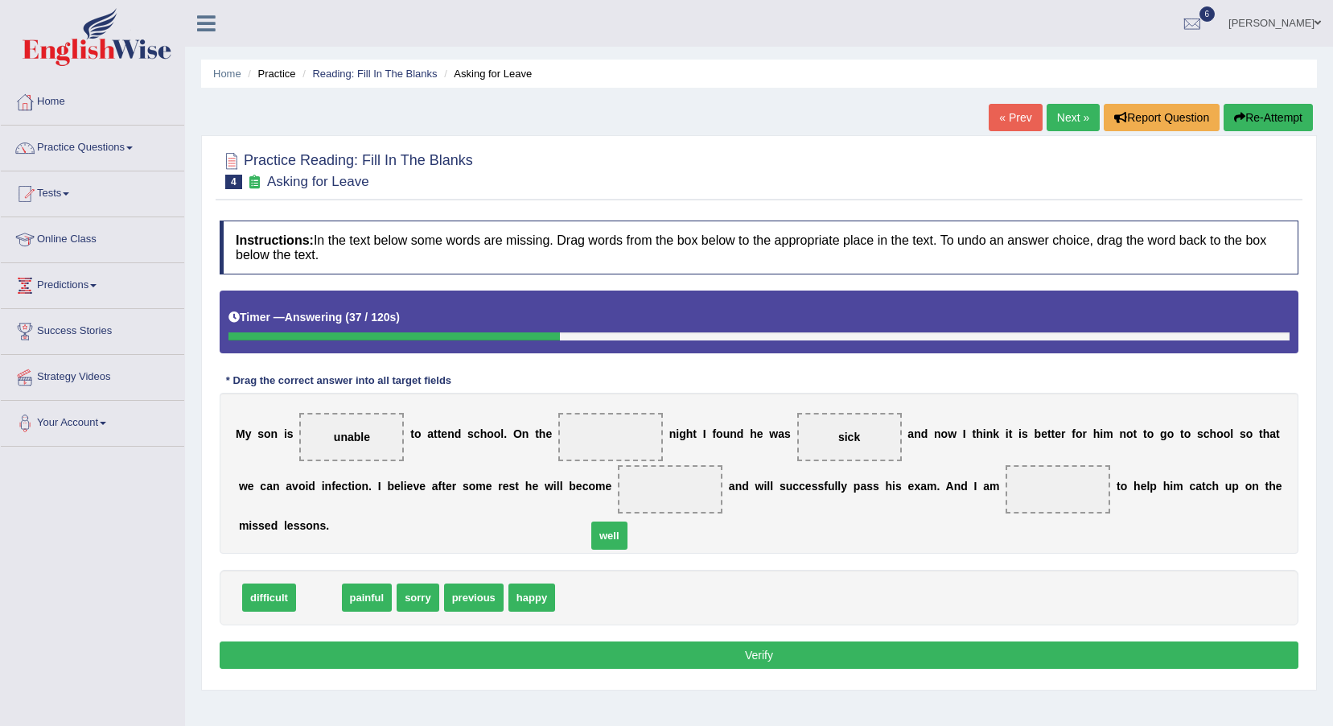
drag, startPoint x: 317, startPoint y: 575, endPoint x: 608, endPoint y: 513, distance: 297.0
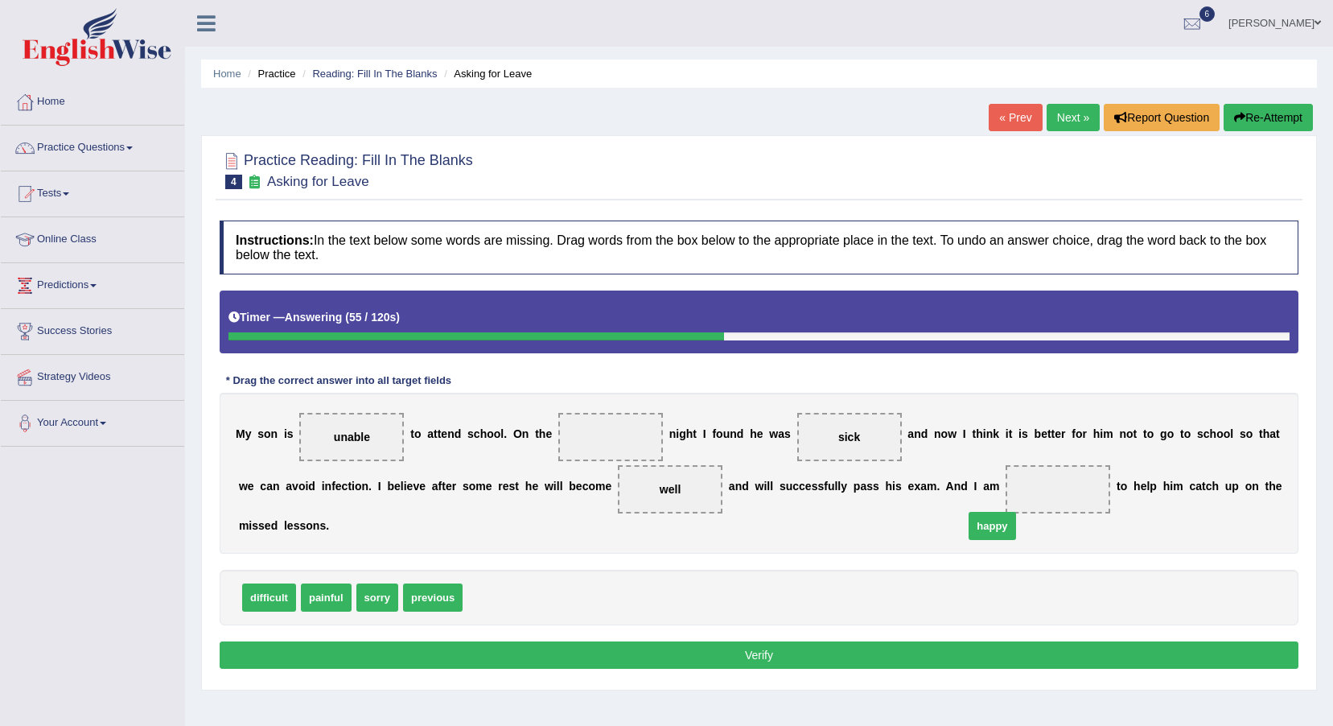
drag, startPoint x: 479, startPoint y: 575, endPoint x: 980, endPoint y: 503, distance: 506.4
drag, startPoint x: 437, startPoint y: 576, endPoint x: 591, endPoint y: 462, distance: 192.2
click at [616, 641] on button "Verify" at bounding box center [759, 654] width 1079 height 27
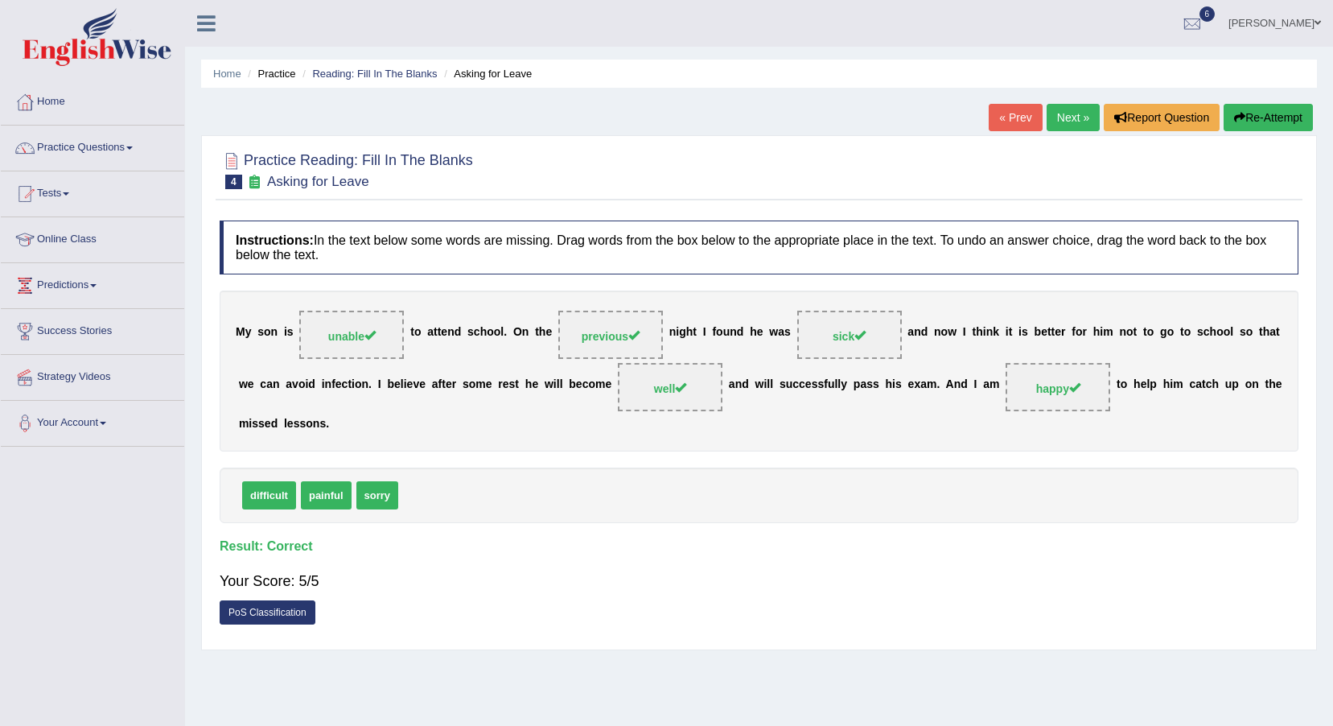
click at [1069, 107] on link "Next »" at bounding box center [1073, 117] width 53 height 27
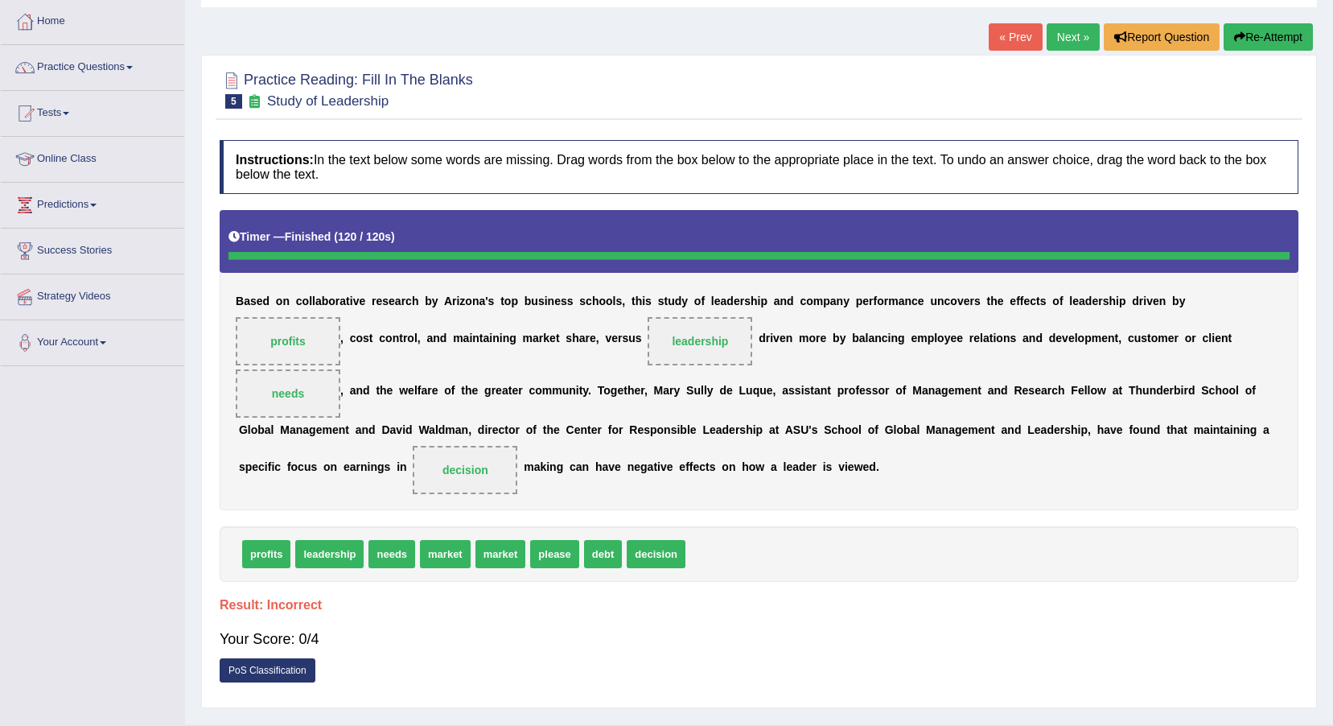
click at [1248, 31] on button "Re-Attempt" at bounding box center [1268, 36] width 89 height 27
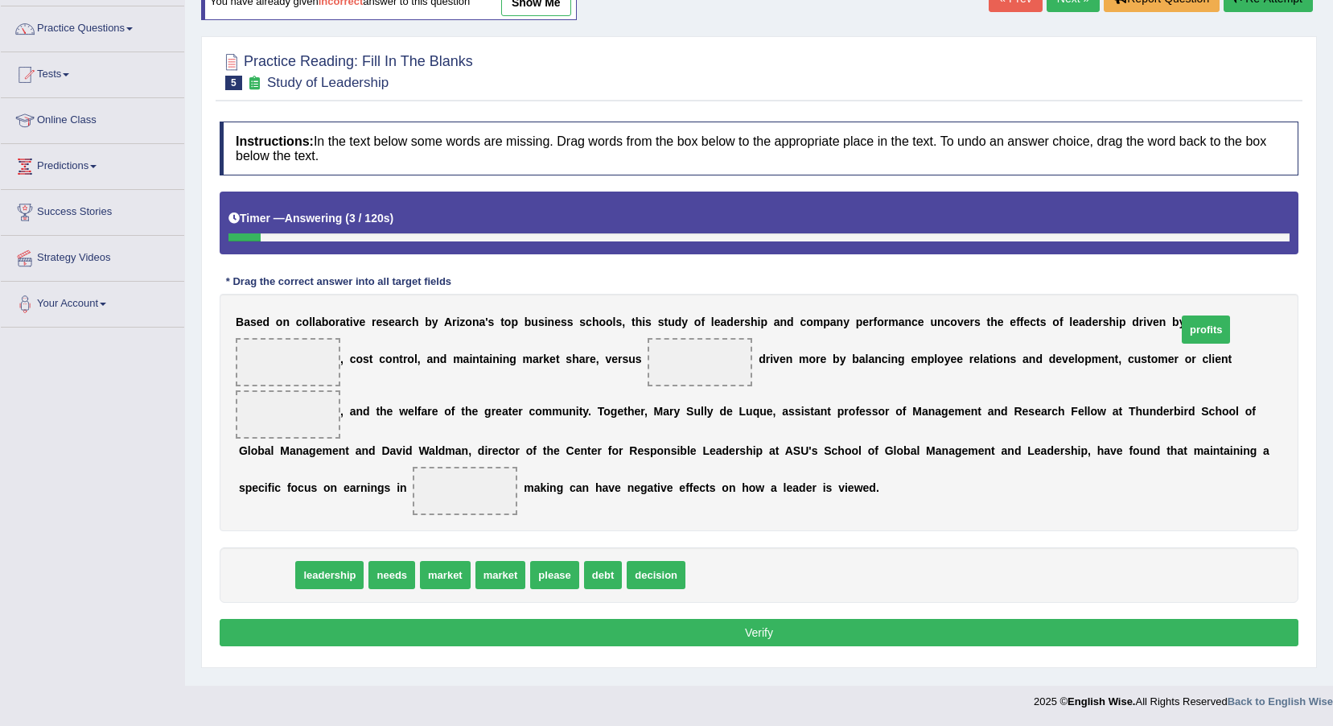
drag, startPoint x: 244, startPoint y: 572, endPoint x: 1183, endPoint y: 327, distance: 970.6
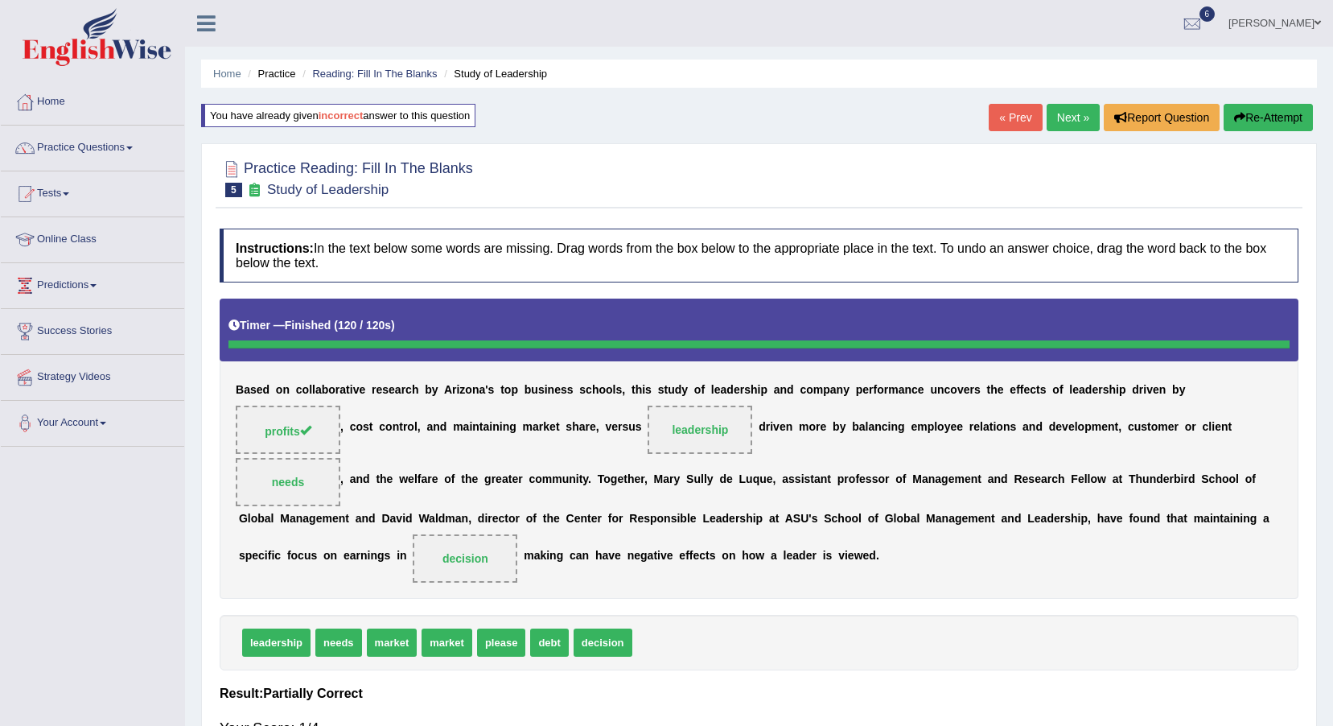
click at [1234, 122] on icon "button" at bounding box center [1239, 117] width 11 height 11
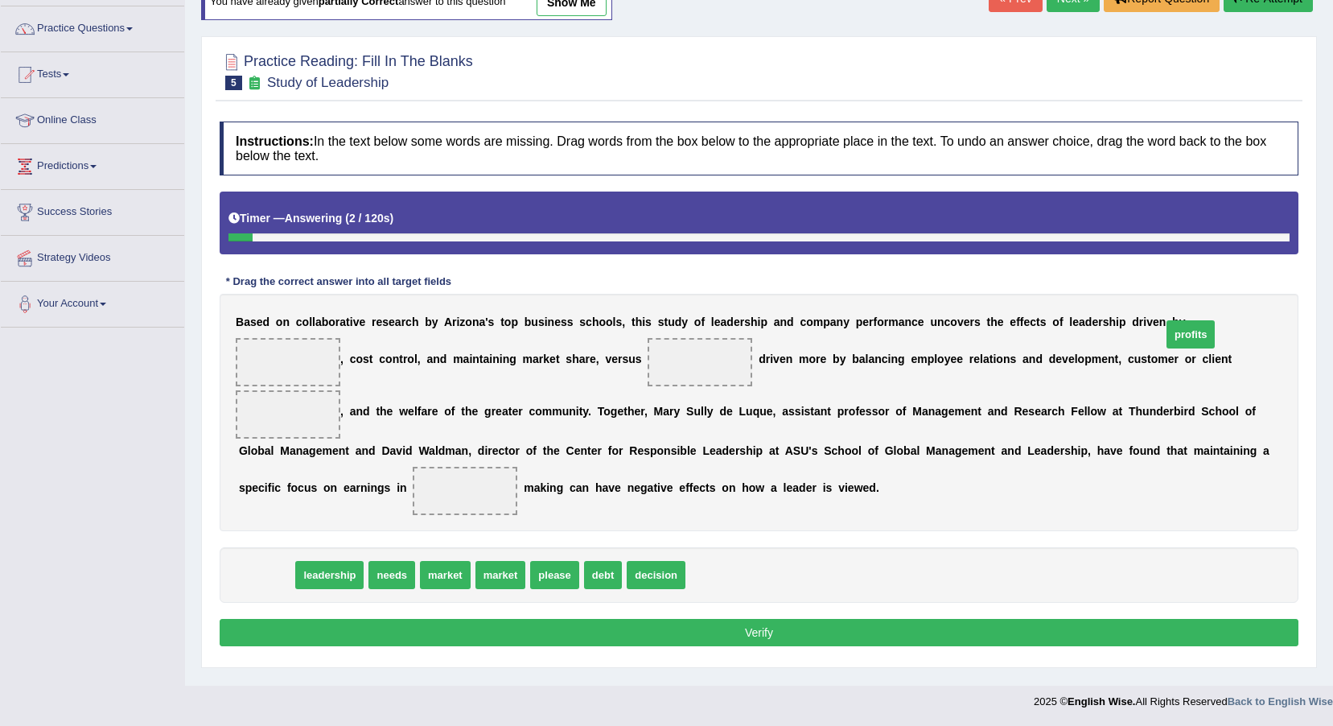
drag, startPoint x: 278, startPoint y: 572, endPoint x: 1202, endPoint y: 333, distance: 954.1
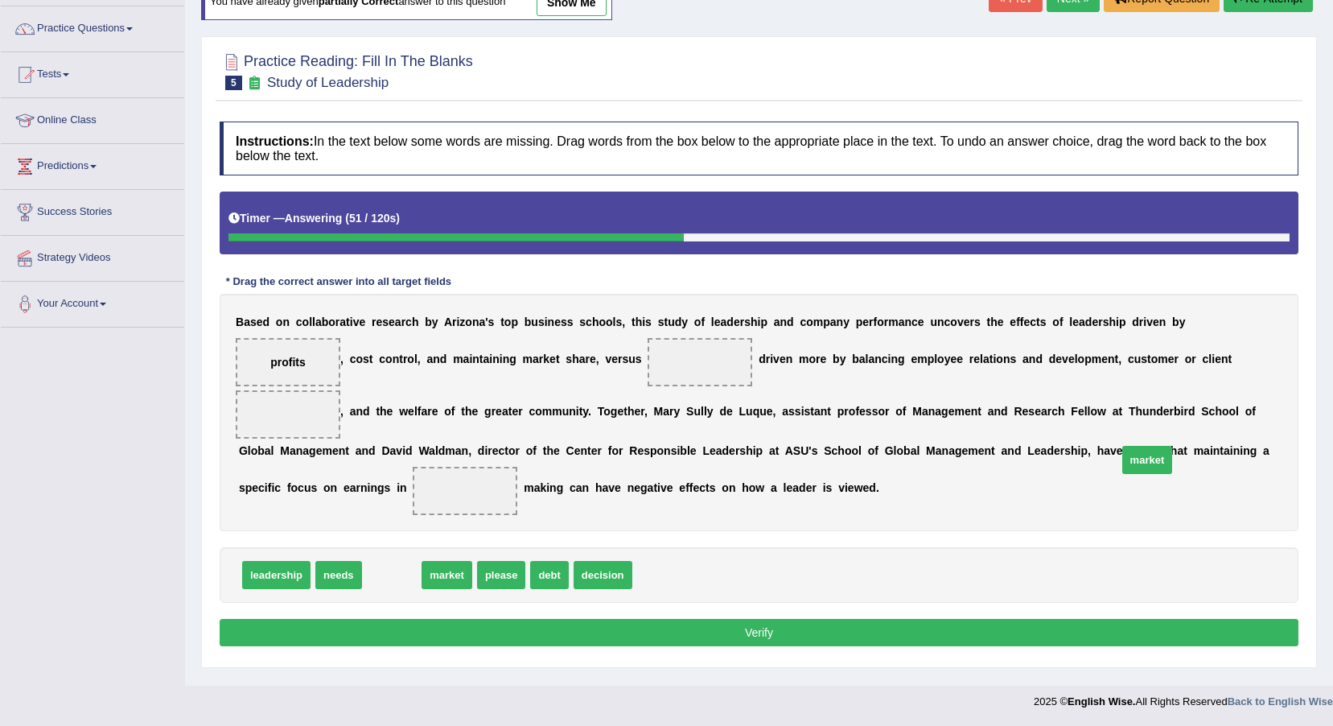
drag, startPoint x: 390, startPoint y: 563, endPoint x: 1140, endPoint y: 444, distance: 759.3
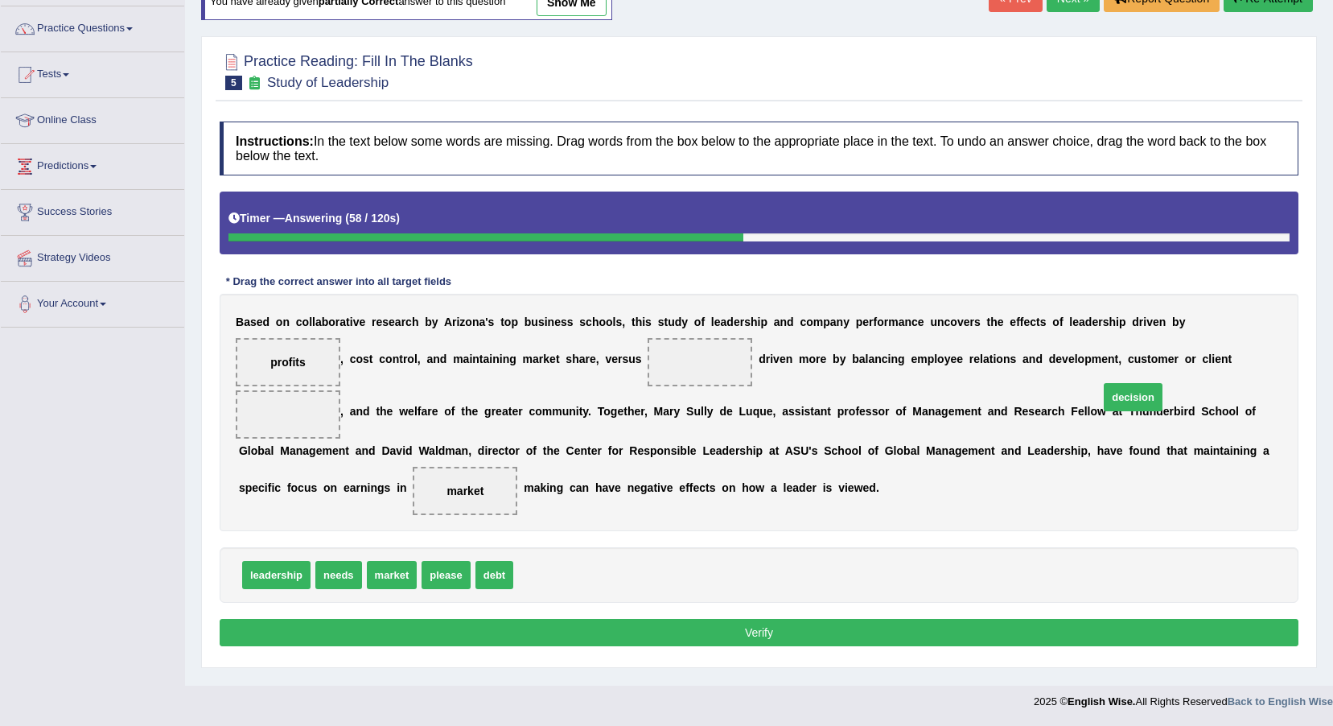
drag, startPoint x: 539, startPoint y: 580, endPoint x: 1125, endPoint y: 402, distance: 612.2
drag, startPoint x: 352, startPoint y: 581, endPoint x: 578, endPoint y: 392, distance: 294.8
click at [579, 616] on div "Instructions: In the text below some words are missing. Drag words from the box…" at bounding box center [759, 386] width 1087 height 546
click at [579, 624] on button "Verify" at bounding box center [759, 632] width 1079 height 27
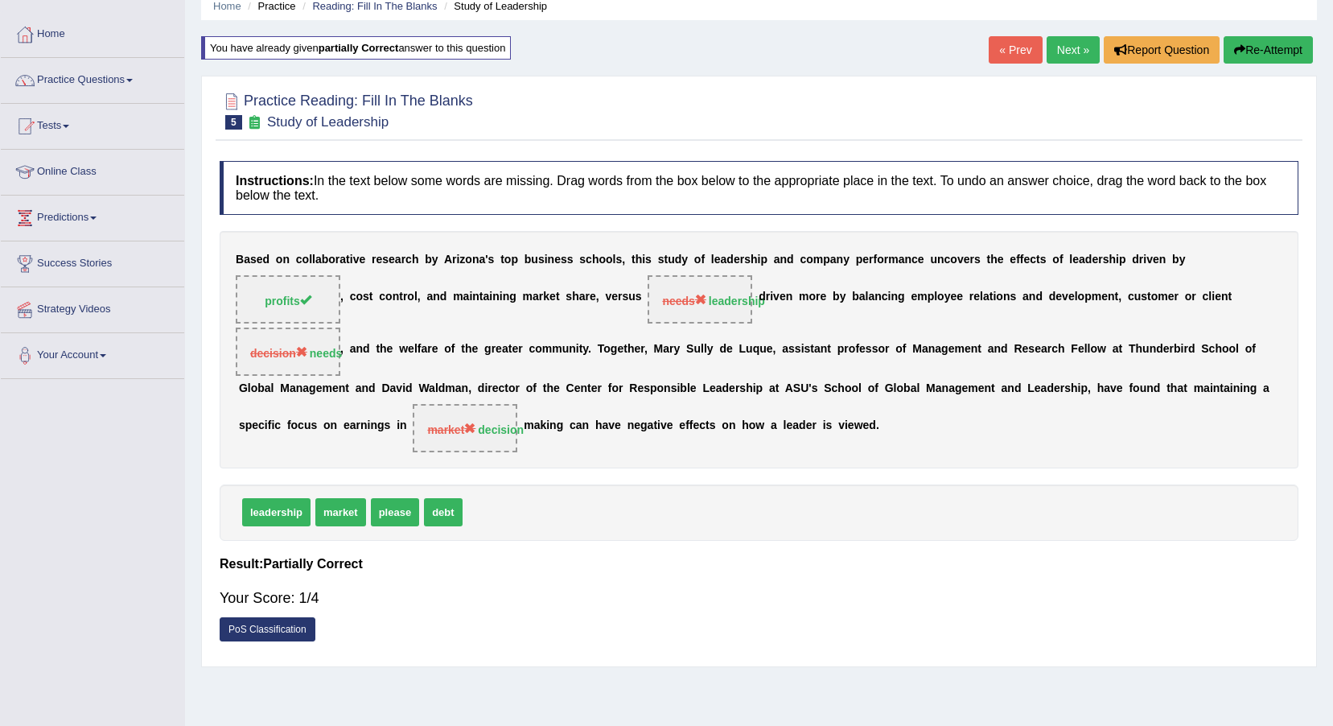
scroll to position [39, 0]
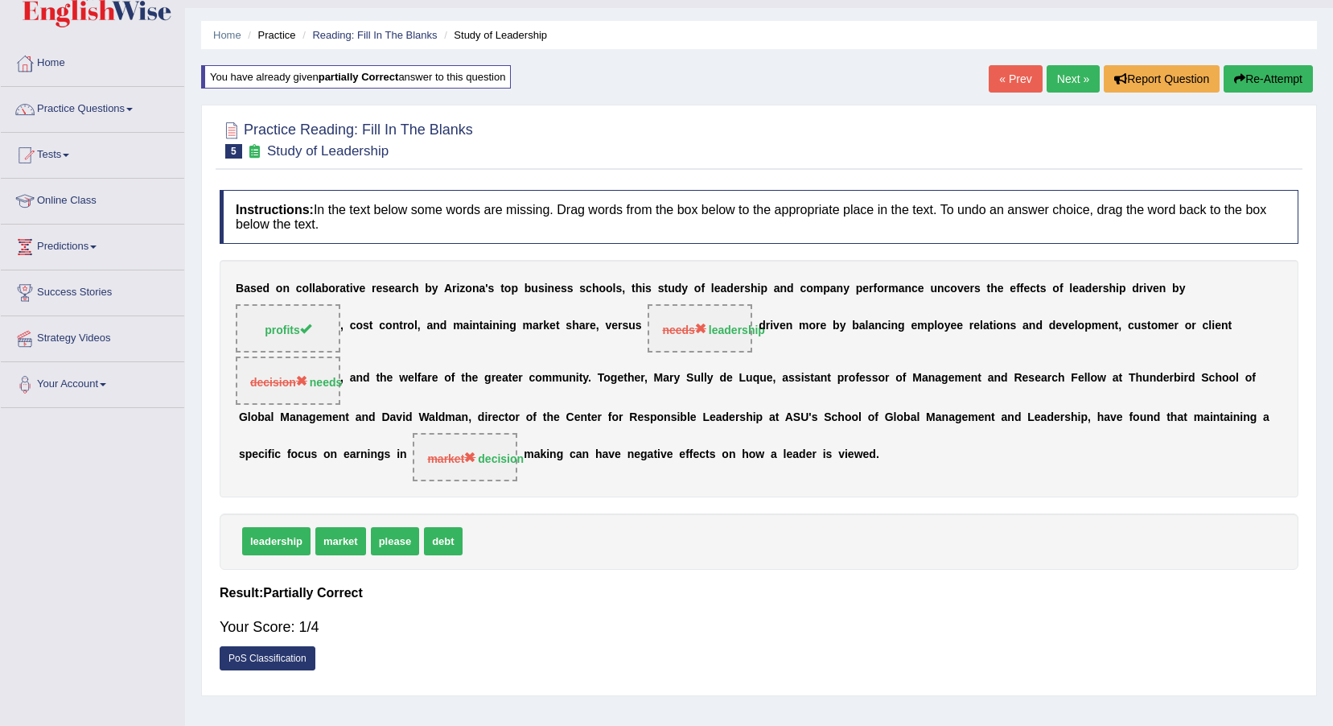
click at [1065, 80] on link "Next »" at bounding box center [1073, 78] width 53 height 27
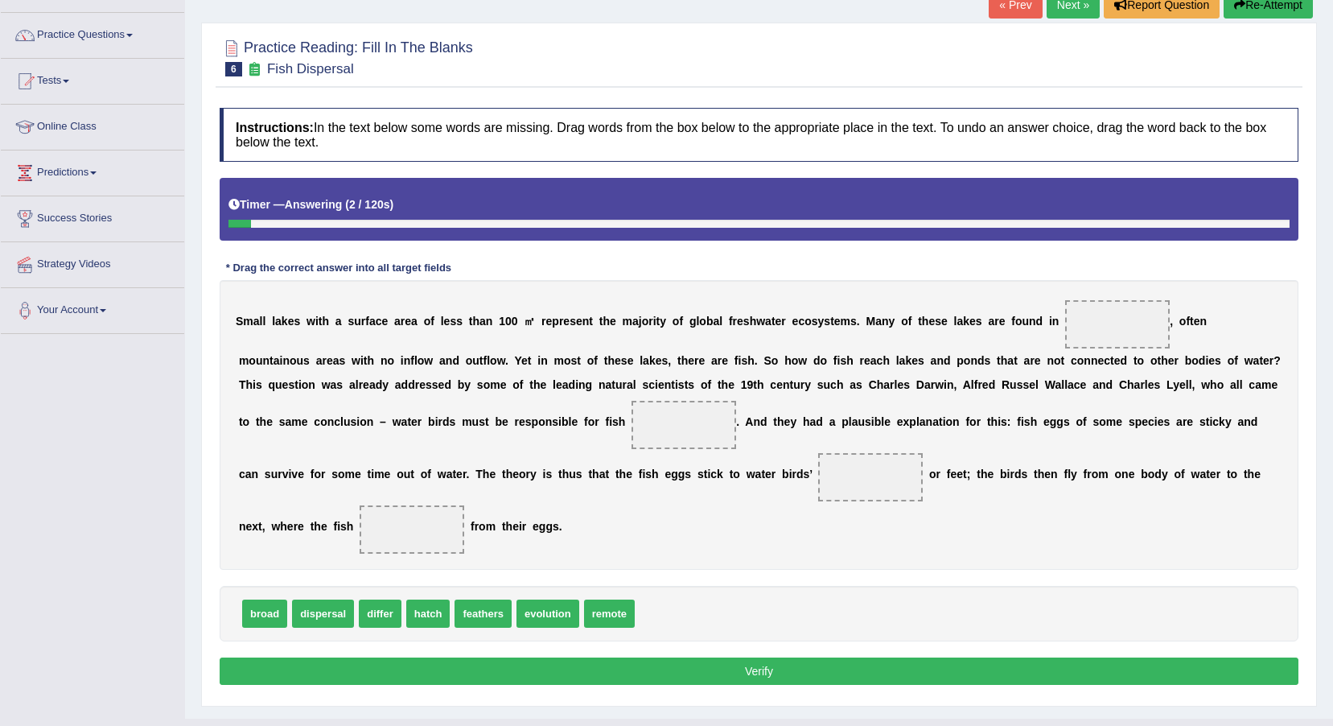
scroll to position [119, 0]
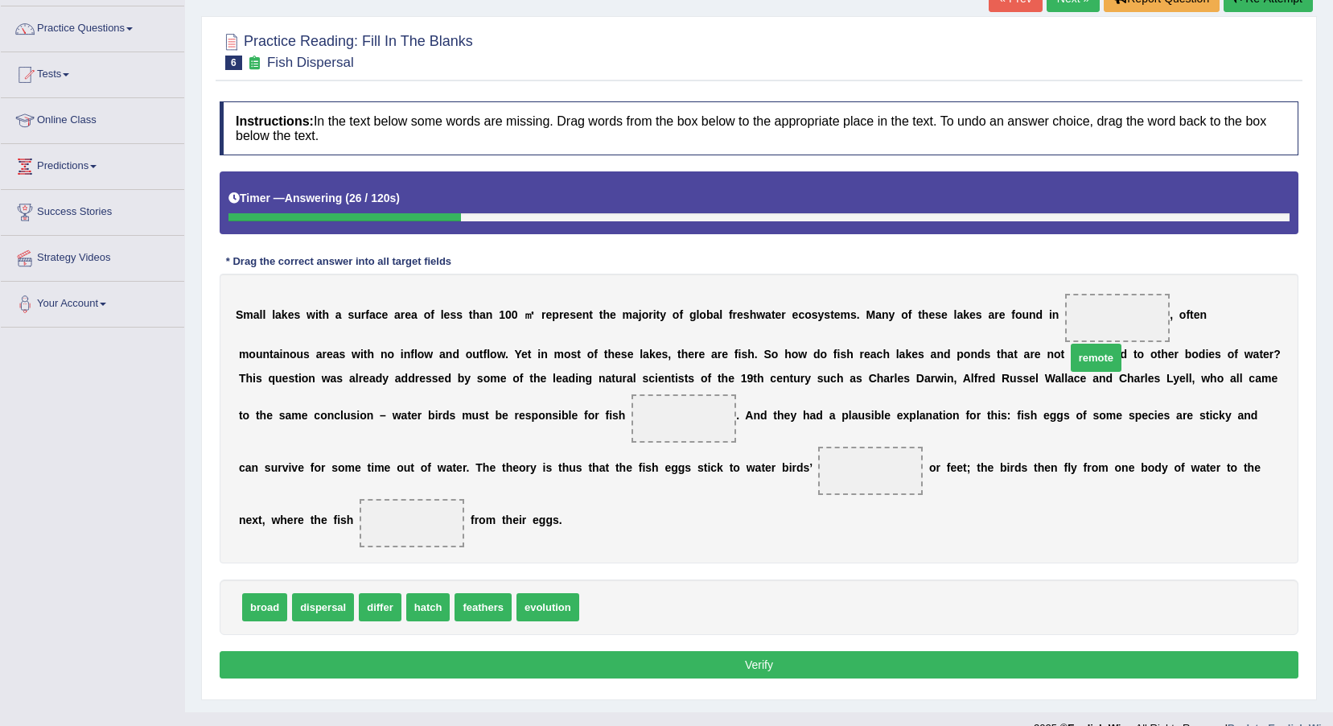
drag, startPoint x: 587, startPoint y: 550, endPoint x: 1073, endPoint y: 301, distance: 547.0
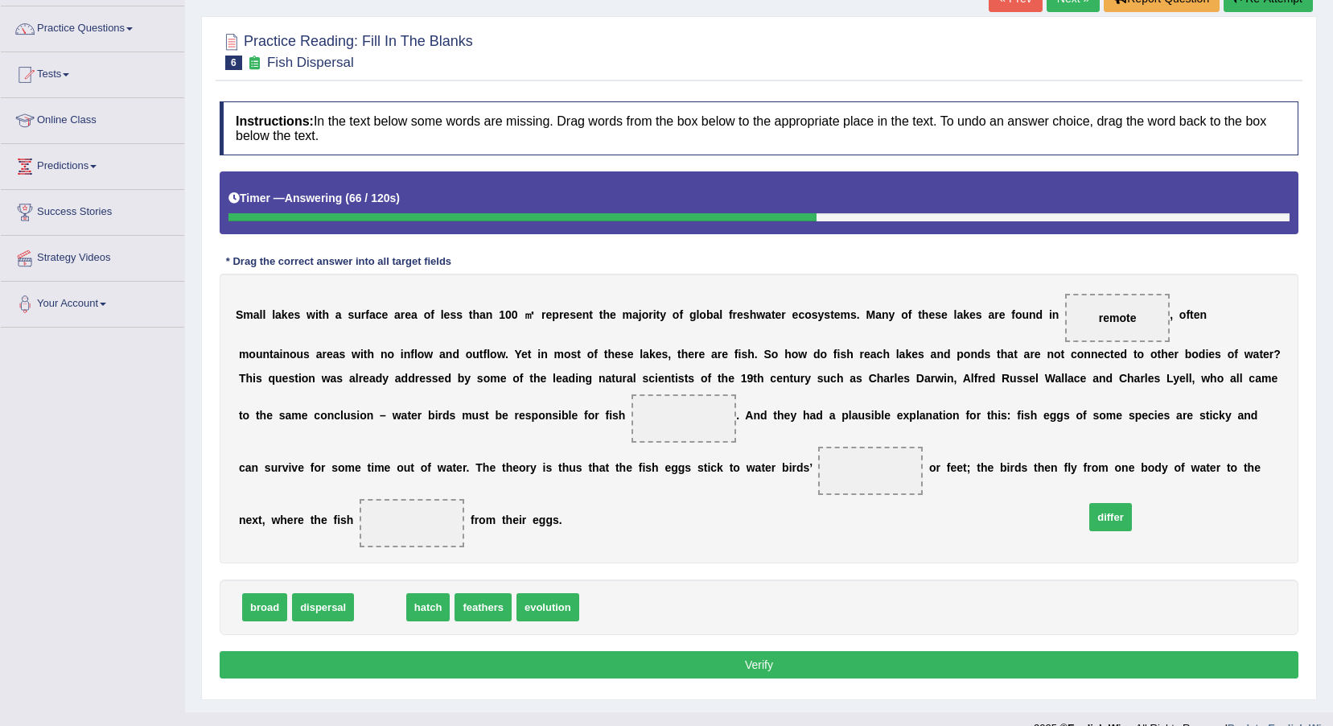
drag, startPoint x: 375, startPoint y: 551, endPoint x: 1106, endPoint y: 461, distance: 736.1
drag, startPoint x: 1094, startPoint y: 469, endPoint x: 694, endPoint y: 510, distance: 401.2
click at [41, 549] on span "differ" at bounding box center [19, 563] width 44 height 29
drag, startPoint x: 1092, startPoint y: 471, endPoint x: 610, endPoint y: 591, distance: 496.7
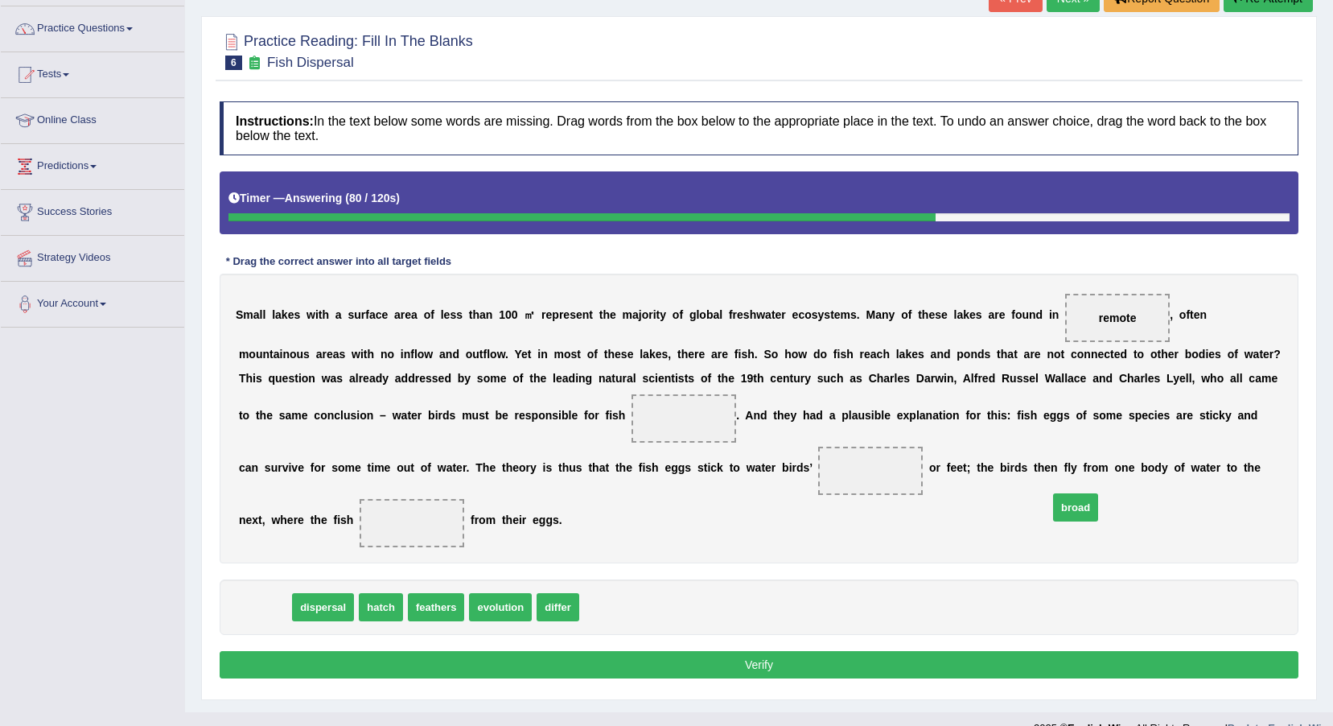
drag, startPoint x: 278, startPoint y: 560, endPoint x: 1089, endPoint y: 460, distance: 817.2
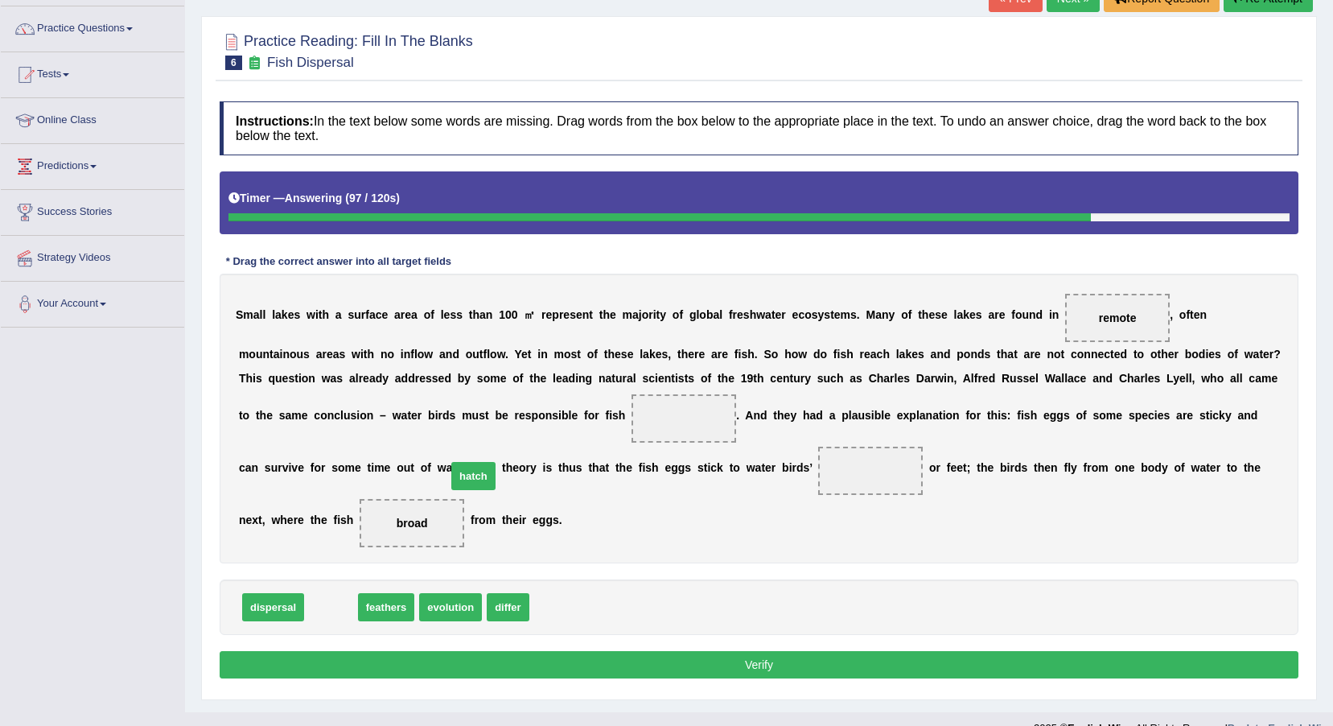
drag, startPoint x: 335, startPoint y: 553, endPoint x: 479, endPoint y: 420, distance: 195.9
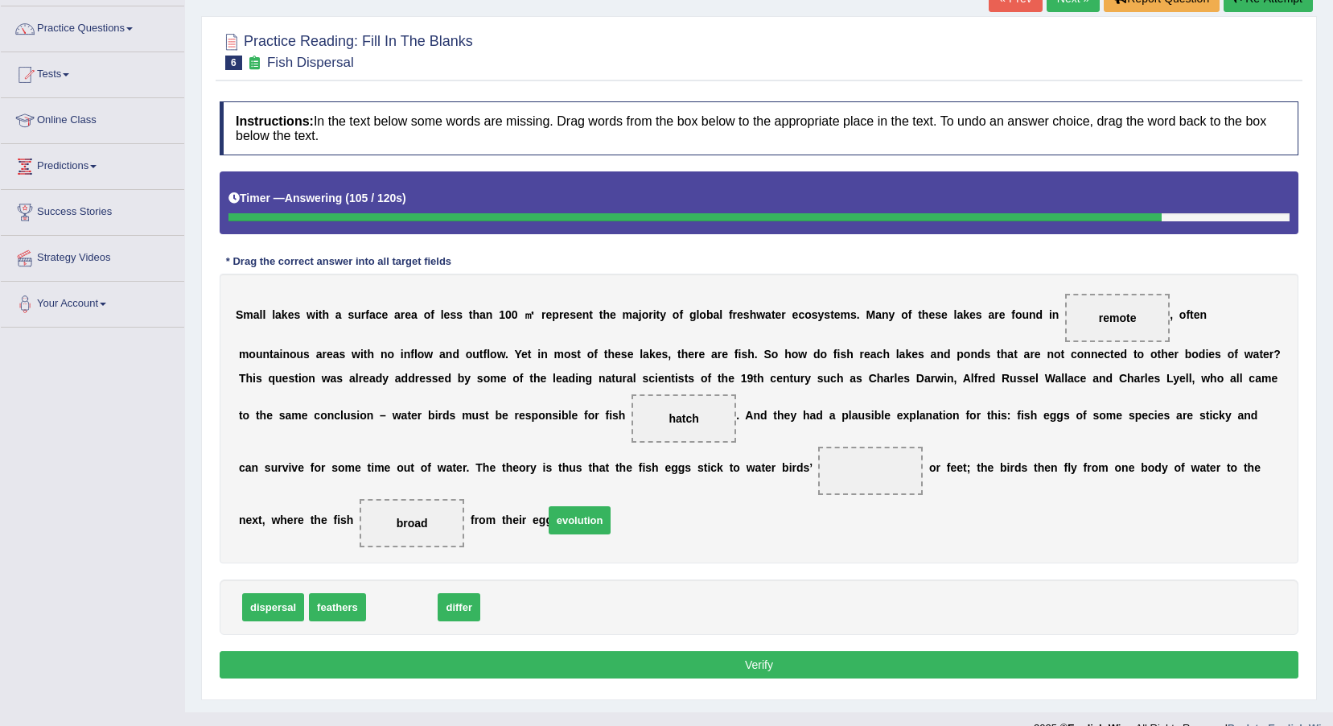
drag, startPoint x: 378, startPoint y: 563, endPoint x: 556, endPoint y: 476, distance: 197.9
click at [565, 651] on button "Verify" at bounding box center [759, 664] width 1079 height 27
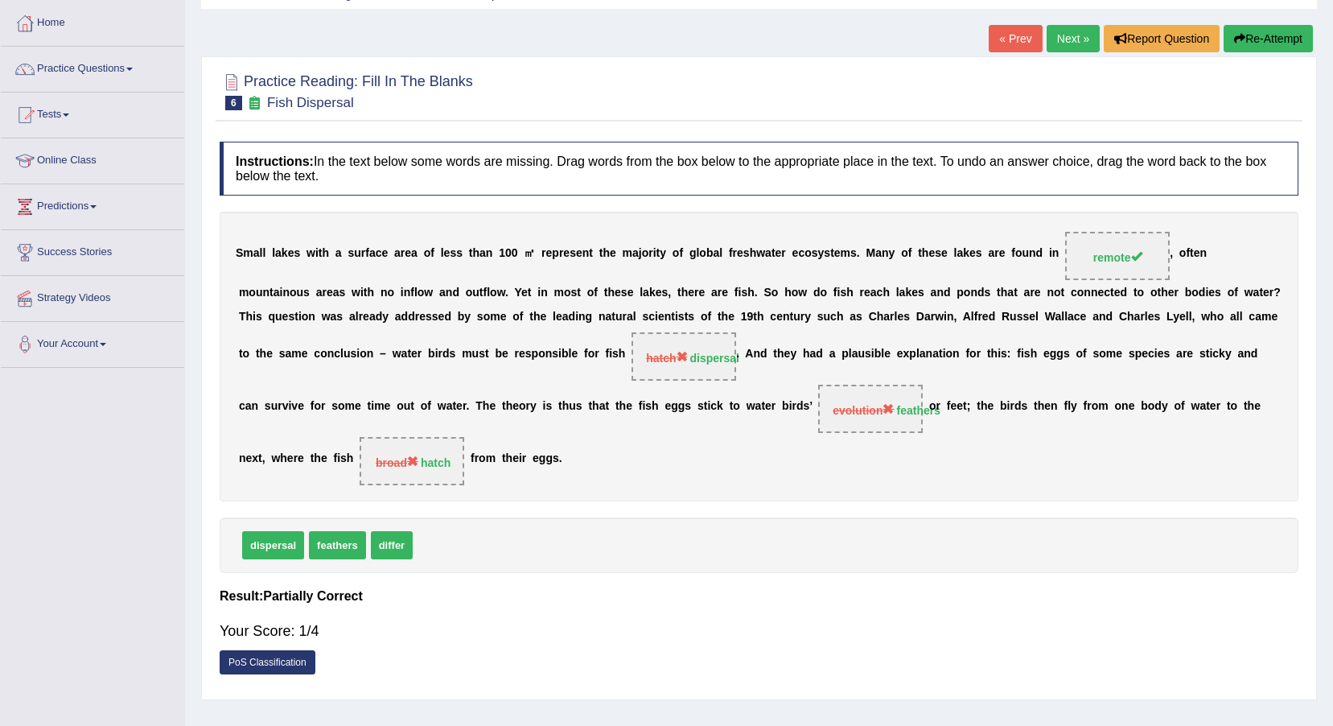
scroll to position [39, 0]
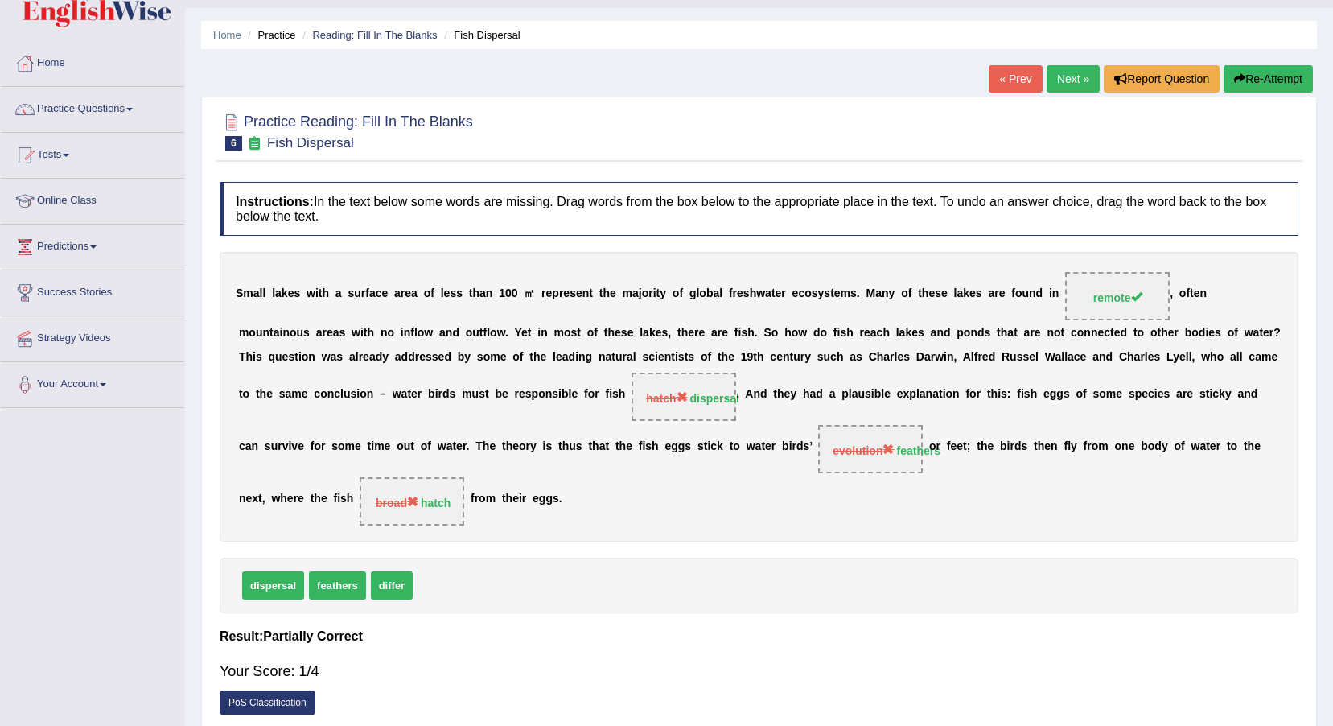
click at [1073, 72] on link "Next »" at bounding box center [1073, 78] width 53 height 27
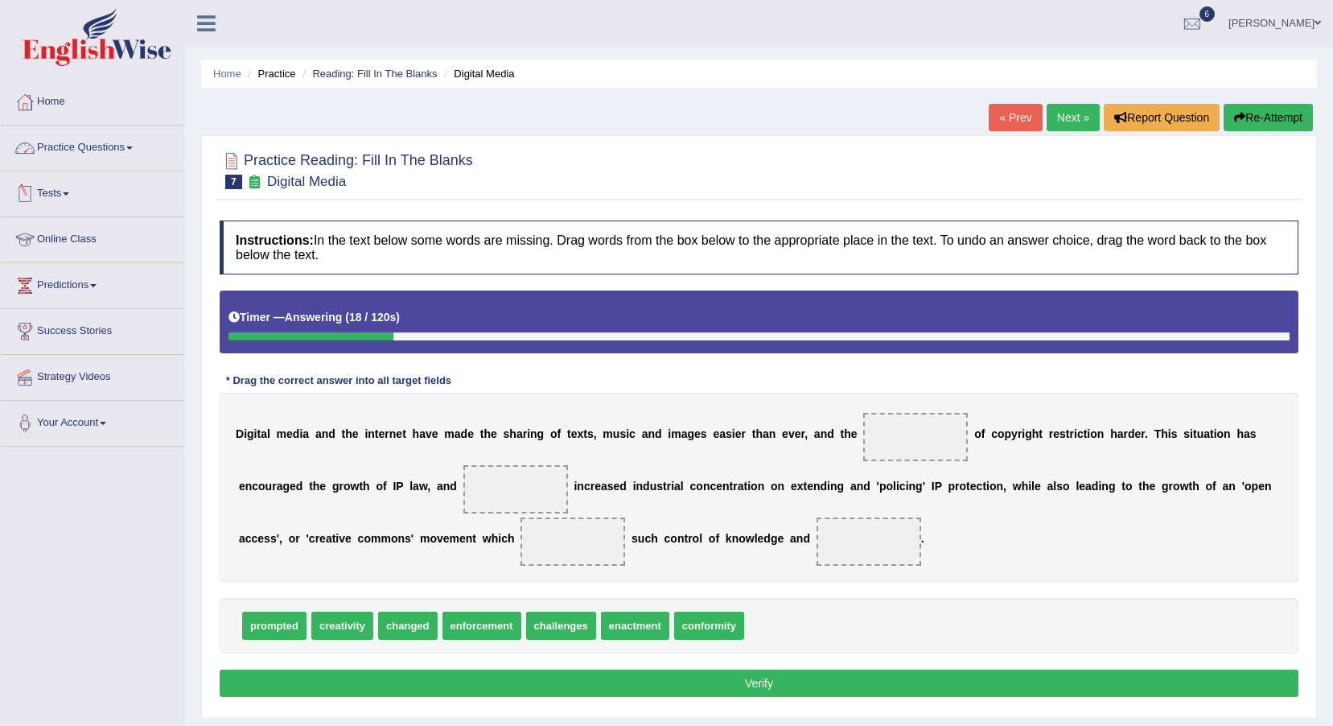
click at [136, 162] on link "Practice Questions" at bounding box center [92, 146] width 183 height 40
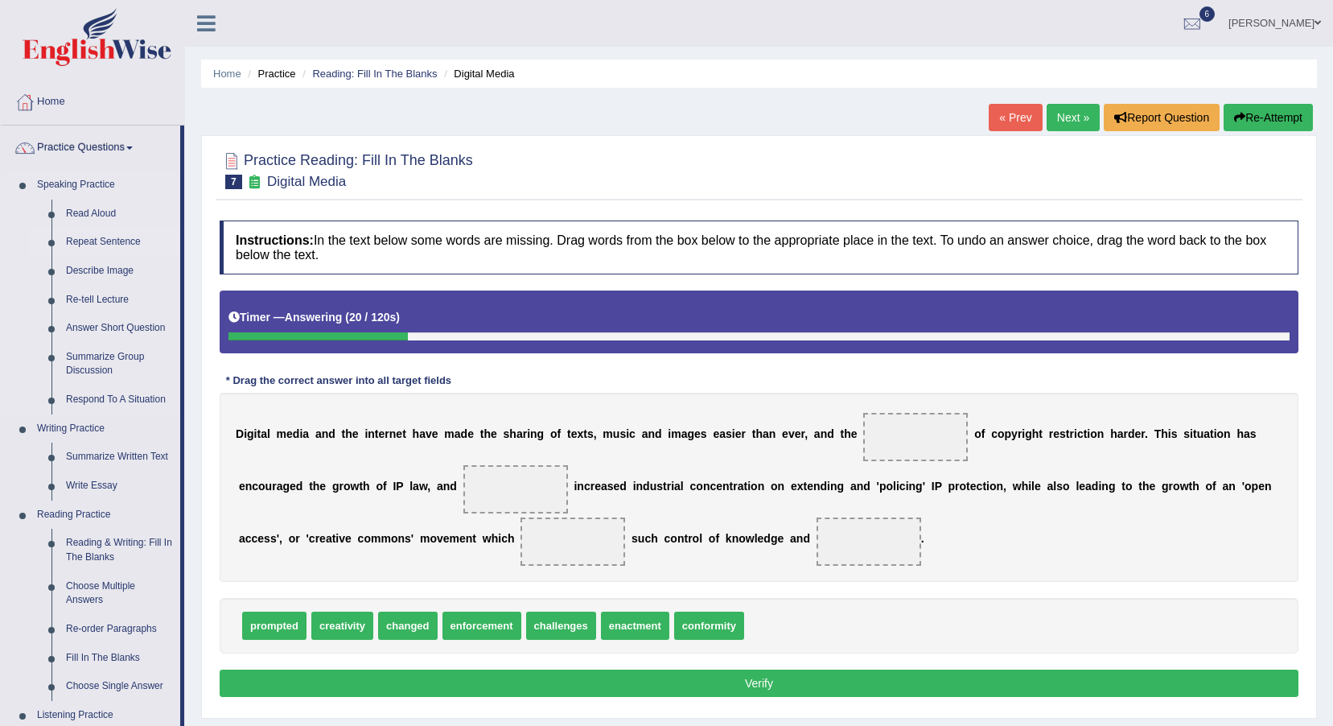
click at [132, 243] on link "Repeat Sentence" at bounding box center [120, 242] width 122 height 29
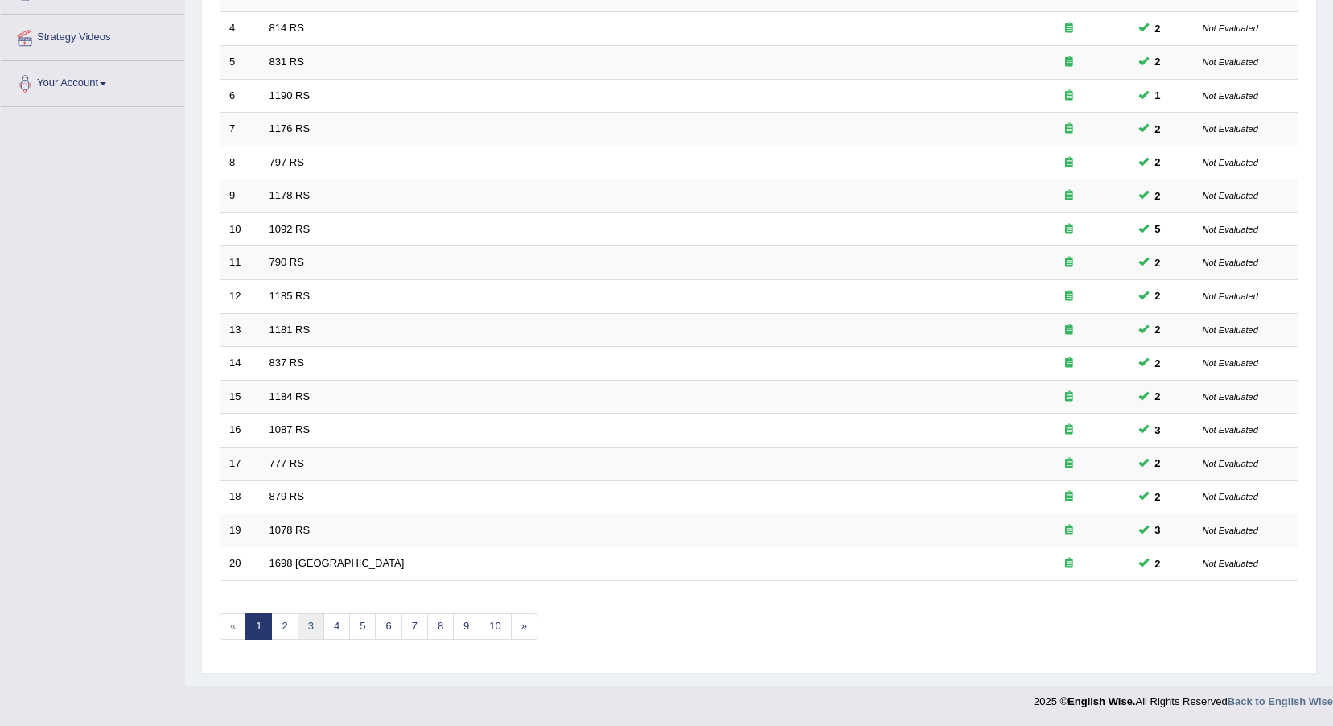
click at [313, 624] on link "3" at bounding box center [311, 626] width 27 height 27
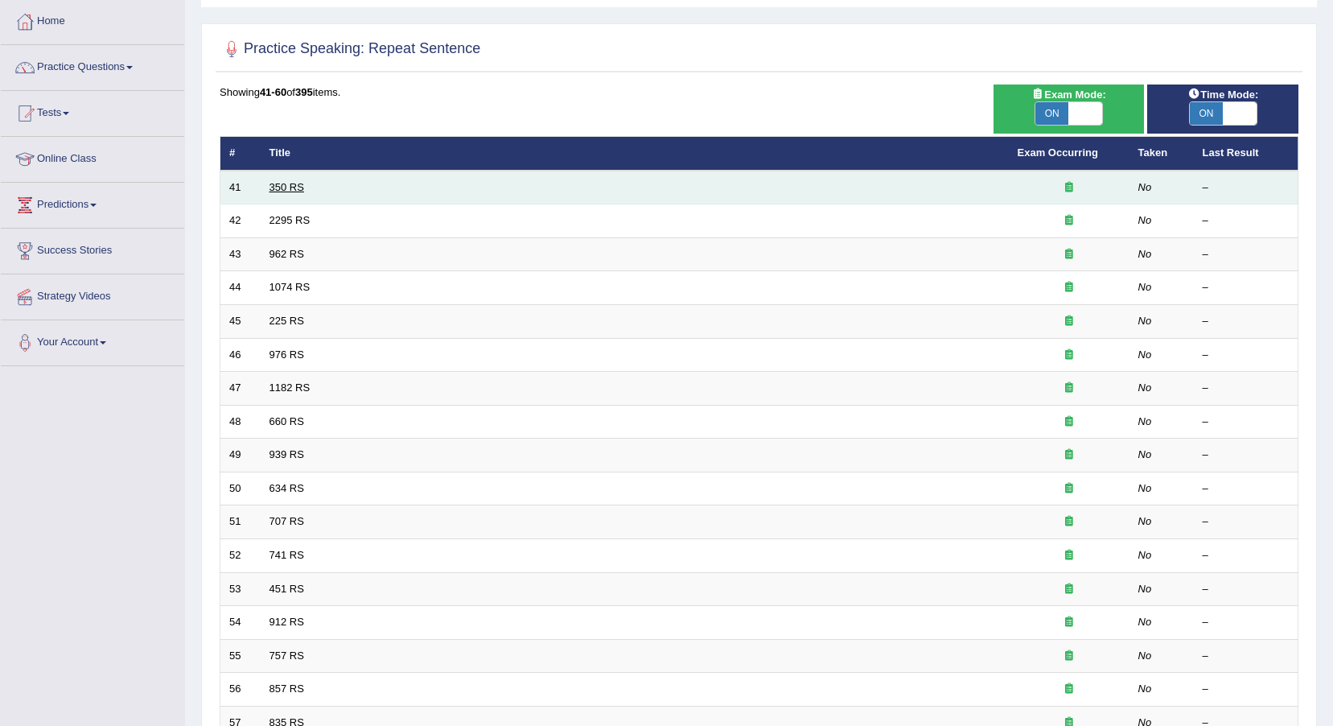
click at [294, 185] on link "350 RS" at bounding box center [287, 187] width 35 height 12
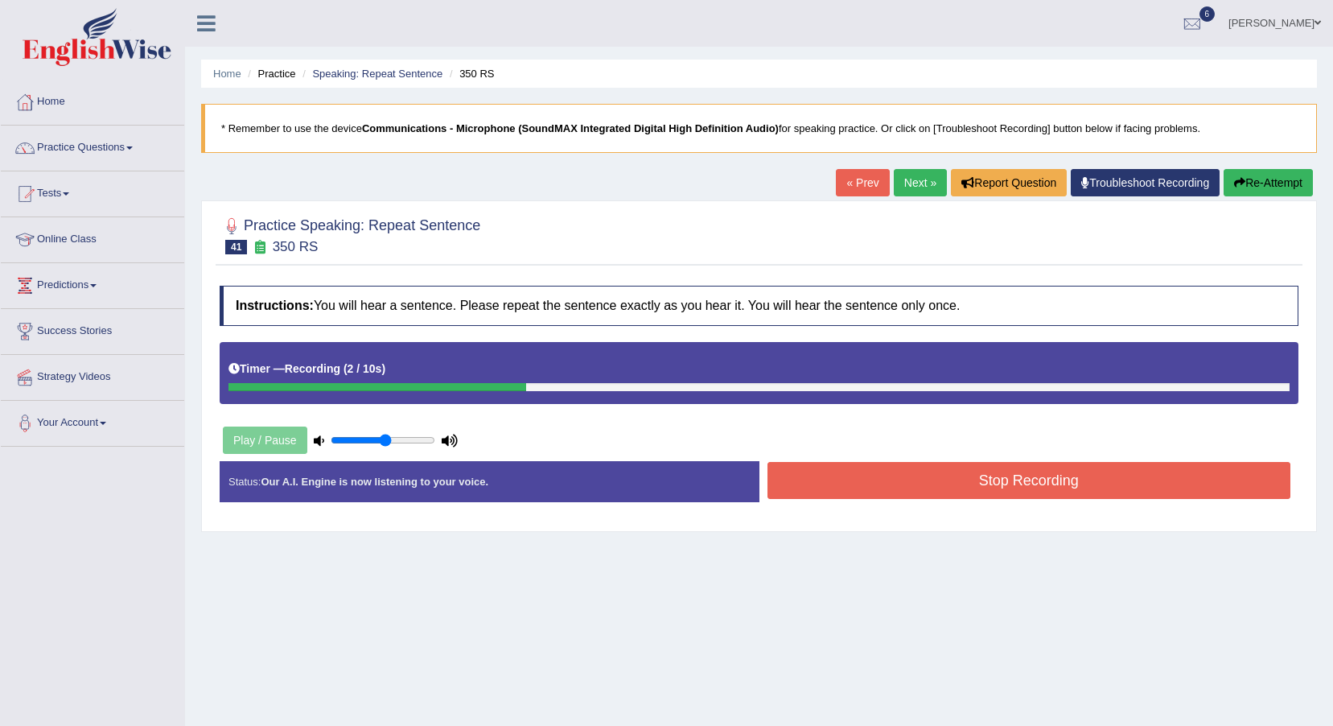
click at [934, 185] on link "Next »" at bounding box center [920, 182] width 53 height 27
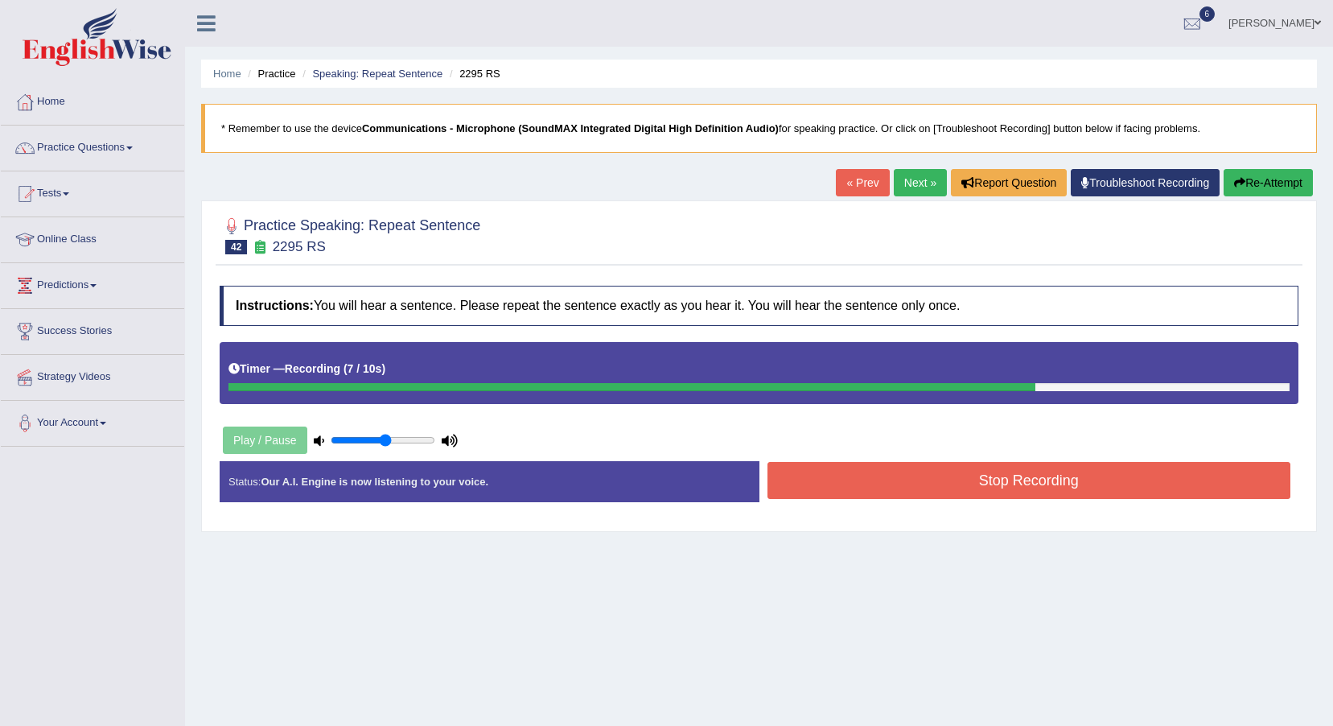
click at [921, 177] on link "Next »" at bounding box center [920, 182] width 53 height 27
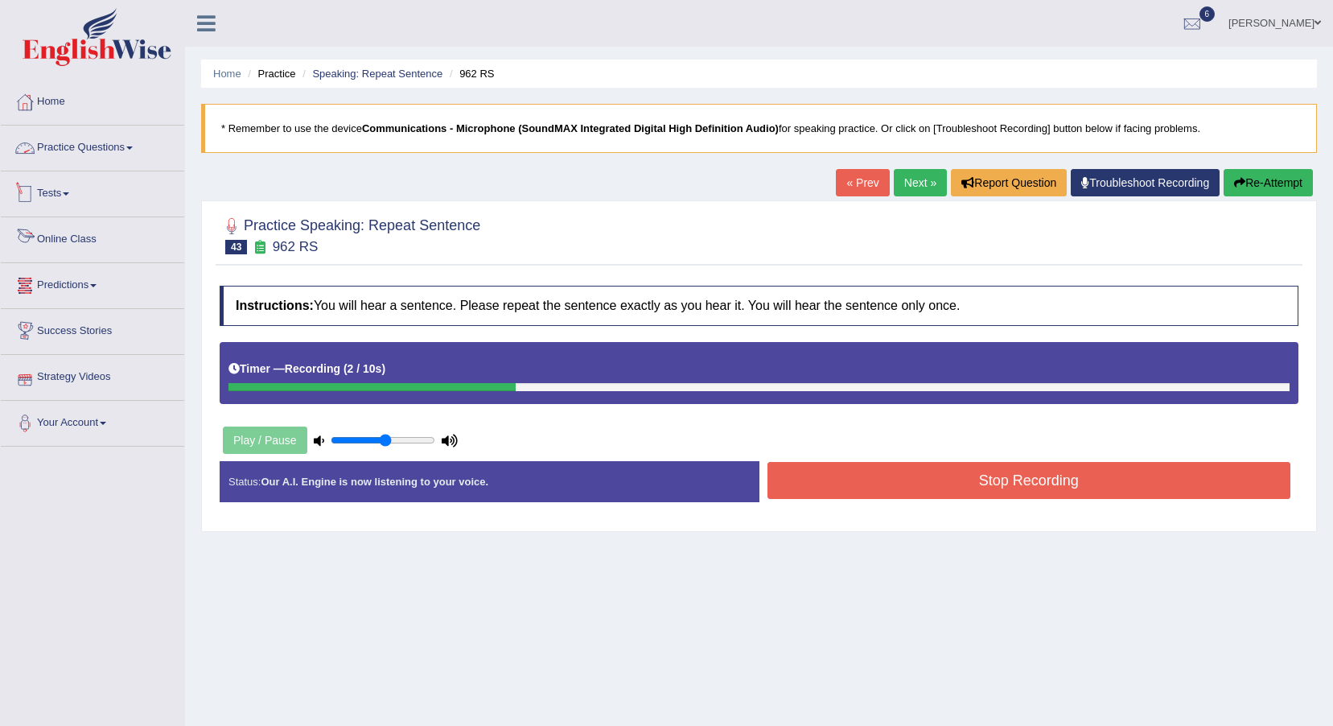
click at [77, 151] on link "Practice Questions" at bounding box center [92, 146] width 183 height 40
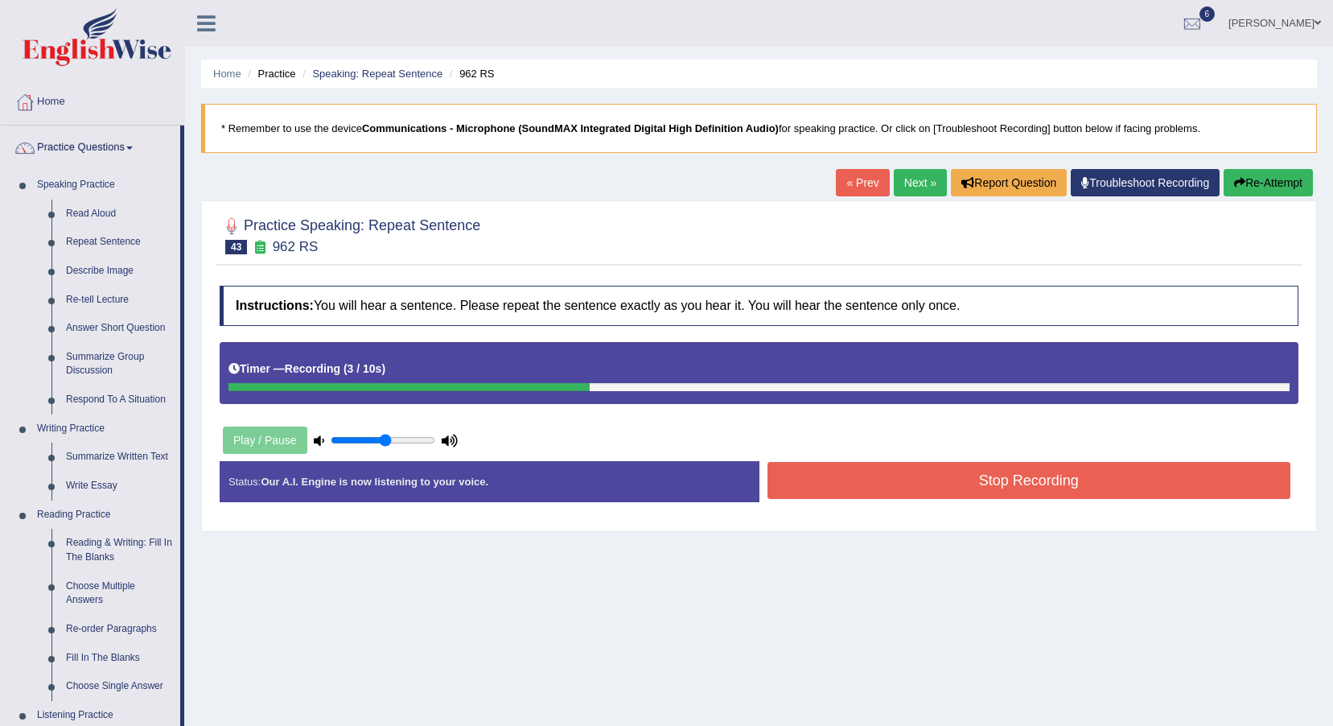
scroll to position [322, 0]
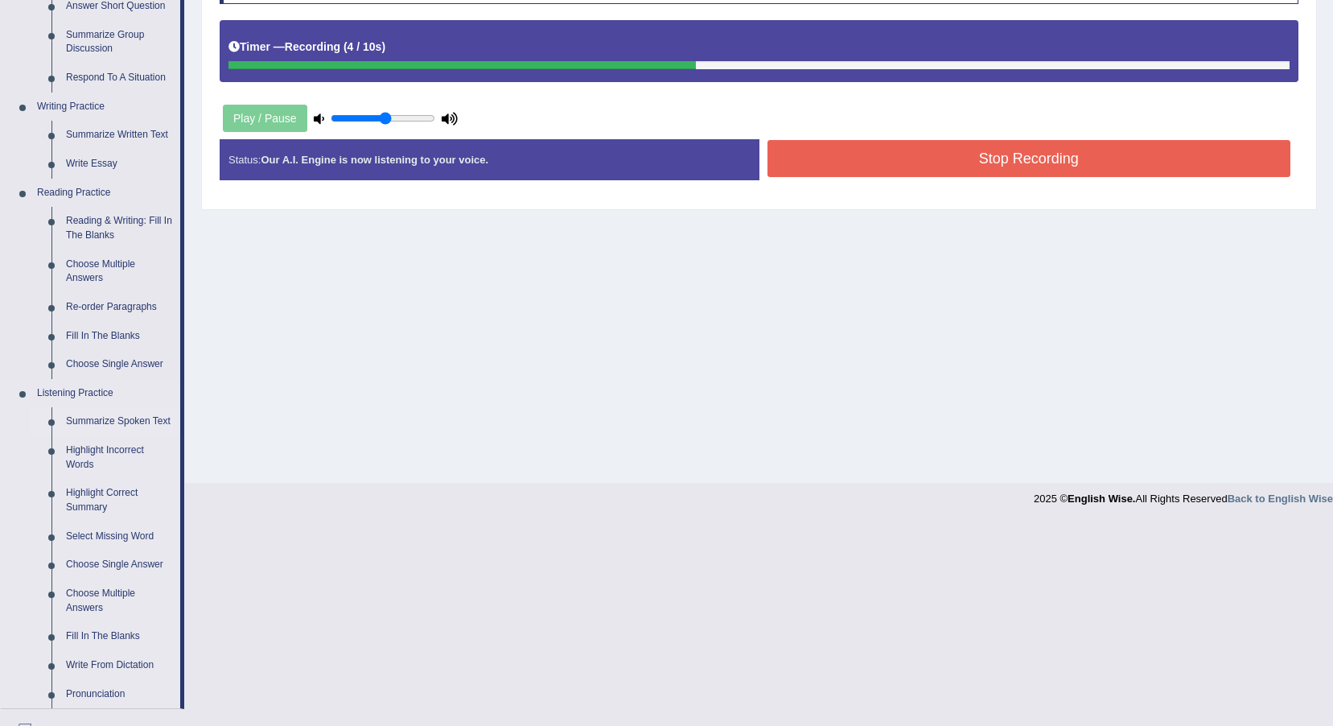
click at [151, 419] on link "Summarize Spoken Text" at bounding box center [120, 421] width 122 height 29
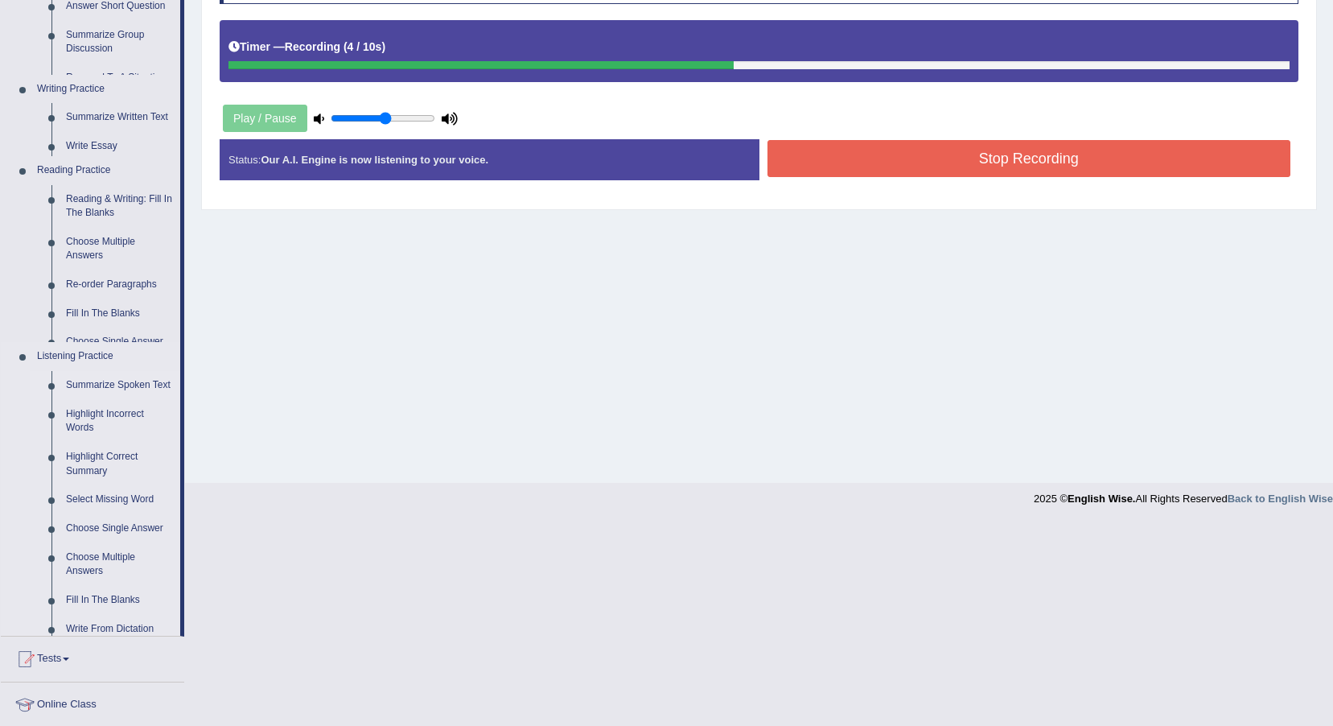
scroll to position [119, 0]
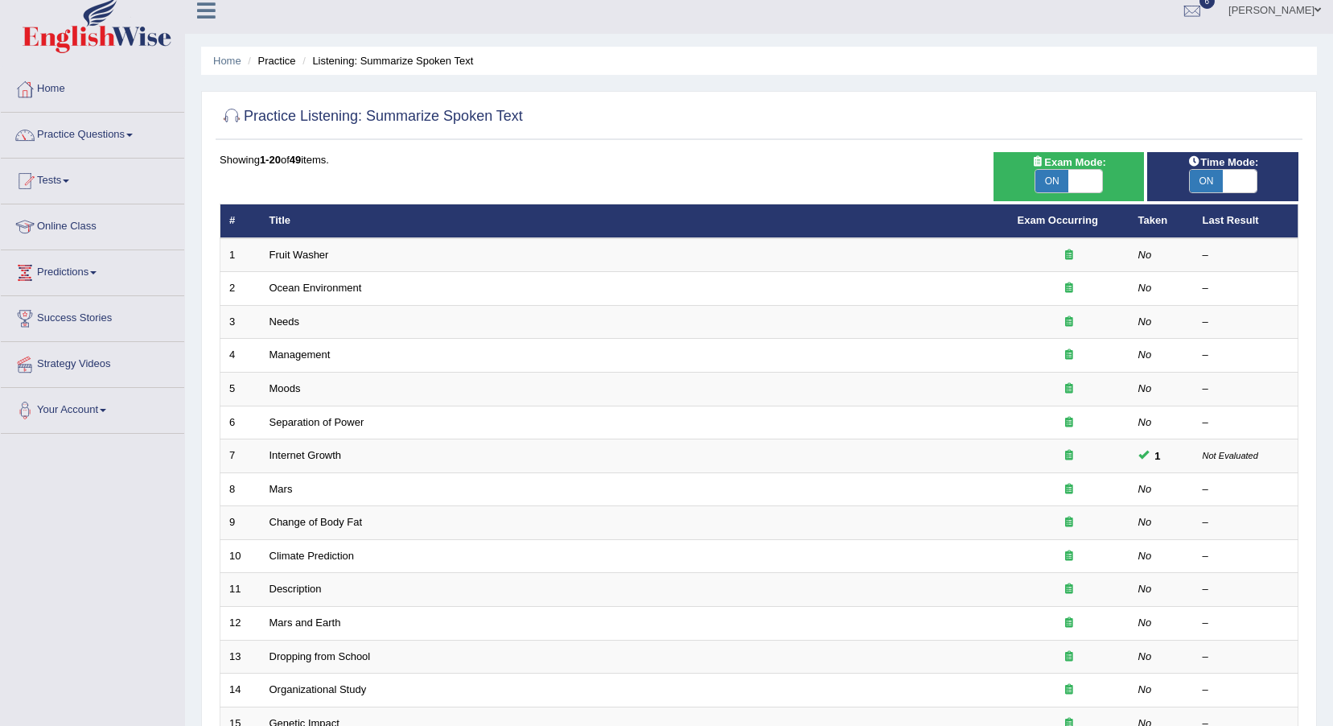
scroll to position [80, 0]
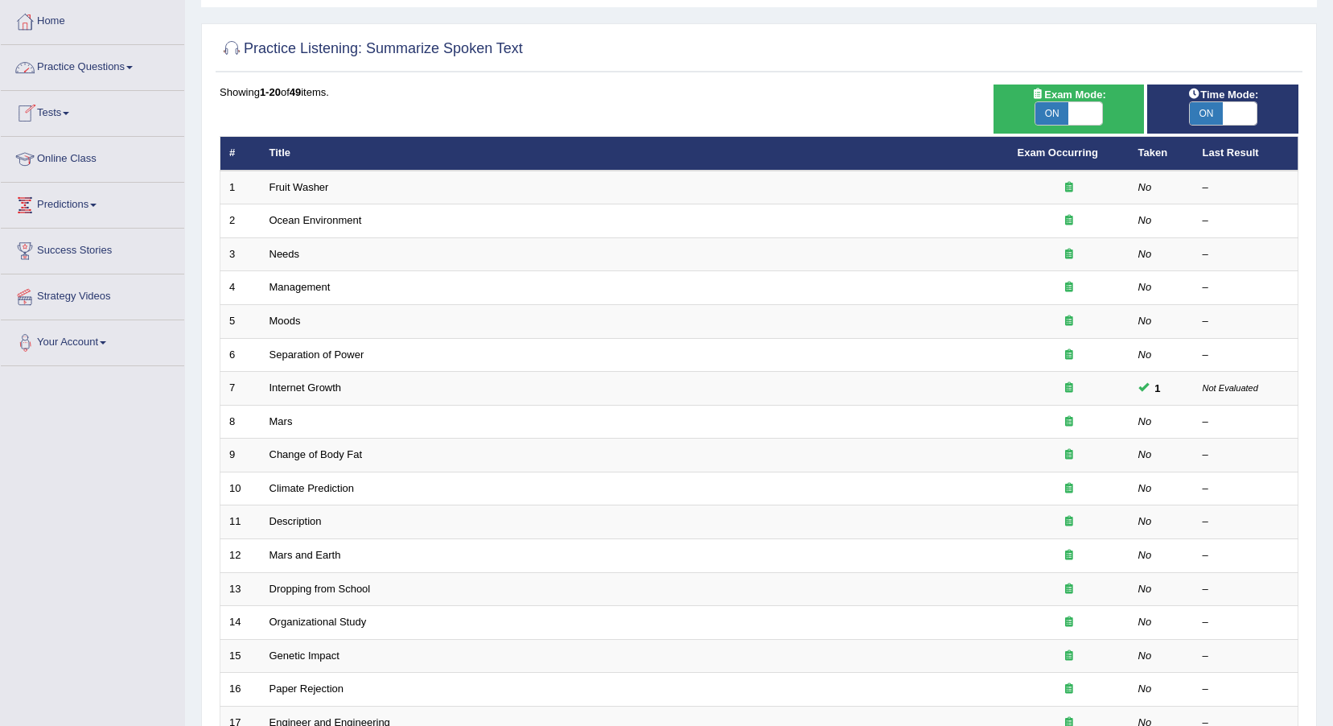
click at [96, 56] on link "Practice Questions" at bounding box center [92, 65] width 183 height 40
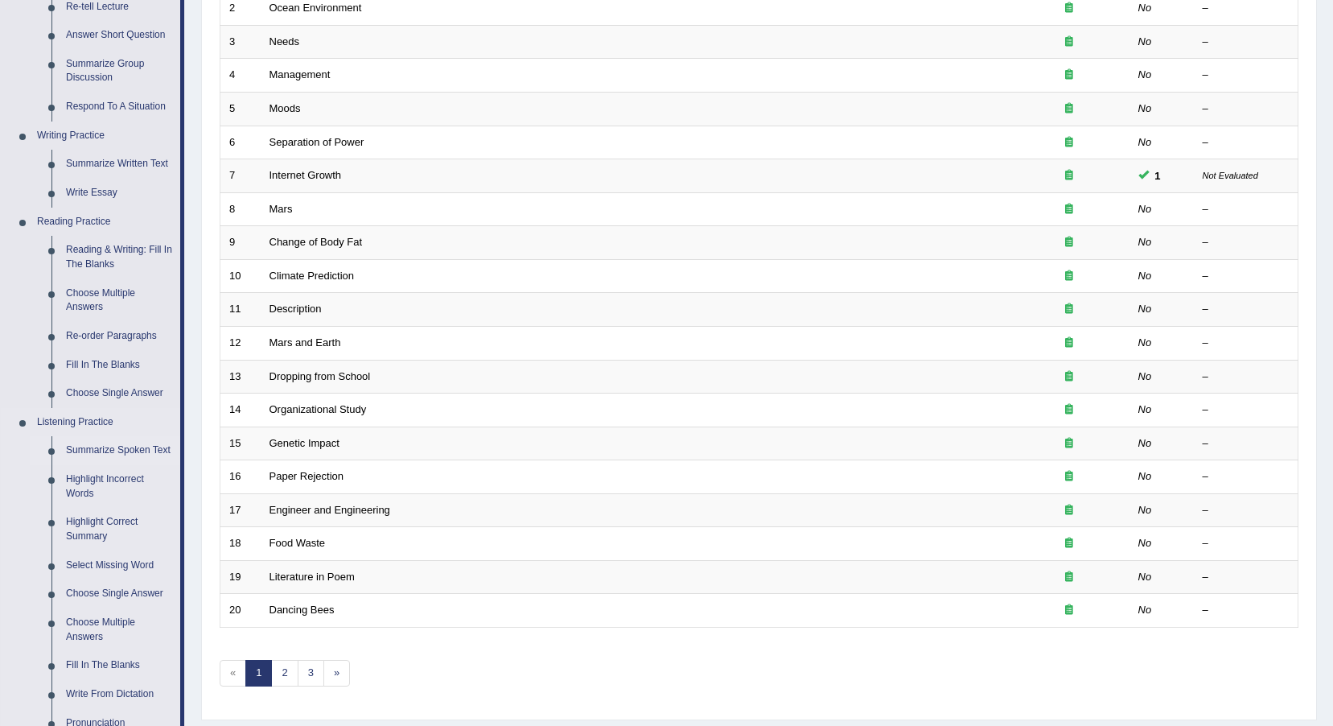
scroll to position [322, 0]
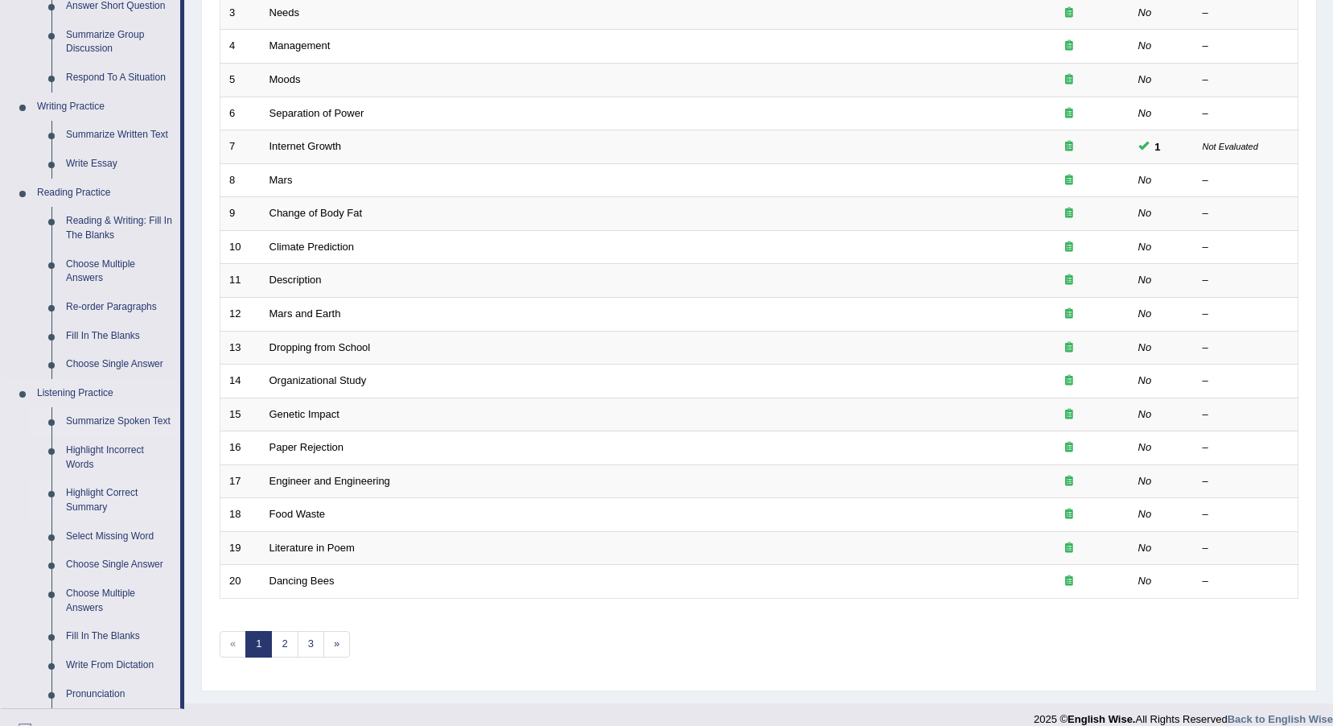
click at [105, 494] on link "Highlight Correct Summary" at bounding box center [120, 500] width 122 height 43
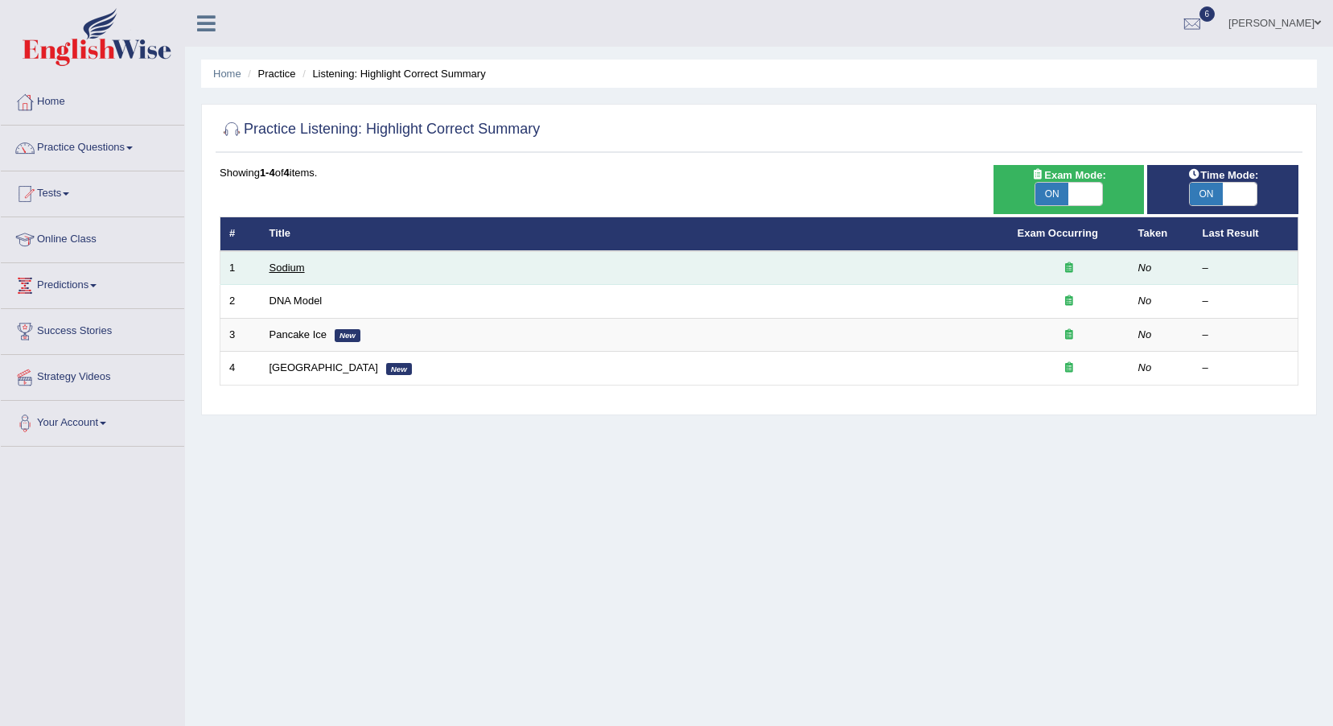
click at [299, 267] on link "Sodium" at bounding box center [287, 268] width 35 height 12
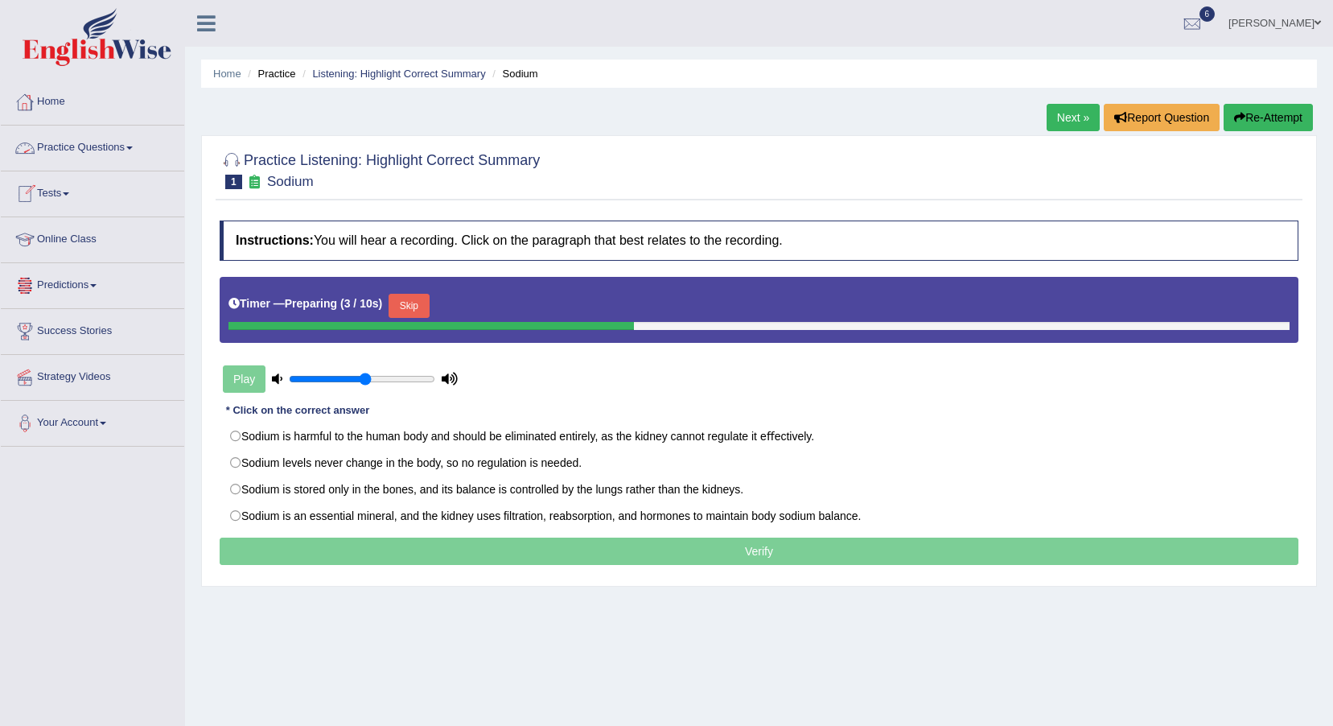
click at [124, 158] on link "Practice Questions" at bounding box center [92, 146] width 183 height 40
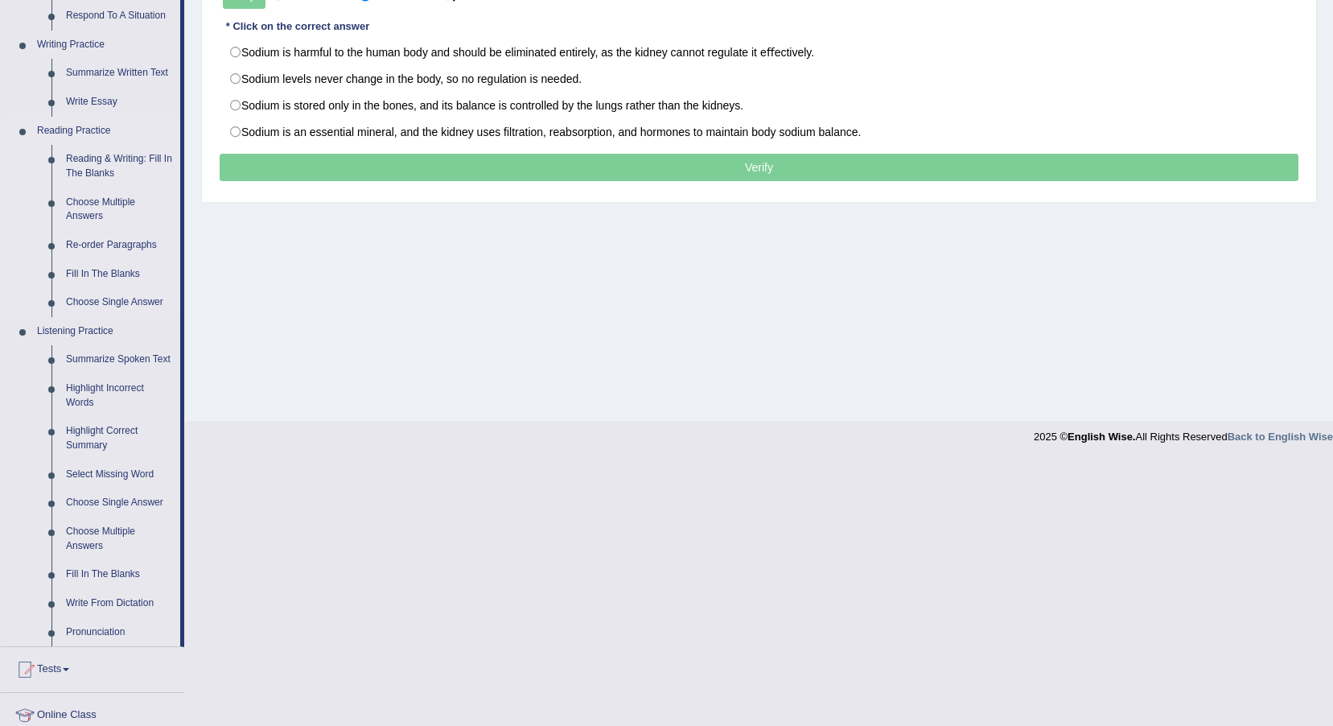
scroll to position [402, 0]
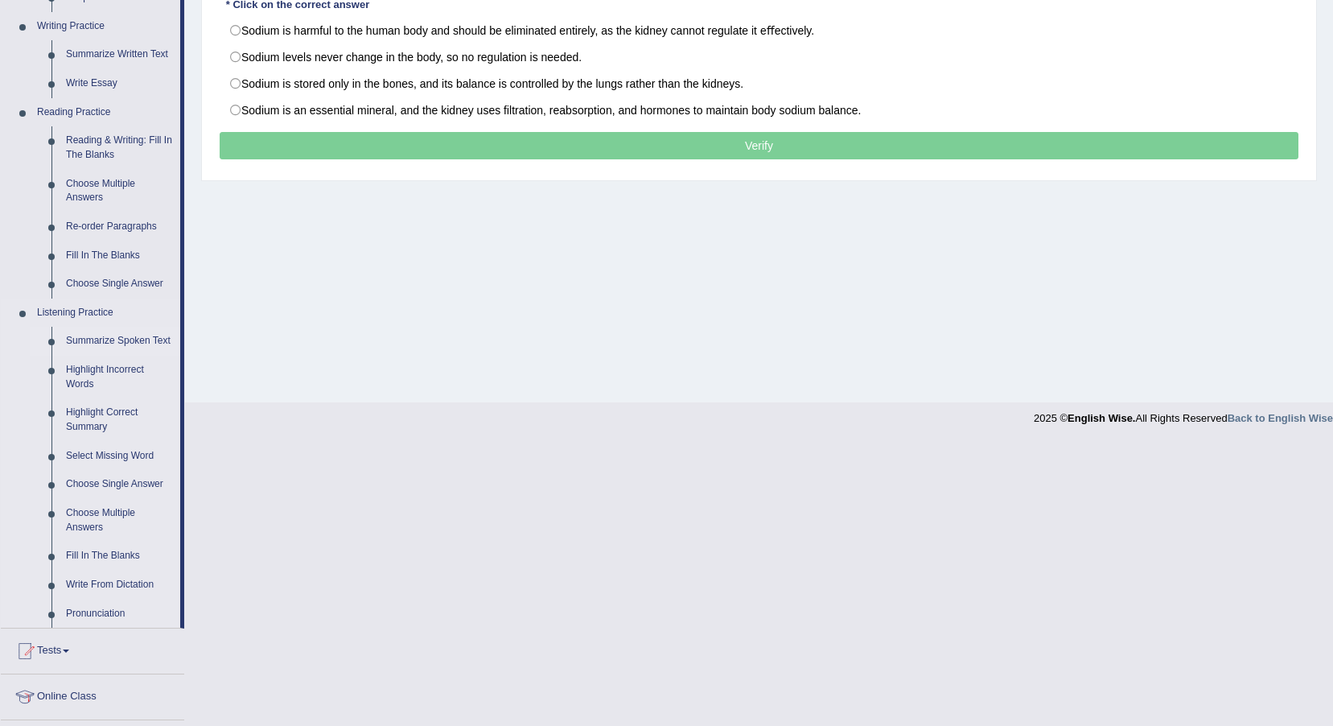
click at [129, 340] on link "Summarize Spoken Text" at bounding box center [120, 341] width 122 height 29
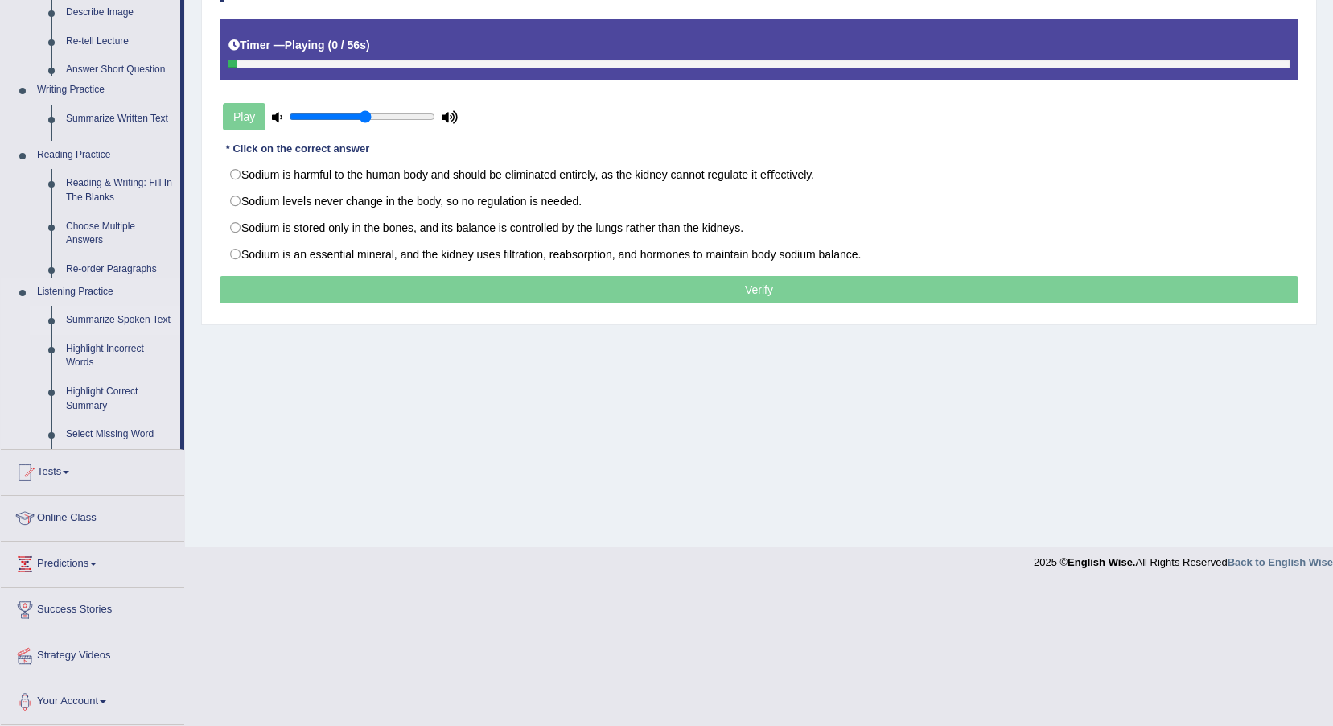
scroll to position [119, 0]
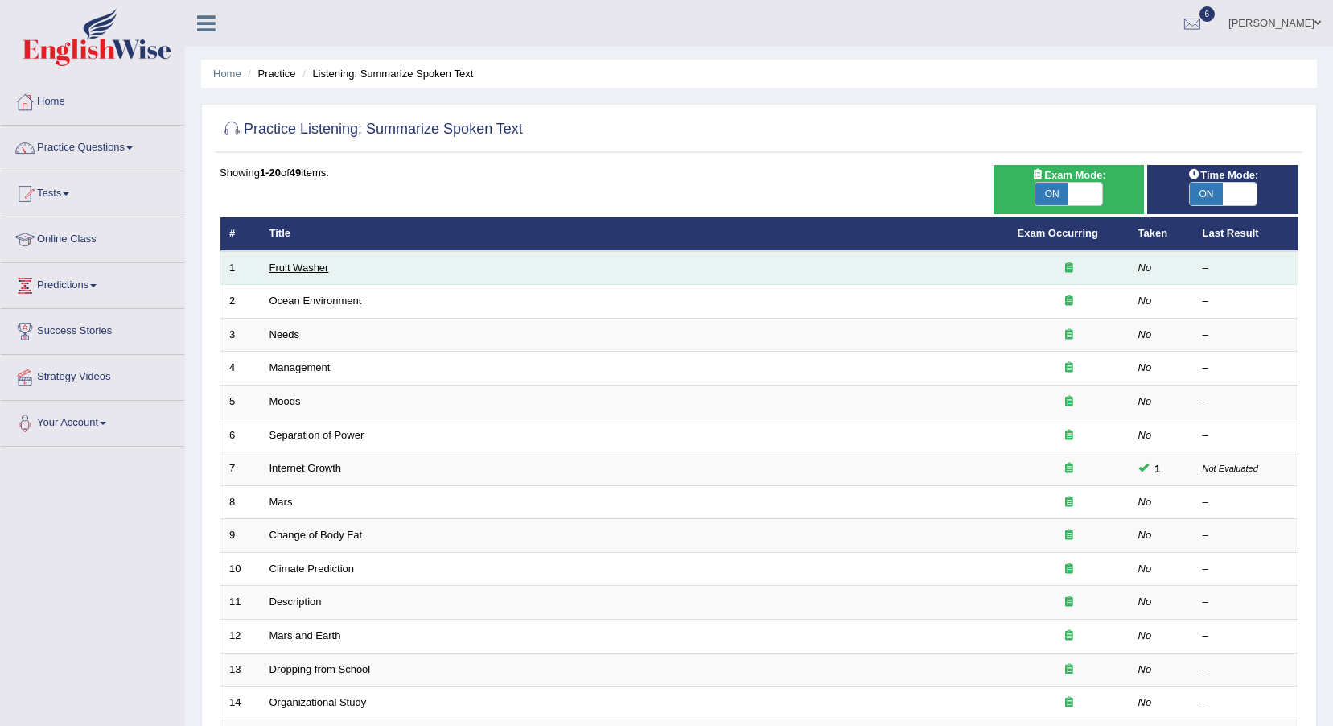
click at [311, 267] on link "Fruit Washer" at bounding box center [300, 268] width 60 height 12
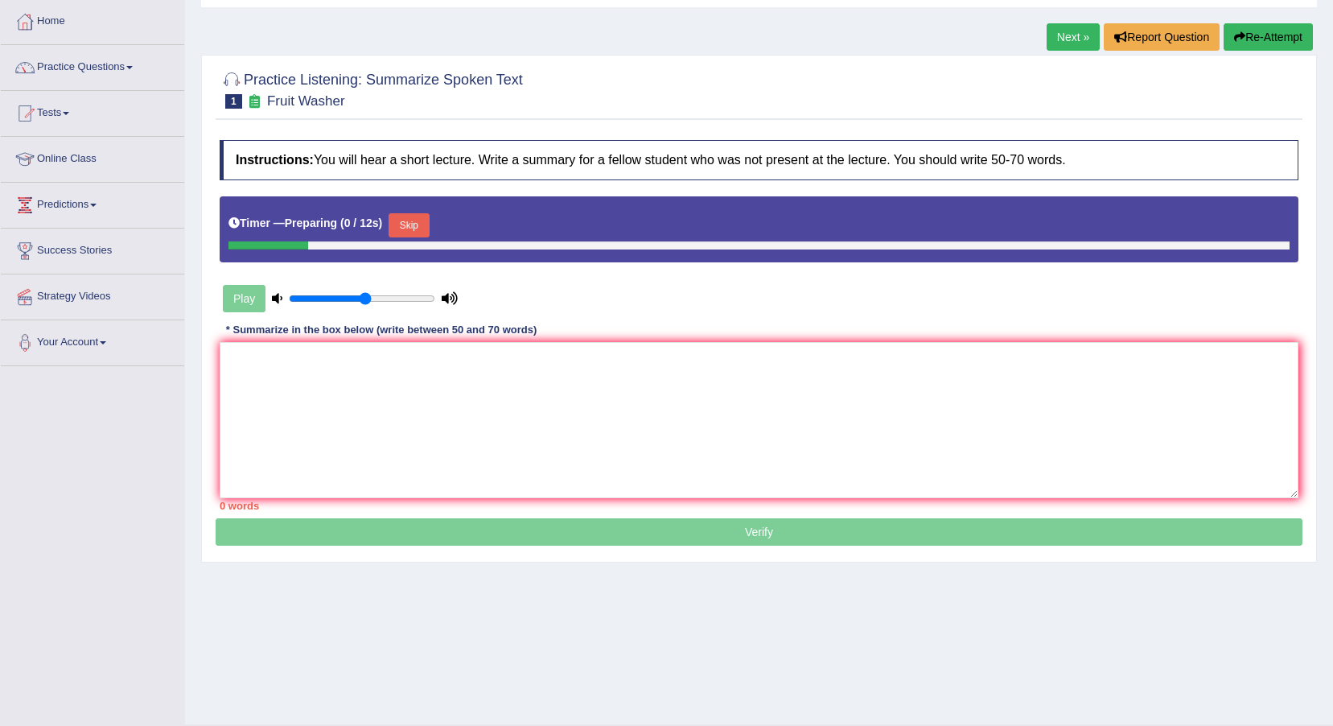
scroll to position [80, 0]
click at [418, 231] on button "Skip" at bounding box center [409, 225] width 40 height 24
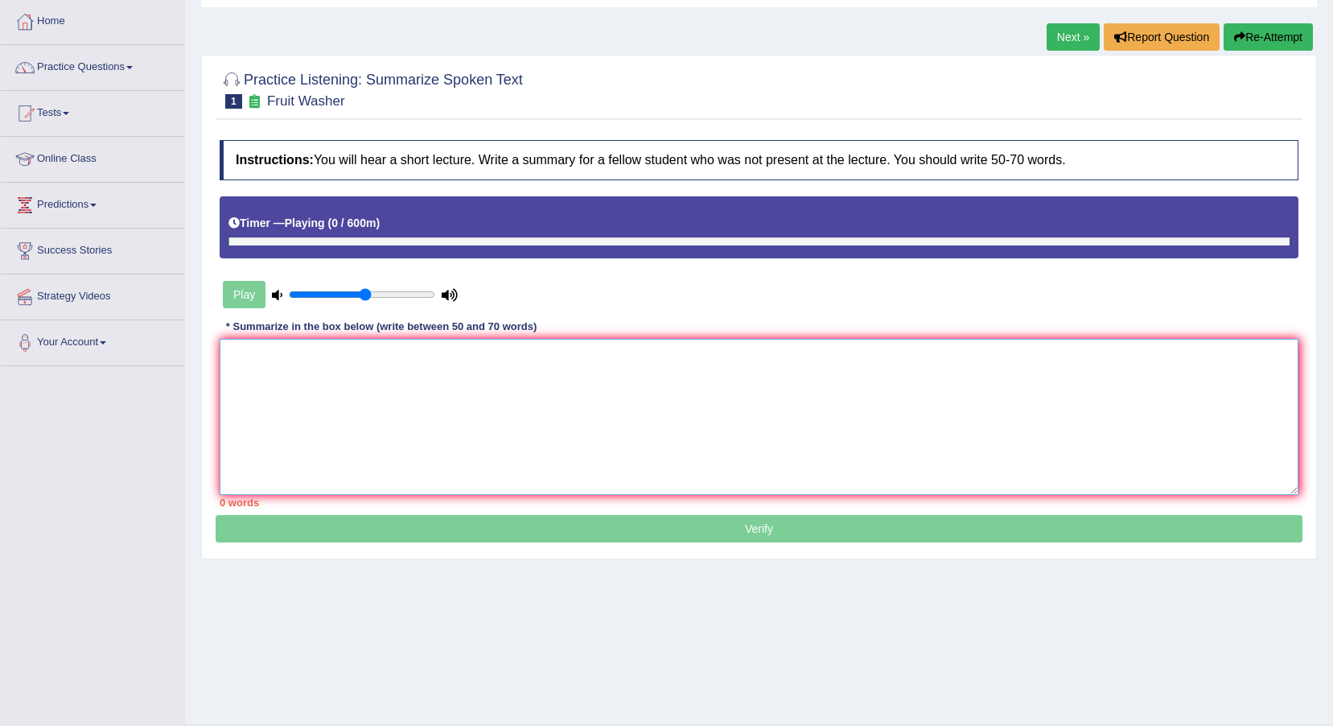
click at [441, 394] on textarea at bounding box center [759, 417] width 1079 height 156
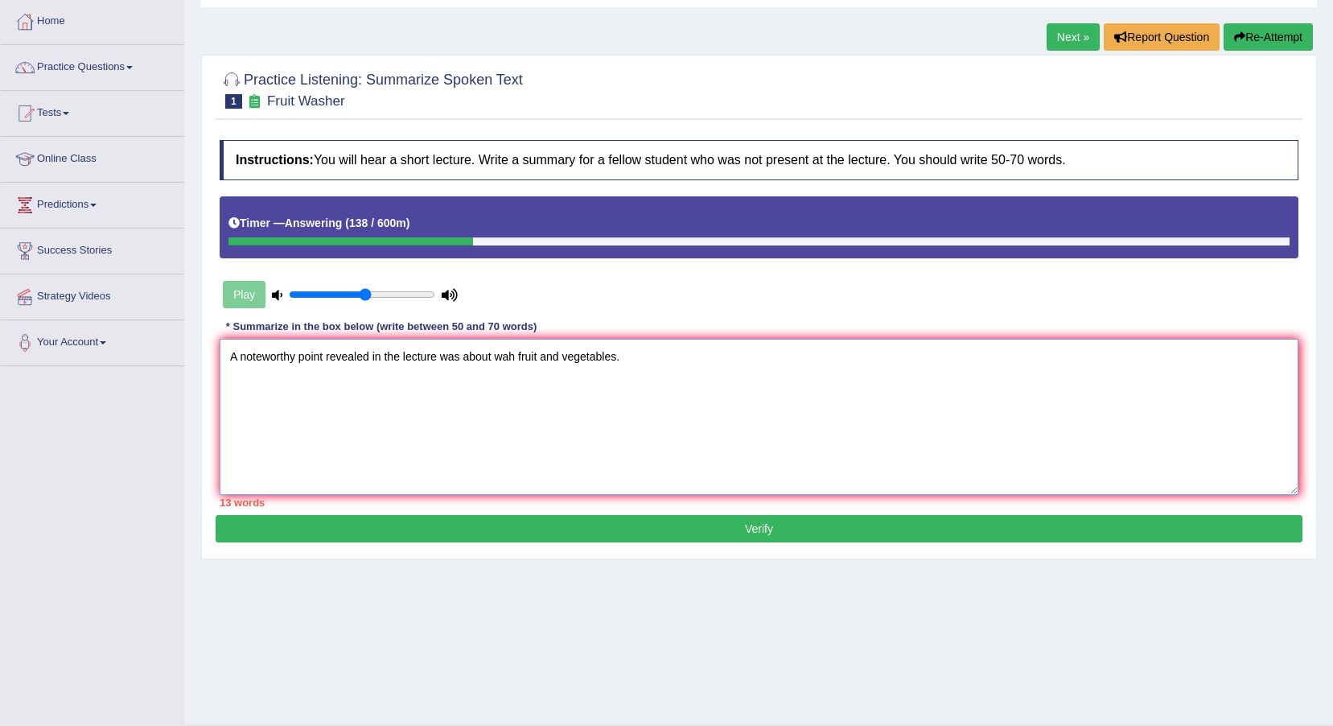
click at [509, 360] on textarea "A noteworthy point revealed in the lecture was about wah fruit and vegetables." at bounding box center [759, 417] width 1079 height 156
click at [659, 372] on textarea "A noteworthy point revealed in the lecture was about wash fruit and vegetables." at bounding box center [759, 417] width 1079 height 156
click at [510, 410] on textarea "A noteworthy point revealed in the lecture was about wash fruit and vegetables.…" at bounding box center [759, 417] width 1079 height 156
click at [1182, 380] on textarea "A noteworthy point revealed in the lecture was about wash fruit and vegetables.…" at bounding box center [759, 417] width 1079 height 156
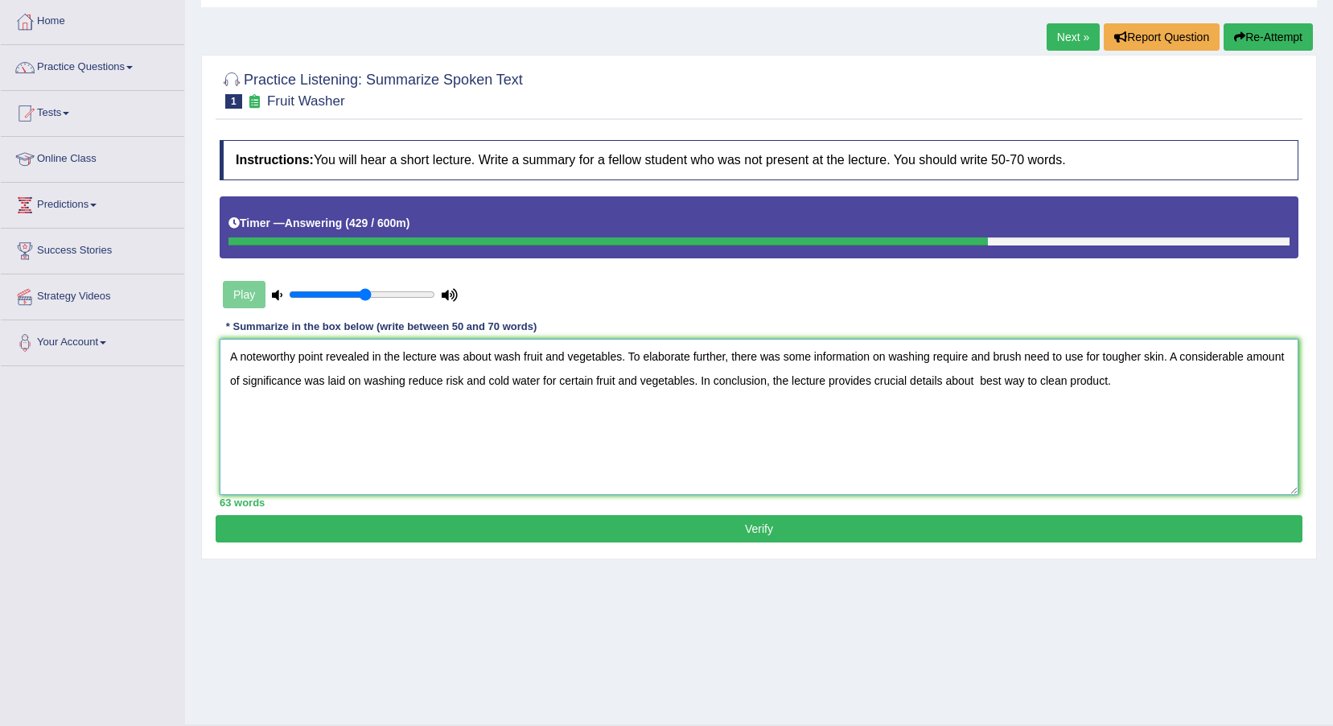
type textarea "A noteworthy point revealed in the lecture was about wash fruit and vegetables.…"
click at [724, 513] on div "Instructions: You will hear a short lecture. Write a summary for a fellow stude…" at bounding box center [759, 323] width 1087 height 383
click at [704, 525] on button "Verify" at bounding box center [759, 528] width 1087 height 27
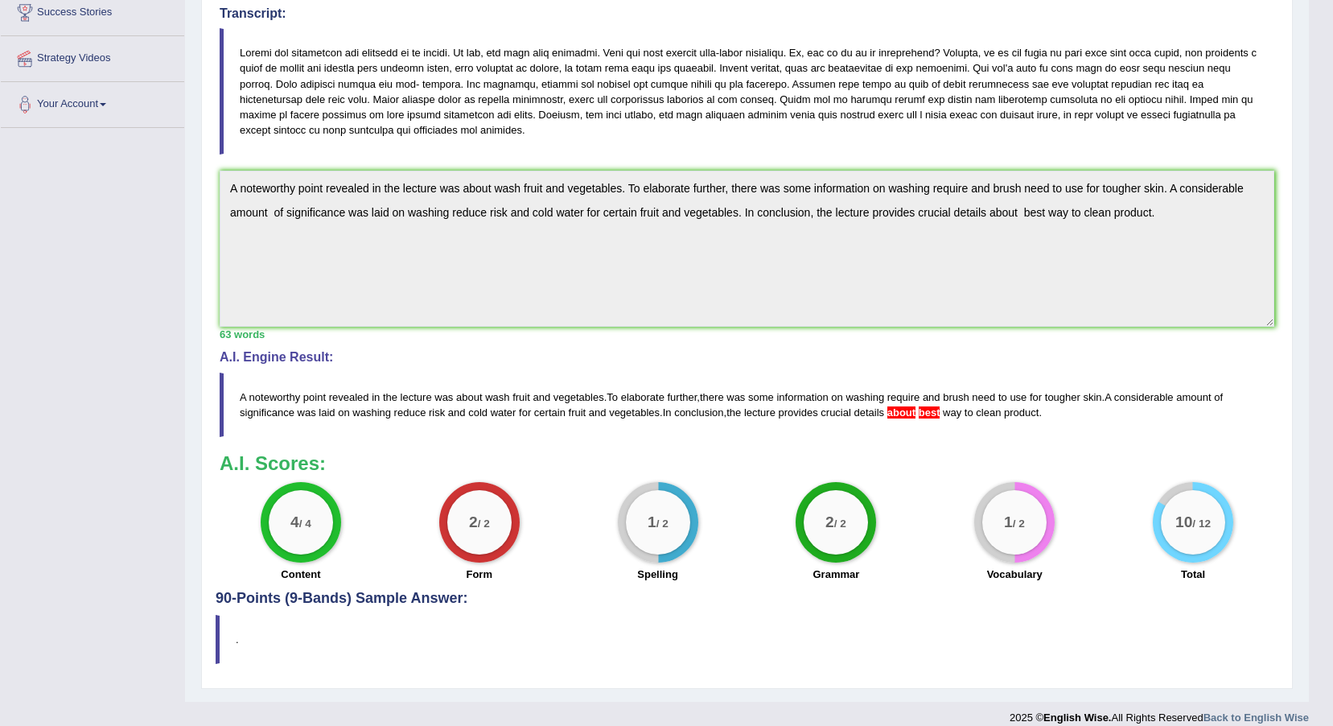
scroll to position [322, 0]
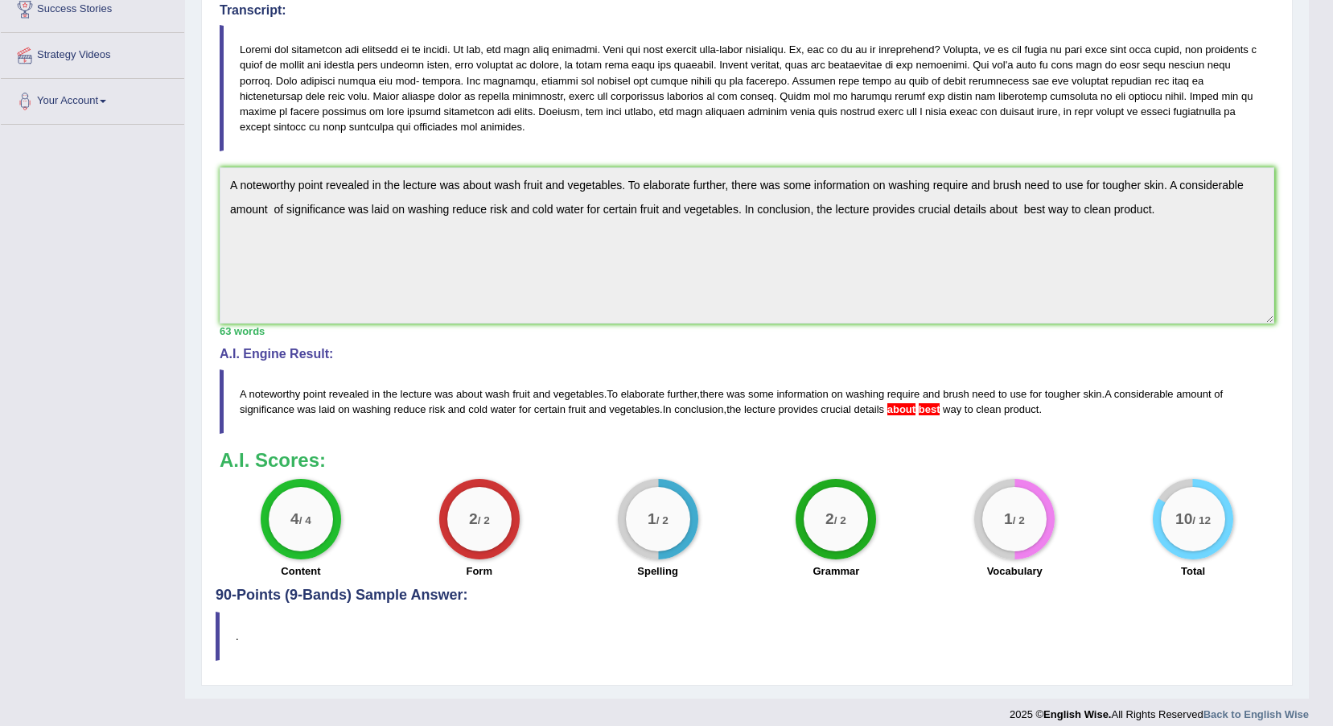
drag, startPoint x: 921, startPoint y: 409, endPoint x: 935, endPoint y: 410, distance: 14.6
click at [935, 410] on blockquote "A noteworthy point revealed in the lecture was about wash fruit and vegetables …" at bounding box center [747, 401] width 1055 height 64
drag, startPoint x: 980, startPoint y: 545, endPoint x: 958, endPoint y: 628, distance: 85.7
click at [958, 628] on div "Practice Listening: Summarize Spoken Text 1 Fruit Washer Instructions: You will…" at bounding box center [747, 249] width 1092 height 872
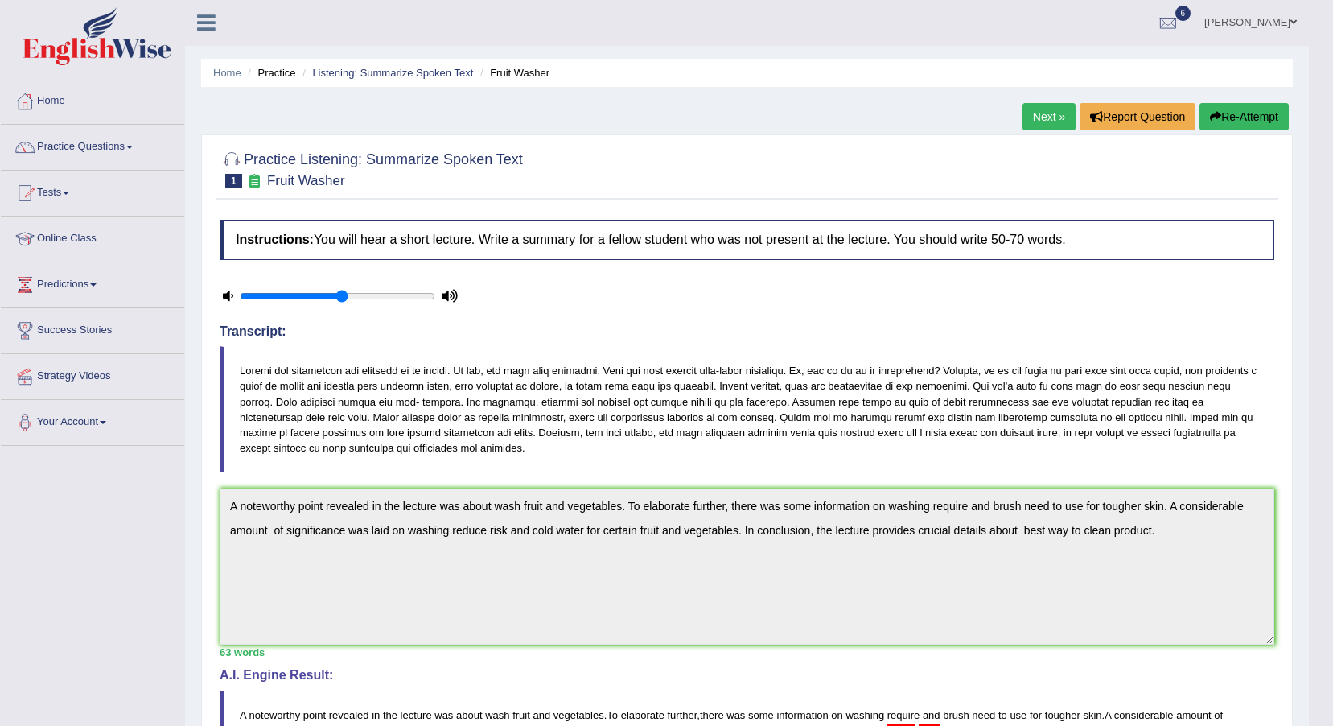
scroll to position [0, 0]
click at [118, 144] on link "Practice Questions" at bounding box center [92, 146] width 183 height 40
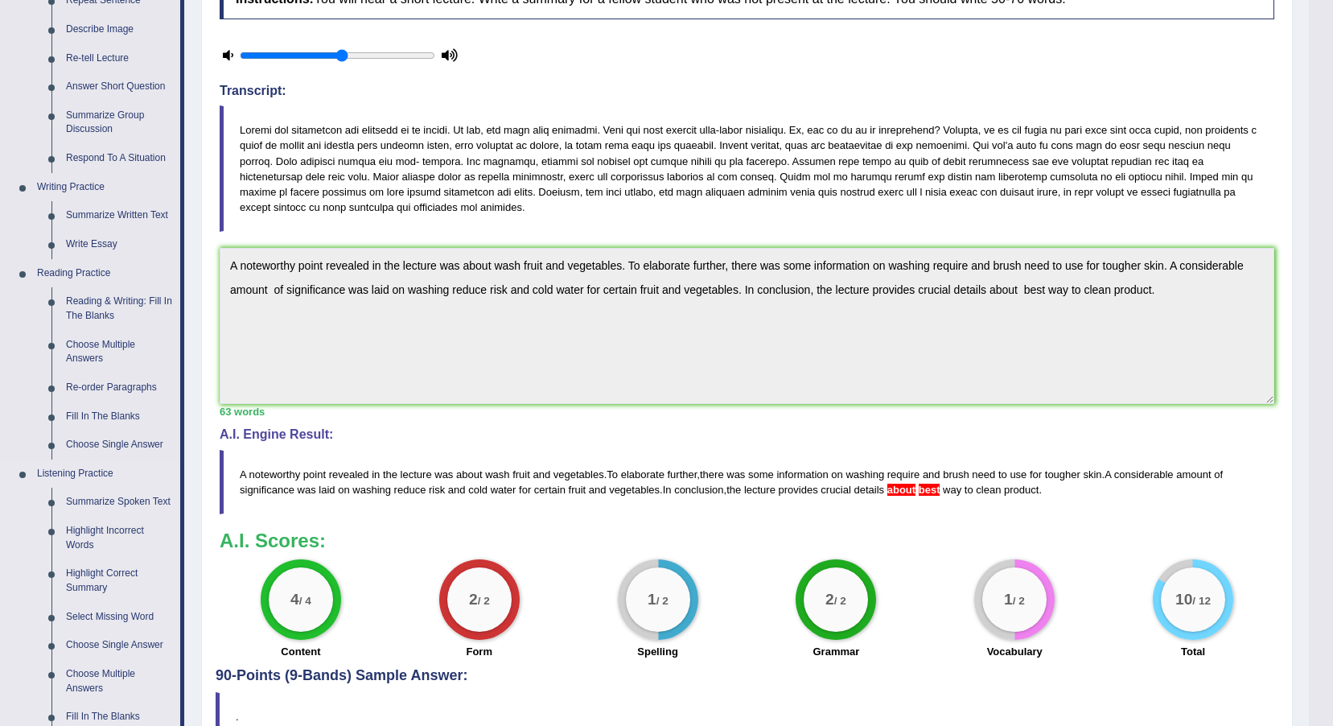
scroll to position [161, 0]
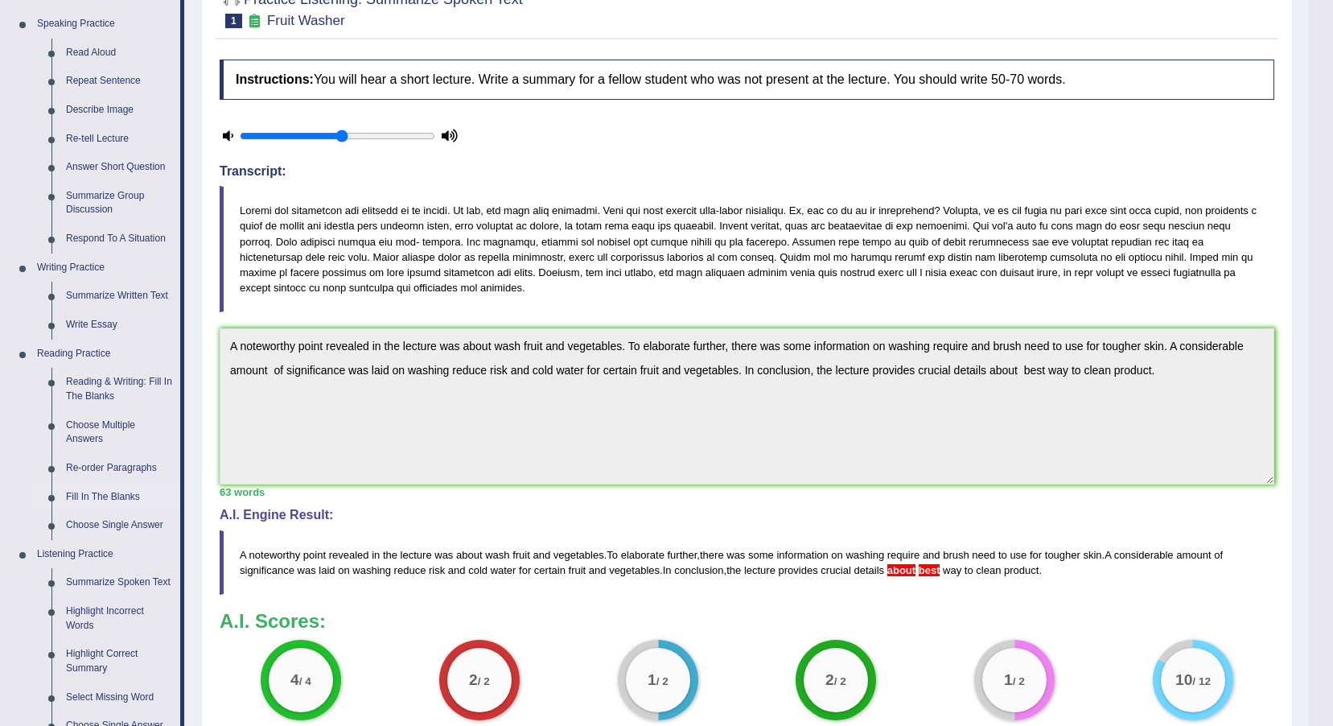
click at [122, 492] on link "Fill In The Blanks" at bounding box center [120, 497] width 122 height 29
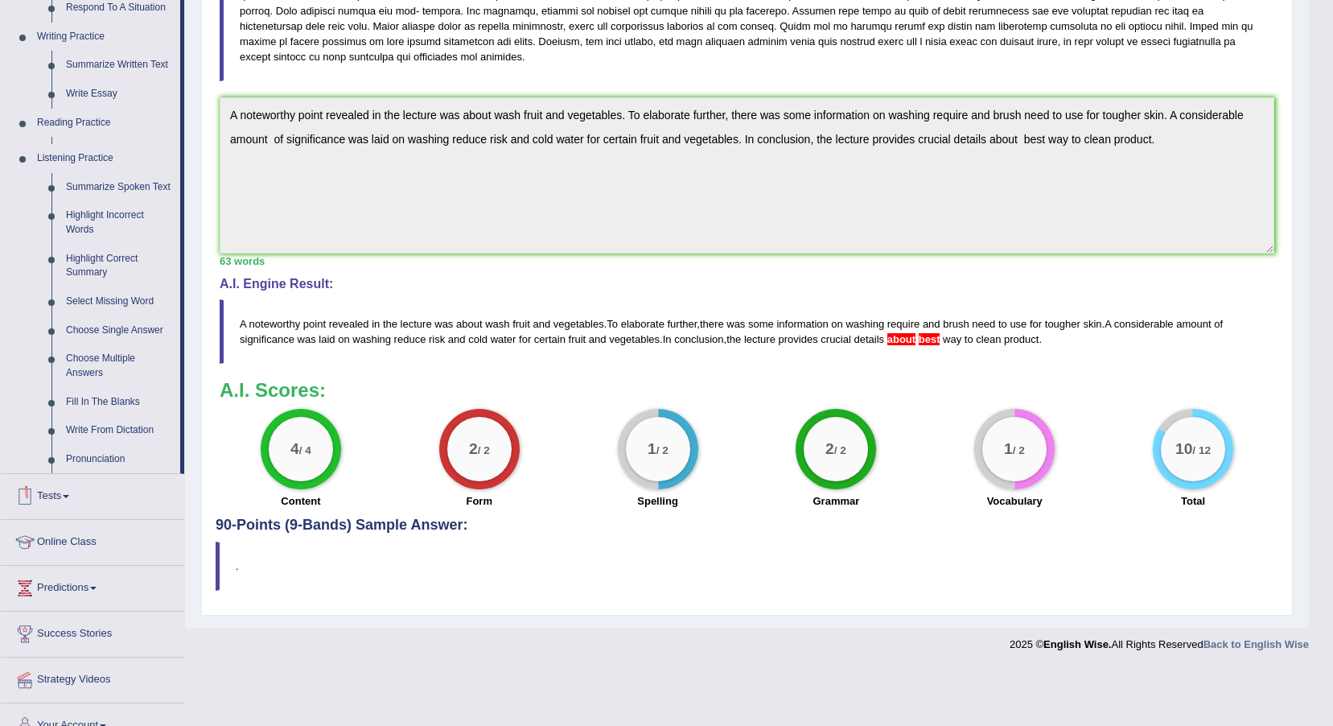
scroll to position [402, 0]
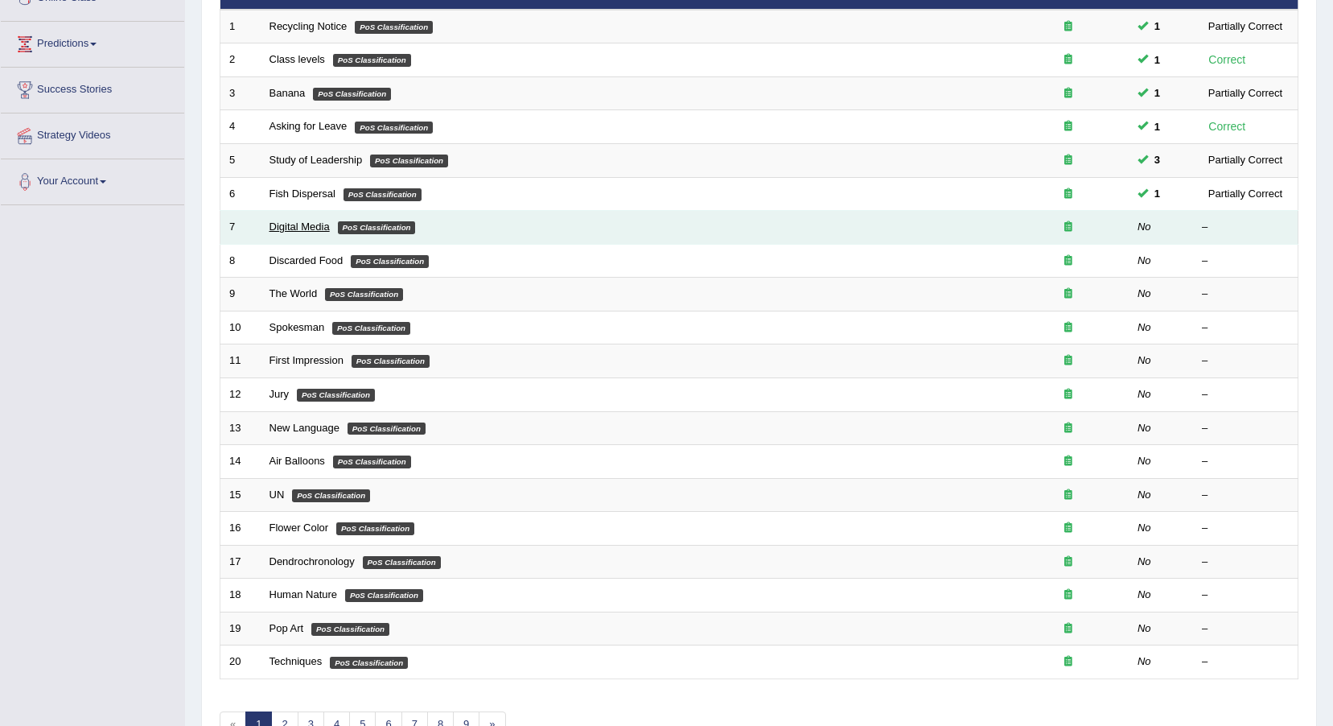
click at [290, 226] on link "Digital Media" at bounding box center [300, 226] width 60 height 12
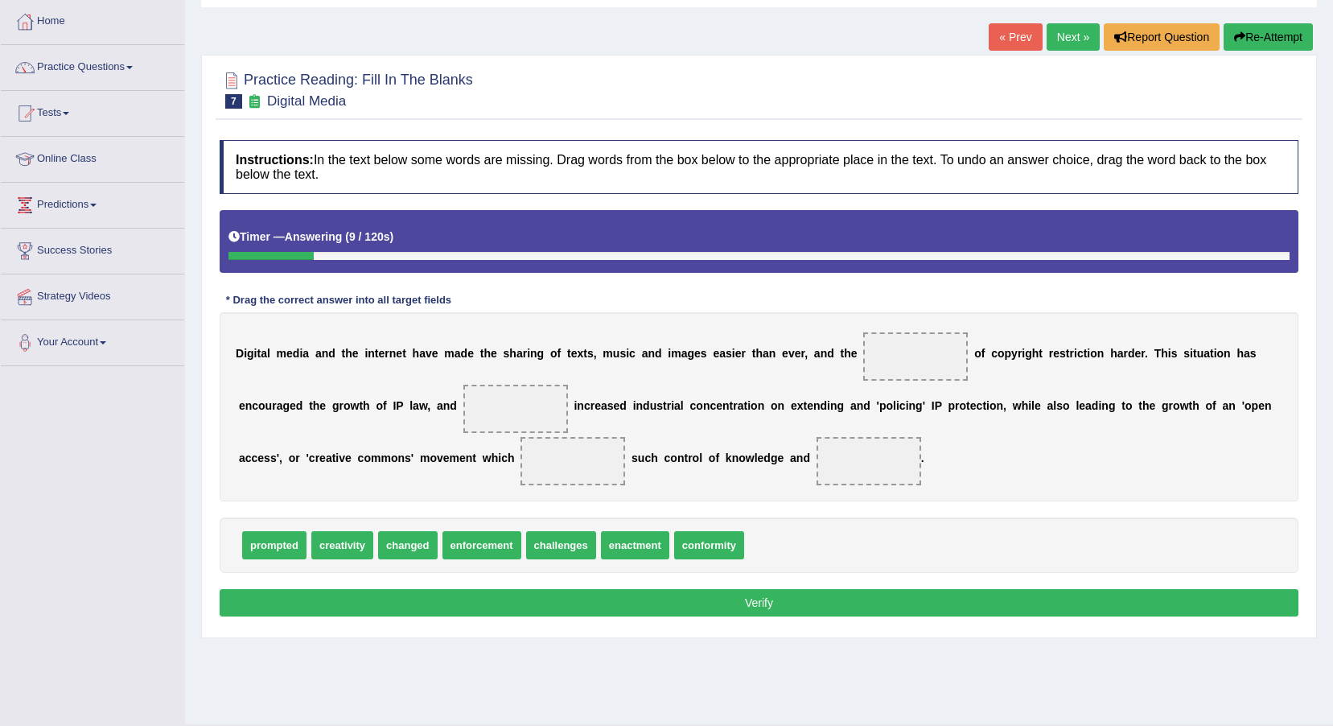
scroll to position [119, 0]
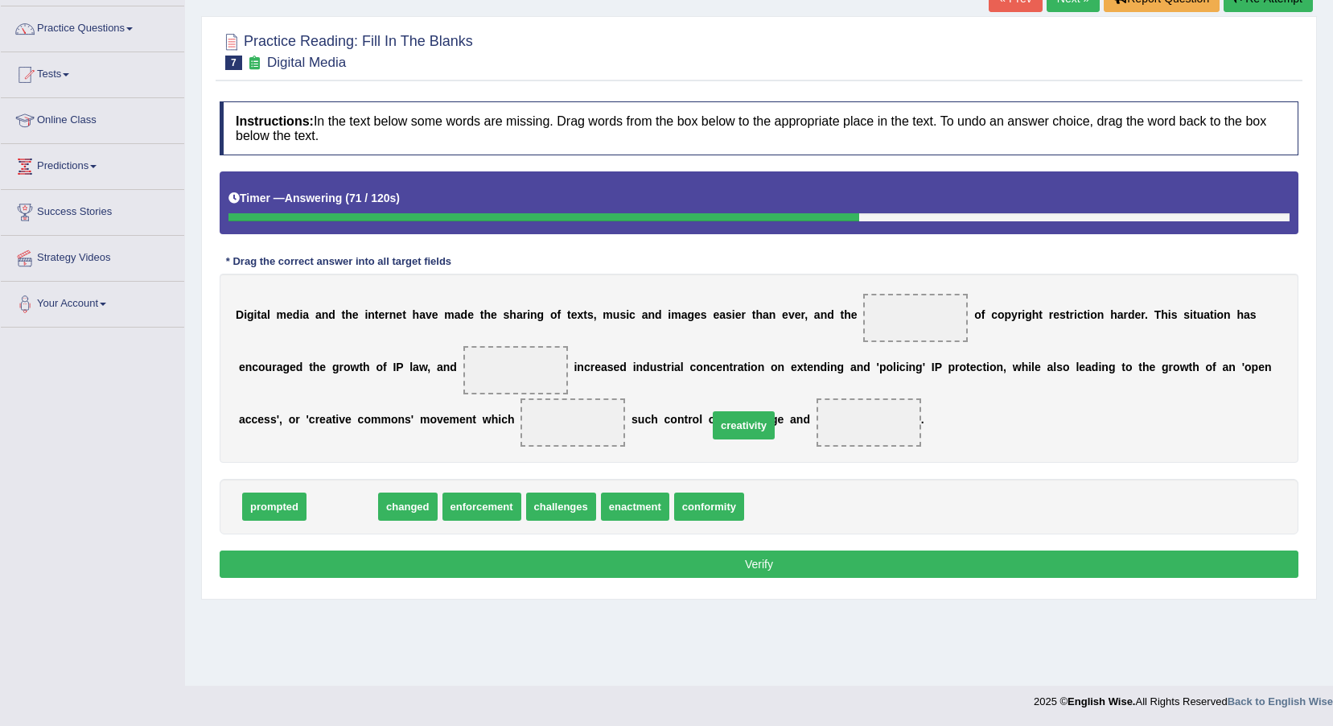
drag, startPoint x: 334, startPoint y: 502, endPoint x: 733, endPoint y: 421, distance: 407.3
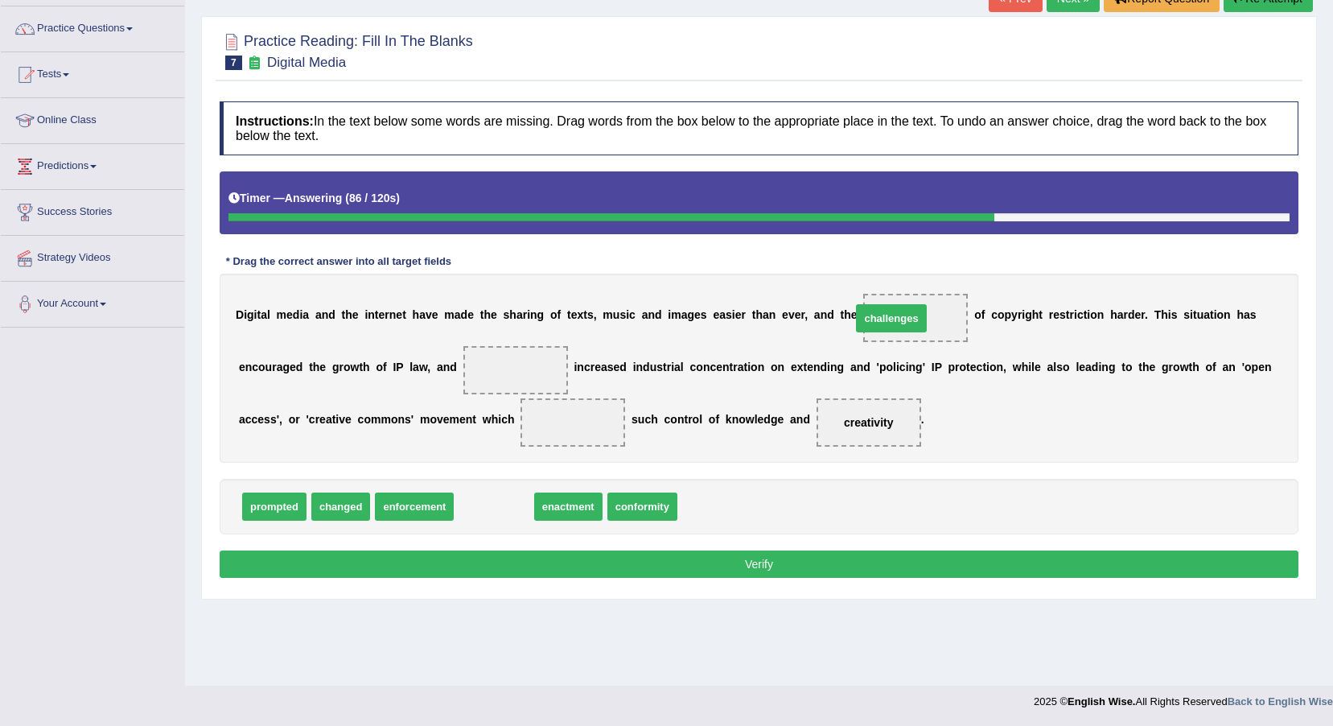
drag, startPoint x: 493, startPoint y: 500, endPoint x: 893, endPoint y: 306, distance: 444.4
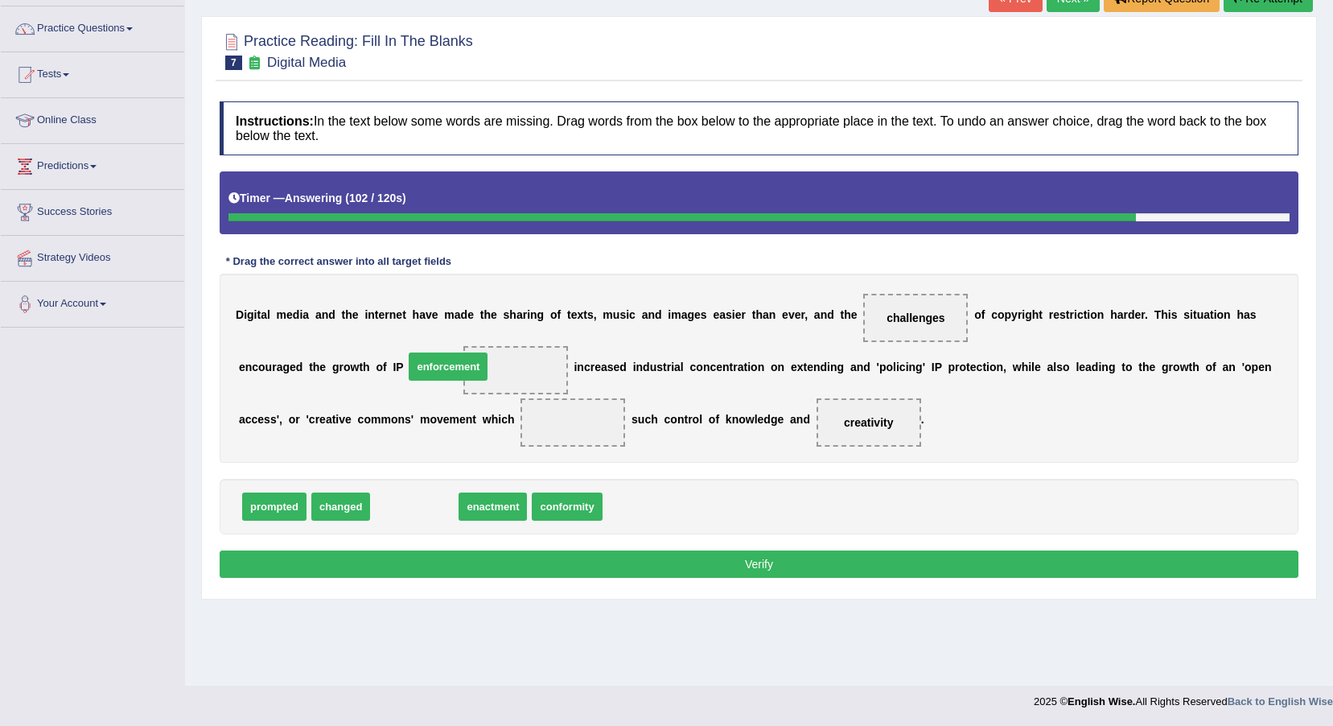
drag, startPoint x: 386, startPoint y: 509, endPoint x: 420, endPoint y: 369, distance: 144.0
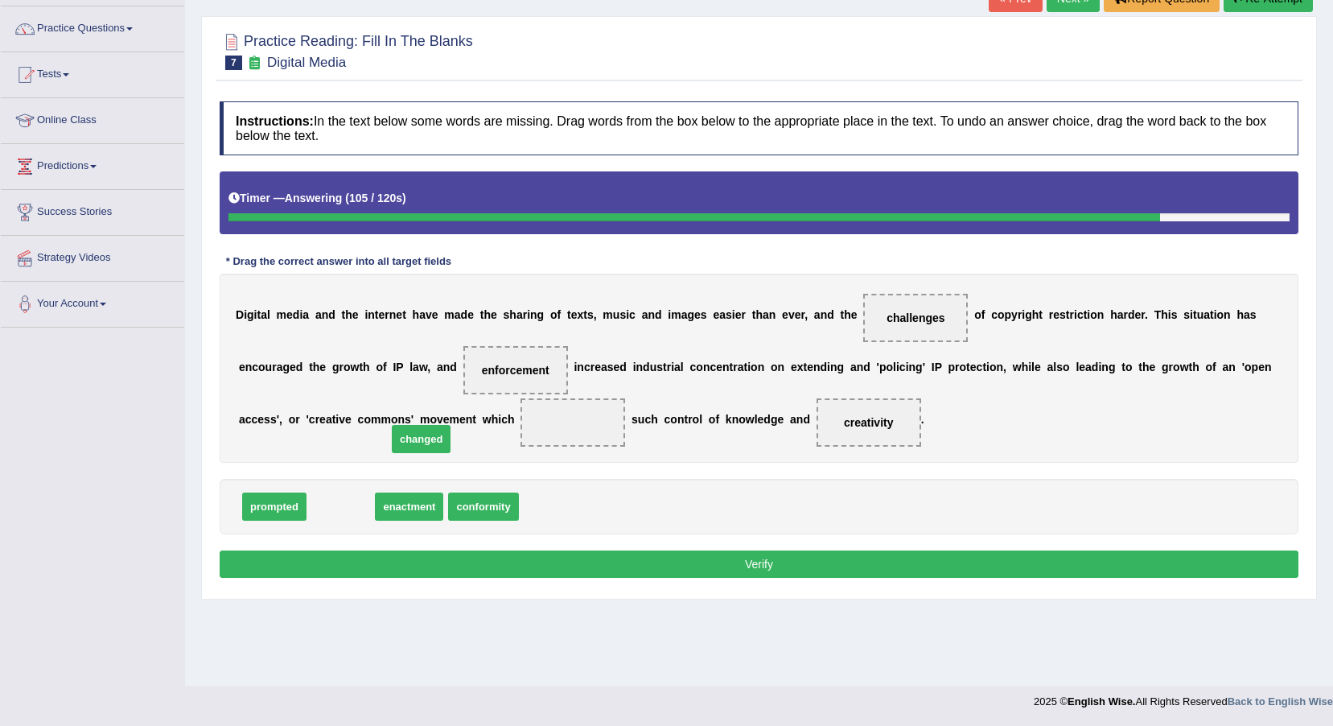
drag, startPoint x: 325, startPoint y: 514, endPoint x: 409, endPoint y: 443, distance: 110.1
click at [427, 561] on button "Verify" at bounding box center [759, 563] width 1079 height 27
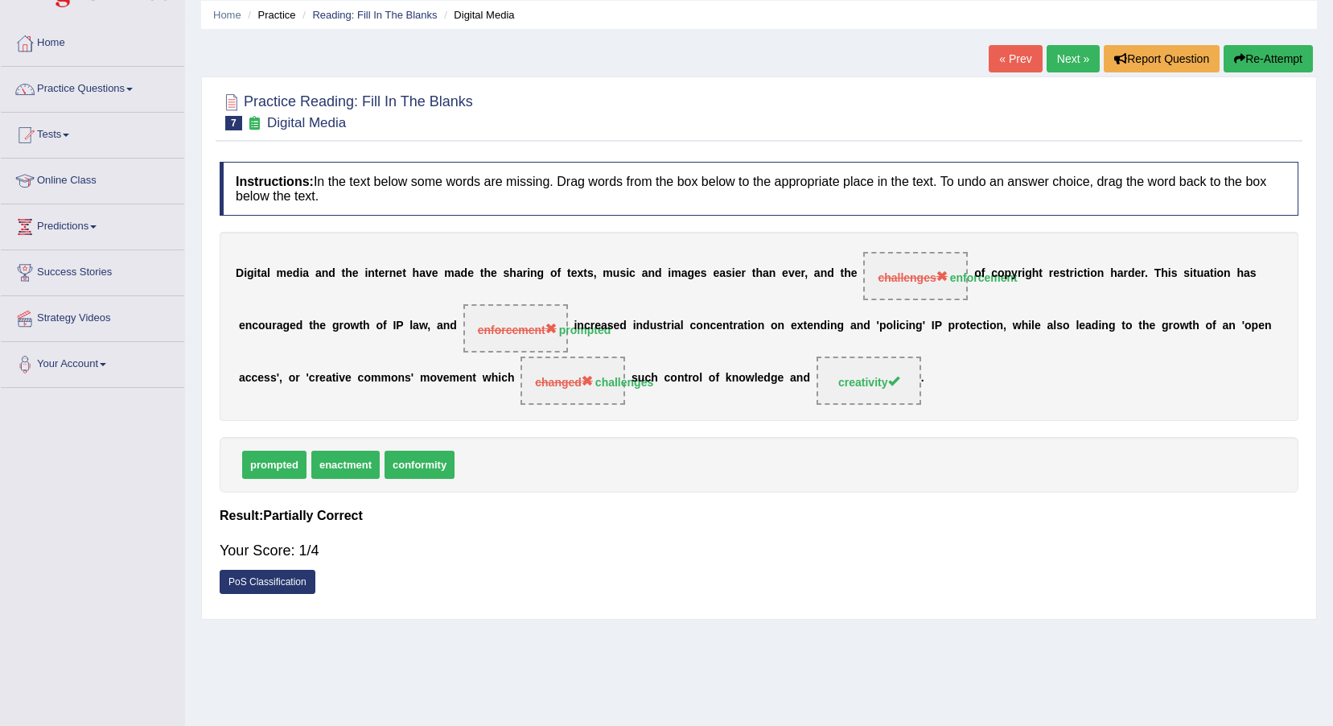
scroll to position [0, 0]
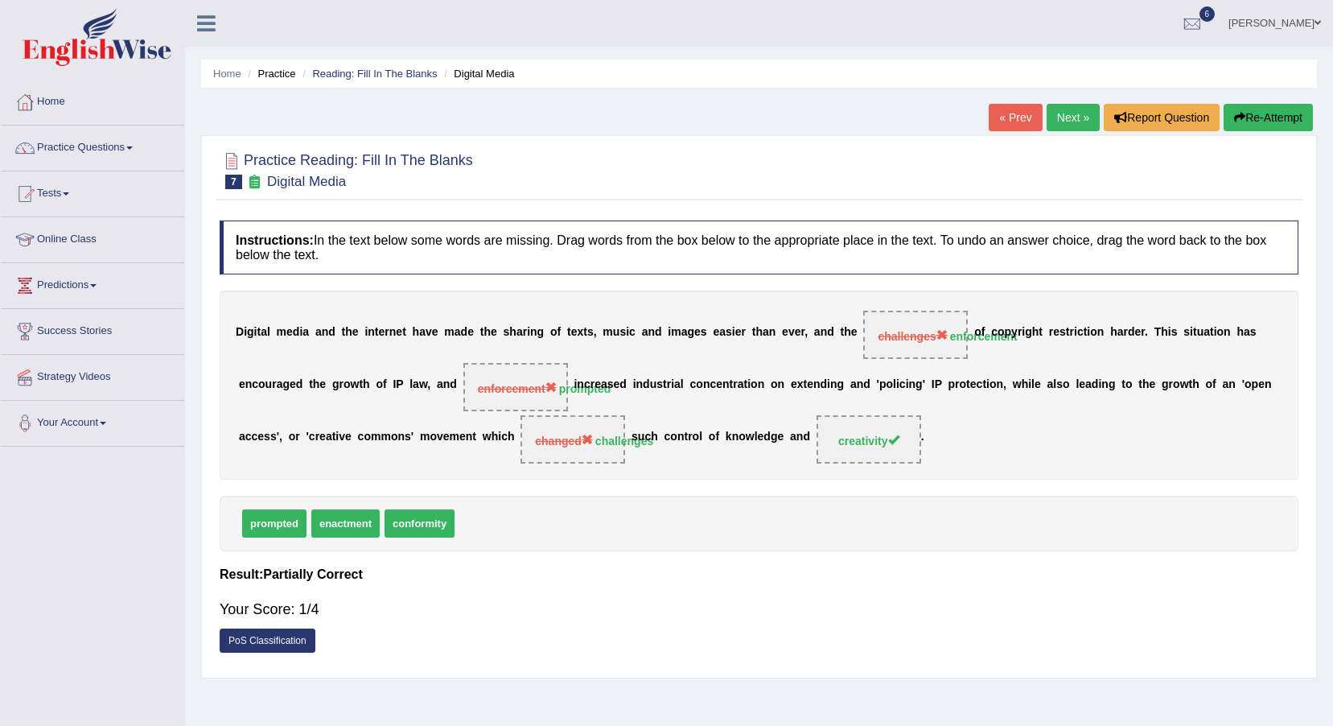
click at [1073, 122] on link "Next »" at bounding box center [1073, 117] width 53 height 27
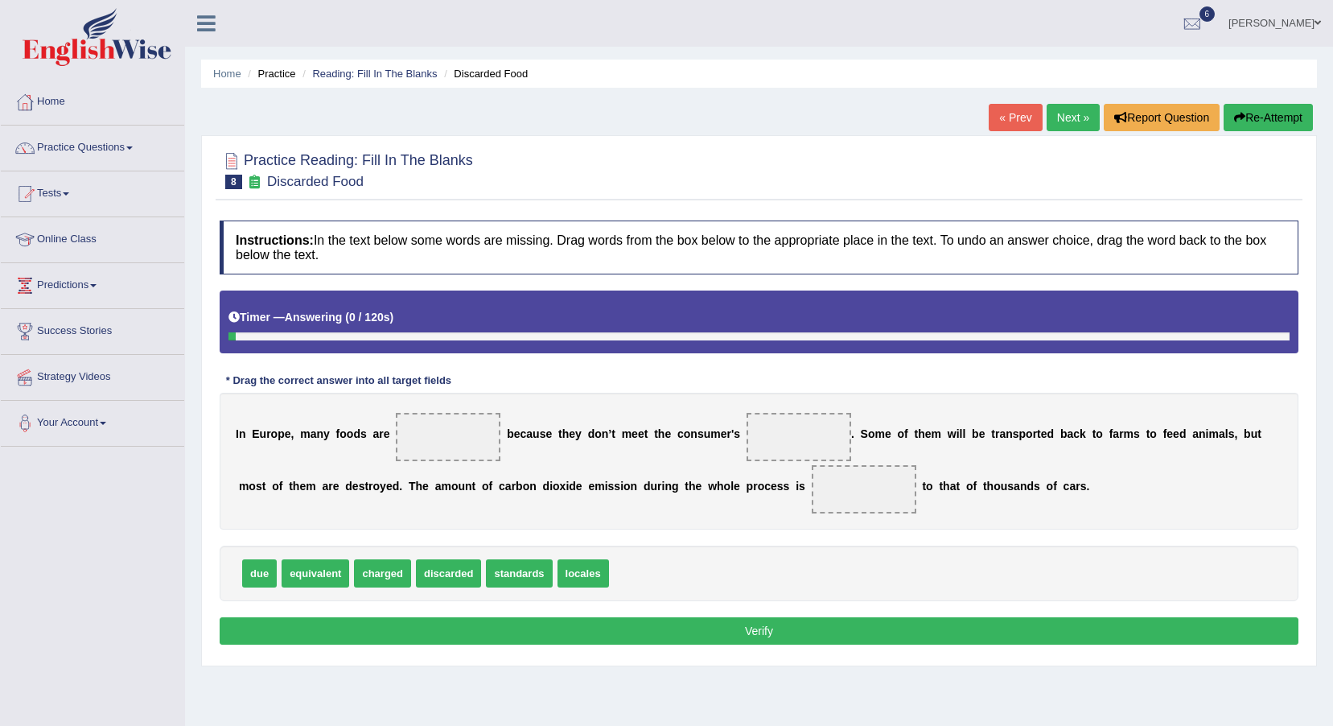
scroll to position [80, 0]
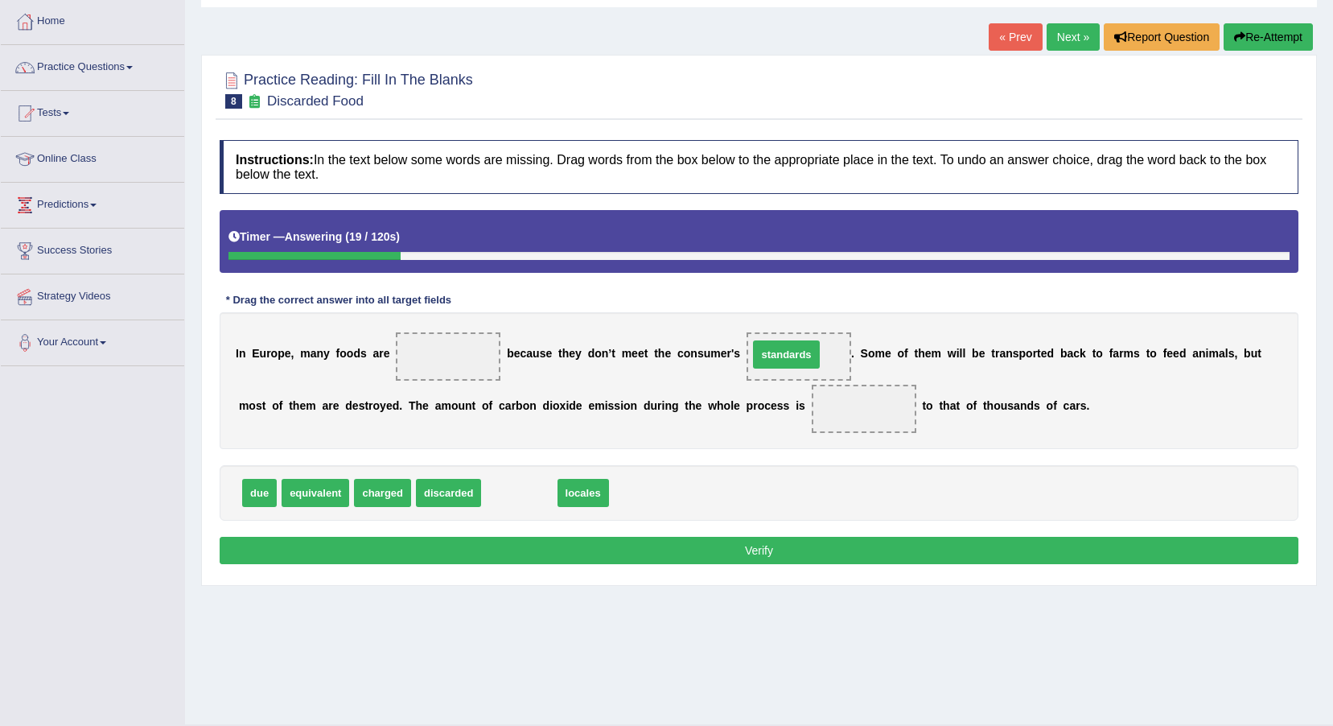
drag, startPoint x: 488, startPoint y: 488, endPoint x: 756, endPoint y: 349, distance: 300.9
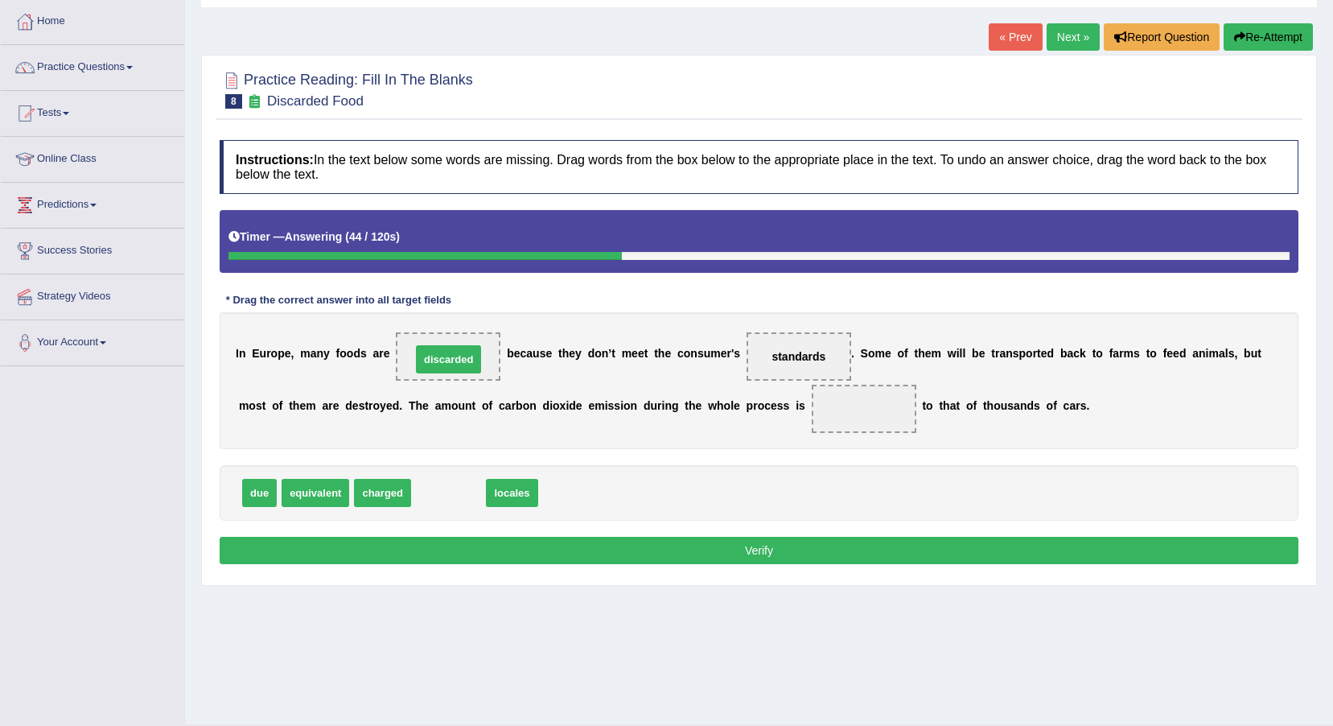
drag, startPoint x: 456, startPoint y: 495, endPoint x: 456, endPoint y: 361, distance: 133.6
drag, startPoint x: 425, startPoint y: 494, endPoint x: 550, endPoint y: 499, distance: 124.8
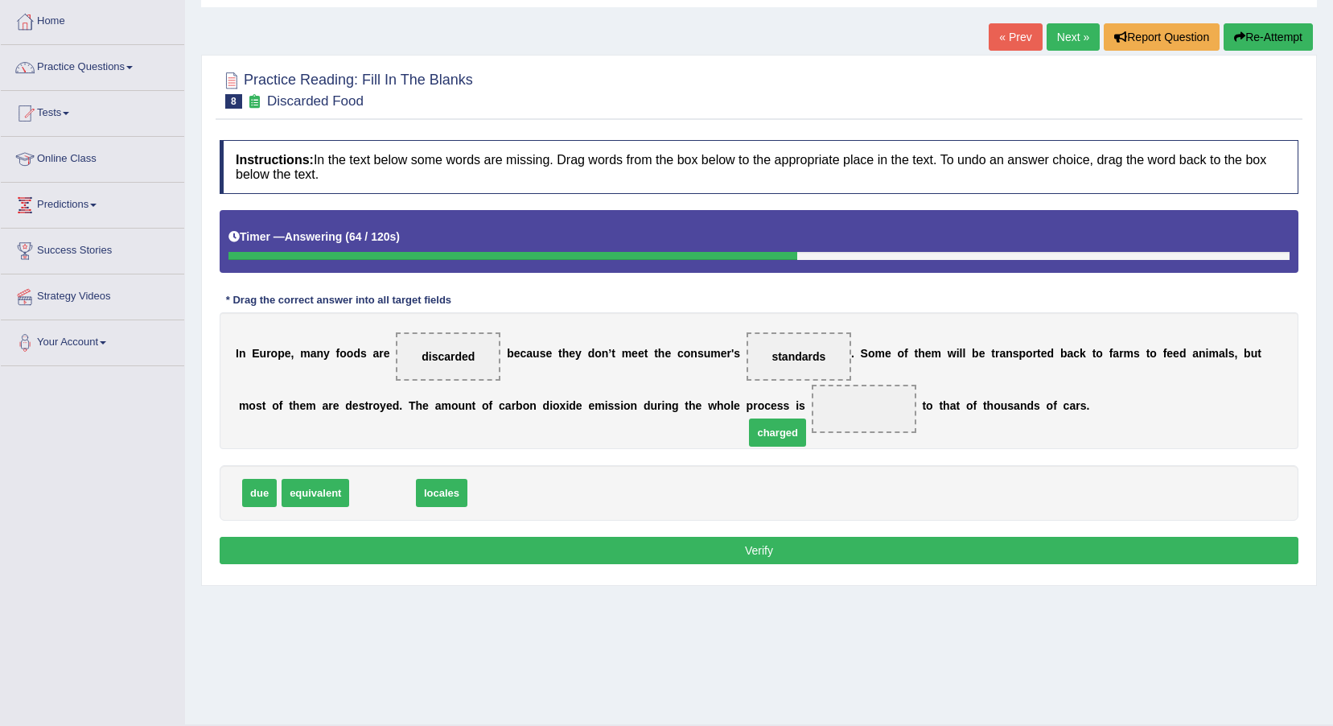
drag, startPoint x: 383, startPoint y: 500, endPoint x: 777, endPoint y: 443, distance: 398.5
click at [666, 556] on button "Verify" at bounding box center [759, 550] width 1079 height 27
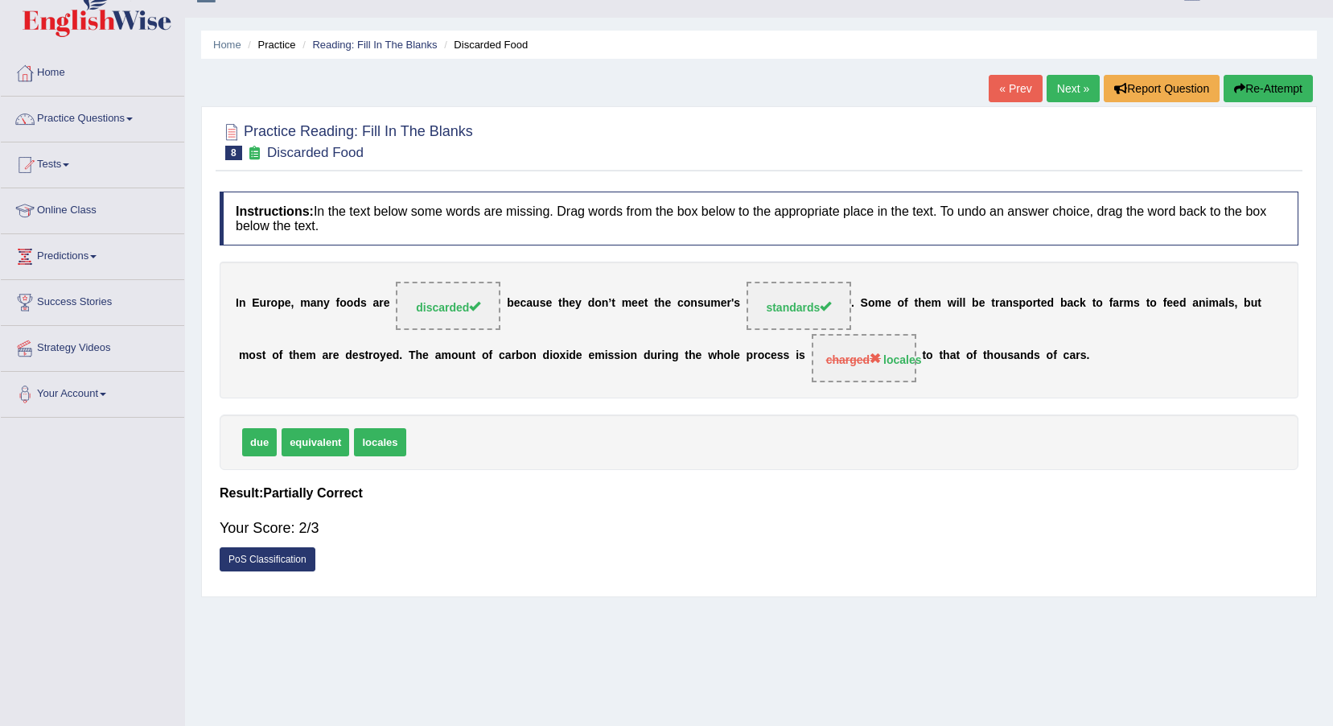
scroll to position [0, 0]
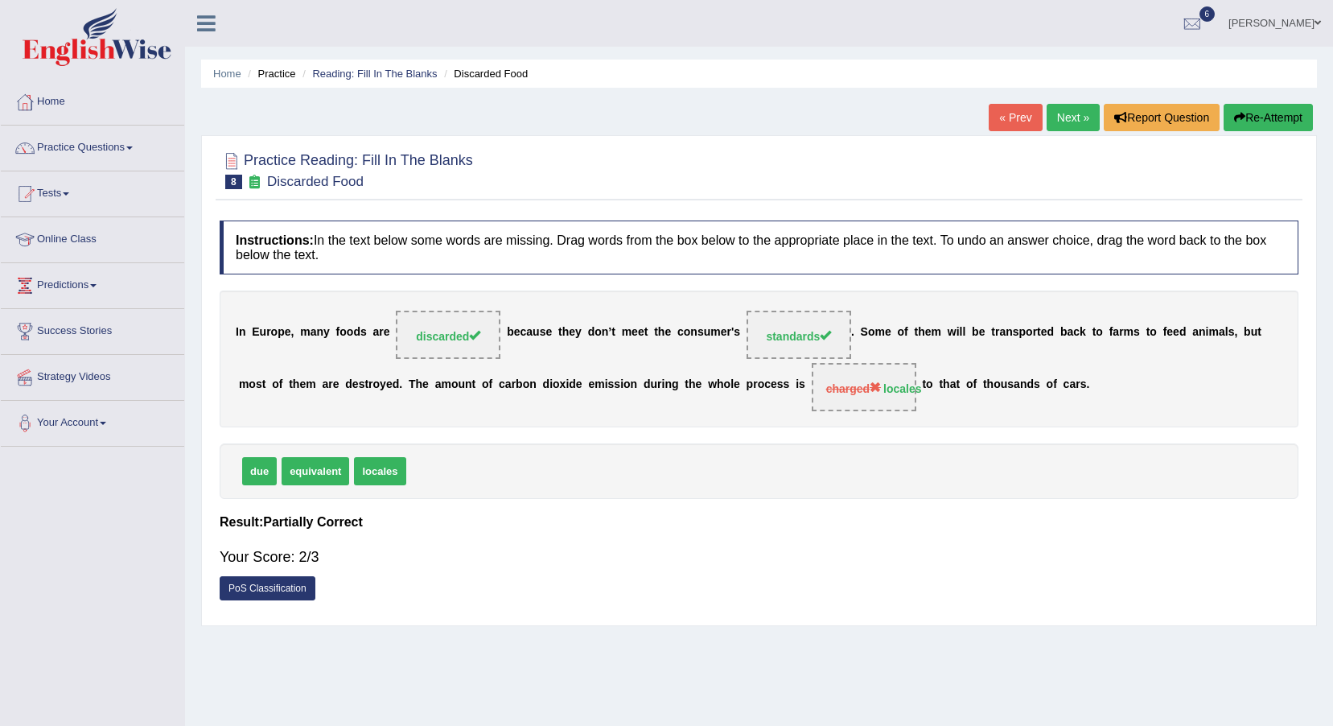
click at [1264, 28] on link "[PERSON_NAME]" at bounding box center [1275, 21] width 117 height 42
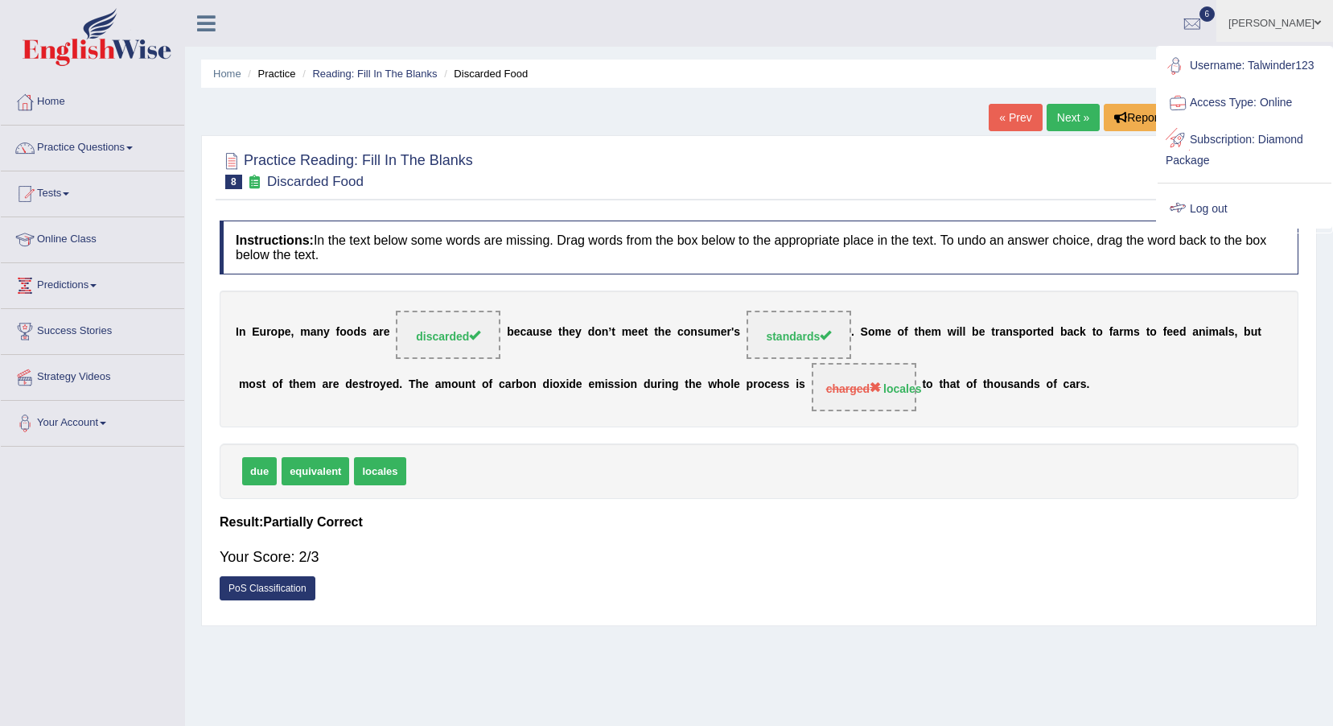
click at [1192, 204] on link "Log out" at bounding box center [1245, 209] width 174 height 37
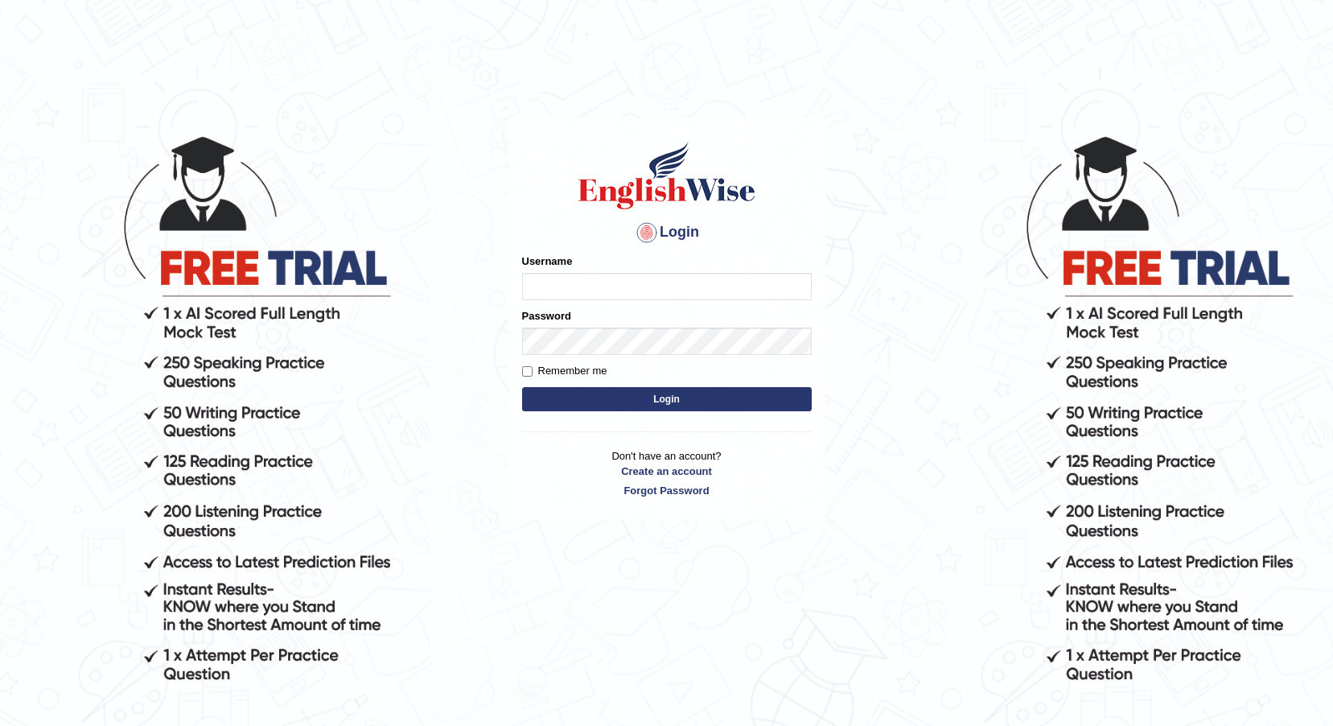
click at [564, 289] on input "Username" at bounding box center [667, 286] width 290 height 27
type input "0468472829"
click at [612, 393] on button "Login" at bounding box center [667, 399] width 290 height 24
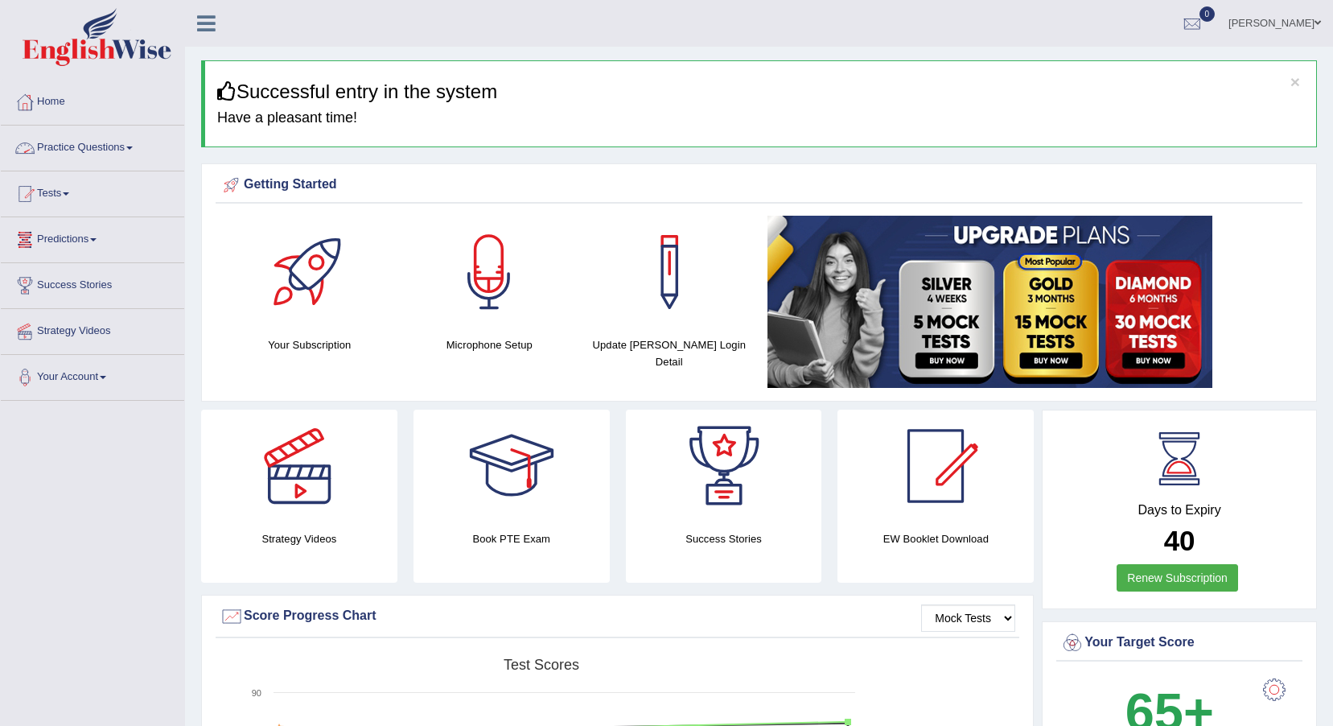
click at [94, 138] on link "Practice Questions" at bounding box center [92, 146] width 183 height 40
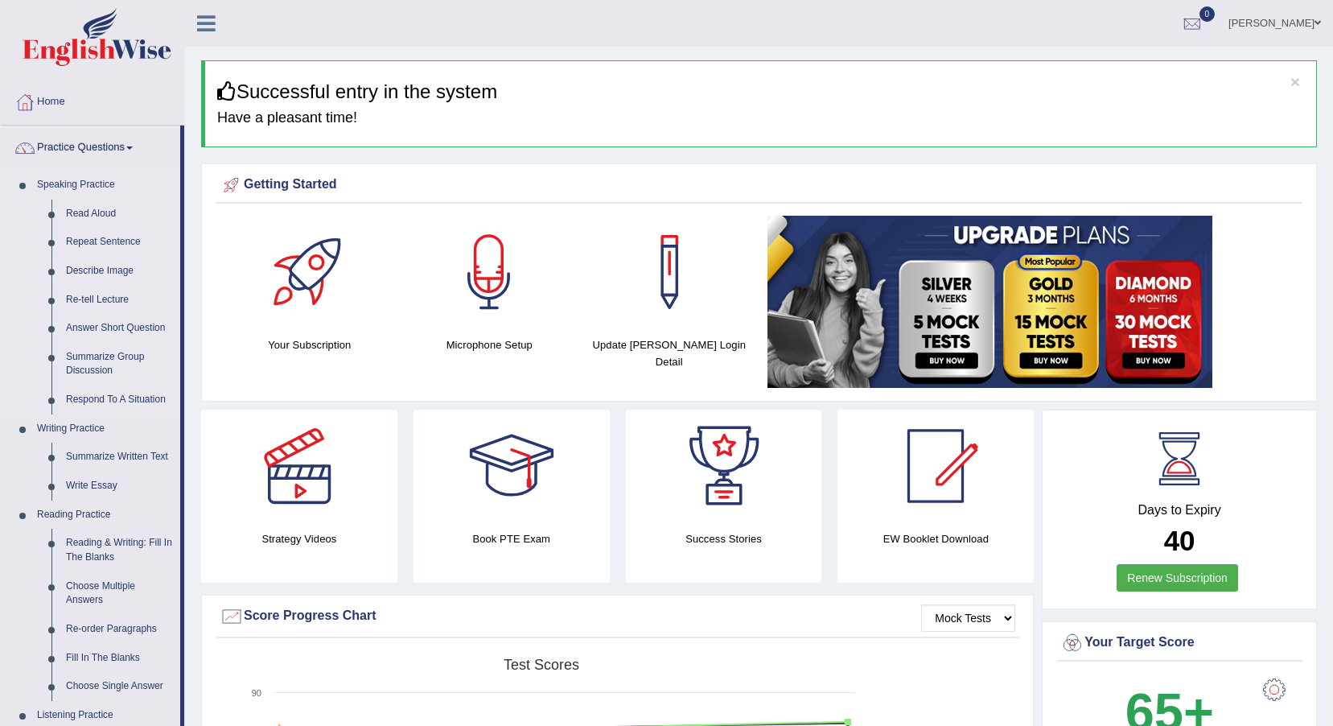
click at [77, 275] on link "Describe Image" at bounding box center [120, 271] width 122 height 29
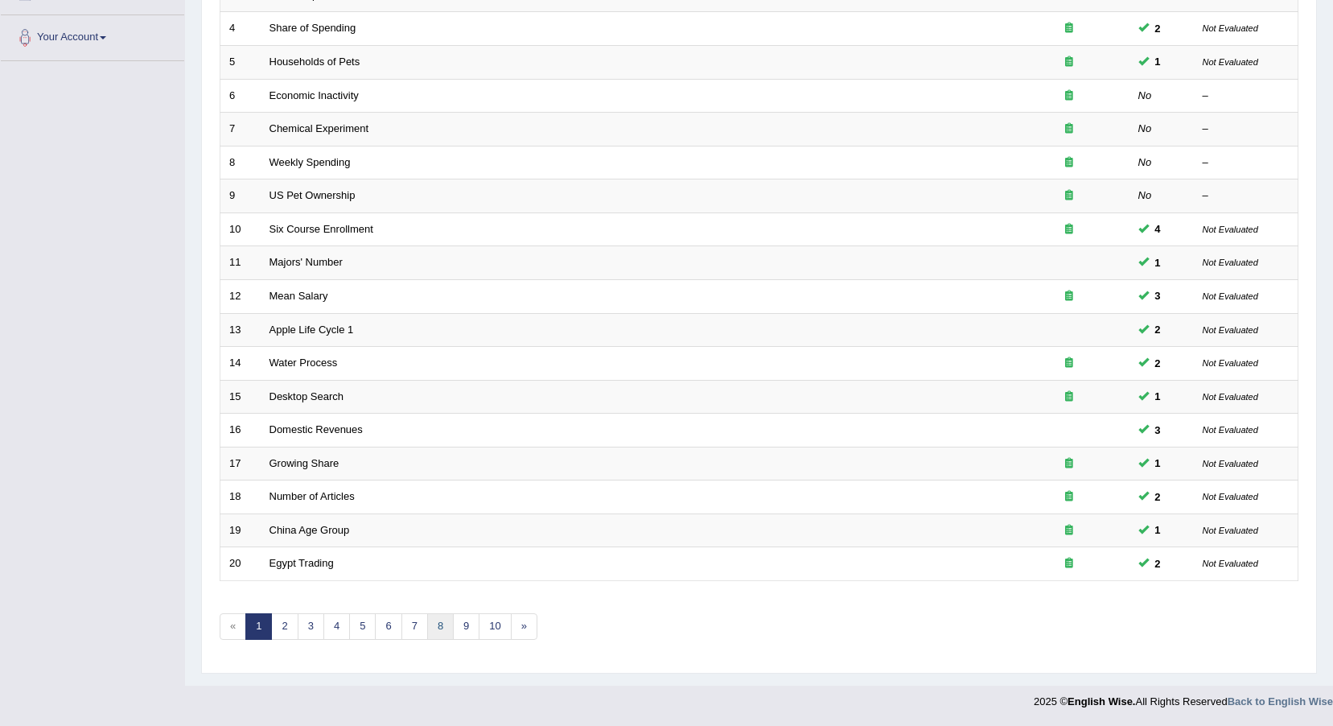
click at [444, 626] on link "8" at bounding box center [440, 626] width 27 height 27
click at [435, 632] on link "8" at bounding box center [440, 626] width 27 height 27
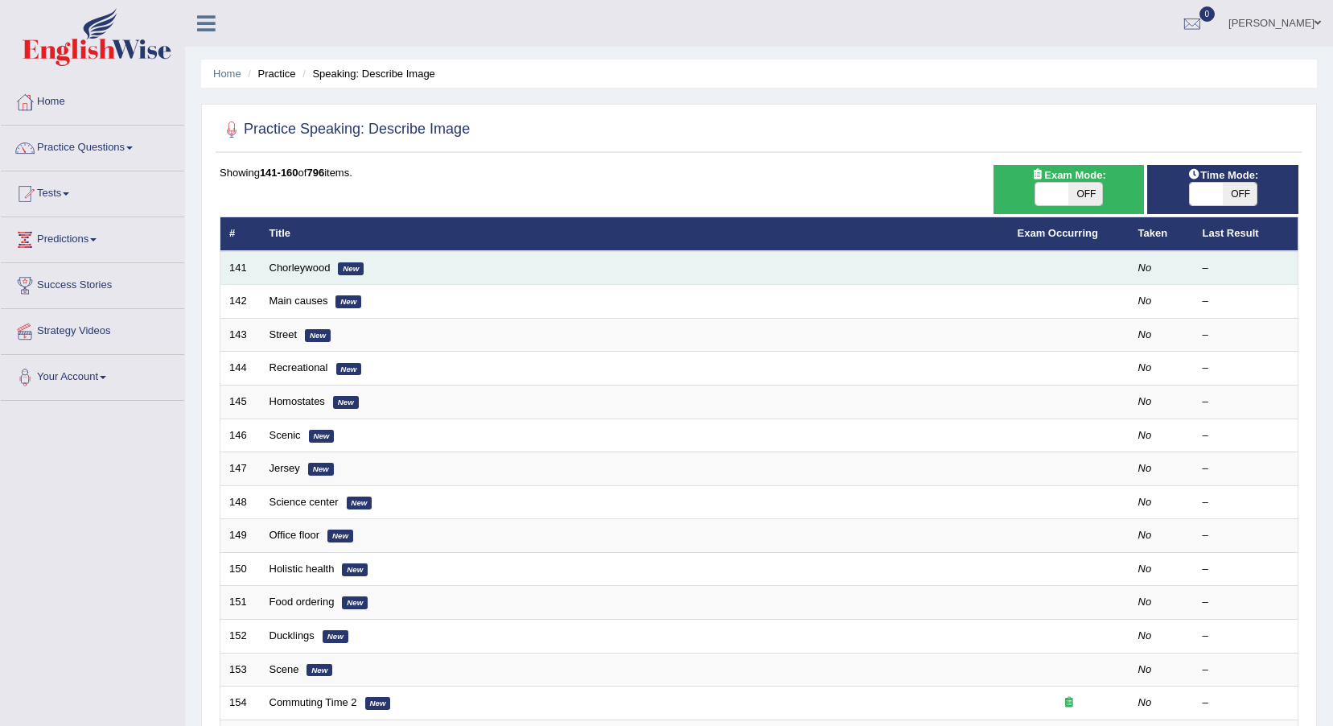
click at [389, 260] on td "Chorleywood New" at bounding box center [635, 268] width 748 height 34
click at [311, 270] on link "Chorleywood" at bounding box center [300, 268] width 61 height 12
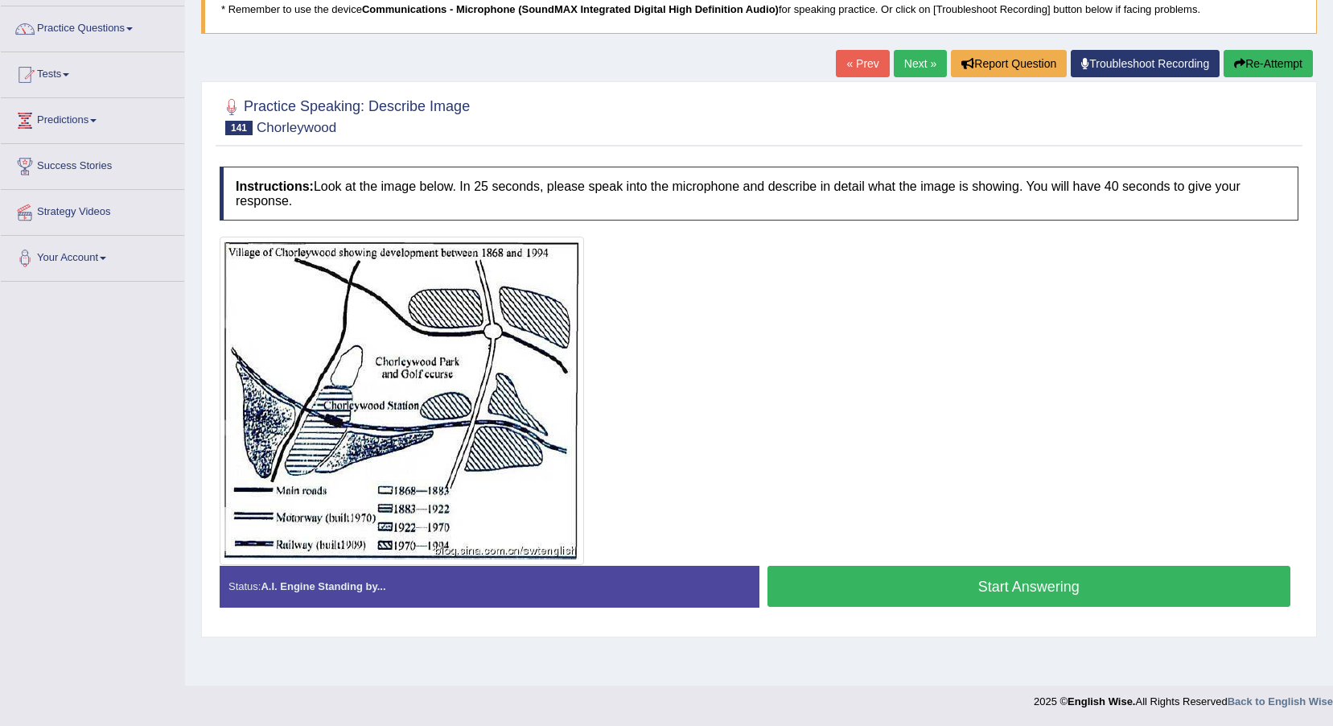
drag, startPoint x: 967, startPoint y: 588, endPoint x: 979, endPoint y: 590, distance: 12.2
click at [969, 588] on button "Start Answering" at bounding box center [1030, 586] width 524 height 41
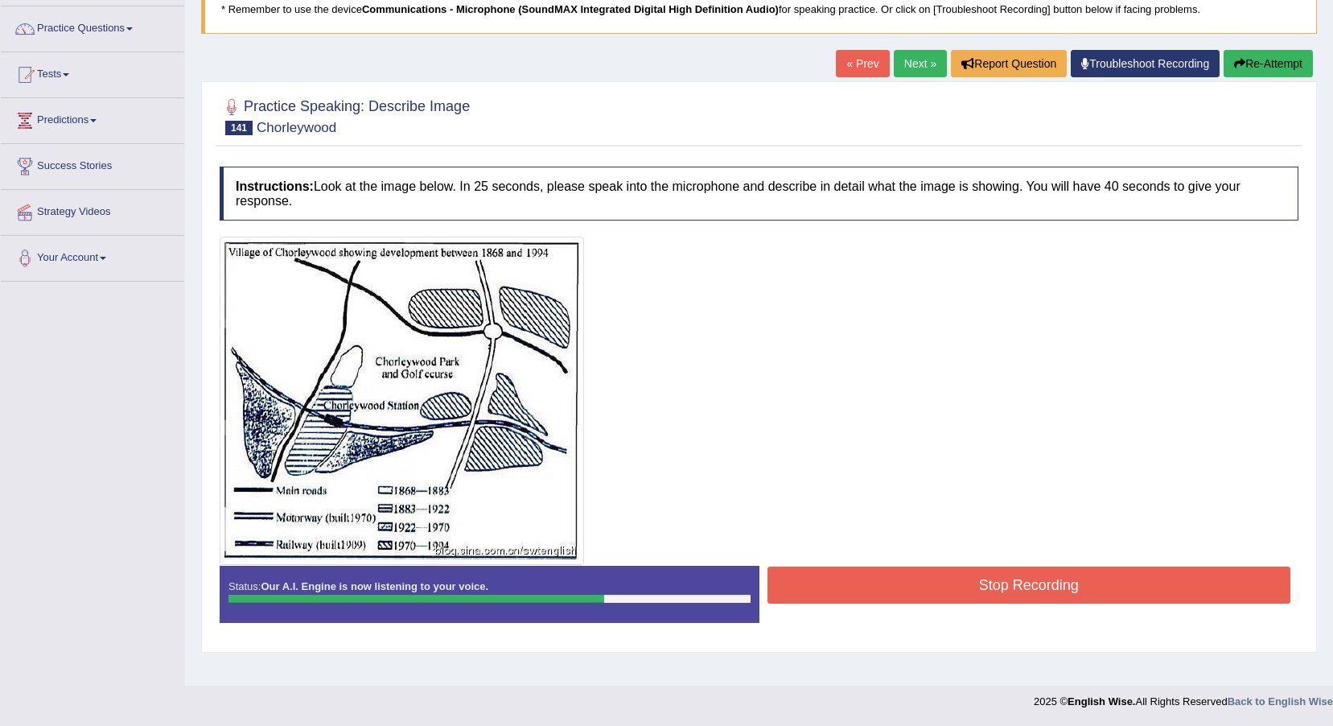
click at [979, 590] on button "Stop Recording" at bounding box center [1030, 584] width 524 height 37
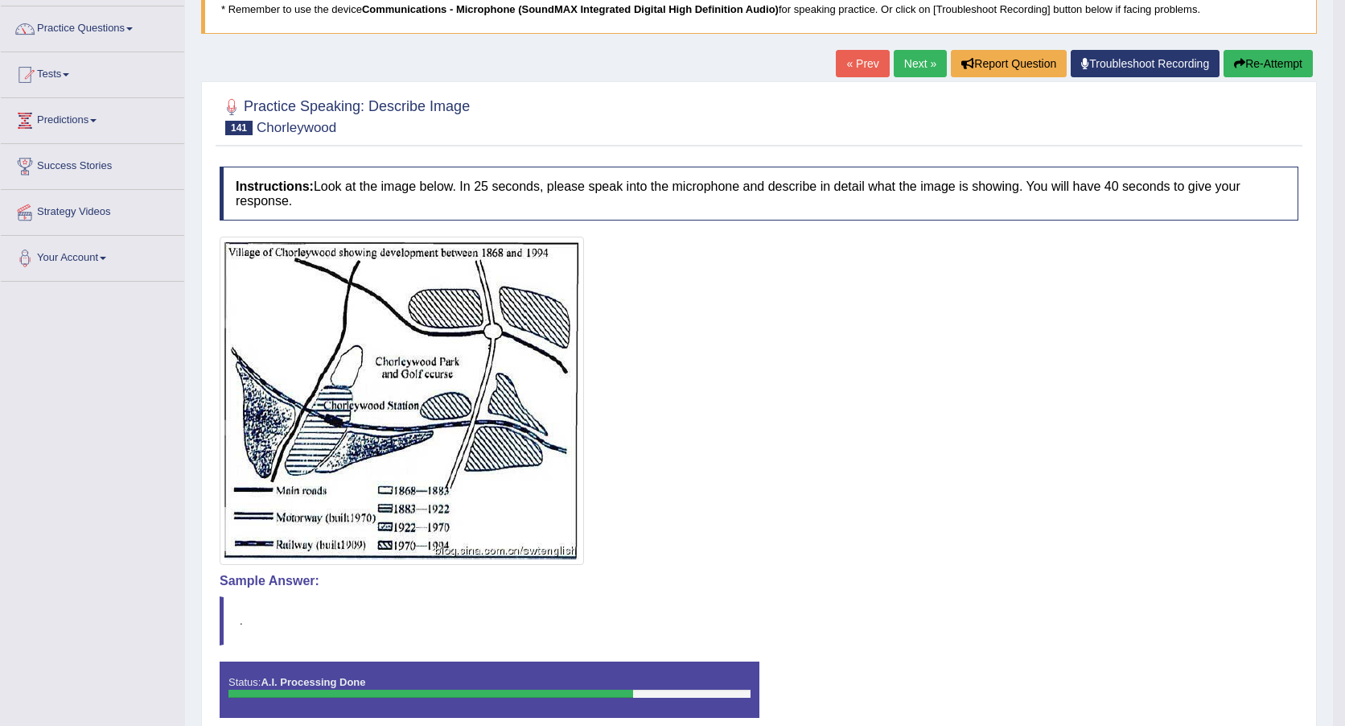
click at [0, 0] on div "Comparing text to speech..." at bounding box center [0, 0] width 0 height 0
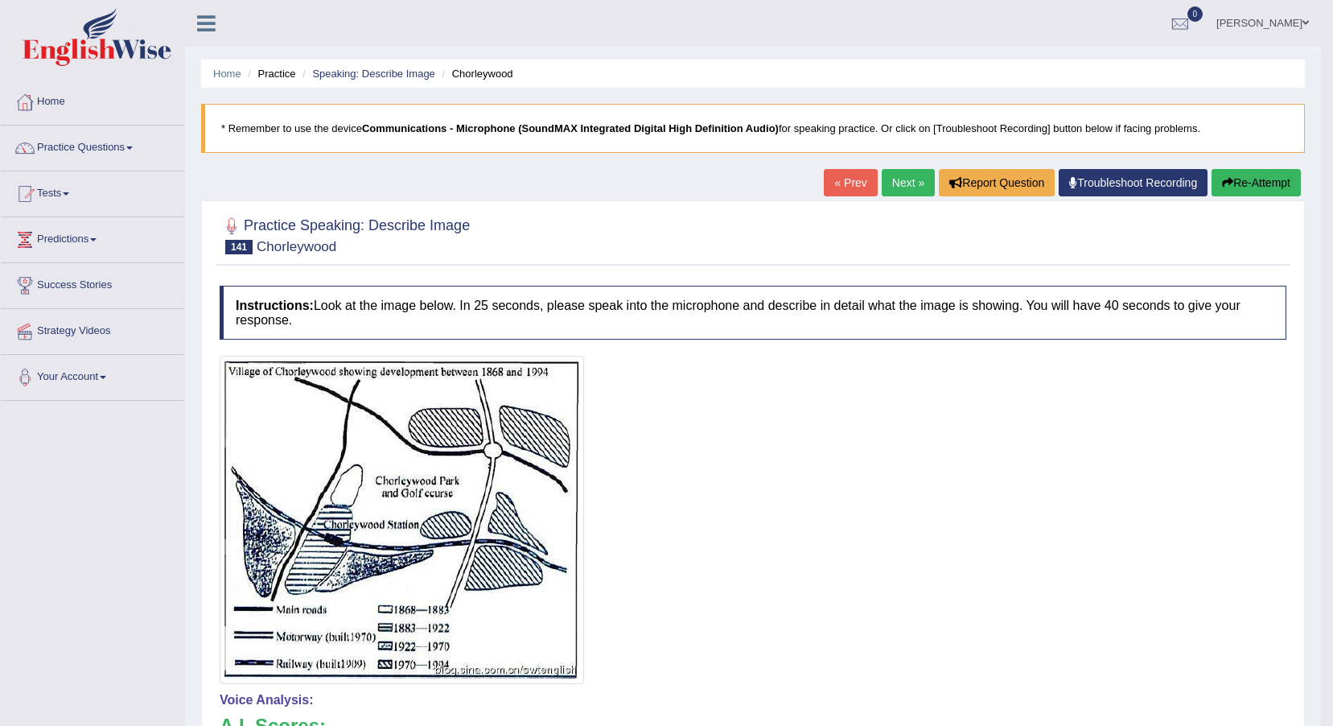
click at [905, 175] on link "Next »" at bounding box center [908, 182] width 53 height 27
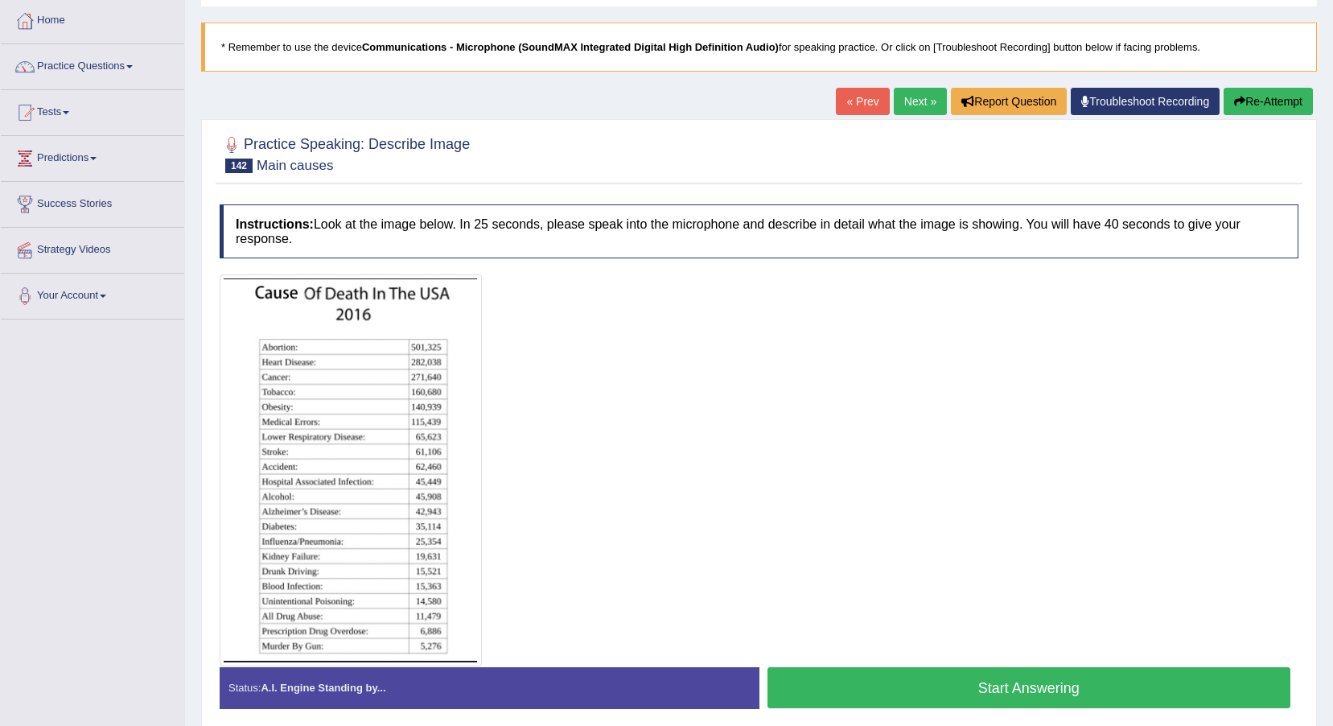
scroll to position [146, 0]
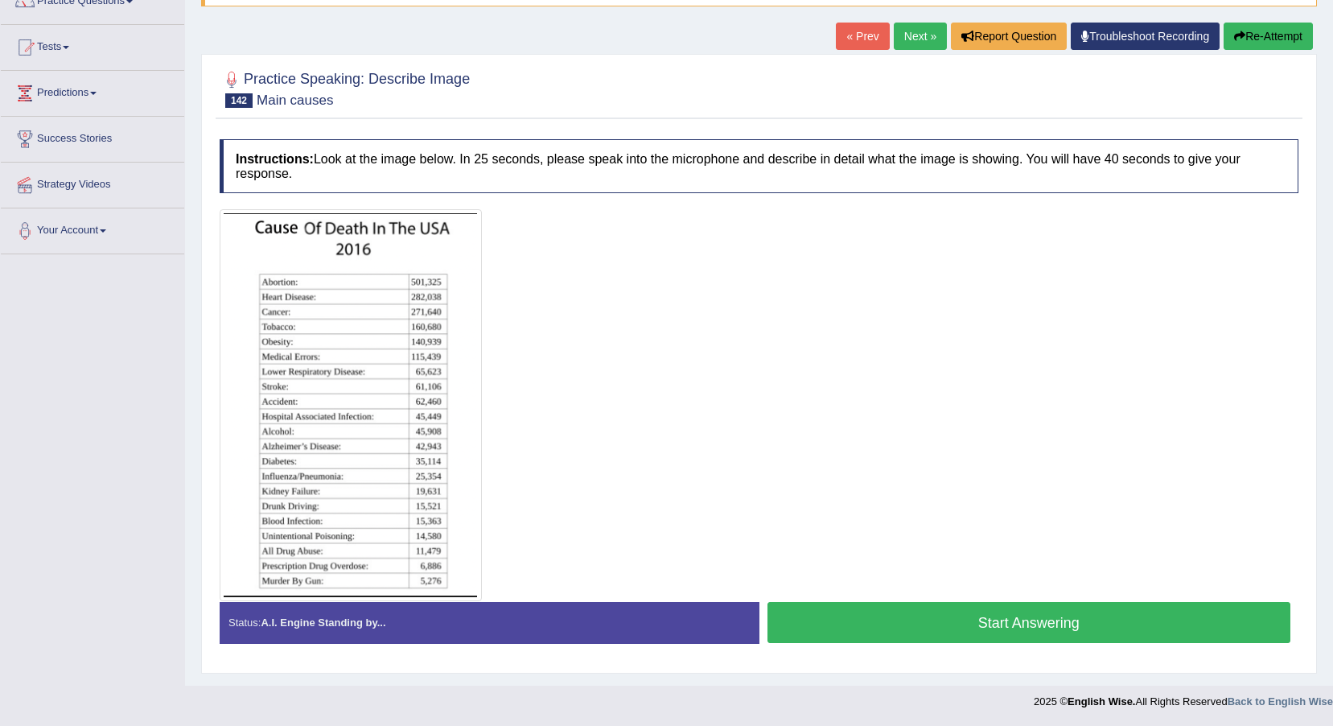
click at [1027, 629] on button "Start Answering" at bounding box center [1030, 622] width 524 height 41
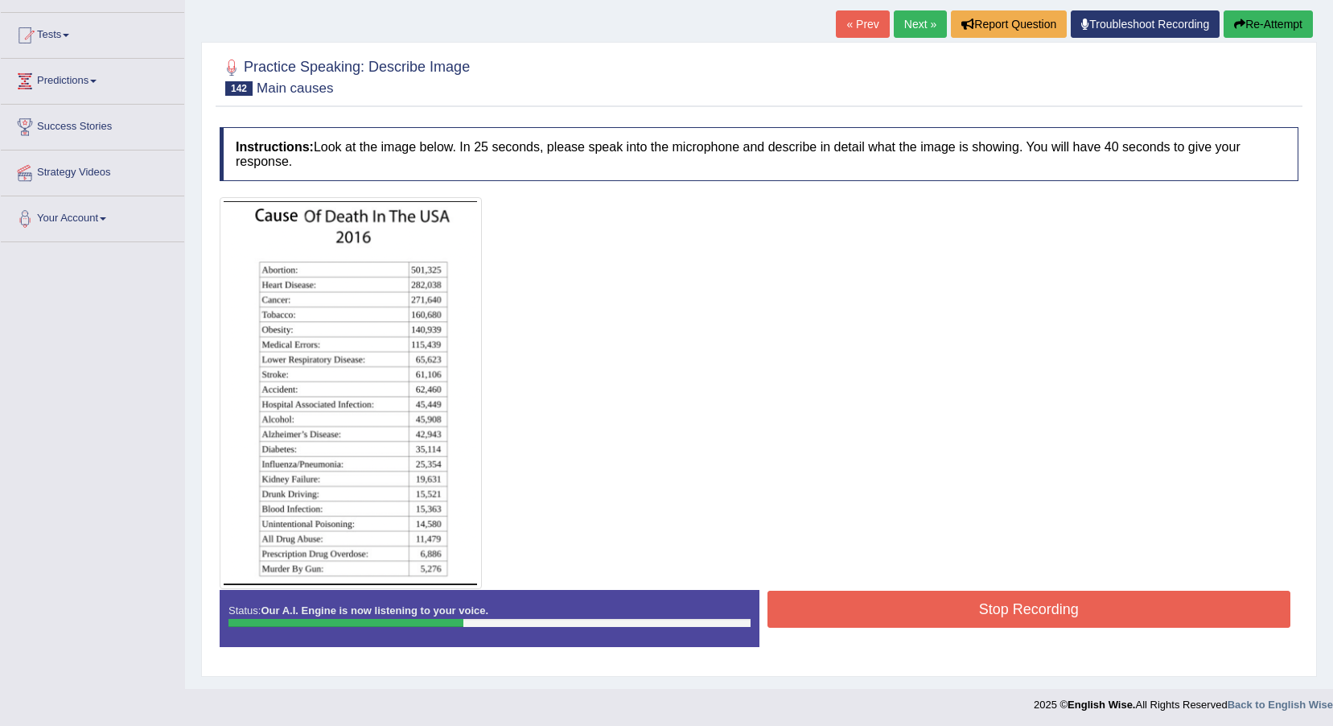
scroll to position [162, 0]
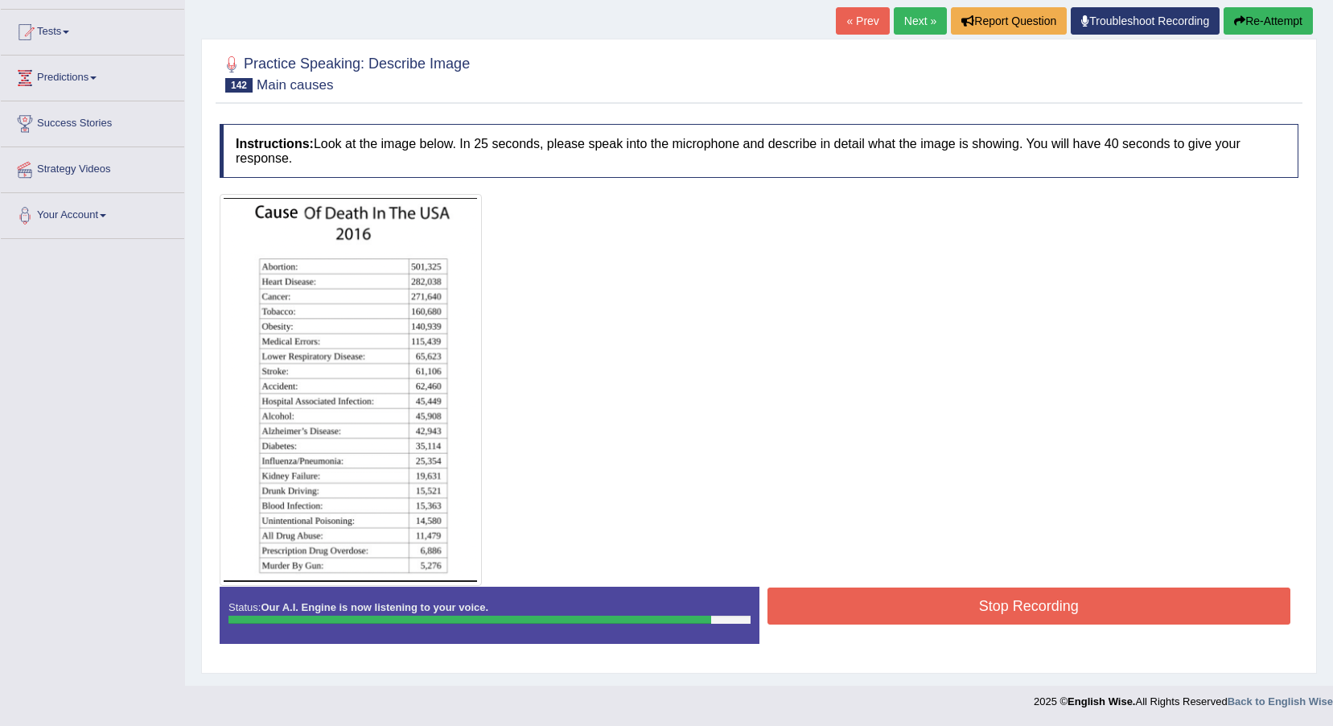
click at [980, 611] on button "Stop Recording" at bounding box center [1030, 605] width 524 height 37
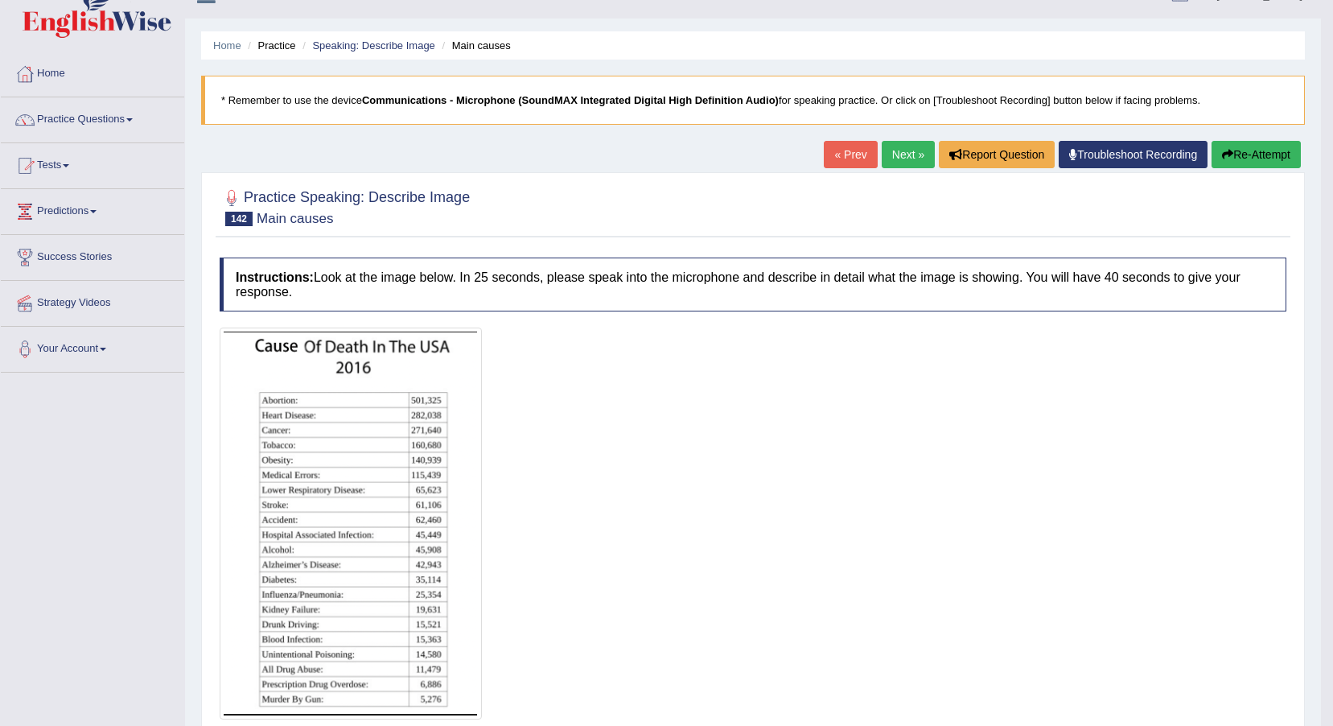
scroll to position [1, 0]
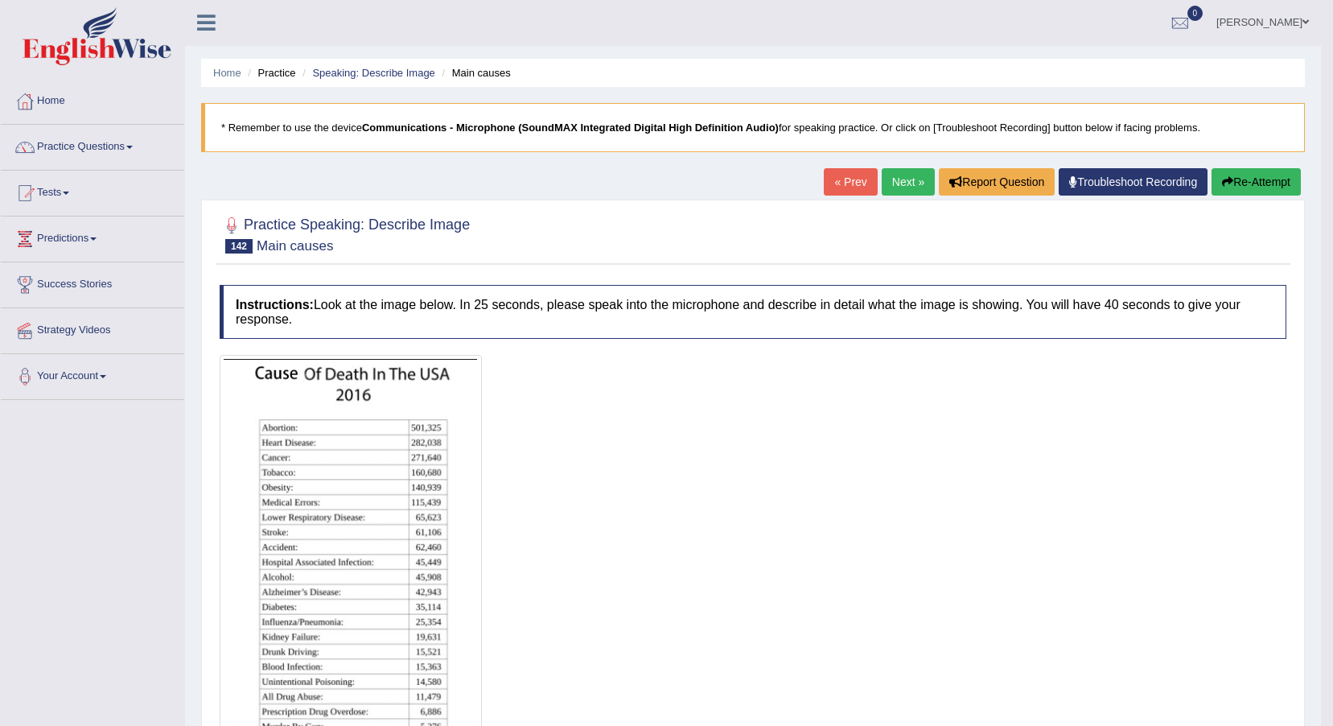
click at [1248, 175] on button "Re-Attempt" at bounding box center [1256, 181] width 89 height 27
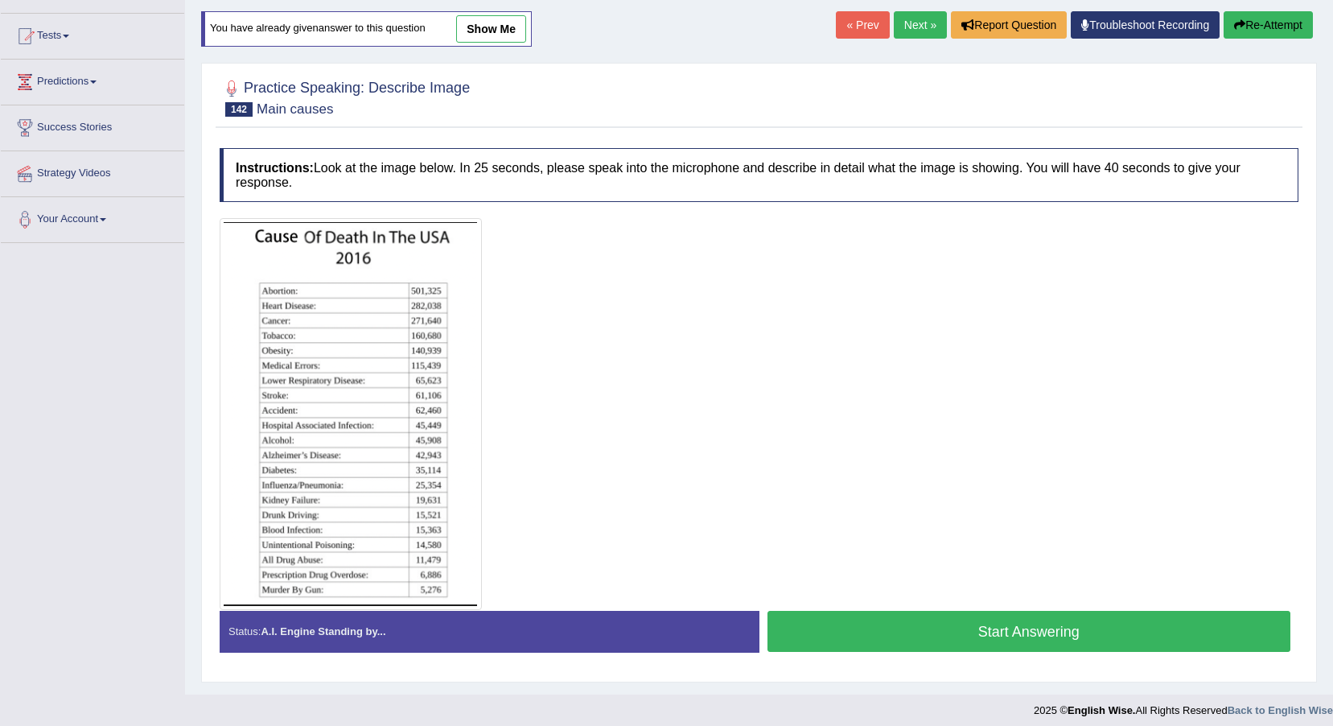
click at [857, 616] on button "Start Answering" at bounding box center [1030, 631] width 524 height 41
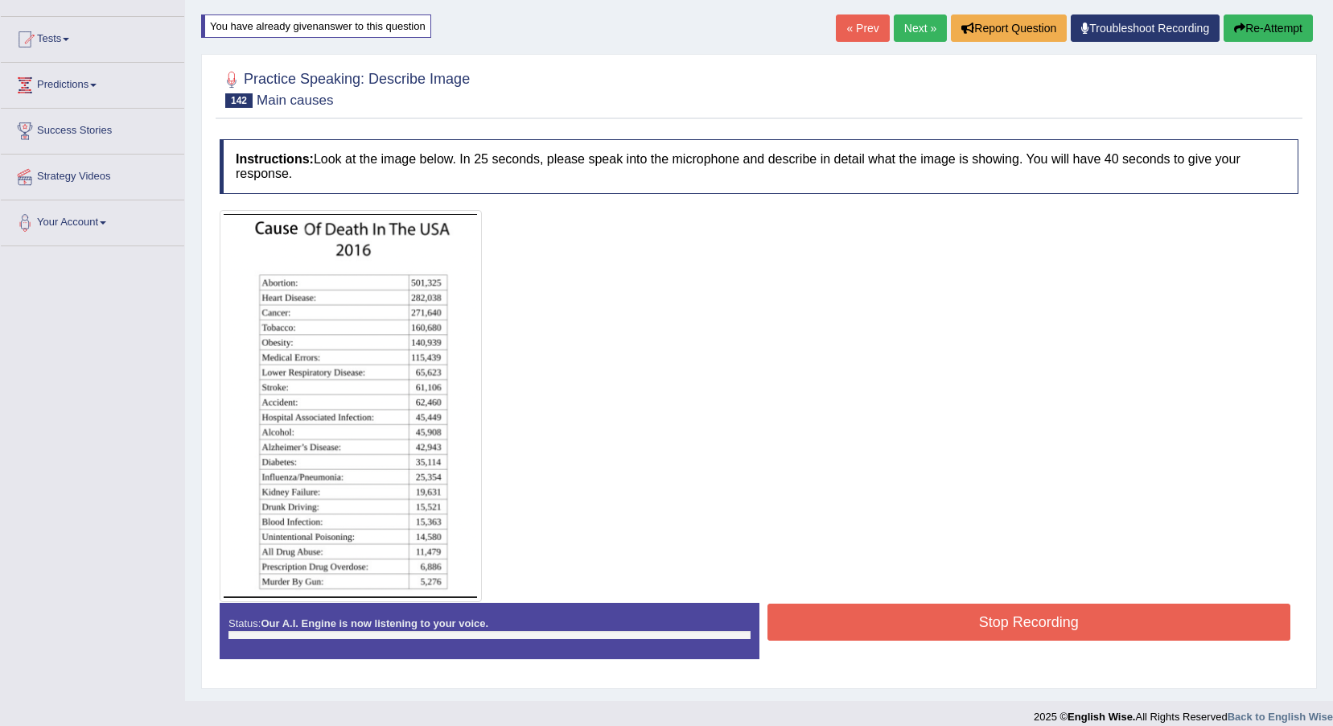
scroll to position [158, 0]
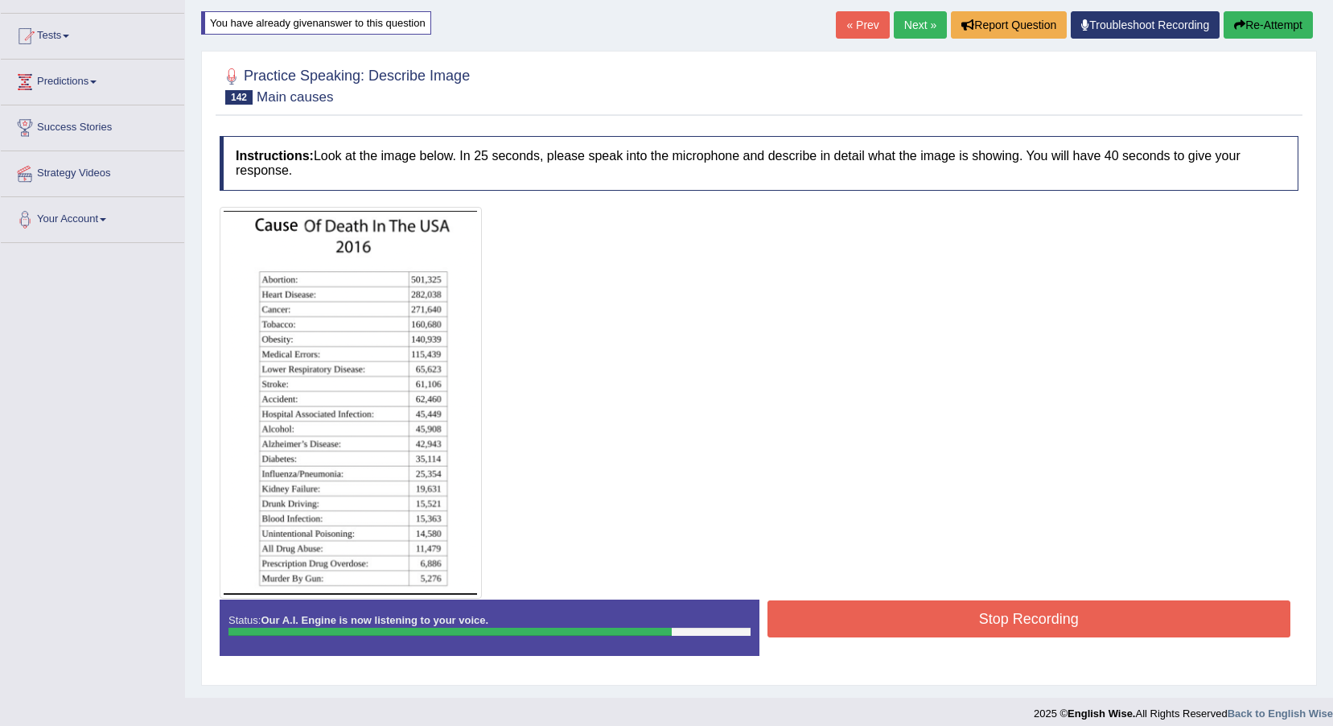
click at [978, 630] on button "Stop Recording" at bounding box center [1030, 618] width 524 height 37
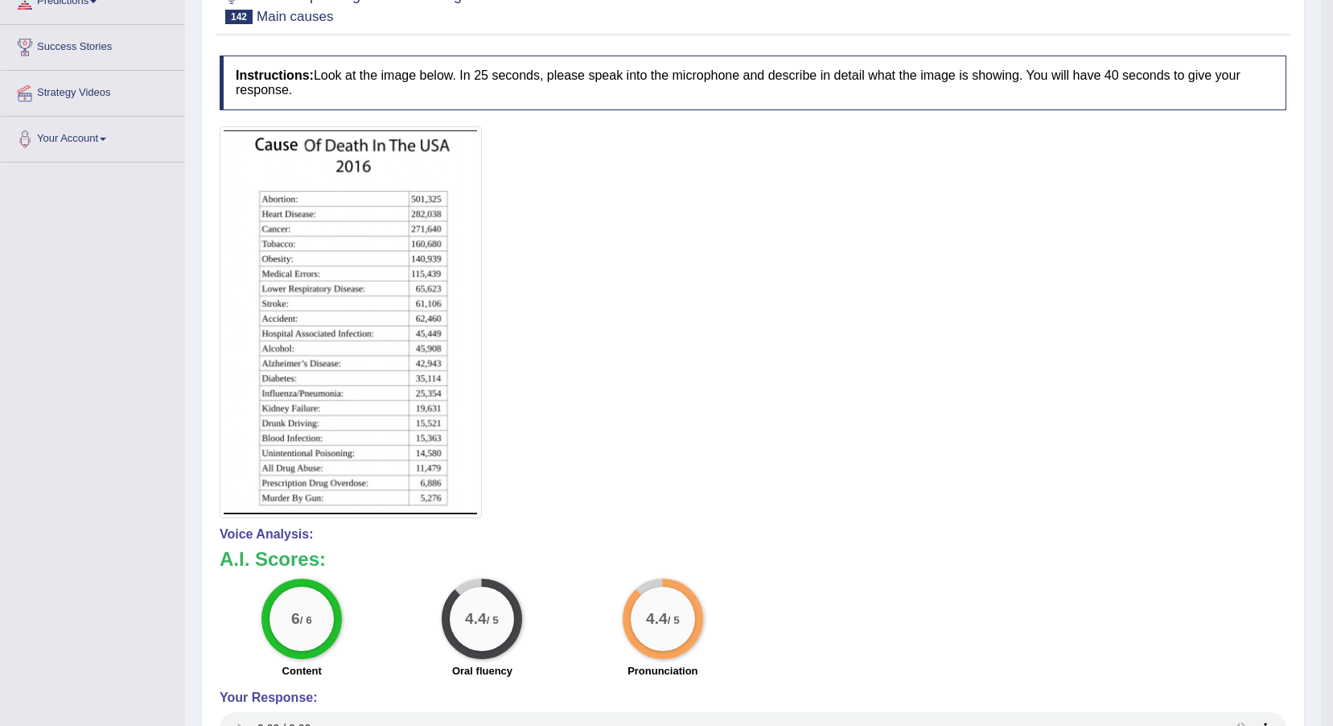
scroll to position [0, 0]
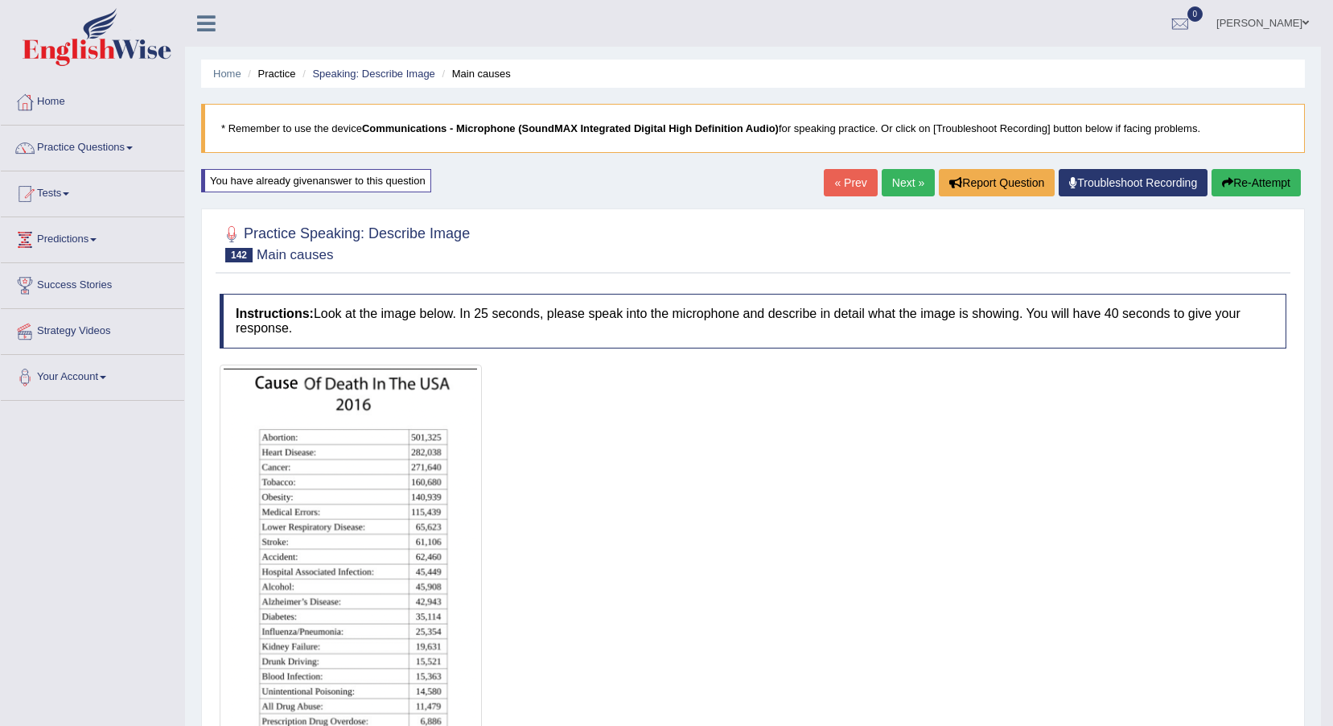
click at [915, 188] on link "Next »" at bounding box center [908, 182] width 53 height 27
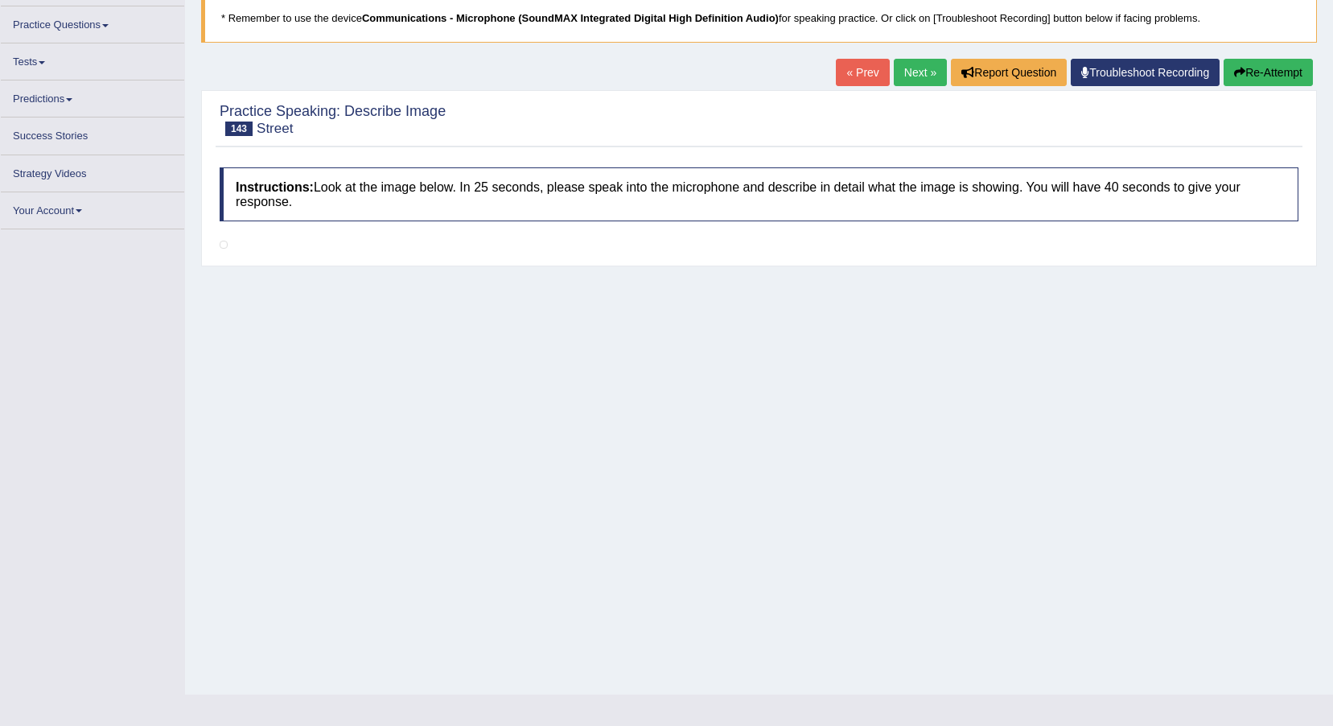
scroll to position [111, 0]
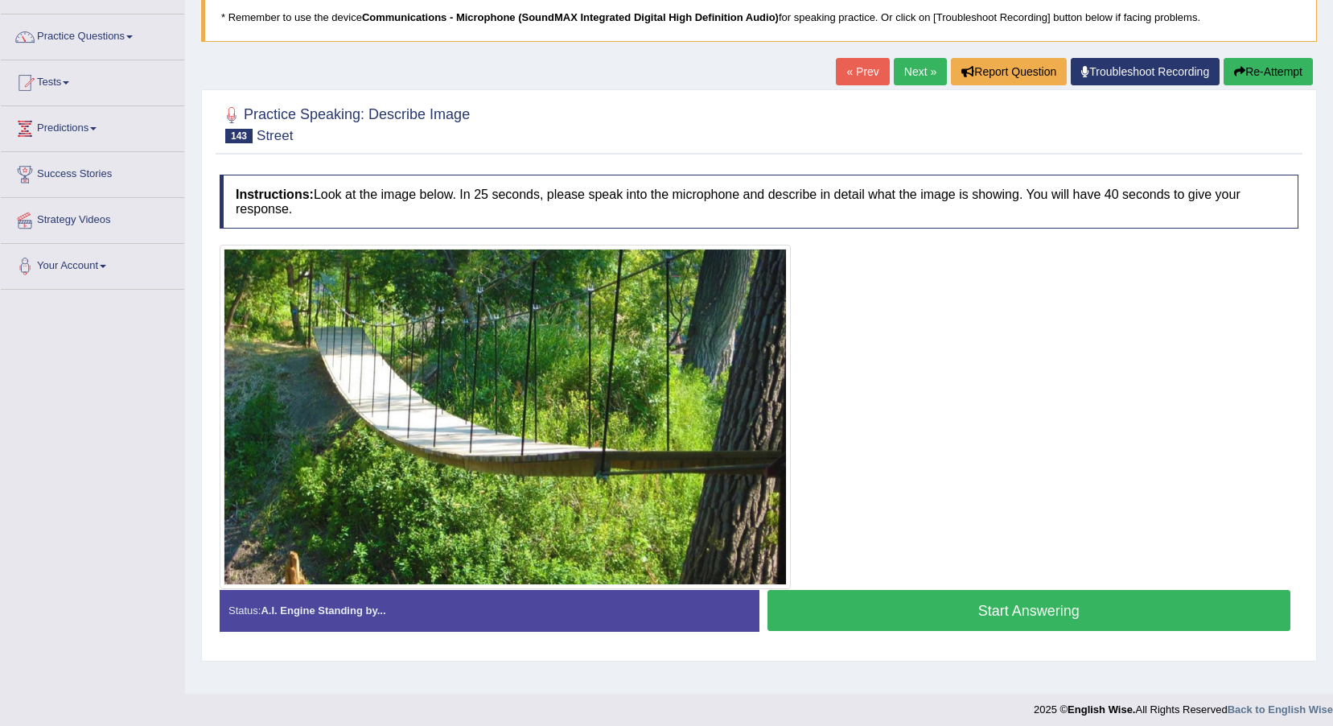
click at [921, 603] on button "Start Answering" at bounding box center [1030, 610] width 524 height 41
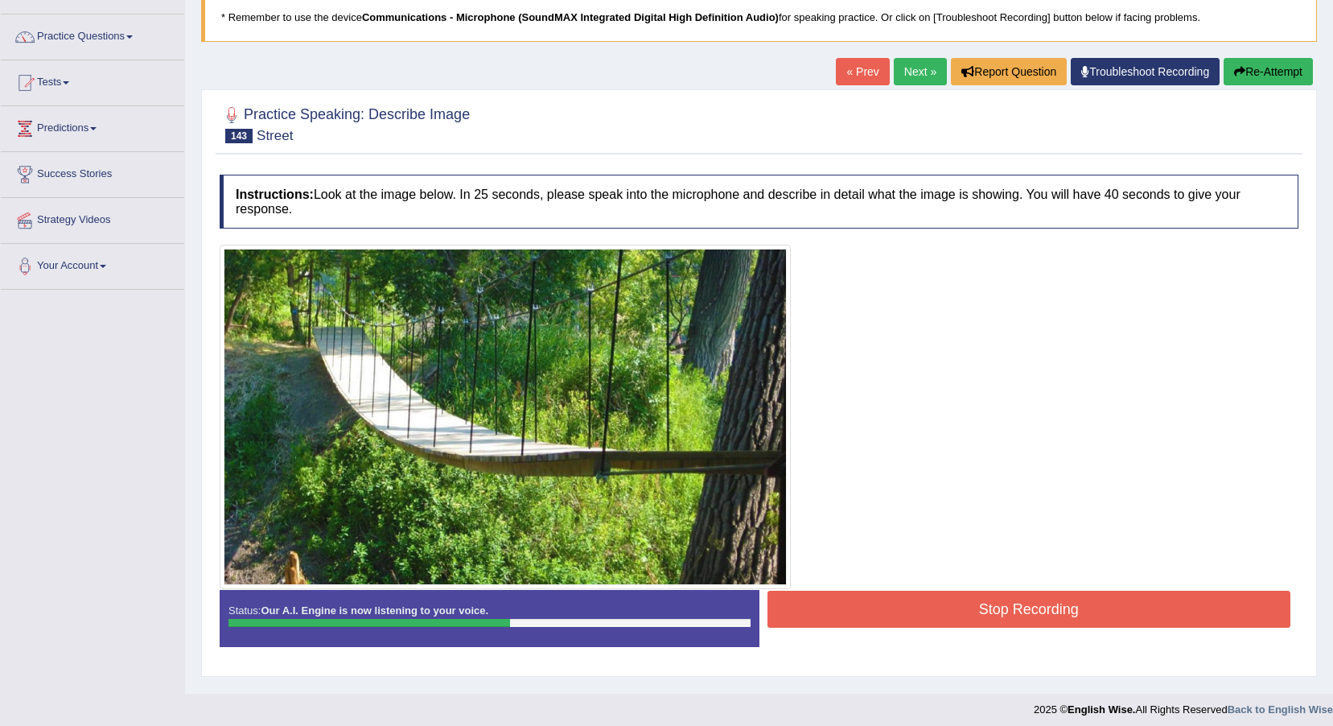
click at [921, 603] on button "Stop Recording" at bounding box center [1030, 609] width 524 height 37
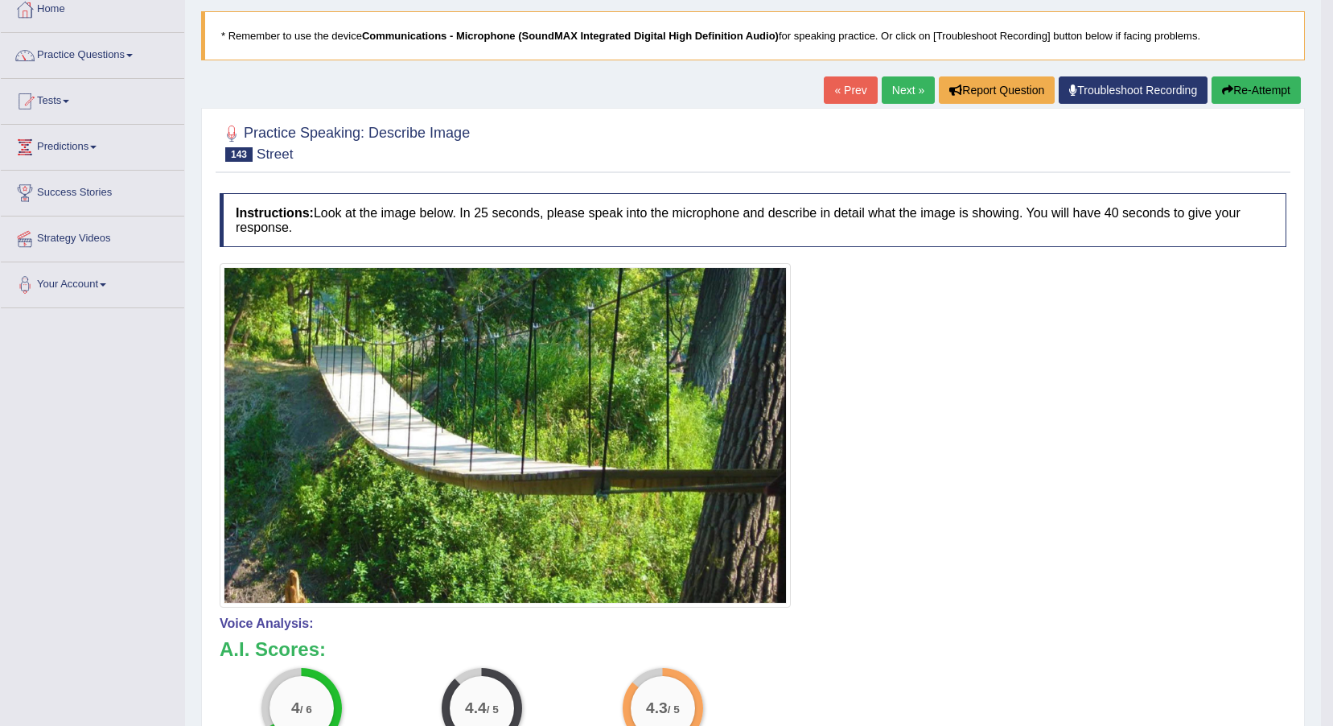
scroll to position [0, 0]
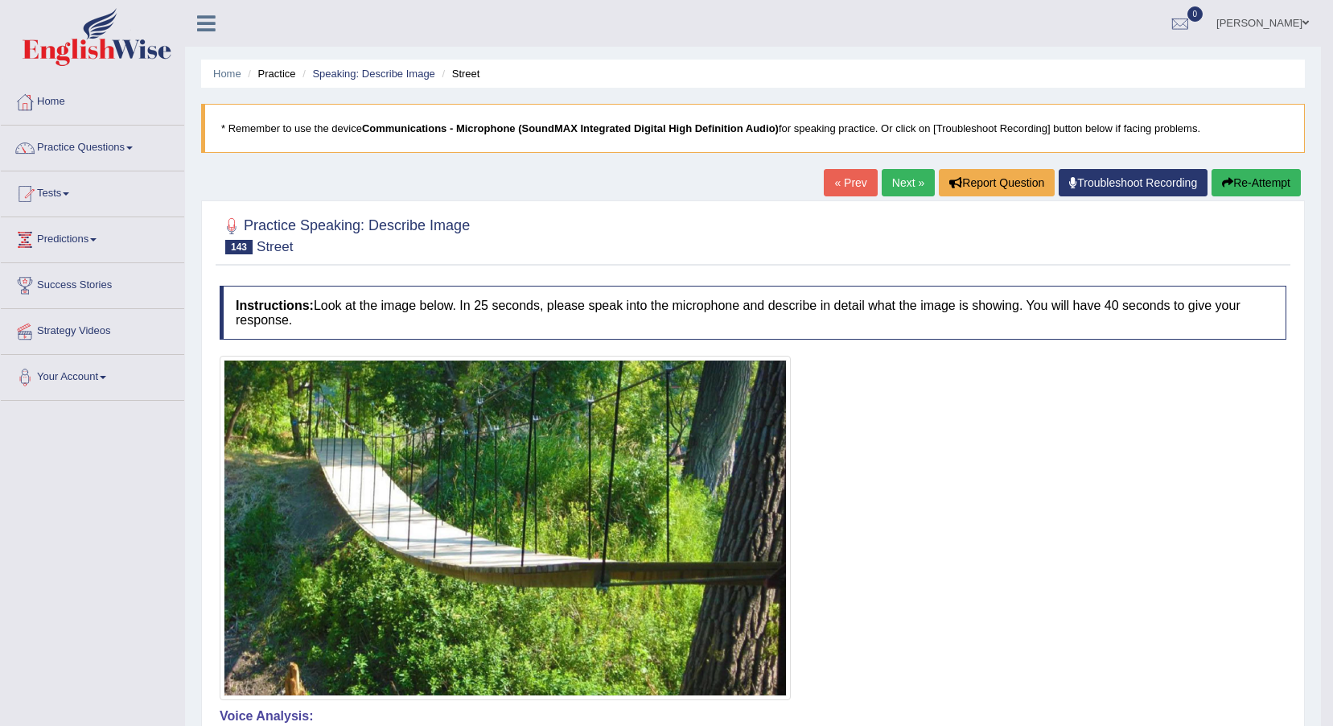
drag, startPoint x: 912, startPoint y: 193, endPoint x: 899, endPoint y: 200, distance: 15.1
click at [911, 193] on link "Next »" at bounding box center [908, 182] width 53 height 27
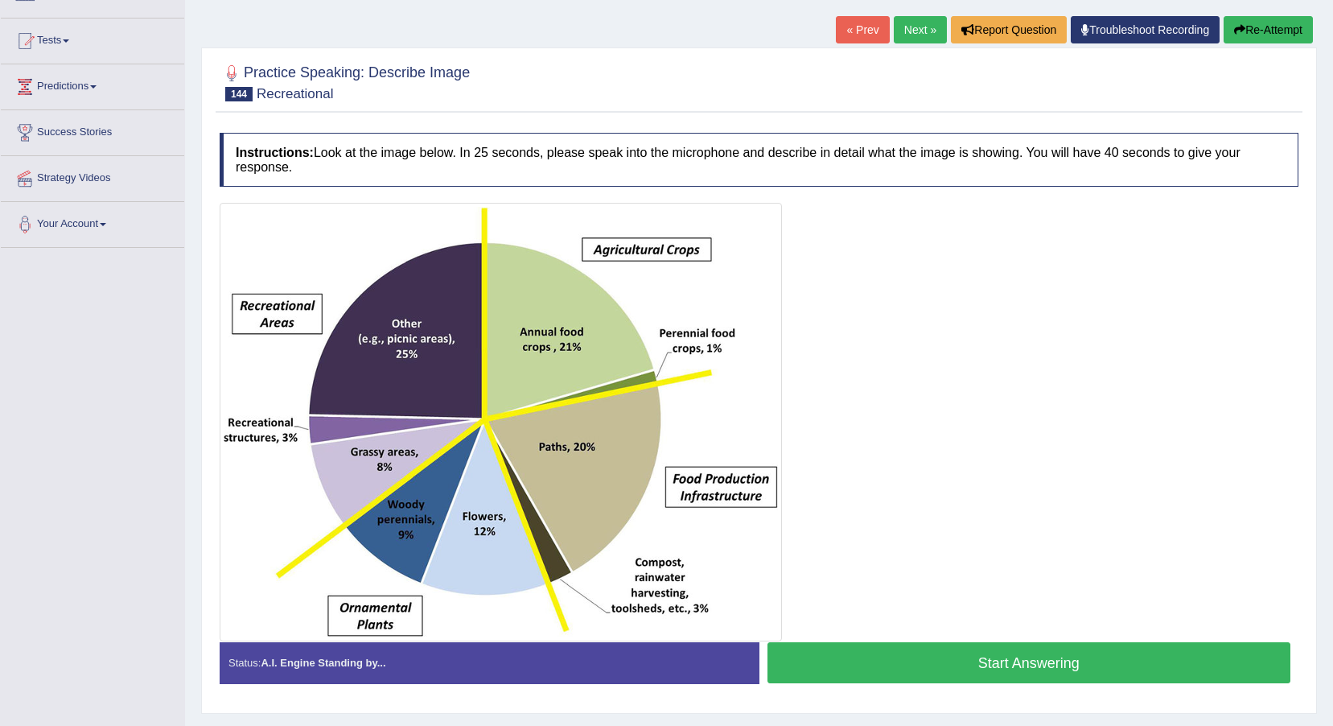
scroll to position [193, 0]
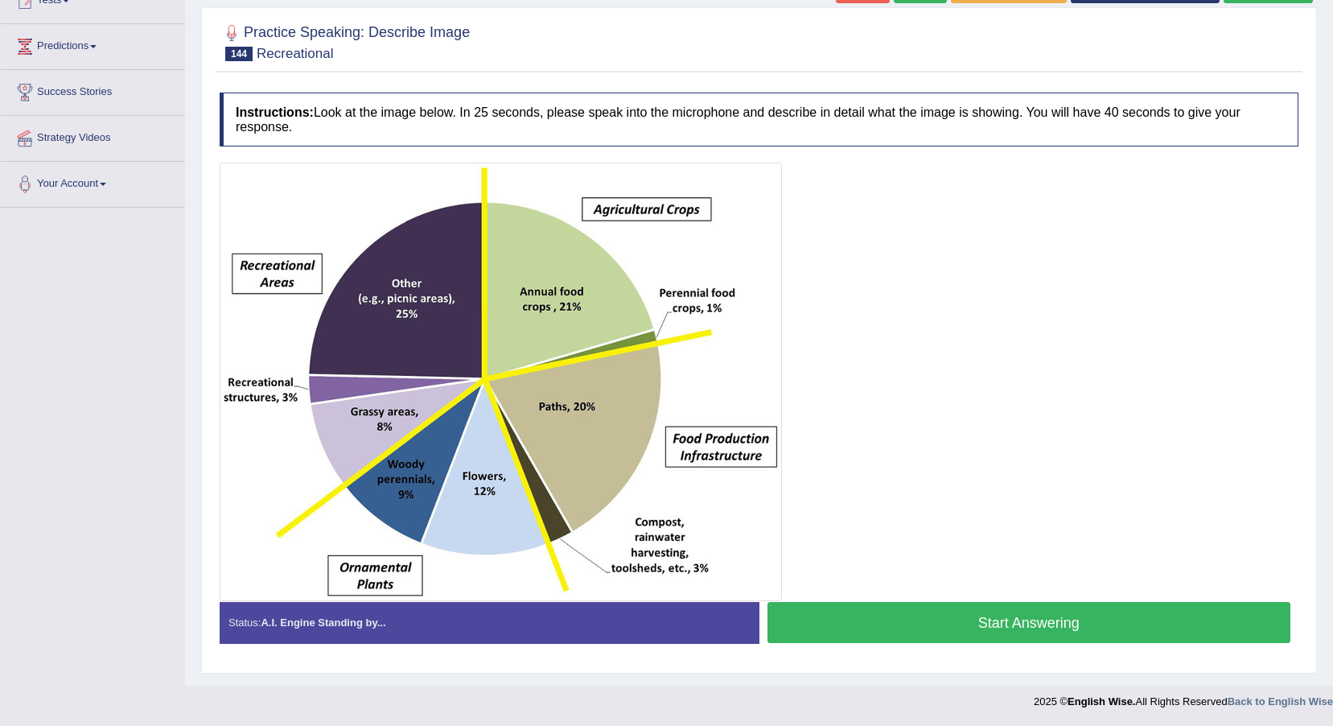
click at [855, 624] on button "Start Answering" at bounding box center [1030, 622] width 524 height 41
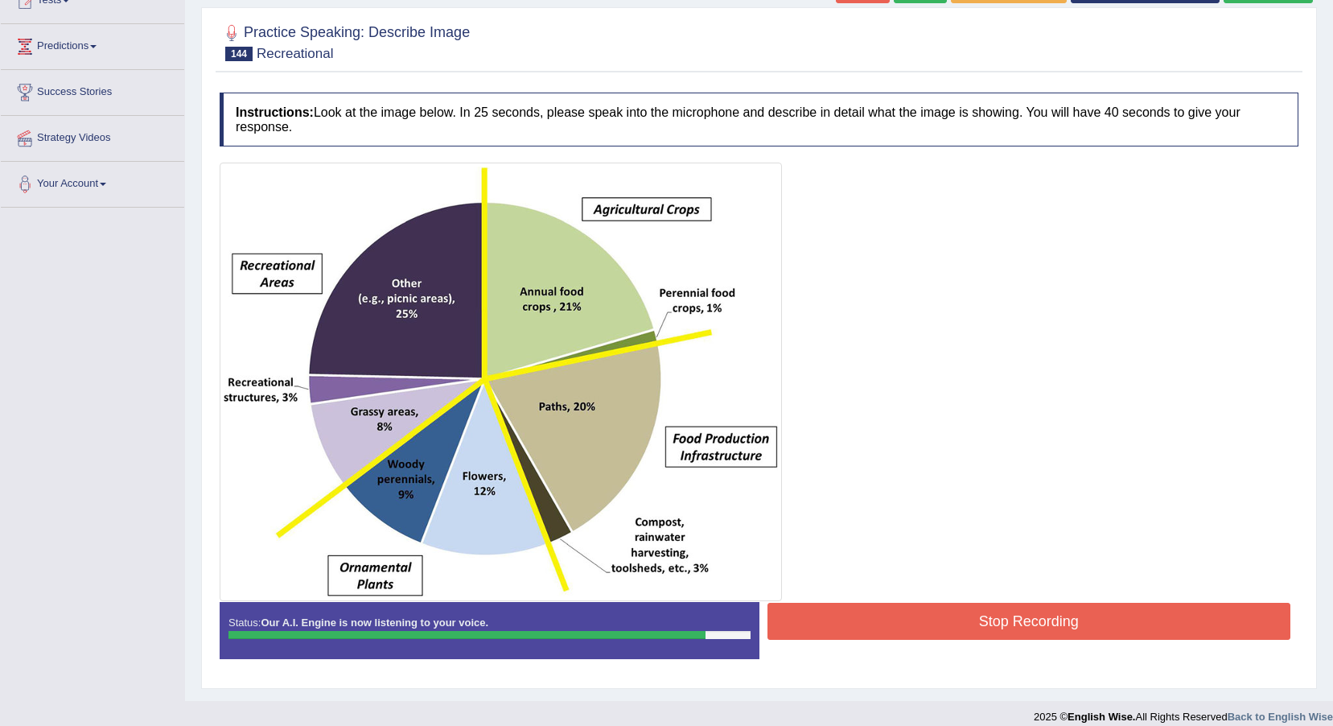
click at [1011, 628] on button "Stop Recording" at bounding box center [1030, 621] width 524 height 37
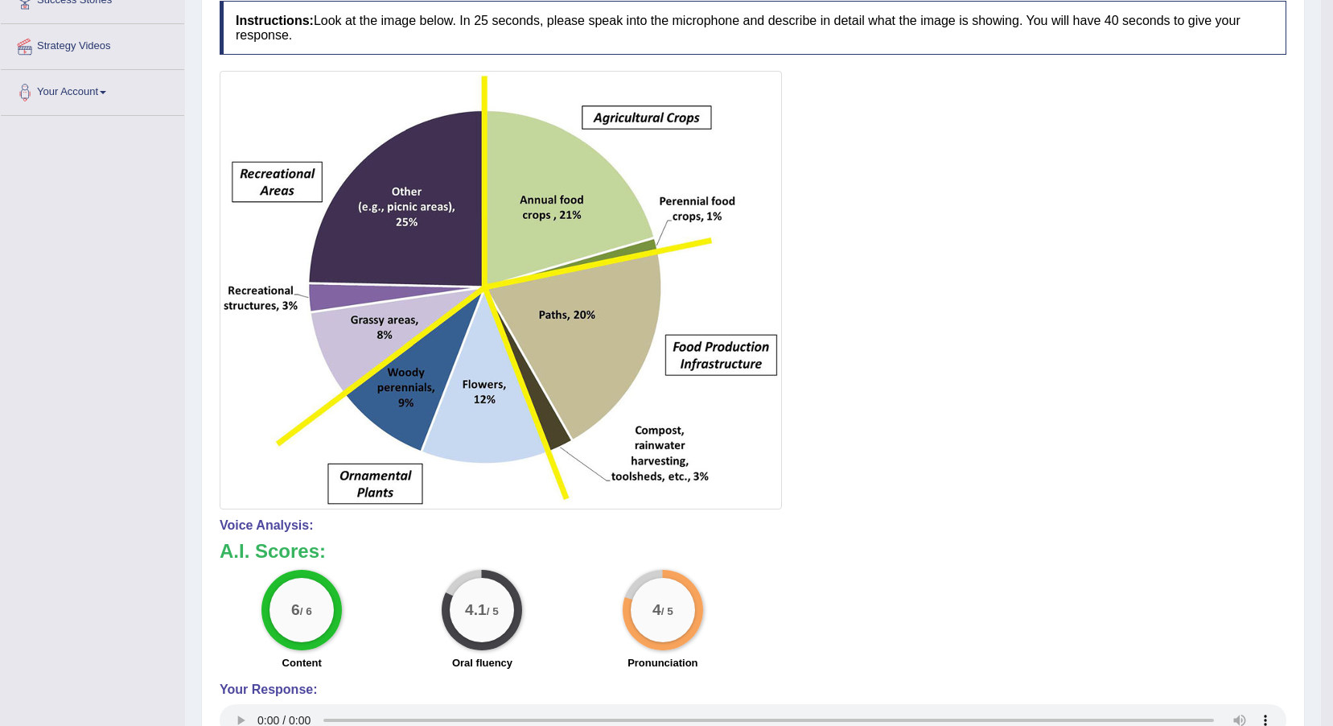
scroll to position [32, 0]
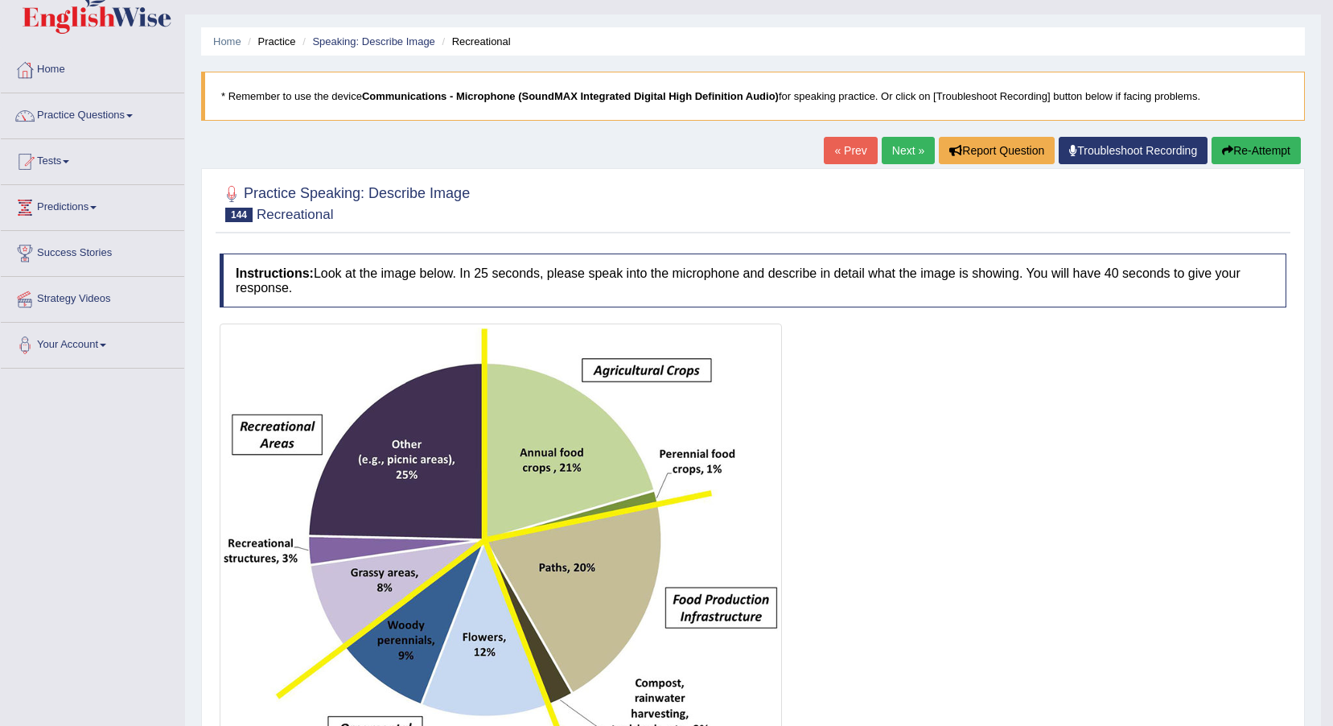
click at [905, 155] on link "Next »" at bounding box center [908, 150] width 53 height 27
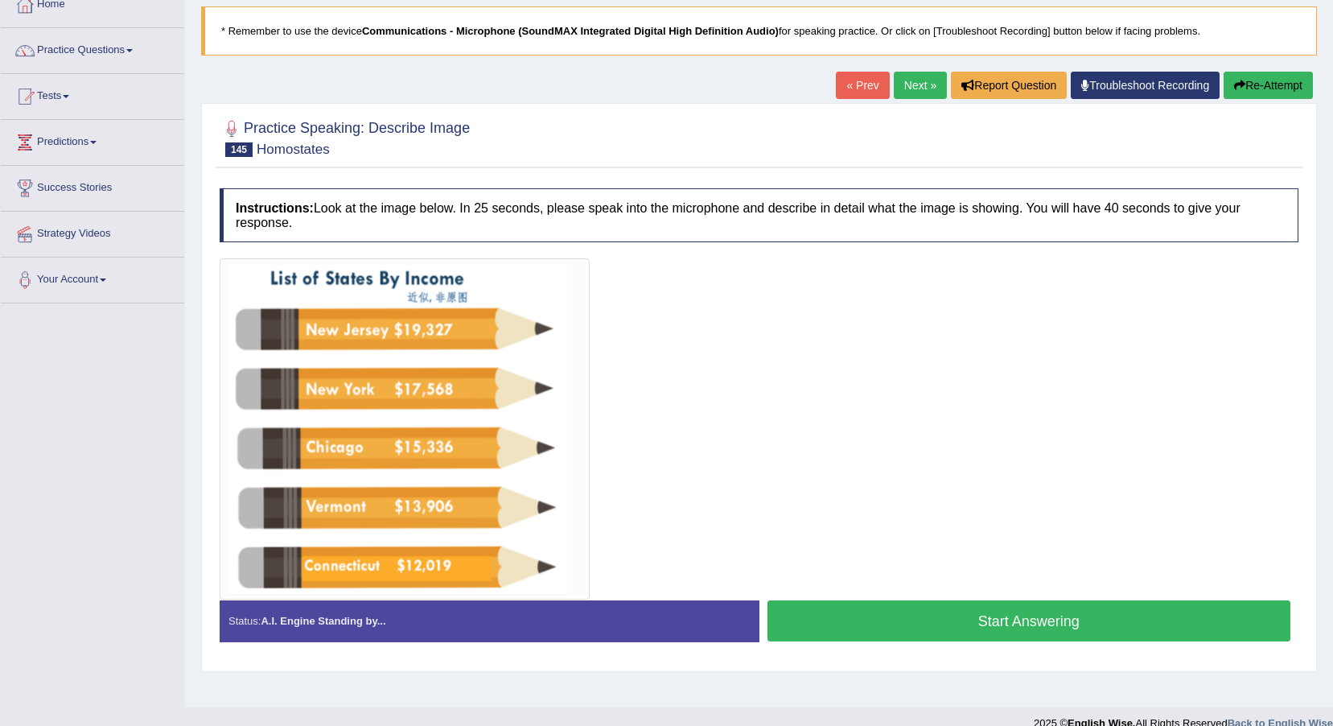
scroll to position [119, 0]
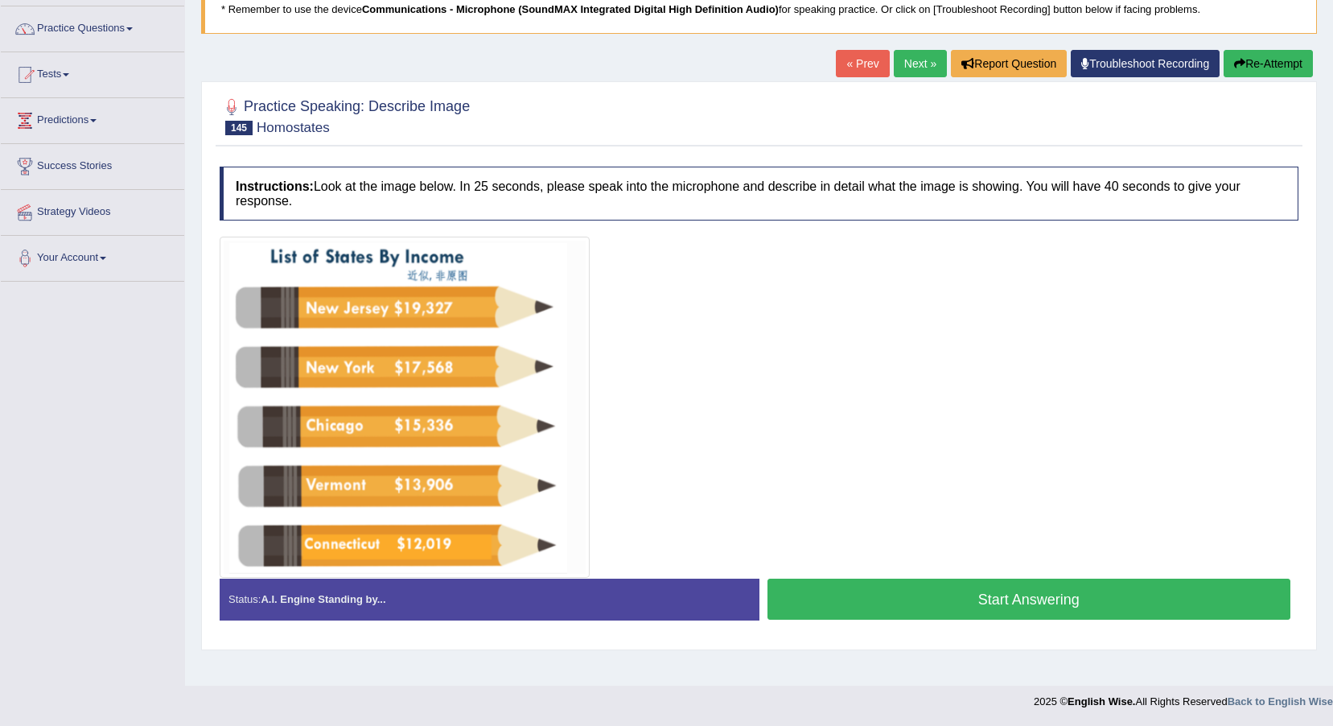
click at [1031, 603] on button "Start Answering" at bounding box center [1030, 599] width 524 height 41
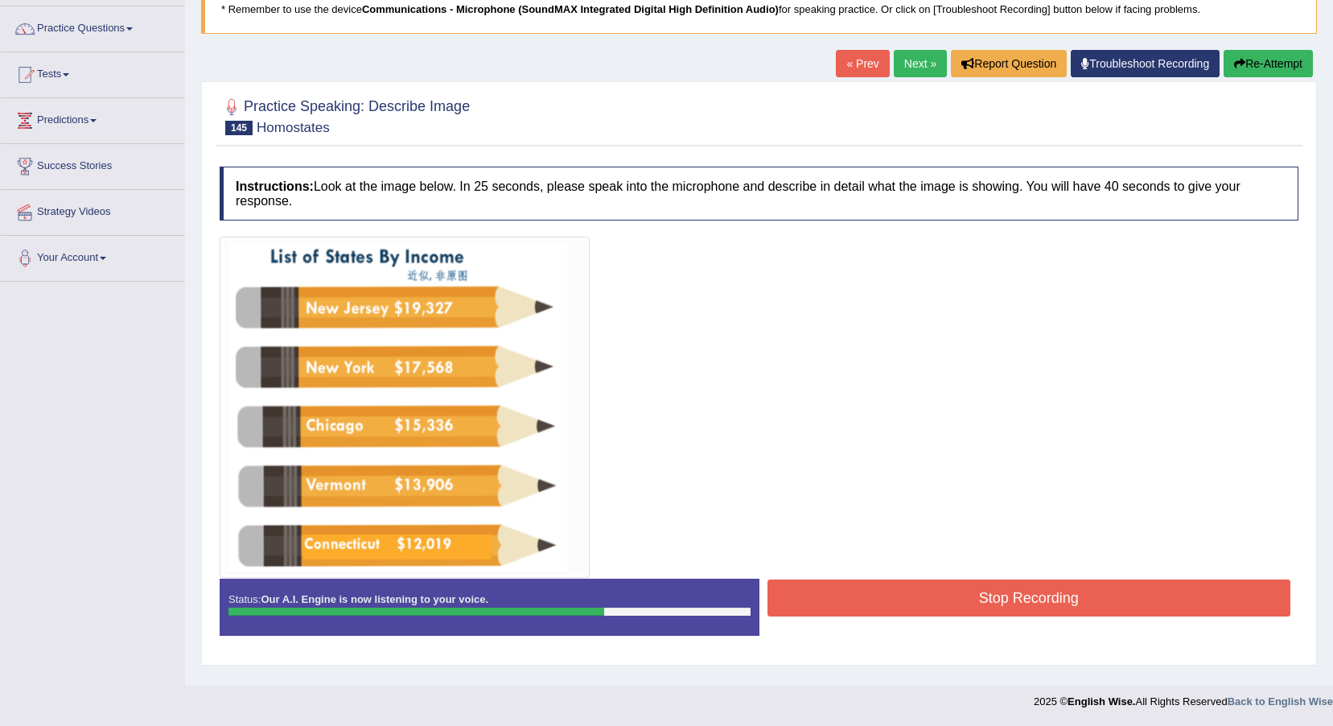
click at [894, 601] on button "Stop Recording" at bounding box center [1030, 597] width 524 height 37
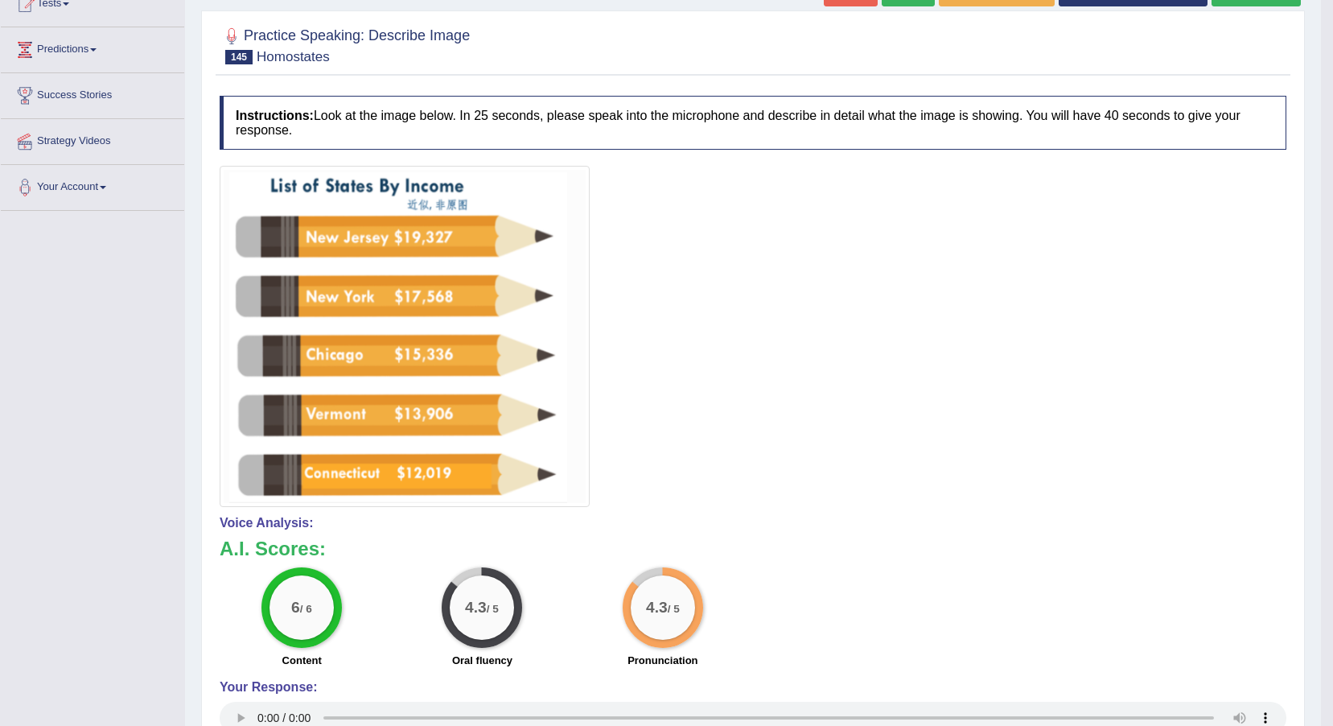
scroll to position [0, 0]
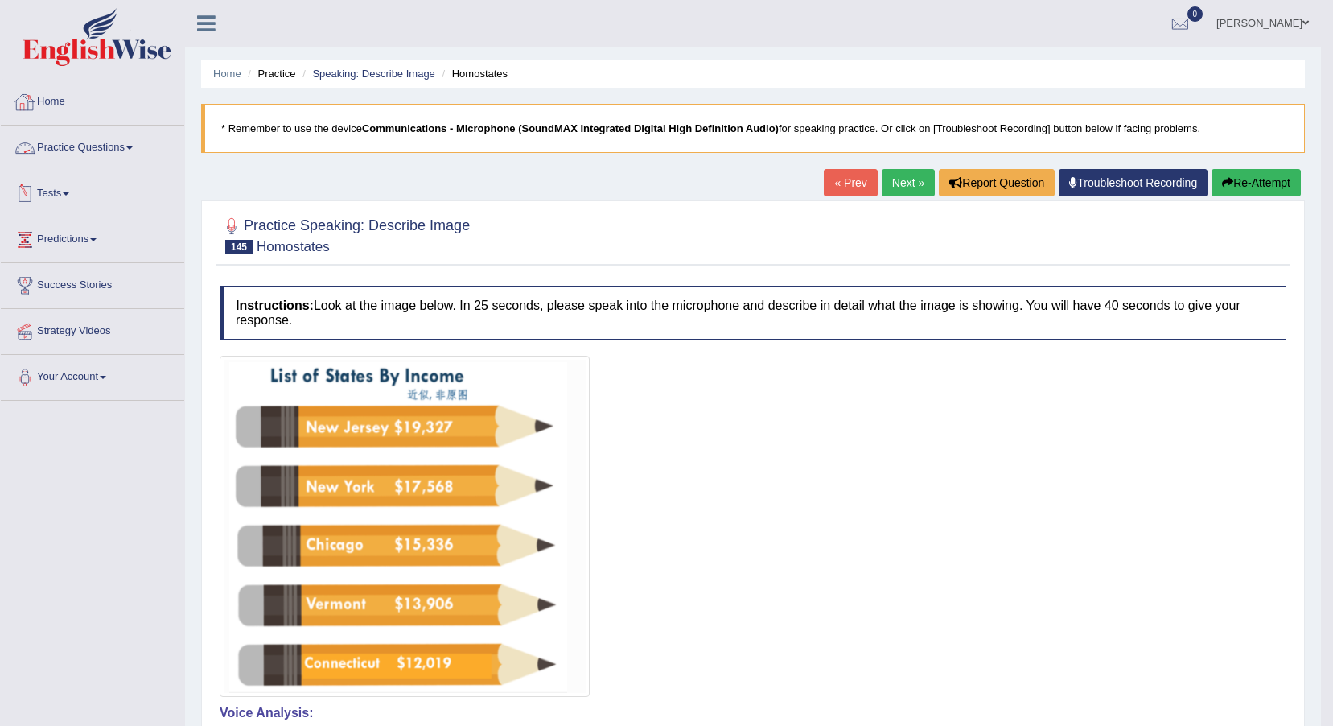
click at [58, 141] on link "Practice Questions" at bounding box center [92, 146] width 183 height 40
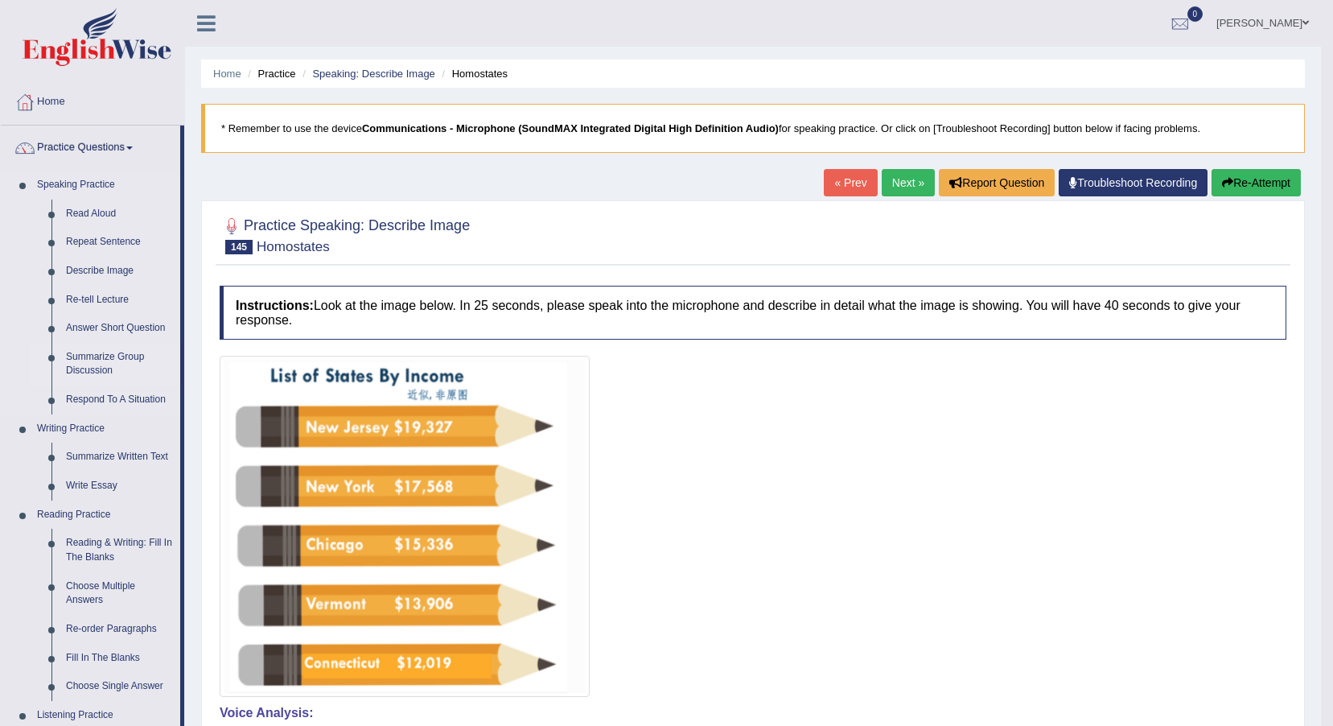
click at [93, 354] on link "Summarize Group Discussion" at bounding box center [120, 364] width 122 height 43
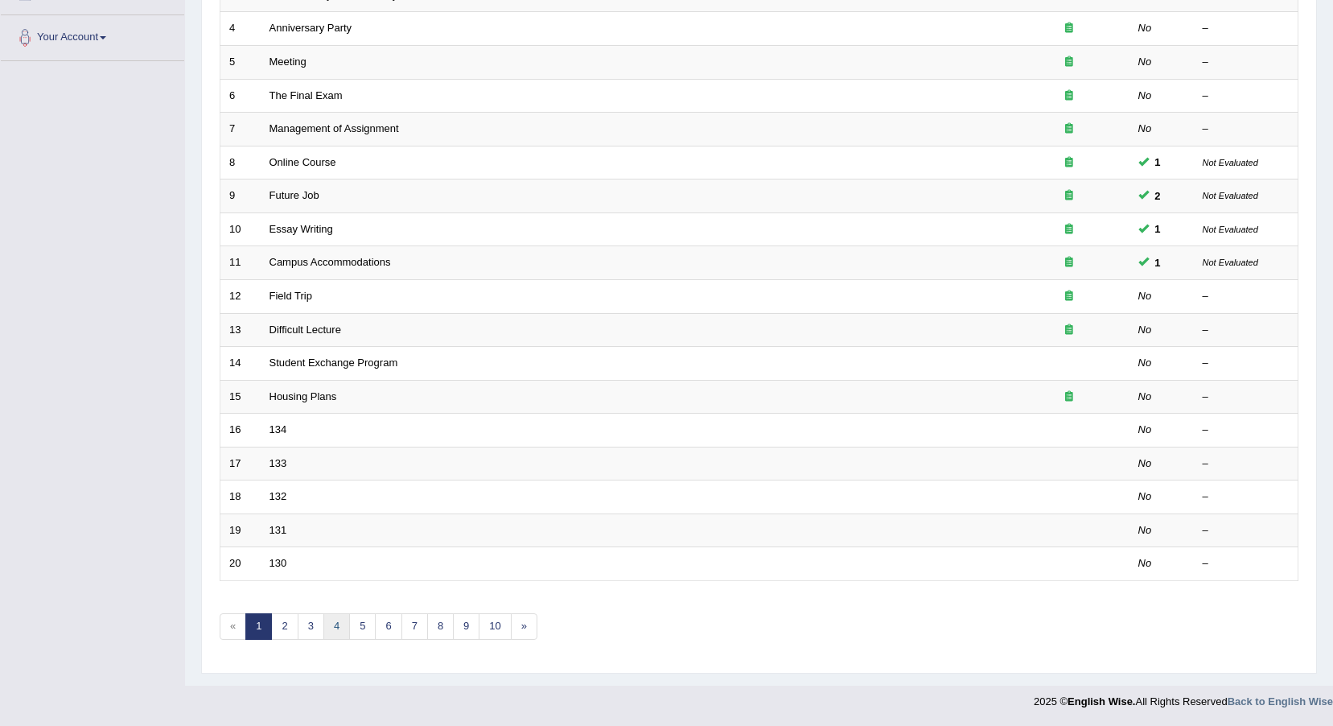
click at [331, 620] on link "4" at bounding box center [336, 626] width 27 height 27
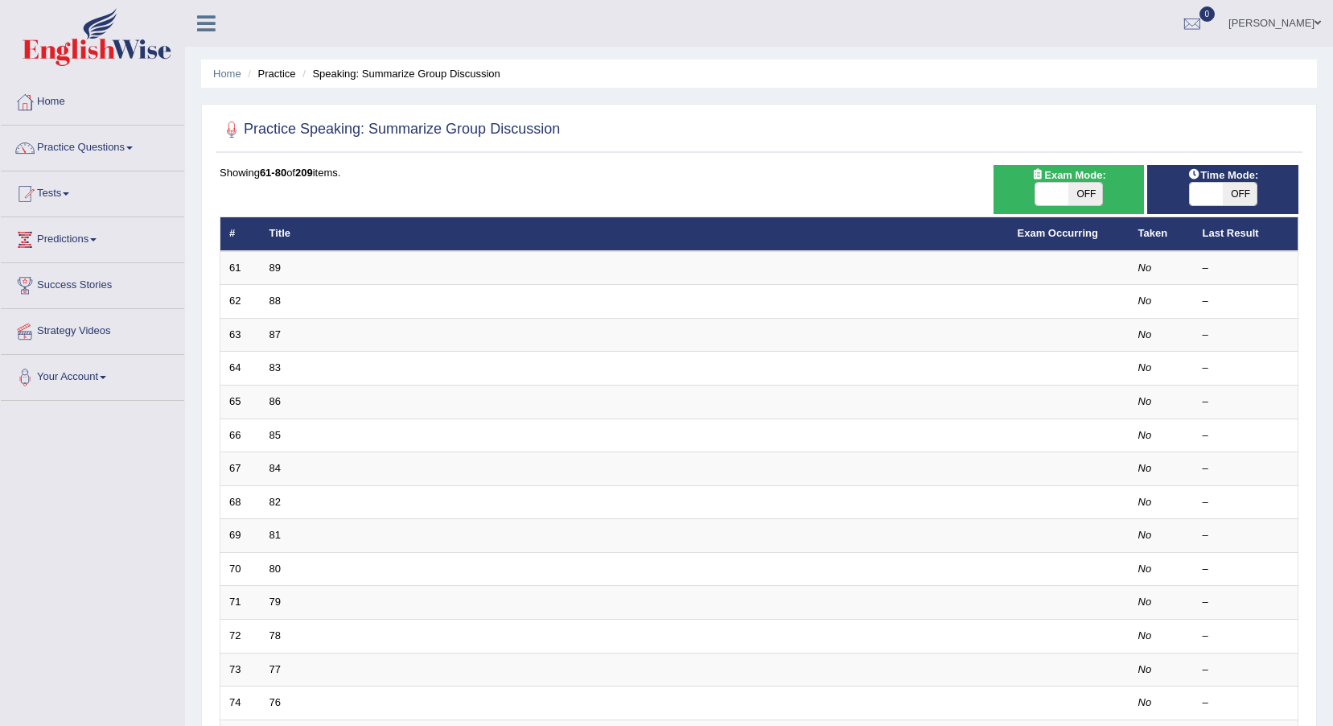
click at [286, 269] on td "89" at bounding box center [635, 268] width 748 height 34
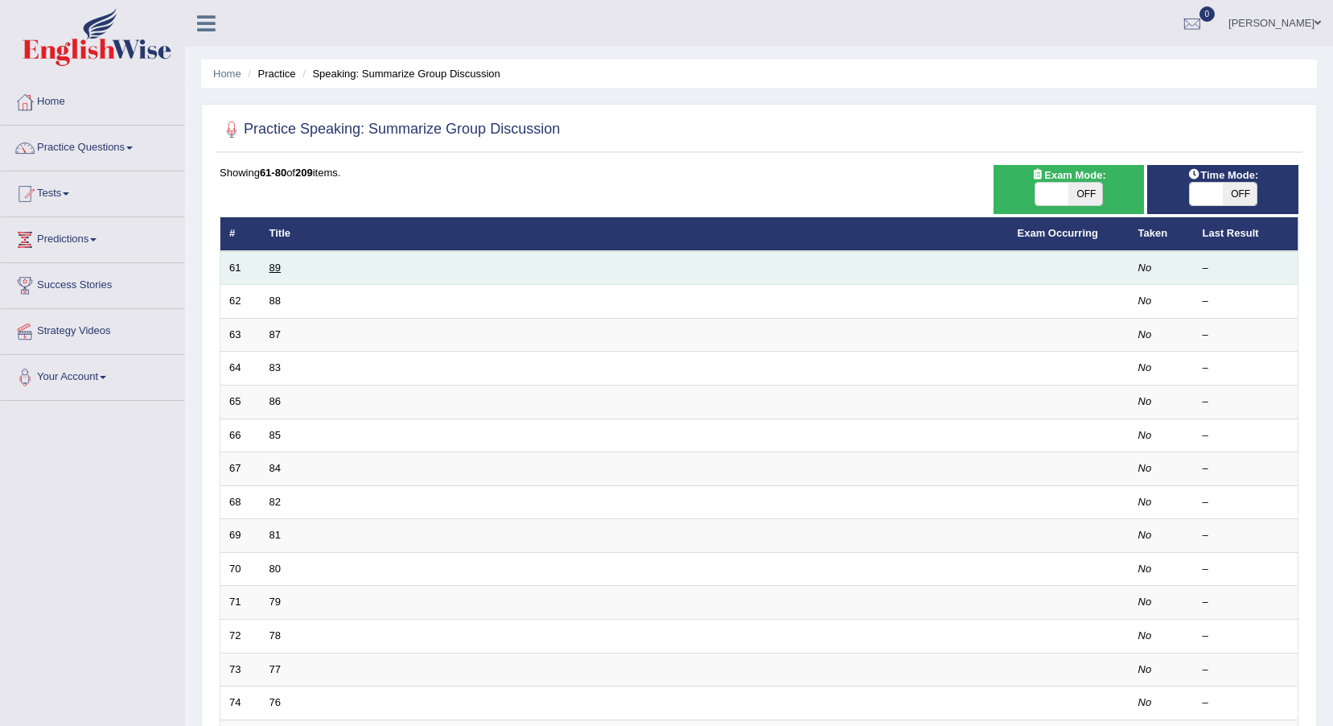
click at [271, 264] on link "89" at bounding box center [275, 268] width 11 height 12
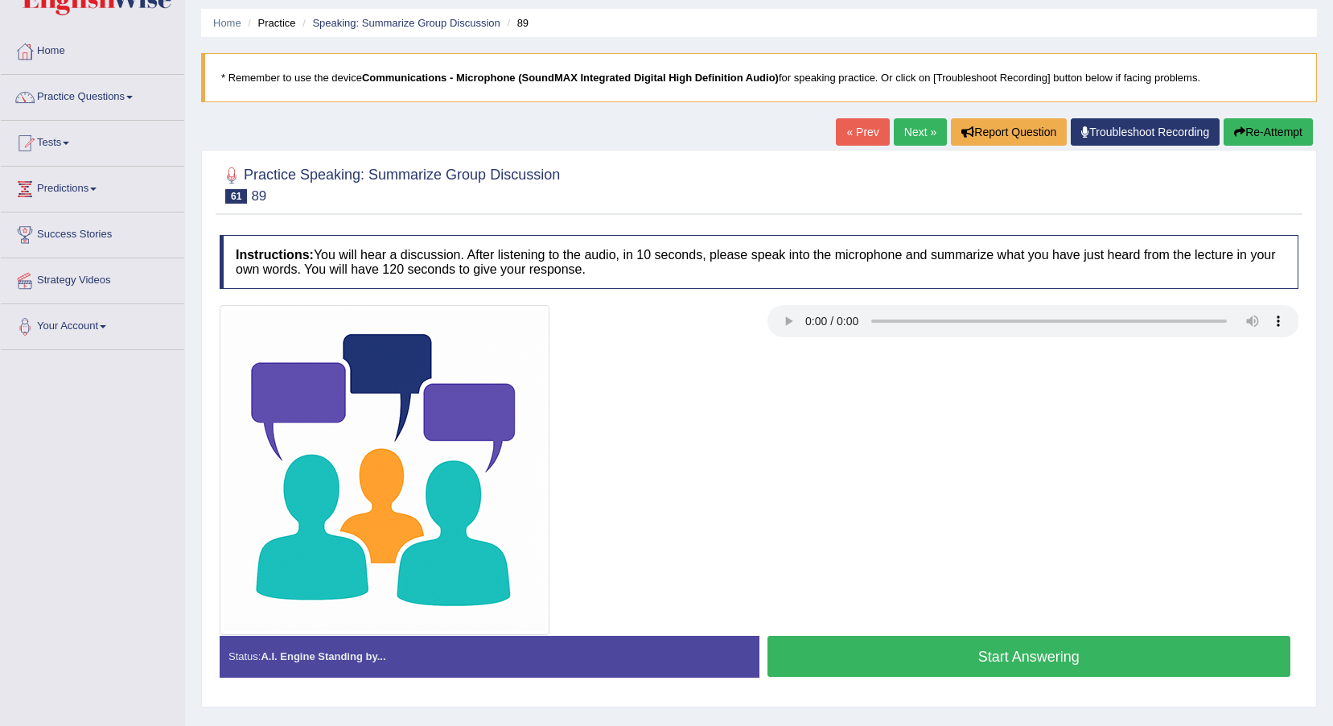
scroll to position [119, 0]
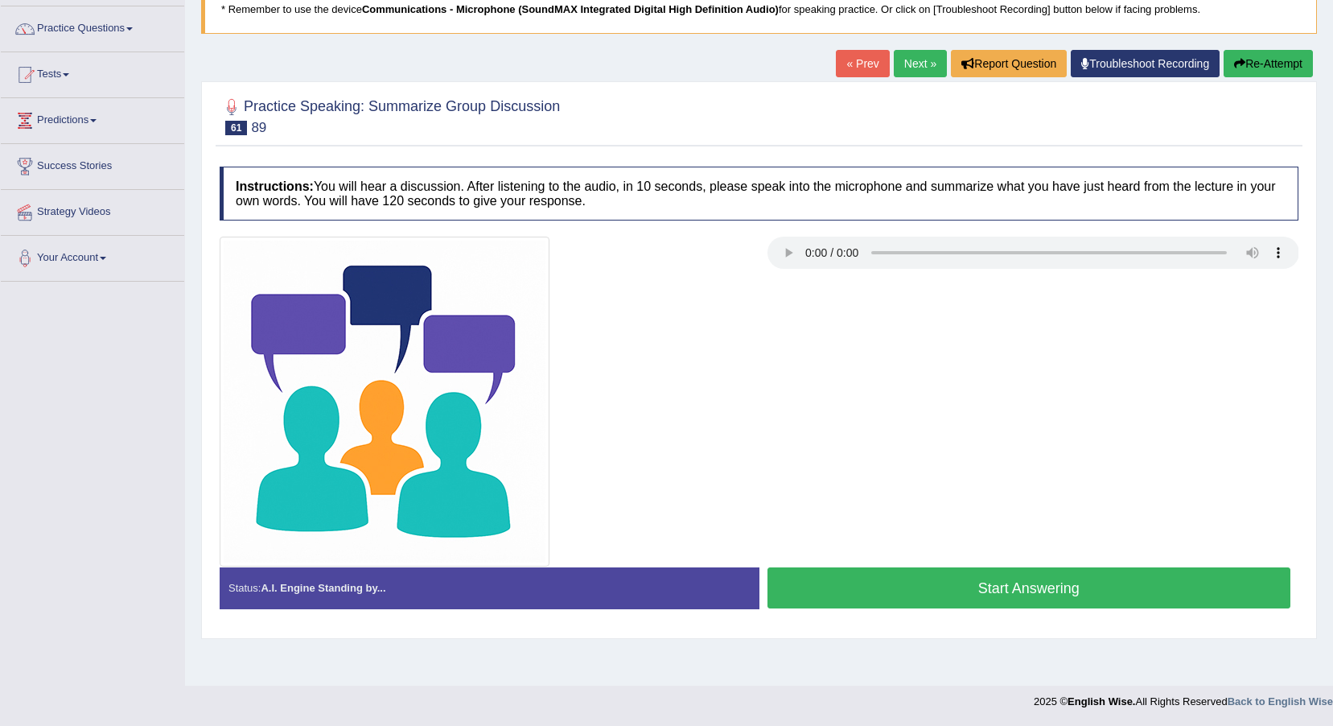
click at [891, 595] on button "Start Answering" at bounding box center [1030, 587] width 524 height 41
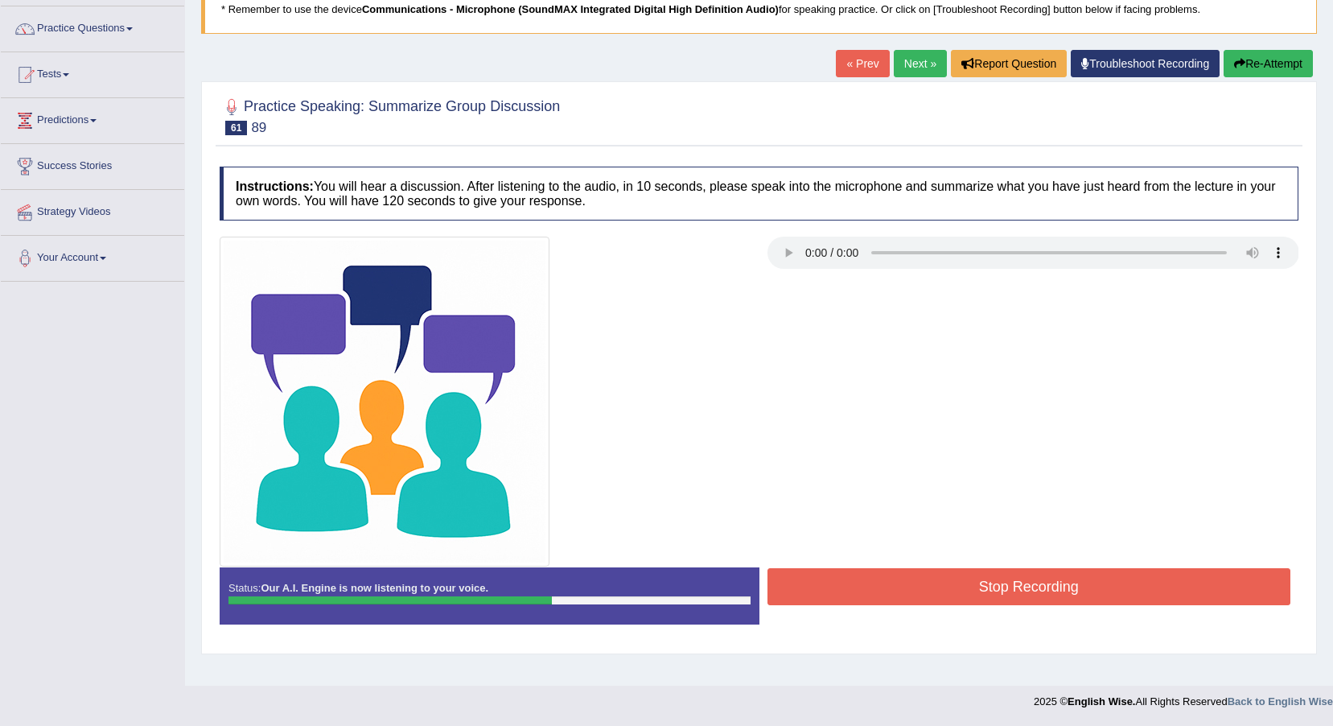
click at [964, 591] on button "Stop Recording" at bounding box center [1030, 586] width 524 height 37
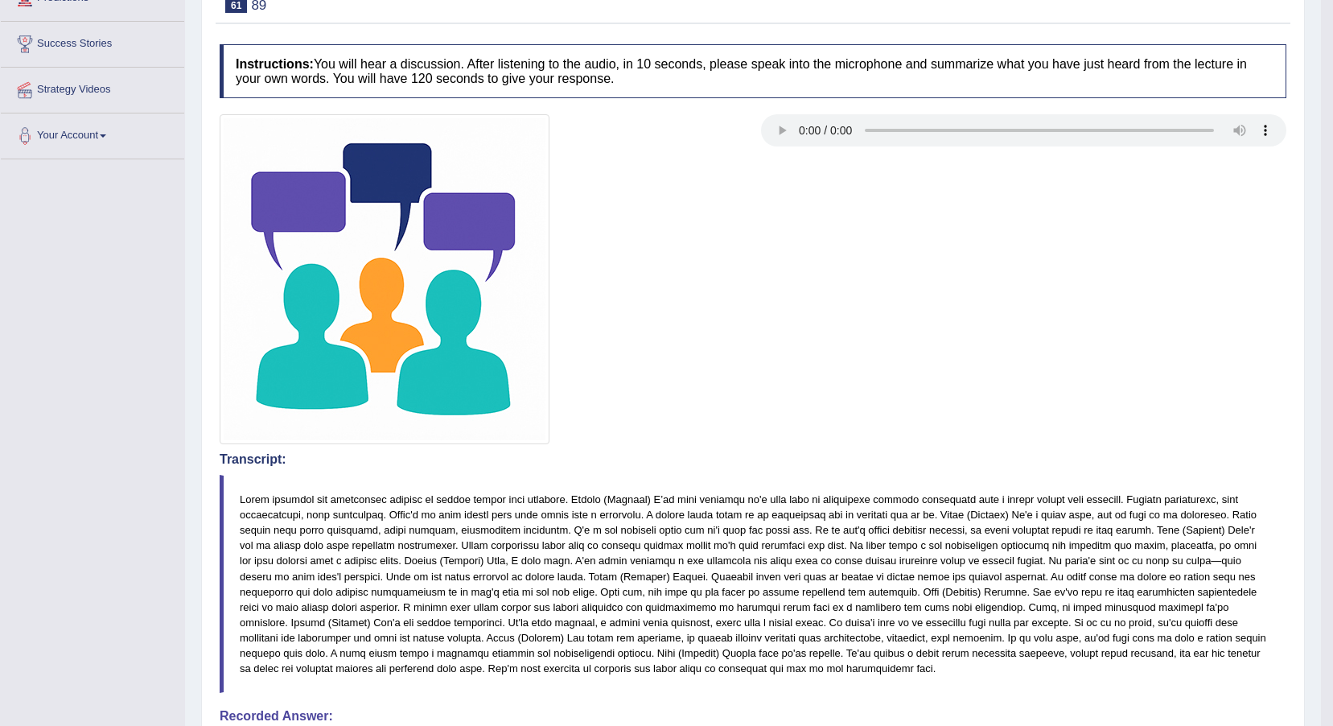
scroll to position [0, 0]
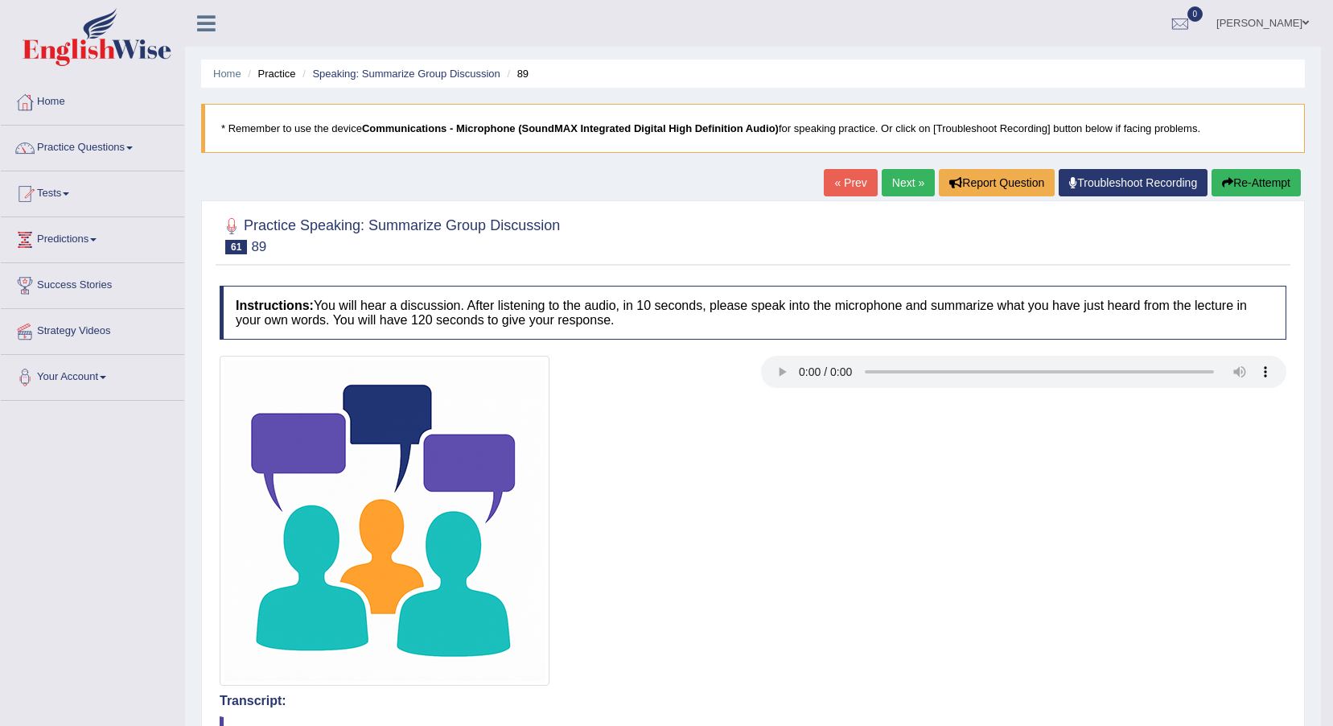
click at [910, 186] on link "Next »" at bounding box center [908, 182] width 53 height 27
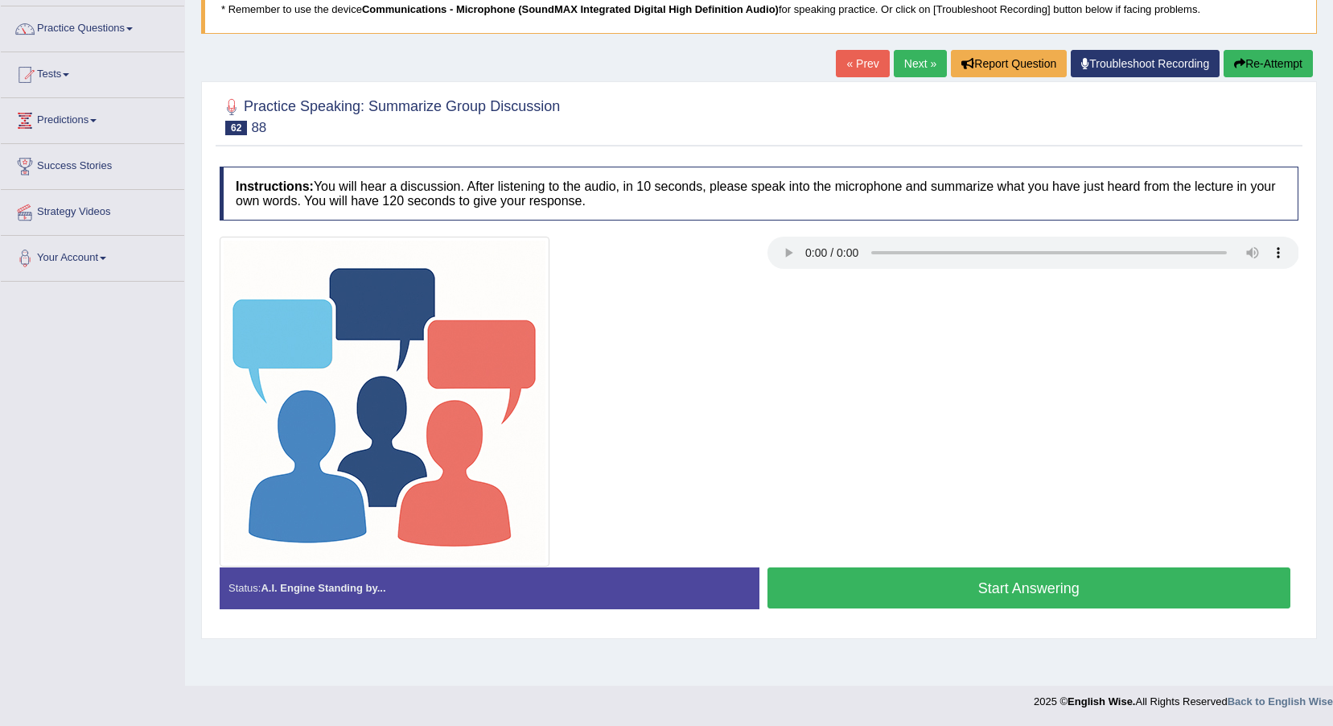
click at [868, 594] on button "Start Answering" at bounding box center [1030, 587] width 524 height 41
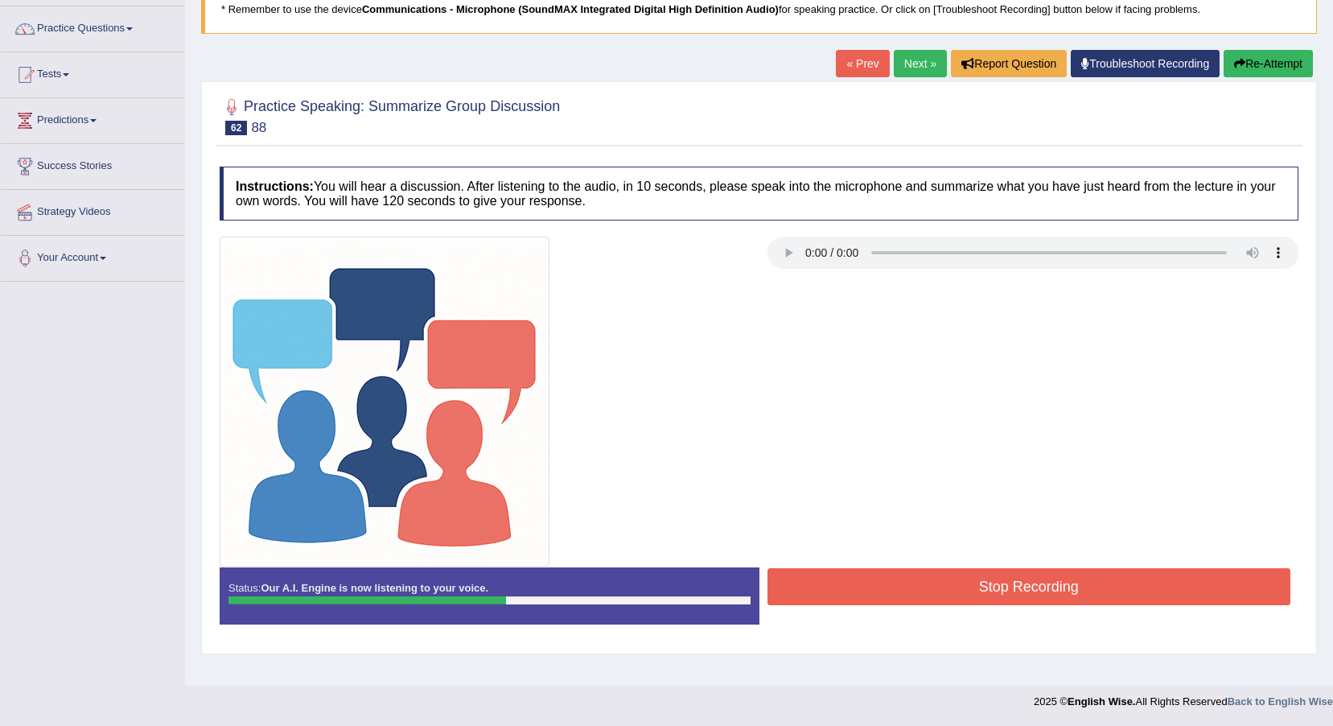
click at [897, 583] on button "Stop Recording" at bounding box center [1030, 586] width 524 height 37
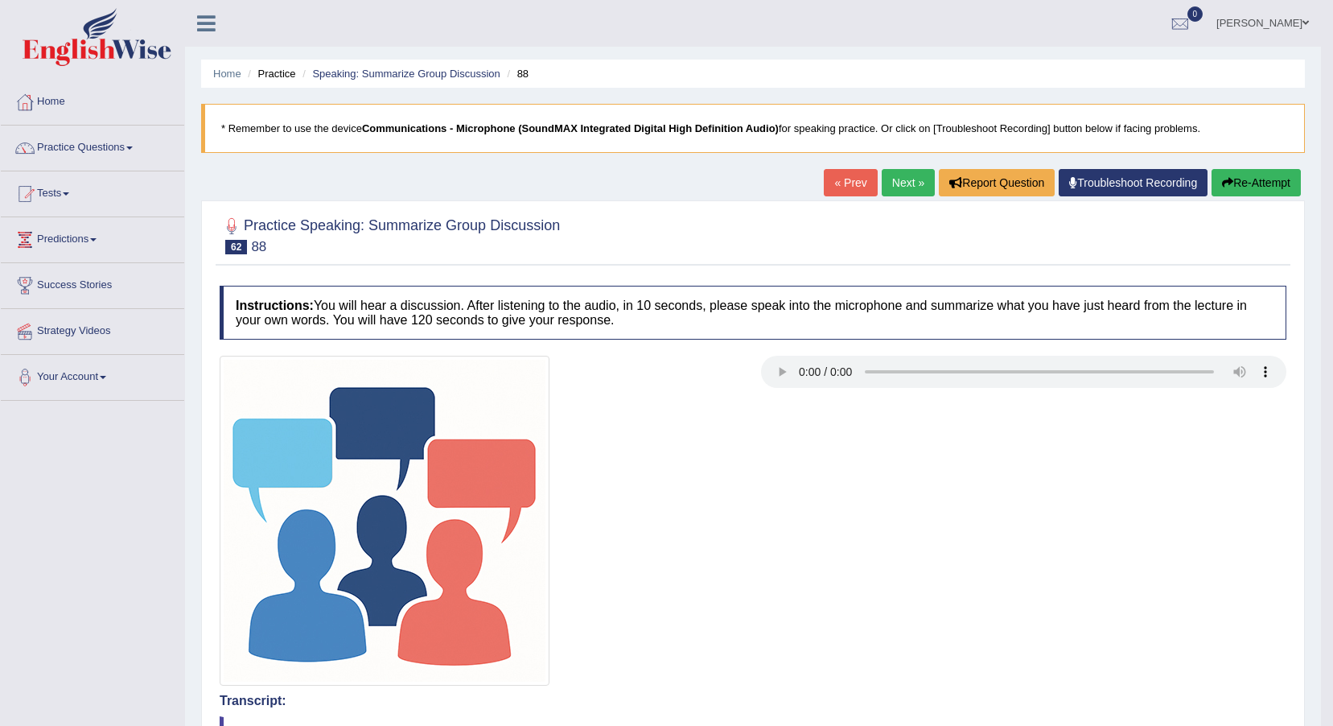
click at [916, 181] on link "Next »" at bounding box center [908, 182] width 53 height 27
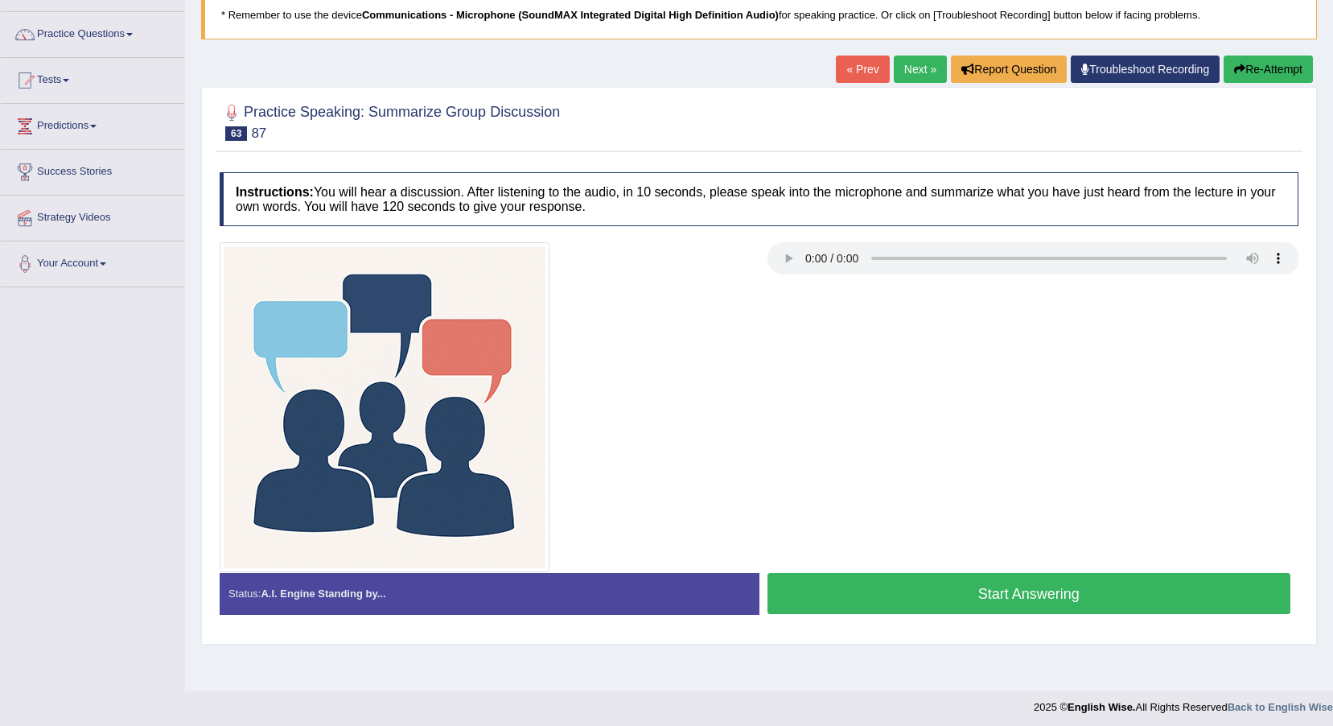
scroll to position [119, 0]
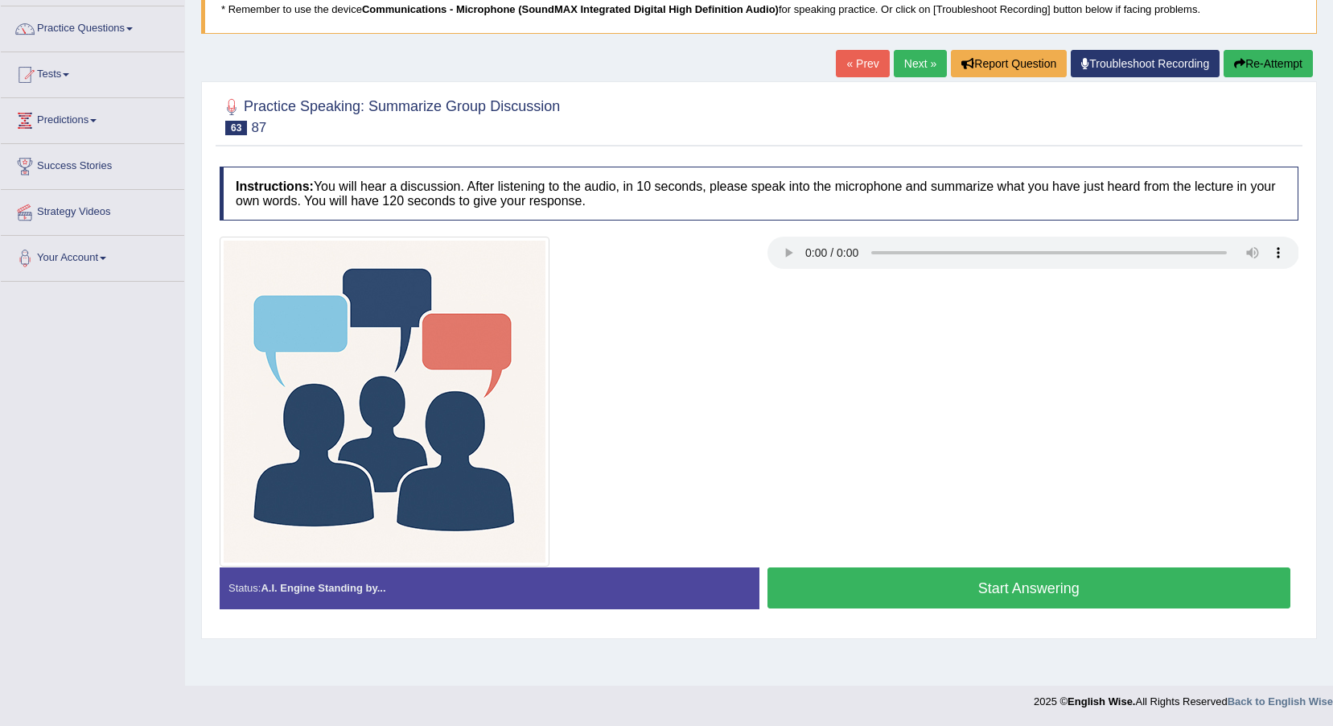
click at [883, 589] on button "Start Answering" at bounding box center [1030, 587] width 524 height 41
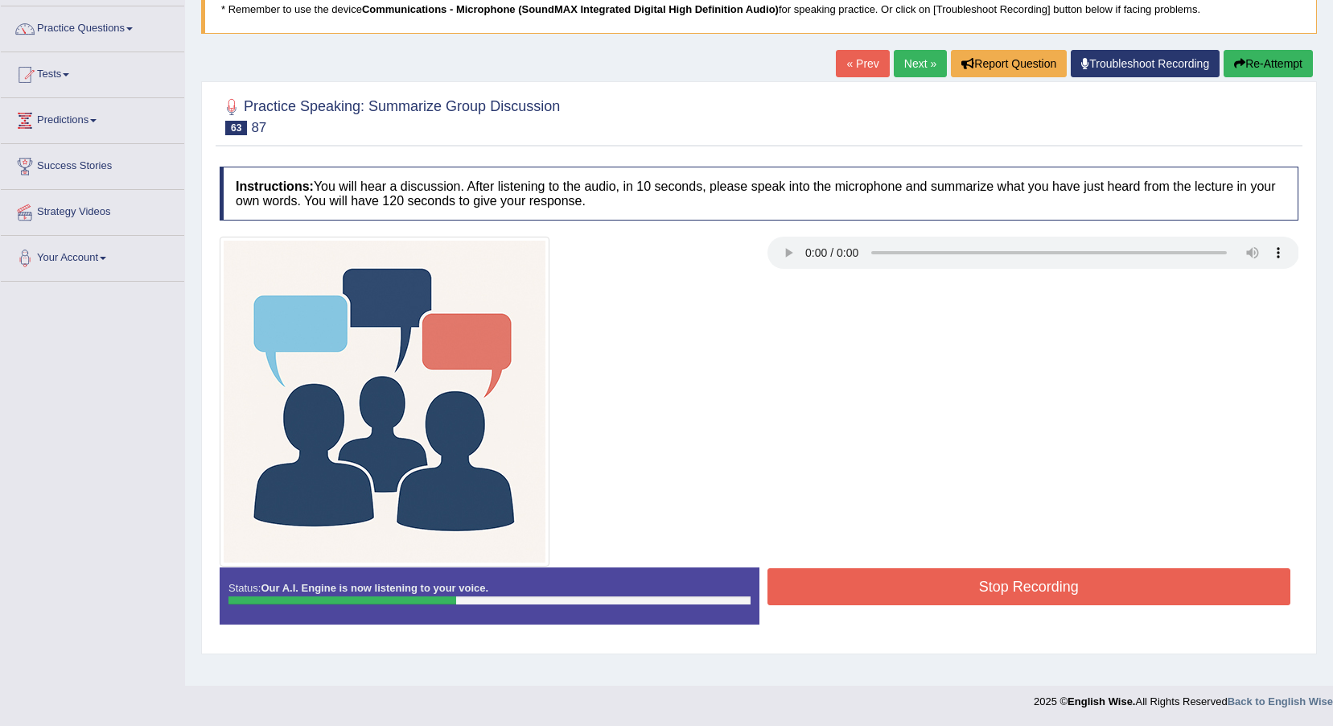
click at [1148, 579] on button "Stop Recording" at bounding box center [1030, 586] width 524 height 37
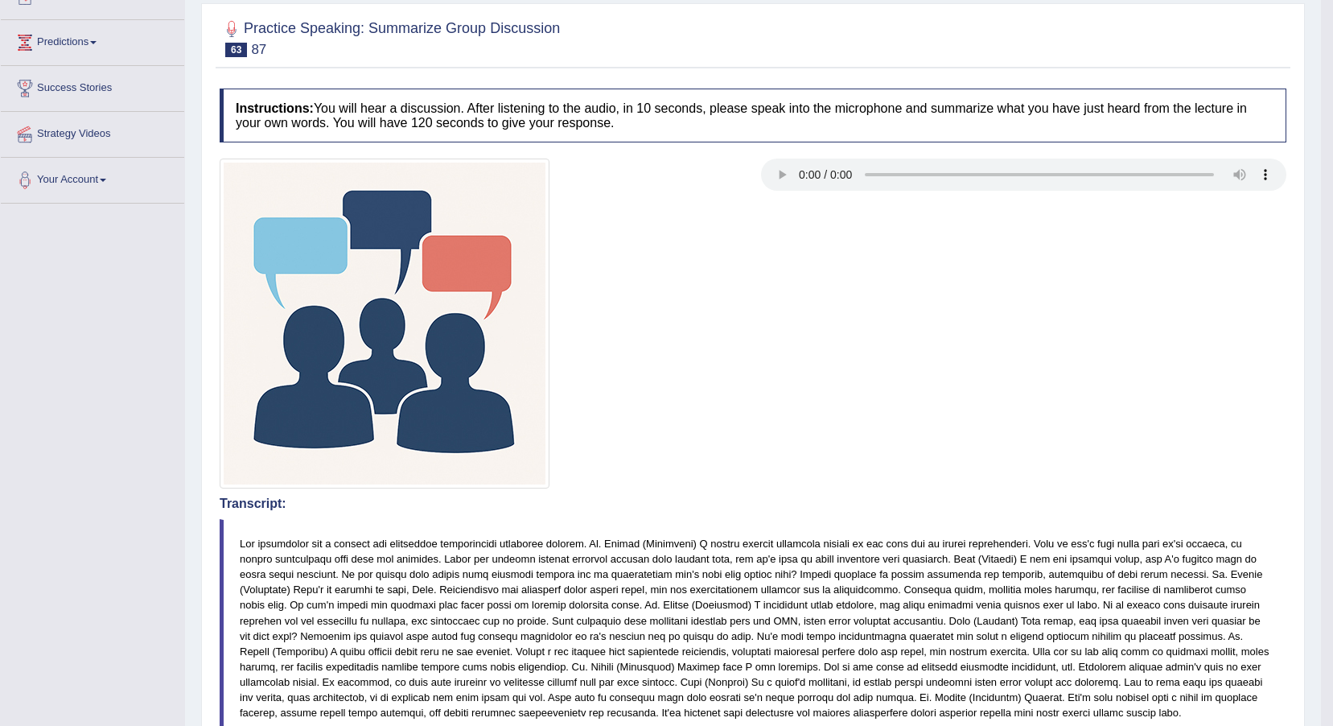
scroll to position [80, 0]
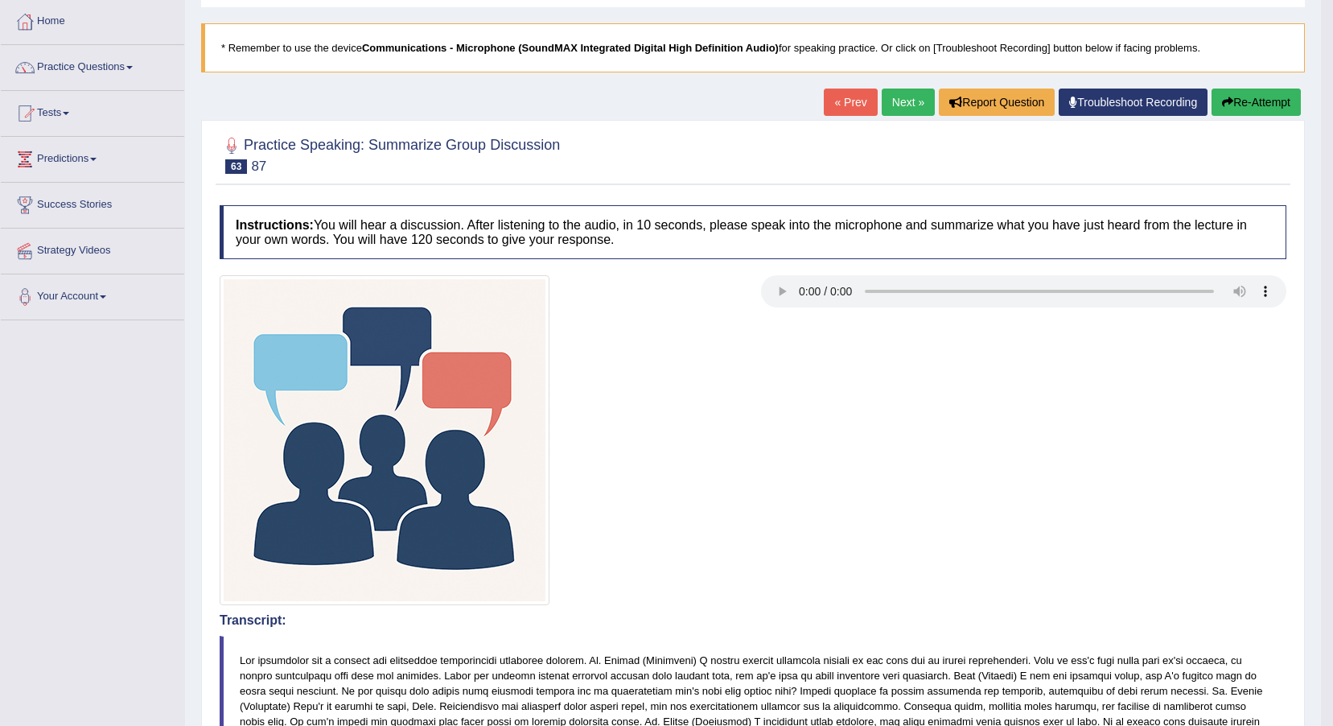
click at [896, 105] on link "Next »" at bounding box center [908, 102] width 53 height 27
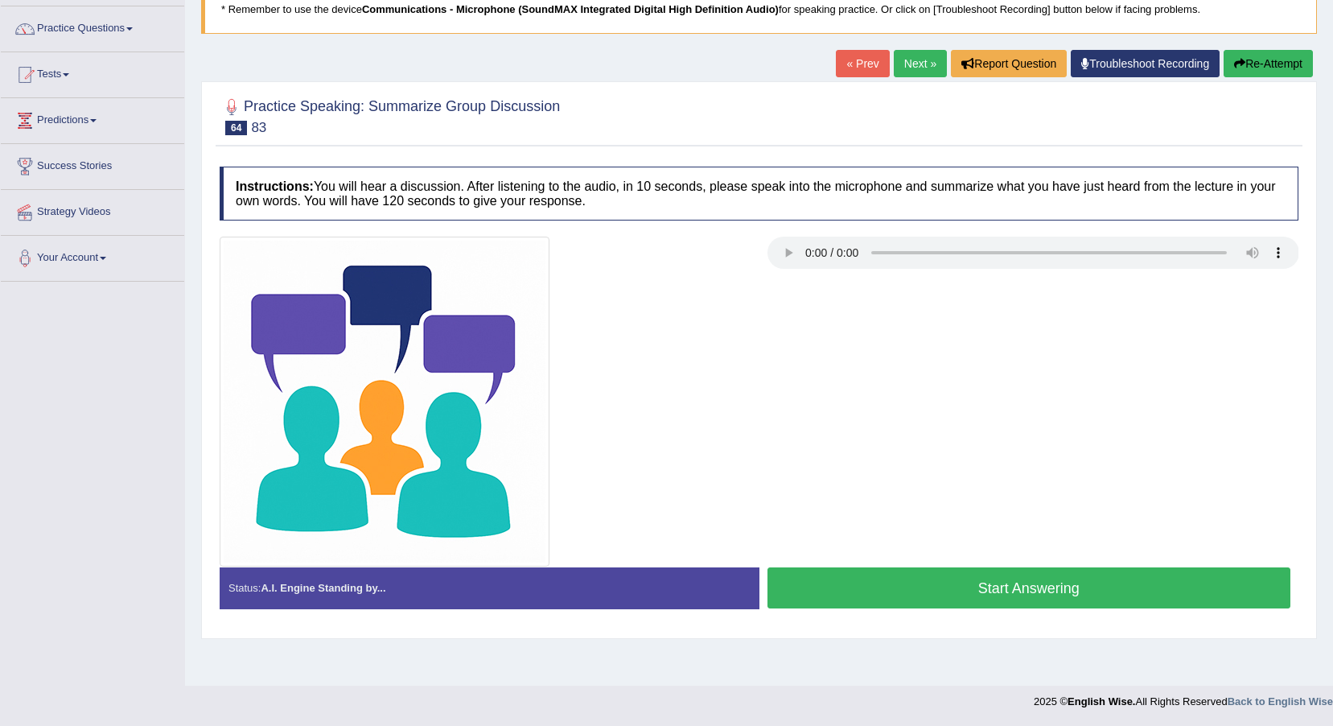
click at [916, 599] on button "Start Answering" at bounding box center [1030, 587] width 524 height 41
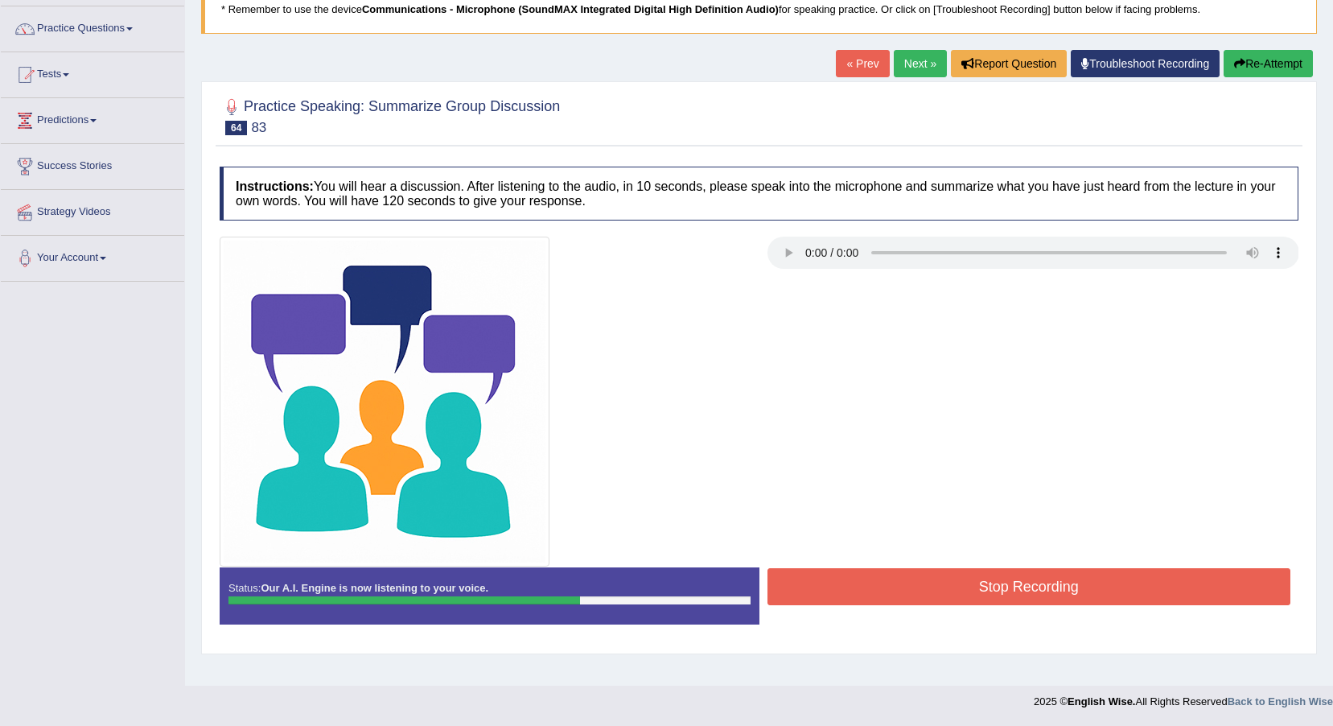
click at [981, 591] on button "Stop Recording" at bounding box center [1030, 586] width 524 height 37
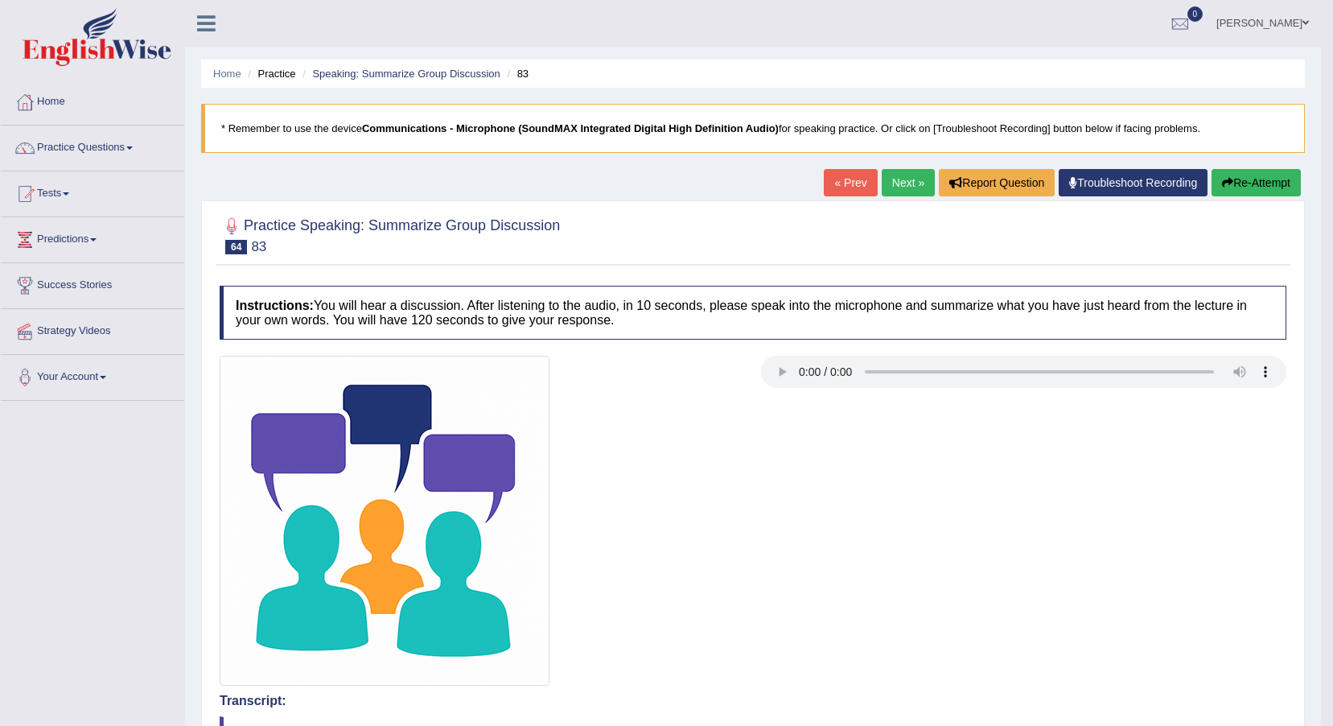
scroll to position [80, 0]
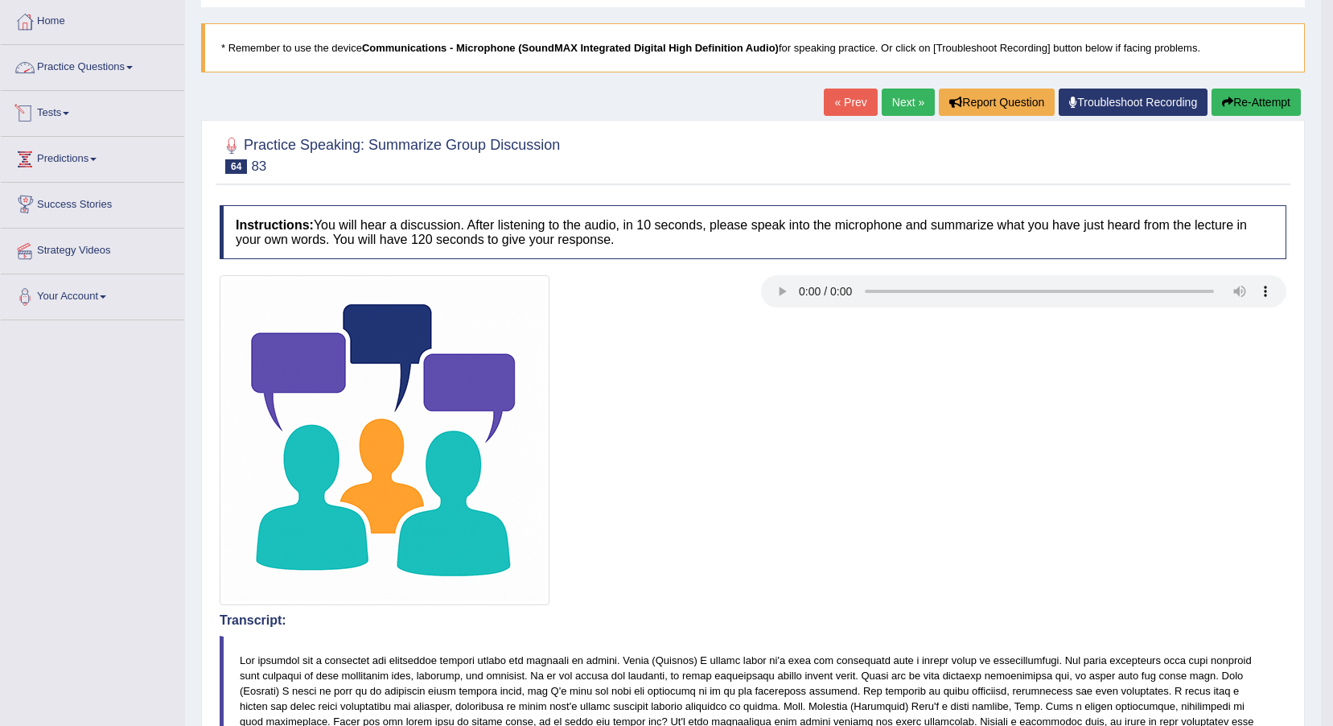
click at [57, 73] on link "Practice Questions" at bounding box center [92, 65] width 183 height 40
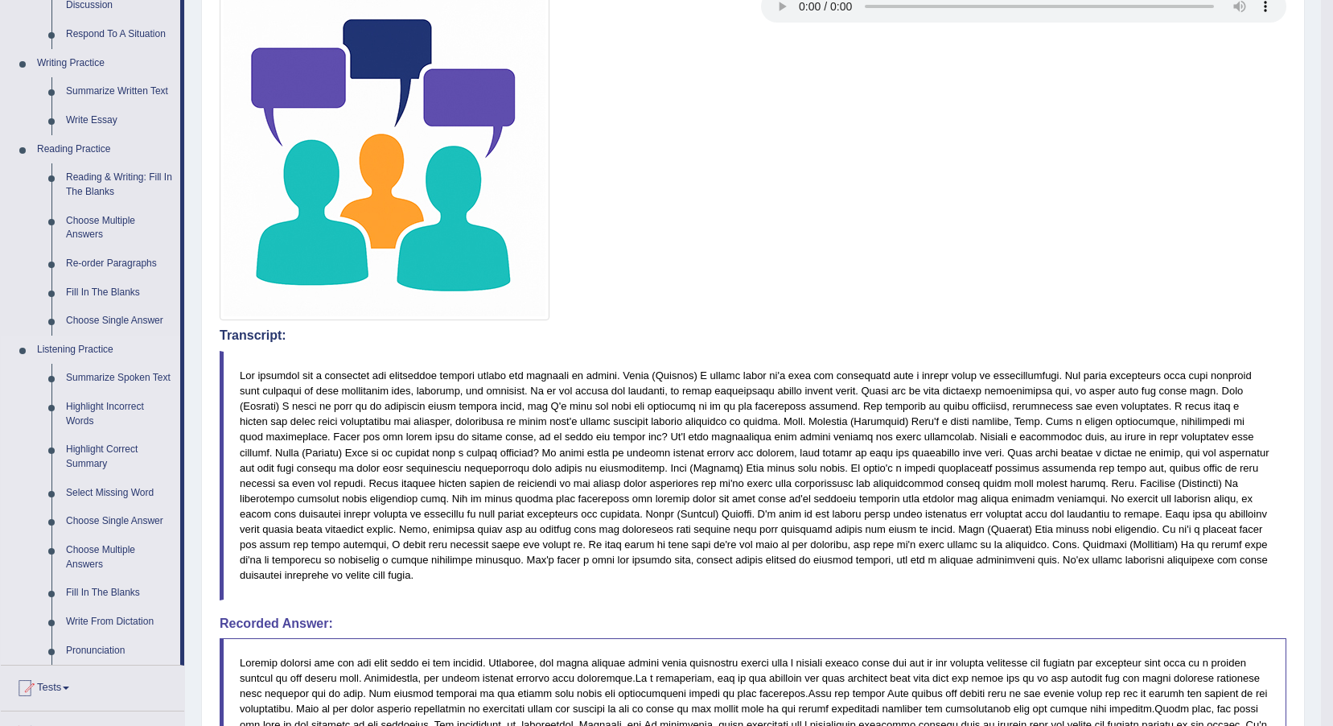
scroll to position [402, 0]
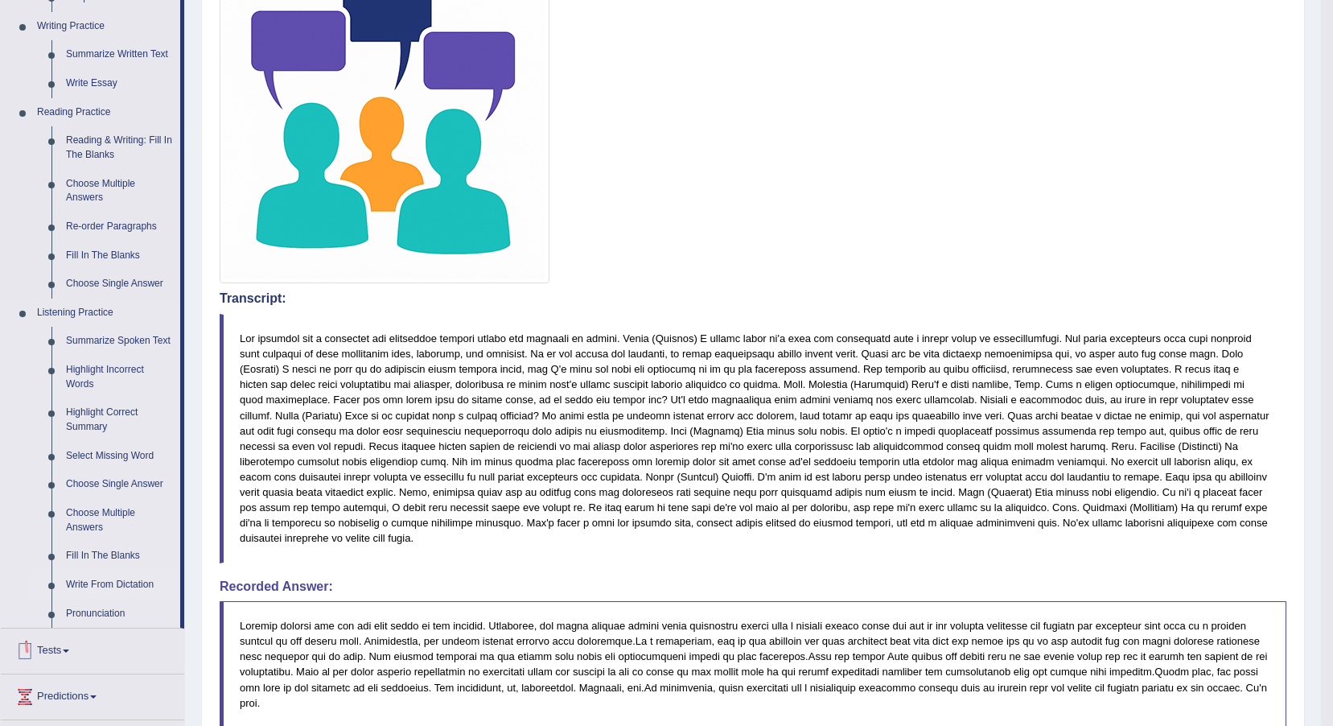
click at [104, 583] on link "Write From Dictation" at bounding box center [120, 584] width 122 height 29
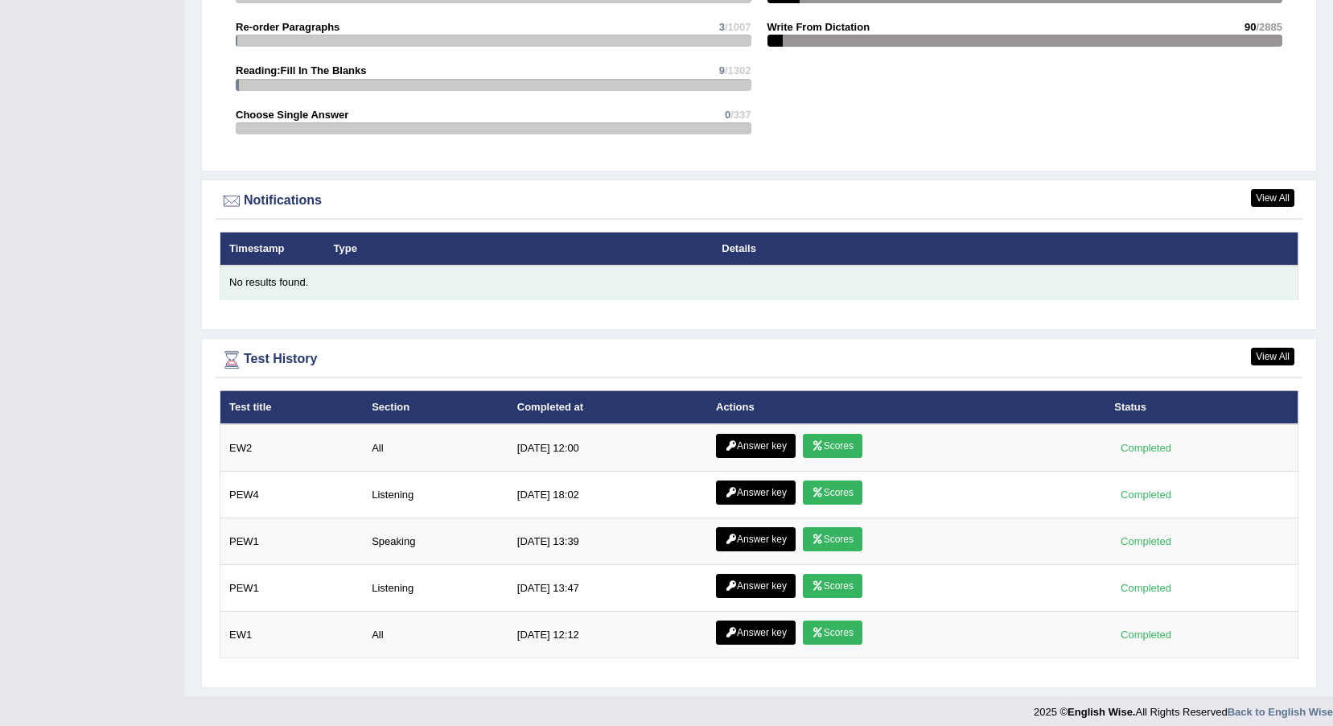
scroll to position [1801, 0]
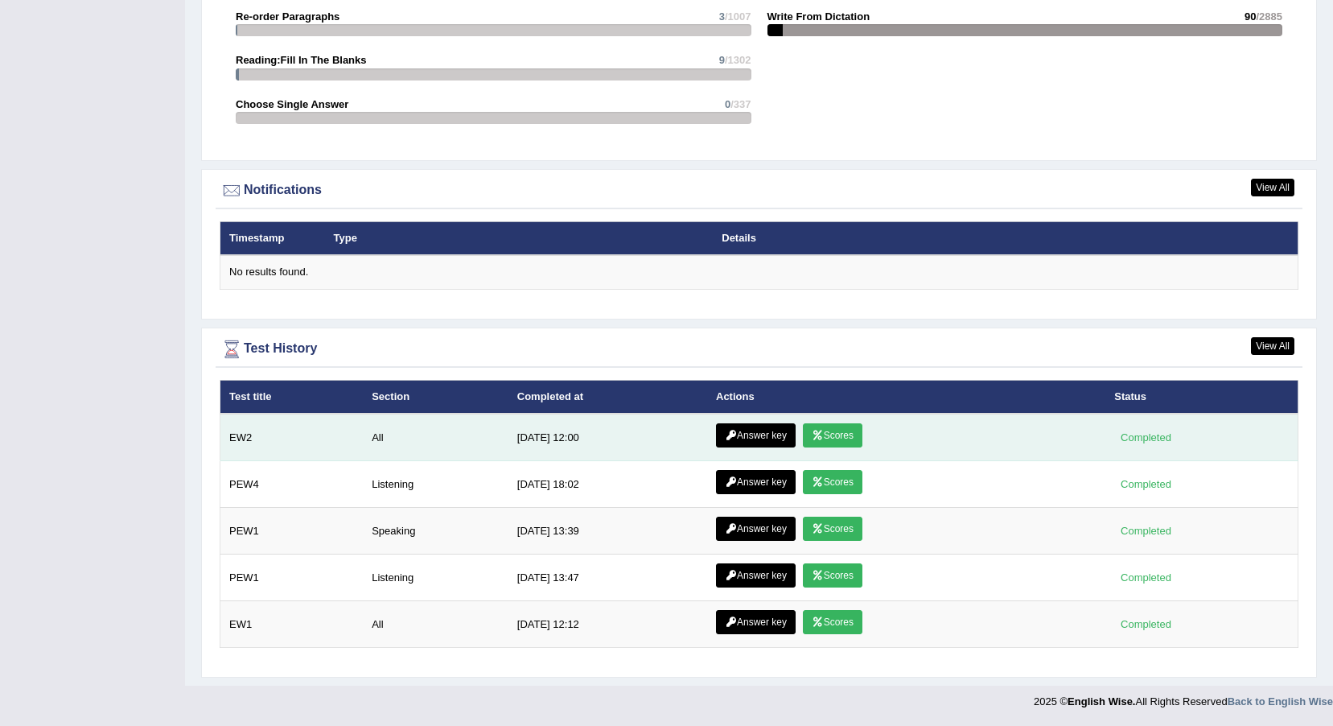
click at [744, 429] on link "Answer key" at bounding box center [756, 435] width 80 height 24
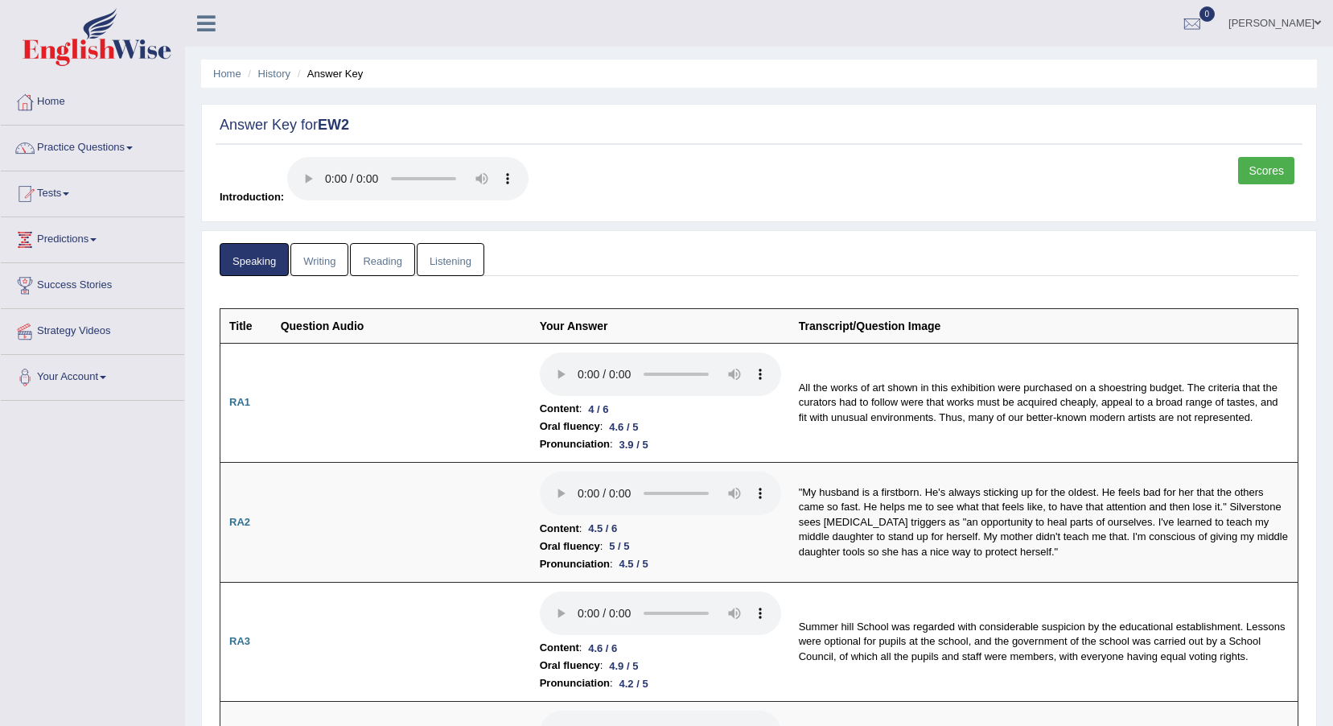
click at [311, 258] on link "Writing" at bounding box center [319, 259] width 58 height 33
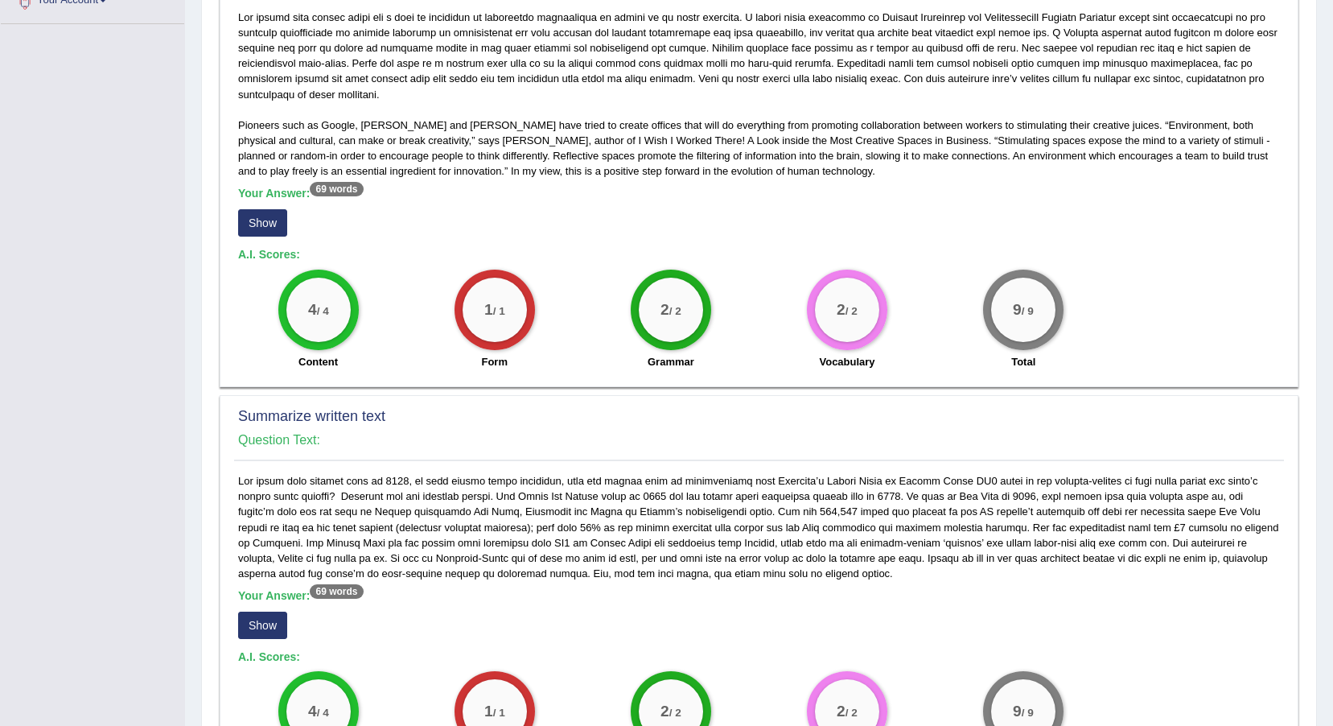
scroll to position [161, 0]
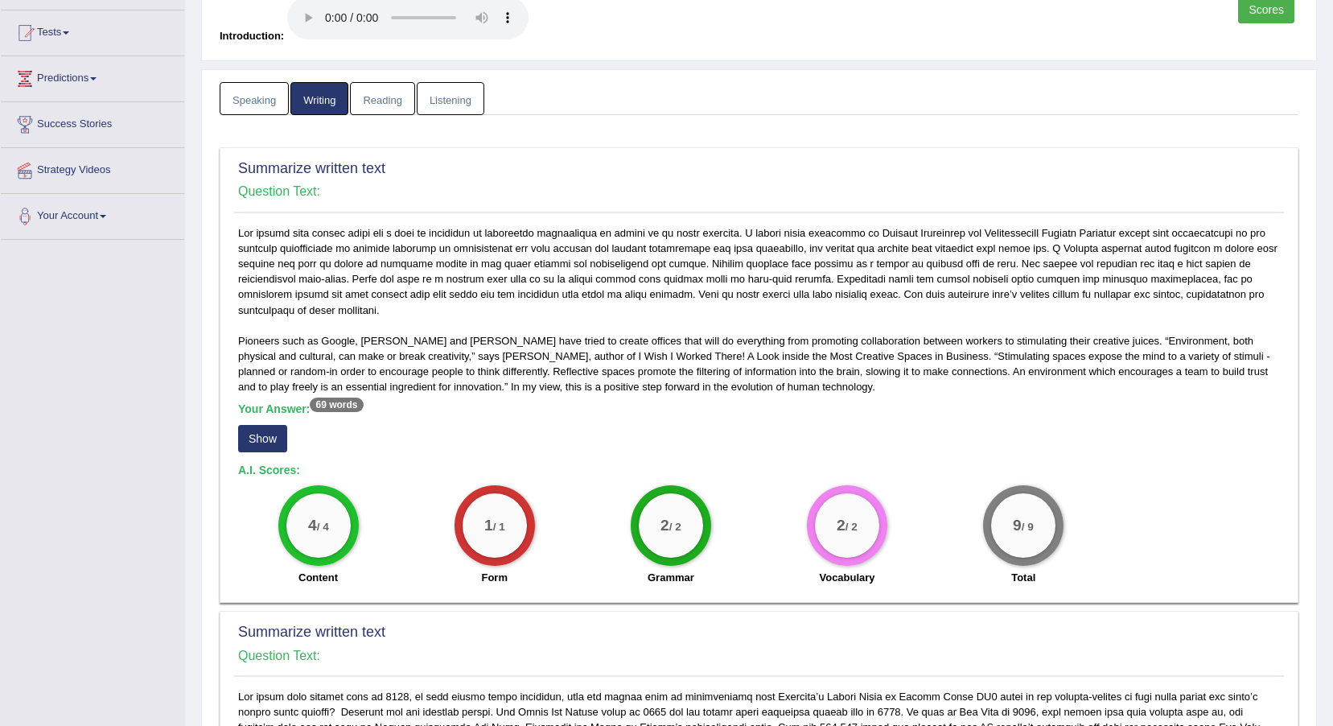
click at [394, 84] on link "Reading" at bounding box center [382, 98] width 64 height 33
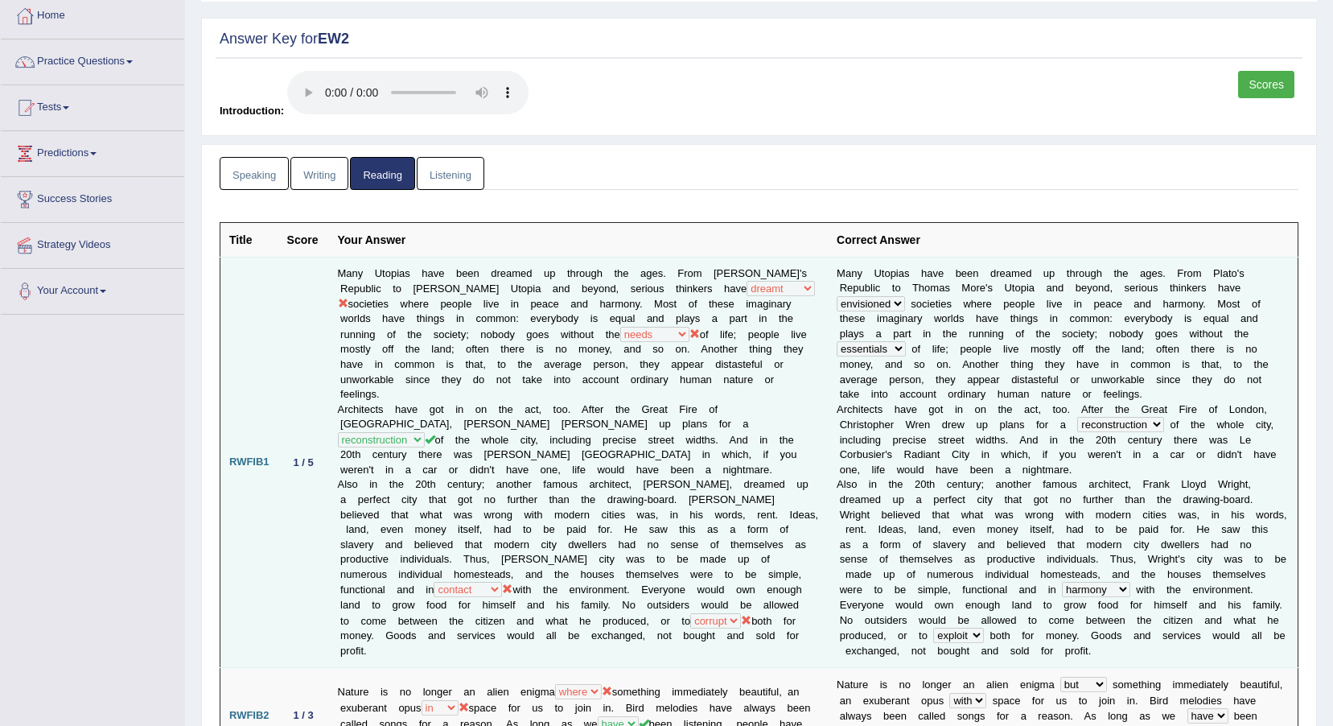
scroll to position [0, 0]
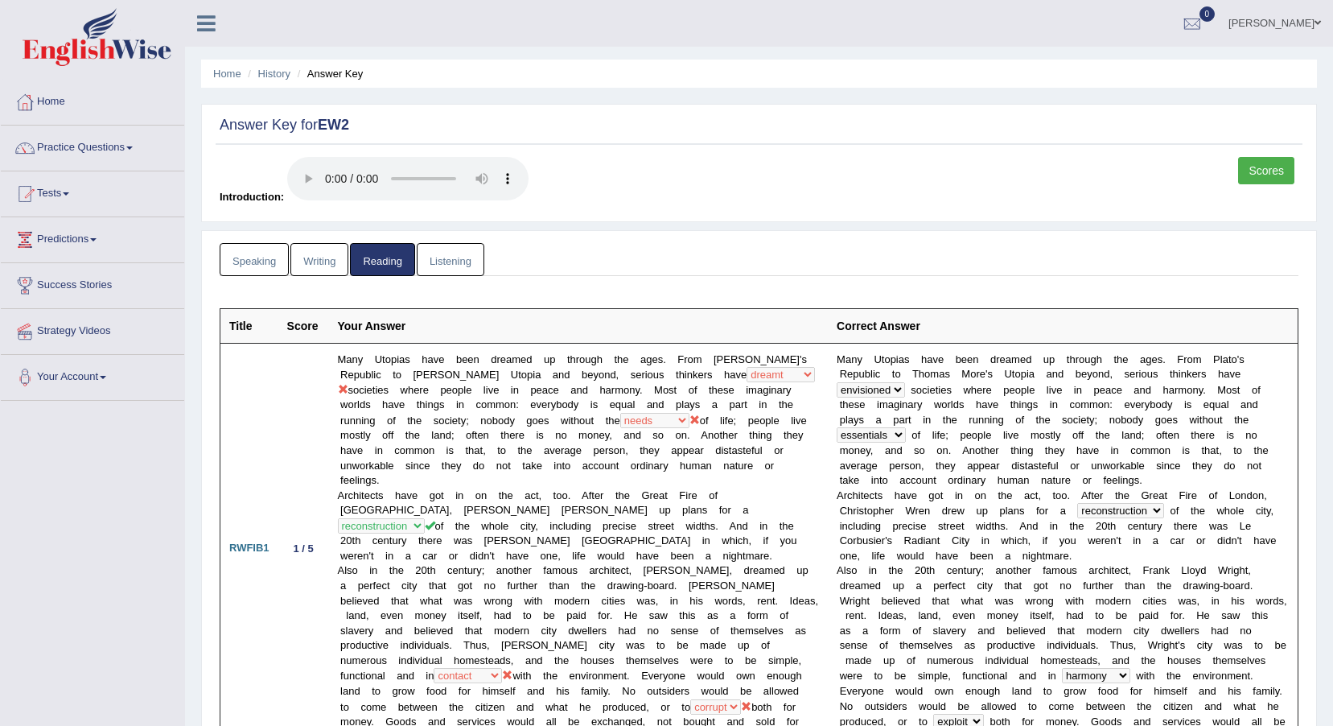
click at [450, 259] on link "Listening" at bounding box center [451, 259] width 68 height 33
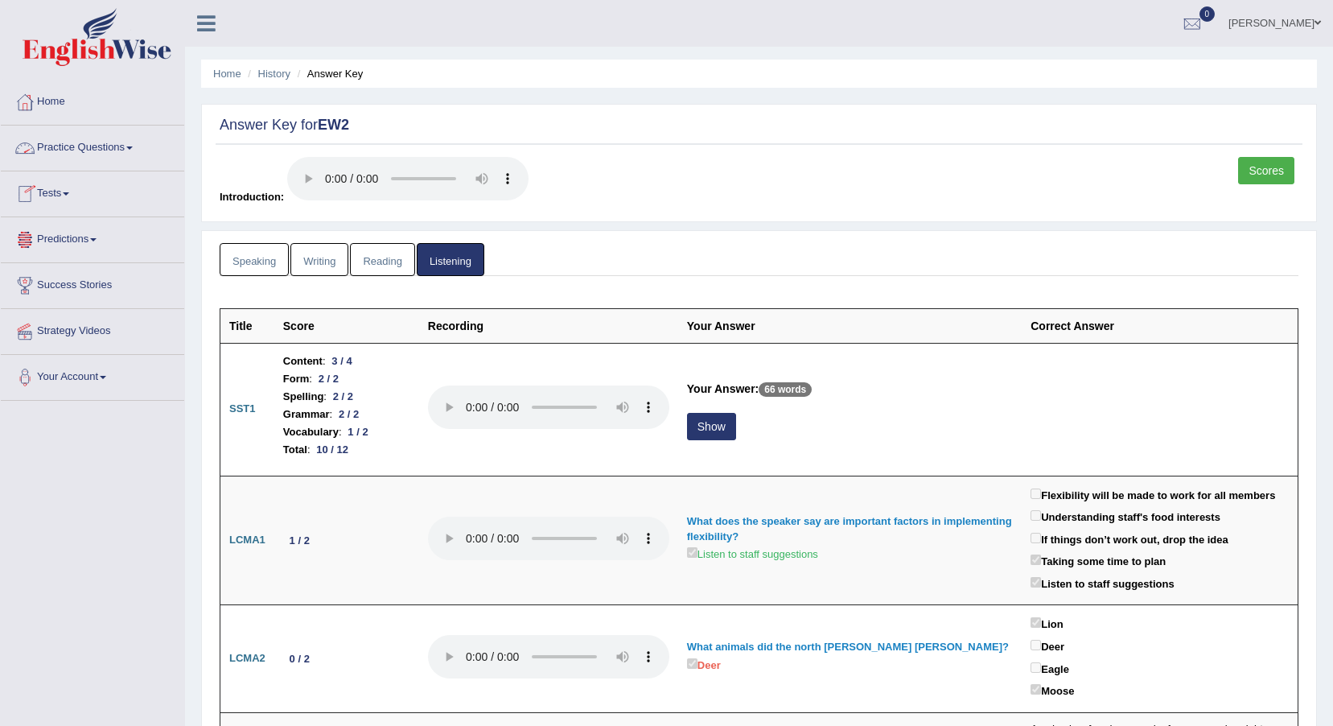
click at [76, 147] on link "Practice Questions" at bounding box center [92, 146] width 183 height 40
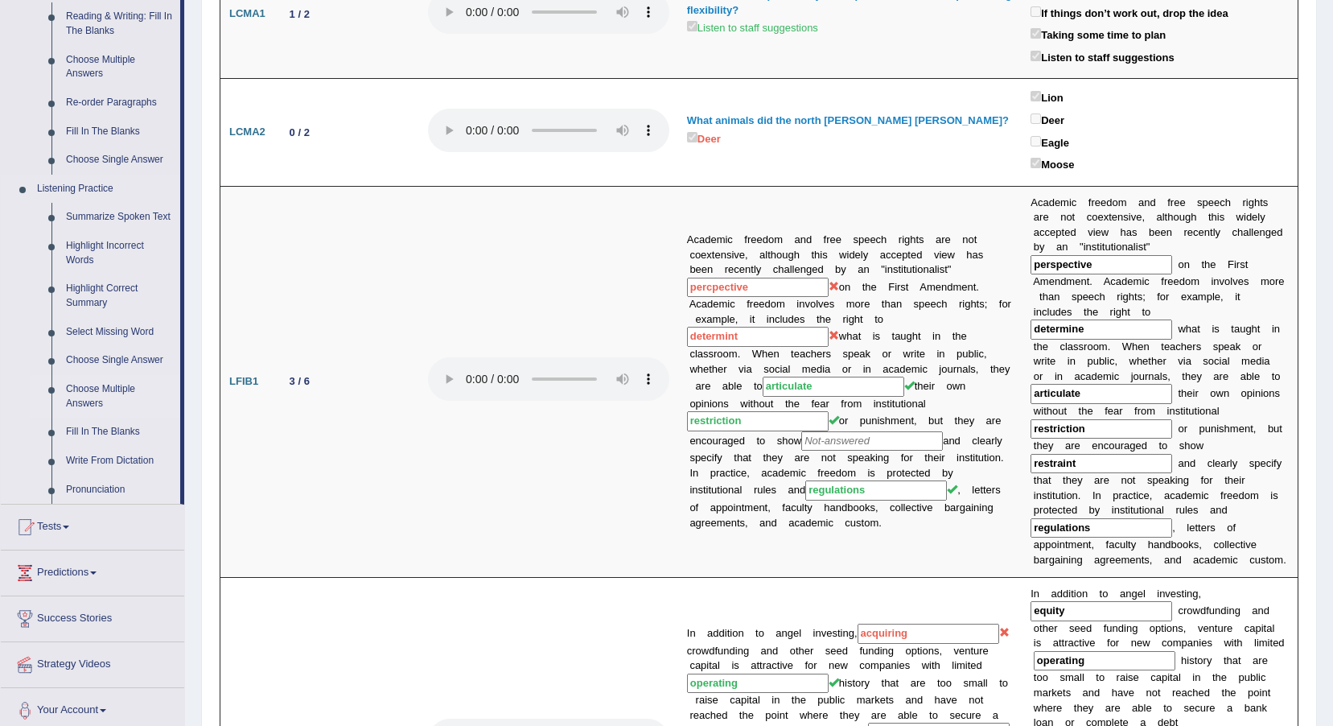
scroll to position [563, 0]
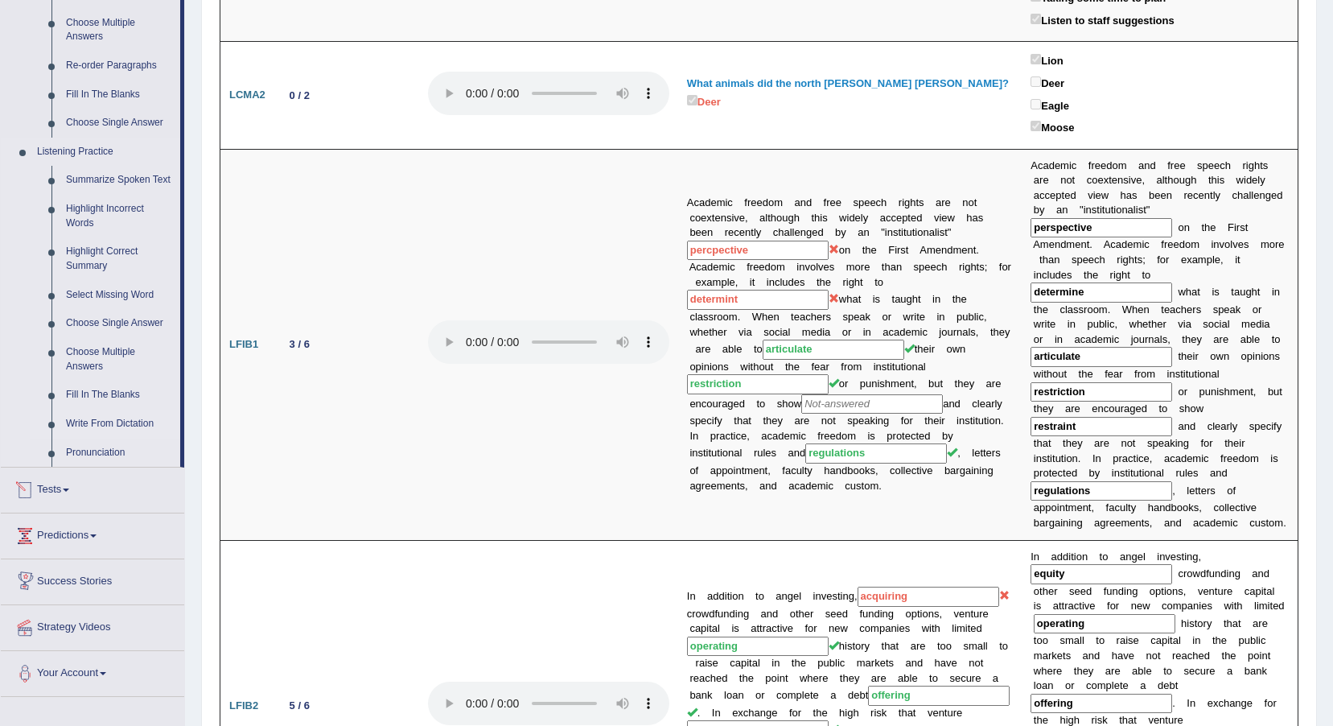
click at [89, 422] on link "Write From Dictation" at bounding box center [120, 424] width 122 height 29
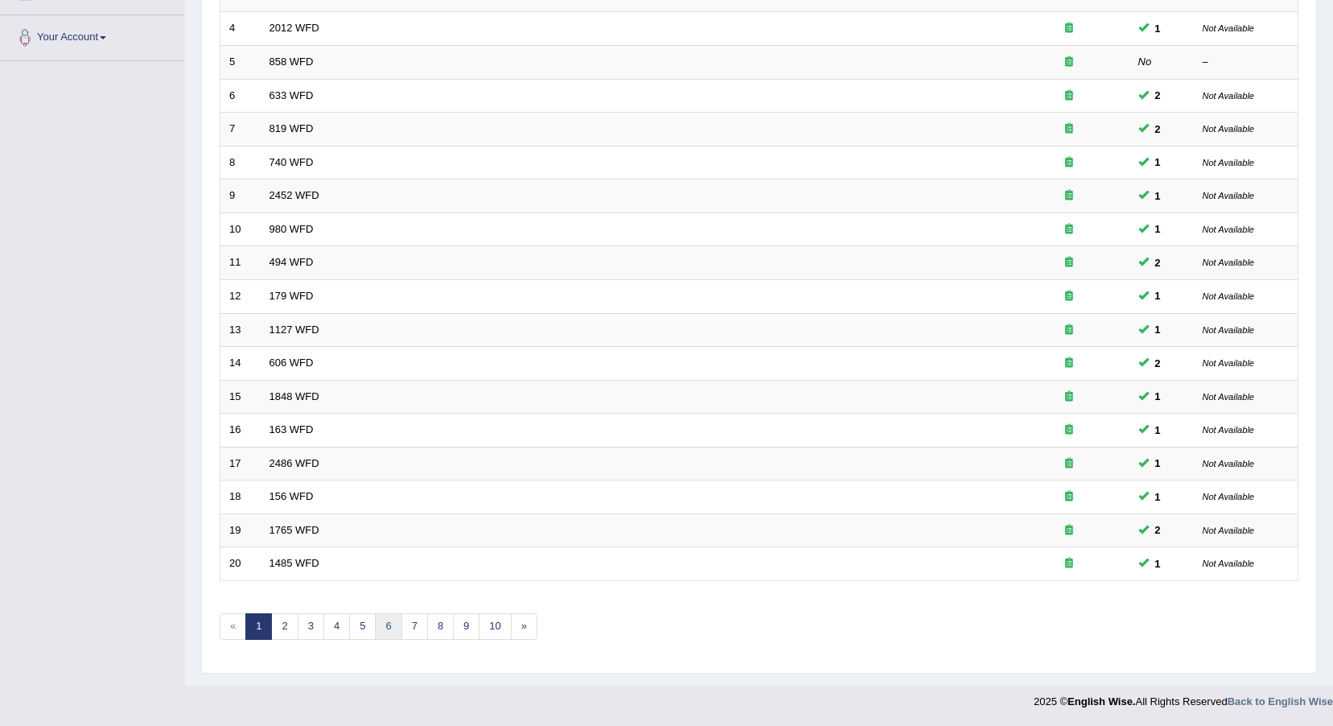
click at [377, 630] on link "6" at bounding box center [388, 626] width 27 height 27
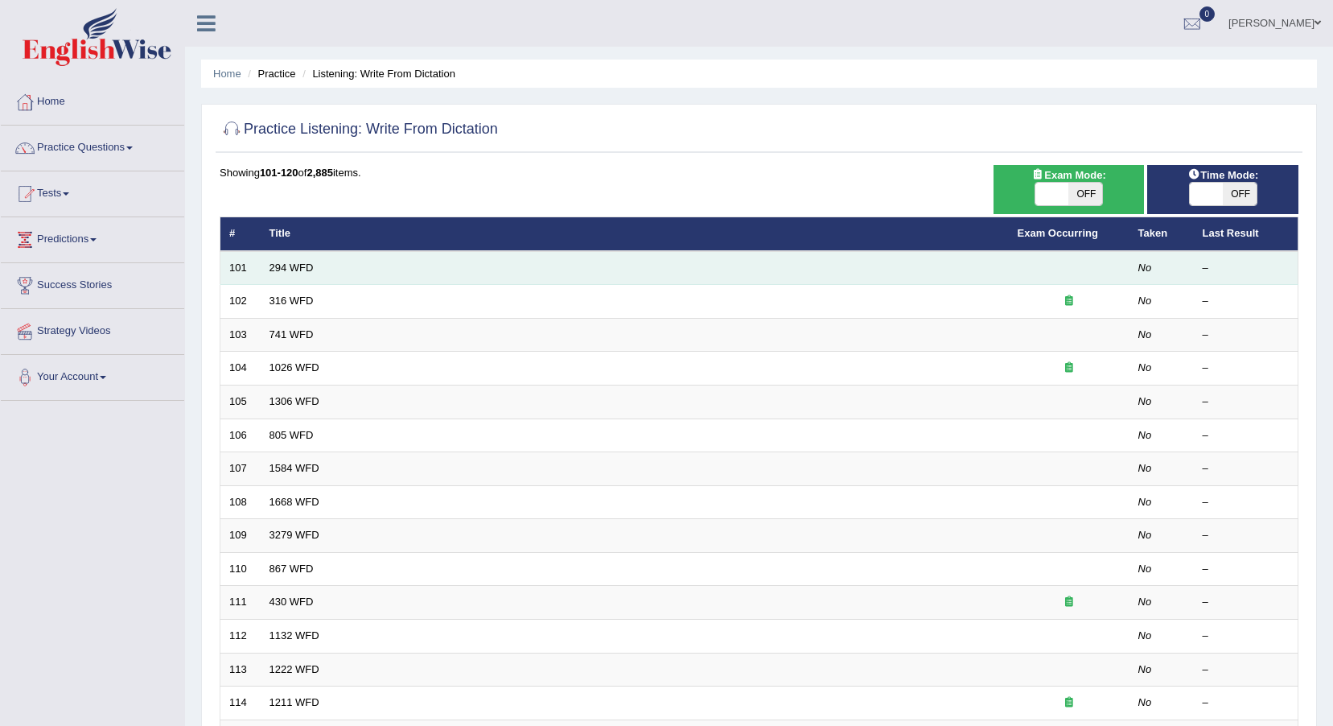
click at [319, 267] on td "294 WFD" at bounding box center [635, 268] width 748 height 34
click at [296, 270] on link "294 WFD" at bounding box center [292, 268] width 44 height 12
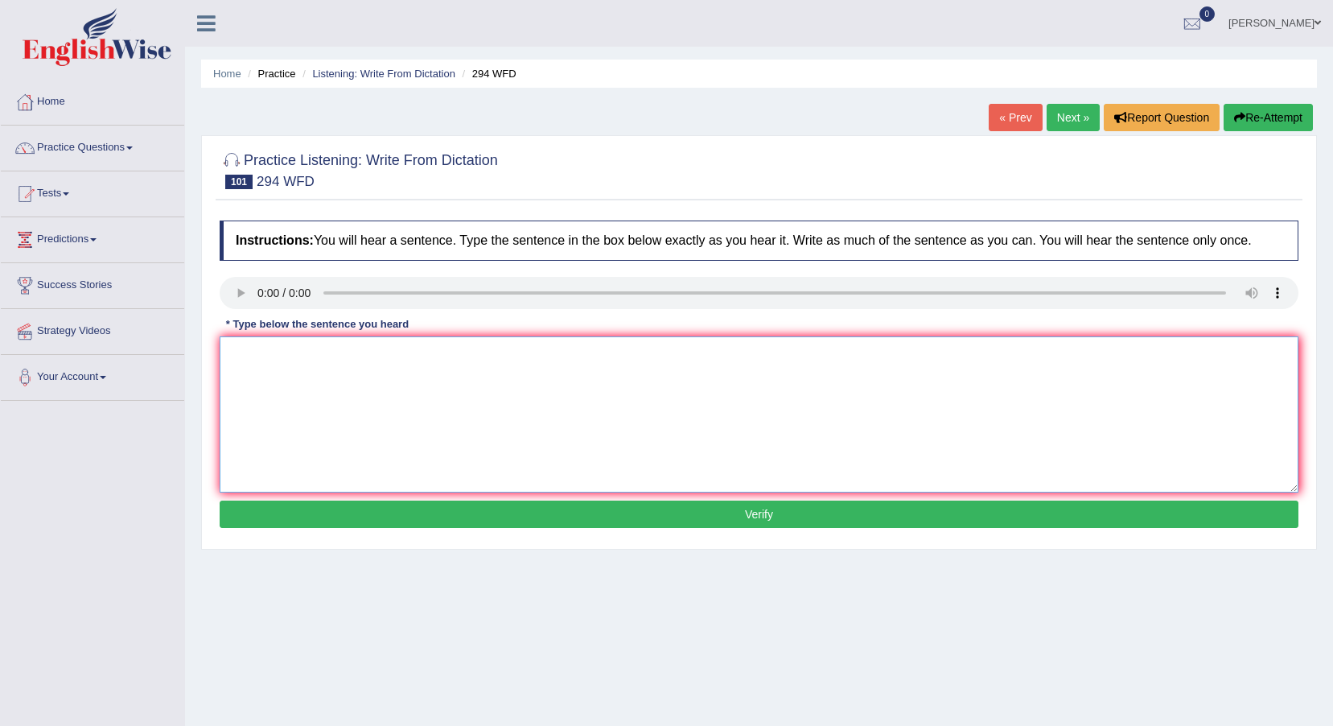
click at [299, 356] on textarea at bounding box center [759, 414] width 1079 height 156
click at [259, 385] on textarea at bounding box center [759, 414] width 1079 height 156
click at [291, 356] on textarea at bounding box center [759, 414] width 1079 height 156
click at [294, 356] on textarea "Some people regarded eye wash and some people ask about complains of actions ta…" at bounding box center [759, 414] width 1079 height 156
click at [409, 355] on textarea "Some people are regarded eye wash and some people ask about complains of action…" at bounding box center [759, 414] width 1079 height 156
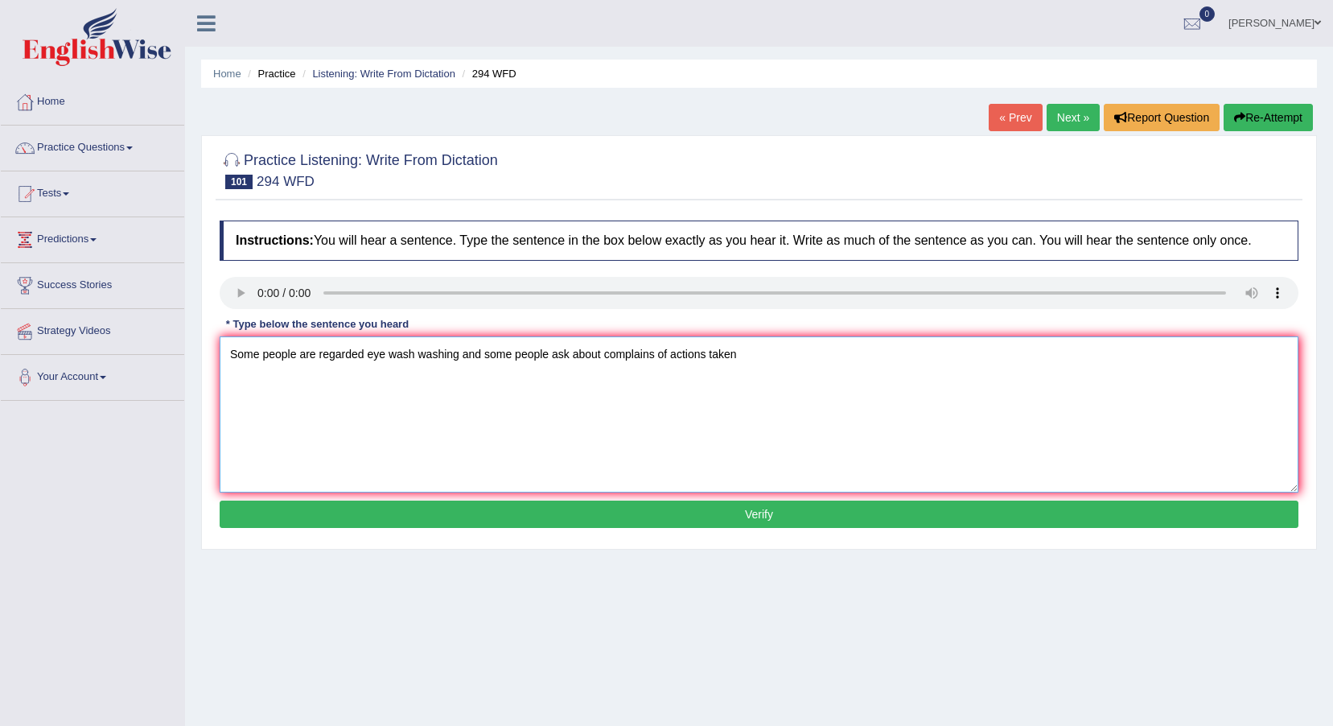
click at [743, 356] on textarea "Some people are regarded eye wash washing and some people ask about complains o…" at bounding box center [759, 414] width 1079 height 156
type textarea "Some people are regarded eye wash washing and some people ask about complains o…"
click at [737, 503] on button "Verify" at bounding box center [759, 513] width 1079 height 27
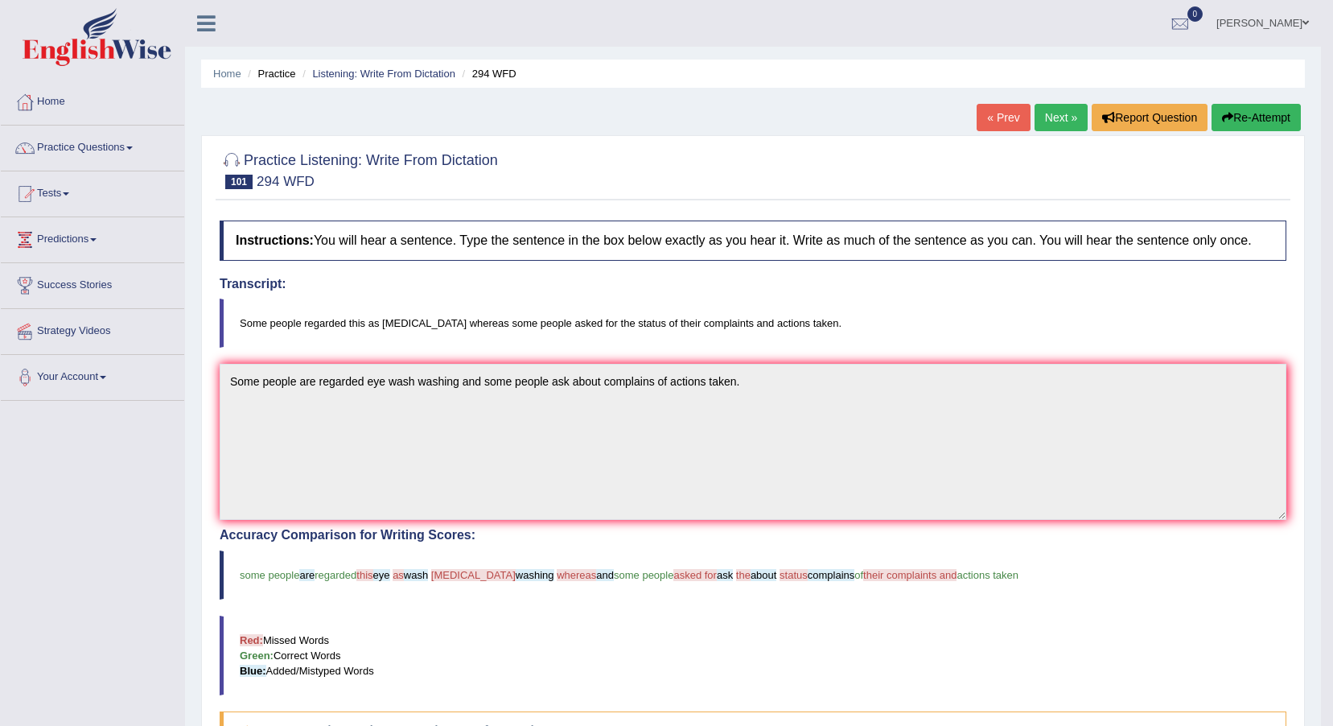
click at [1264, 118] on button "Re-Attempt" at bounding box center [1256, 117] width 89 height 27
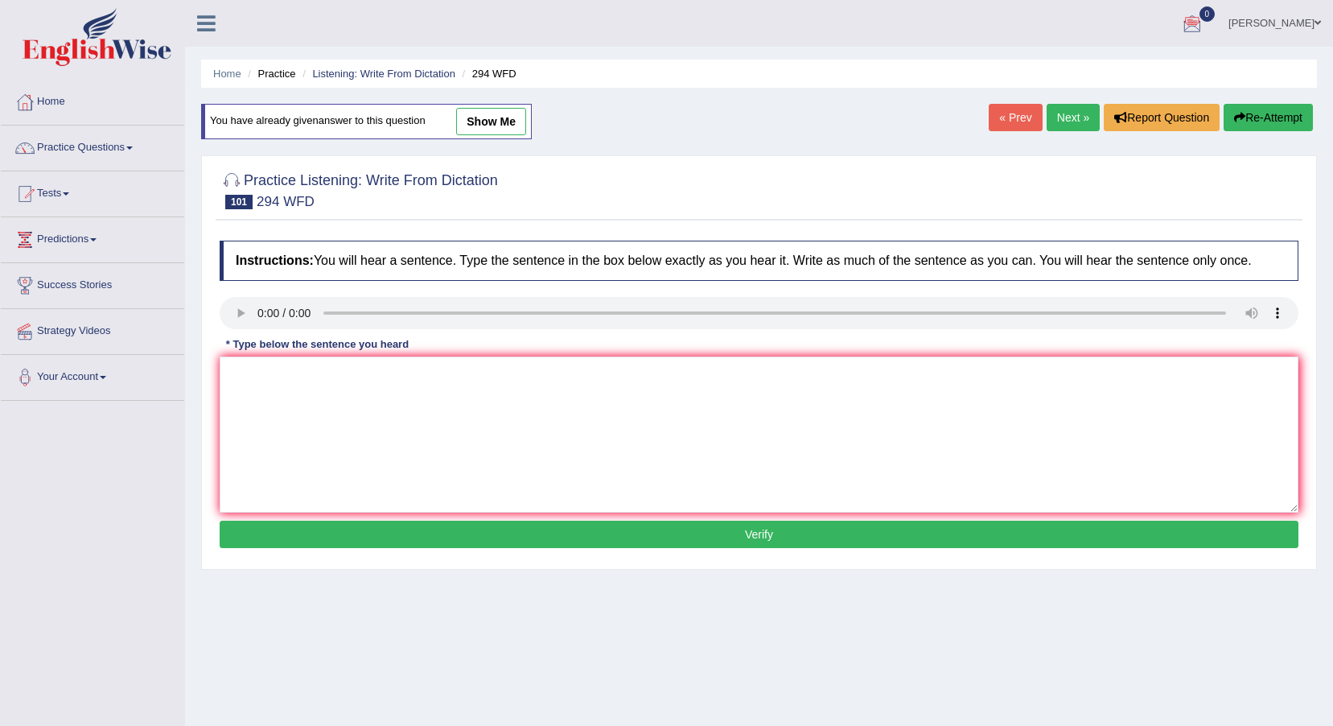
click at [1062, 122] on link "Next »" at bounding box center [1073, 117] width 53 height 27
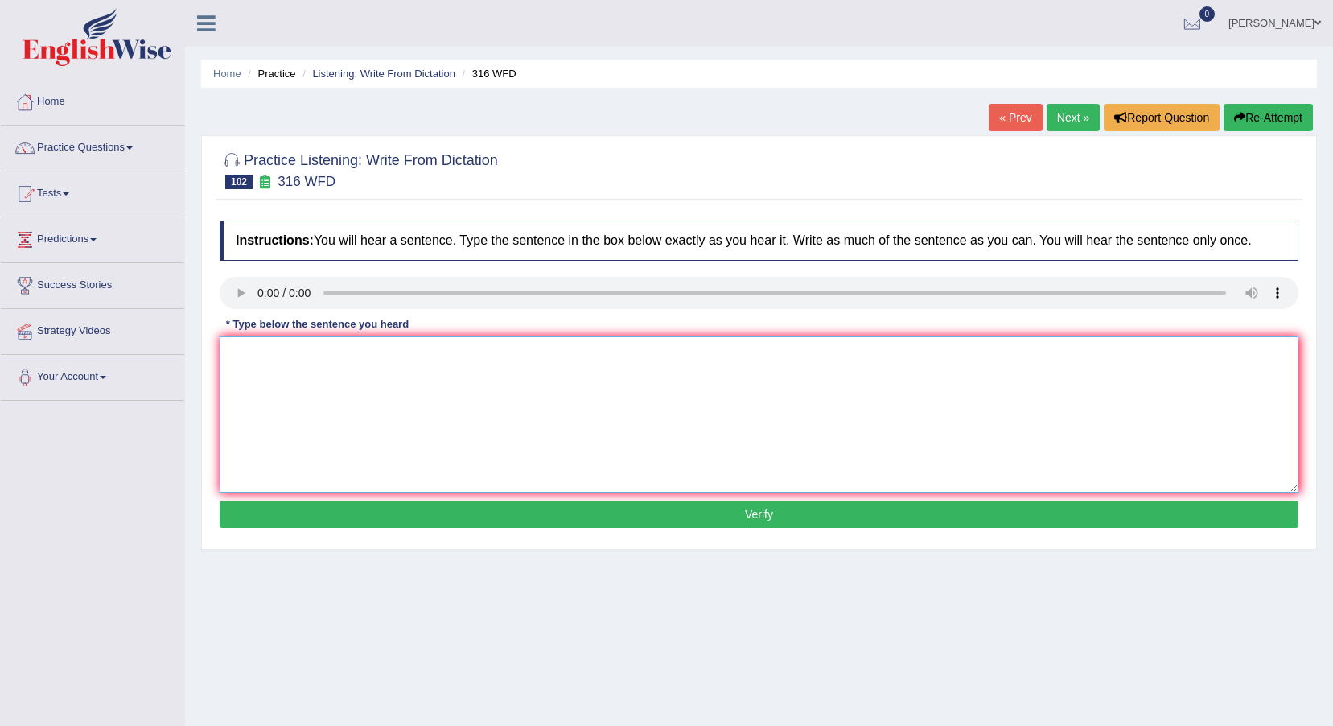
click at [250, 396] on textarea at bounding box center [759, 414] width 1079 height 156
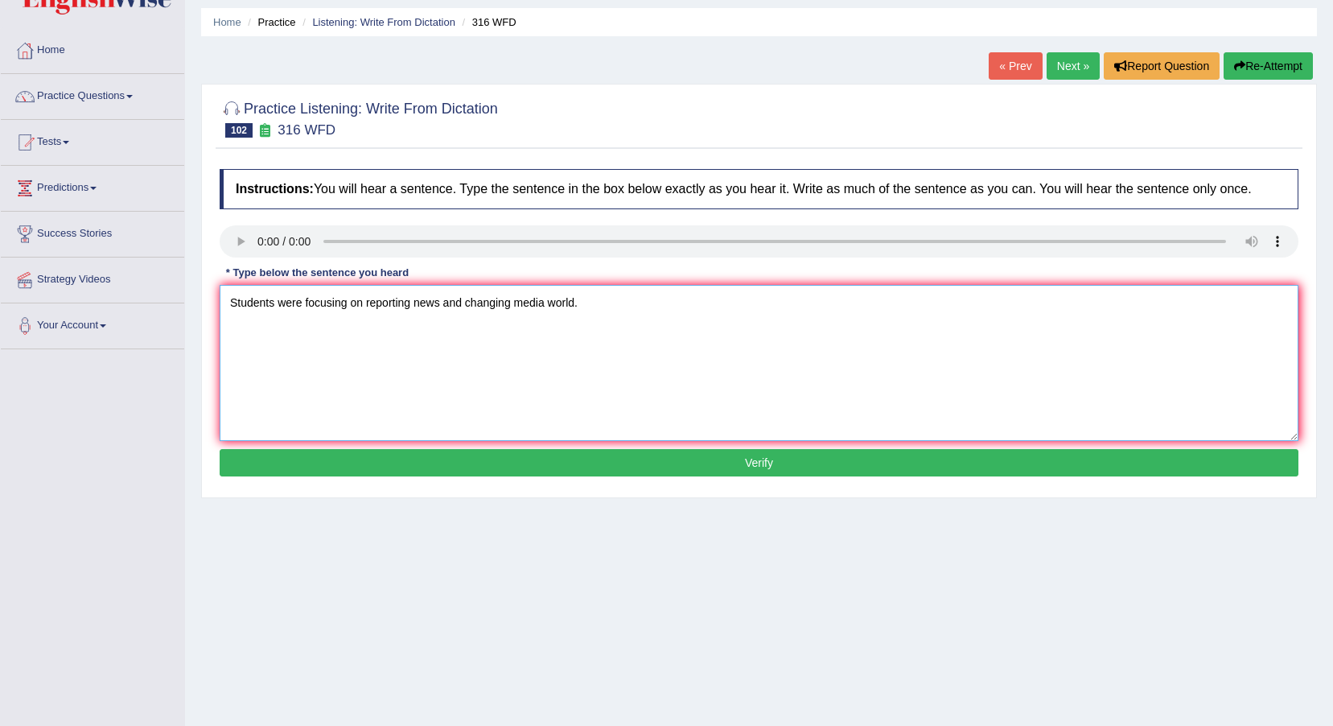
scroll to position [80, 0]
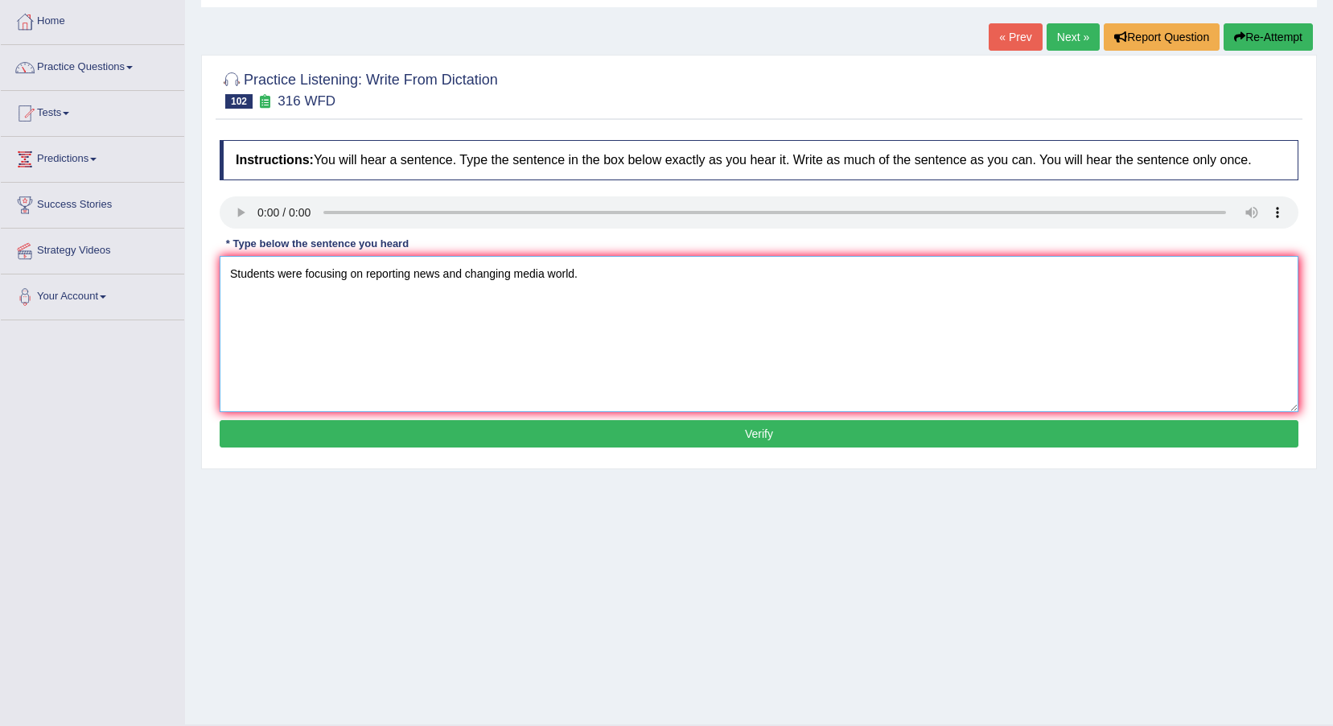
type textarea "Students were focusing on reporting news and changing media world."
click at [360, 426] on button "Verify" at bounding box center [759, 433] width 1079 height 27
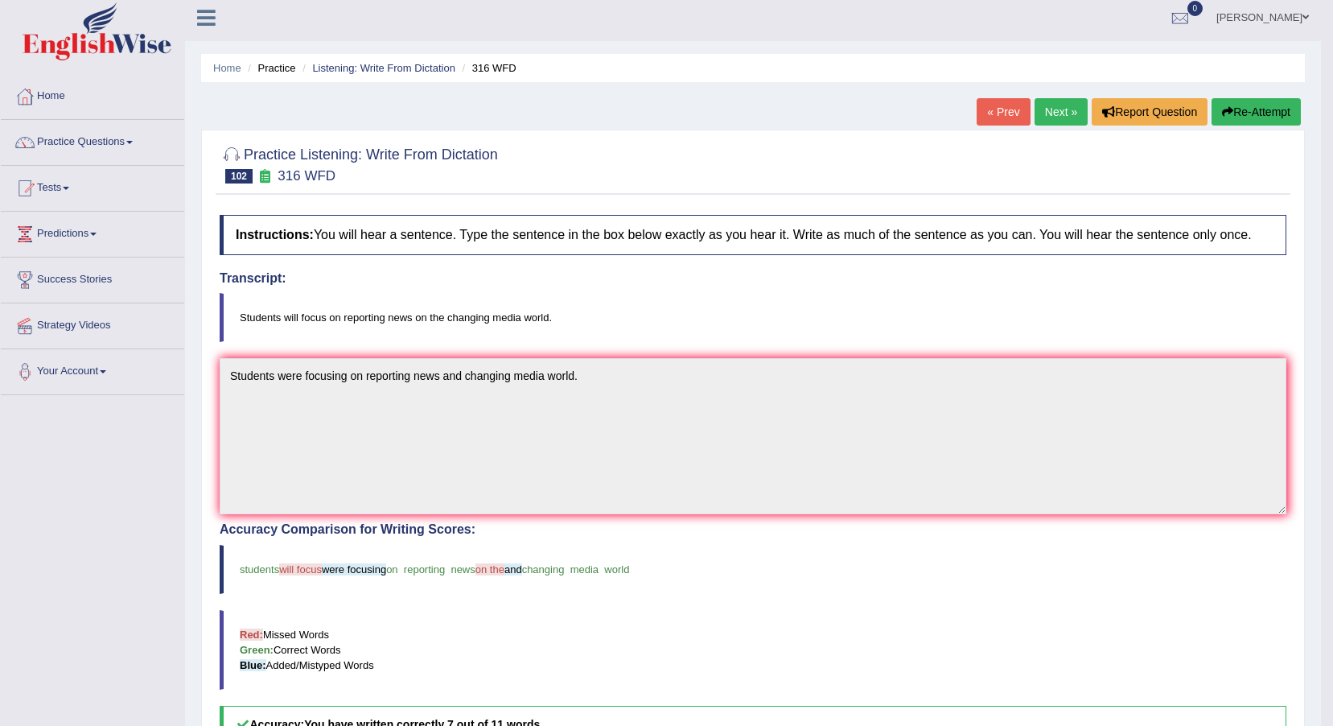
scroll to position [0, 0]
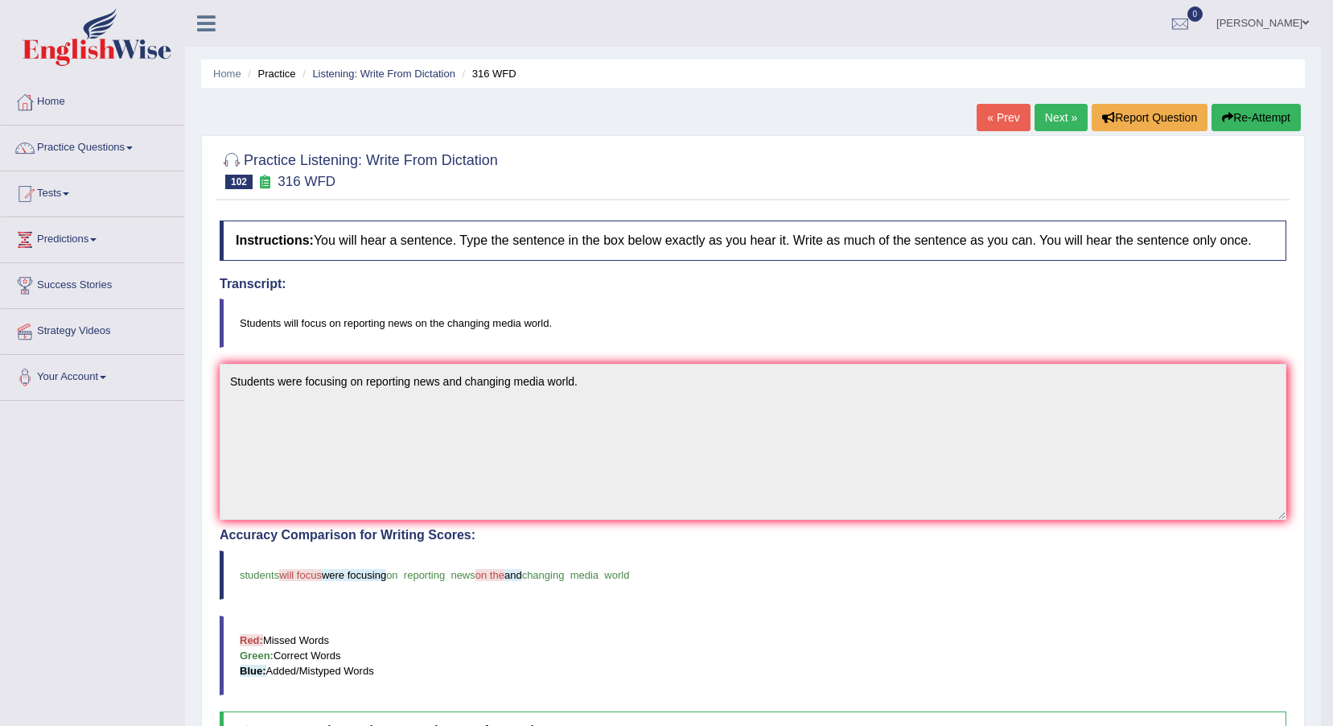
click at [1055, 121] on link "Next »" at bounding box center [1061, 117] width 53 height 27
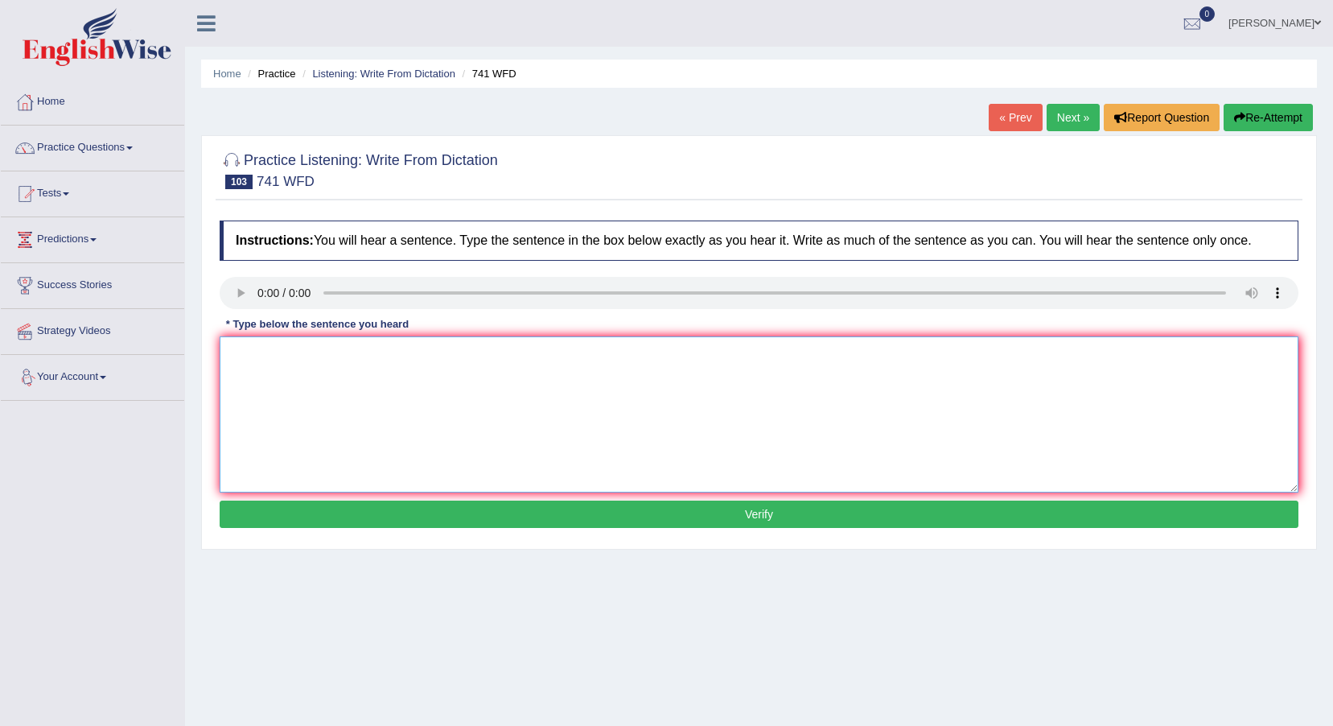
click at [255, 365] on textarea at bounding box center [759, 414] width 1079 height 156
type textarea "The task in tomorrow will required higher level of skills."
click at [482, 519] on button "Verify" at bounding box center [759, 513] width 1079 height 27
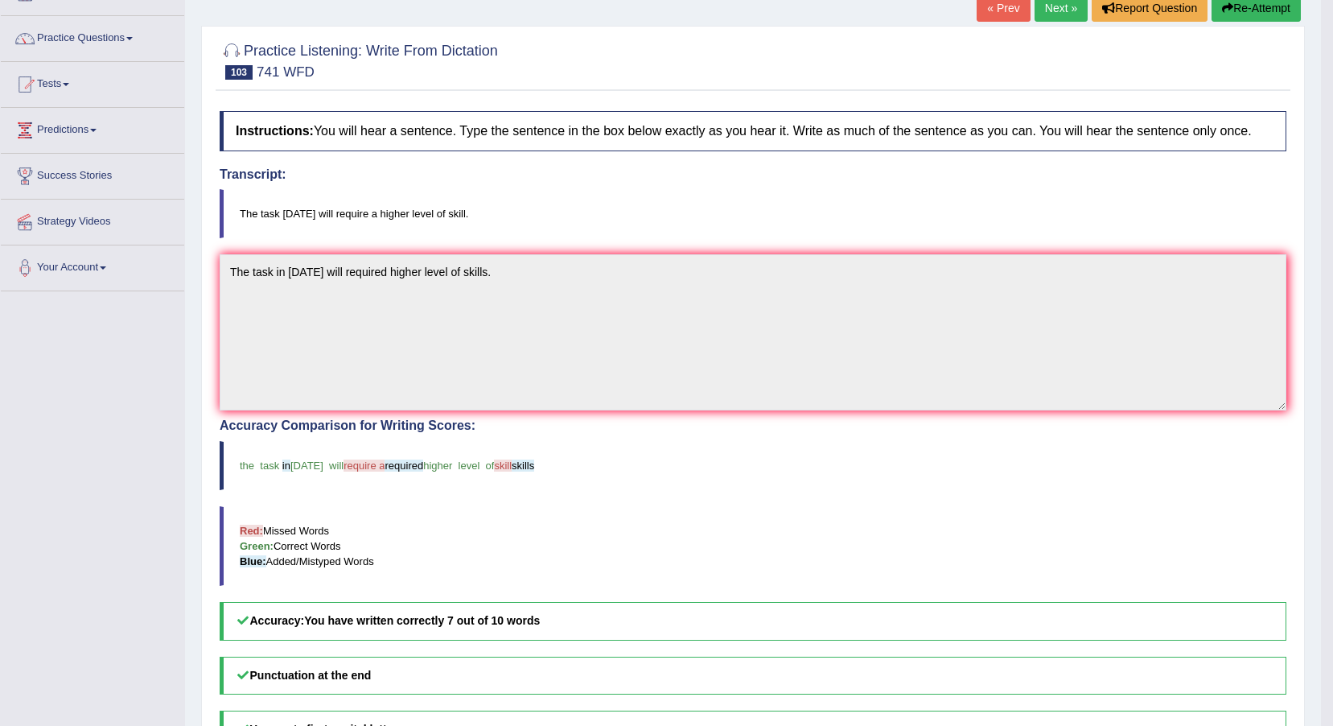
scroll to position [80, 0]
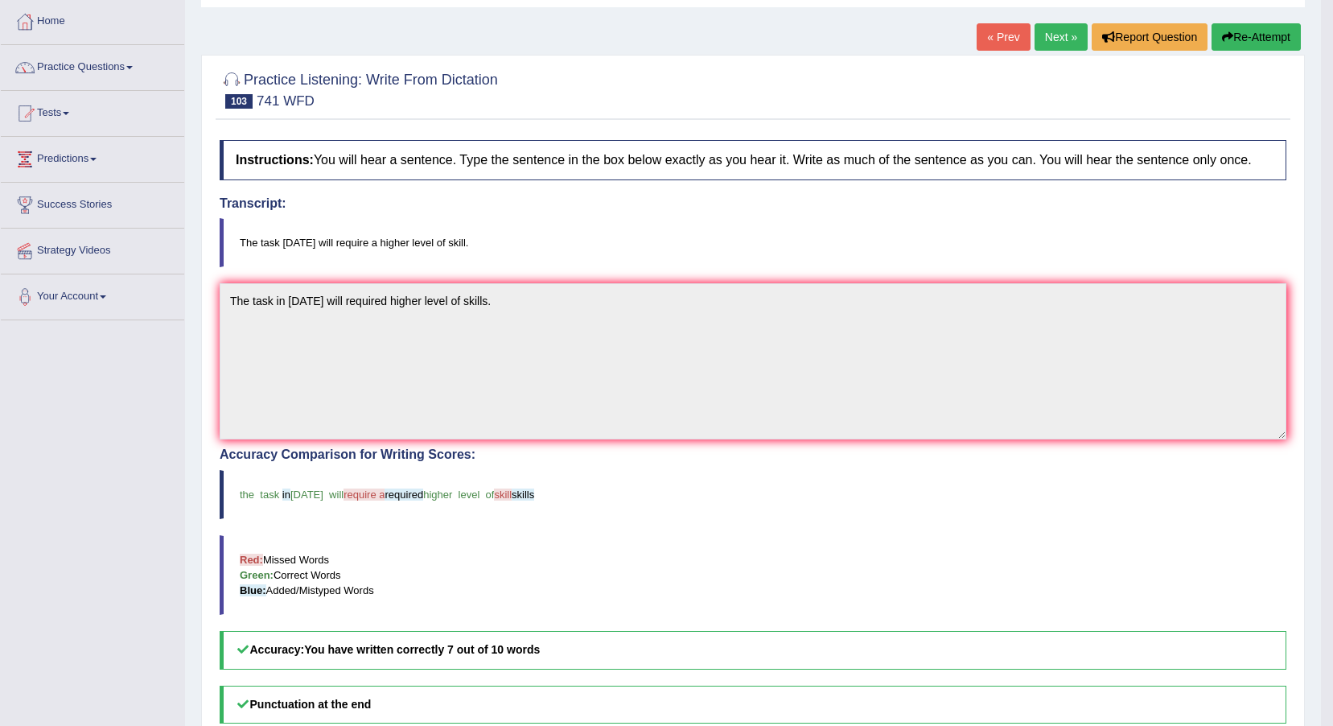
click at [1055, 36] on link "Next »" at bounding box center [1061, 36] width 53 height 27
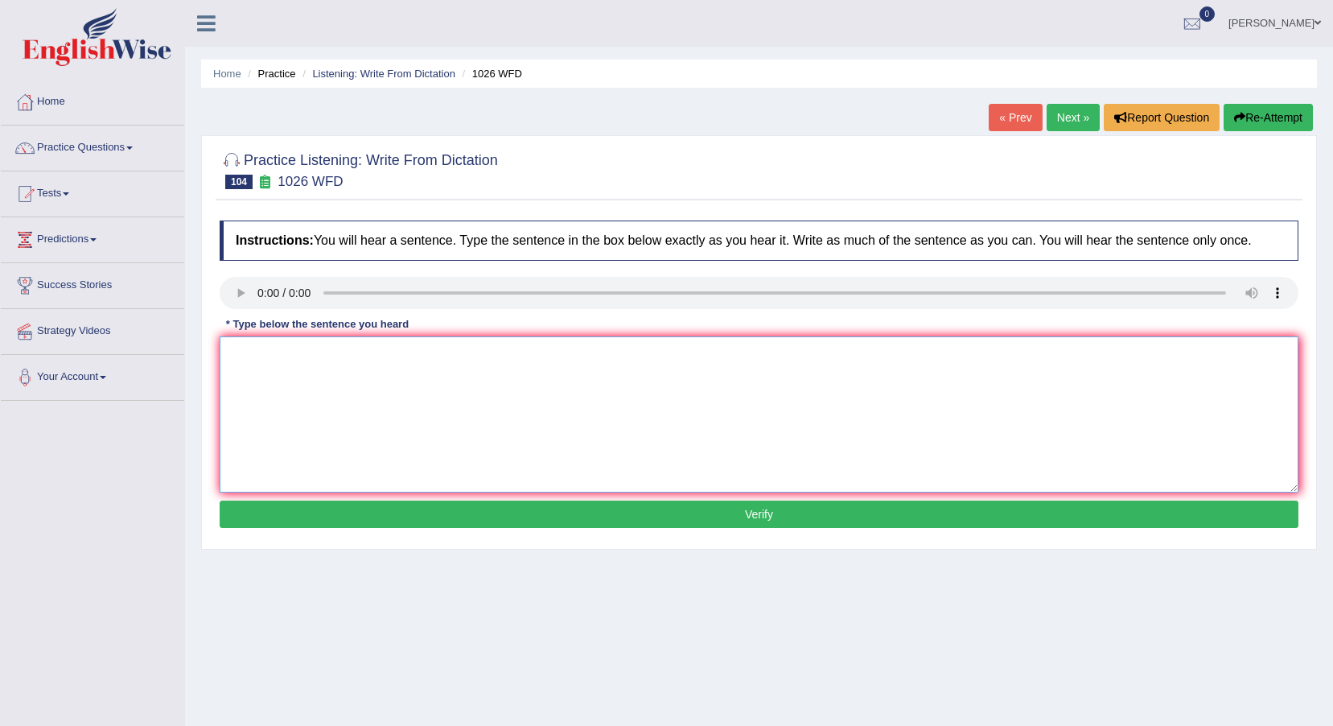
click at [284, 422] on textarea at bounding box center [759, 414] width 1079 height 156
type textarea "plays throughout all the university."
click at [368, 522] on button "Verify" at bounding box center [759, 513] width 1079 height 27
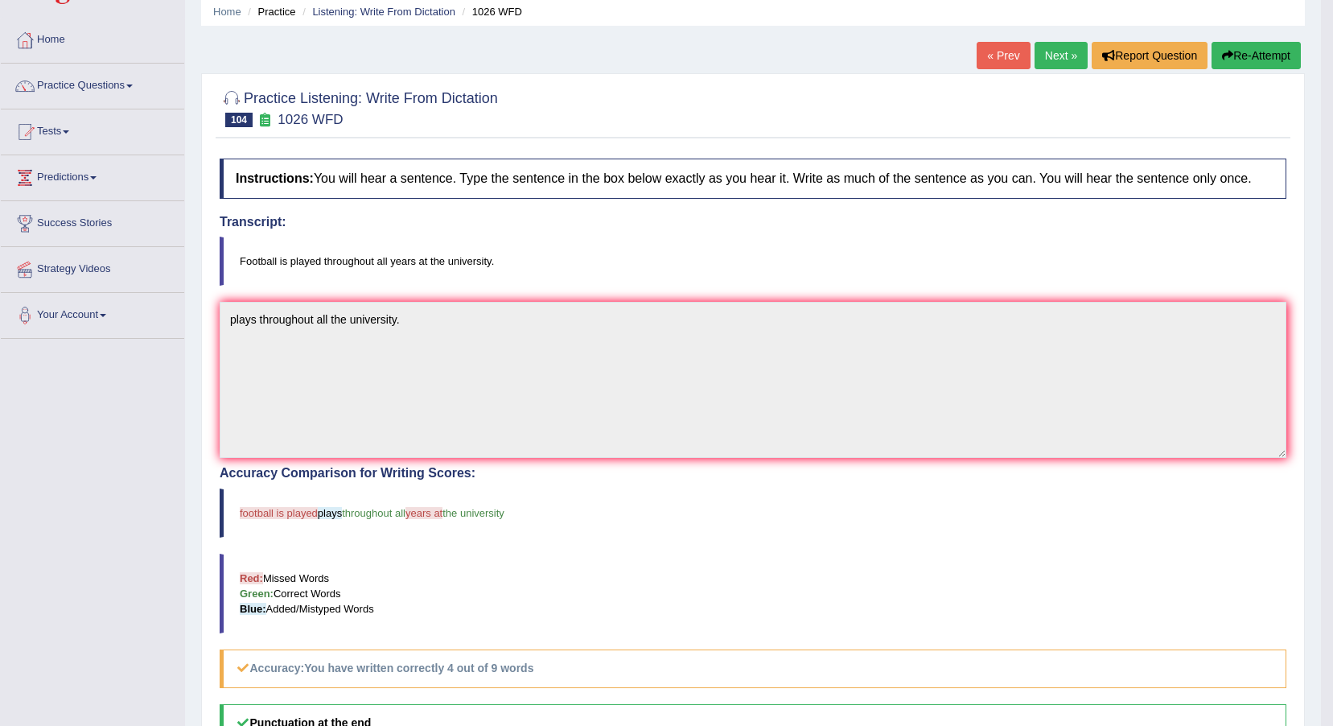
scroll to position [60, 0]
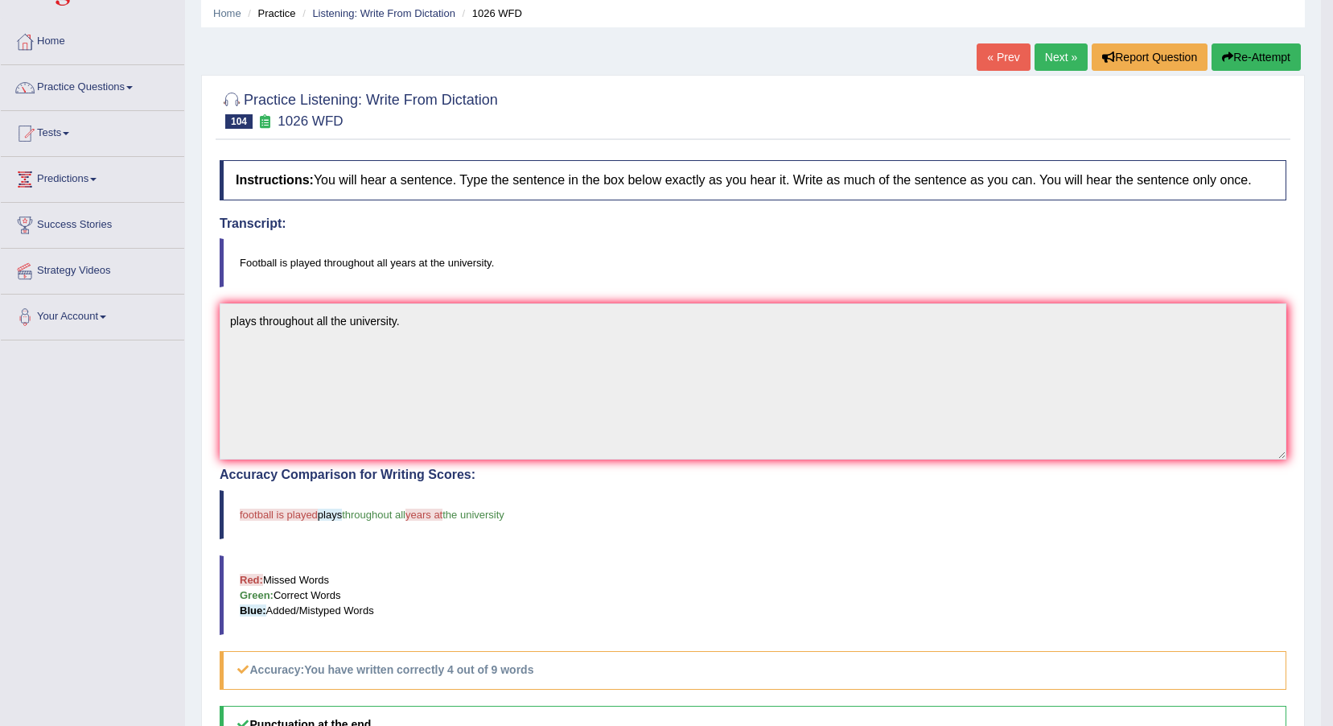
click at [1270, 55] on button "Re-Attempt" at bounding box center [1256, 56] width 89 height 27
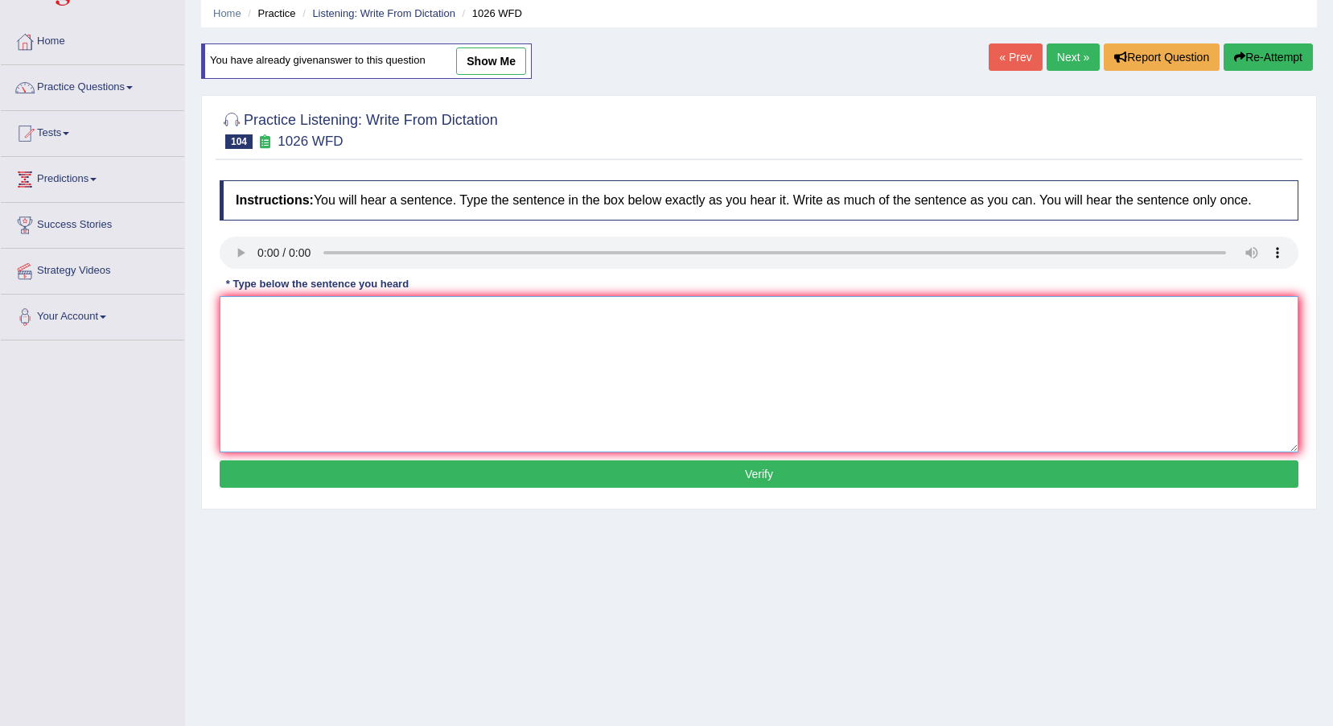
click at [256, 312] on textarea at bounding box center [759, 374] width 1079 height 156
type textarea "Football is play throughtout all the year of the university."
click at [374, 484] on button "Verify" at bounding box center [759, 473] width 1079 height 27
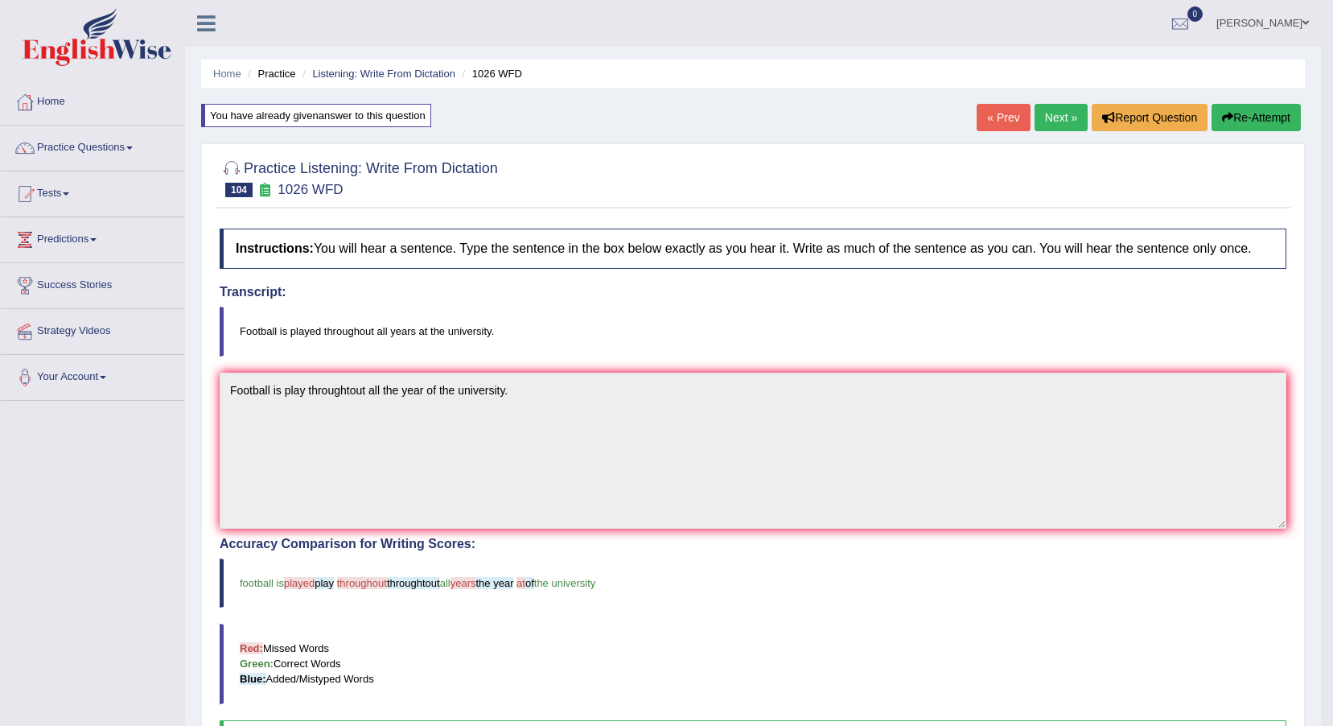
click at [1064, 113] on link "Next »" at bounding box center [1061, 117] width 53 height 27
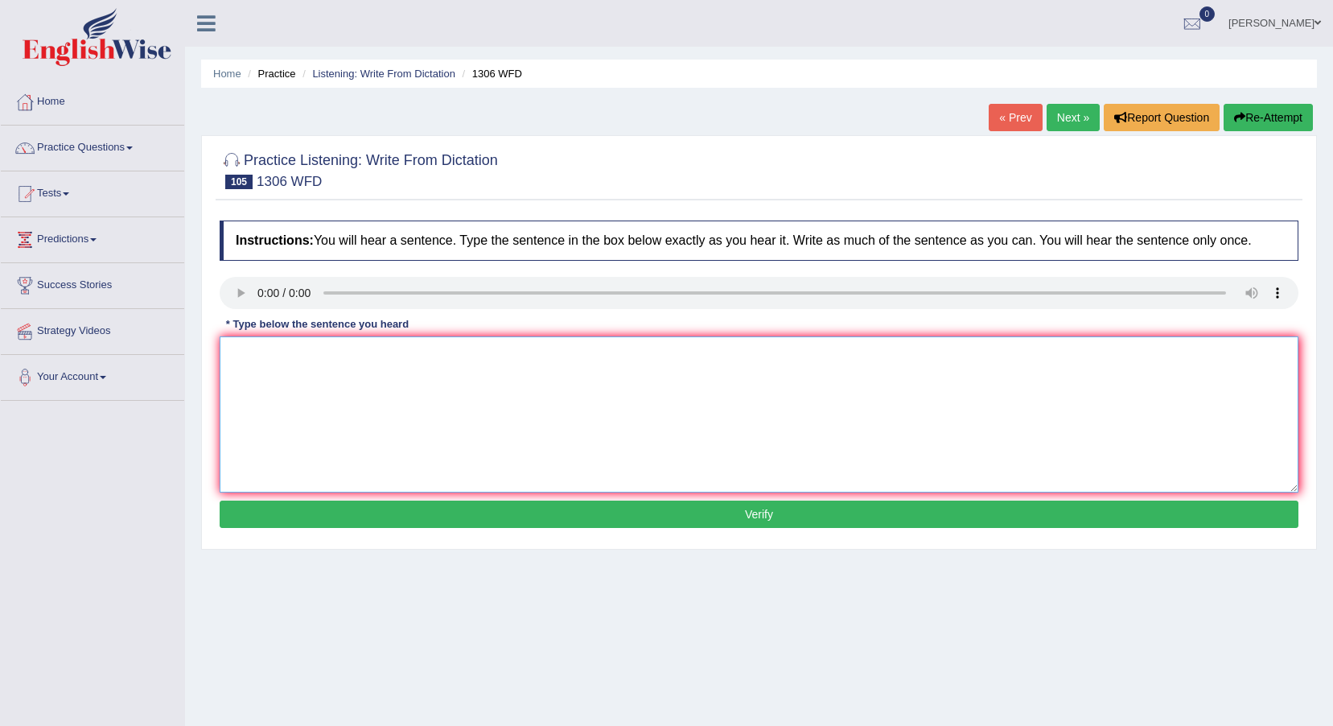
click at [246, 382] on textarea at bounding box center [759, 414] width 1079 height 156
click at [246, 355] on textarea at bounding box center [759, 414] width 1079 height 156
click at [359, 356] on textarea "When court is announced a sentence , that judge see that she is regrating." at bounding box center [759, 414] width 1079 height 156
click at [545, 353] on textarea "When court is announced announce a sentence , that judge see that she is regrat…" at bounding box center [759, 414] width 1079 height 156
type textarea "When court is announced announce a sentence , that judge see seen that she is r…"
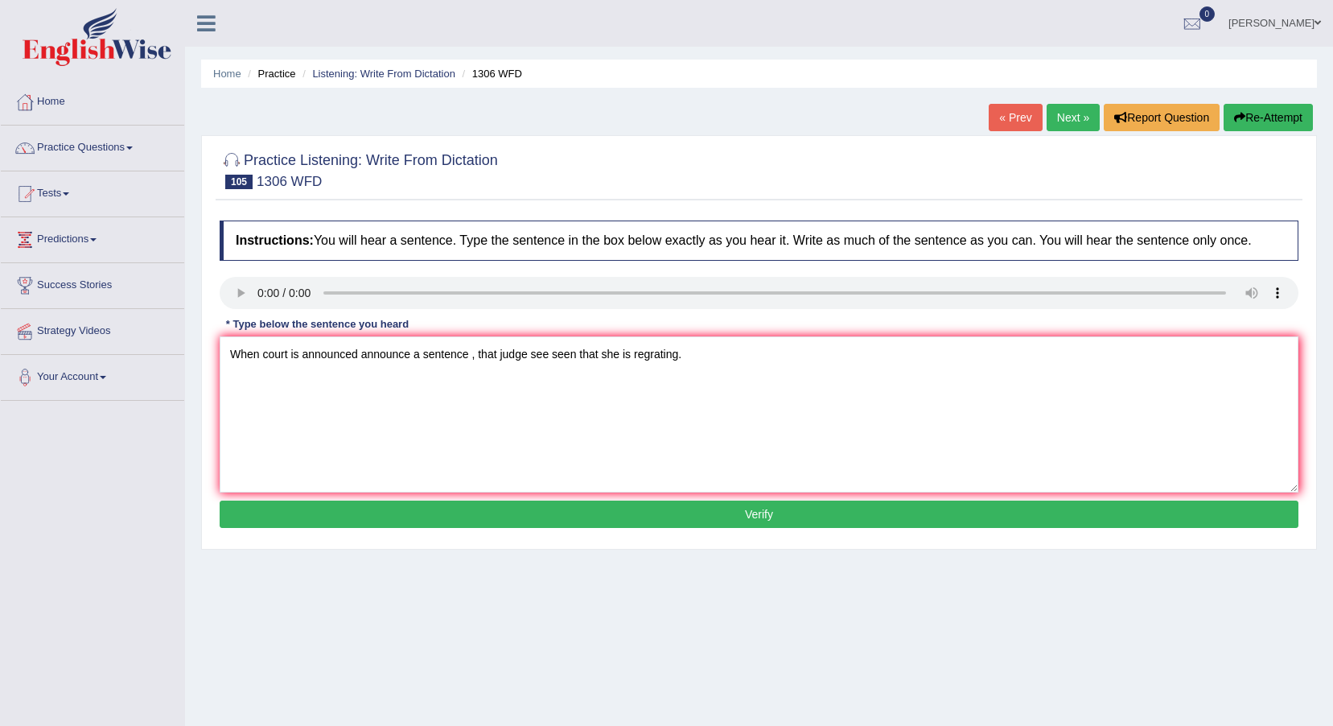
click at [616, 513] on button "Verify" at bounding box center [759, 513] width 1079 height 27
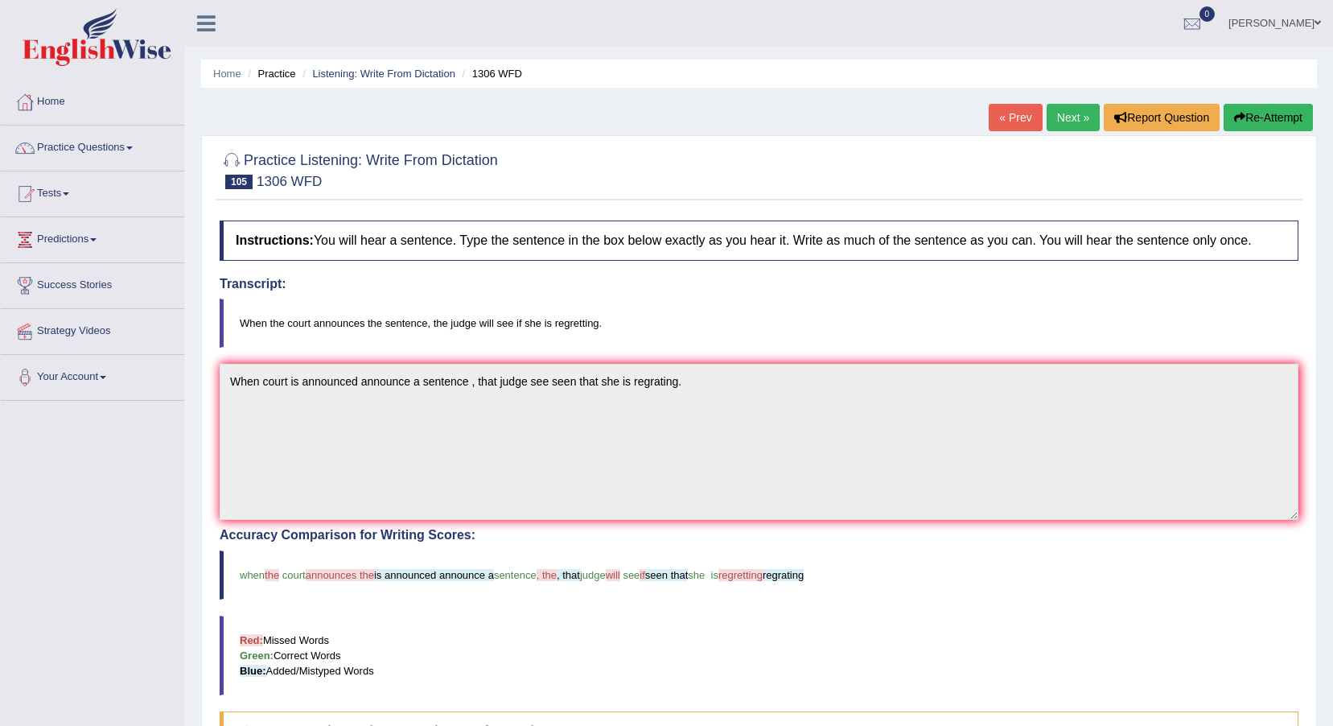
click at [1076, 113] on link "Next »" at bounding box center [1073, 117] width 53 height 27
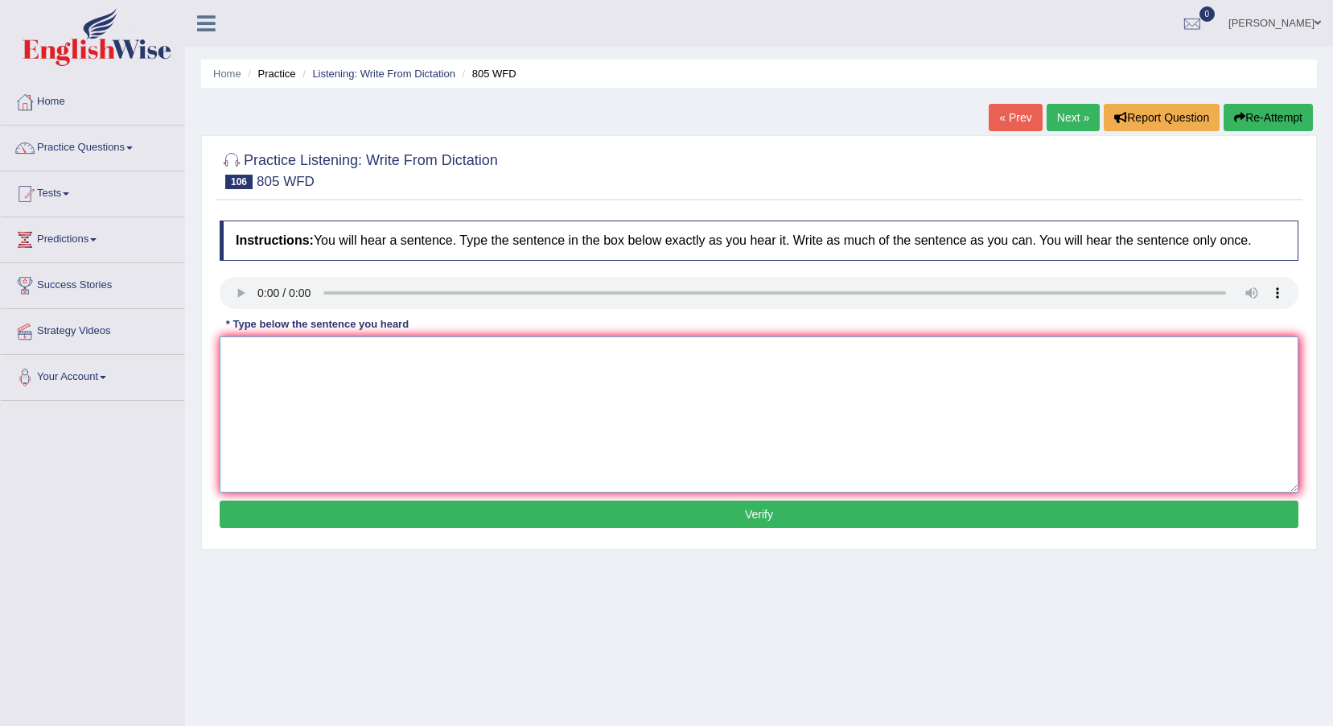
click at [242, 365] on textarea at bounding box center [759, 414] width 1079 height 156
type textarea "Lundary facility is available in the all schools in the free charge."
click at [566, 517] on button "Verify" at bounding box center [759, 513] width 1079 height 27
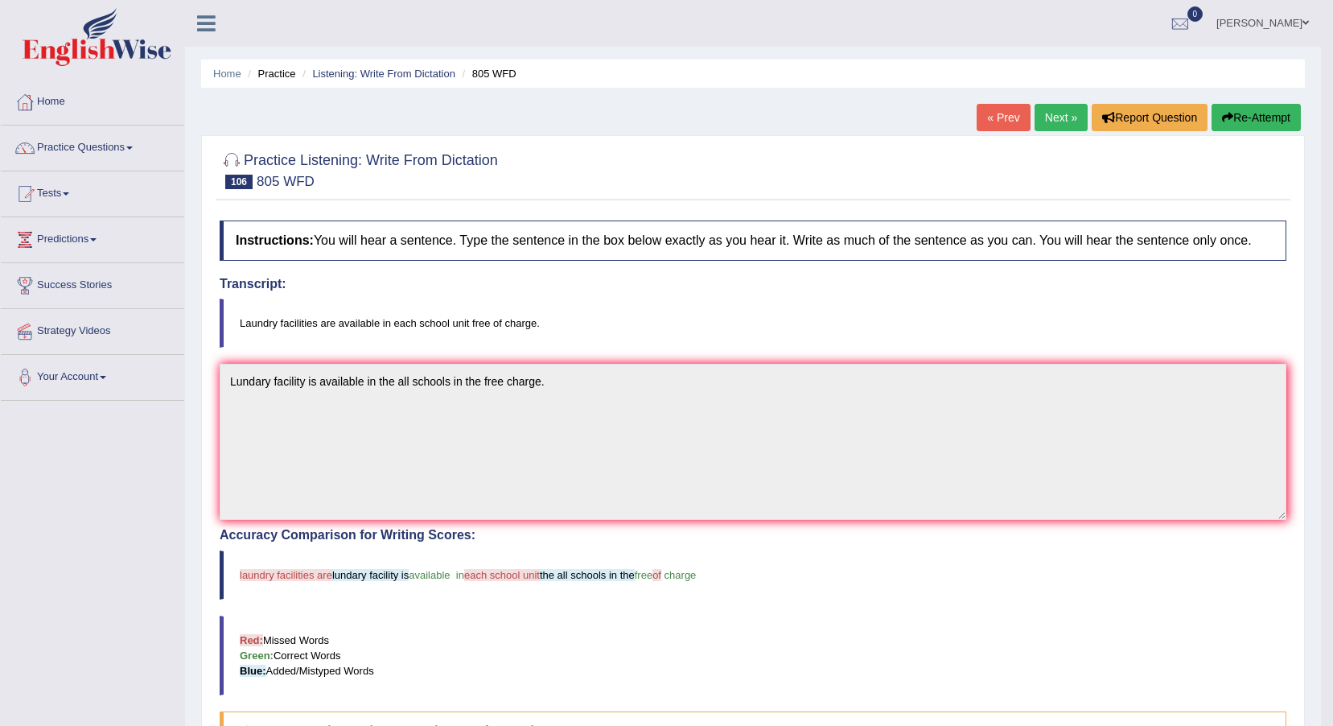
click at [1239, 105] on button "Re-Attempt" at bounding box center [1256, 117] width 89 height 27
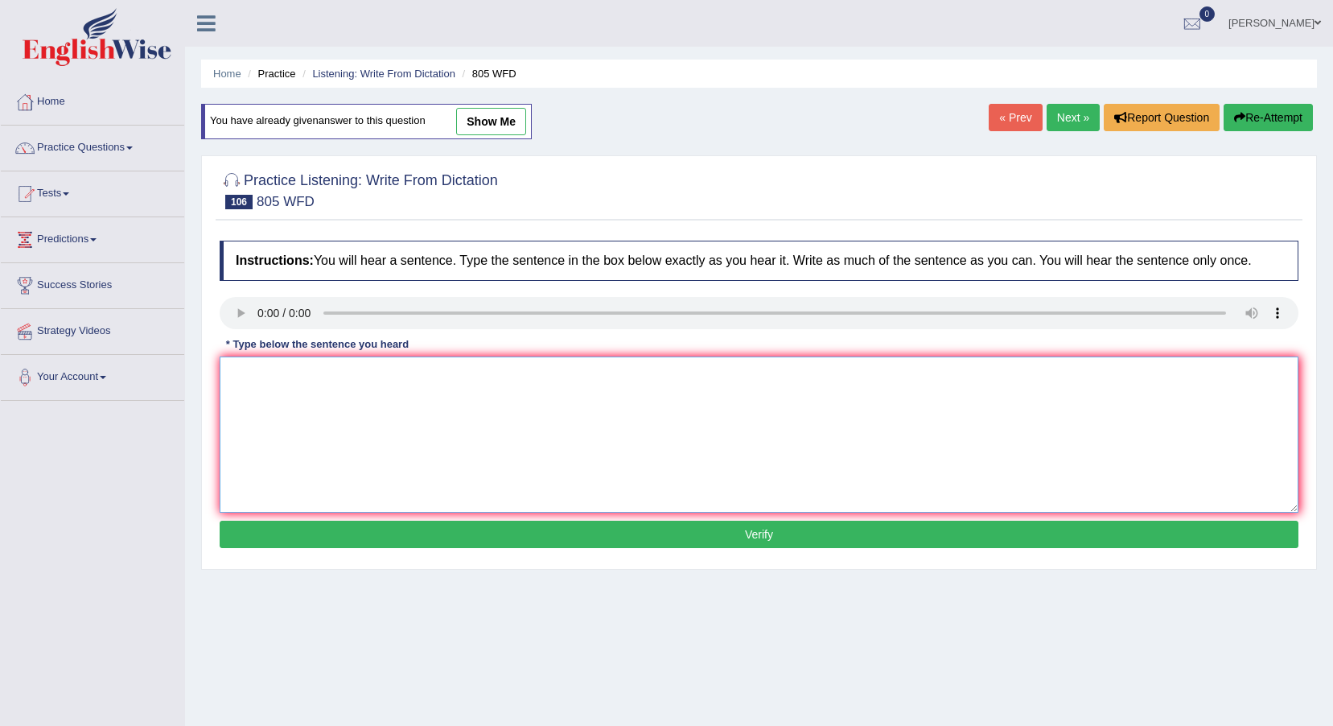
click at [269, 414] on textarea at bounding box center [759, 434] width 1079 height 156
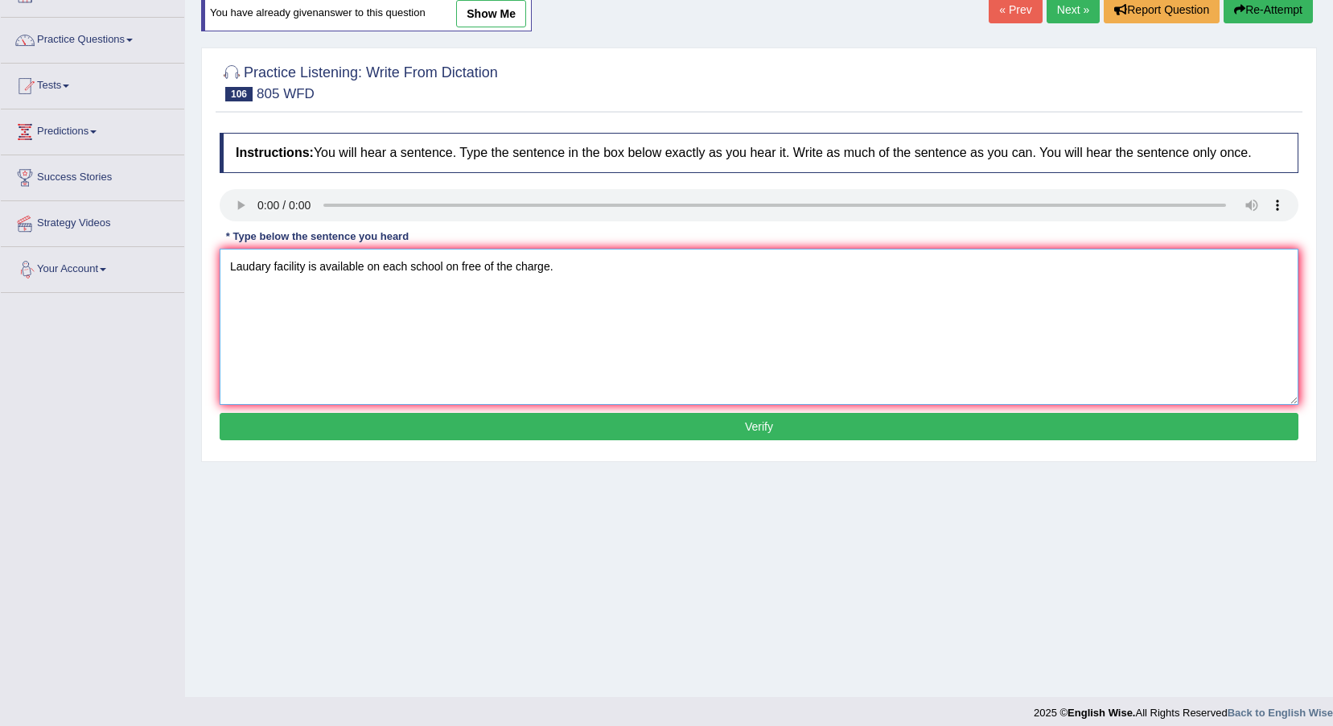
scroll to position [119, 0]
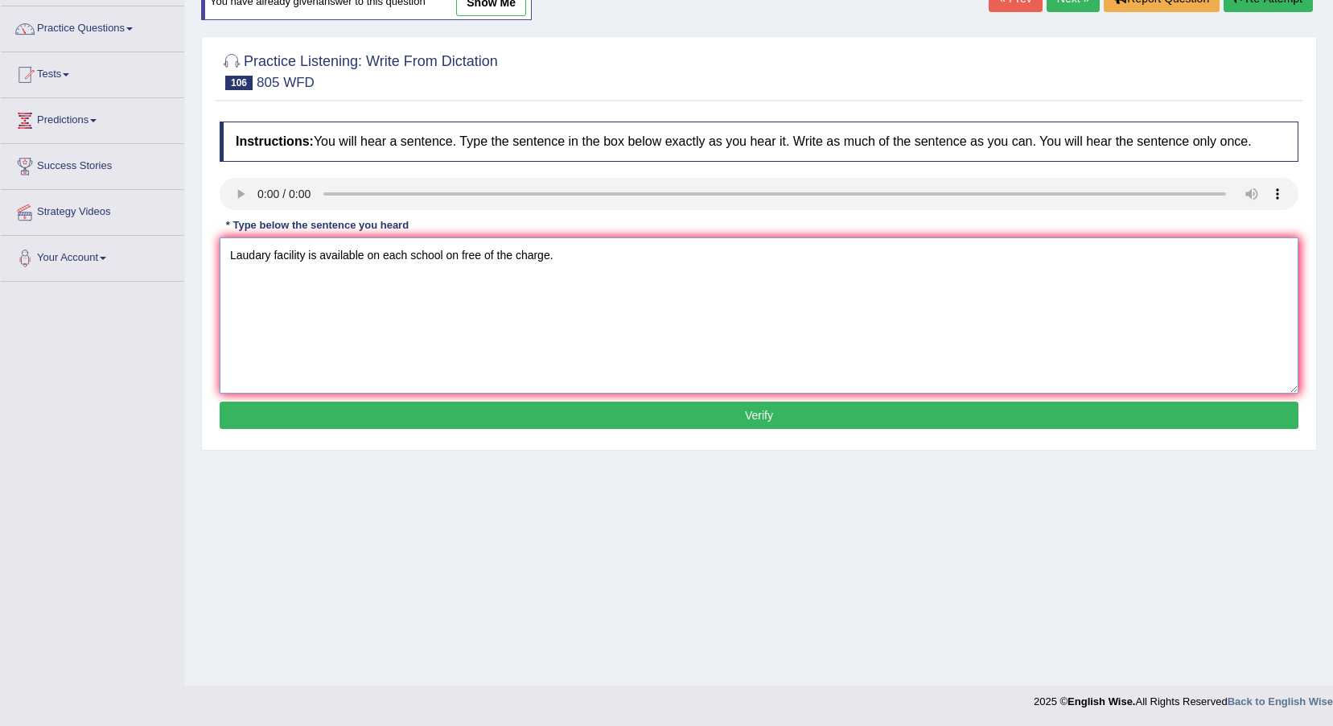
type textarea "Laudary facility is available on each school on free of the charge."
click at [403, 424] on button "Verify" at bounding box center [759, 415] width 1079 height 27
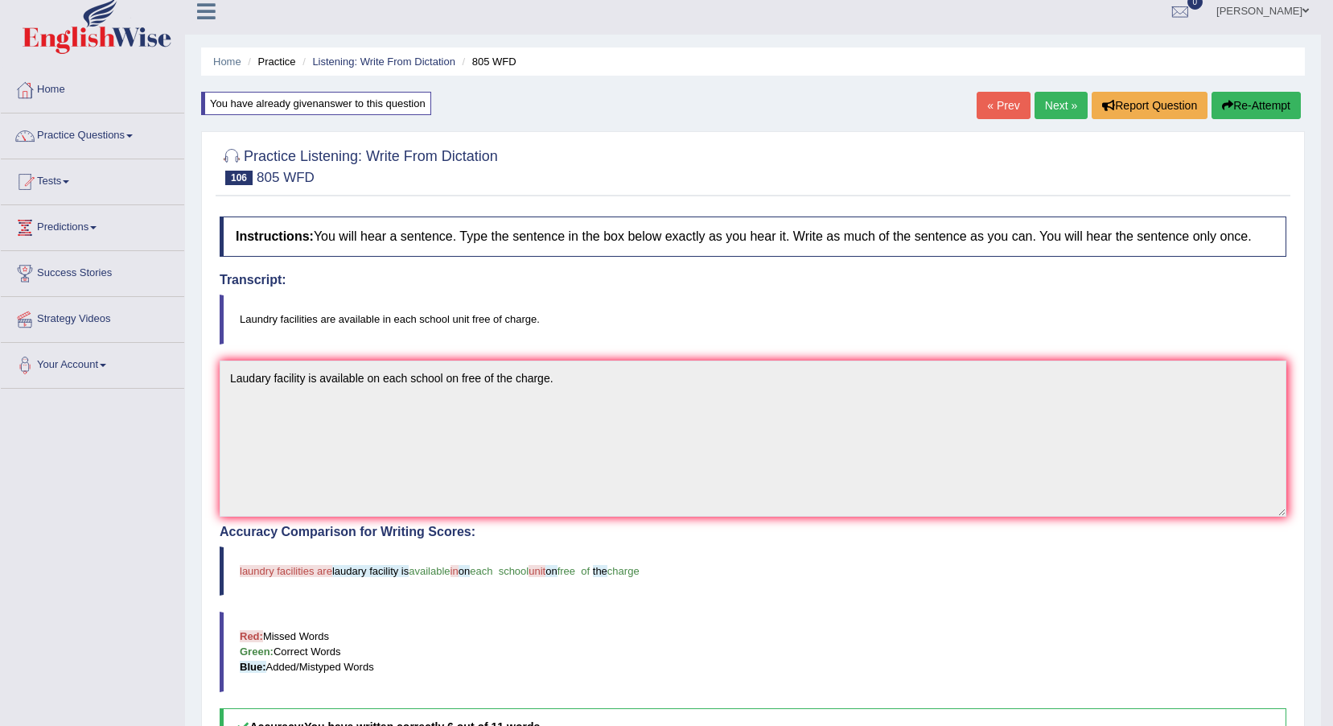
scroll to position [0, 0]
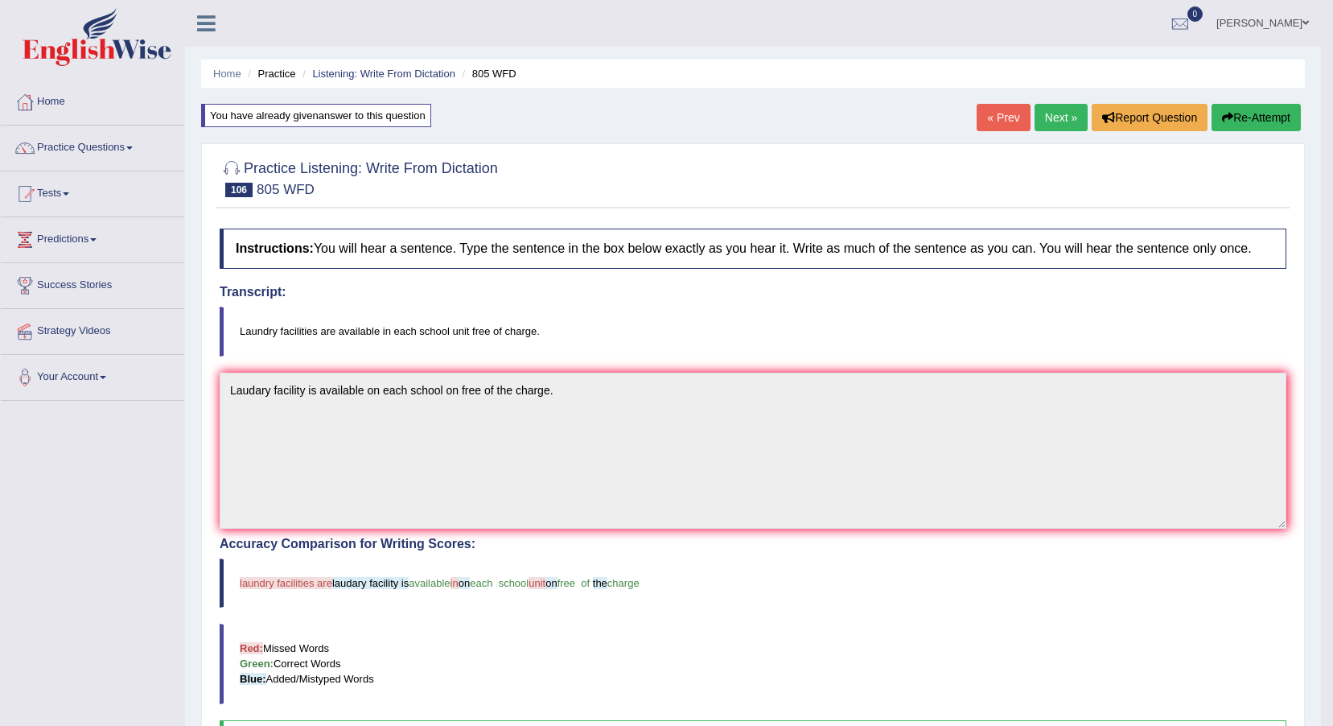
click at [1056, 126] on link "Next »" at bounding box center [1061, 117] width 53 height 27
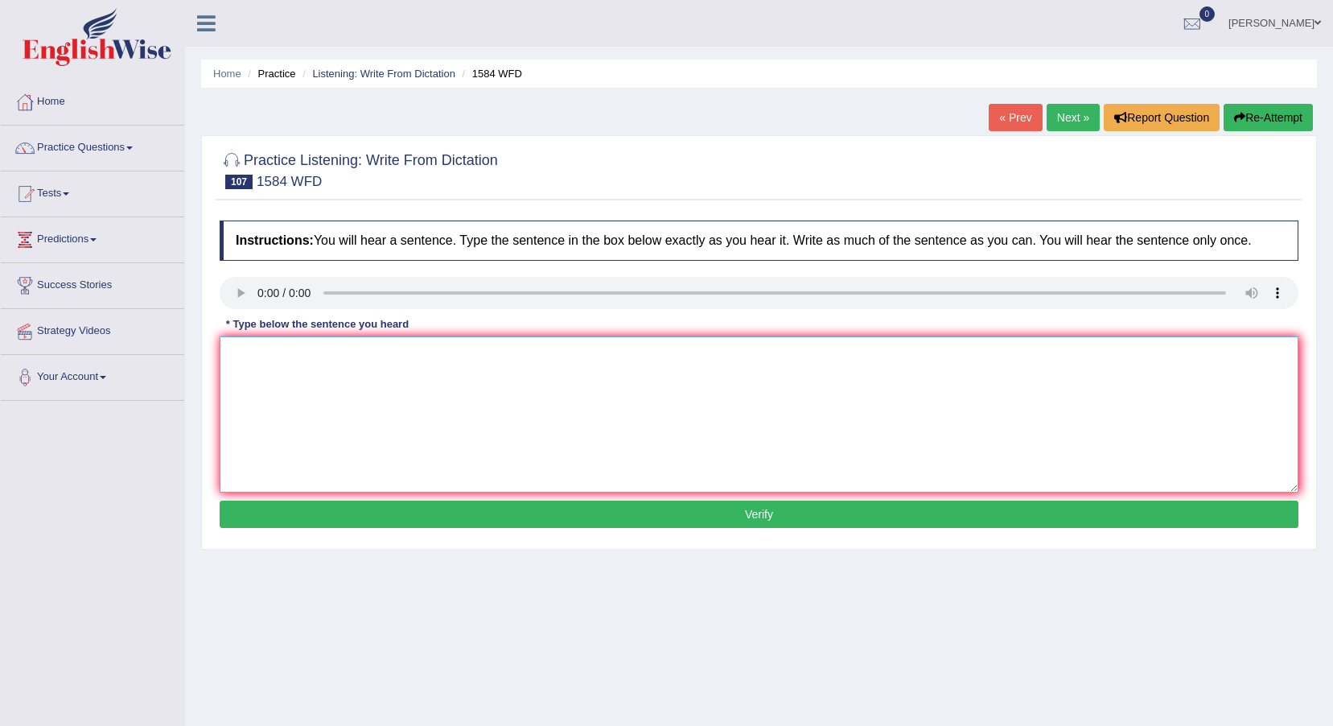
click at [308, 393] on textarea at bounding box center [759, 414] width 1079 height 156
type textarea "You should return your books to the library before ending of your term."
click at [671, 522] on button "Verify" at bounding box center [759, 513] width 1079 height 27
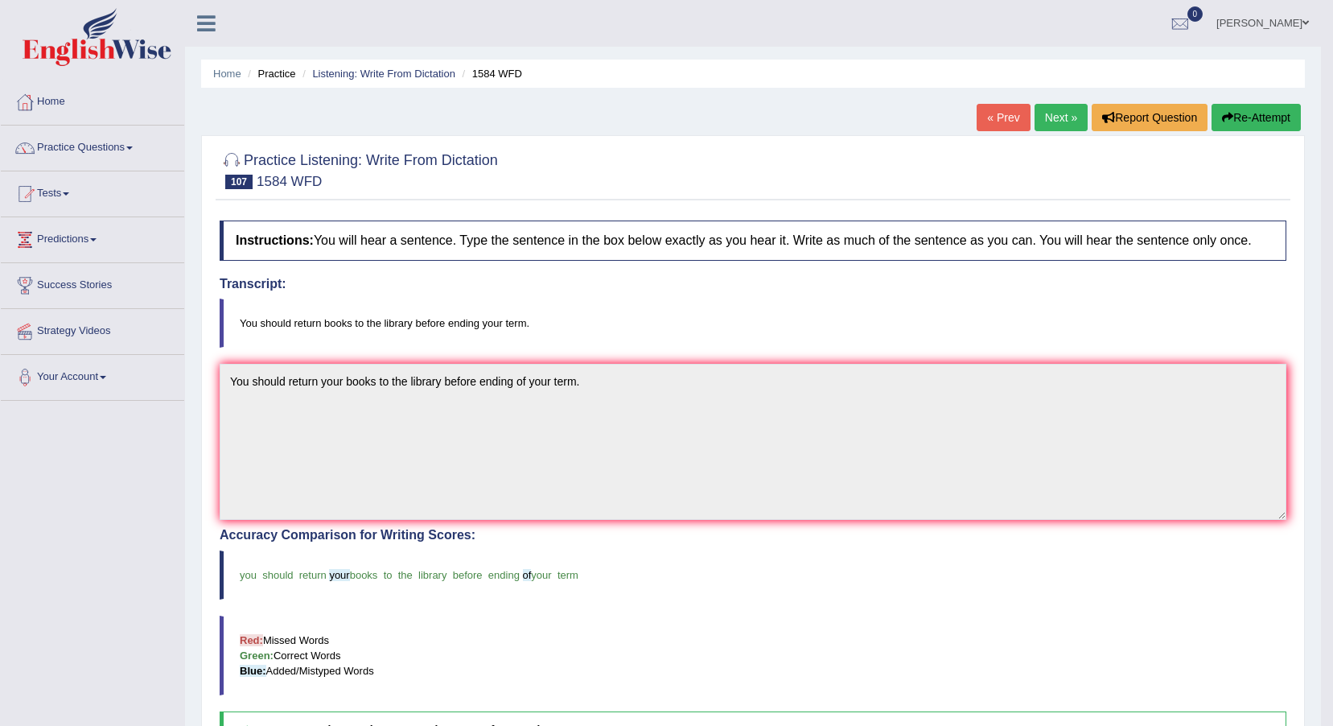
click at [1068, 109] on link "Next »" at bounding box center [1061, 117] width 53 height 27
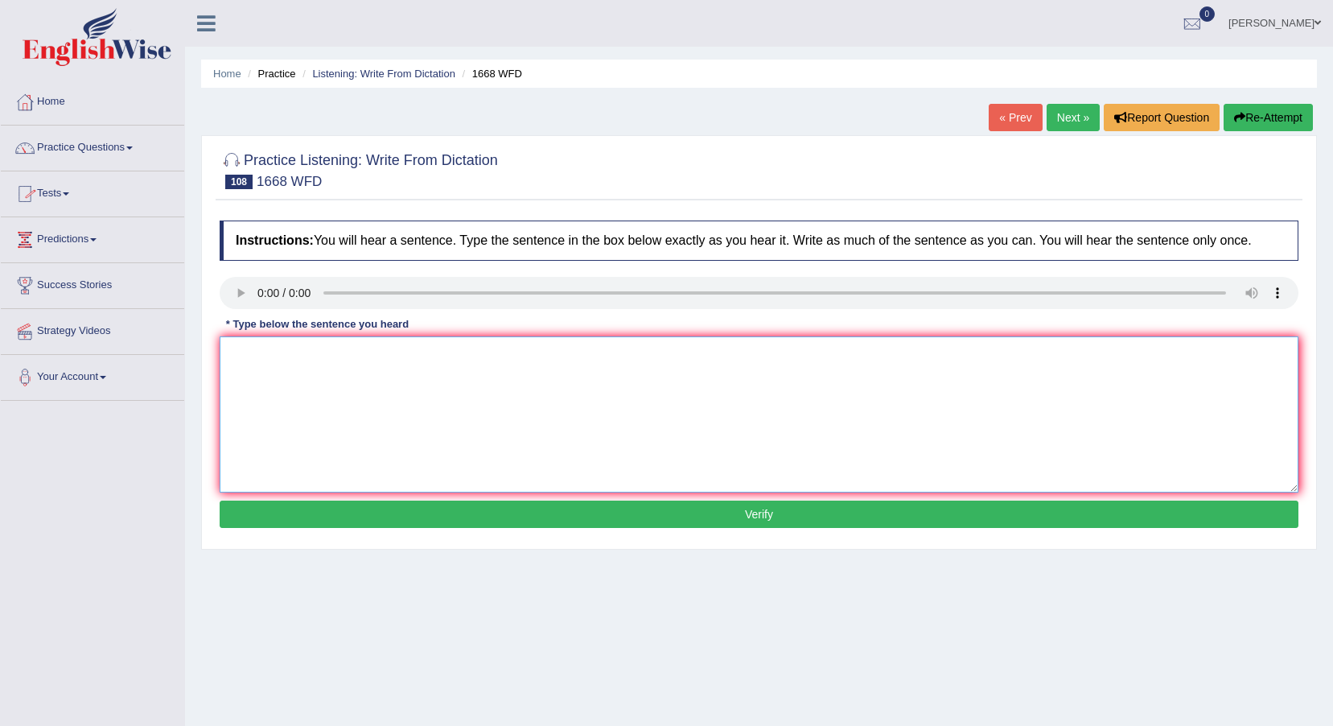
click at [249, 360] on textarea at bounding box center [759, 414] width 1079 height 156
click at [272, 373] on textarea at bounding box center [759, 414] width 1079 height 156
type textarea "He is always never in his office."
click at [411, 515] on button "Verify" at bounding box center [759, 513] width 1079 height 27
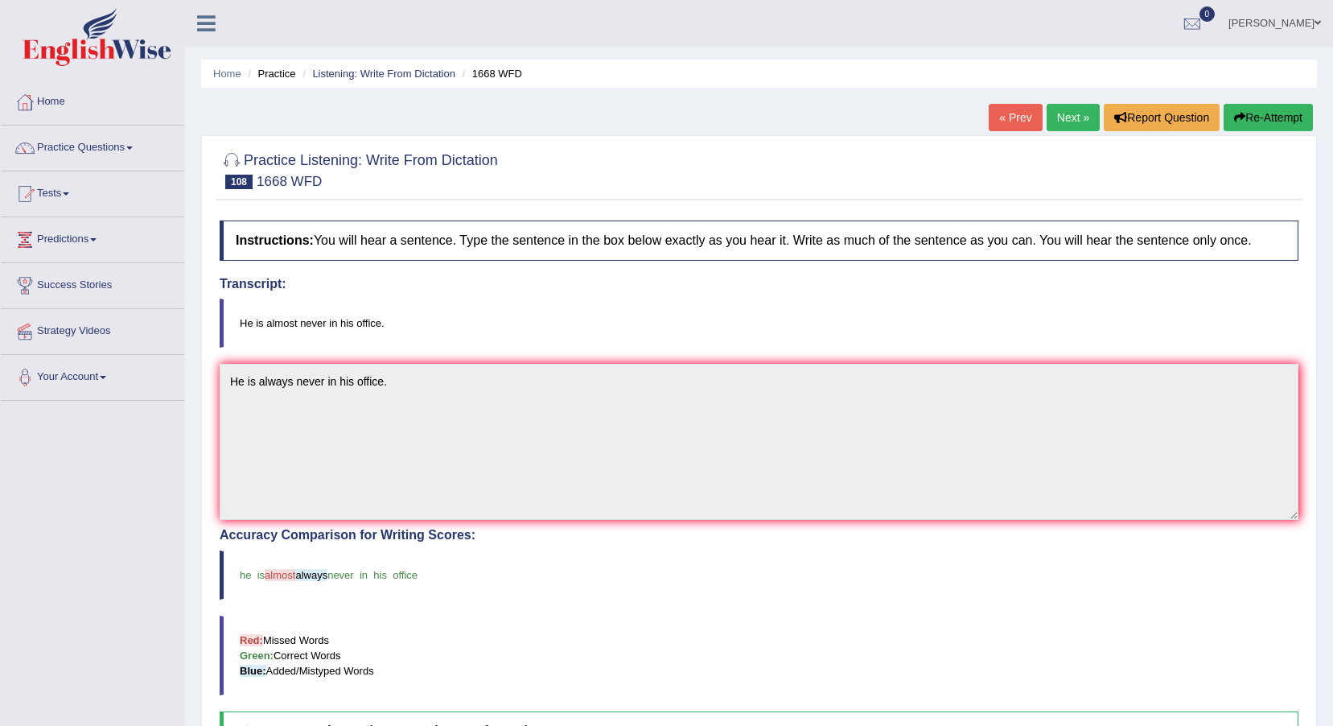
click at [1086, 114] on link "Next »" at bounding box center [1073, 117] width 53 height 27
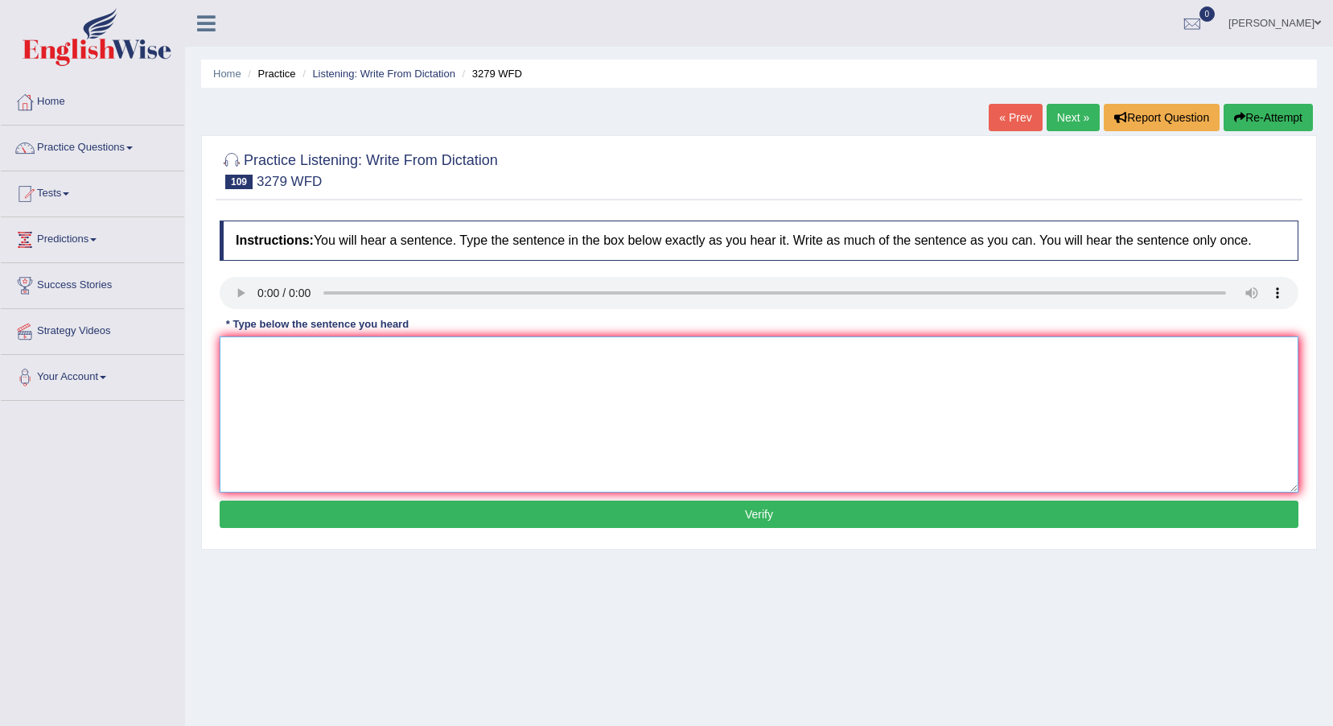
click at [244, 356] on textarea at bounding box center [759, 414] width 1079 height 156
type textarea "This is the first example of modern and professional army."
click at [397, 511] on button "Verify" at bounding box center [759, 513] width 1079 height 27
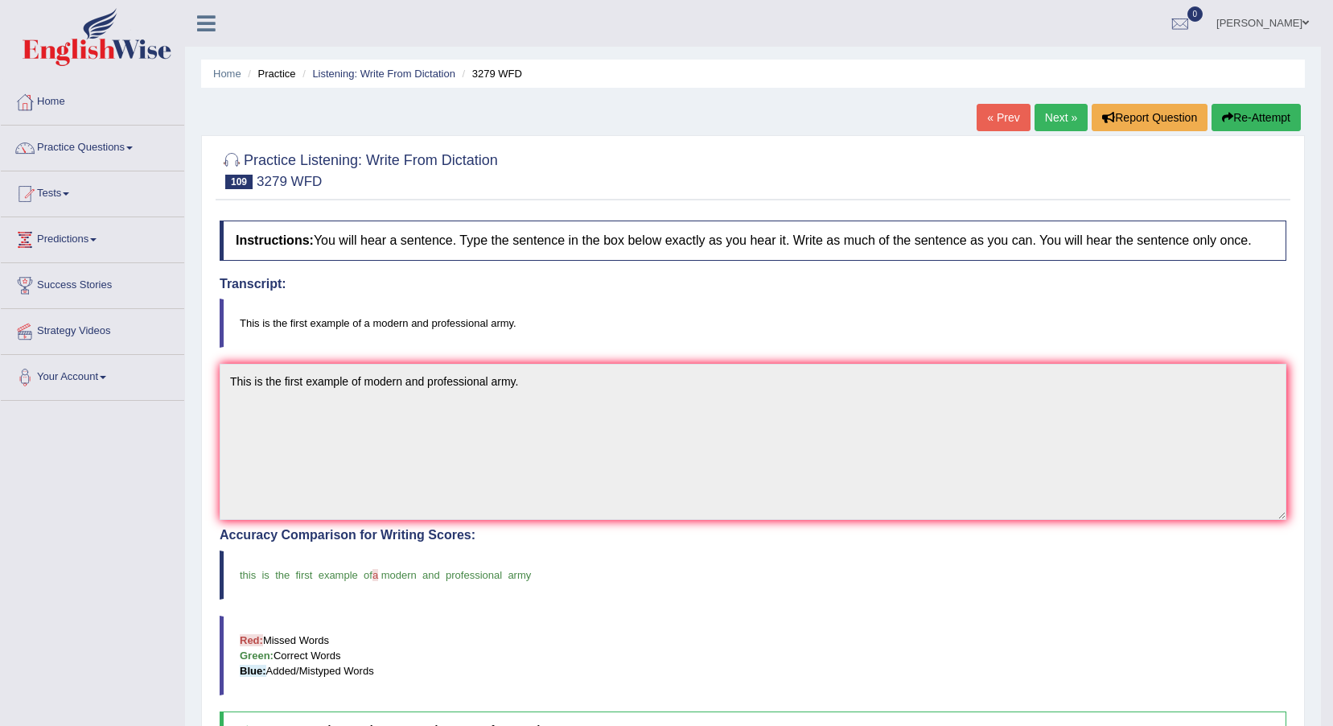
click at [1069, 110] on link "Next »" at bounding box center [1061, 117] width 53 height 27
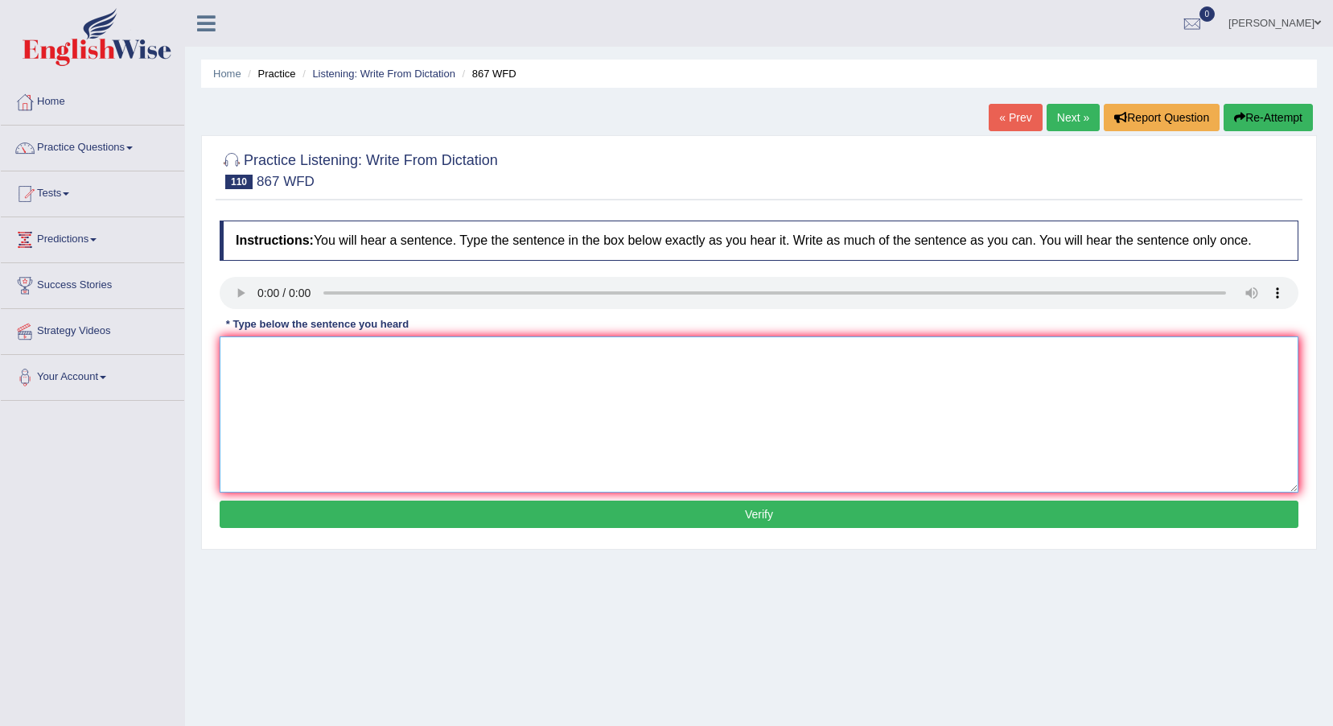
click at [249, 356] on textarea at bounding box center [759, 414] width 1079 height 156
type textarea "Globalization in the modern world lead to economic growth."
click at [561, 505] on button "Verify" at bounding box center [759, 513] width 1079 height 27
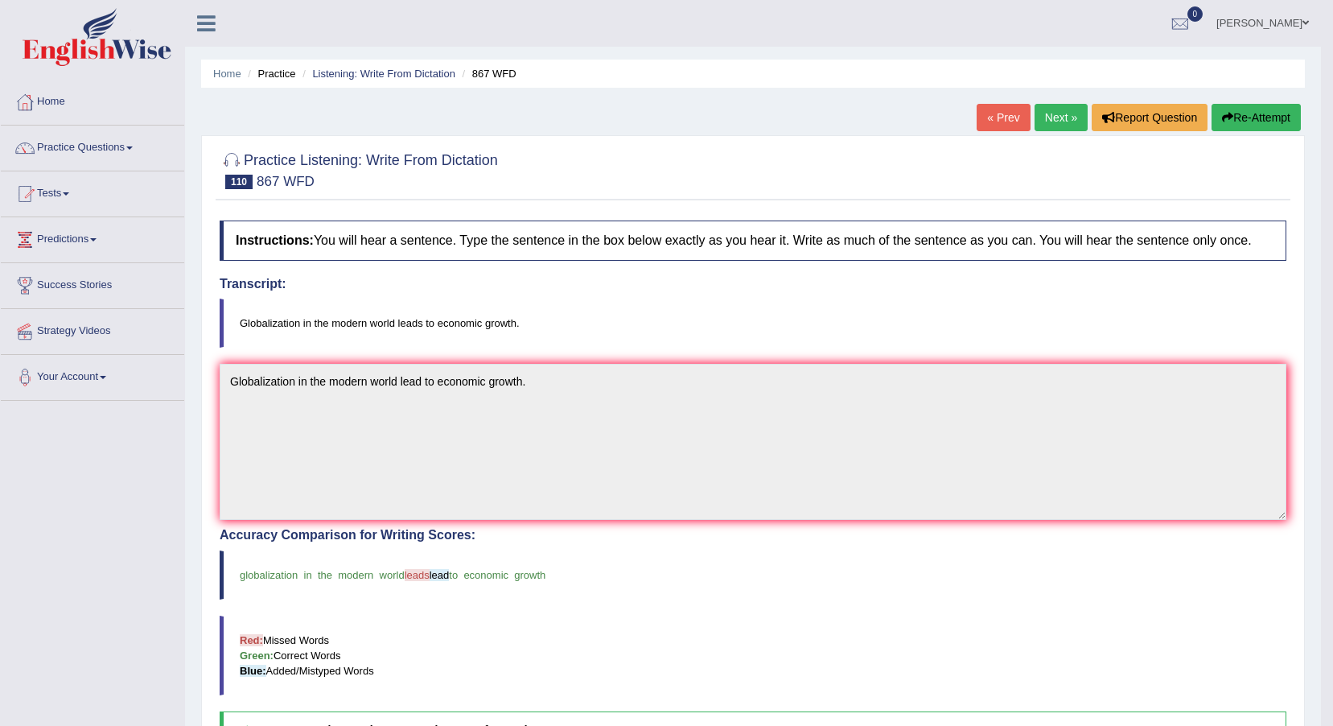
click at [1069, 116] on link "Next »" at bounding box center [1061, 117] width 53 height 27
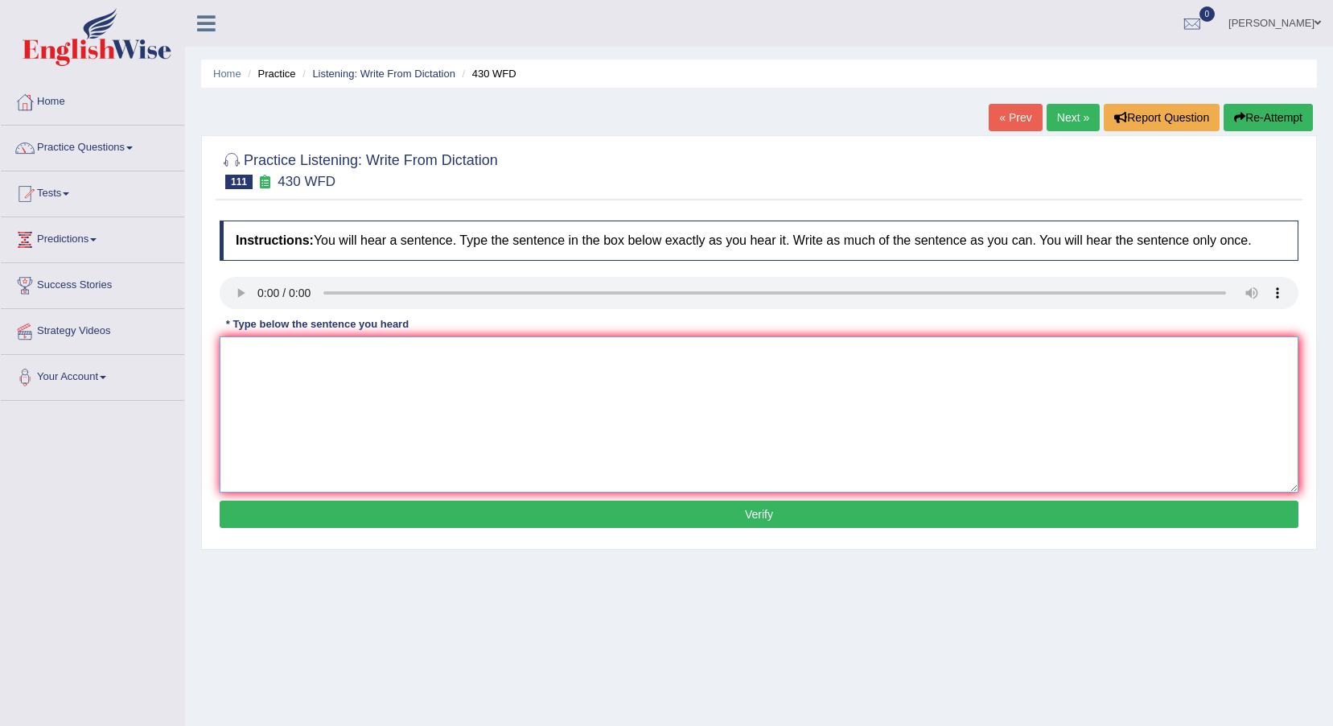
click at [265, 397] on textarea at bounding box center [759, 414] width 1079 height 156
click at [283, 361] on textarea at bounding box center [759, 414] width 1079 height 156
type textarea "Extension required for assignments must be submitted before the deadline."
click at [480, 508] on button "Verify" at bounding box center [759, 513] width 1079 height 27
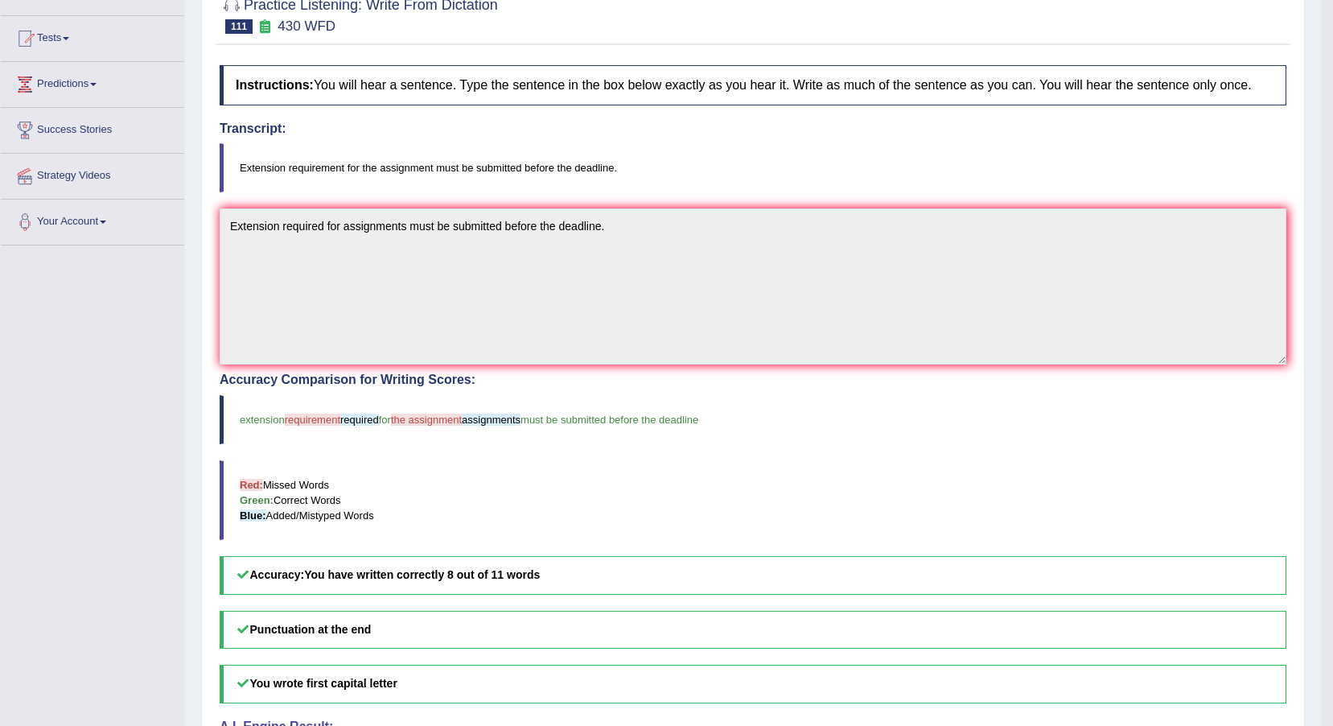
scroll to position [60, 0]
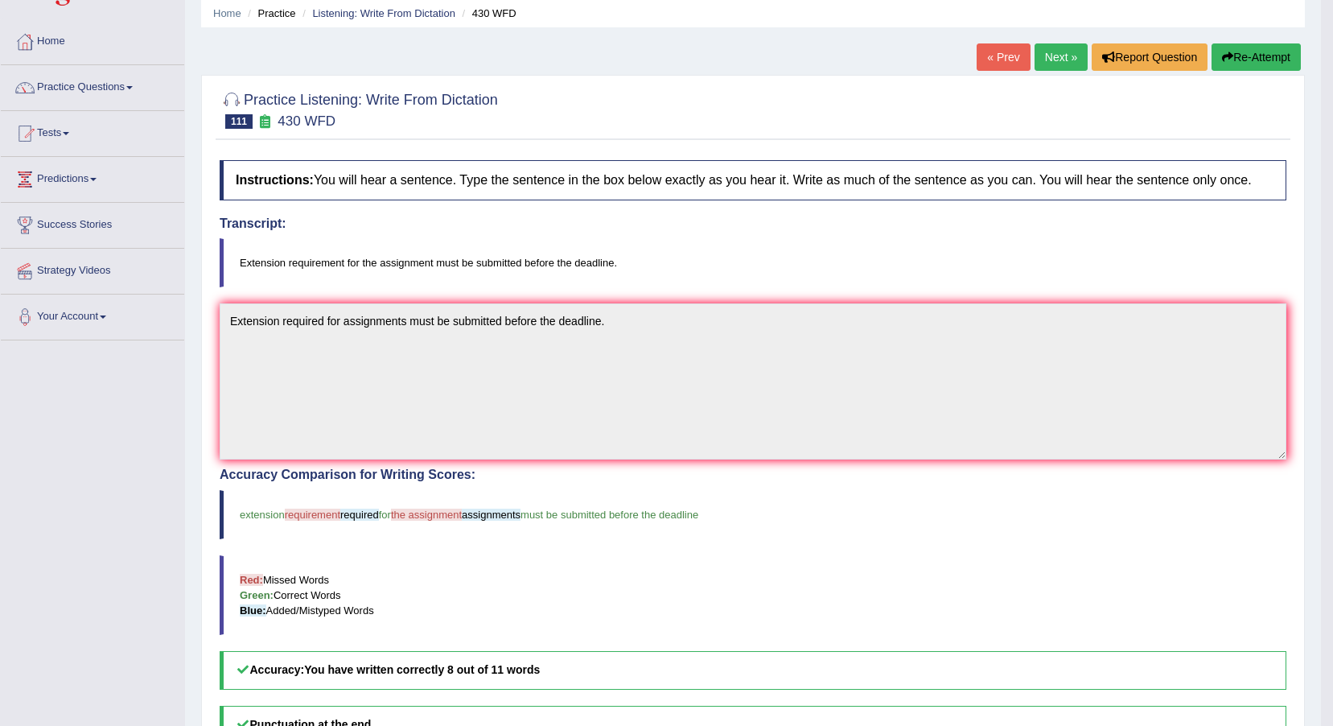
click at [1056, 52] on link "Next »" at bounding box center [1061, 56] width 53 height 27
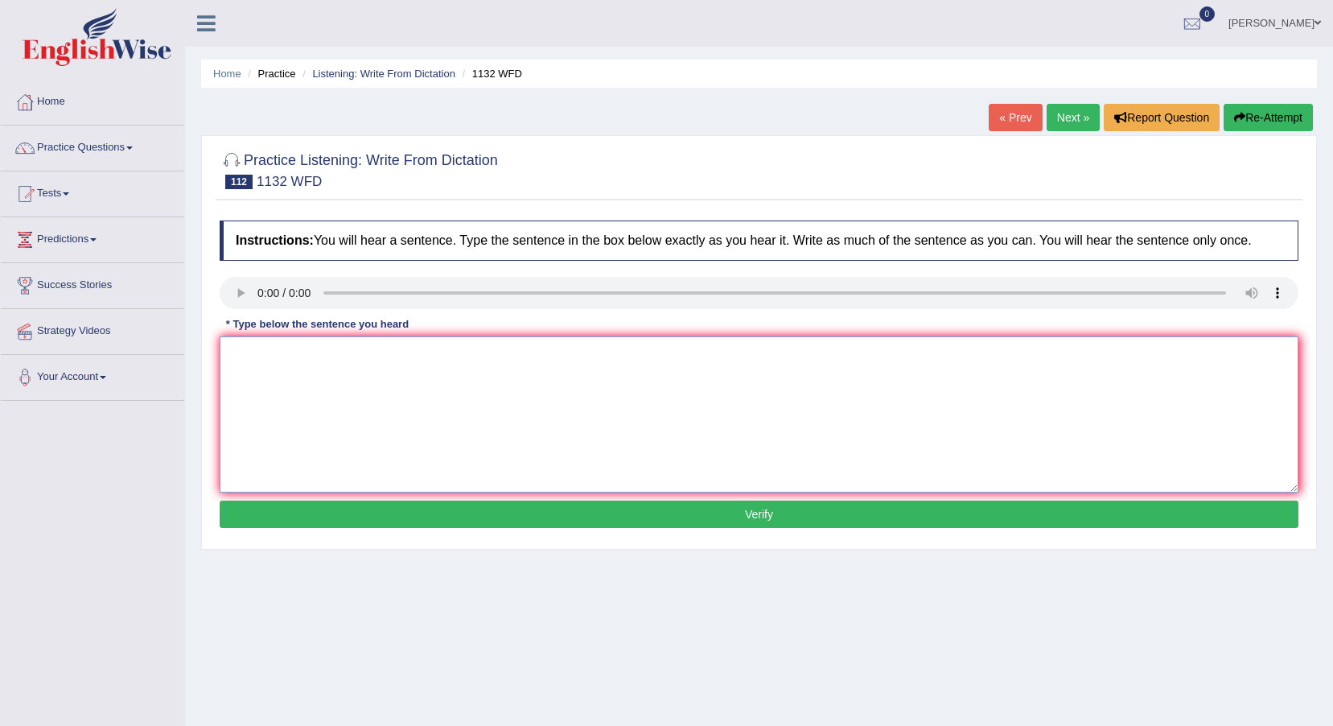
click at [292, 384] on textarea at bounding box center [759, 414] width 1079 height 156
type textarea "Many important policies need to made."
click at [441, 507] on button "Verify" at bounding box center [759, 513] width 1079 height 27
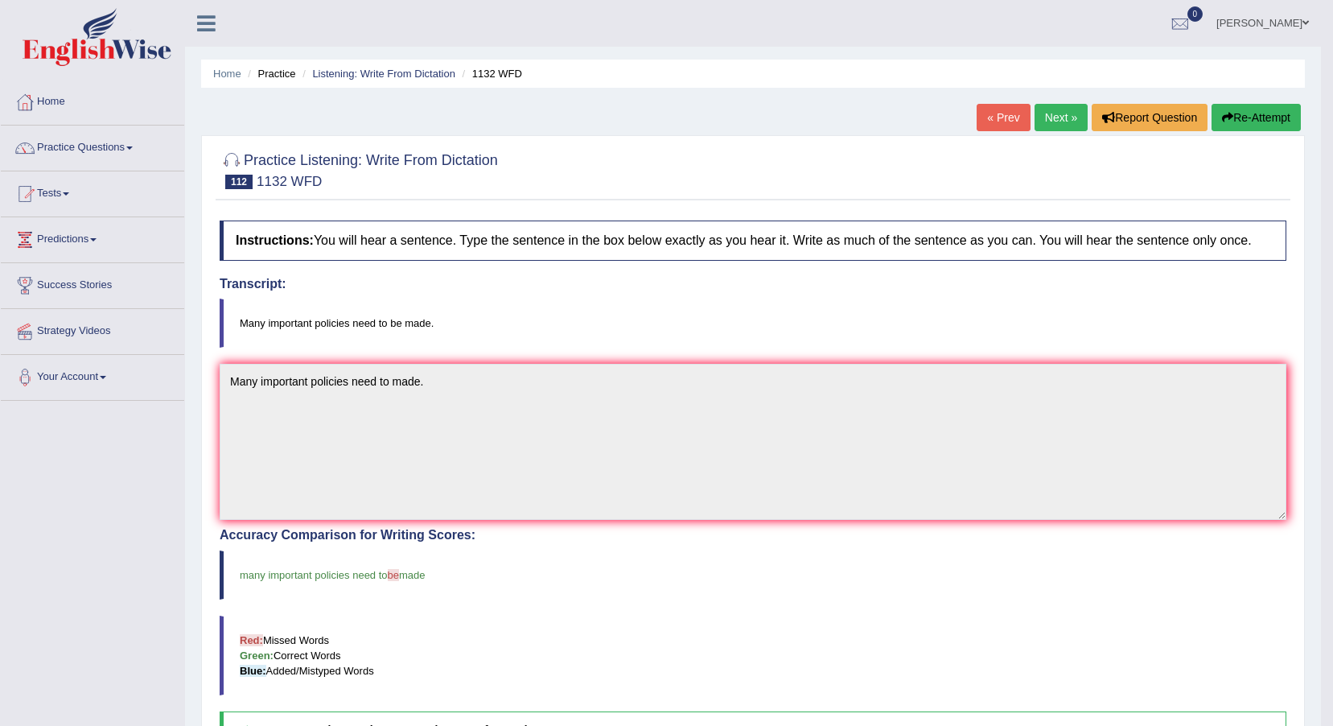
click at [1044, 115] on link "Next »" at bounding box center [1061, 117] width 53 height 27
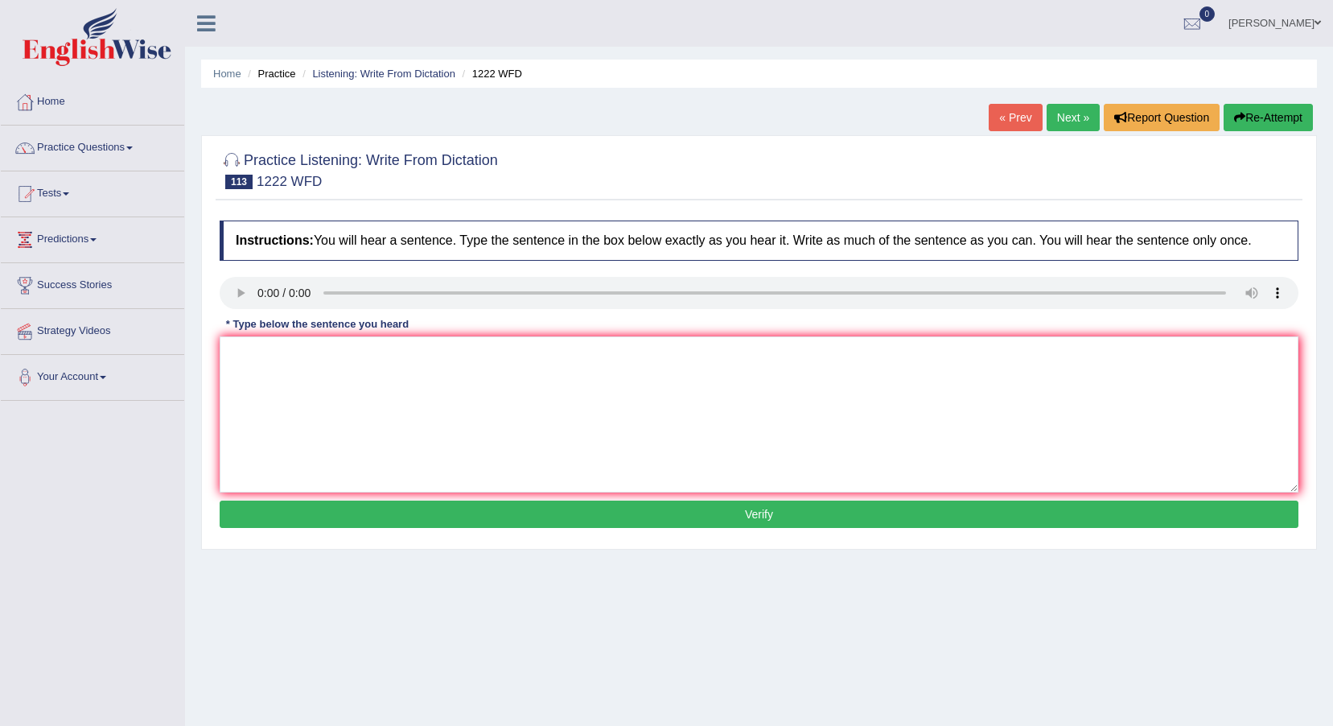
click at [308, 389] on textarea at bounding box center [759, 414] width 1079 height 156
click at [293, 356] on textarea at bounding box center [759, 414] width 1079 height 156
type textarea "Scientific experiments should be repeated to verify results."
click at [530, 513] on button "Verify" at bounding box center [759, 513] width 1079 height 27
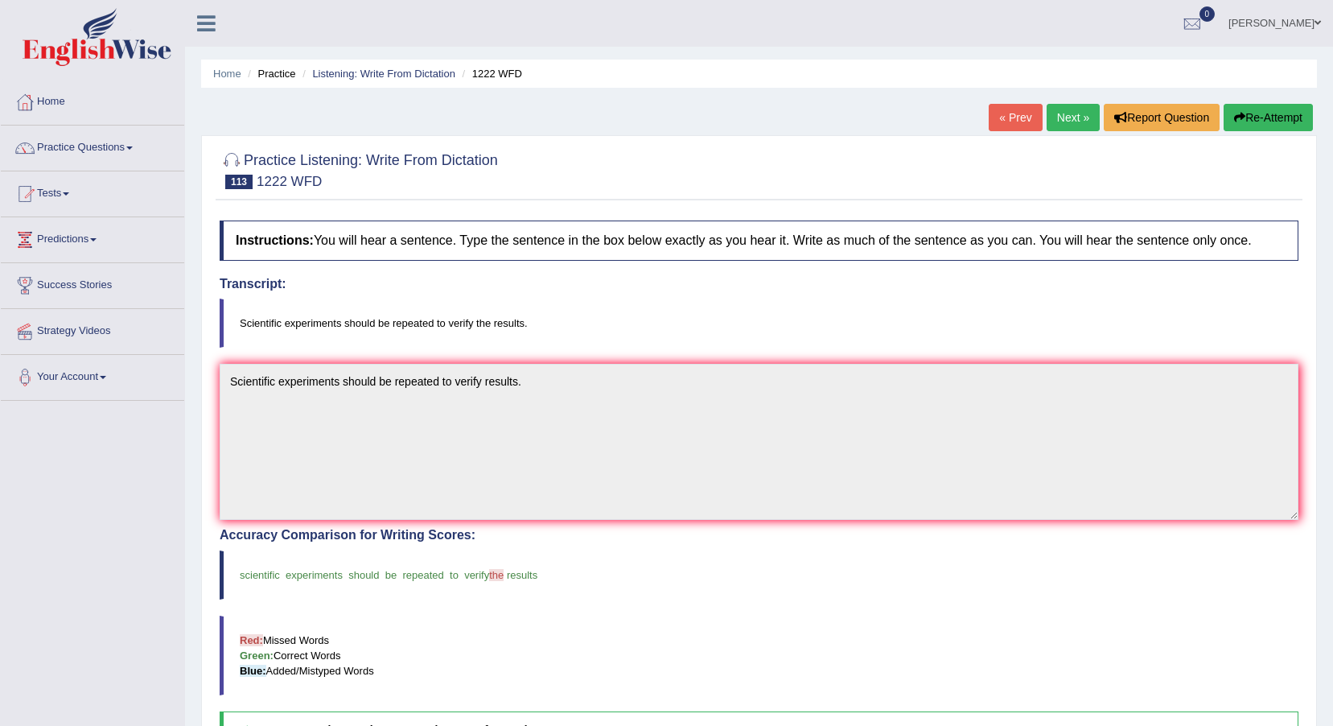
click at [1075, 107] on link "Next »" at bounding box center [1073, 117] width 53 height 27
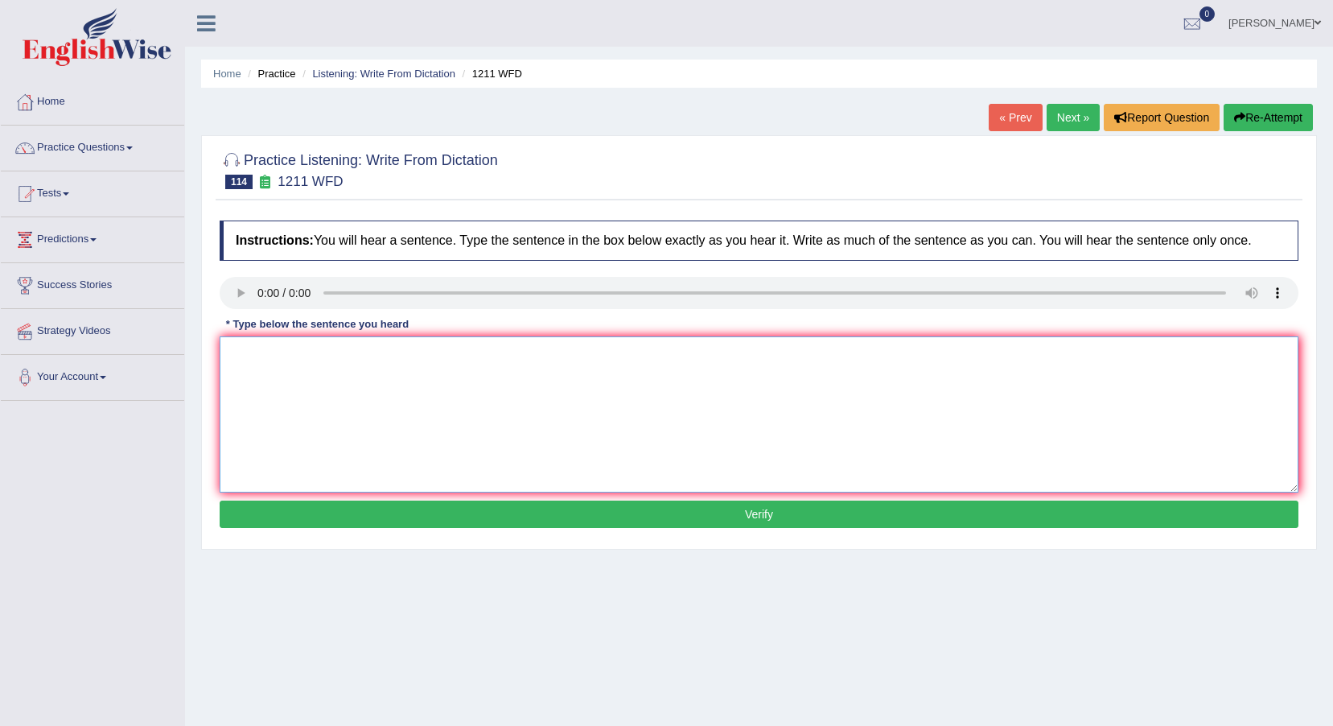
click at [259, 389] on textarea at bounding box center [759, 414] width 1079 height 156
type textarea "Company's project policy must addapt to general data protection."
click at [542, 505] on button "Verify" at bounding box center [759, 513] width 1079 height 27
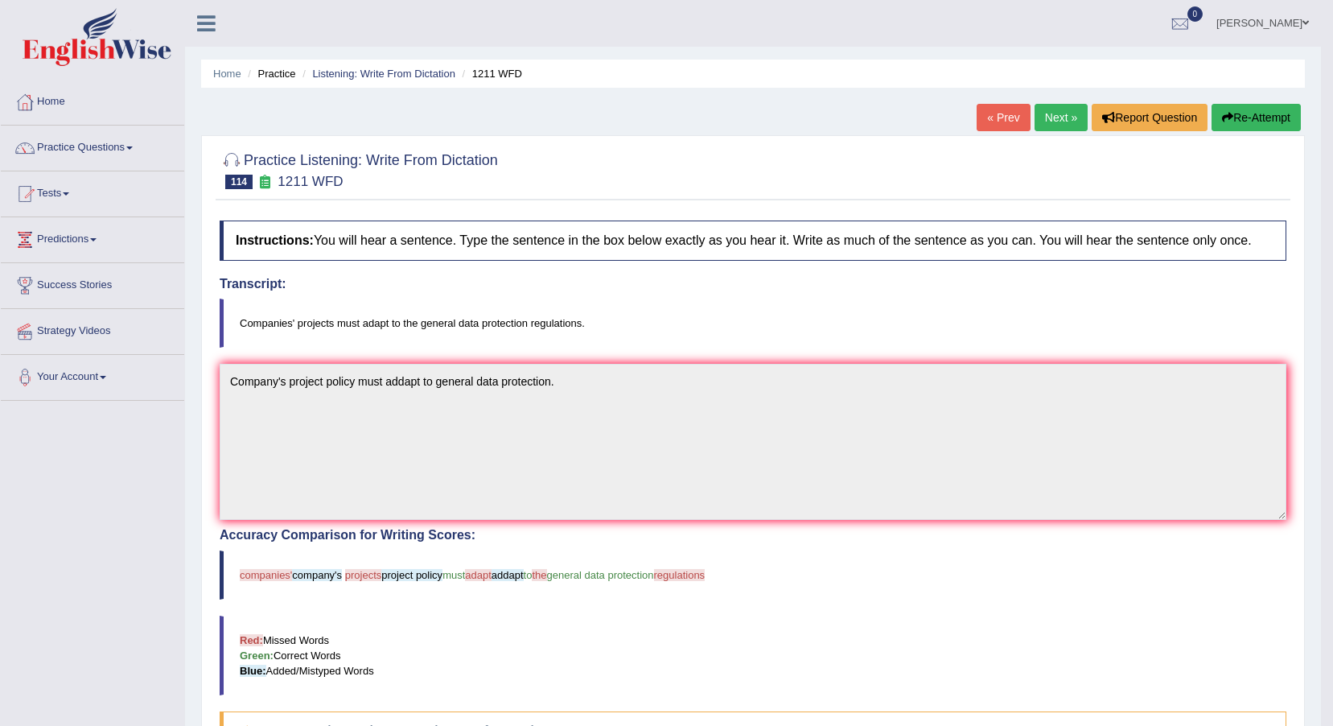
click at [1266, 119] on button "Re-Attempt" at bounding box center [1256, 117] width 89 height 27
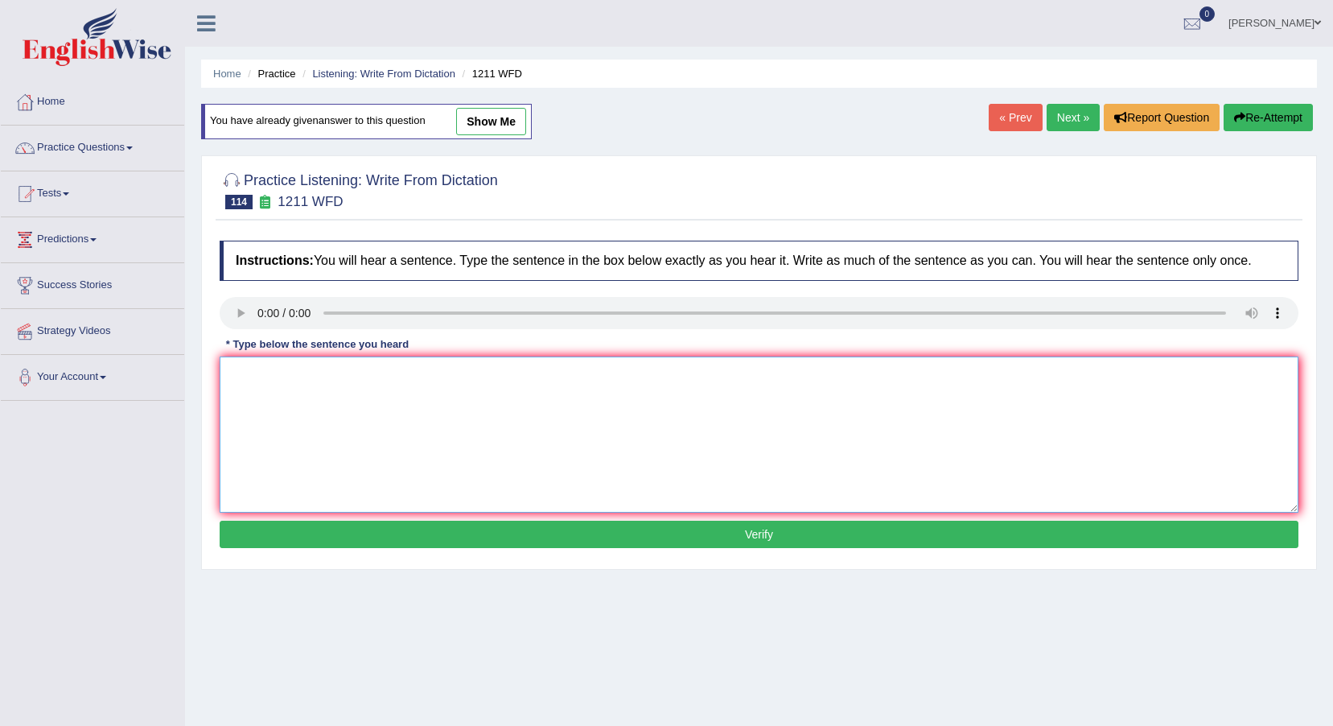
click at [332, 417] on textarea at bounding box center [759, 434] width 1079 height 156
type textarea "Companies' project projects must adapt to general data protection regulation."
click at [406, 526] on button "Verify" at bounding box center [759, 534] width 1079 height 27
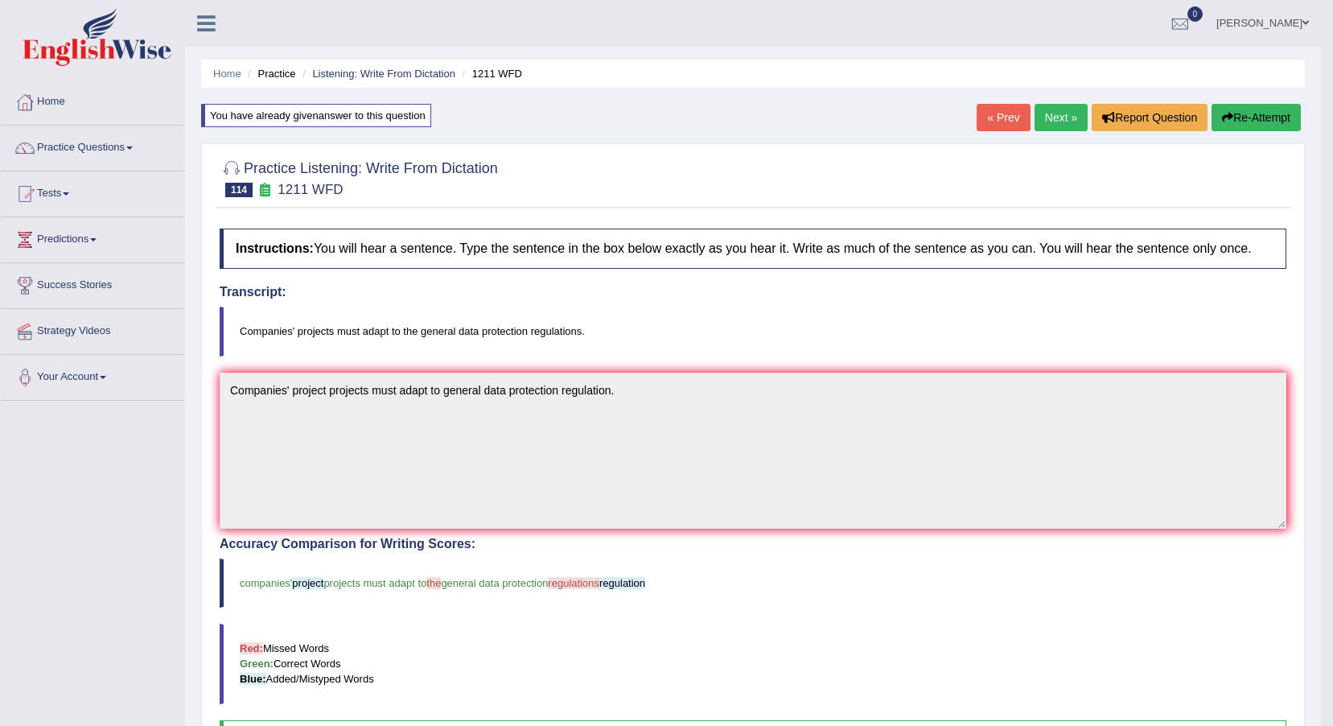
click at [1053, 110] on link "Next »" at bounding box center [1061, 117] width 53 height 27
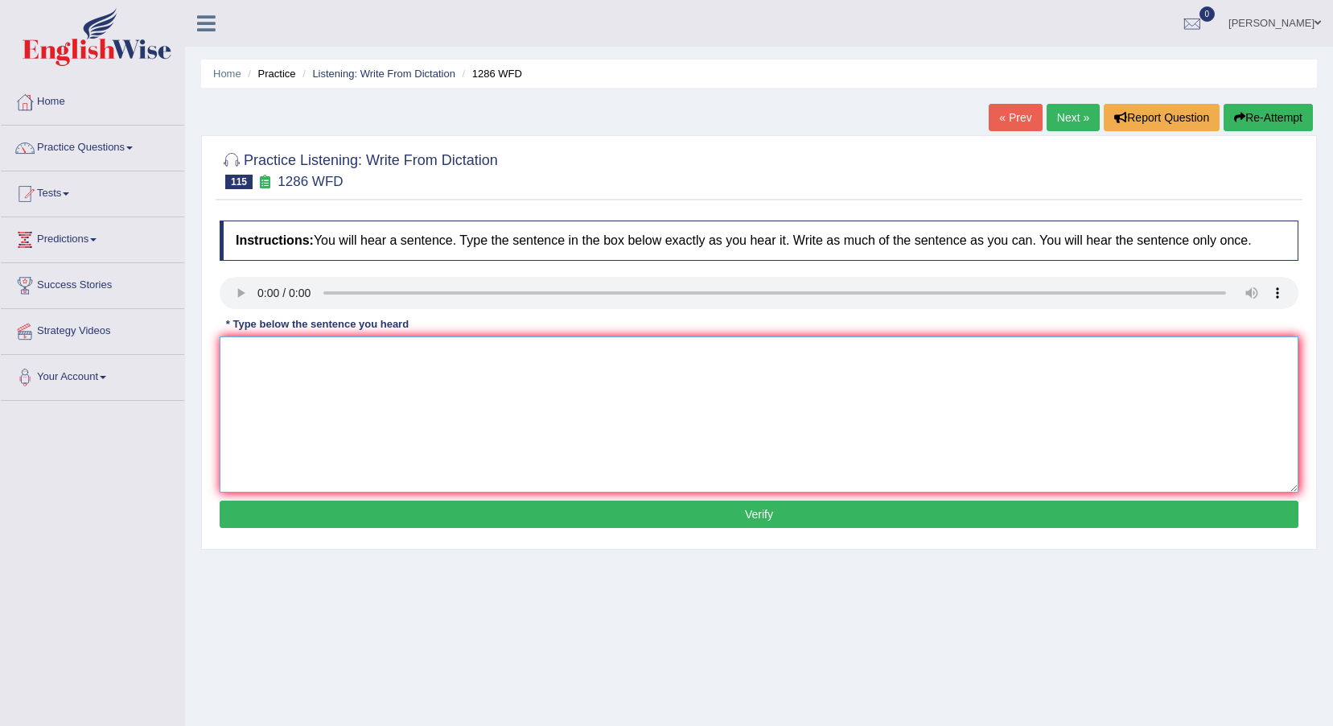
click at [308, 373] on textarea at bounding box center [759, 414] width 1079 height 156
type textarea "The falling birth rates means mean the number of students drop drops."
click at [414, 509] on button "Verify" at bounding box center [759, 513] width 1079 height 27
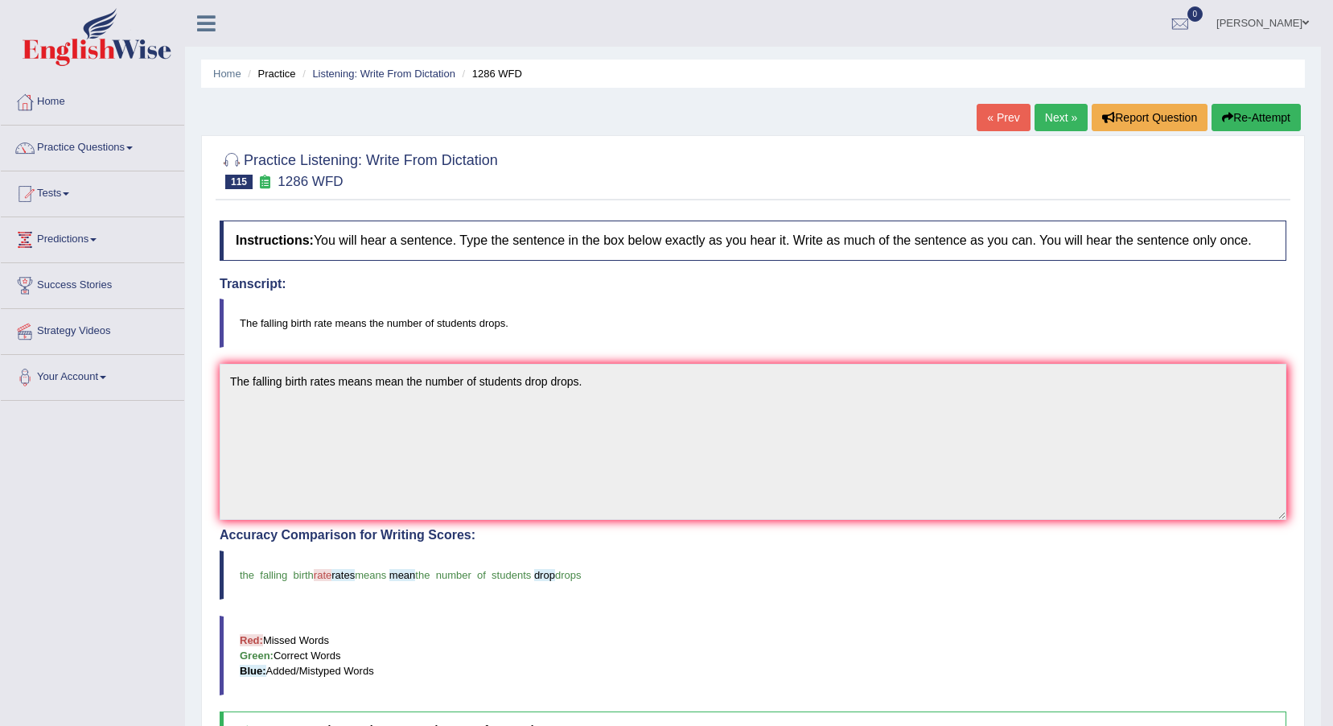
click at [1052, 116] on link "Next »" at bounding box center [1061, 117] width 53 height 27
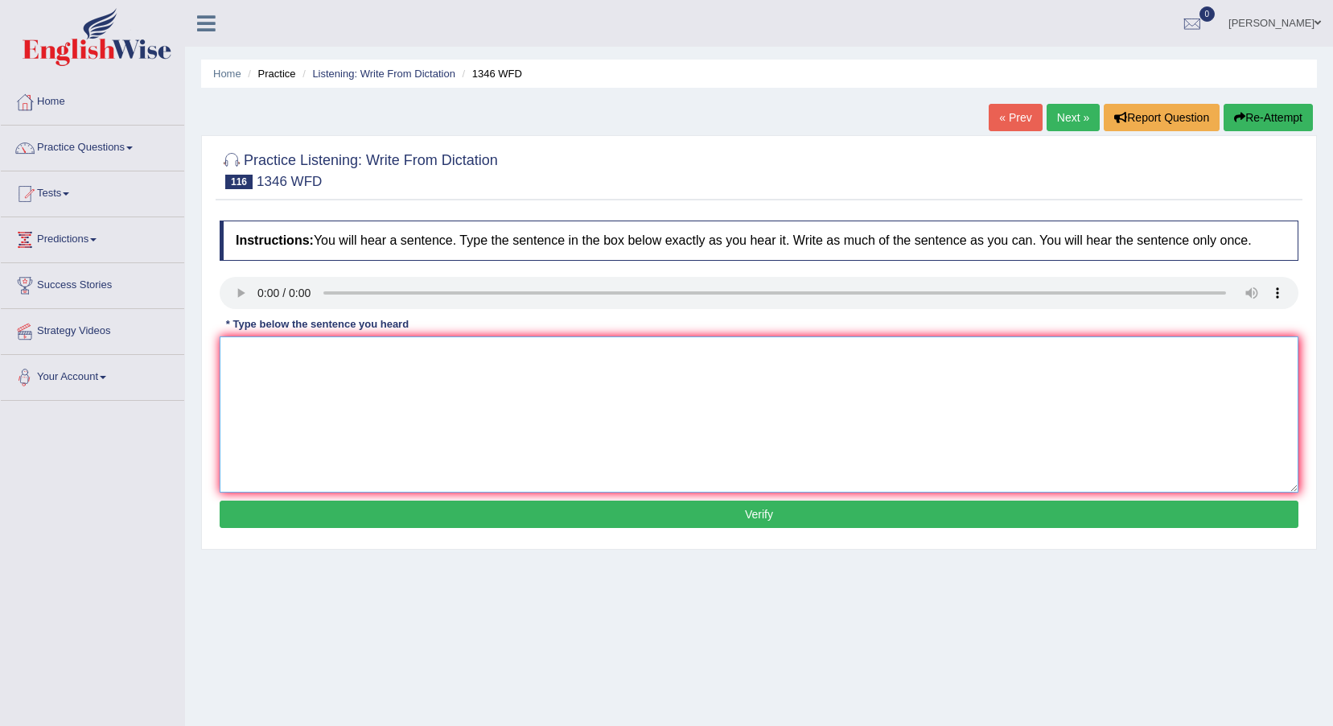
click at [265, 359] on textarea at bounding box center [759, 414] width 1079 height 156
type textarea "The closing date deadline of application applications for travel scholarship is…"
click at [779, 517] on button "Verify" at bounding box center [759, 513] width 1079 height 27
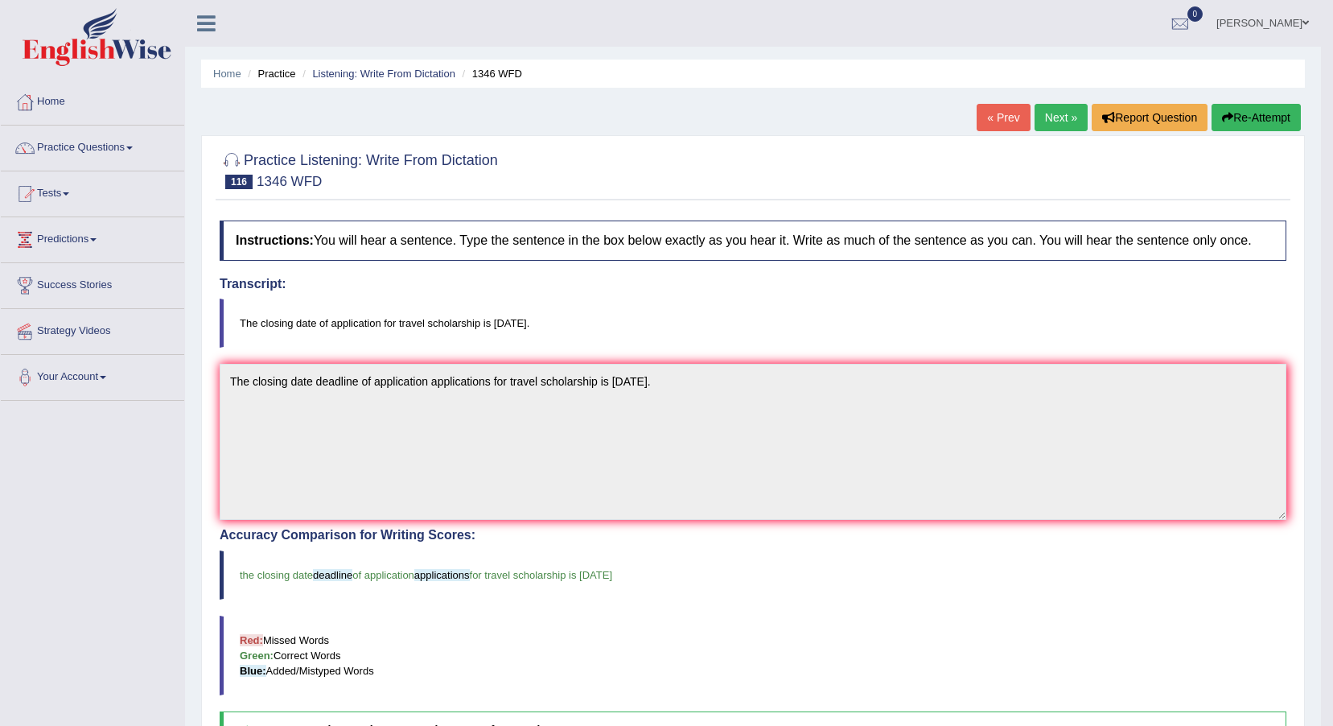
click at [1073, 123] on link "Next »" at bounding box center [1061, 117] width 53 height 27
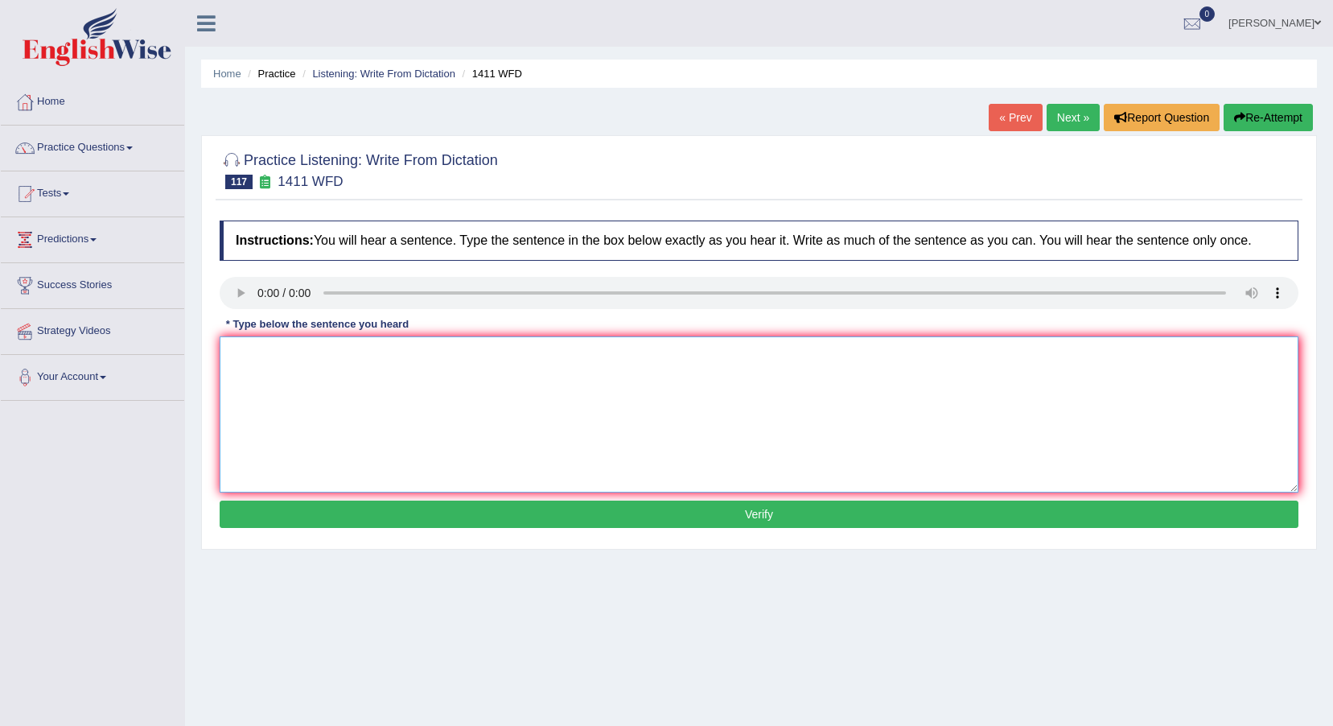
click at [269, 356] on textarea at bounding box center [759, 414] width 1079 height 156
type textarea "Food container of apple calories has no nutritious value."
click at [457, 519] on button "Verify" at bounding box center [759, 513] width 1079 height 27
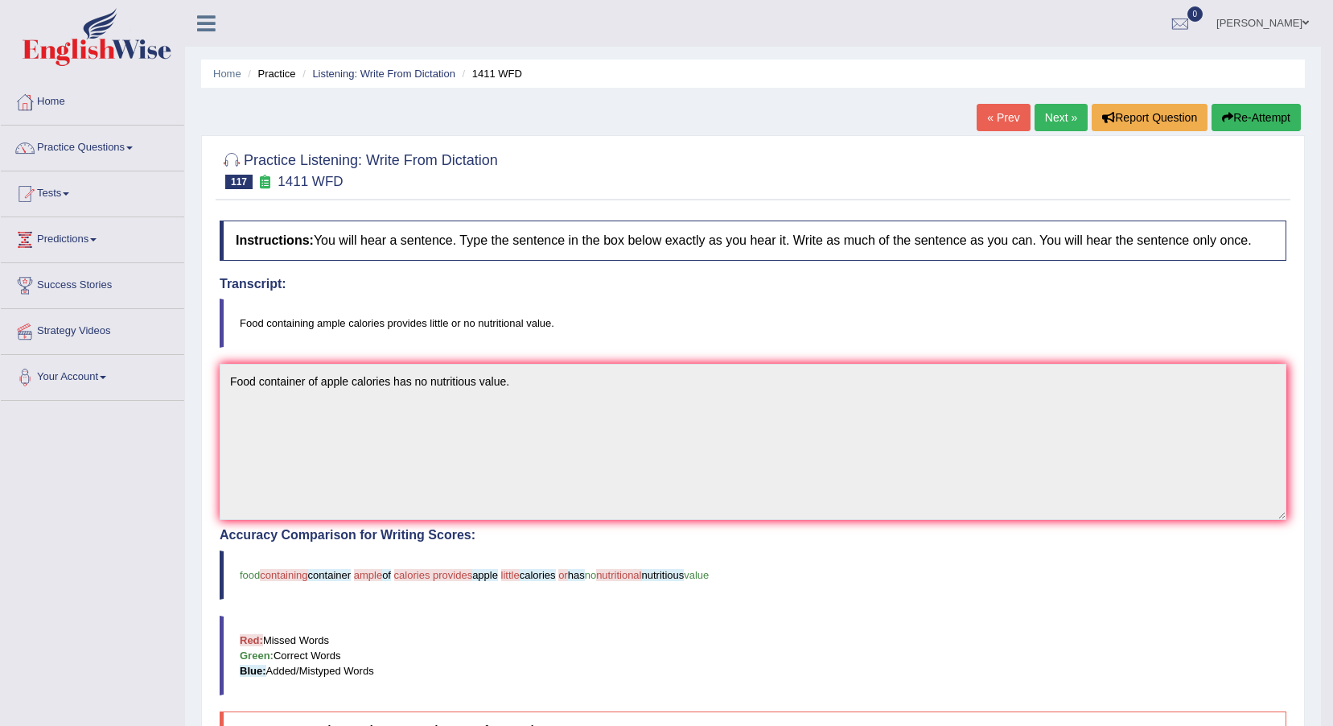
click at [1235, 108] on button "Re-Attempt" at bounding box center [1256, 117] width 89 height 27
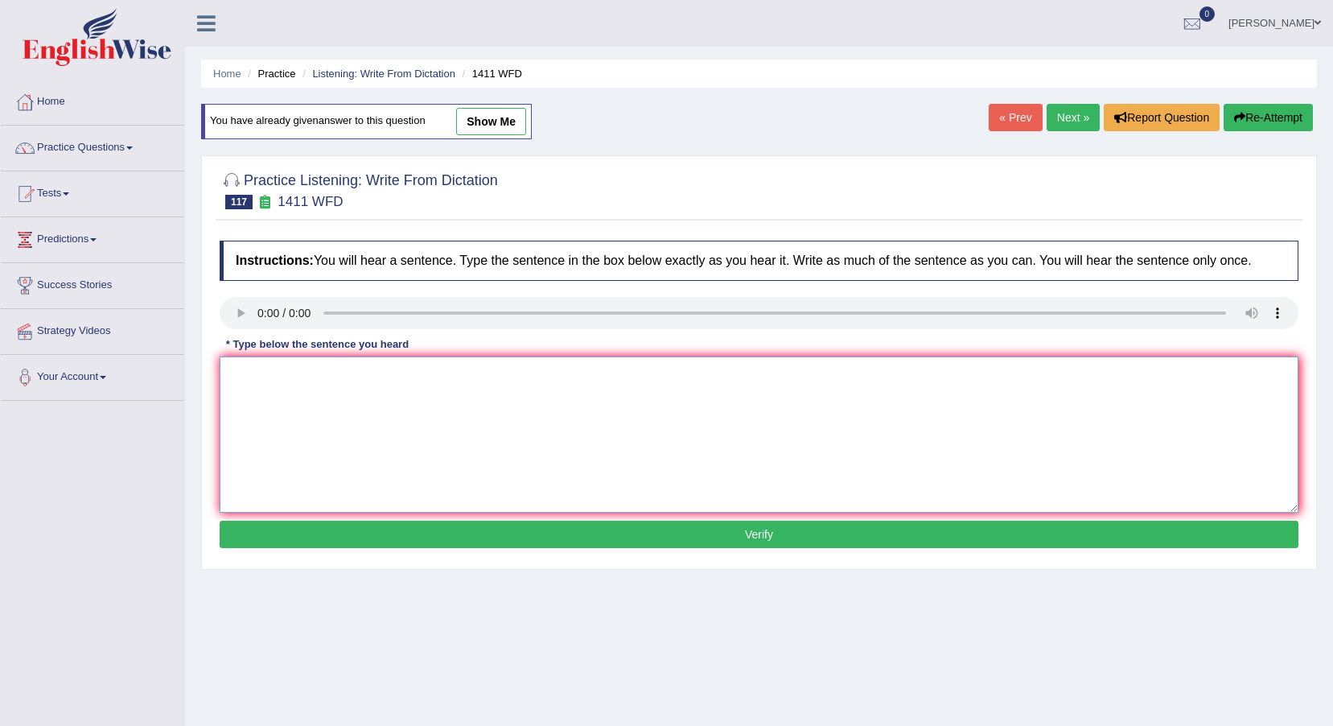
click at [298, 445] on textarea at bounding box center [759, 434] width 1079 height 156
type textarea "Food containing ample calories produce little and no nutritious value."
click at [381, 529] on button "Verify" at bounding box center [759, 534] width 1079 height 27
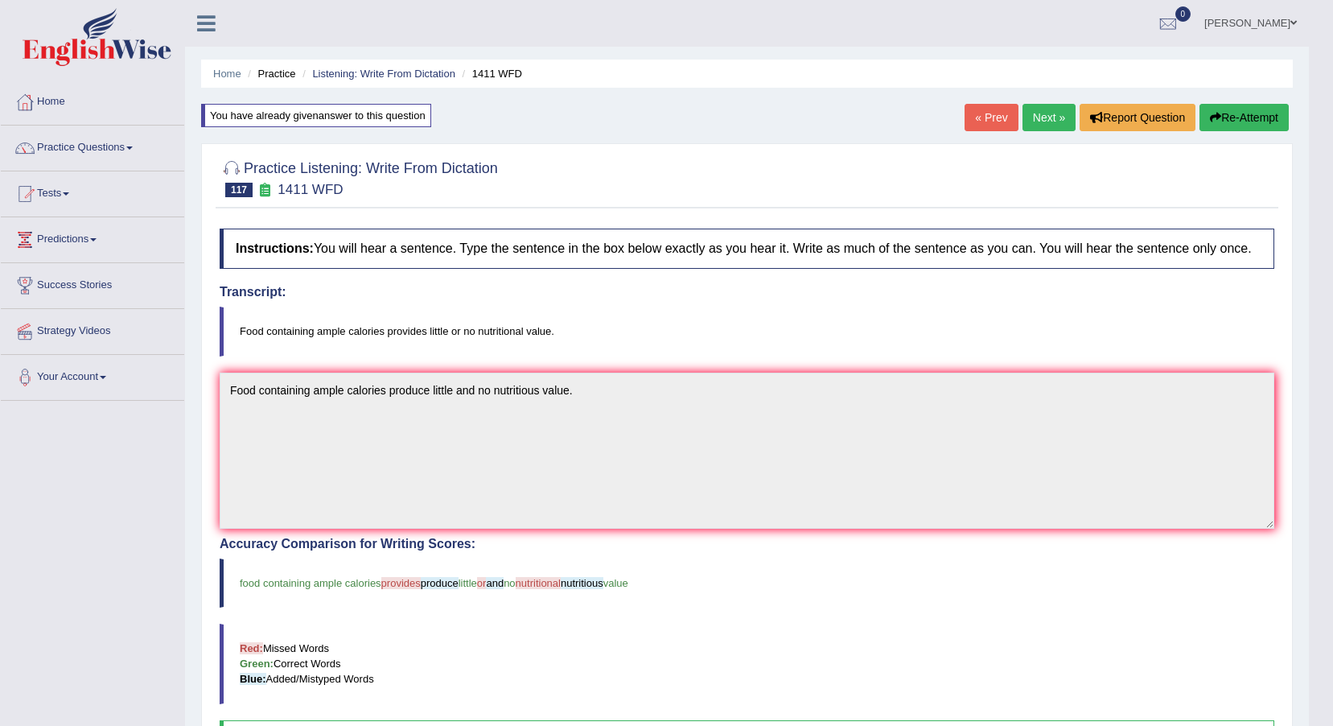
click at [1043, 111] on link "Next »" at bounding box center [1049, 117] width 53 height 27
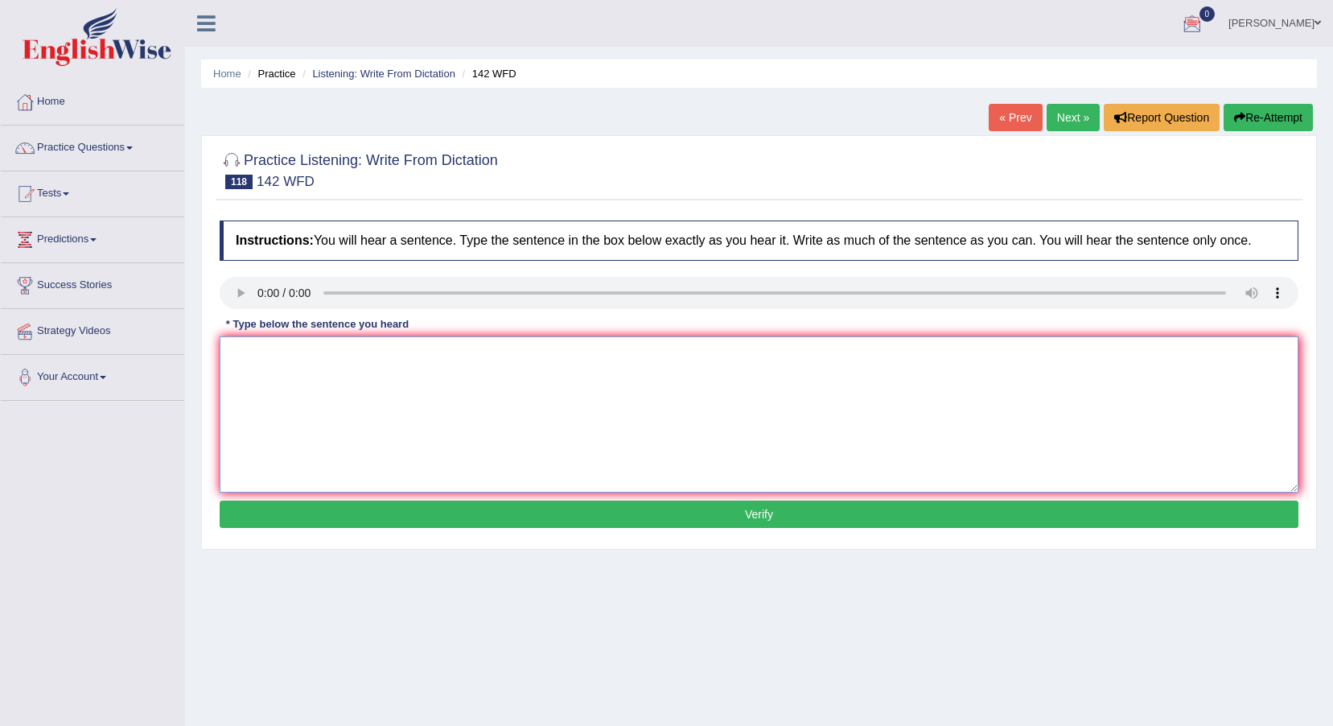
click at [336, 371] on textarea at bounding box center [759, 414] width 1079 height 156
click at [433, 356] on textarea "The typical part of this course is involves study of the society." at bounding box center [759, 414] width 1079 height 156
type textarea "The typical part of this course is involves involved study of the society."
click at [622, 518] on button "Verify" at bounding box center [759, 513] width 1079 height 27
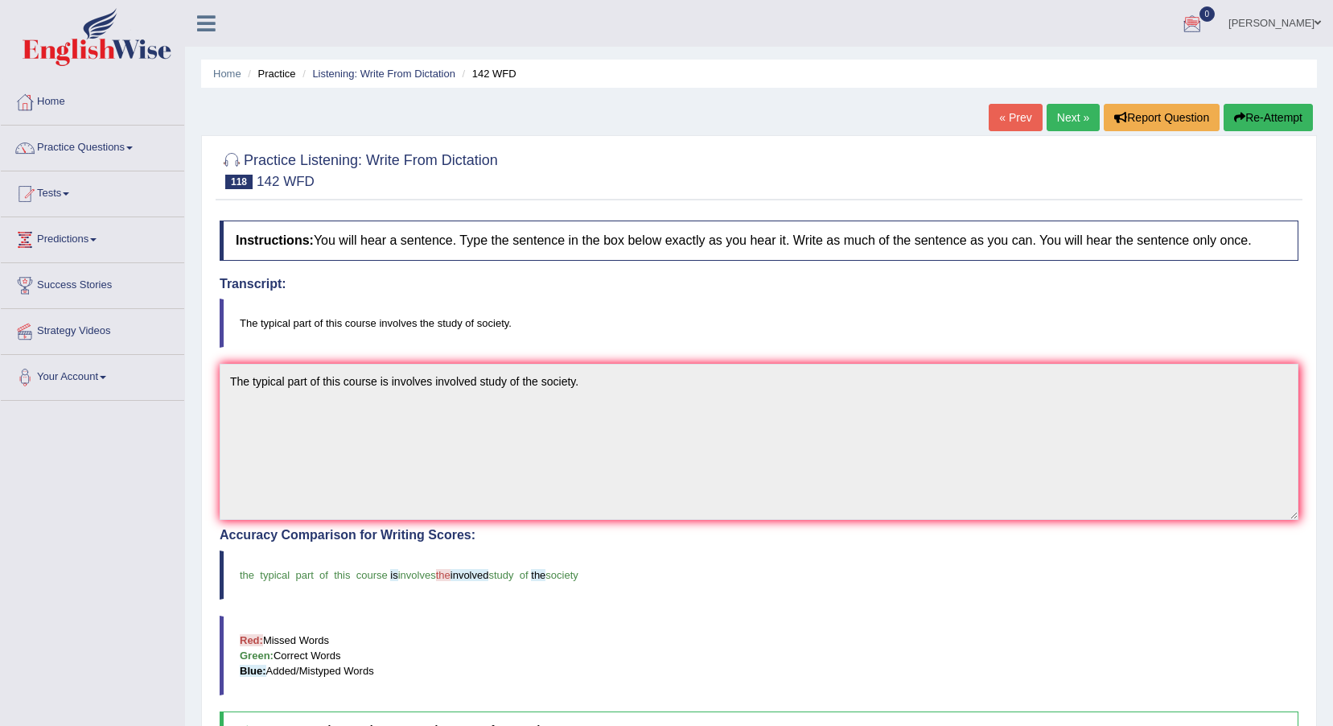
click at [1072, 112] on link "Next »" at bounding box center [1073, 117] width 53 height 27
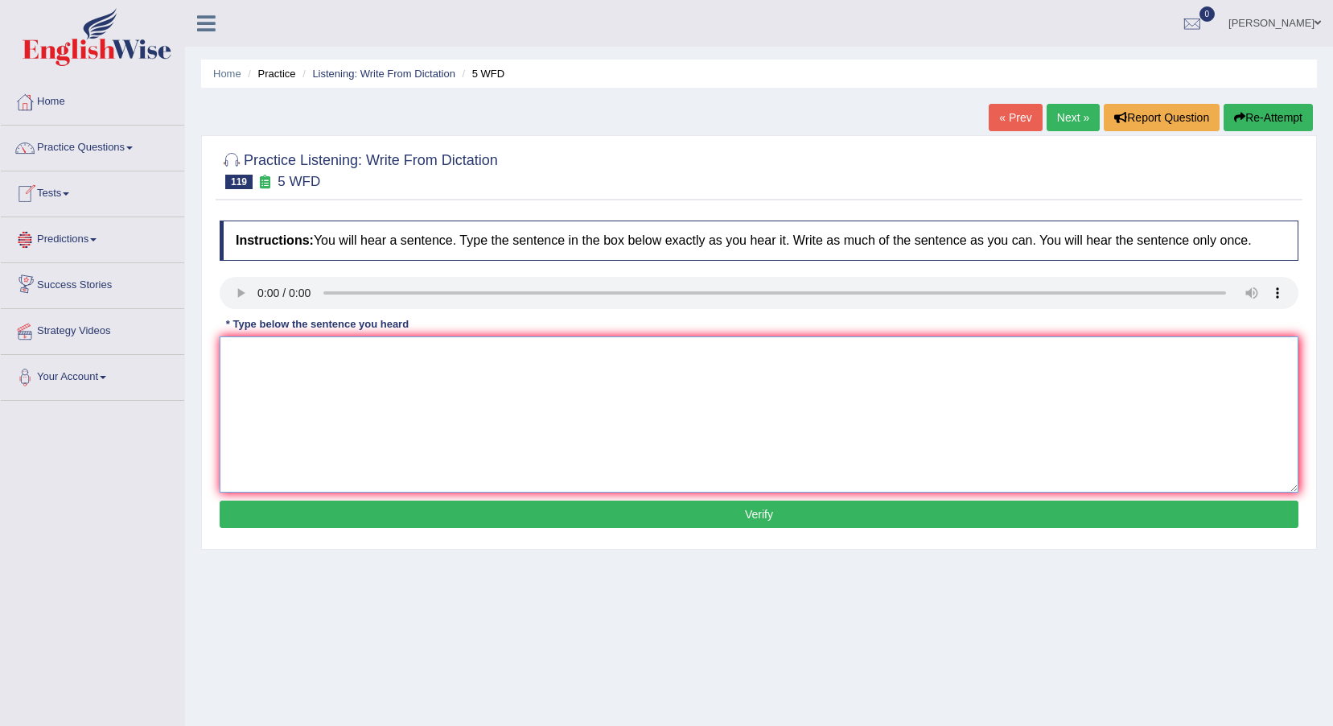
click at [299, 366] on textarea at bounding box center [759, 414] width 1079 height 156
type textarea "Graduation from this course is typical in financial sector sectors."
click at [706, 517] on button "Verify" at bounding box center [759, 513] width 1079 height 27
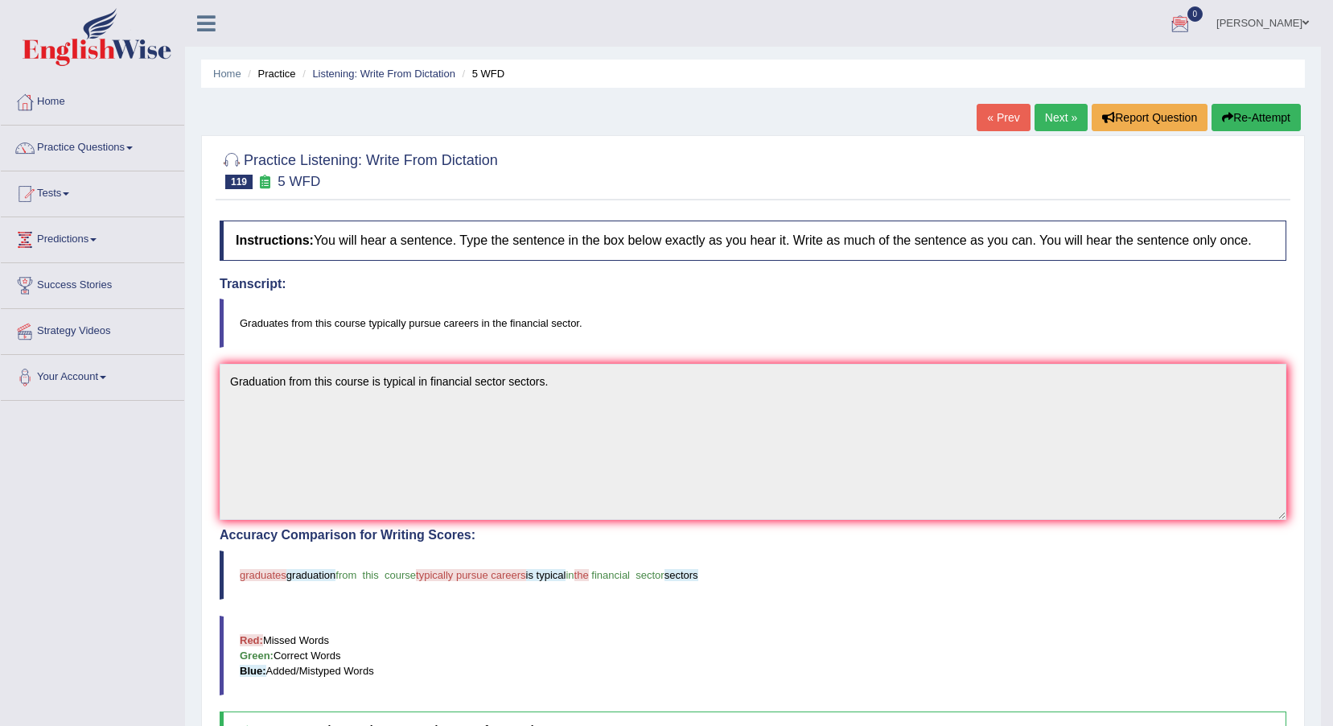
click at [1283, 117] on button "Re-Attempt" at bounding box center [1256, 117] width 89 height 27
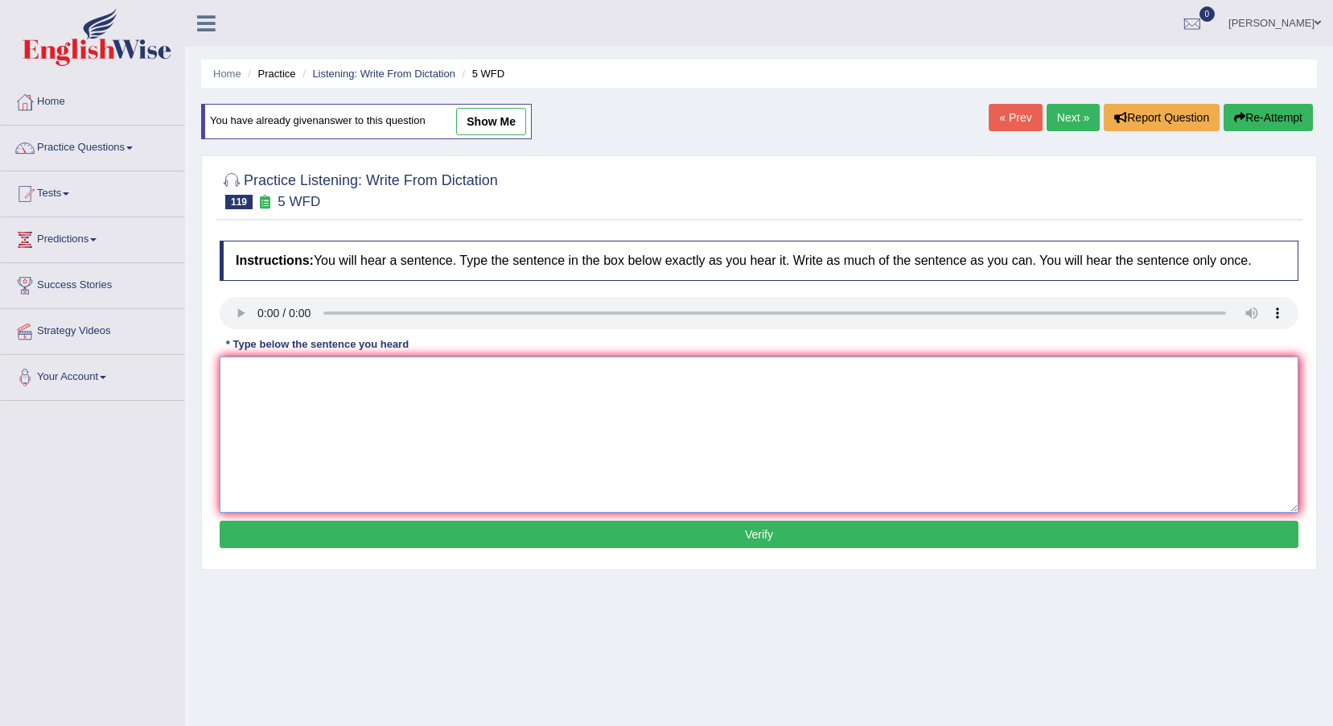
click at [447, 420] on textarea at bounding box center [759, 434] width 1079 height 156
type textarea "Graduates from the course is typical prescue in the financial sector sectors."
click at [828, 535] on button "Verify" at bounding box center [759, 534] width 1079 height 27
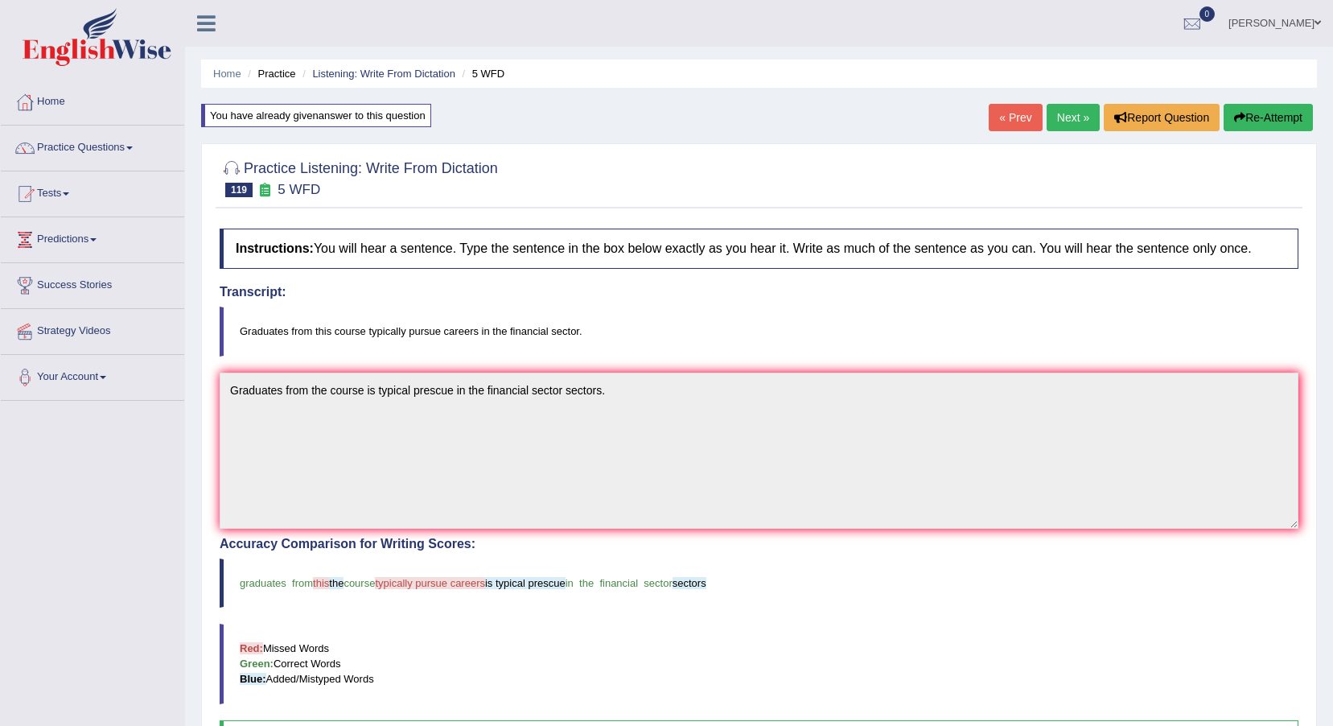
click at [1061, 119] on link "Next »" at bounding box center [1073, 117] width 53 height 27
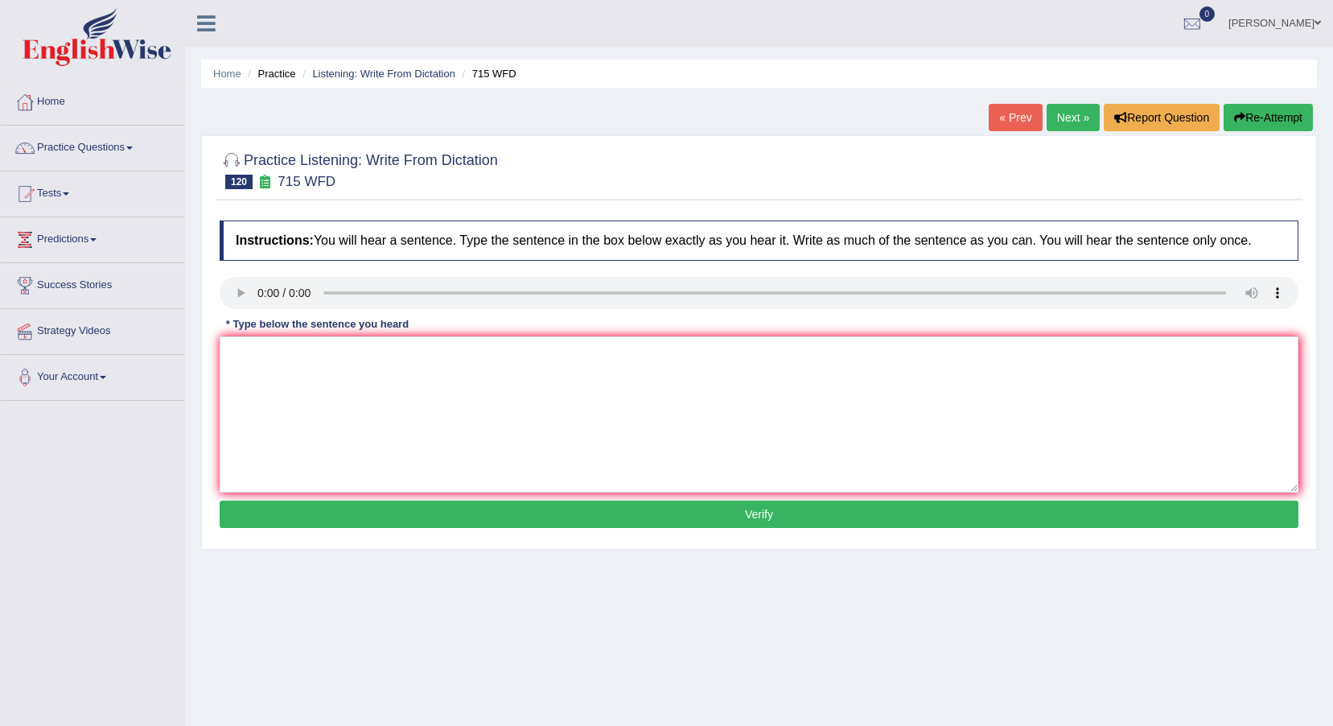
click at [1262, 117] on button "Re-Attempt" at bounding box center [1268, 117] width 89 height 27
click at [338, 388] on textarea at bounding box center [759, 414] width 1079 height 156
type textarea "t"
type textarea "The study among the essential projects funded by the university."
click at [502, 509] on button "Verify" at bounding box center [759, 513] width 1079 height 27
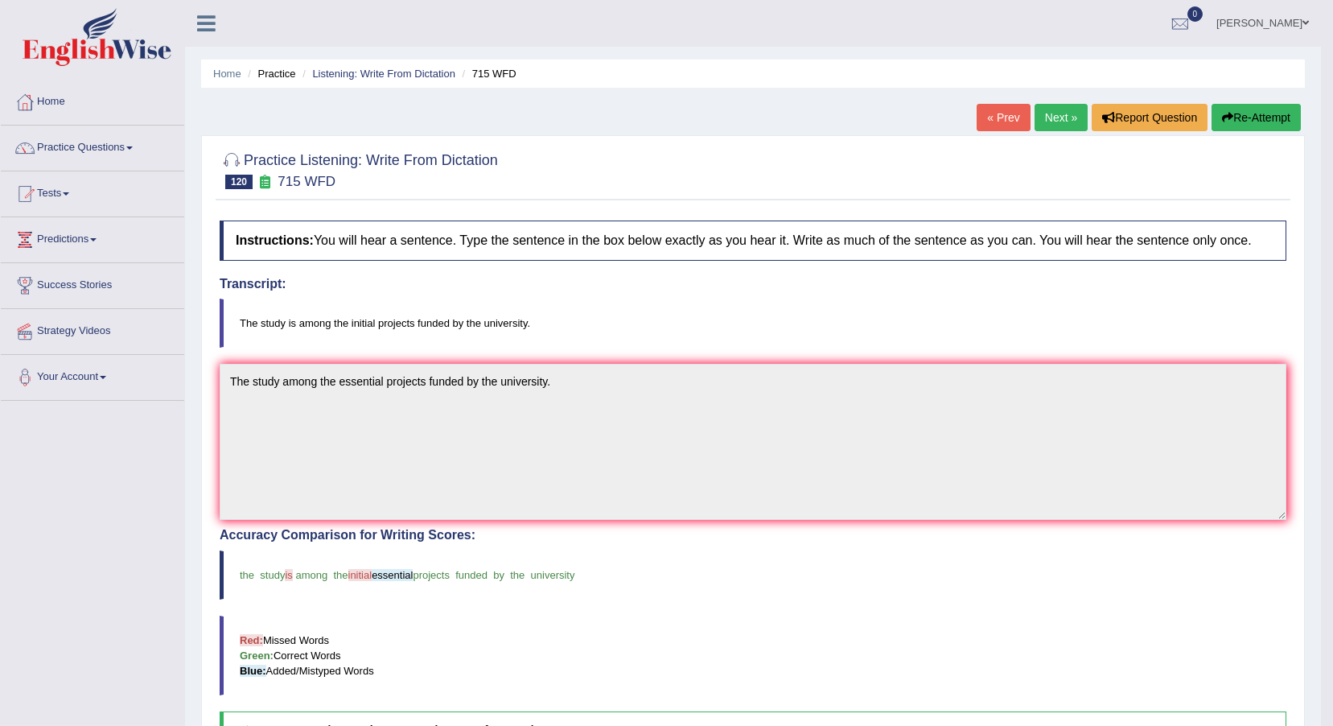
click at [1058, 106] on link "Next »" at bounding box center [1061, 117] width 53 height 27
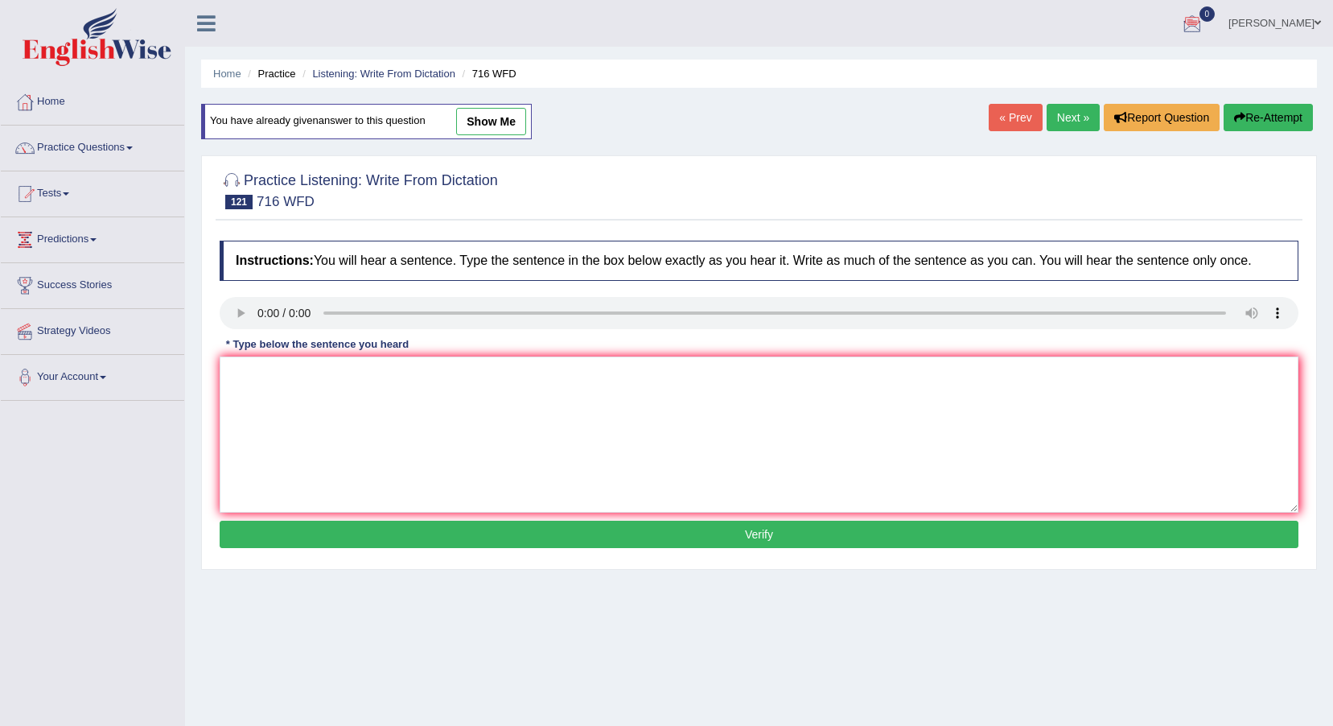
click at [263, 352] on div "* Type below the sentence you heard" at bounding box center [318, 344] width 196 height 15
click at [263, 384] on textarea at bounding box center [759, 434] width 1079 height 156
type textarea "Students need to submit both assignments in the same day."
click at [463, 525] on button "Verify" at bounding box center [759, 534] width 1079 height 27
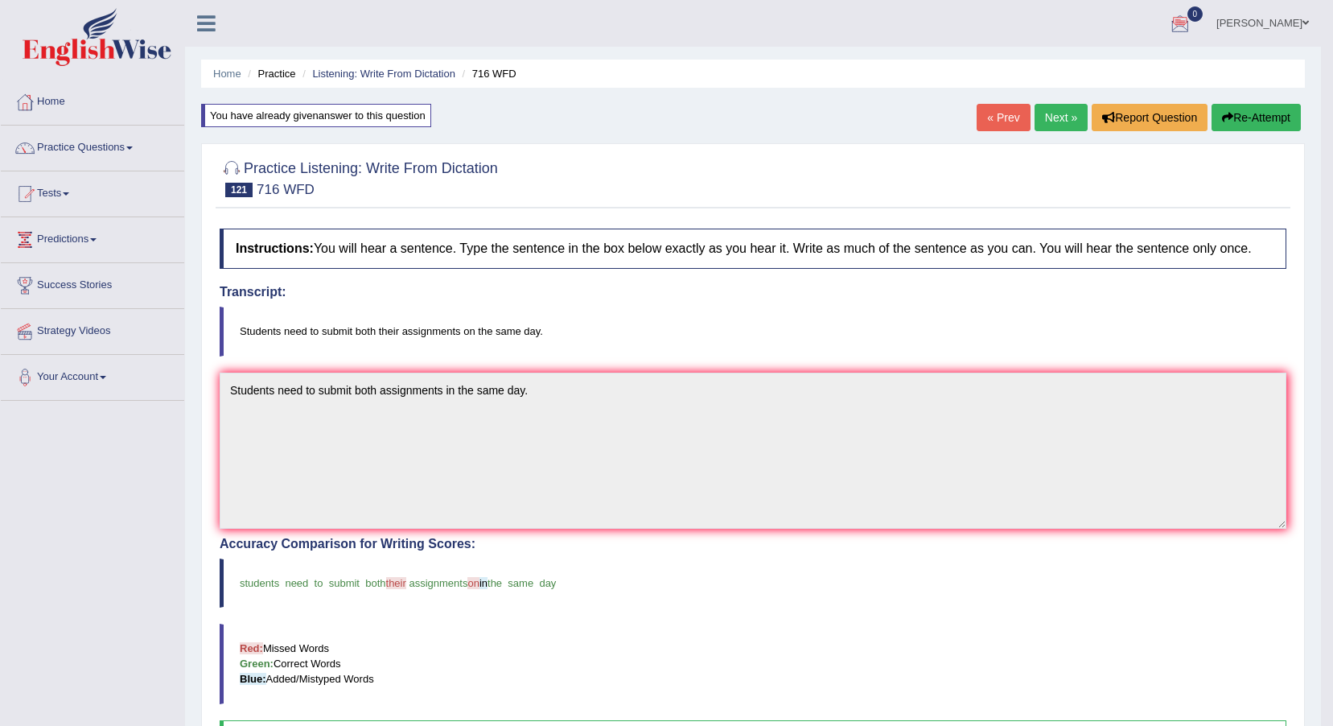
click at [1051, 121] on link "Next »" at bounding box center [1061, 117] width 53 height 27
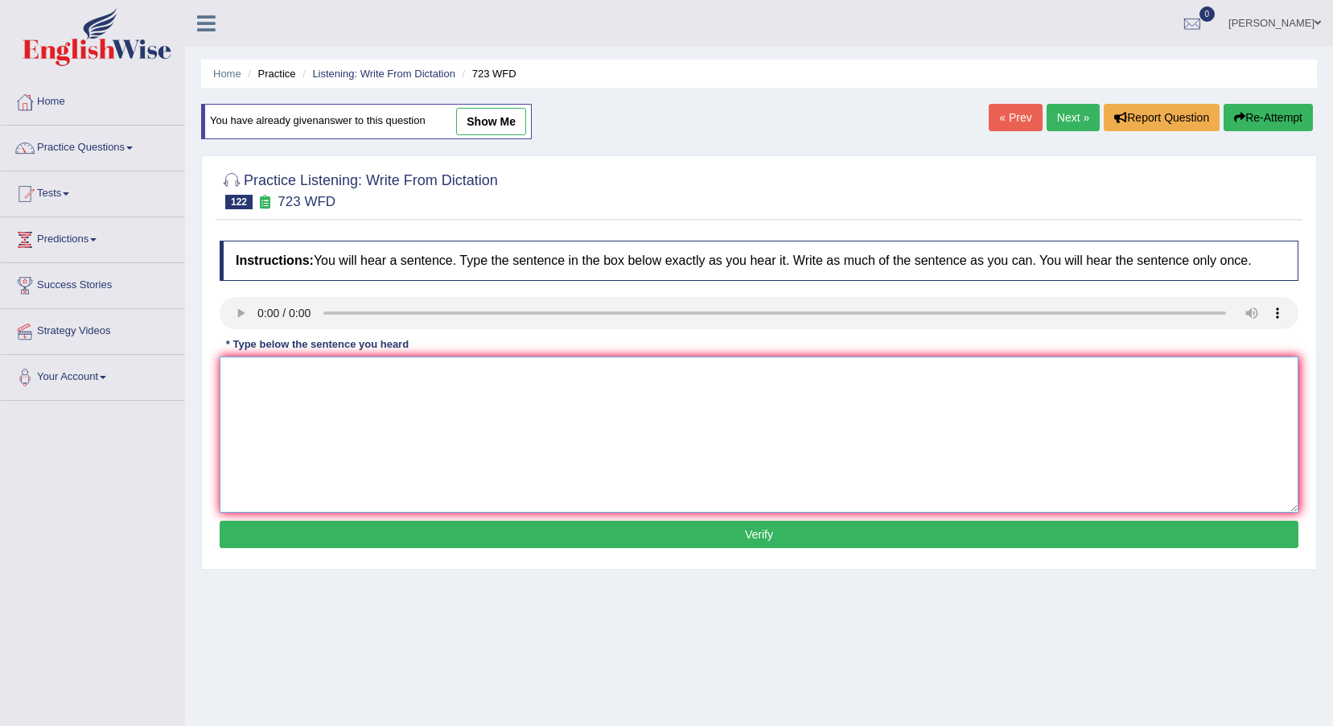
click at [241, 376] on textarea at bounding box center [759, 434] width 1079 height 156
type textarea "Globalization has been overwhelming urbanization phenomena."
click at [645, 548] on button "Verify" at bounding box center [759, 534] width 1079 height 27
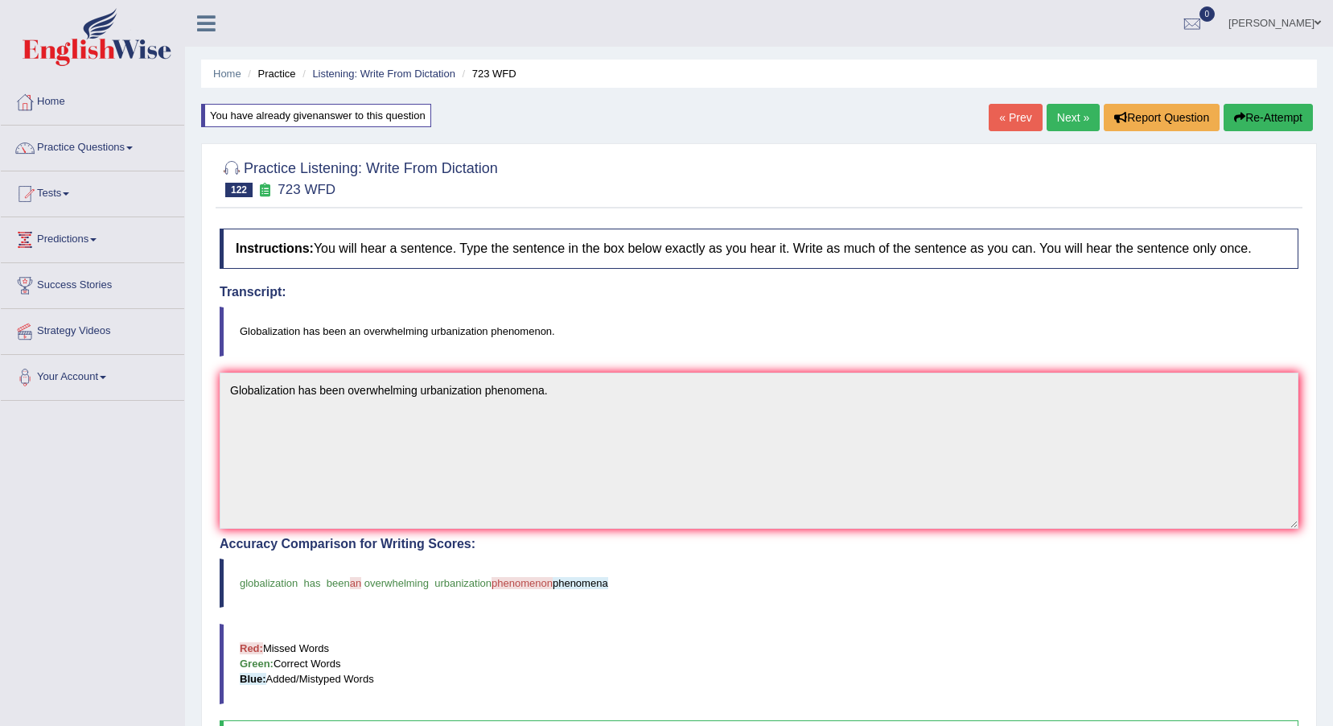
click at [1000, 114] on link "« Prev" at bounding box center [1015, 117] width 53 height 27
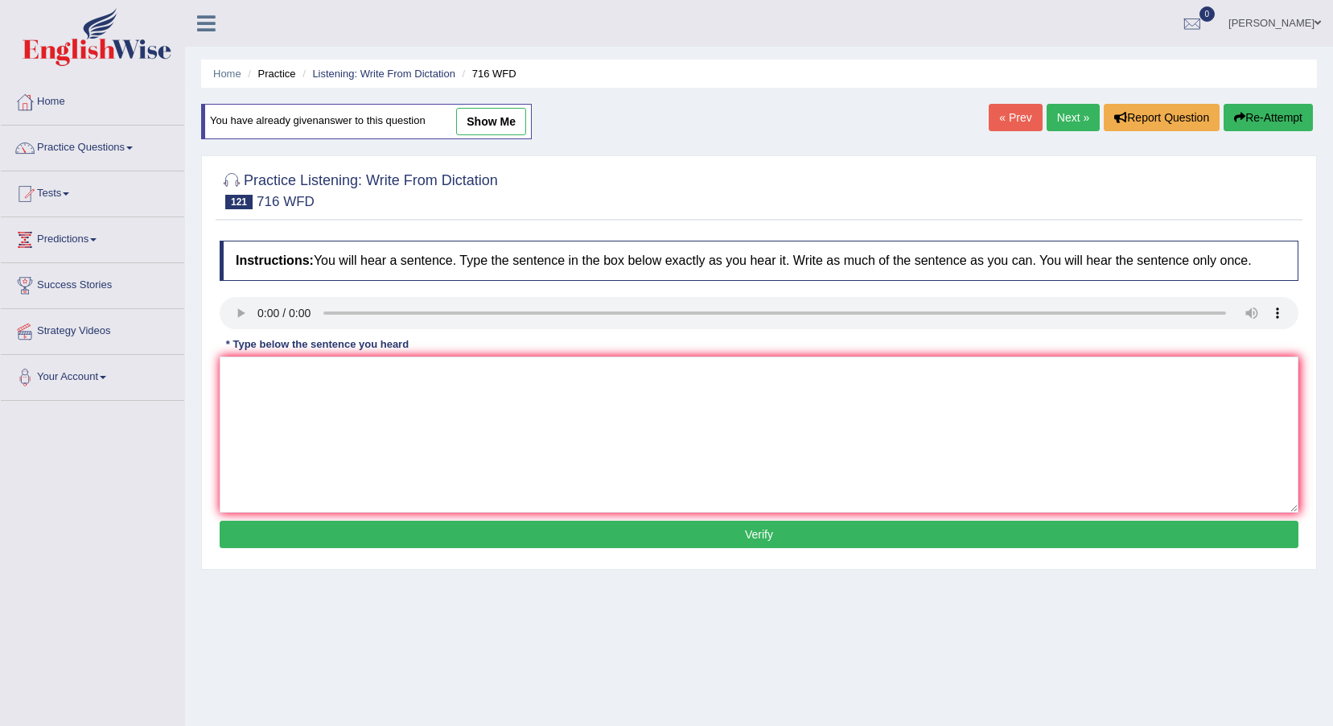
click at [1283, 109] on button "Re-Attempt" at bounding box center [1268, 117] width 89 height 27
click at [1073, 117] on link "Next »" at bounding box center [1073, 117] width 53 height 27
click at [518, 122] on link "show me" at bounding box center [491, 121] width 70 height 27
type textarea "Globalization has been overwhelming urbanization phenomena."
